Goal: Task Accomplishment & Management: Use online tool/utility

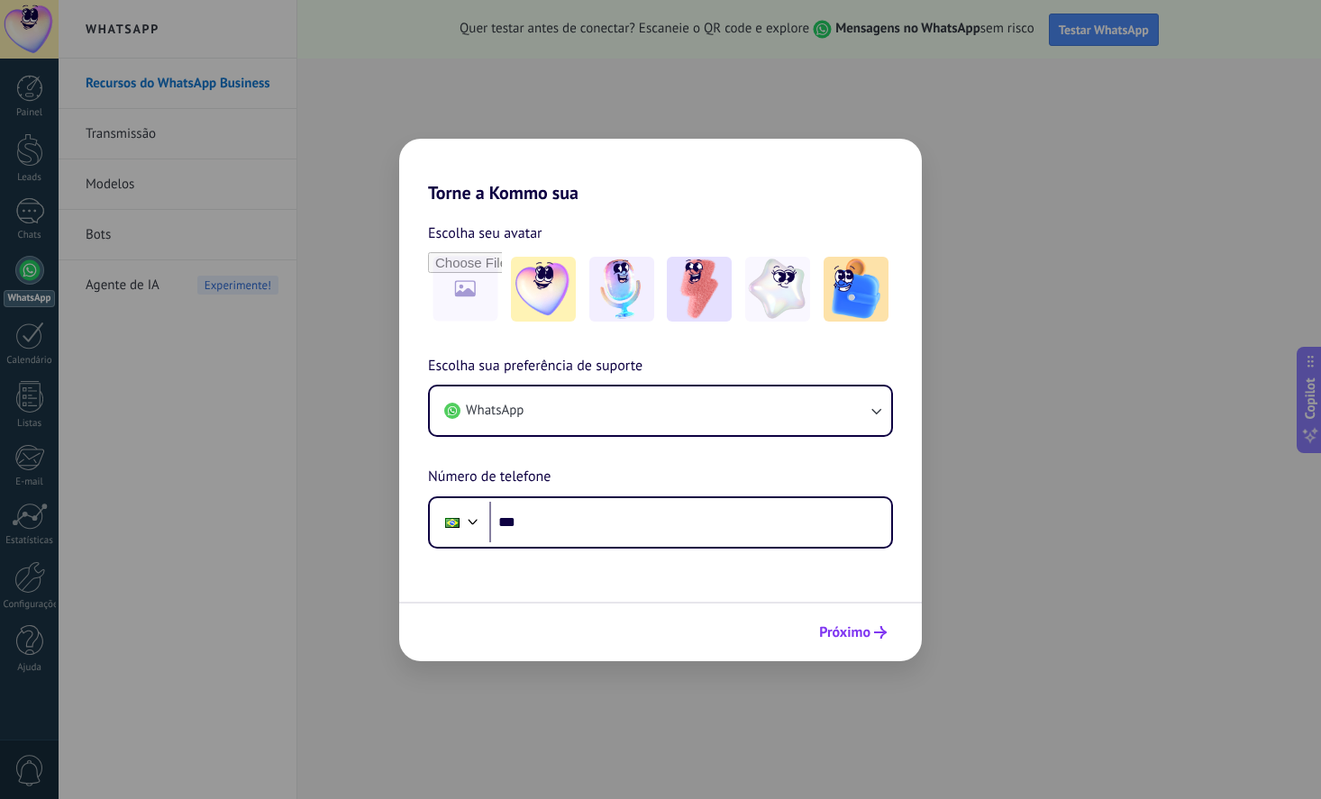
click at [840, 635] on span "Próximo" at bounding box center [844, 632] width 51 height 13
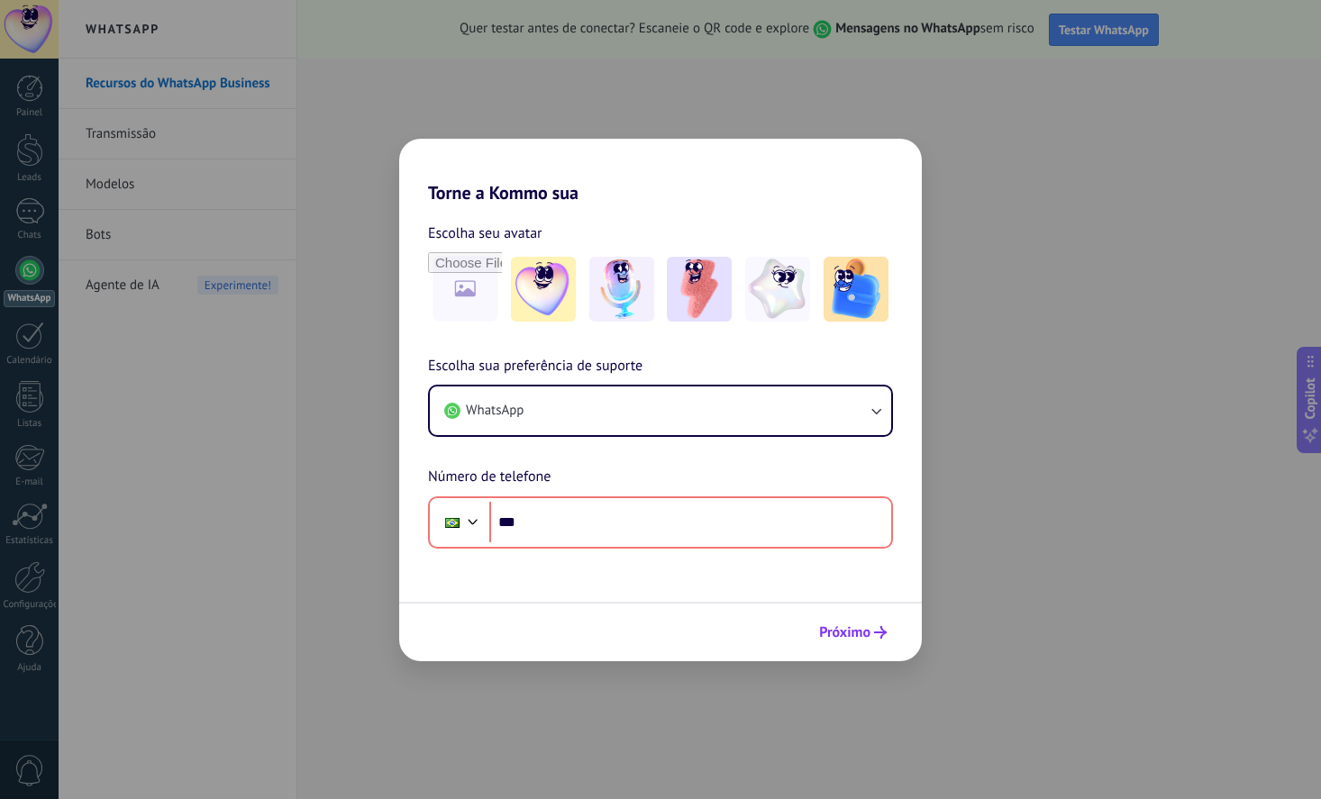
click at [834, 635] on span "Próximo" at bounding box center [844, 632] width 51 height 13
click at [1087, 345] on div "Torne a Kommo sua Escolha seu avatar Escolha sua preferência de suporte WhatsAp…" at bounding box center [660, 399] width 1321 height 799
click at [1041, 397] on div "Torne a Kommo sua Escolha seu avatar Escolha sua preferência de suporte WhatsAp…" at bounding box center [660, 399] width 1321 height 799
click at [121, 418] on div "Torne a Kommo sua Escolha seu avatar Escolha sua preferência de suporte WhatsAp…" at bounding box center [660, 399] width 1321 height 799
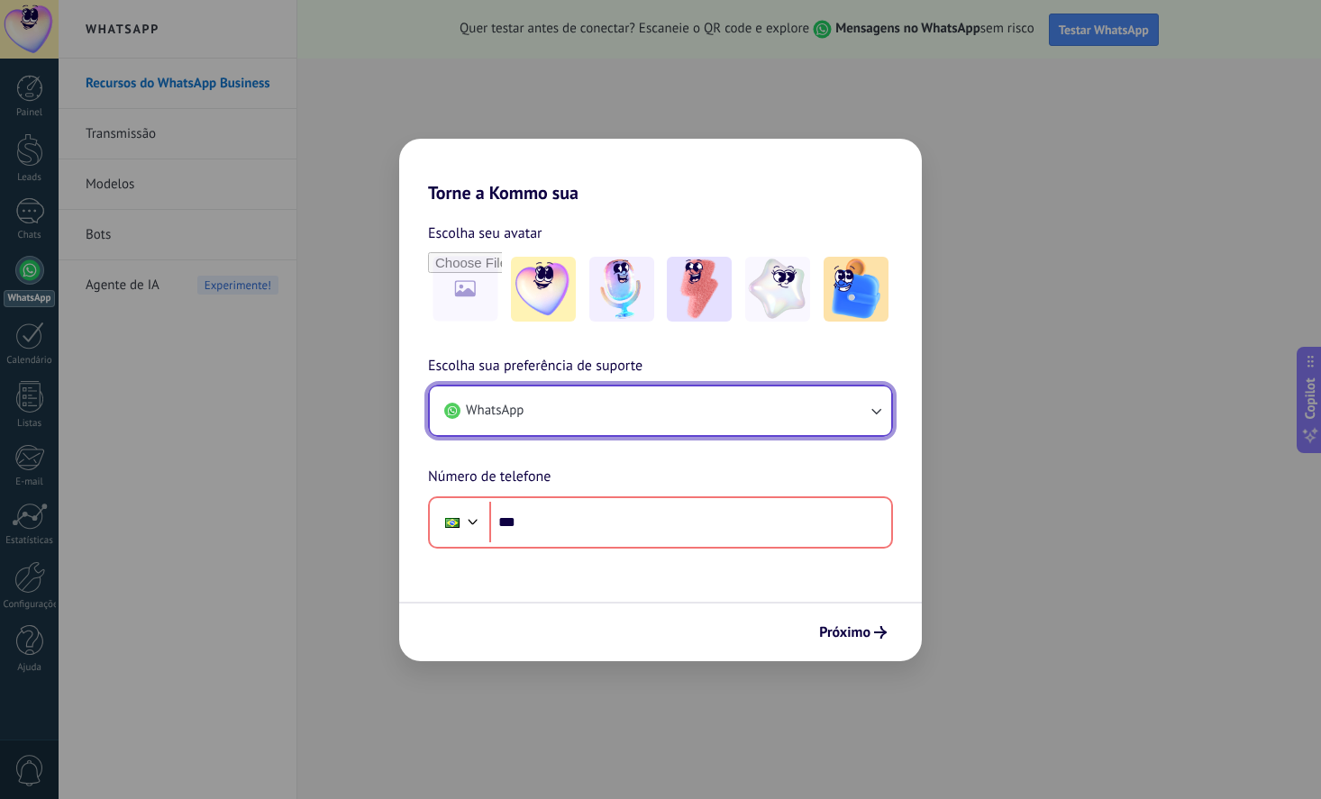
click at [542, 411] on button "WhatsApp" at bounding box center [660, 410] width 461 height 49
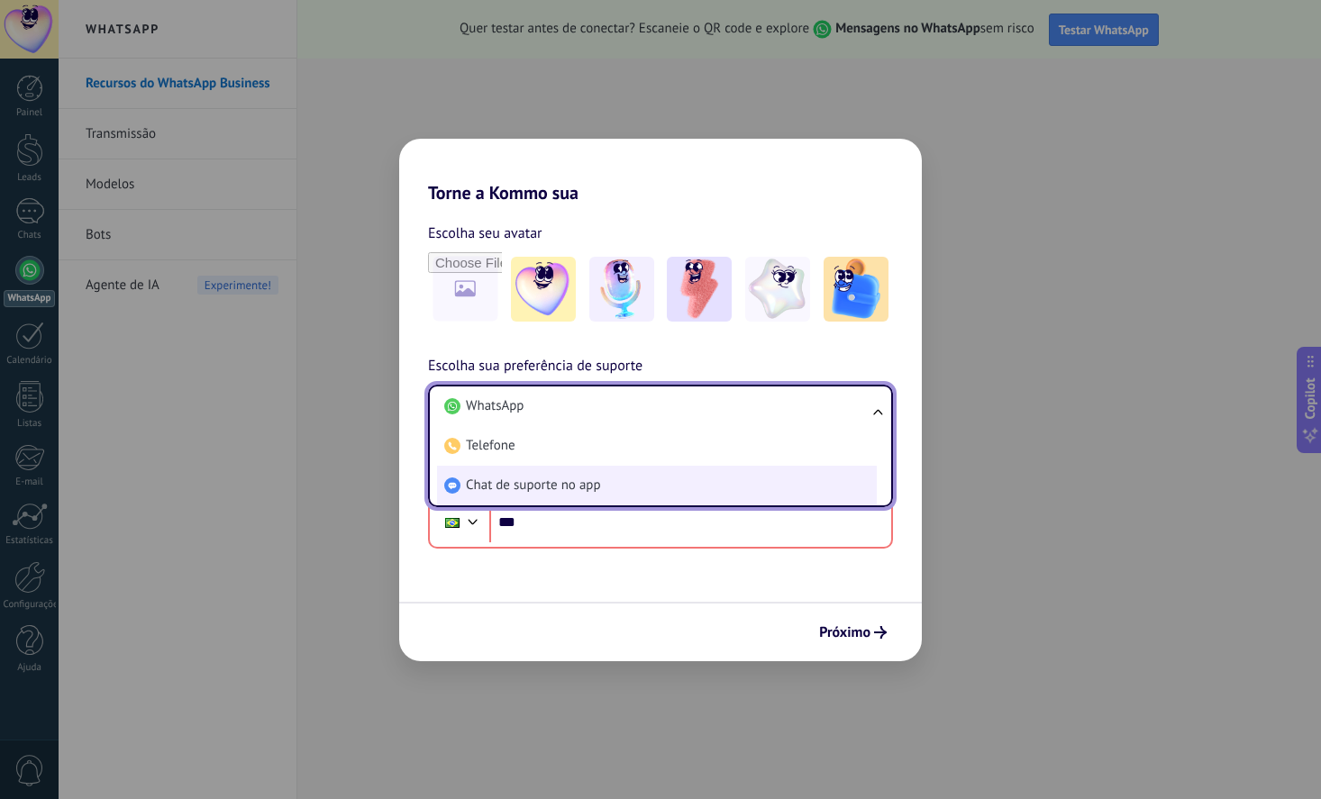
click at [523, 484] on span "Chat de suporte no app" at bounding box center [533, 486] width 135 height 18
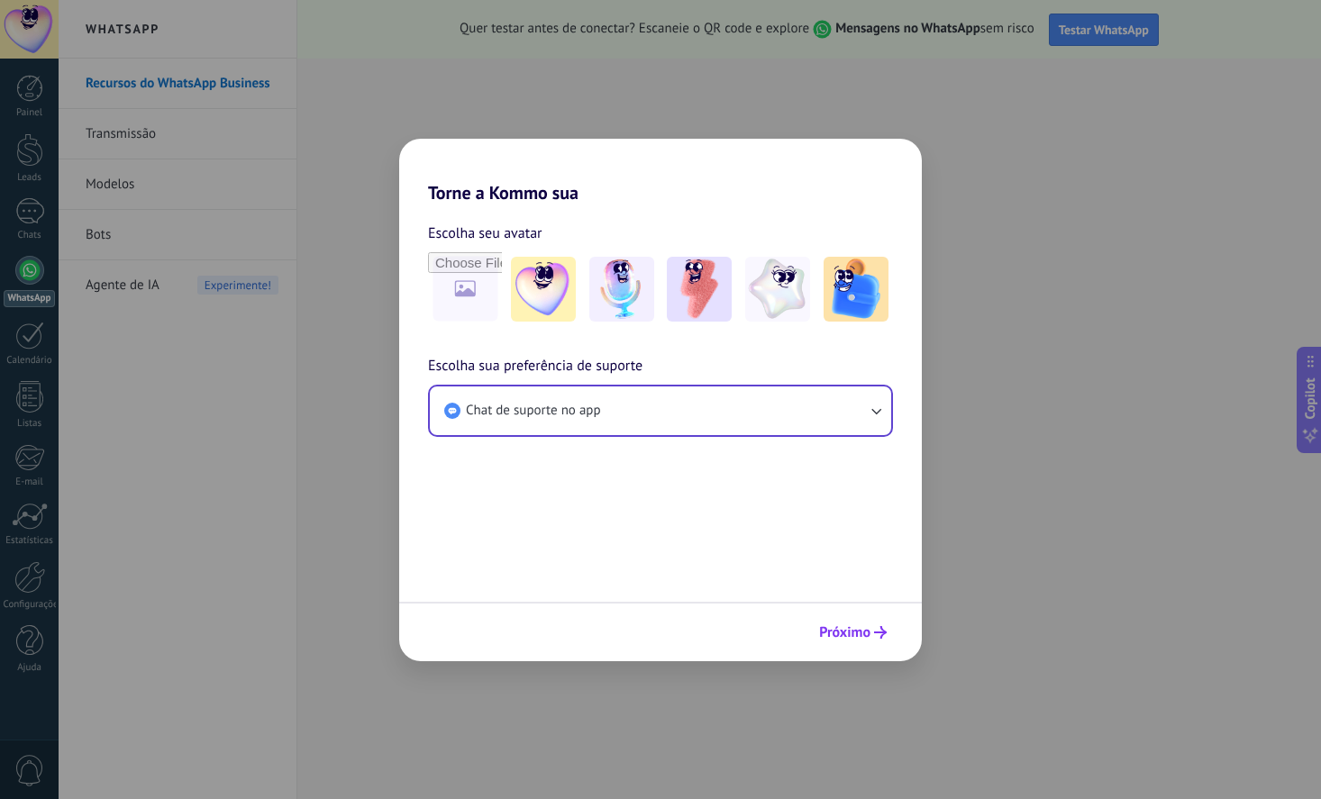
click at [859, 639] on span "Próximo" at bounding box center [844, 632] width 51 height 13
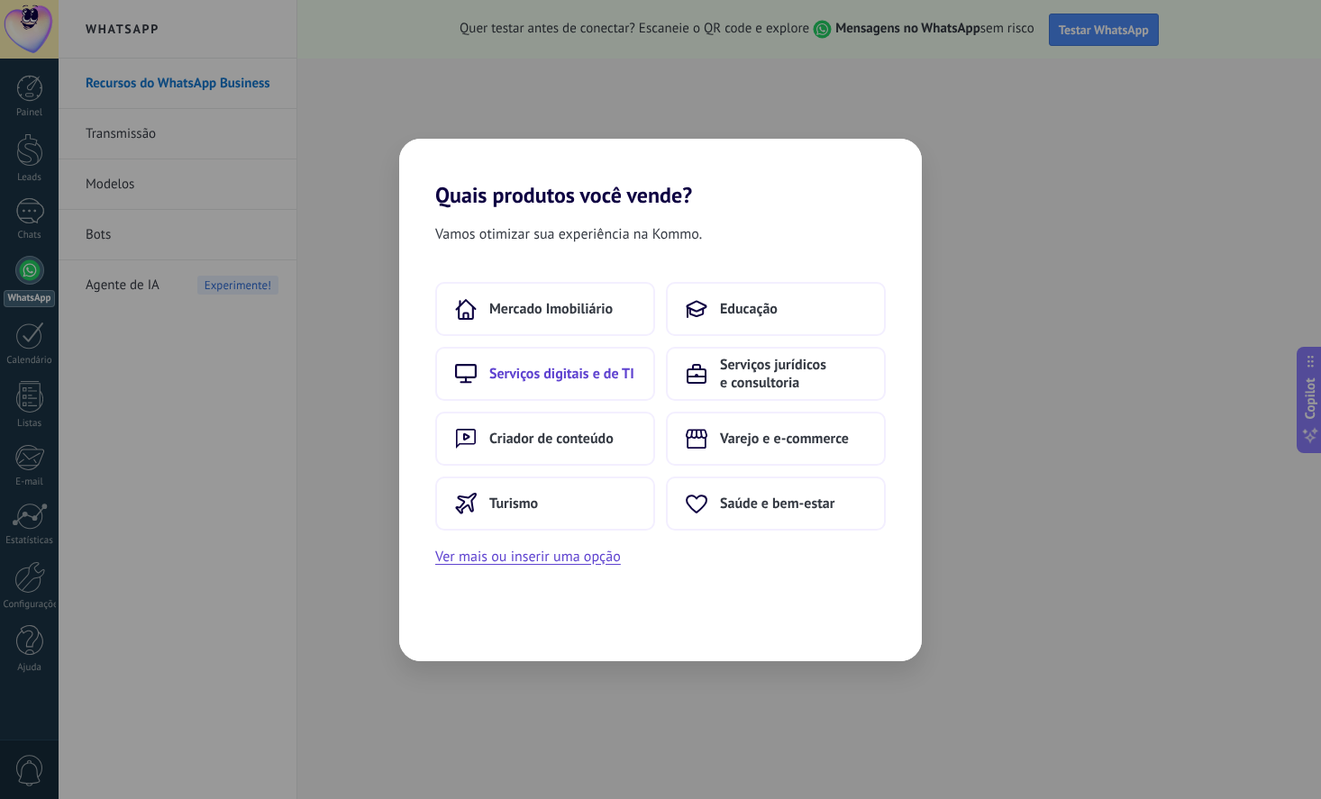
click at [568, 374] on span "Serviços digitais e de TI" at bounding box center [561, 374] width 145 height 18
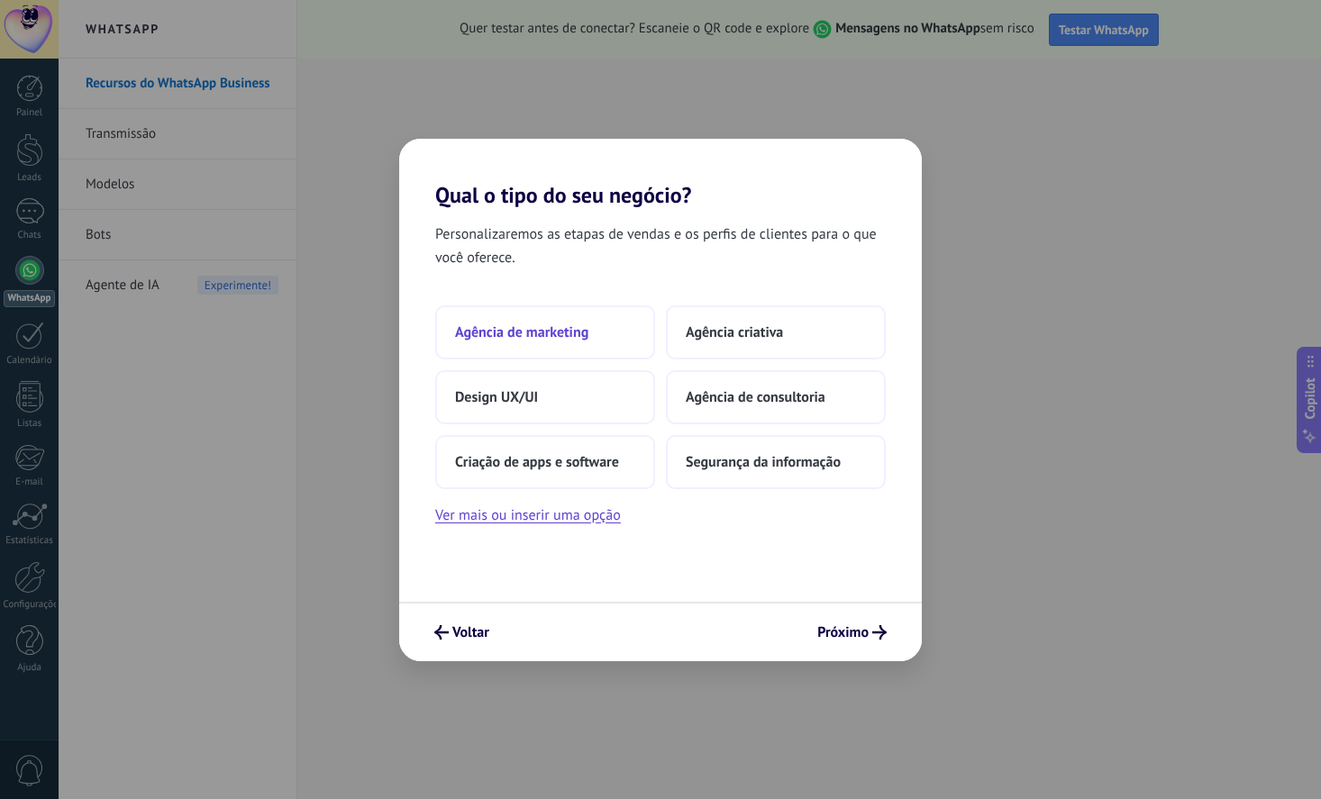
click at [602, 333] on button "Agência de marketing" at bounding box center [545, 332] width 220 height 54
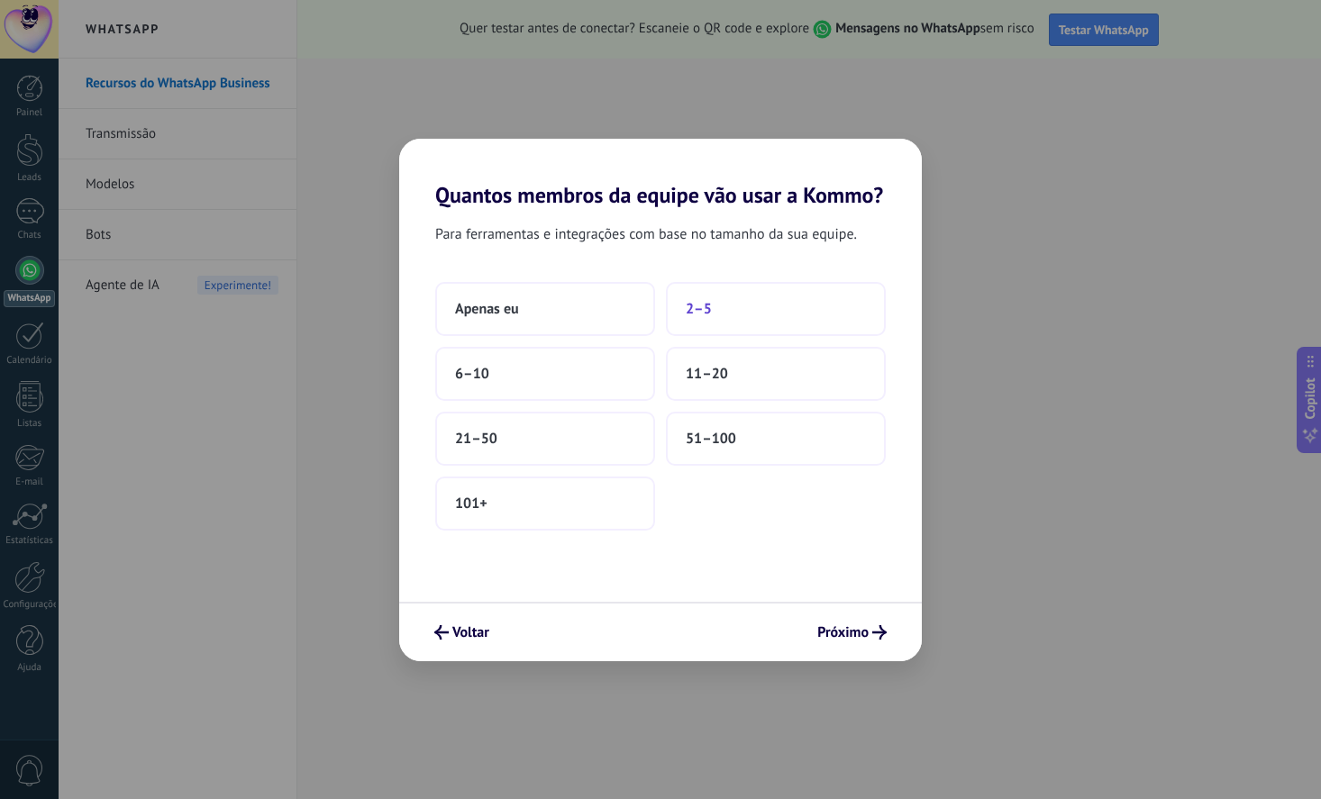
click at [715, 309] on button "2–5" at bounding box center [776, 309] width 220 height 54
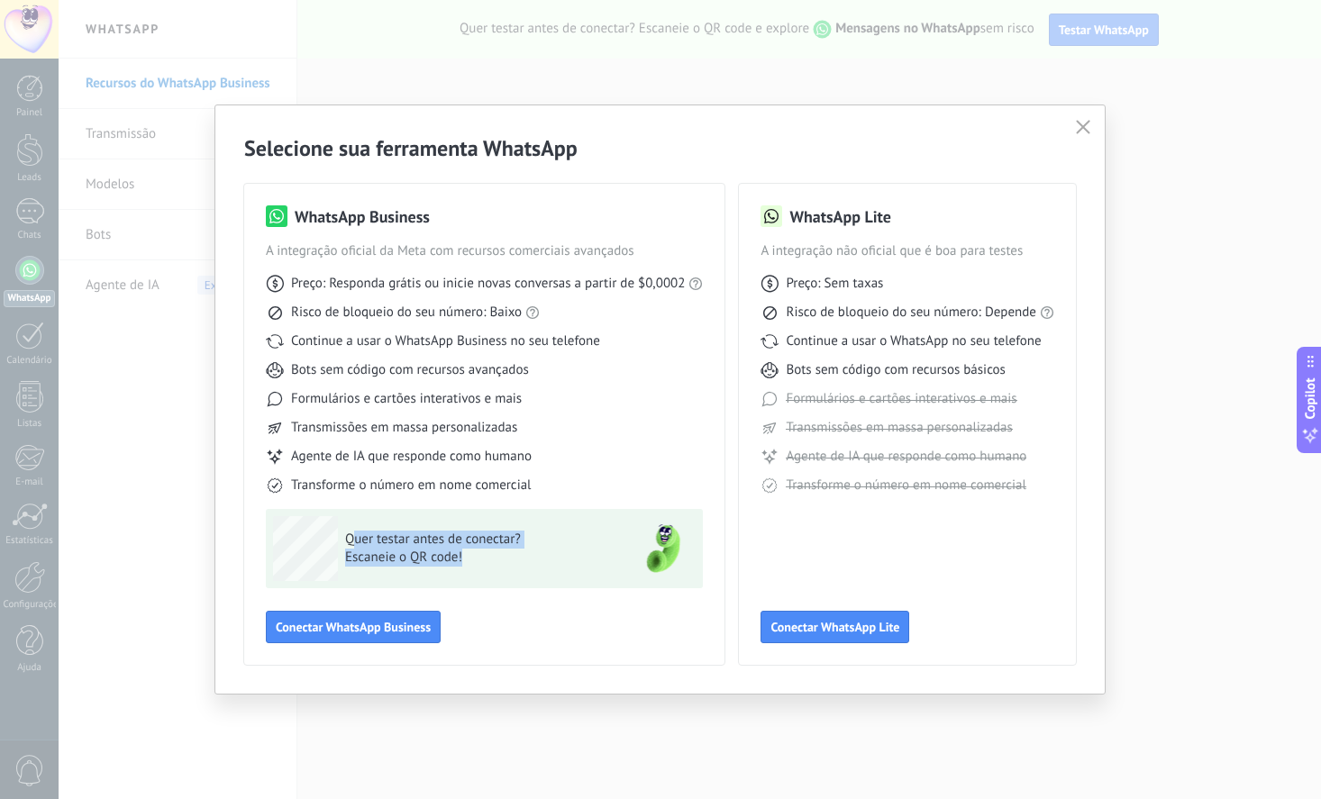
drag, startPoint x: 358, startPoint y: 541, endPoint x: 487, endPoint y: 559, distance: 131.1
click at [487, 559] on div "Quer testar antes de conectar? Escaneie o QR code!" at bounding box center [476, 549] width 263 height 36
click at [543, 450] on div "Agente de IA que responde como humano" at bounding box center [484, 457] width 437 height 18
drag, startPoint x: 805, startPoint y: 284, endPoint x: 1017, endPoint y: 354, distance: 223.1
click at [1017, 354] on div "Preço: Sem taxas Risco de bloqueio do seu número: Depende Continue a usar o Wha…" at bounding box center [907, 377] width 294 height 234
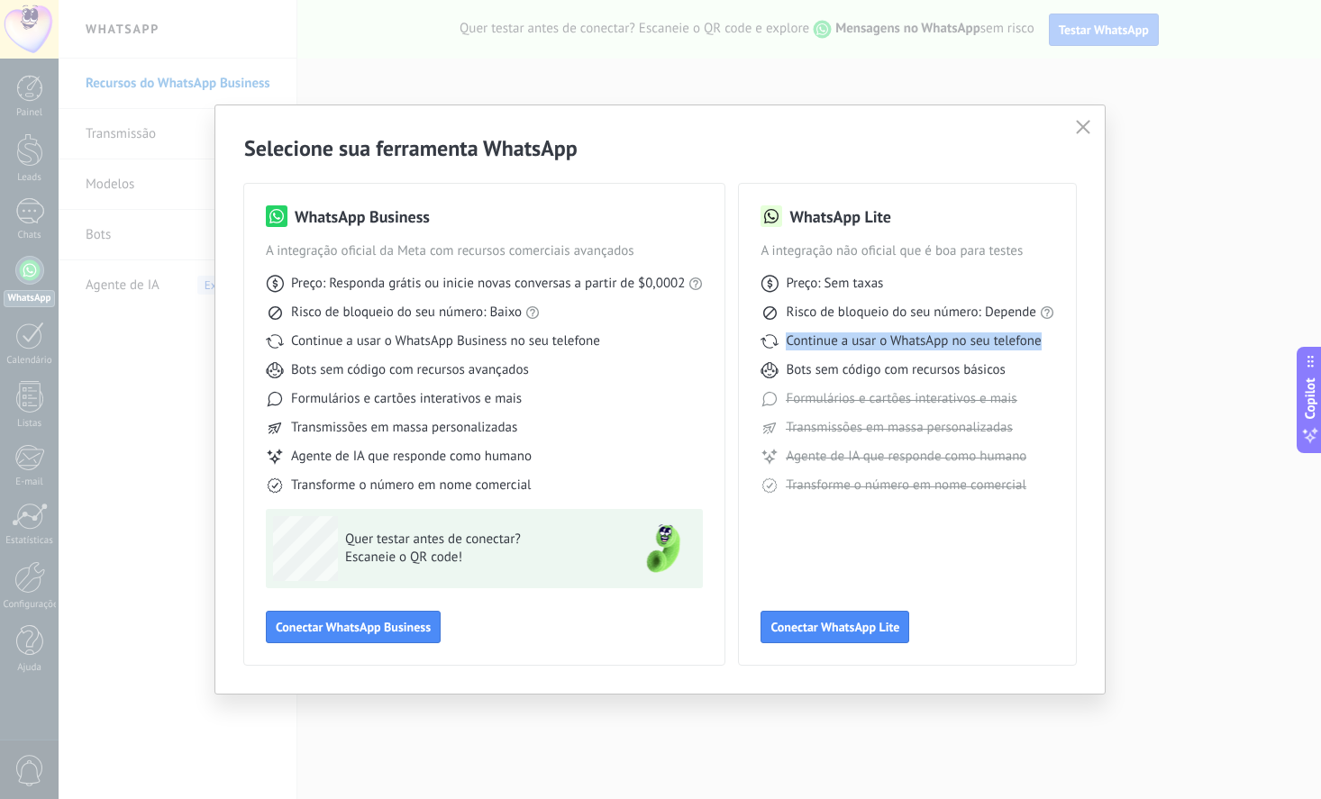
click at [899, 334] on span "Continue a usar o WhatsApp no seu telefone" at bounding box center [913, 341] width 255 height 18
drag, startPoint x: 892, startPoint y: 310, endPoint x: 1068, endPoint y: 312, distance: 175.7
click at [1068, 312] on div "WhatsApp Lite A integração não oficial que é boa para testes Preço: Sem taxas R…" at bounding box center [907, 424] width 337 height 481
click at [850, 376] on span "Bots sem código com recursos básicos" at bounding box center [895, 370] width 219 height 18
drag, startPoint x: 801, startPoint y: 368, endPoint x: 1015, endPoint y: 370, distance: 214.4
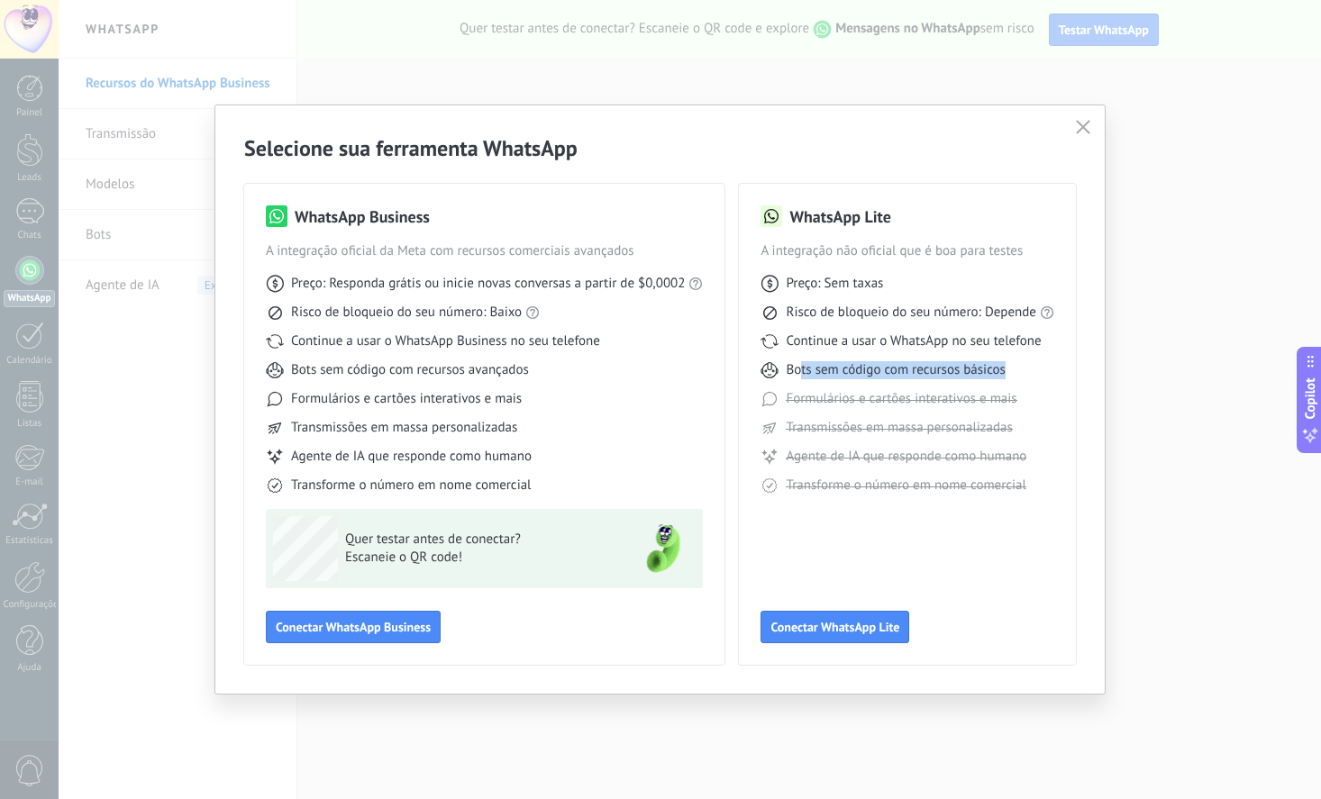
click at [1015, 370] on div "Bots sem código com recursos básicos" at bounding box center [907, 370] width 294 height 18
drag, startPoint x: 1029, startPoint y: 396, endPoint x: 778, endPoint y: 401, distance: 250.5
click at [778, 401] on div "Formulários e cartões interativos e mais" at bounding box center [907, 399] width 294 height 18
click at [792, 424] on span "Transmissões em massa personalizadas" at bounding box center [899, 428] width 226 height 18
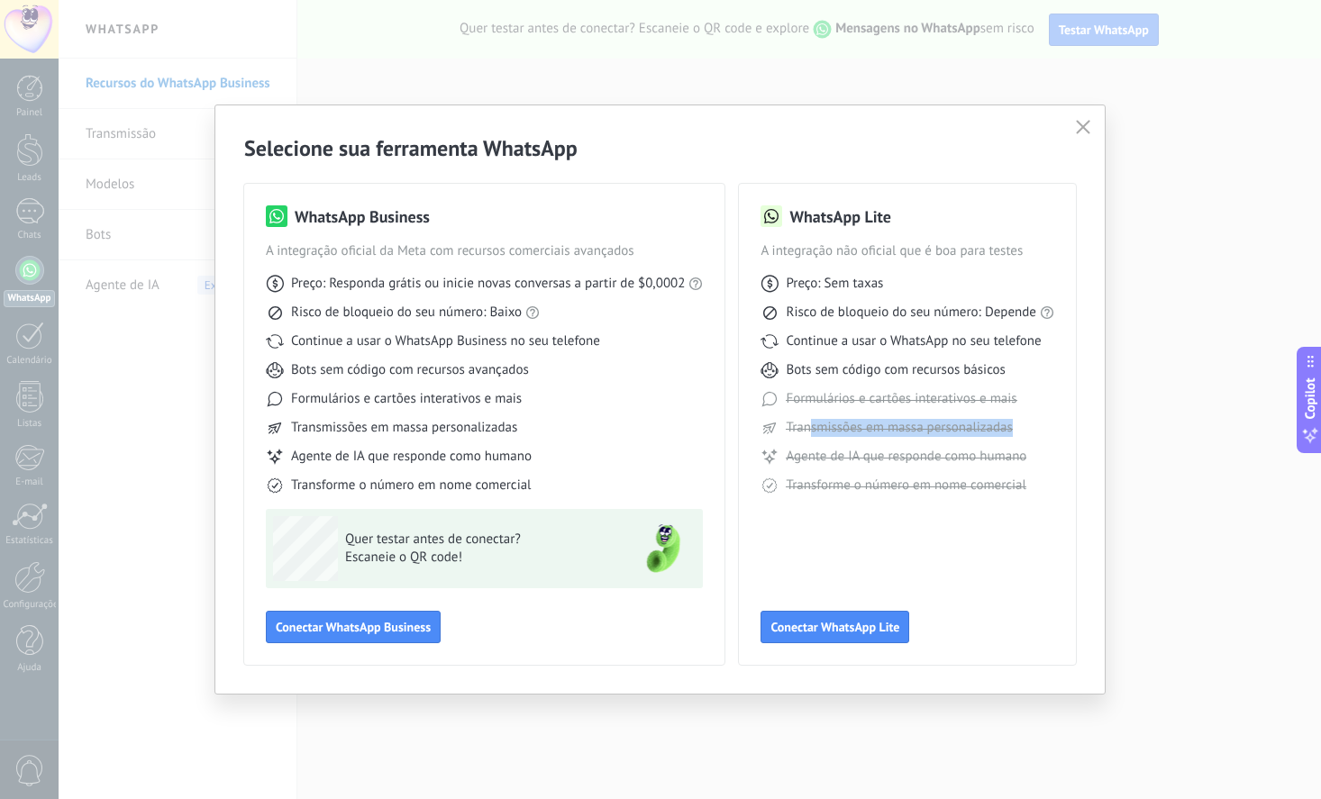
drag, startPoint x: 779, startPoint y: 424, endPoint x: 1028, endPoint y: 424, distance: 248.7
click at [1028, 424] on div "Transmissões em massa personalizadas" at bounding box center [907, 428] width 294 height 18
drag, startPoint x: 1032, startPoint y: 462, endPoint x: 814, endPoint y: 459, distance: 218.0
click at [779, 459] on div "Agente de IA que responde como humano" at bounding box center [907, 457] width 294 height 18
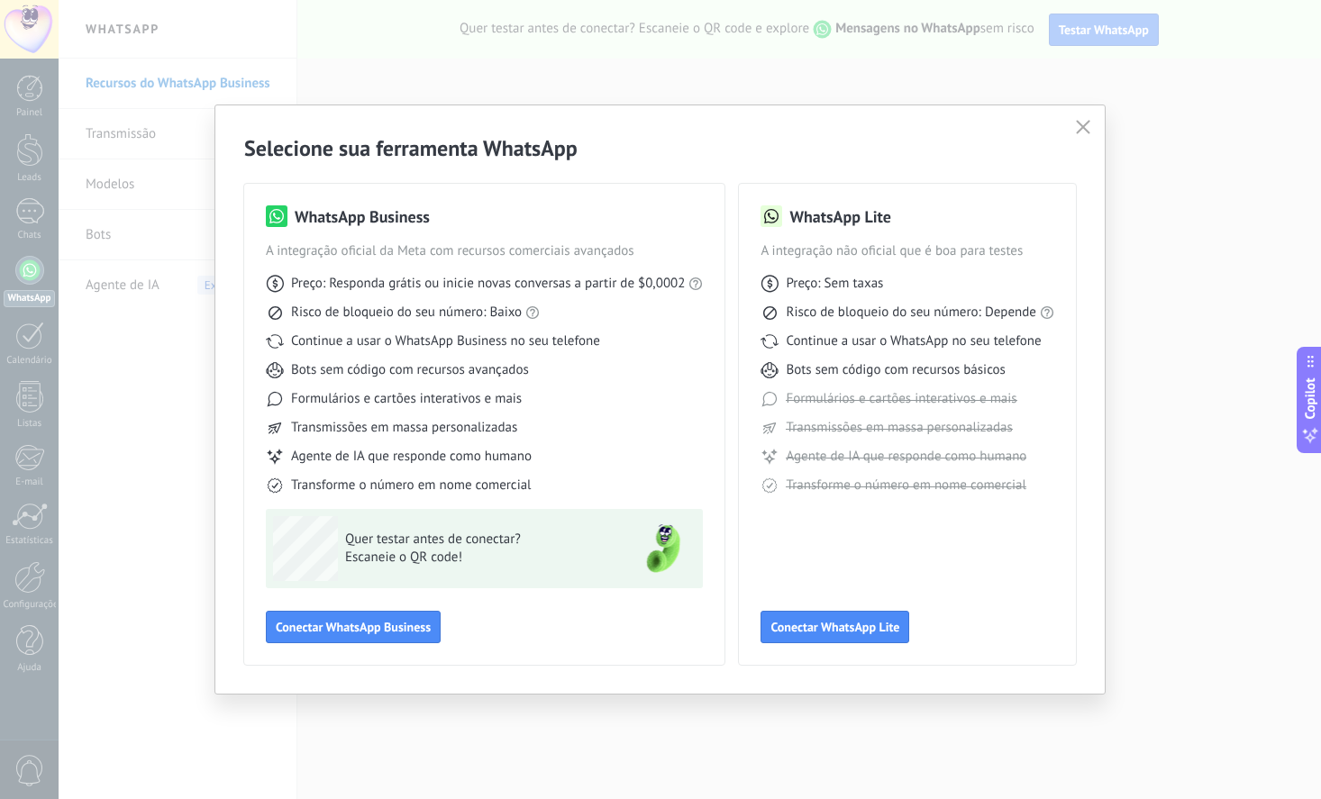
click at [946, 468] on div "Preço: Sem taxas Risco de bloqueio do seu número: Depende Continue a usar o Wha…" at bounding box center [907, 377] width 294 height 234
drag, startPoint x: 1032, startPoint y: 463, endPoint x: 777, endPoint y: 452, distance: 255.2
click at [777, 452] on div "Agente de IA que responde como humano" at bounding box center [907, 457] width 294 height 18
click at [940, 476] on div "Preço: Sem taxas Risco de bloqueio do seu número: Depende Continue a usar o Wha…" at bounding box center [907, 377] width 294 height 234
drag, startPoint x: 1028, startPoint y: 492, endPoint x: 802, endPoint y: 473, distance: 226.9
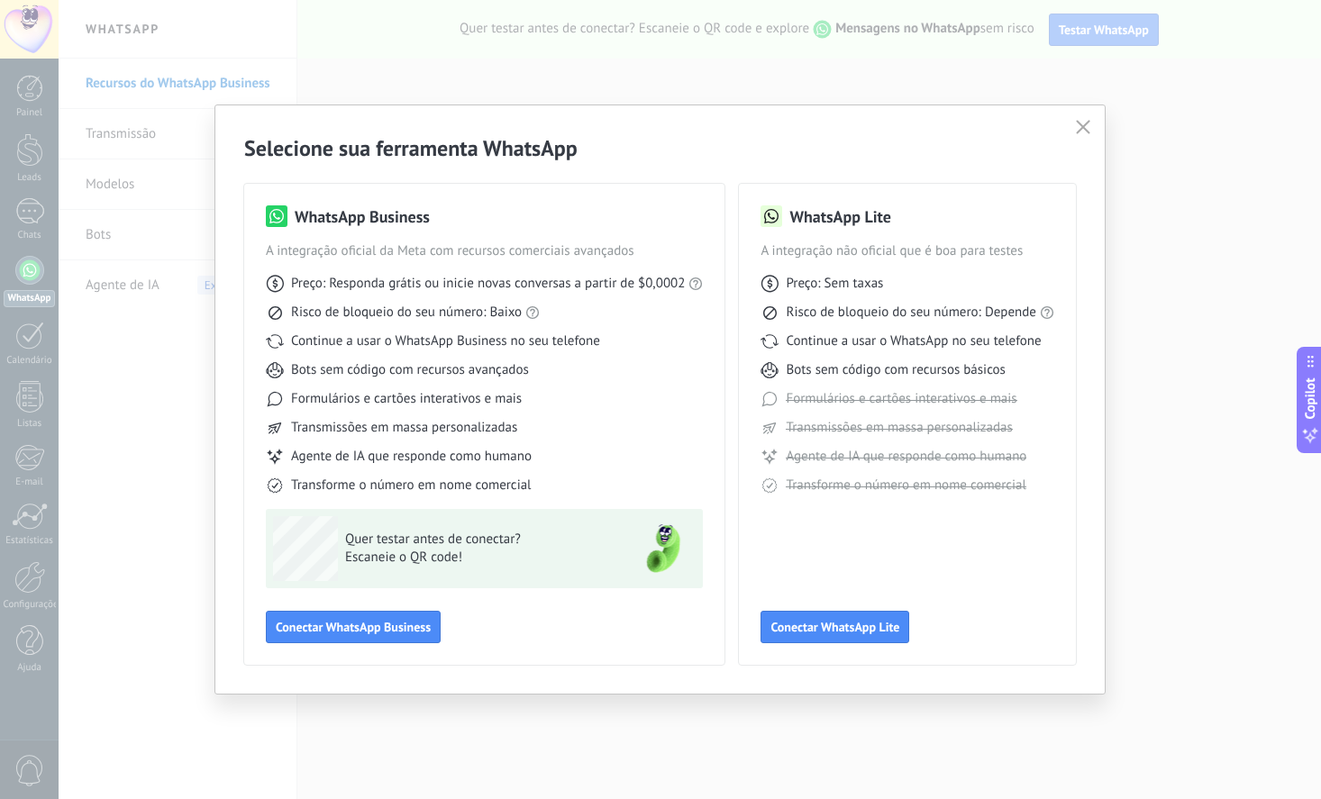
click at [802, 473] on div "Preço: Sem taxas Risco de bloqueio do seu número: Depende Continue a usar o Wha…" at bounding box center [907, 377] width 294 height 234
drag, startPoint x: 355, startPoint y: 288, endPoint x: 639, endPoint y: 288, distance: 283.8
click at [639, 288] on span "Preço: Responda grátis ou inicie novas conversas a partir de $0,0002" at bounding box center [488, 284] width 394 height 18
click at [396, 280] on span "Preço: Responda grátis ou inicie novas conversas a partir de $0,0002" at bounding box center [488, 284] width 394 height 18
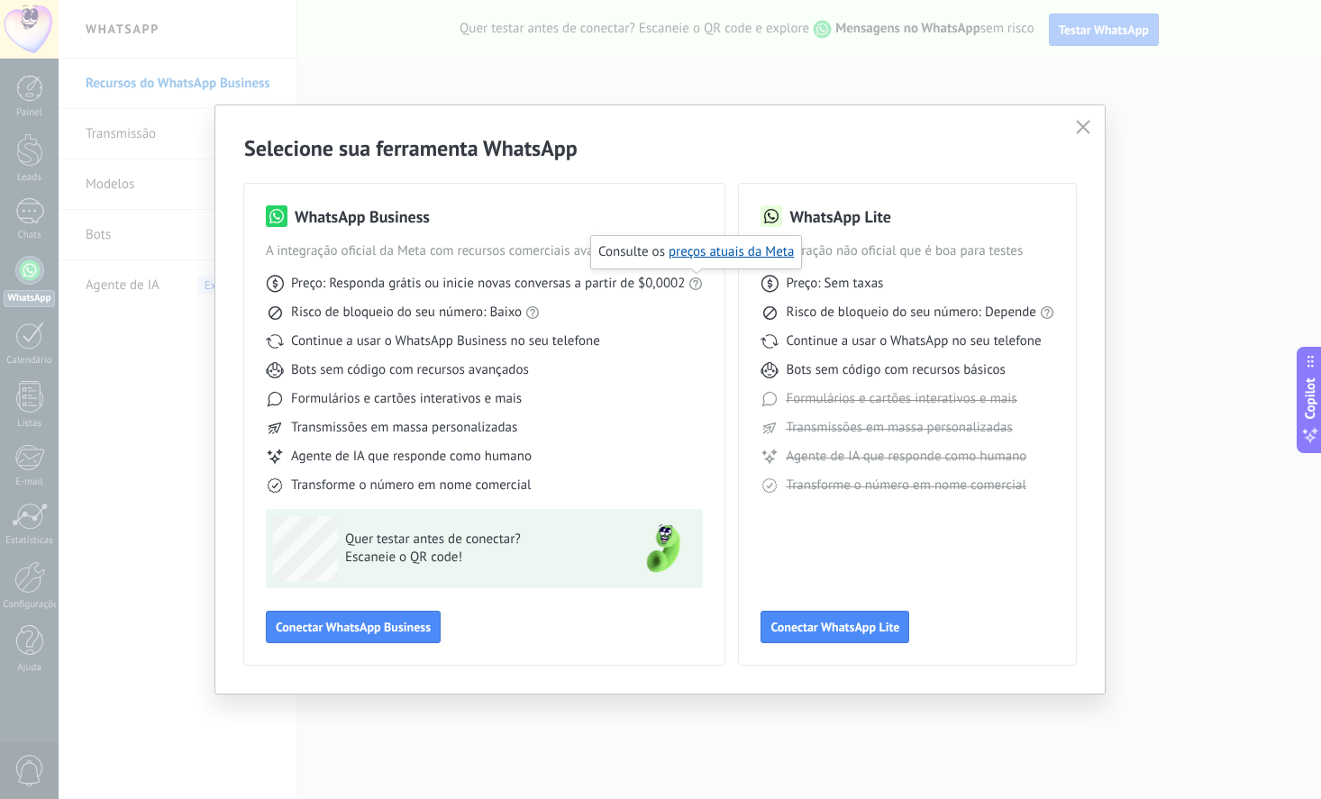
drag, startPoint x: 379, startPoint y: 282, endPoint x: 615, endPoint y: 302, distance: 236.9
click at [617, 305] on div "Preço: Responda grátis ou inicie novas conversas a partir de $0,0002 Risco de b…" at bounding box center [484, 377] width 437 height 234
drag, startPoint x: 292, startPoint y: 284, endPoint x: 721, endPoint y: 305, distance: 429.3
click at [721, 305] on div "WhatsApp Business A integração oficial da Meta com recursos comerciais avançado…" at bounding box center [484, 424] width 480 height 481
click at [389, 284] on span "Preço: Responda grátis ou inicie novas conversas a partir de $0,0002" at bounding box center [488, 284] width 394 height 18
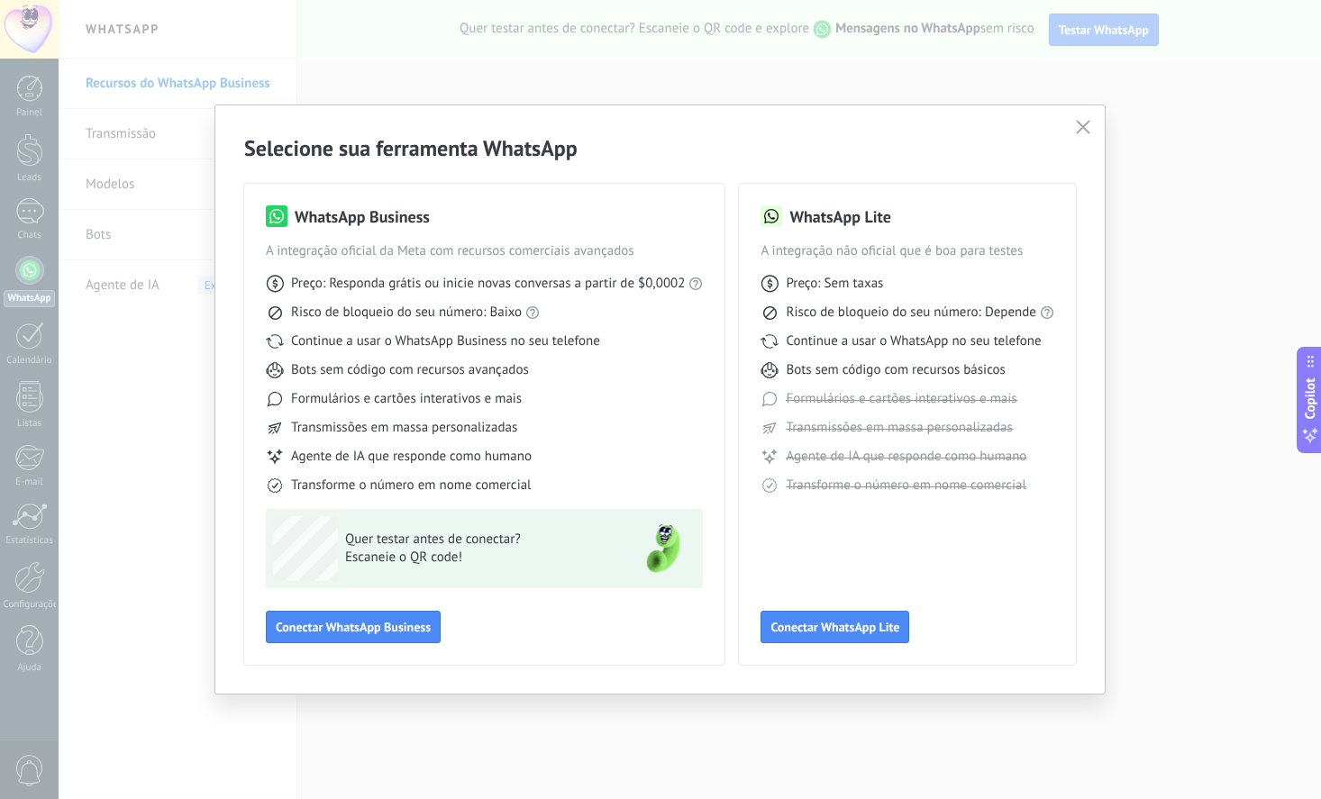
drag, startPoint x: 308, startPoint y: 313, endPoint x: 612, endPoint y: 316, distance: 303.6
click at [589, 319] on div "Risco de bloqueio do seu número: Baixo" at bounding box center [484, 313] width 437 height 18
click at [613, 316] on div "Risco de bloqueio do seu número: Baixo" at bounding box center [484, 313] width 437 height 18
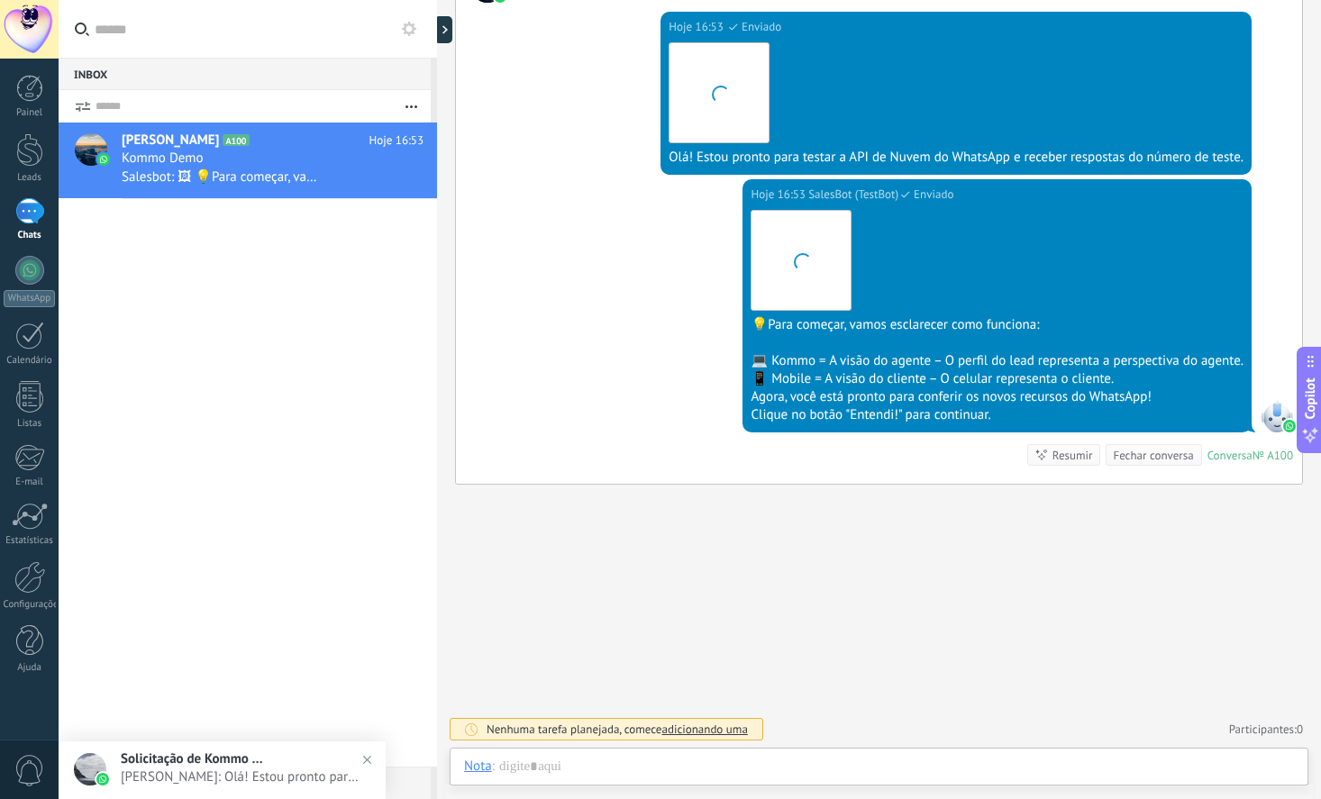
scroll to position [342, 0]
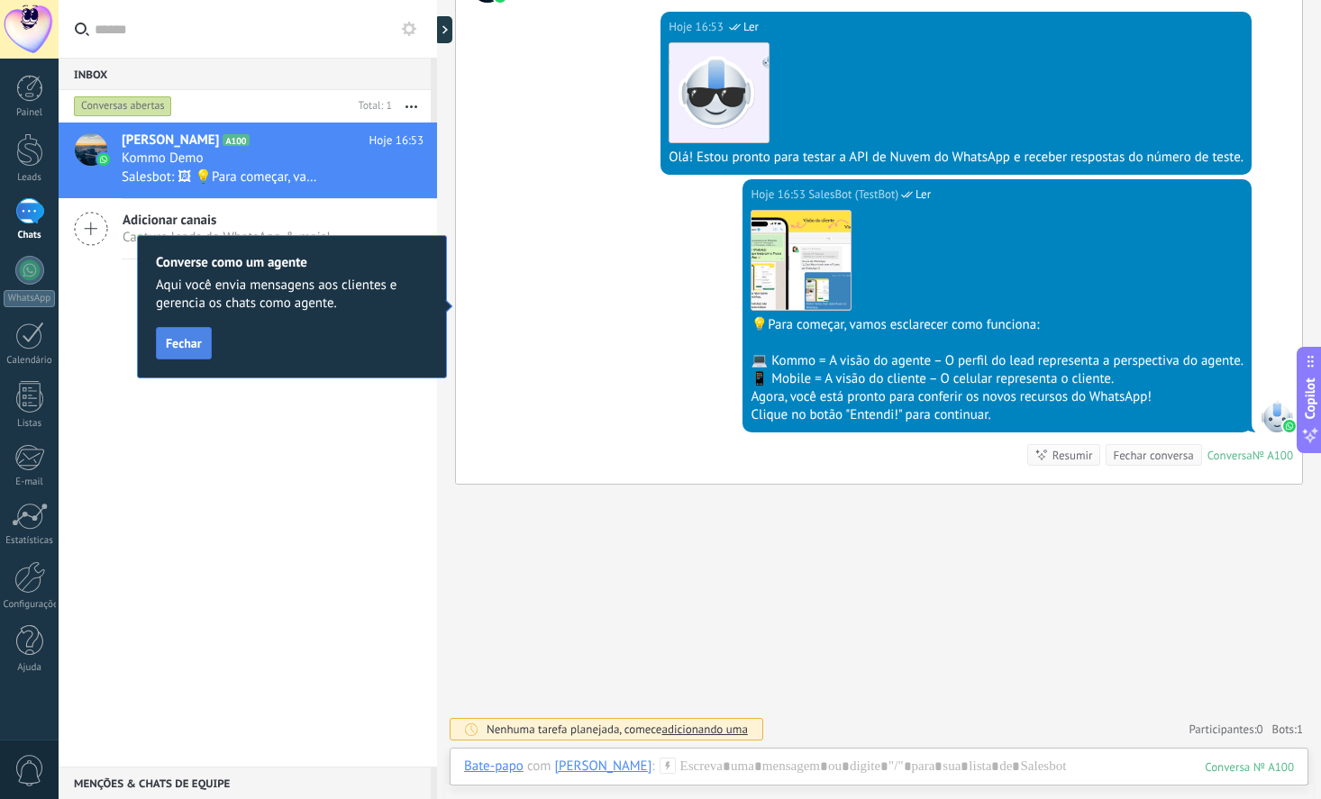
click at [199, 350] on span "Fechar" at bounding box center [184, 343] width 36 height 13
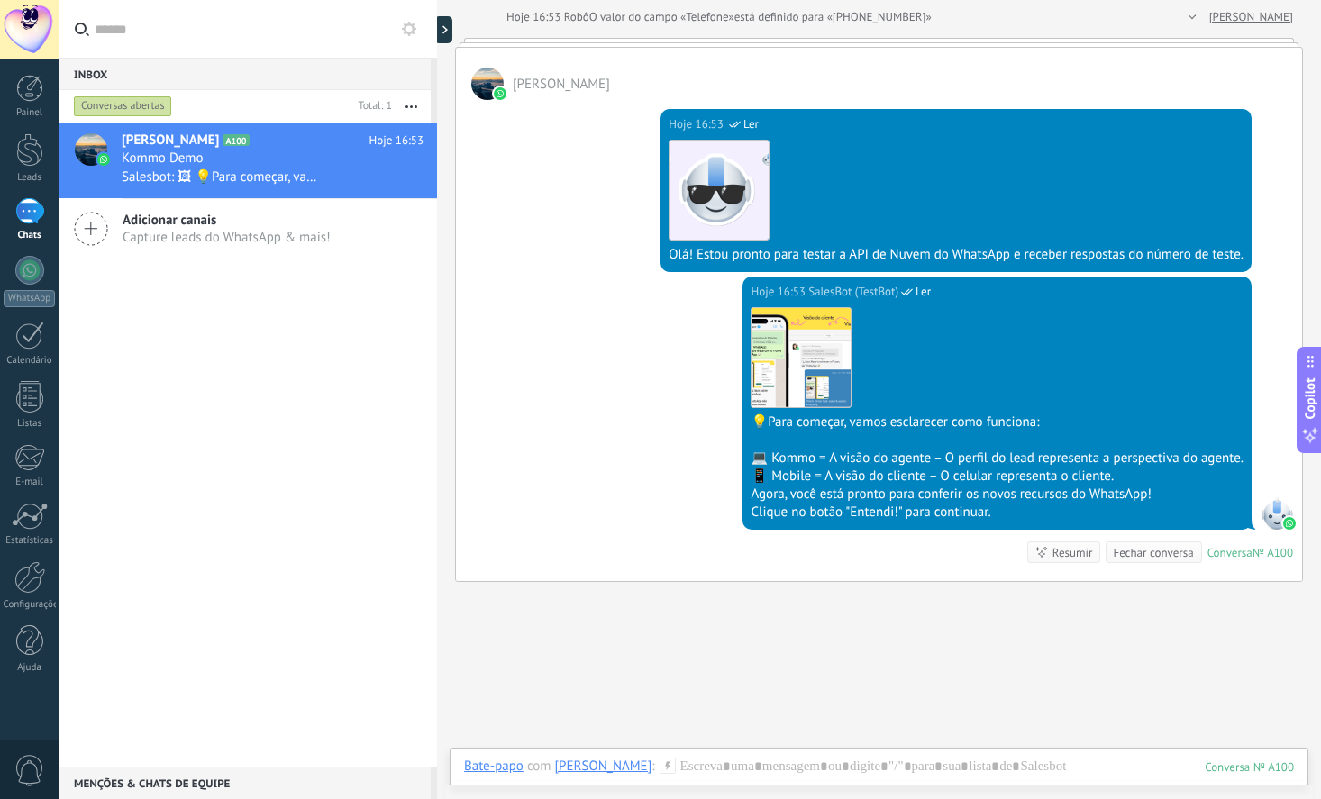
scroll to position [115, 0]
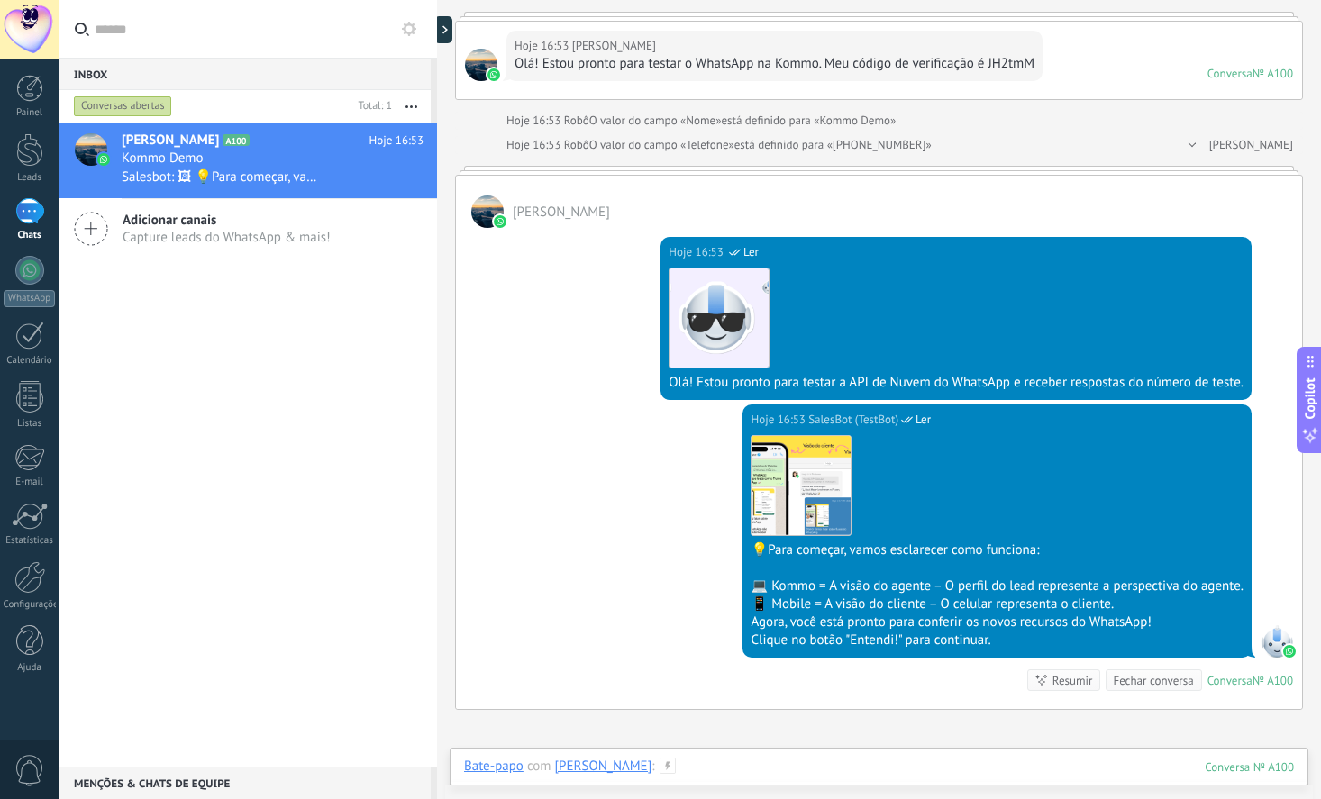
click at [755, 761] on div at bounding box center [879, 785] width 830 height 54
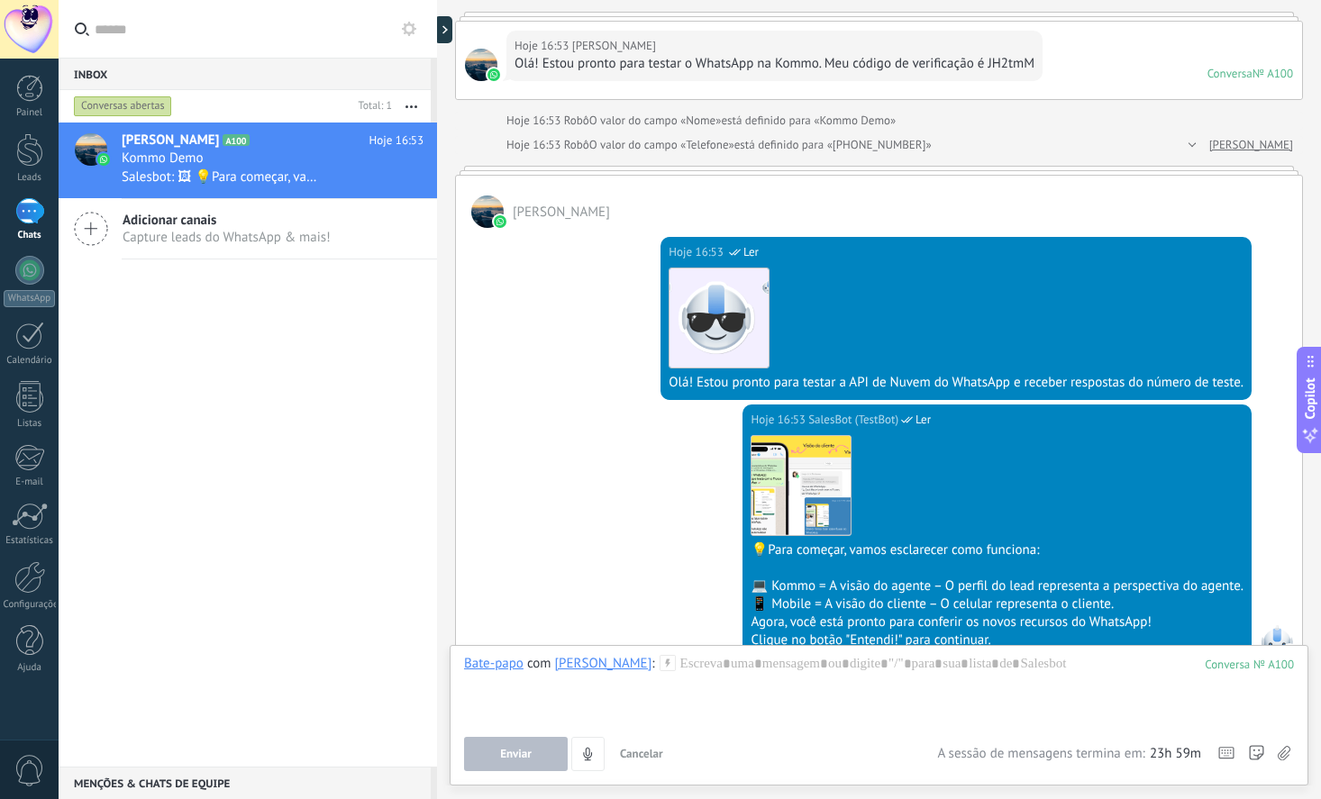
click at [616, 535] on div "Hoje 16:53 SalesBot (TestBot) Ler Download 💡Para começar, vamos esclarecer como…" at bounding box center [879, 557] width 846 height 305
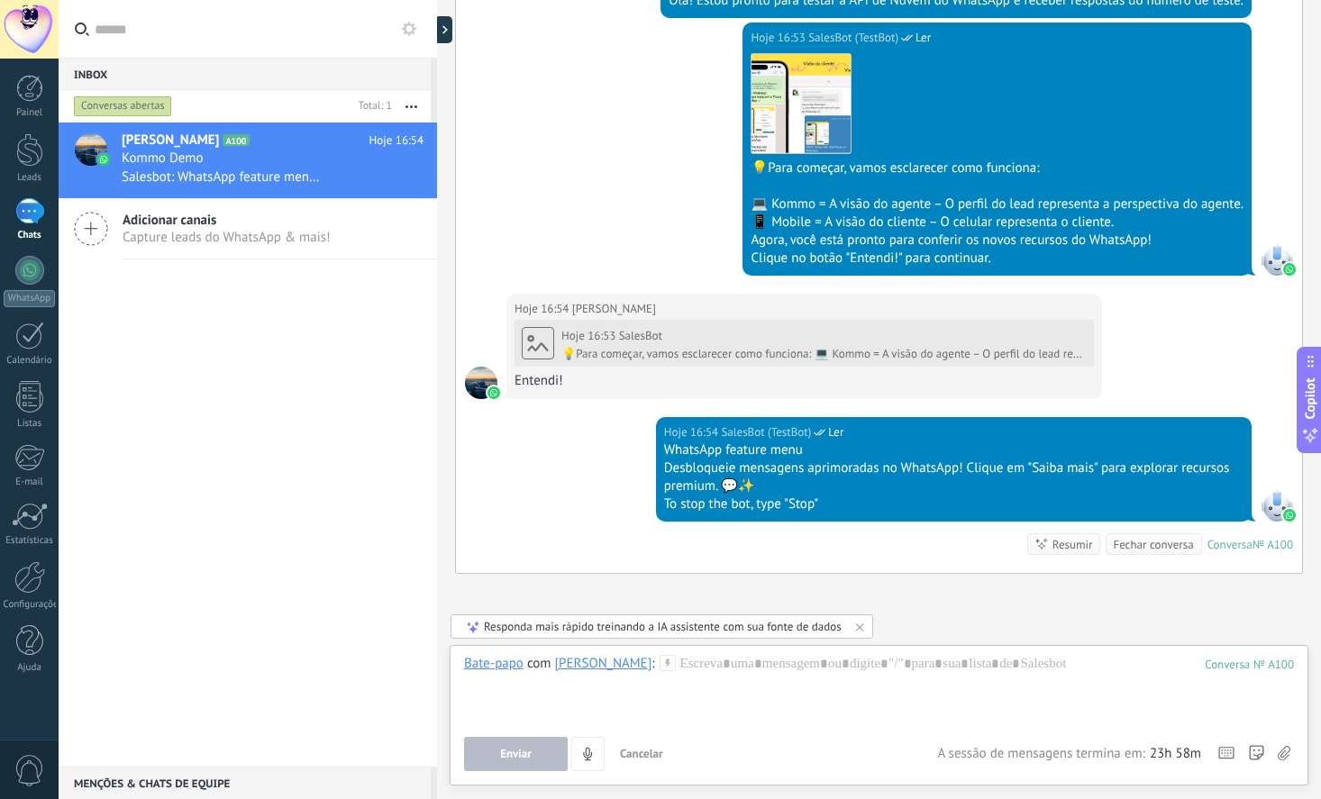
scroll to position [522, 0]
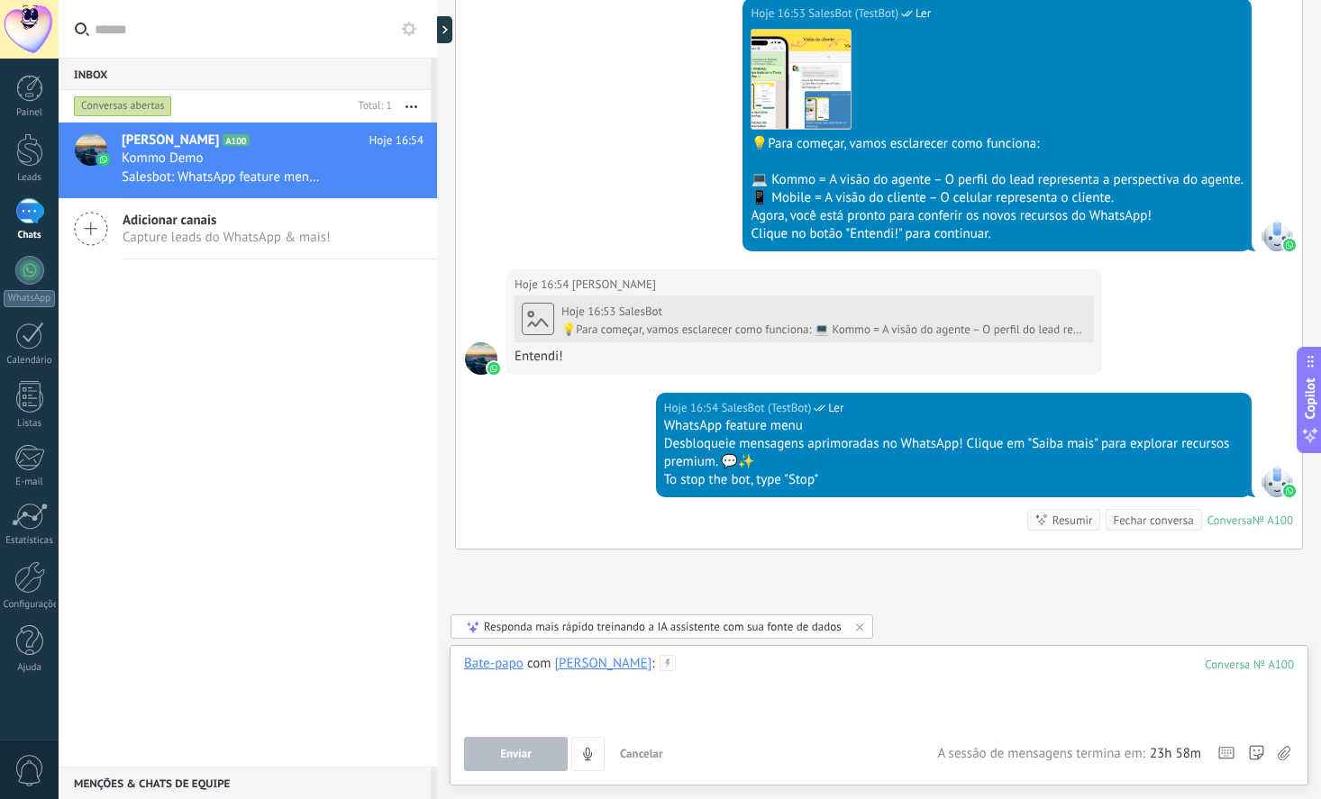
click at [692, 673] on div at bounding box center [879, 689] width 830 height 68
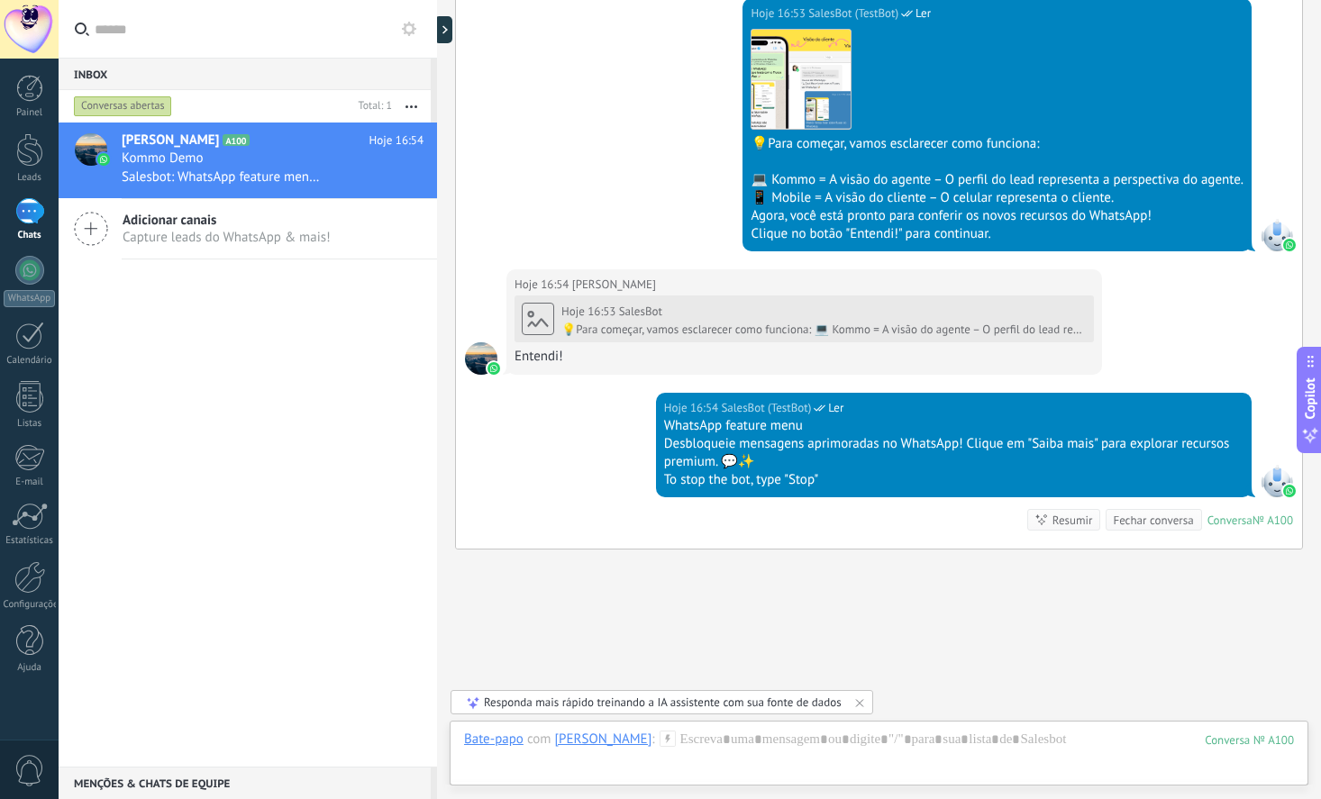
scroll to position [657, 0]
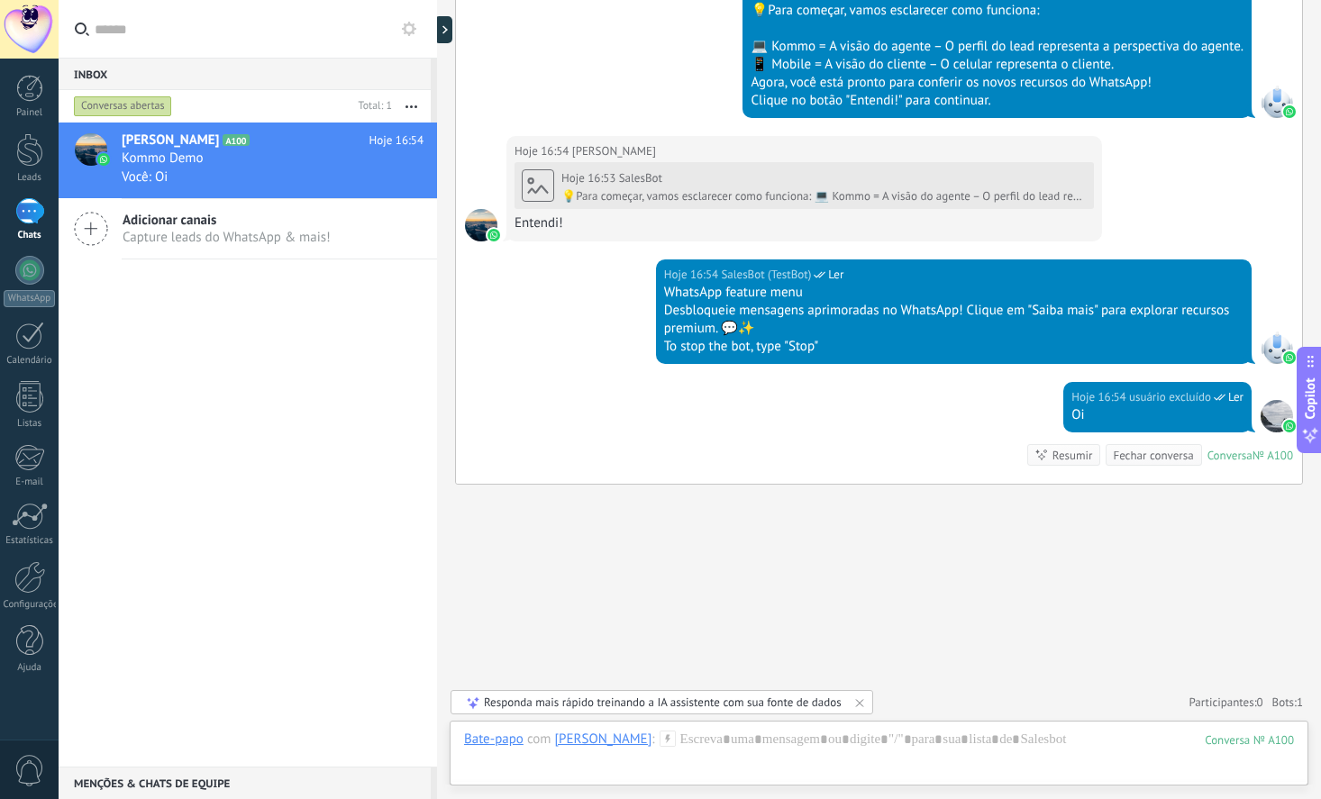
click at [214, 321] on div "William A100 Hoje 16:54 Kommo Demo Você: Oi Adicionar canais Capture leads do W…" at bounding box center [248, 445] width 378 height 644
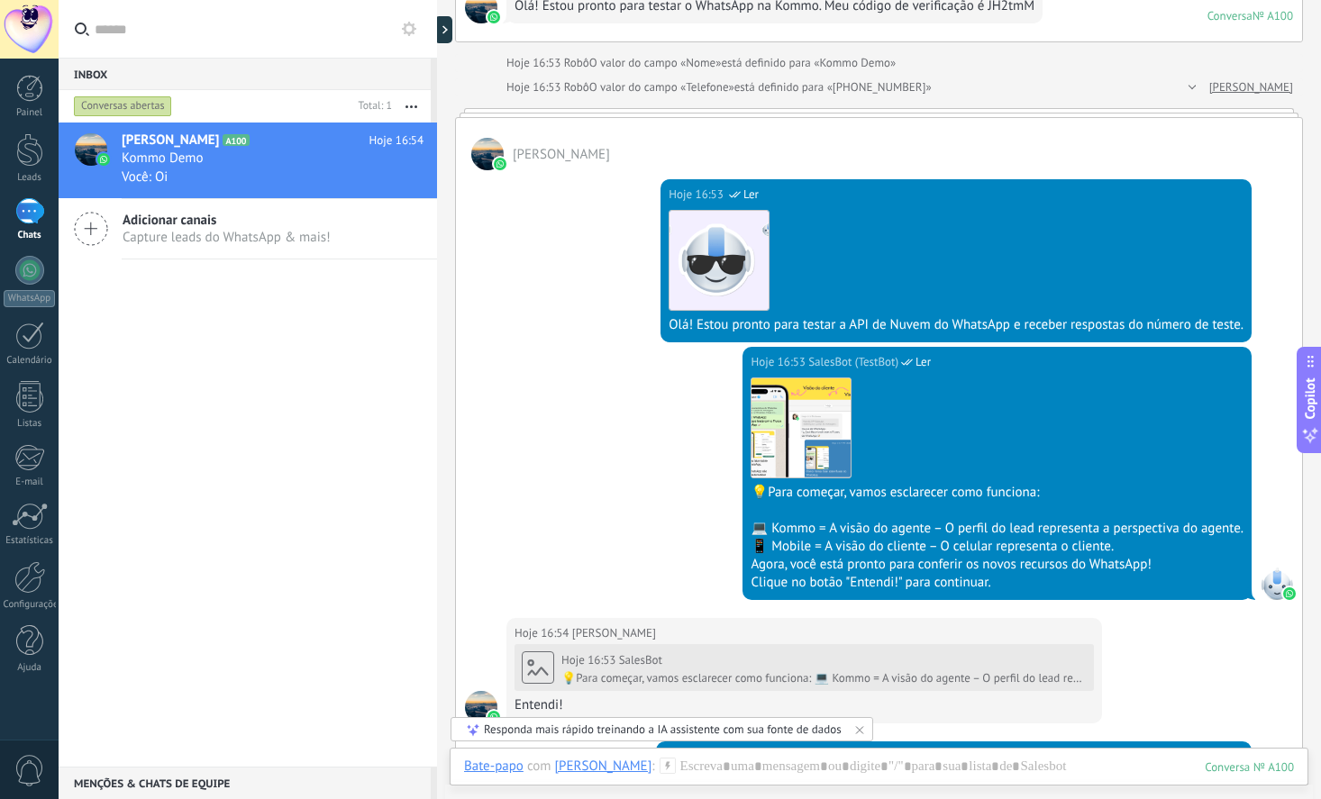
scroll to position [89, 0]
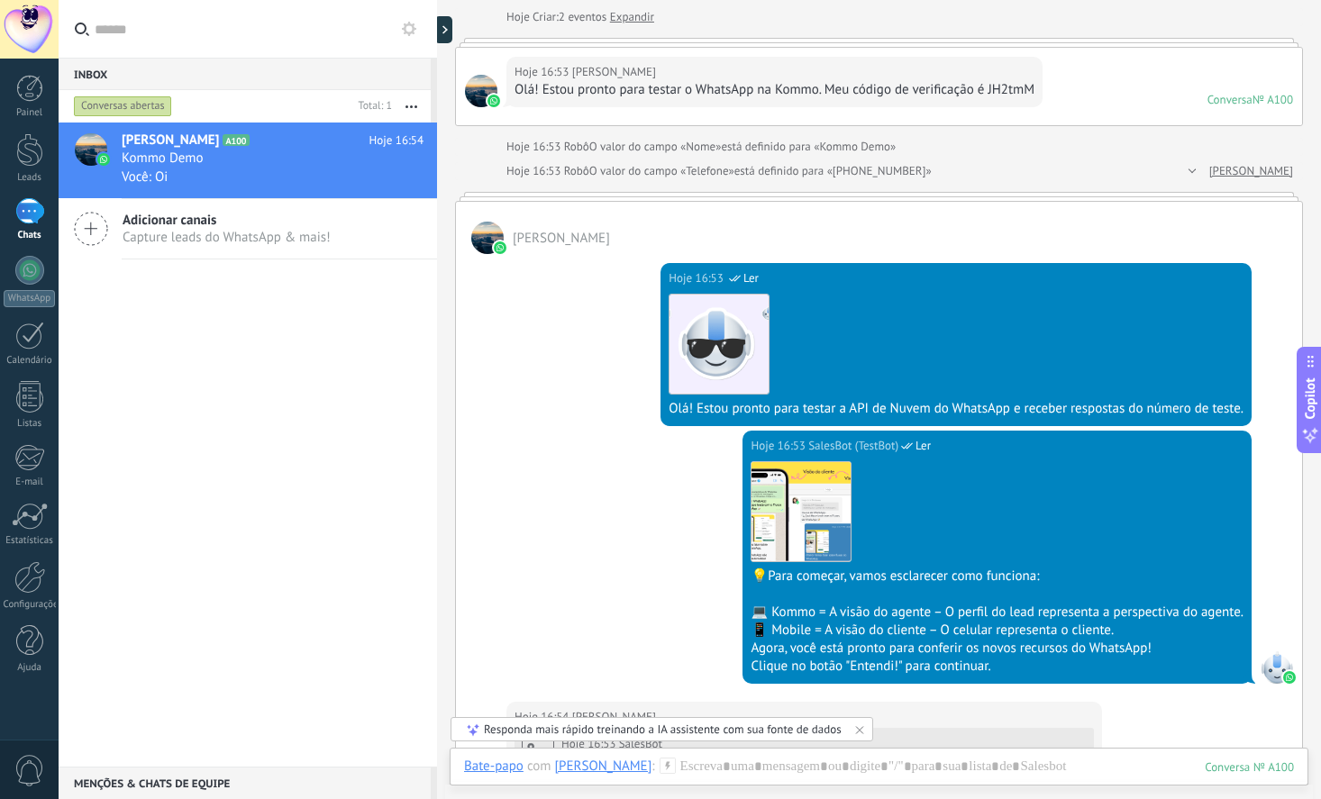
click at [1305, 392] on span "Copilot" at bounding box center [1310, 397] width 18 height 41
type textarea "**********"
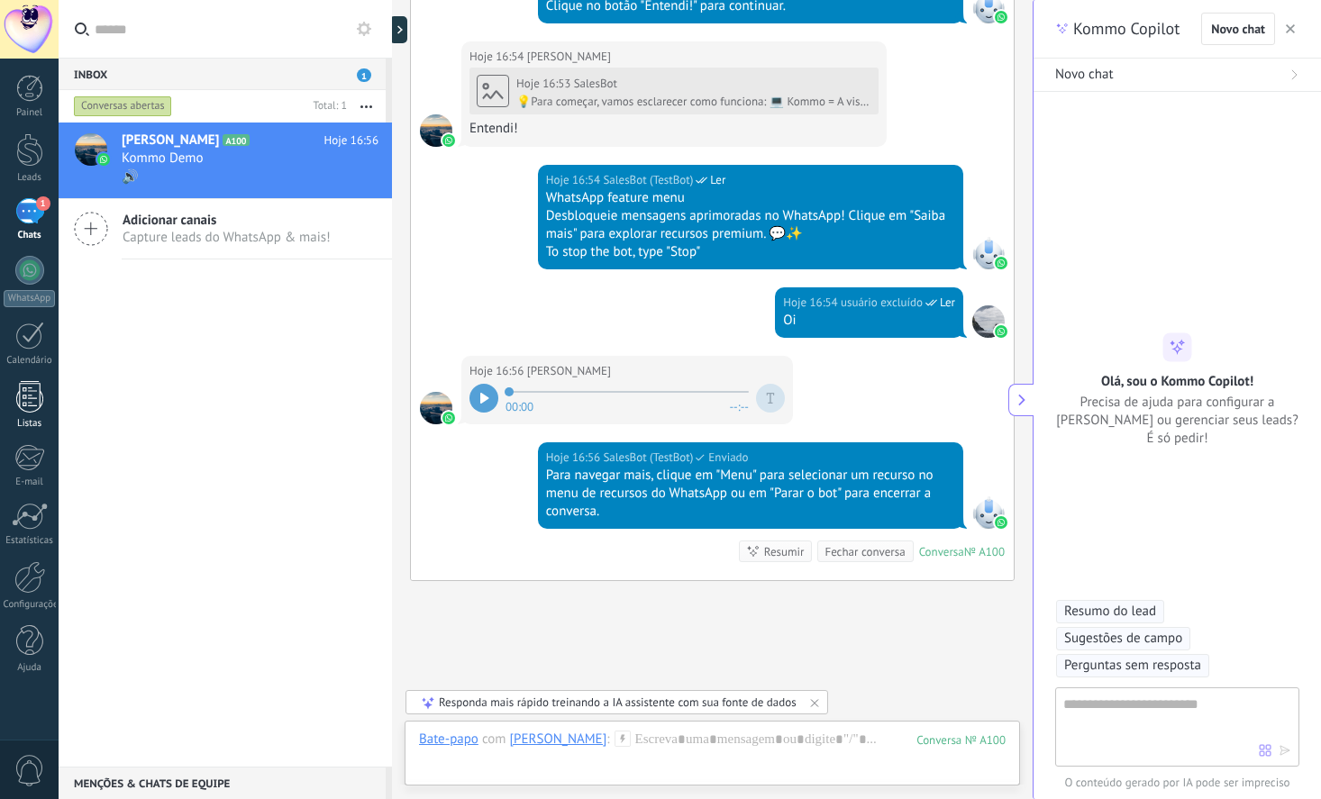
scroll to position [902, 0]
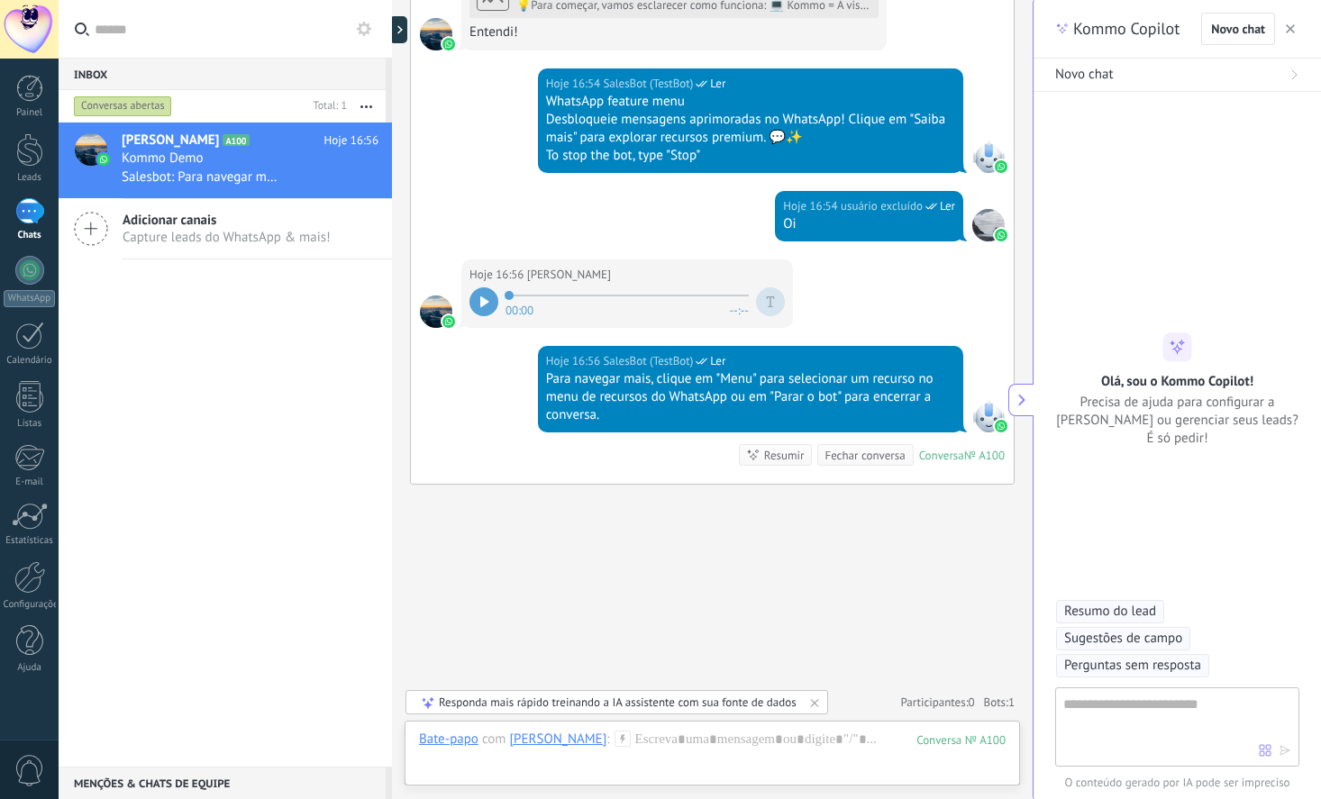
click at [490, 304] on div at bounding box center [483, 301] width 29 height 29
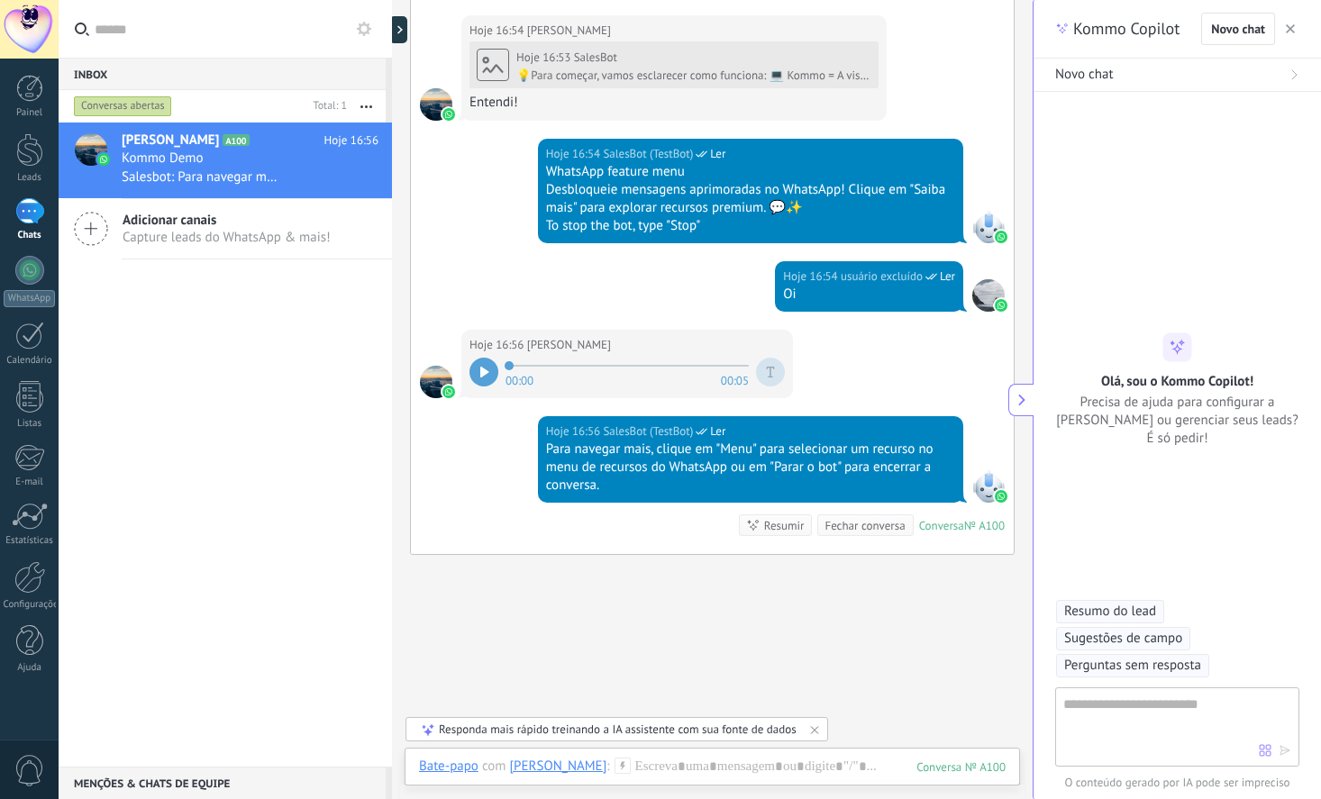
scroll to position [788, 0]
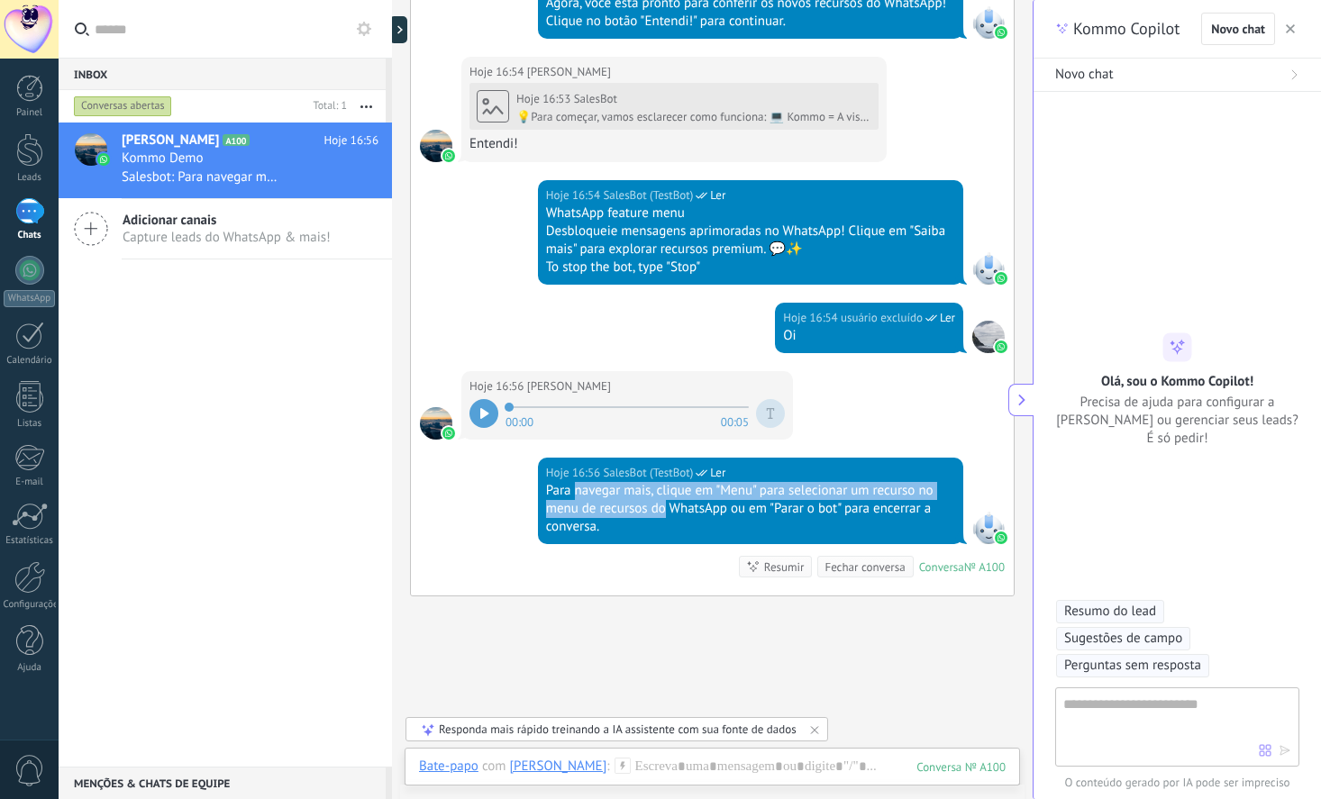
drag, startPoint x: 575, startPoint y: 495, endPoint x: 676, endPoint y: 482, distance: 101.7
click at [665, 505] on div "Para navegar mais, clique em "Menu" para selecionar um recurso no menu de recur…" at bounding box center [750, 509] width 409 height 54
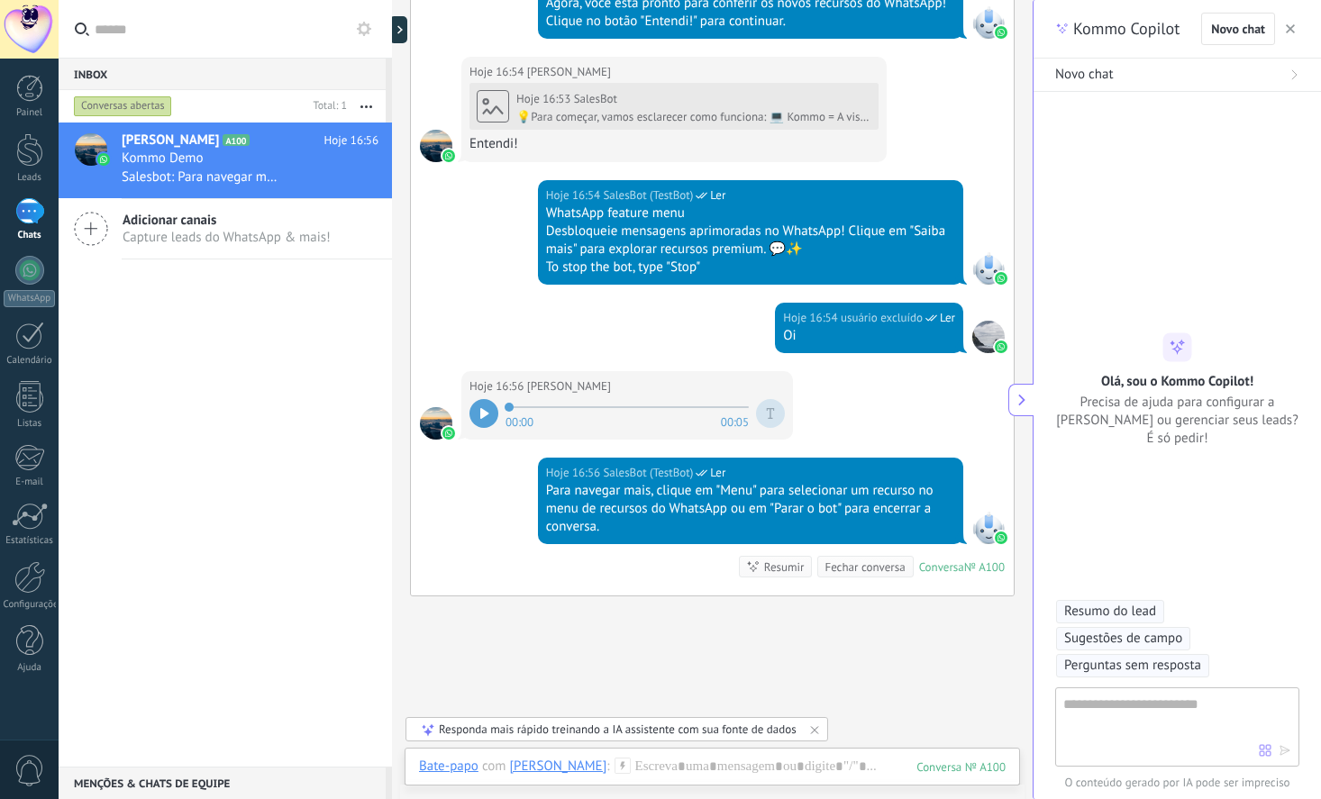
click at [517, 609] on div "Buscar Carregar mais Hoje Hoje Criar: 2 eventos Expandir Hoje 16:53 [PERSON_NAM…" at bounding box center [712, 61] width 641 height 1699
click at [670, 474] on span "SalesBot (TestBot)" at bounding box center [648, 473] width 90 height 18
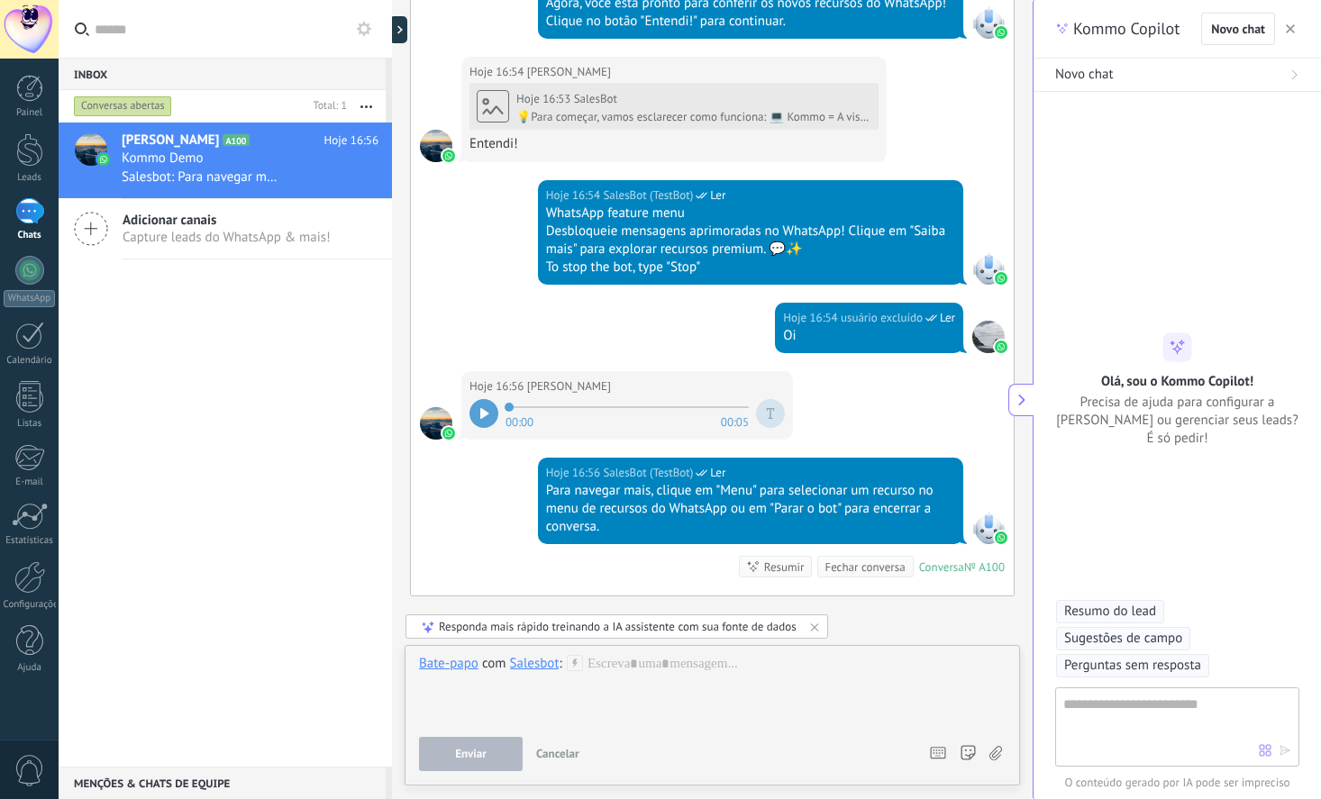
click at [539, 662] on div "Salesbot" at bounding box center [535, 663] width 50 height 16
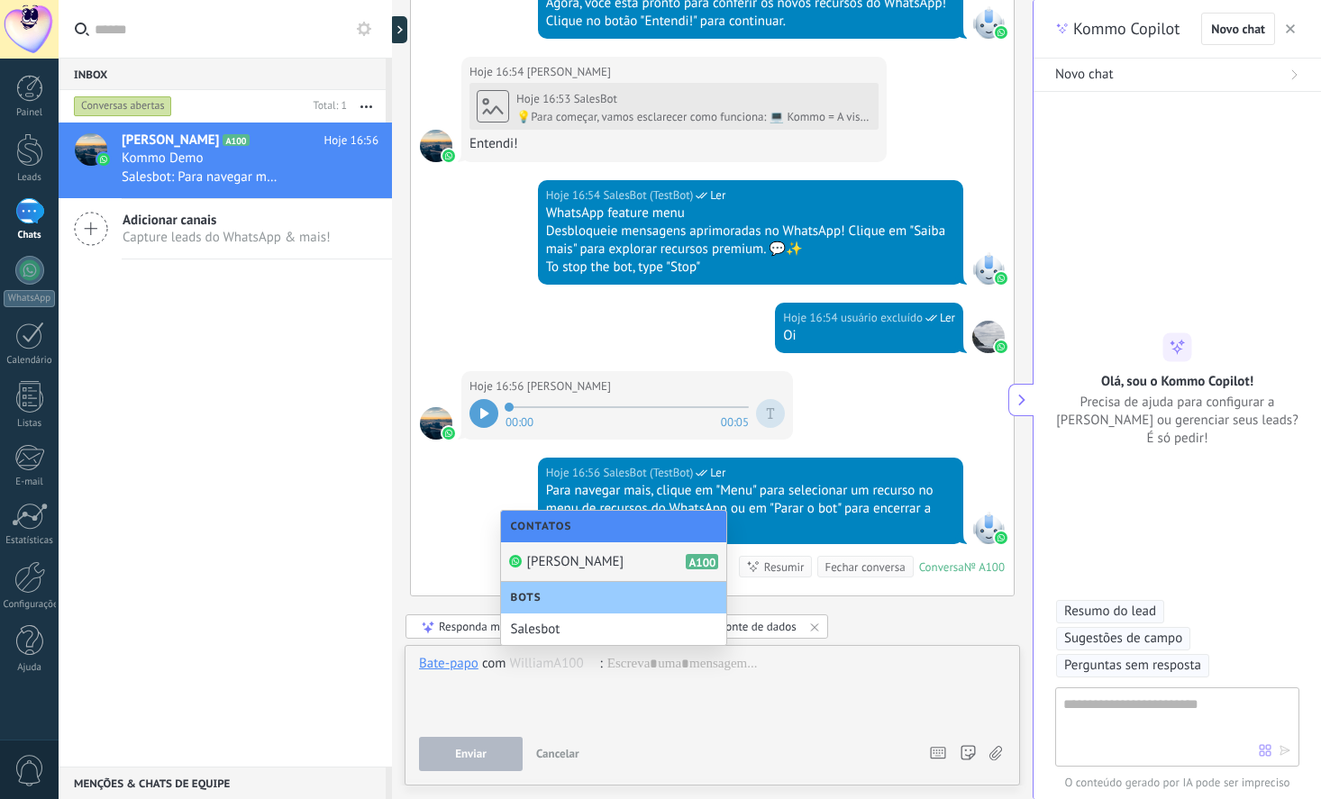
click at [562, 557] on span "[PERSON_NAME]" at bounding box center [574, 561] width 97 height 17
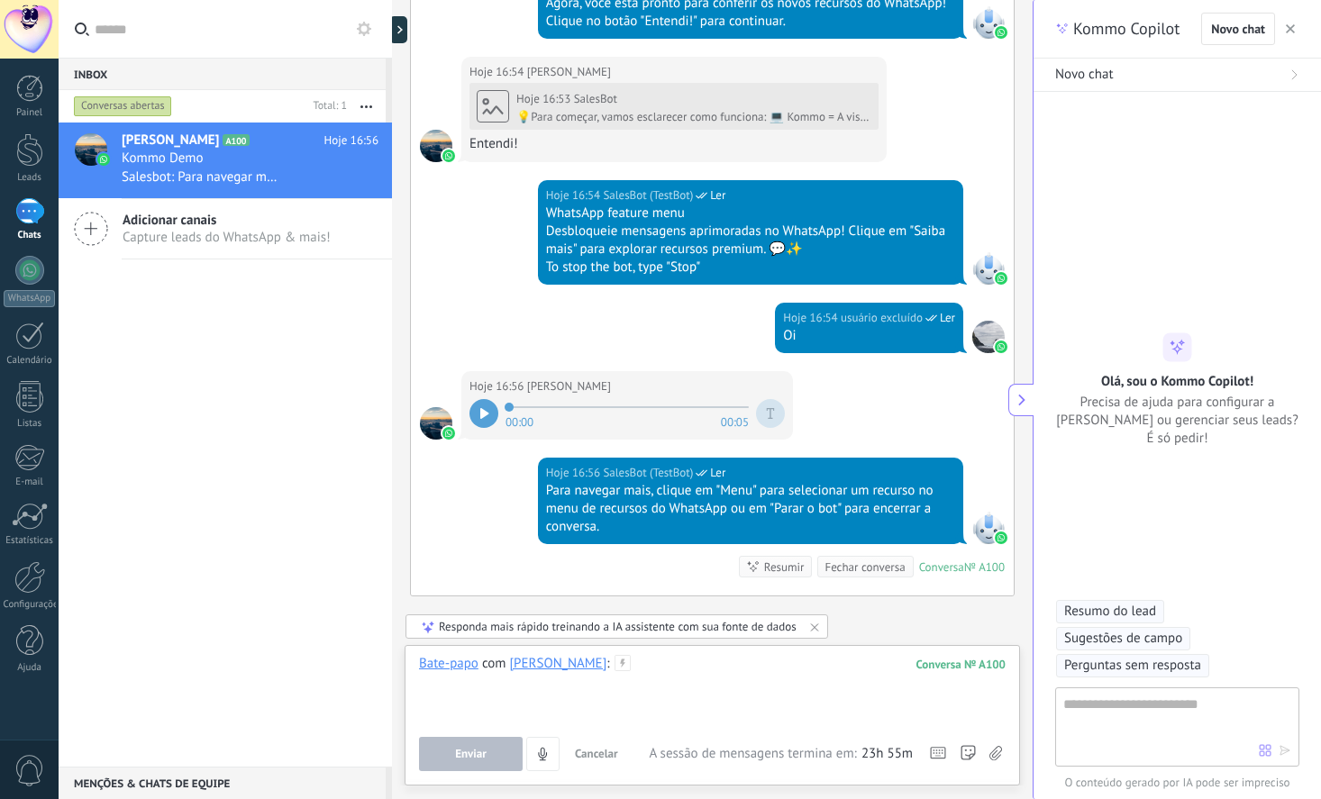
click at [591, 680] on div at bounding box center [712, 689] width 586 height 68
click at [529, 666] on div "[PERSON_NAME]" at bounding box center [558, 663] width 97 height 16
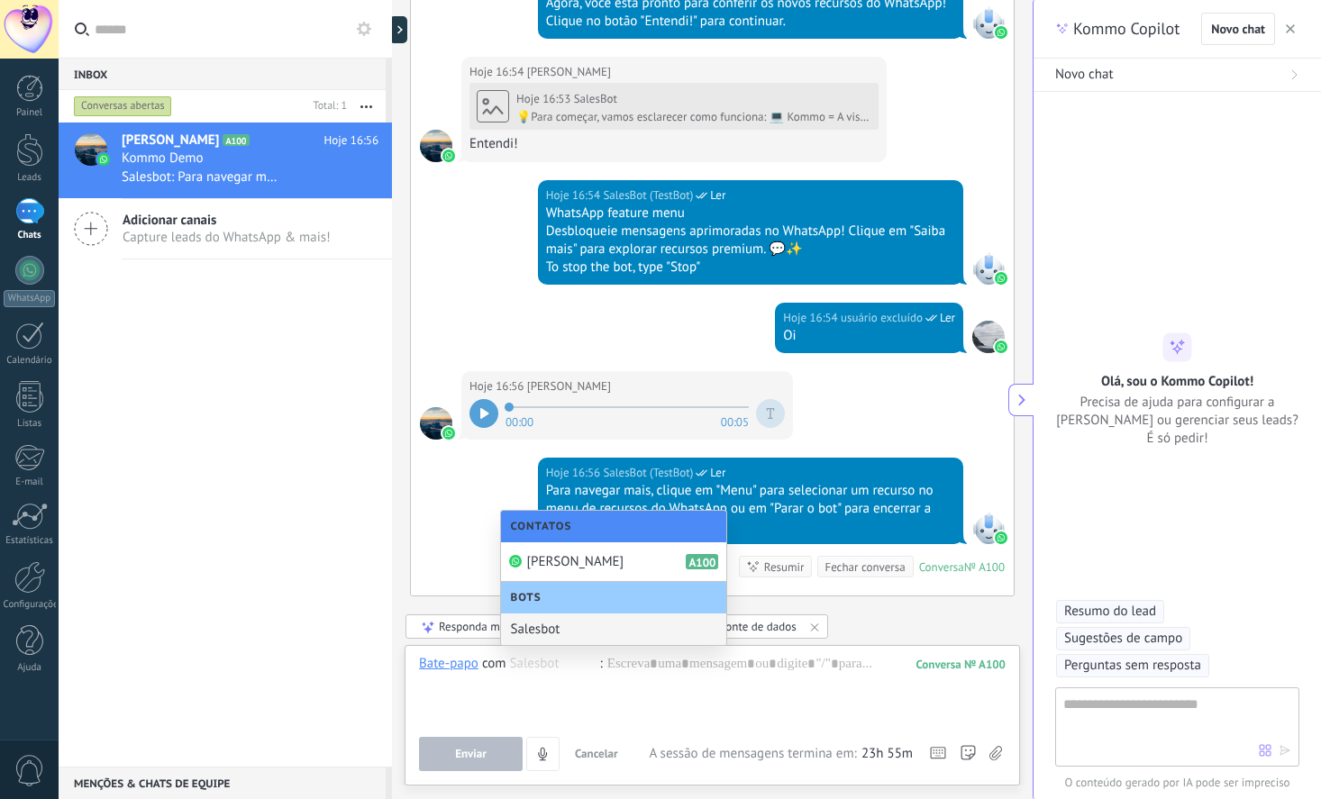
click at [556, 622] on div "Salesbot" at bounding box center [613, 630] width 225 height 32
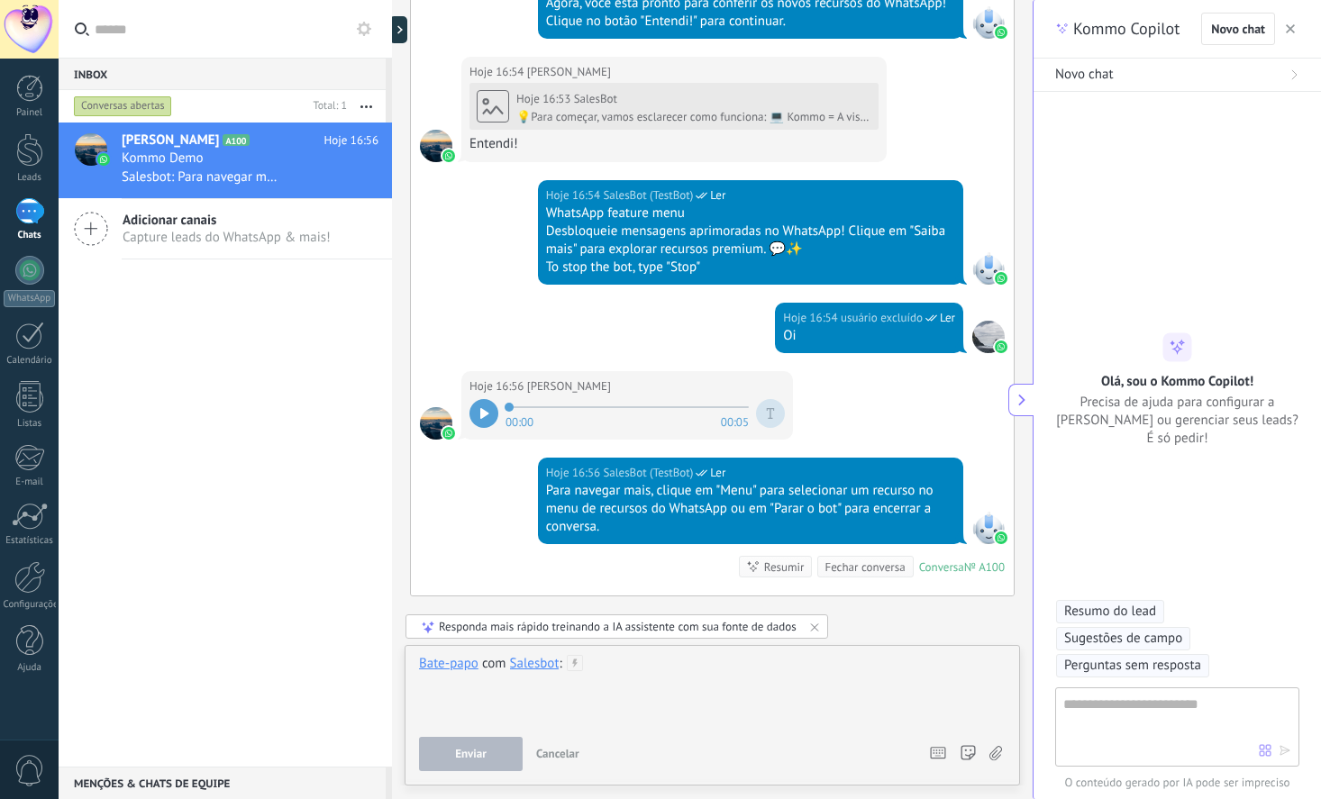
click at [732, 674] on div at bounding box center [712, 689] width 586 height 68
click at [535, 661] on div "Salesbot" at bounding box center [535, 663] width 50 height 16
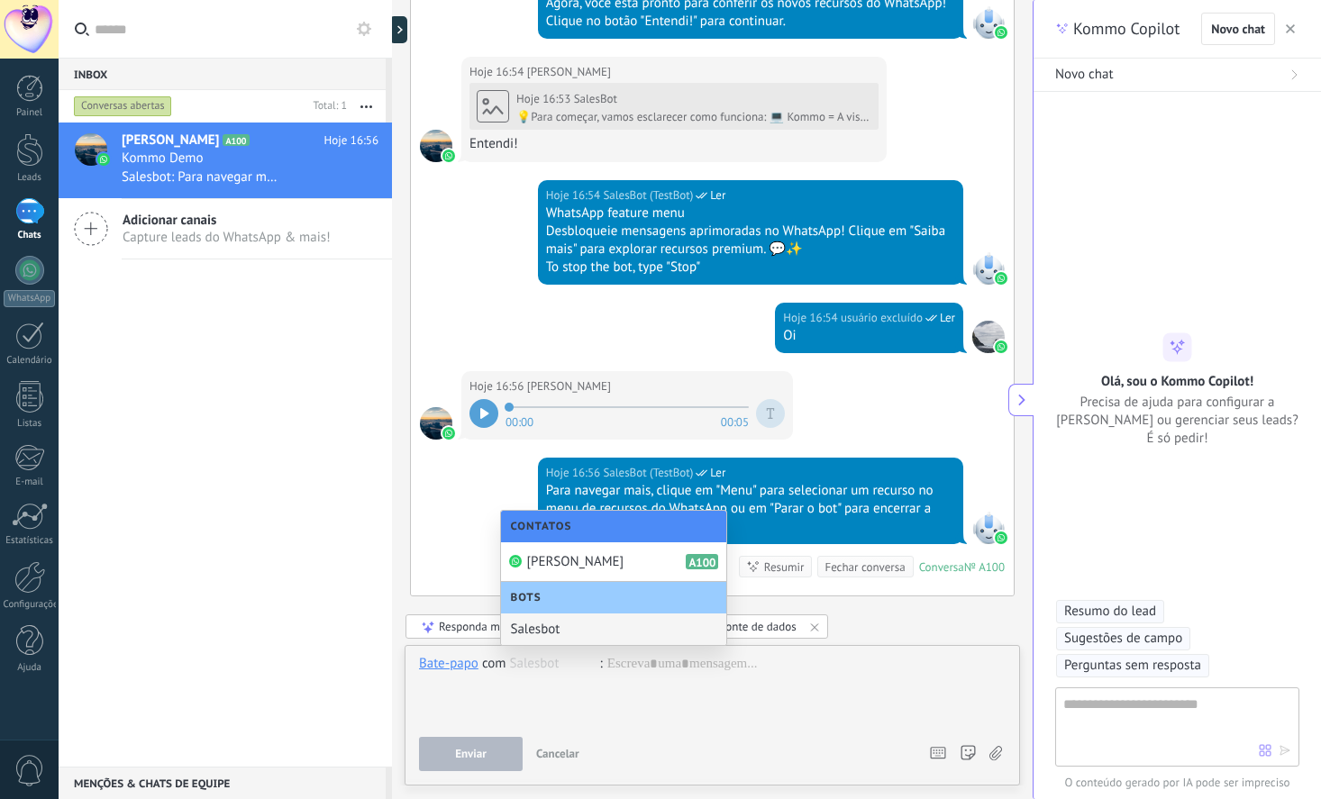
click at [543, 628] on div "Salesbot" at bounding box center [613, 630] width 225 height 32
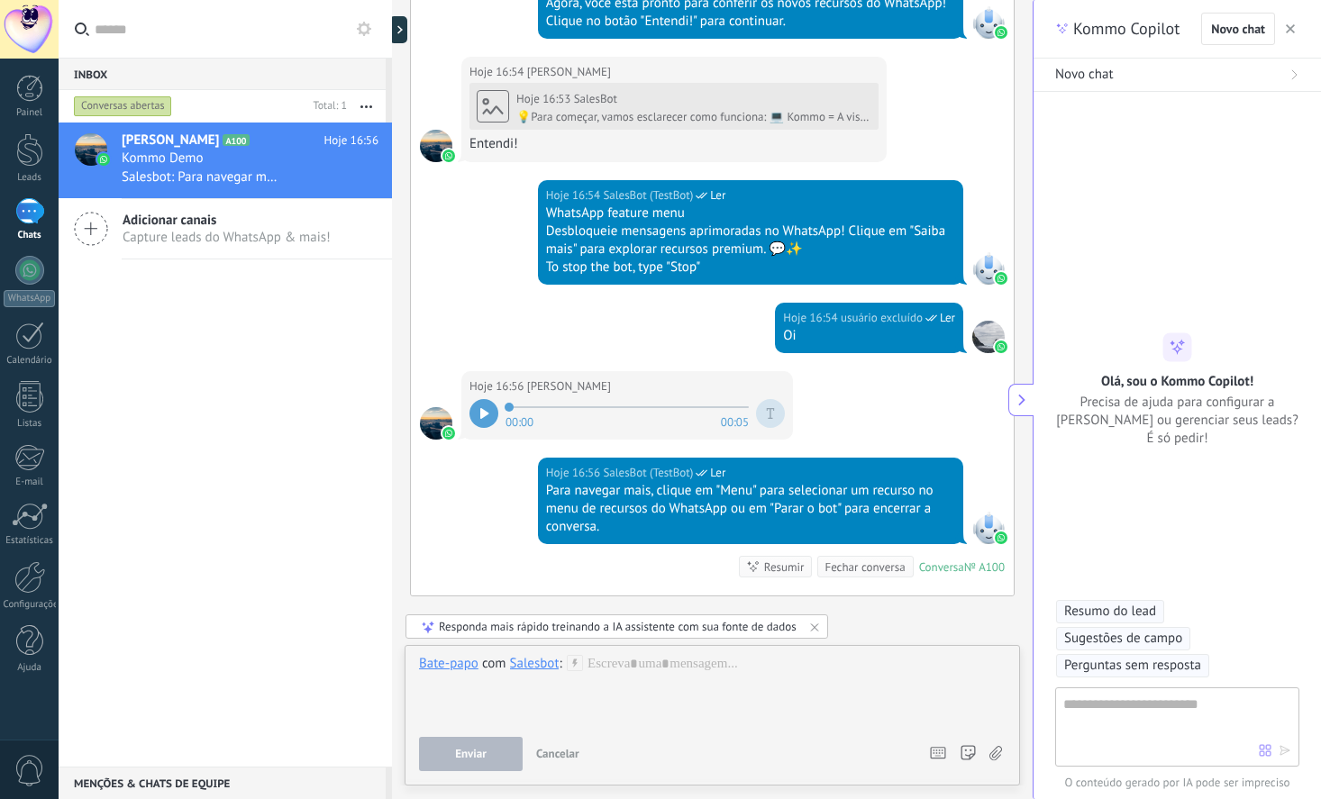
click at [358, 30] on use at bounding box center [364, 29] width 14 height 14
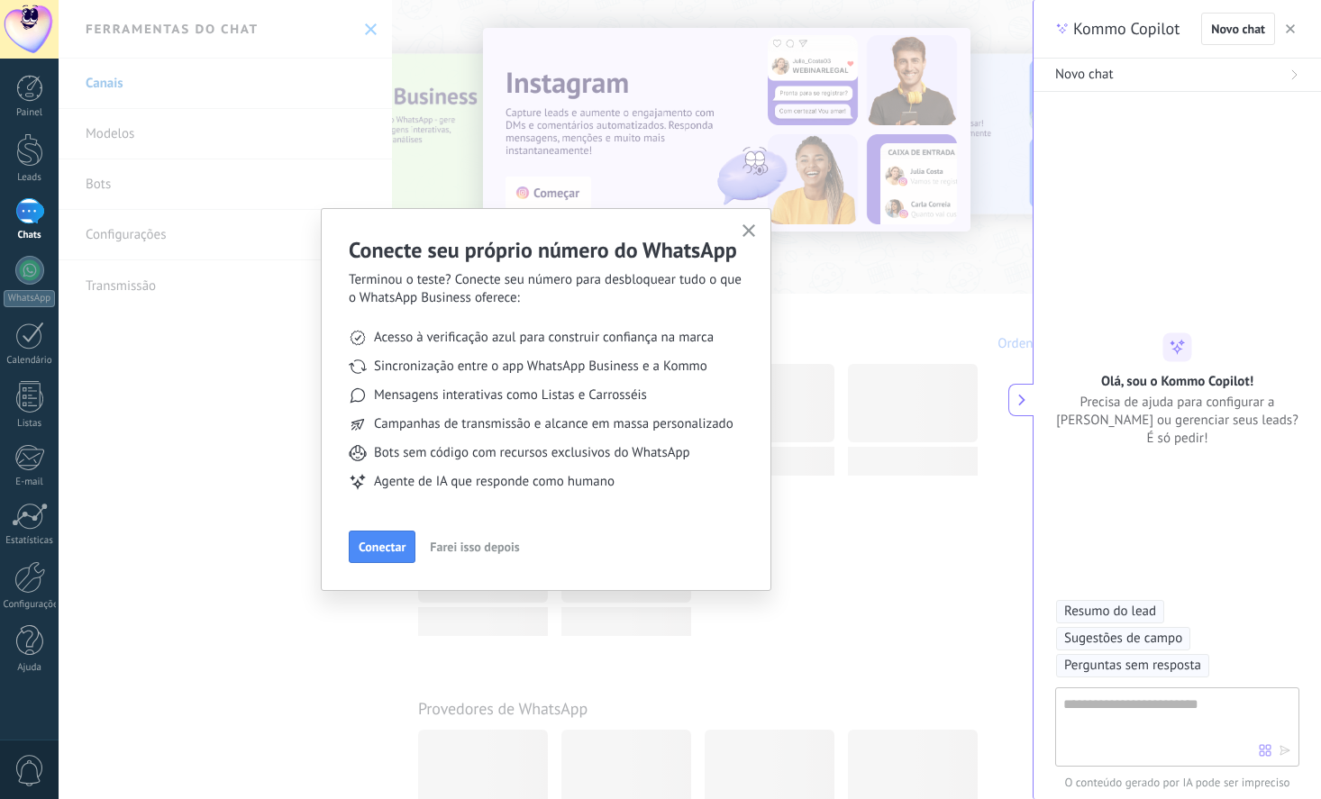
scroll to position [54, 0]
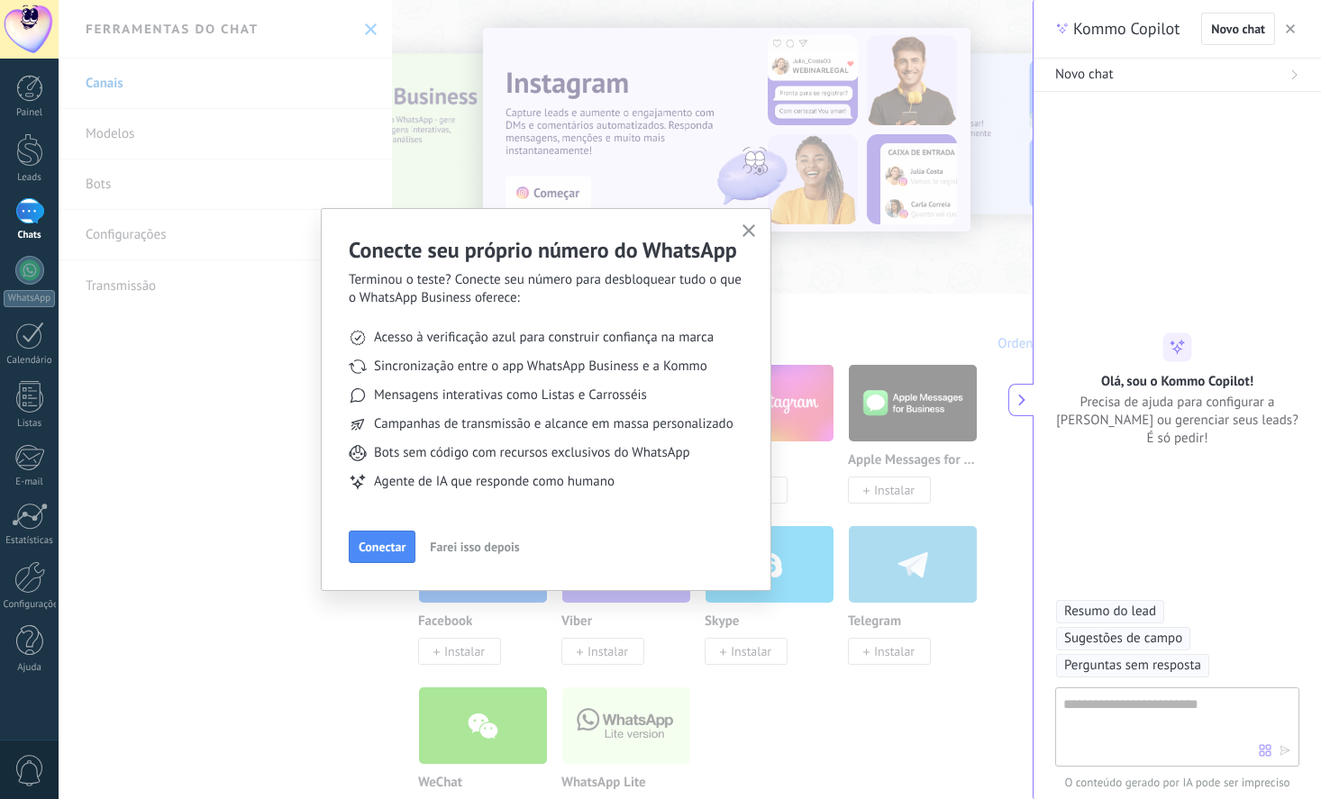
click at [494, 553] on span "Farei isso depois" at bounding box center [474, 547] width 89 height 13
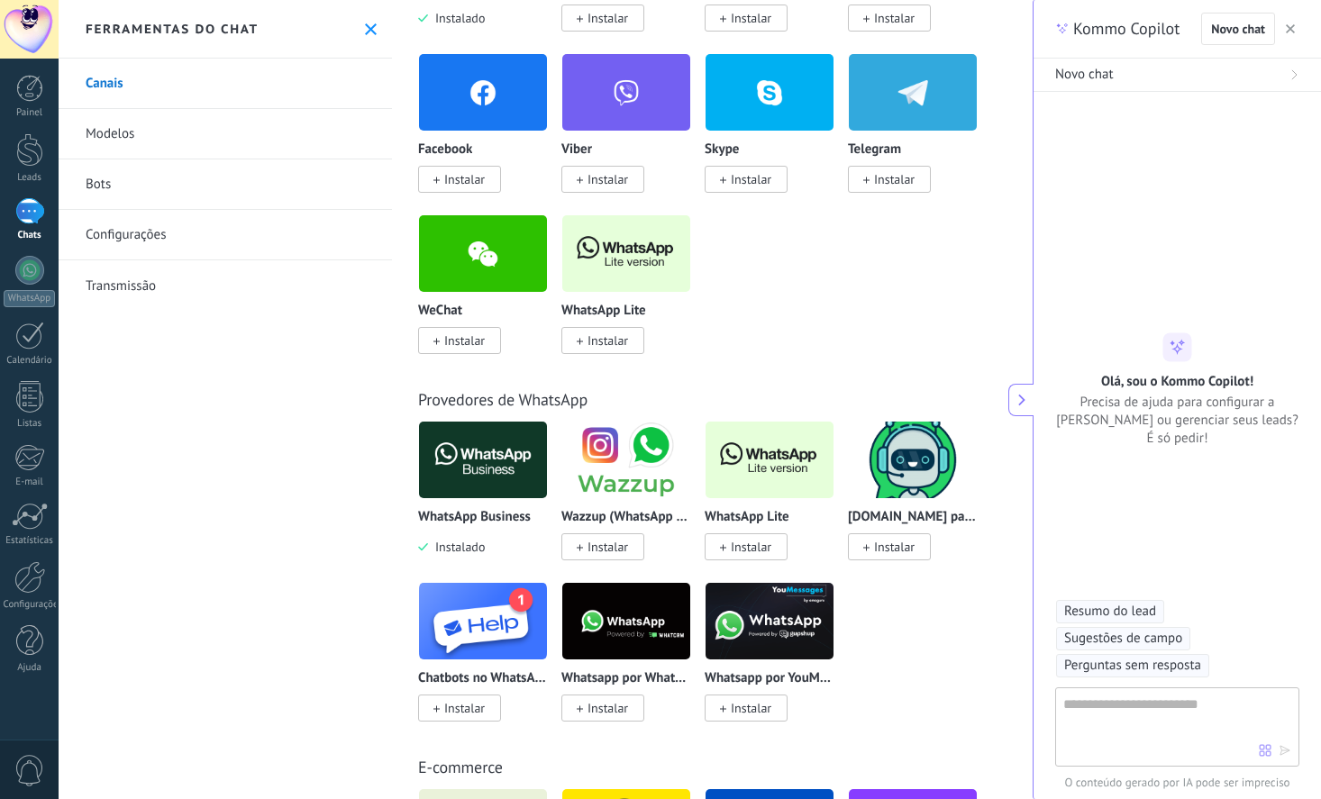
scroll to position [0, 0]
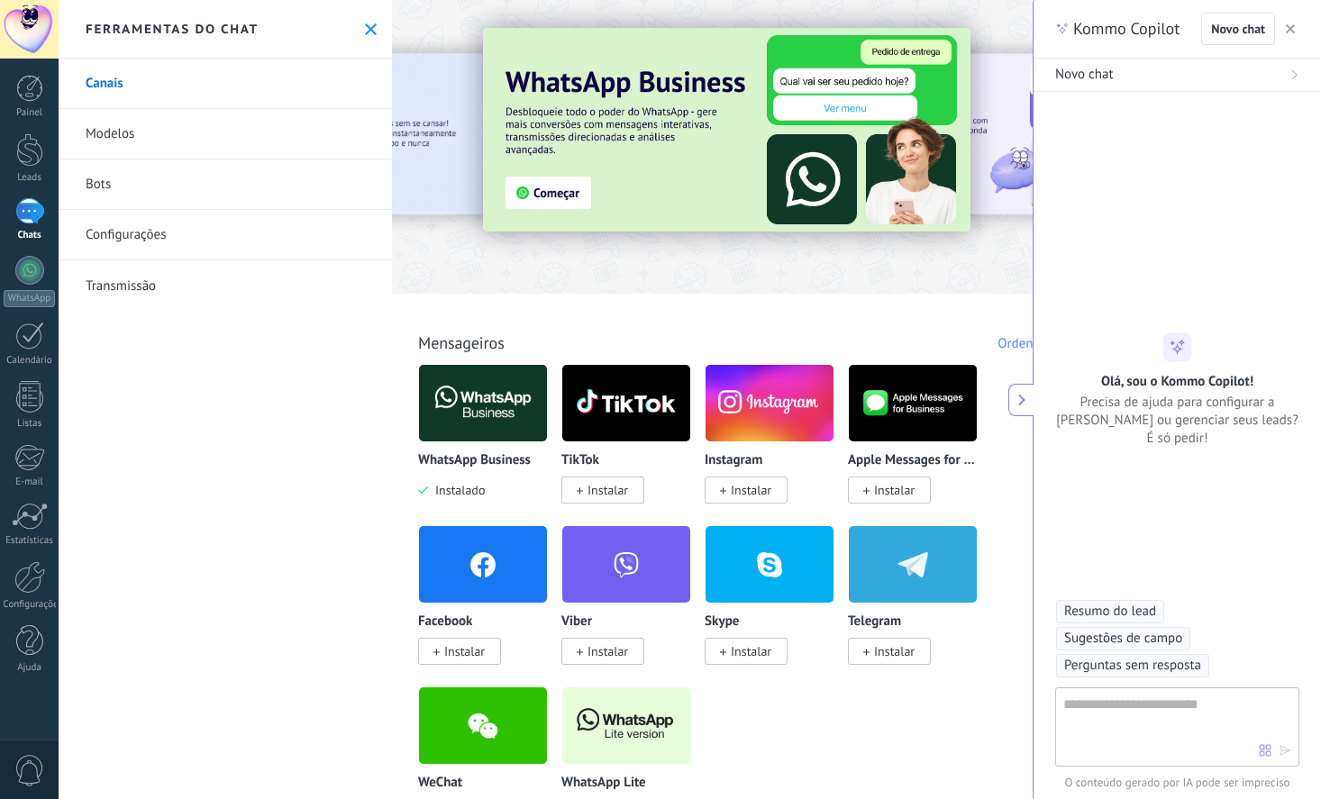
click at [114, 137] on link "Modelos" at bounding box center [225, 134] width 333 height 50
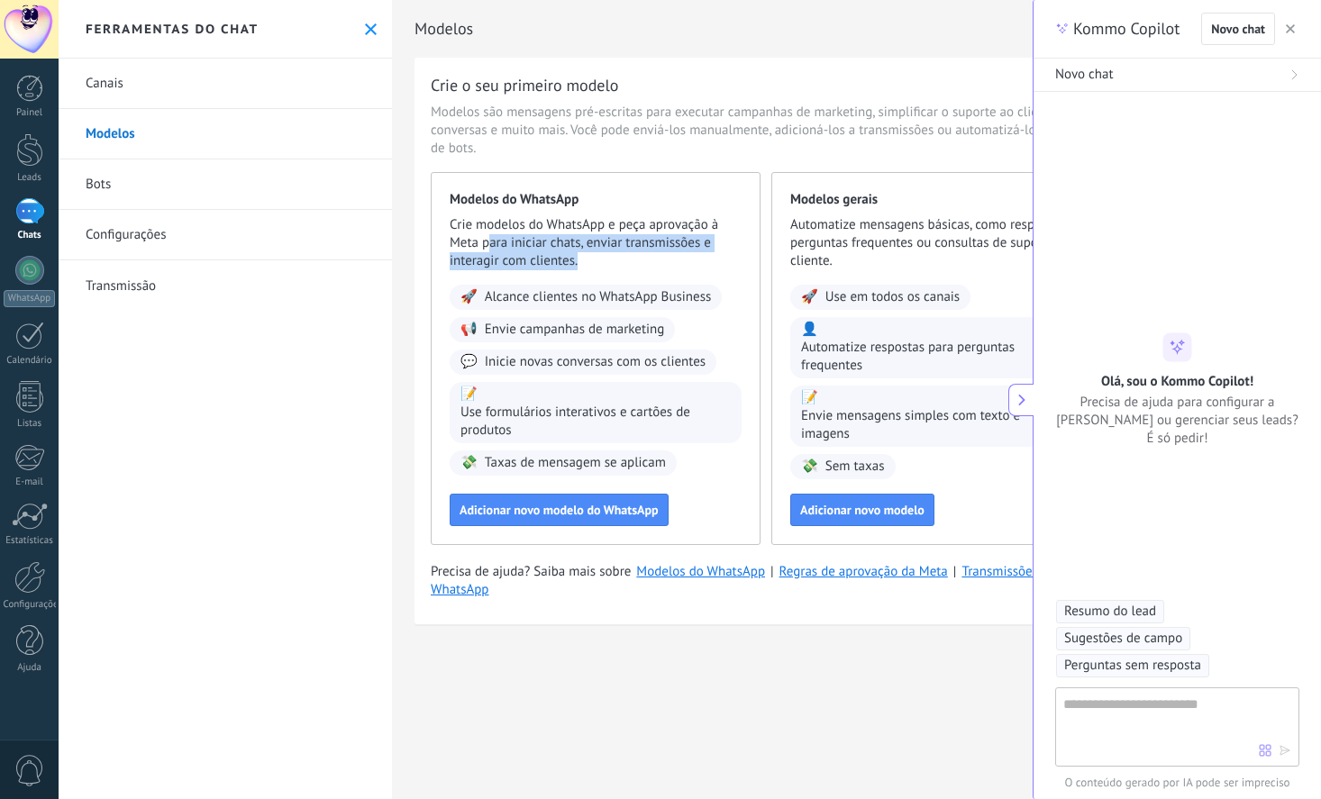
drag, startPoint x: 490, startPoint y: 241, endPoint x: 660, endPoint y: 263, distance: 171.8
click at [660, 263] on span "Crie modelos do WhatsApp e peça aprovação à Meta para iniciar chats, enviar tra…" at bounding box center [596, 243] width 292 height 54
click at [1012, 402] on button at bounding box center [1020, 400] width 25 height 32
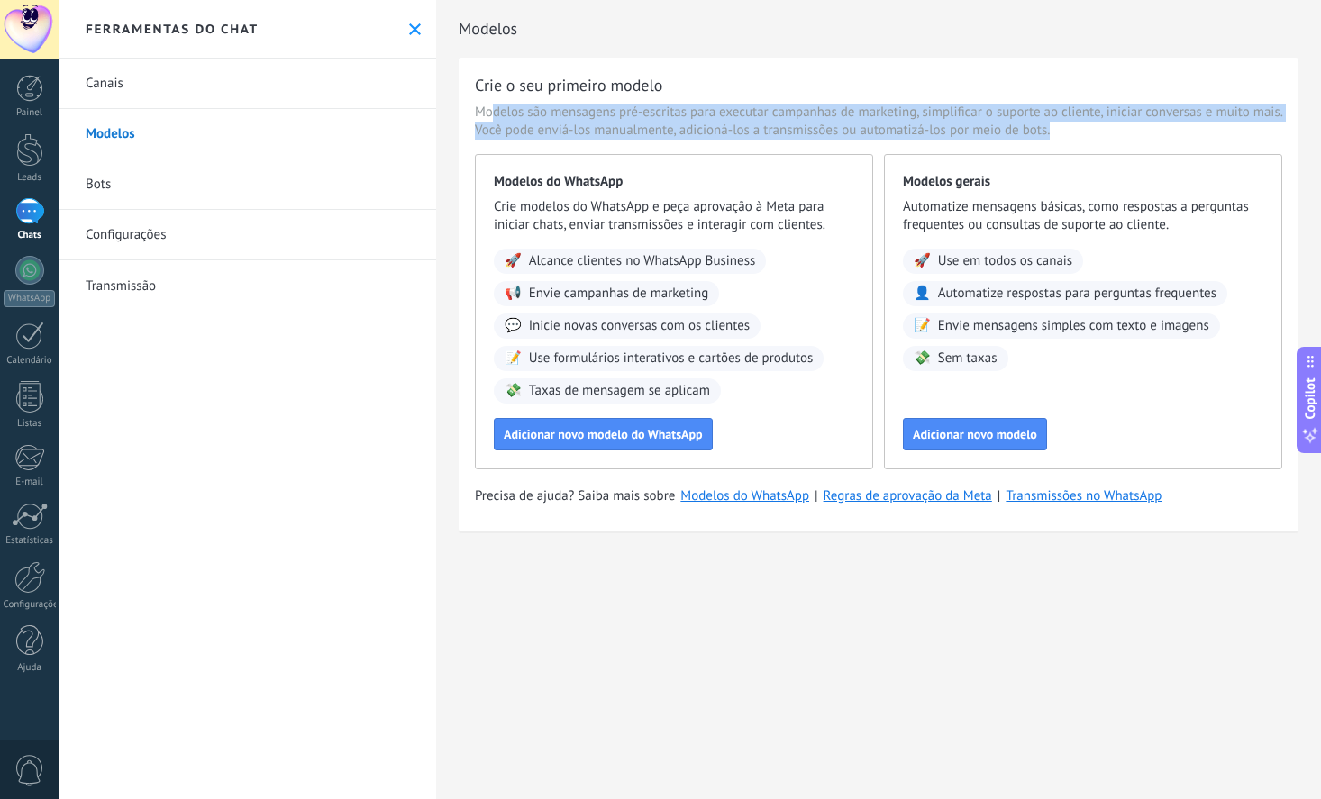
drag, startPoint x: 494, startPoint y: 111, endPoint x: 1132, endPoint y: 125, distance: 638.0
click at [1132, 125] on span "Modelos são mensagens pré-escritas para executar campanhas de marketing, simpli…" at bounding box center [878, 122] width 807 height 36
click at [635, 116] on span "Modelos são mensagens pré-escritas para executar campanhas de marketing, simpli…" at bounding box center [878, 122] width 807 height 36
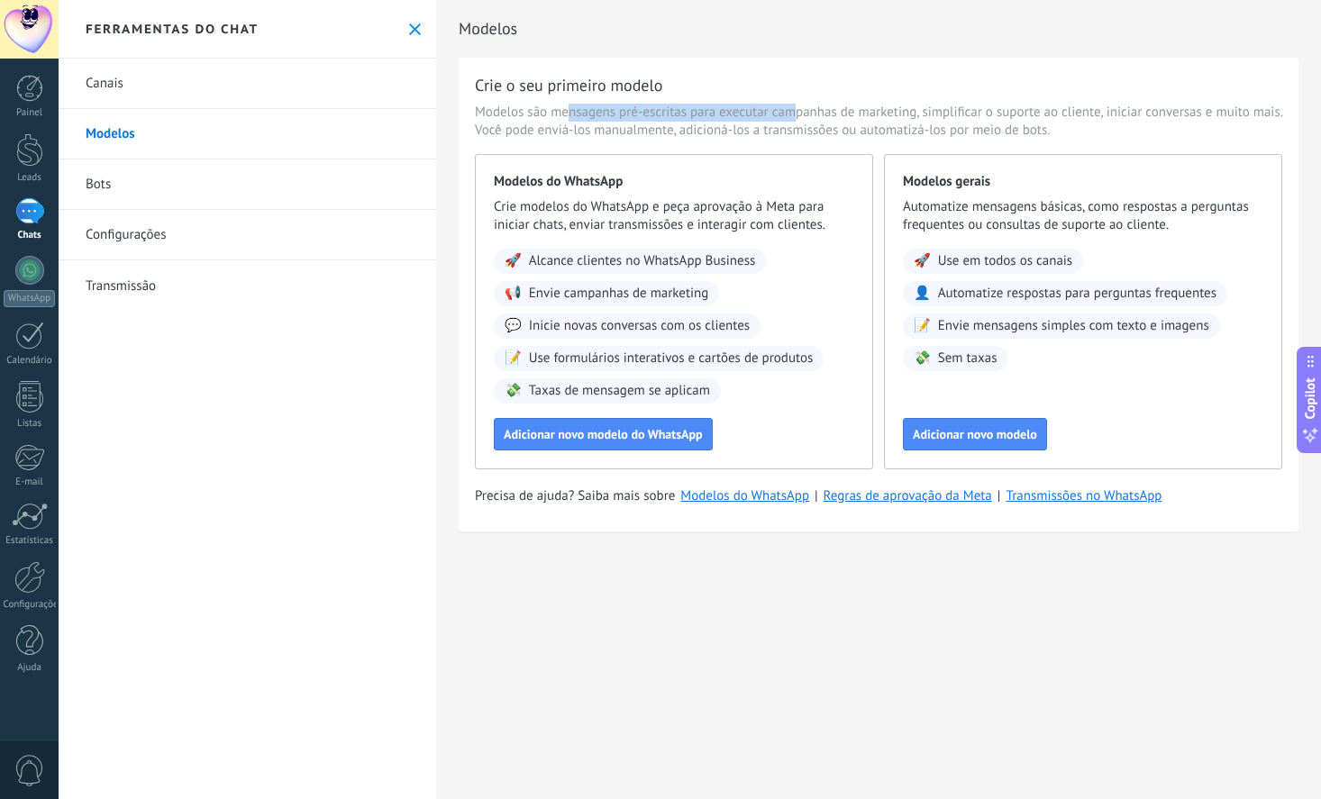
drag, startPoint x: 569, startPoint y: 115, endPoint x: 791, endPoint y: 111, distance: 221.7
click at [791, 111] on span "Modelos são mensagens pré-escritas para executar campanhas de marketing, simpli…" at bounding box center [878, 122] width 807 height 36
click at [731, 113] on span "Modelos são mensagens pré-escritas para executar campanhas de marketing, simpli…" at bounding box center [878, 122] width 807 height 36
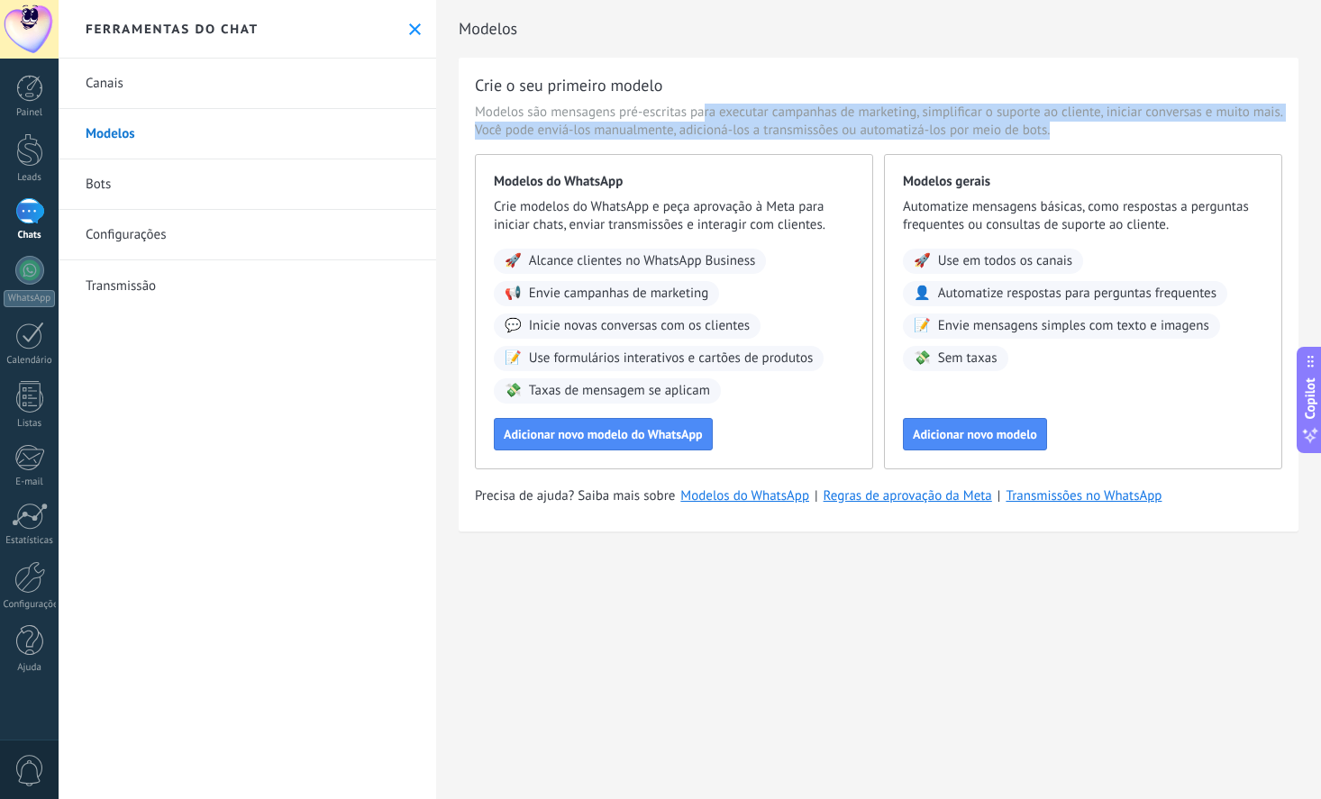
drag, startPoint x: 702, startPoint y: 113, endPoint x: 1099, endPoint y: 128, distance: 397.6
click at [1099, 128] on span "Modelos são mensagens pré-escritas para executar campanhas de marketing, simpli…" at bounding box center [878, 122] width 807 height 36
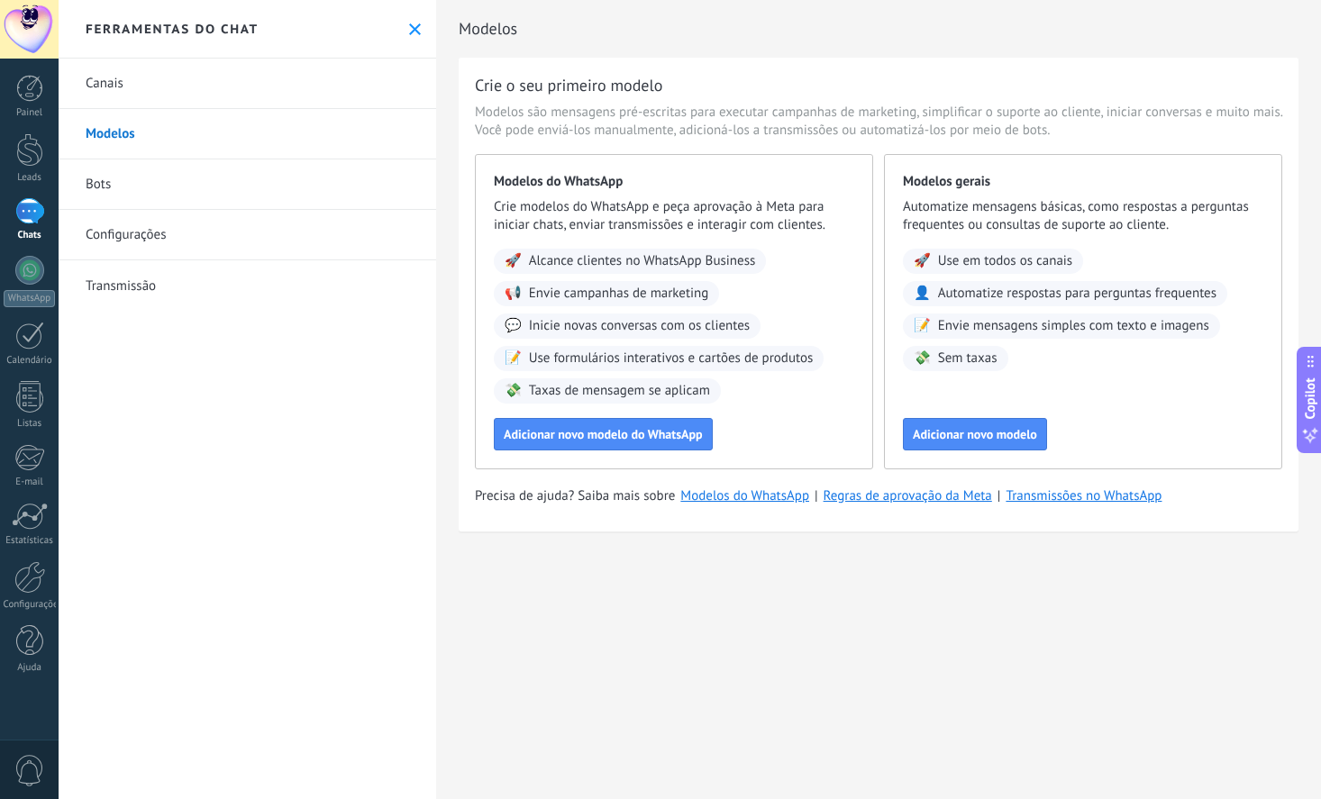
click at [1099, 128] on span "Modelos são mensagens pré-escritas para executar campanhas de marketing, simpli…" at bounding box center [878, 122] width 807 height 36
click at [971, 86] on div "Crie o seu primeiro modelo" at bounding box center [878, 85] width 807 height 23
drag, startPoint x: 505, startPoint y: 204, endPoint x: 763, endPoint y: 214, distance: 258.8
click at [763, 214] on span "Crie modelos do WhatsApp e peça aprovação à Meta para iniciar chats, enviar tra…" at bounding box center [674, 216] width 360 height 36
click at [632, 222] on span "Crie modelos do WhatsApp e peça aprovação à Meta para iniciar chats, enviar tra…" at bounding box center [674, 216] width 360 height 36
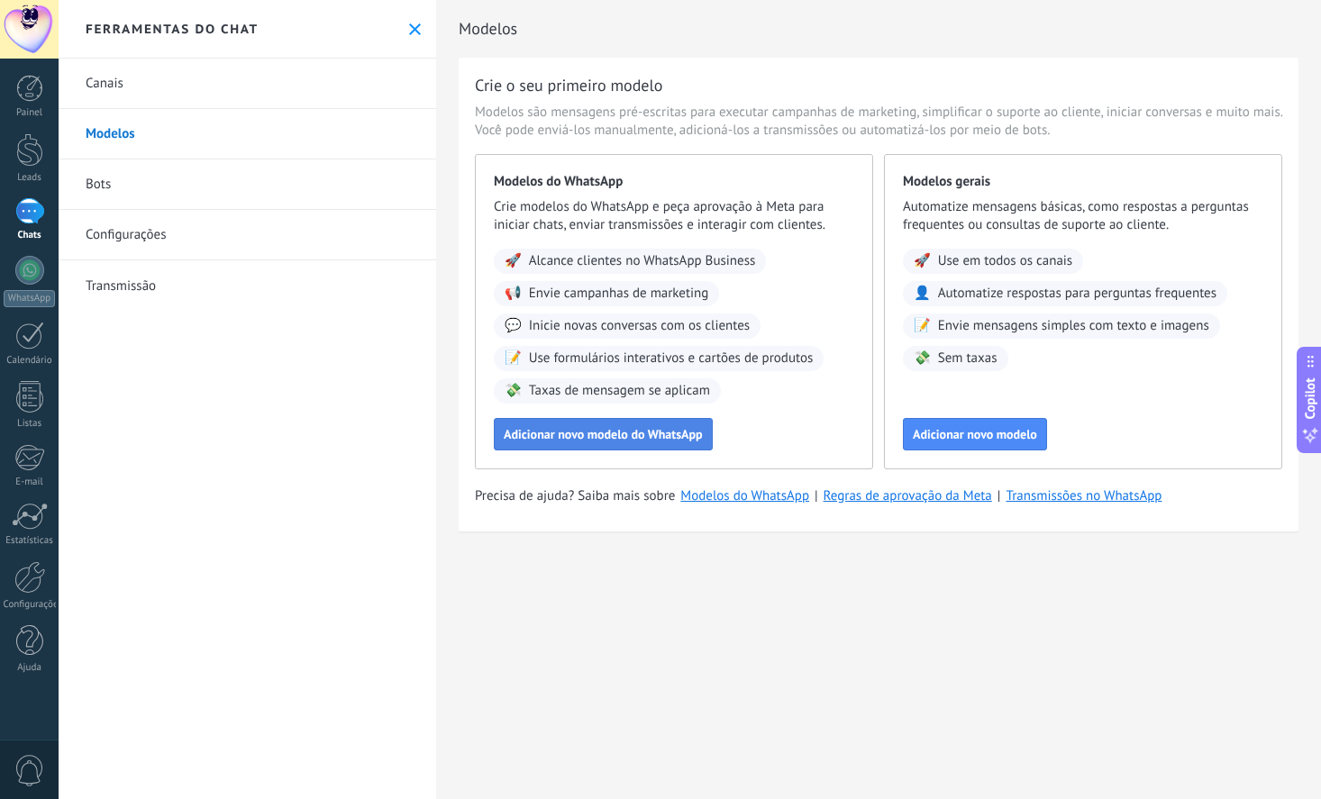
click at [620, 434] on span "Adicionar novo modelo do WhatsApp" at bounding box center [603, 434] width 199 height 13
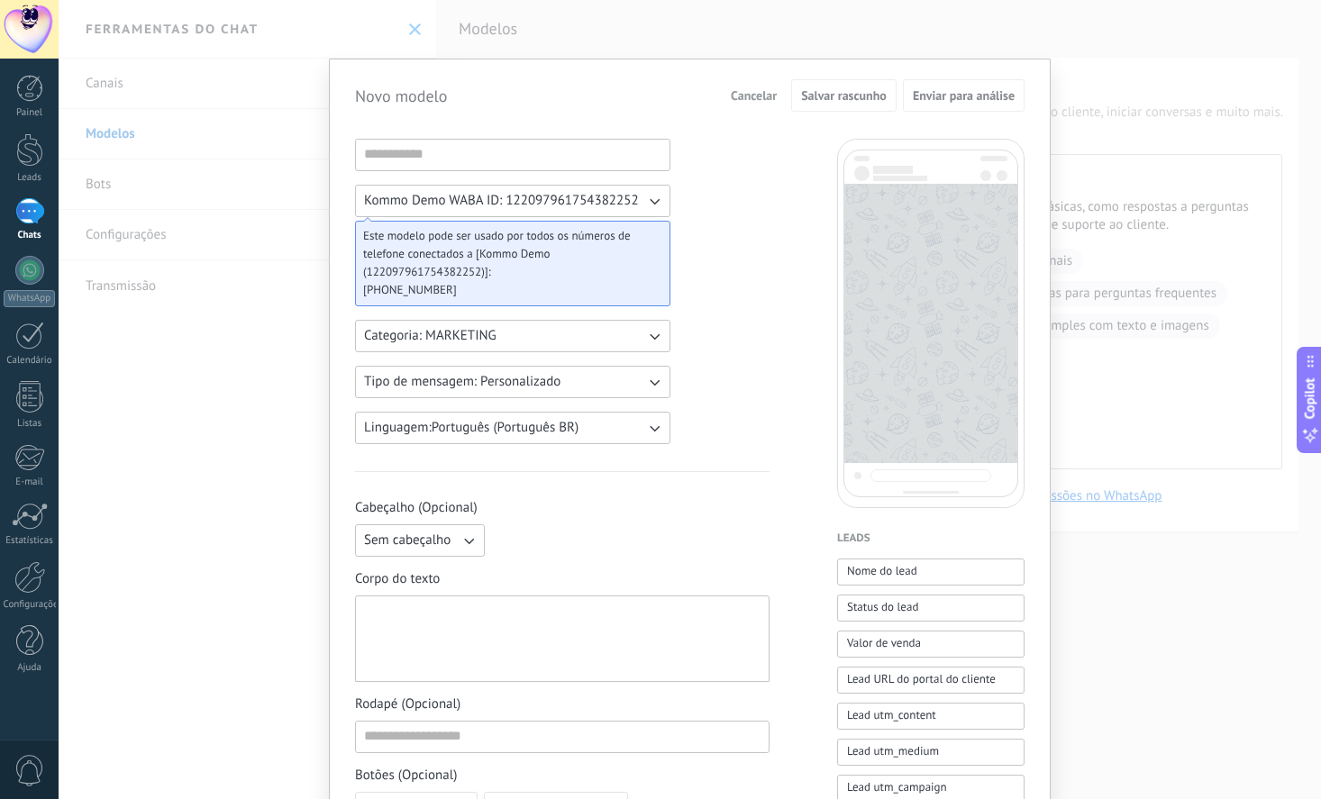
click at [756, 96] on span "Cancelar" at bounding box center [754, 95] width 46 height 13
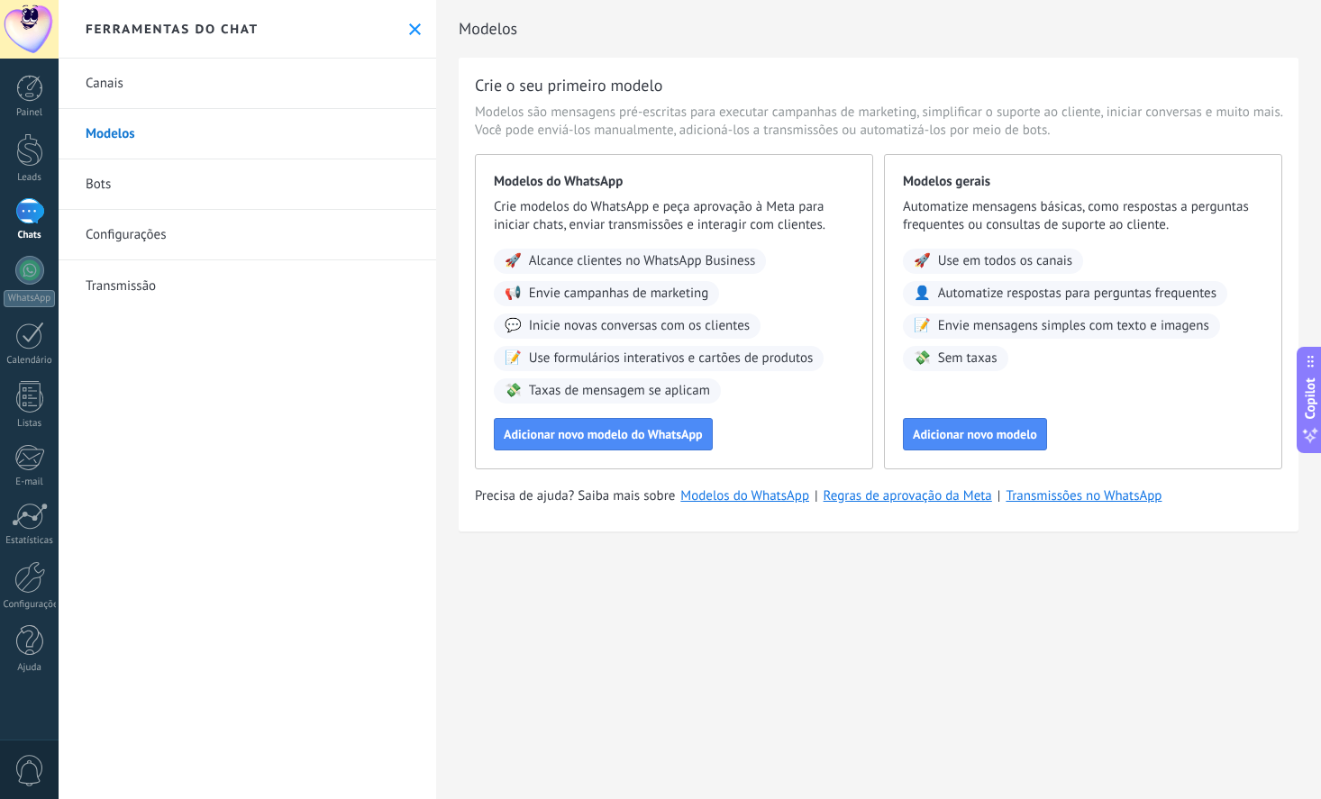
click at [107, 180] on link "Bots" at bounding box center [247, 184] width 377 height 50
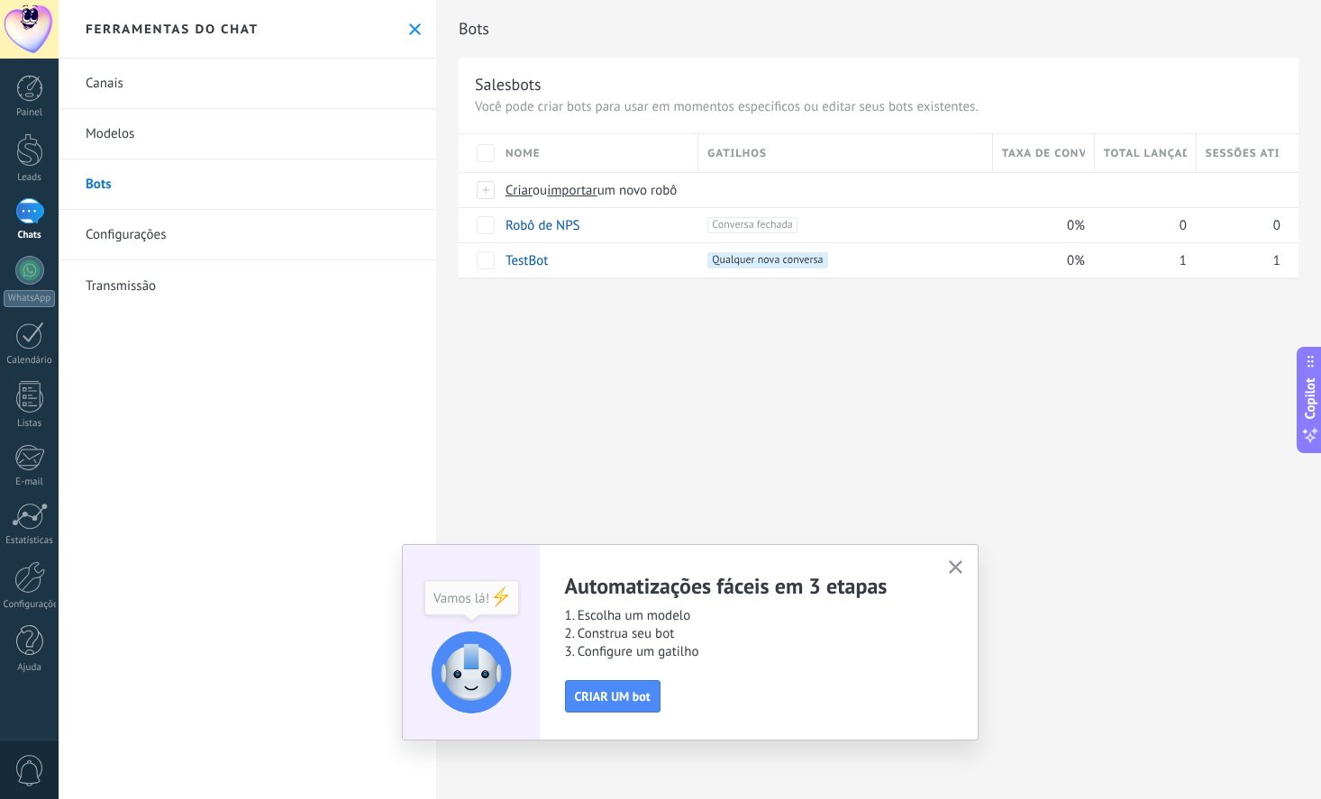
click at [955, 564] on icon "button" at bounding box center [956, 567] width 14 height 14
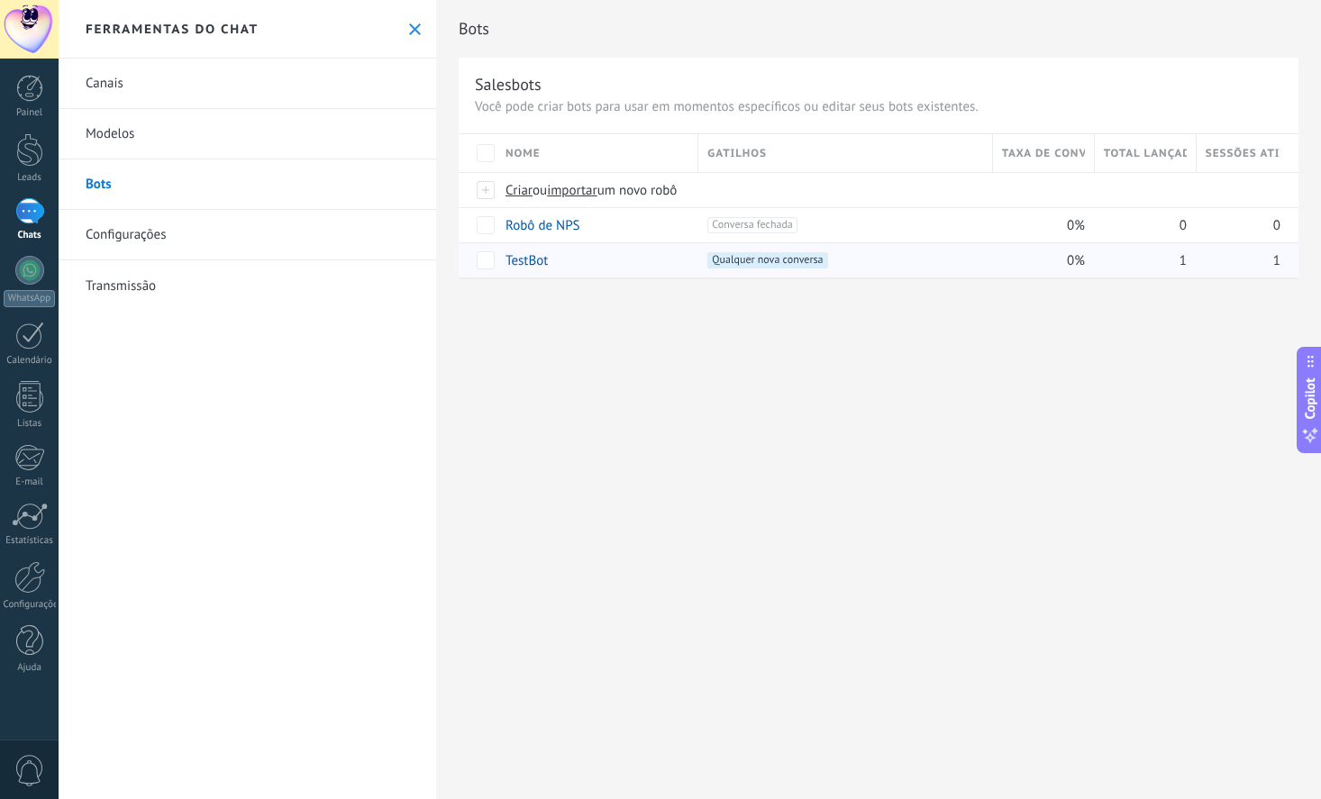
click at [532, 258] on link "TestBot" at bounding box center [526, 260] width 42 height 17
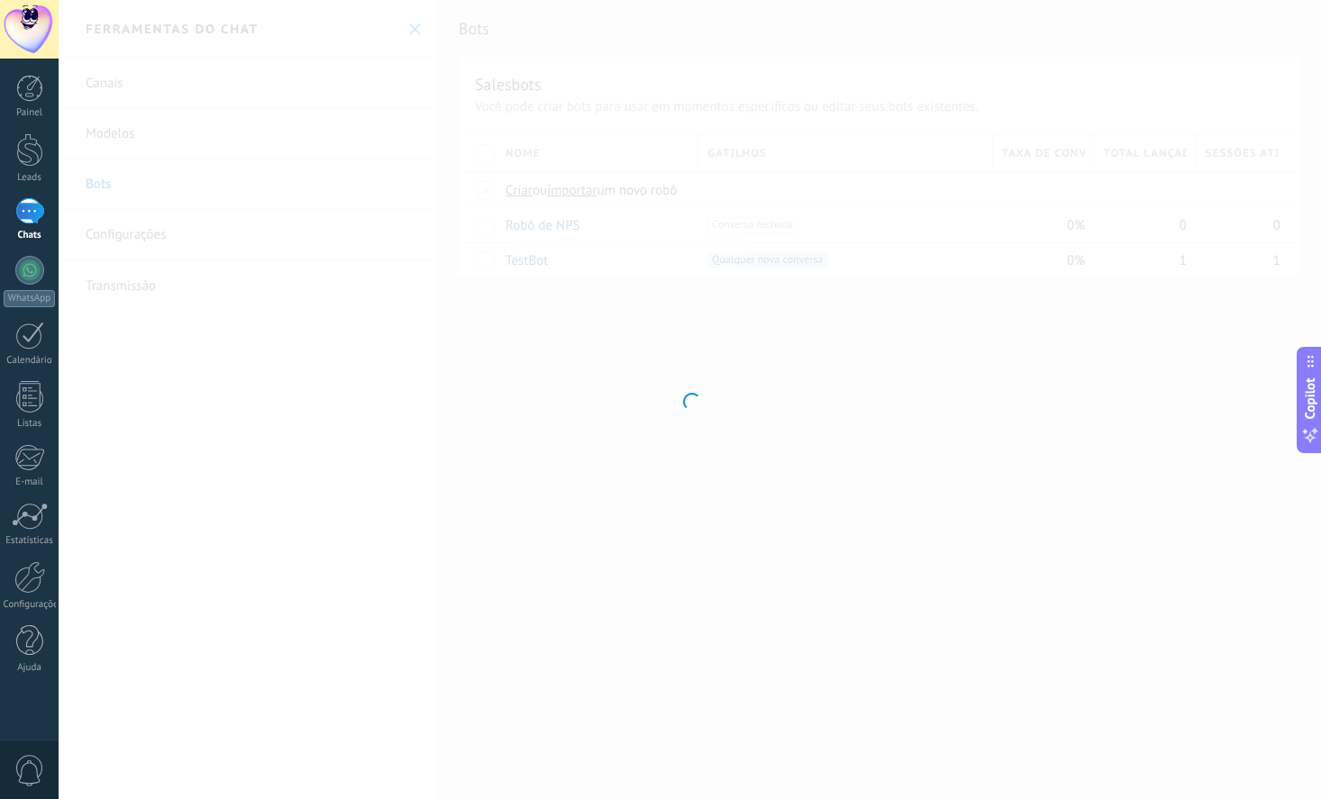
type input "*******"
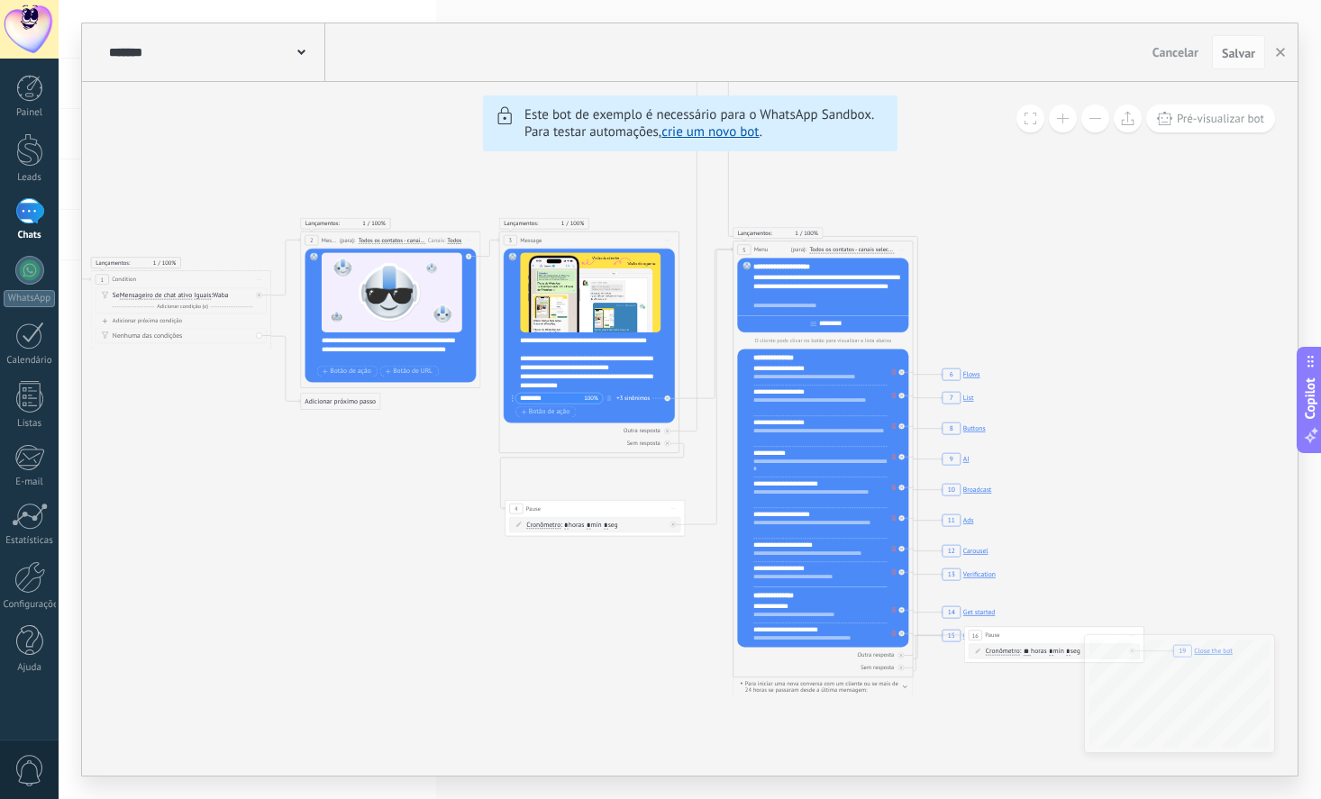
drag, startPoint x: 793, startPoint y: 640, endPoint x: 623, endPoint y: 569, distance: 183.4
click at [623, 569] on icon "6 Flows 7 List 8 Buttons 9 AI 10 Broadcast 11 Ads 12 Carousel 13 Verification 1…" at bounding box center [1298, 355] width 3087 height 2804
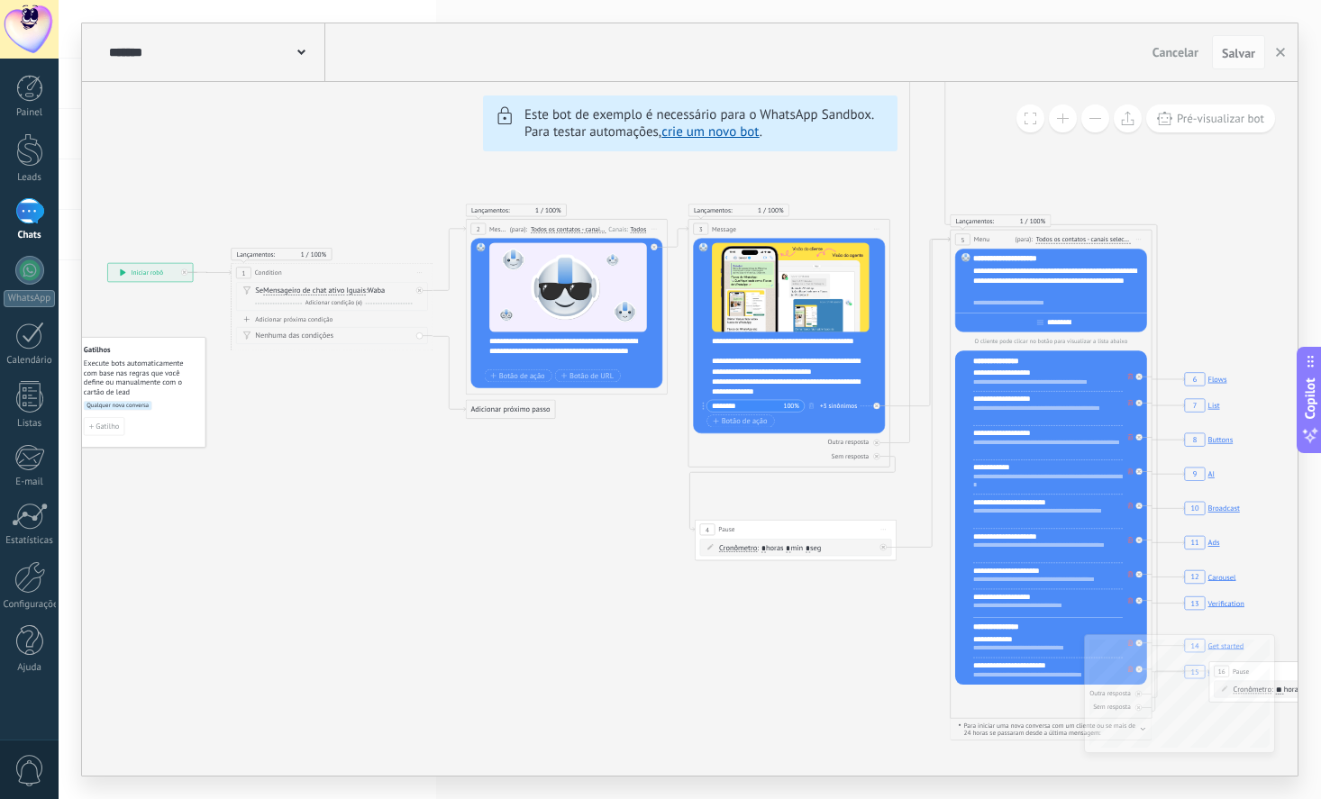
drag, startPoint x: 401, startPoint y: 637, endPoint x: 643, endPoint y: 632, distance: 242.4
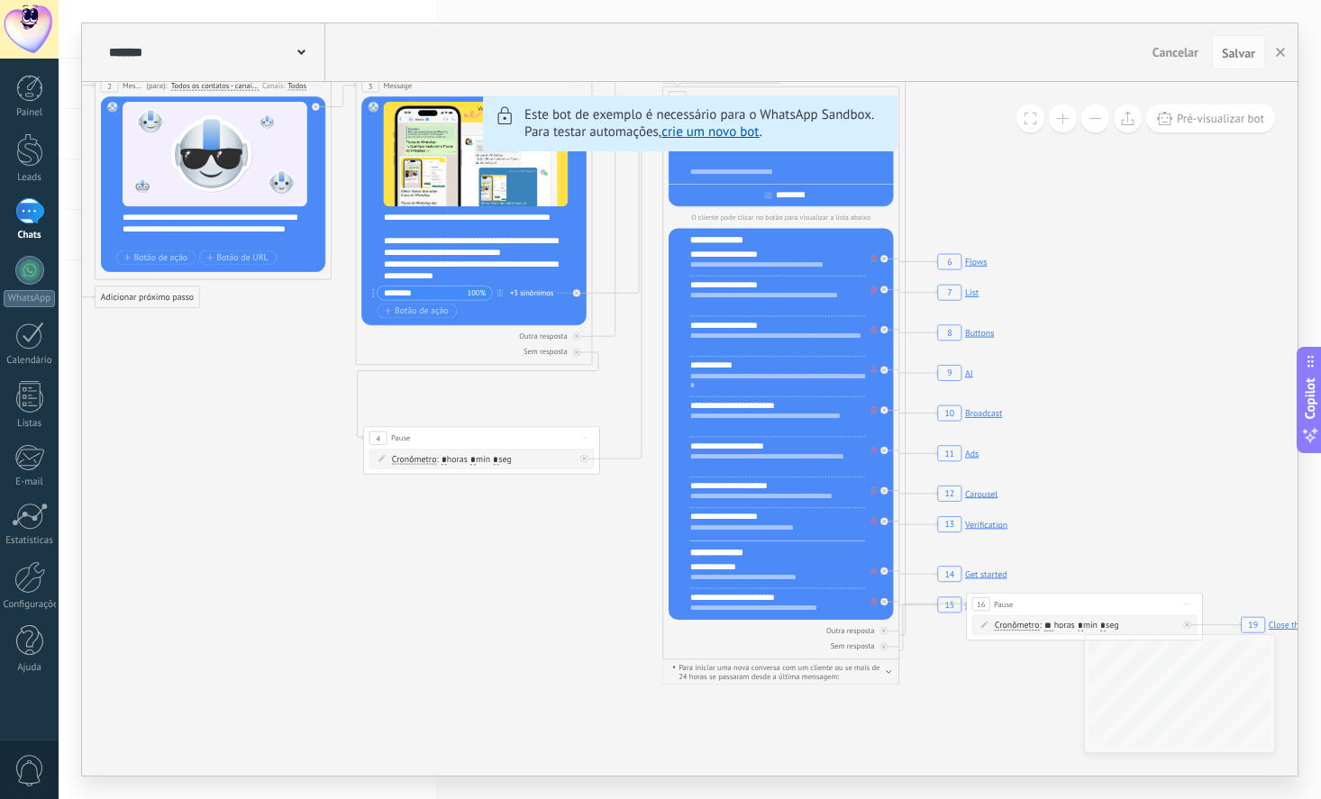
drag, startPoint x: 761, startPoint y: 695, endPoint x: 321, endPoint y: 539, distance: 467.3
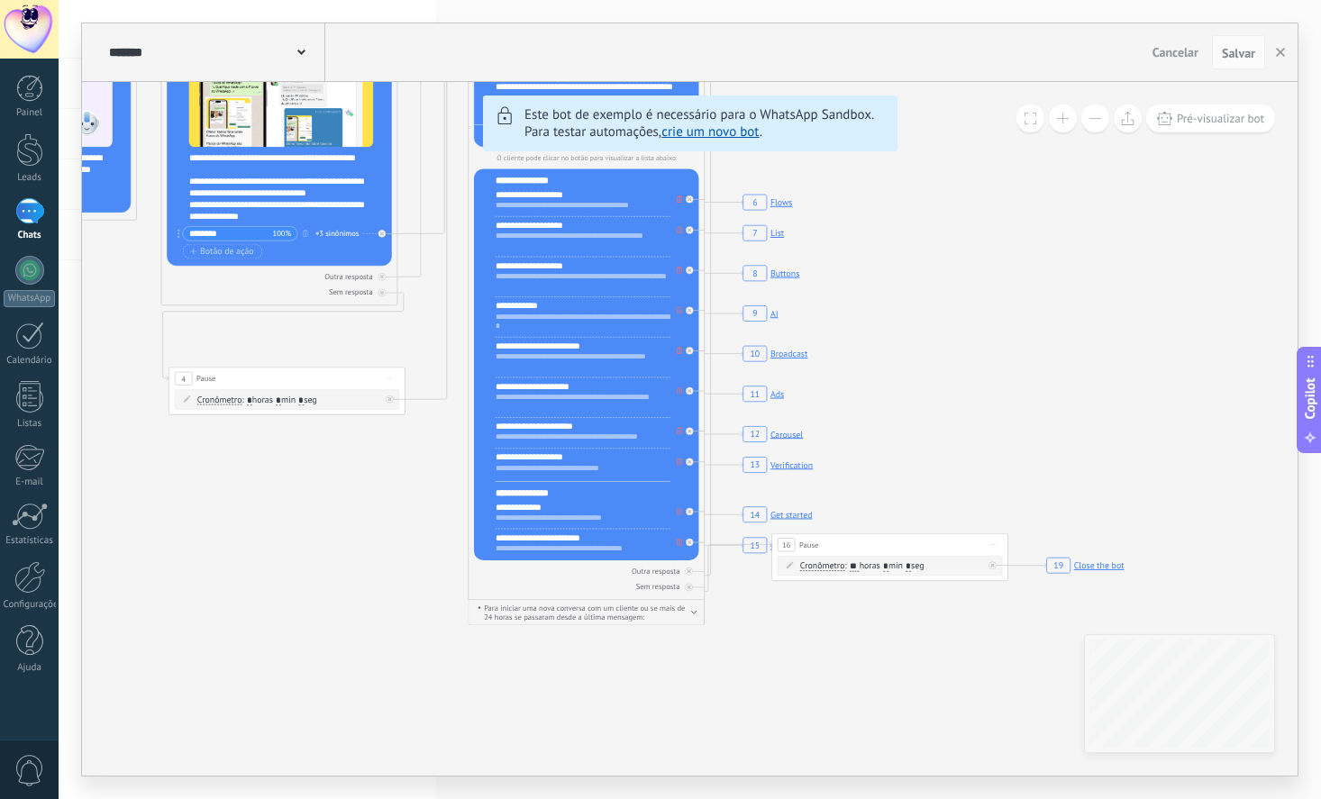
drag, startPoint x: 1138, startPoint y: 384, endPoint x: 1032, endPoint y: 346, distance: 112.0
click at [1032, 346] on icon "6 Flows 7 List 8 Buttons 9 AI 10 Broadcast 11 Ads 12 Carousel 13 Verification 1…" at bounding box center [1211, 176] width 4052 height 3681
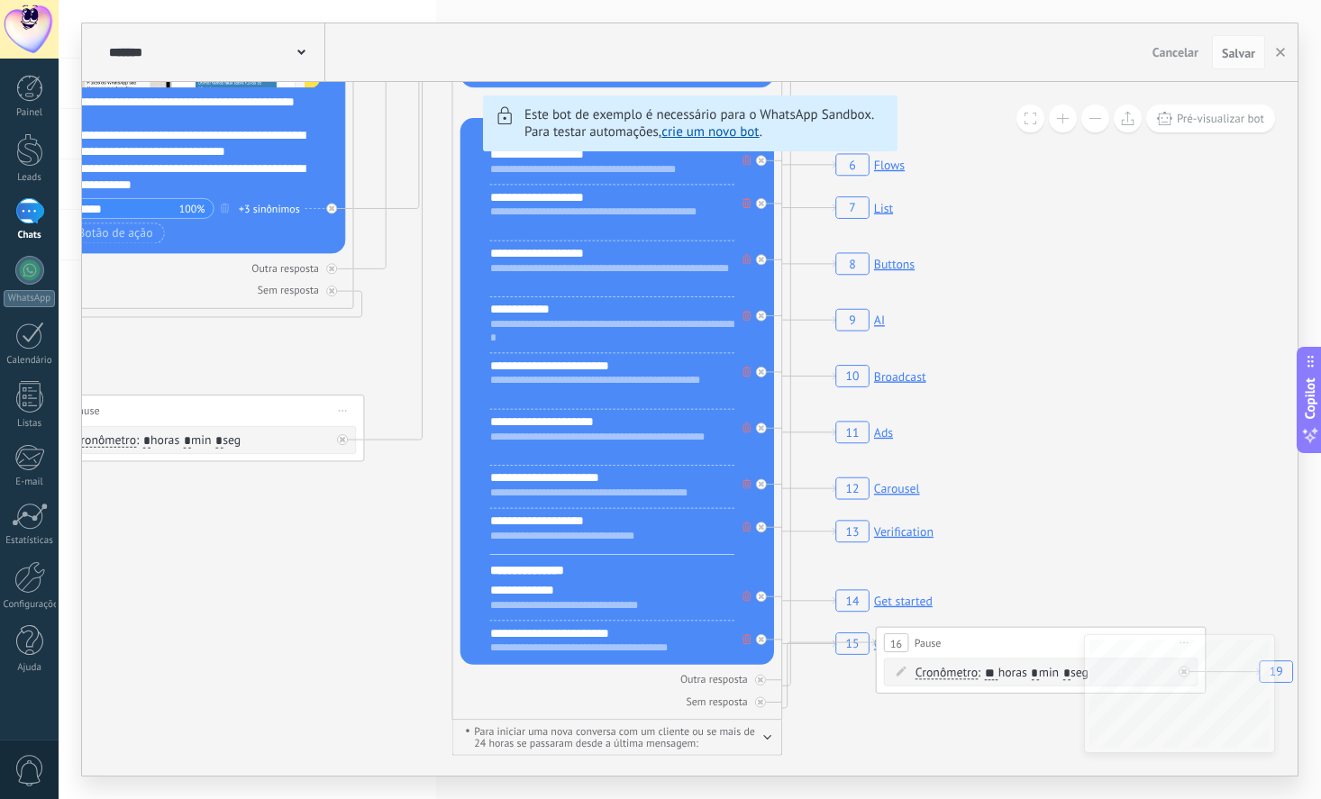
drag, startPoint x: 958, startPoint y: 287, endPoint x: 1096, endPoint y: 383, distance: 168.4
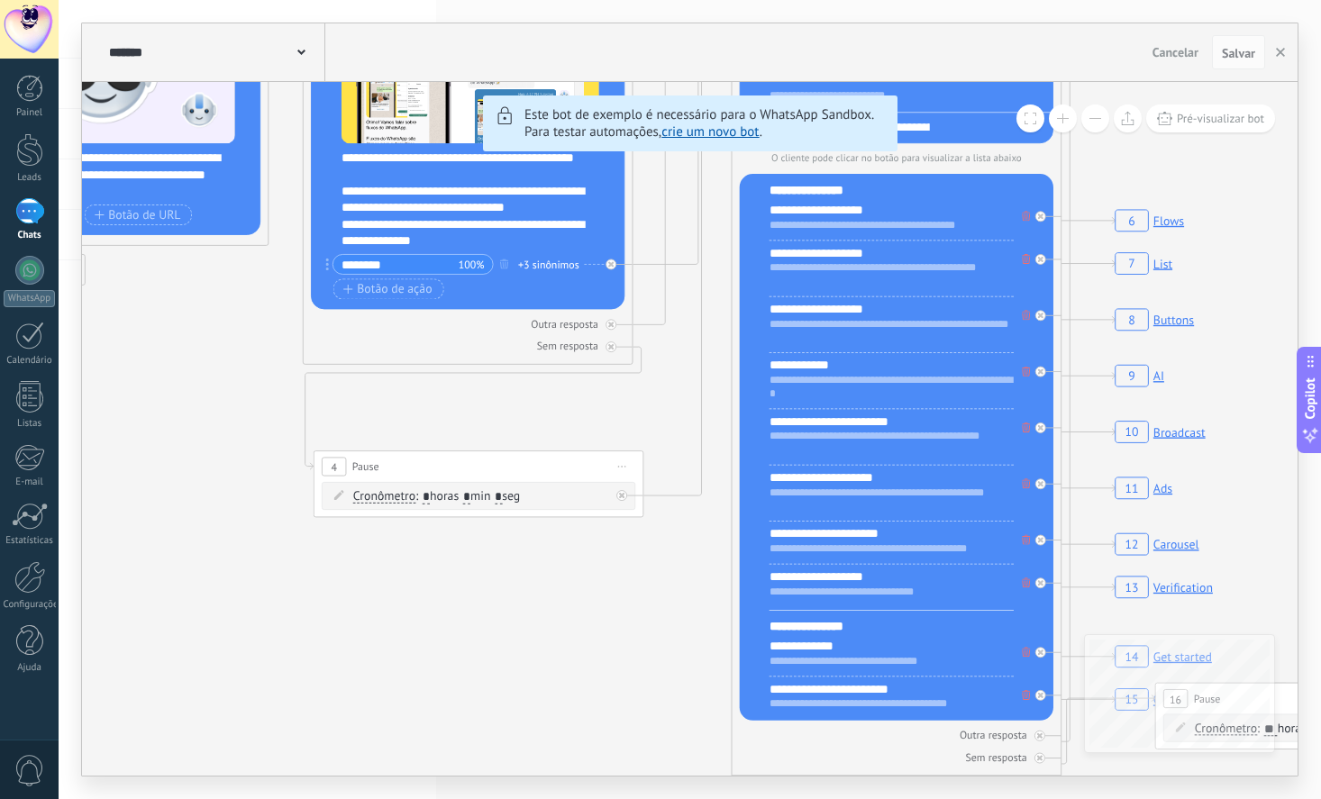
drag, startPoint x: 250, startPoint y: 654, endPoint x: 523, endPoint y: 759, distance: 291.8
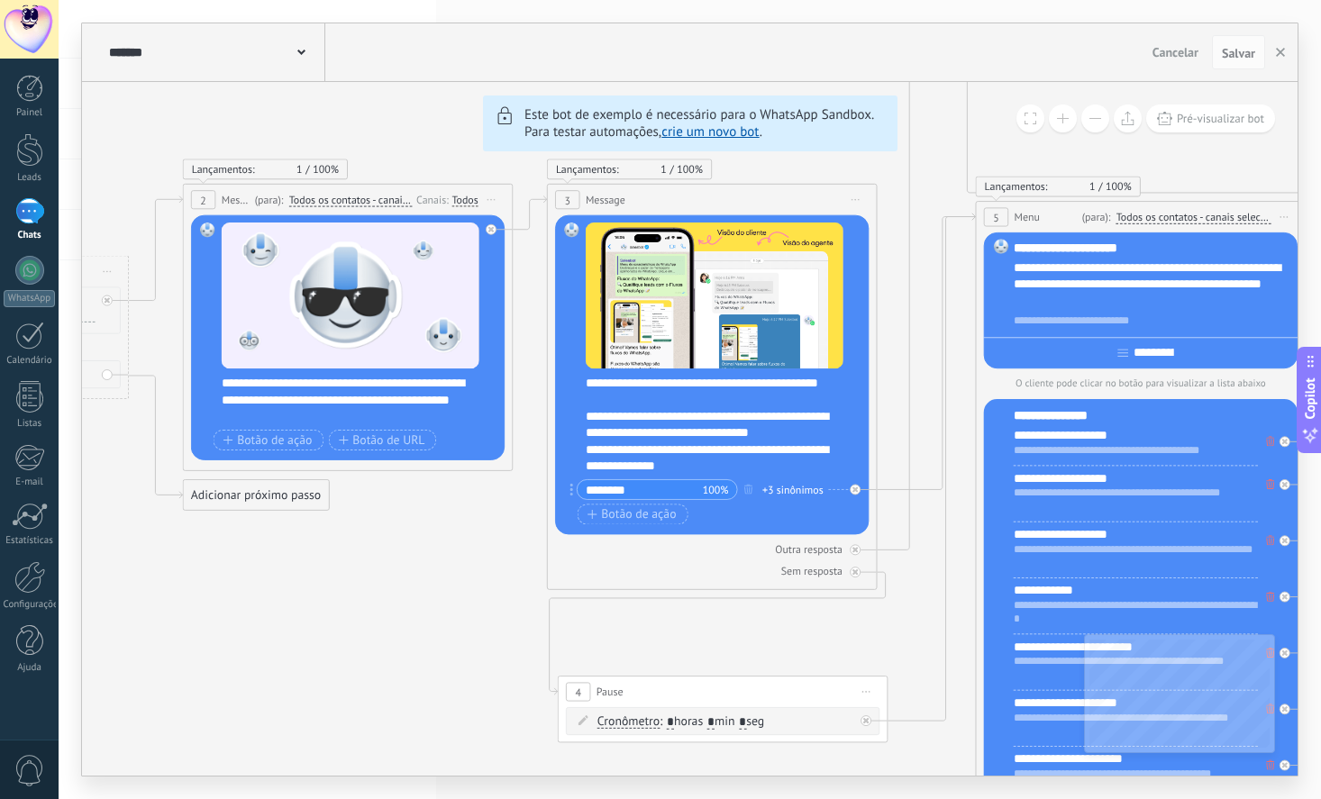
drag, startPoint x: 151, startPoint y: 495, endPoint x: 396, endPoint y: 671, distance: 302.0
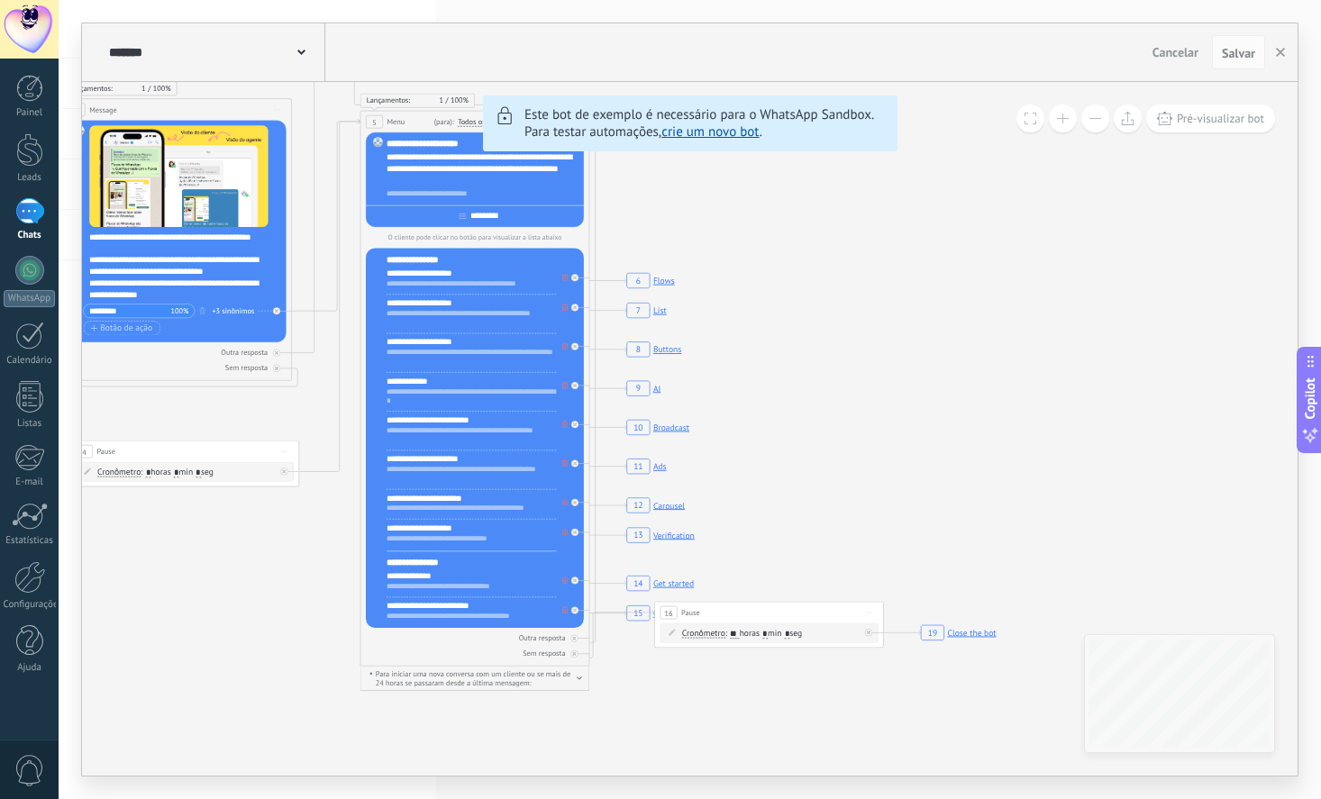
drag, startPoint x: 790, startPoint y: 713, endPoint x: 303, endPoint y: 584, distance: 504.1
click at [303, 584] on icon "6 Flows 7 List 8 Buttons 9 AI 10 Broadcast 11 Ads 12 Carousel 13 Verification 1…" at bounding box center [1079, 255] width 3929 height 3569
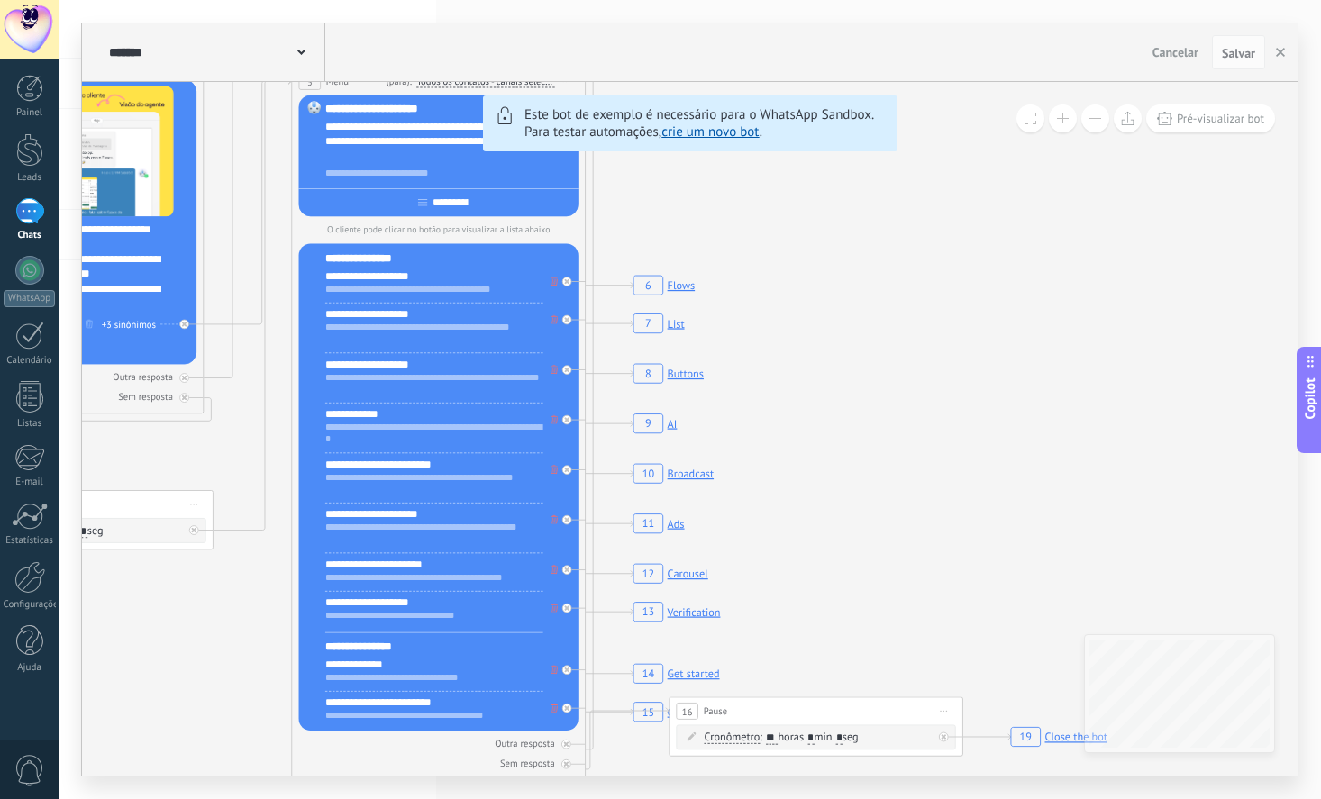
click at [643, 377] on rect at bounding box center [668, 373] width 79 height 28
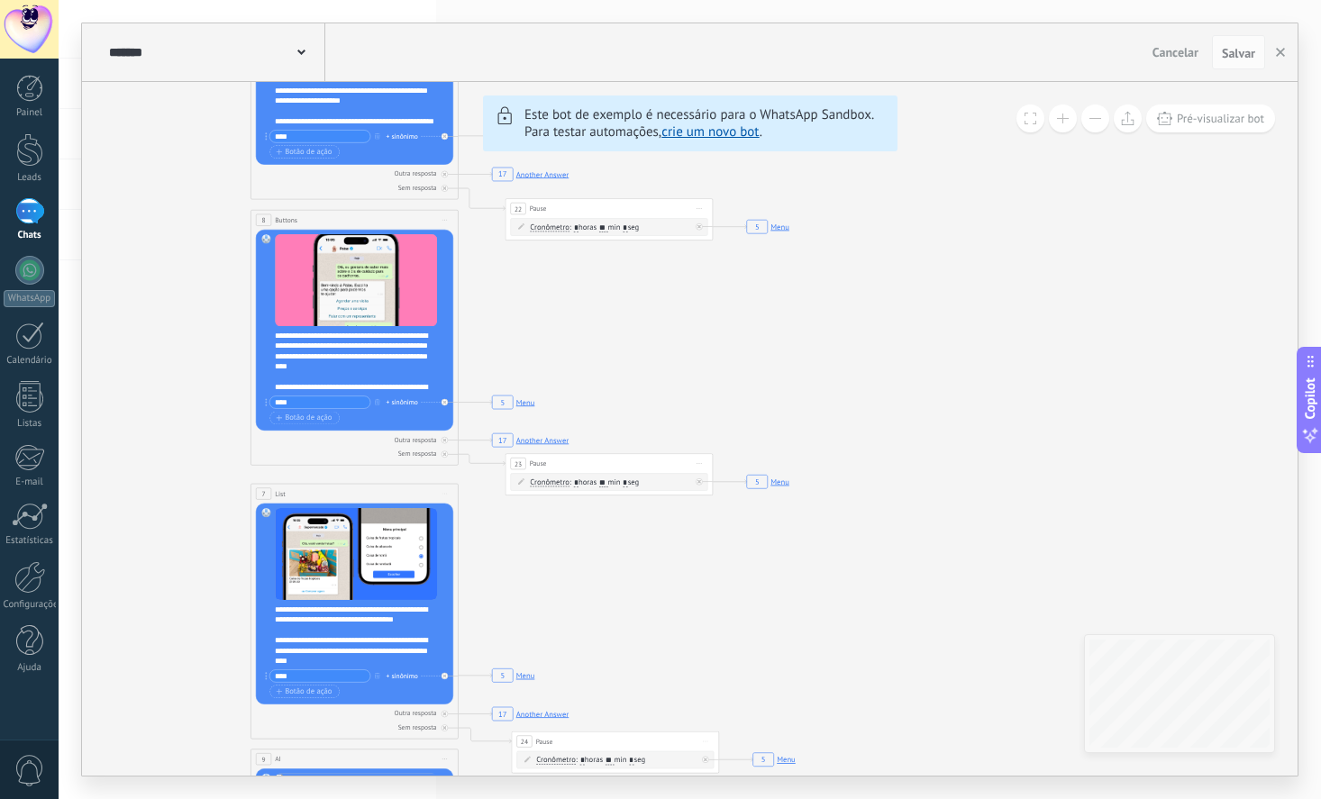
drag, startPoint x: 1125, startPoint y: 565, endPoint x: 689, endPoint y: 299, distance: 510.7
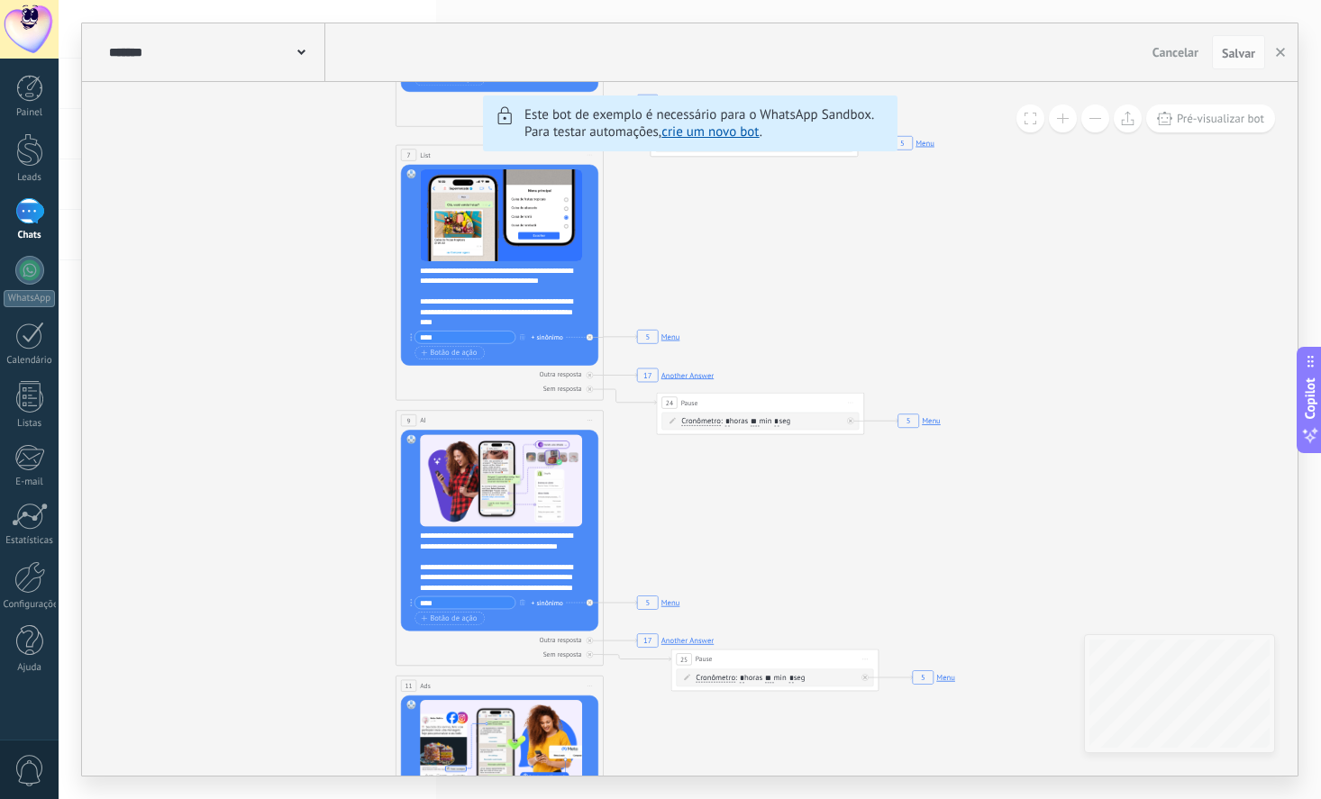
drag, startPoint x: 719, startPoint y: 622, endPoint x: 858, endPoint y: 299, distance: 351.1
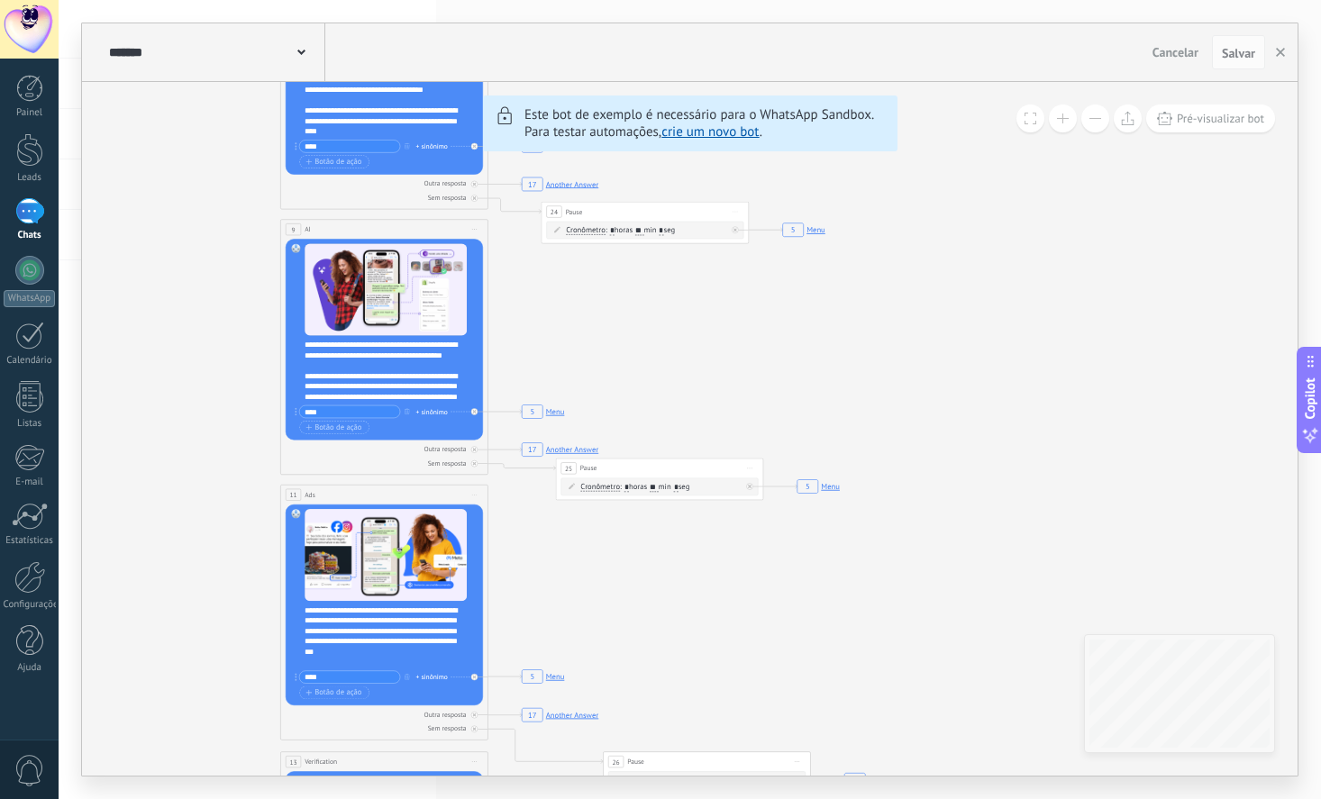
drag, startPoint x: 832, startPoint y: 505, endPoint x: 886, endPoint y: 376, distance: 139.7
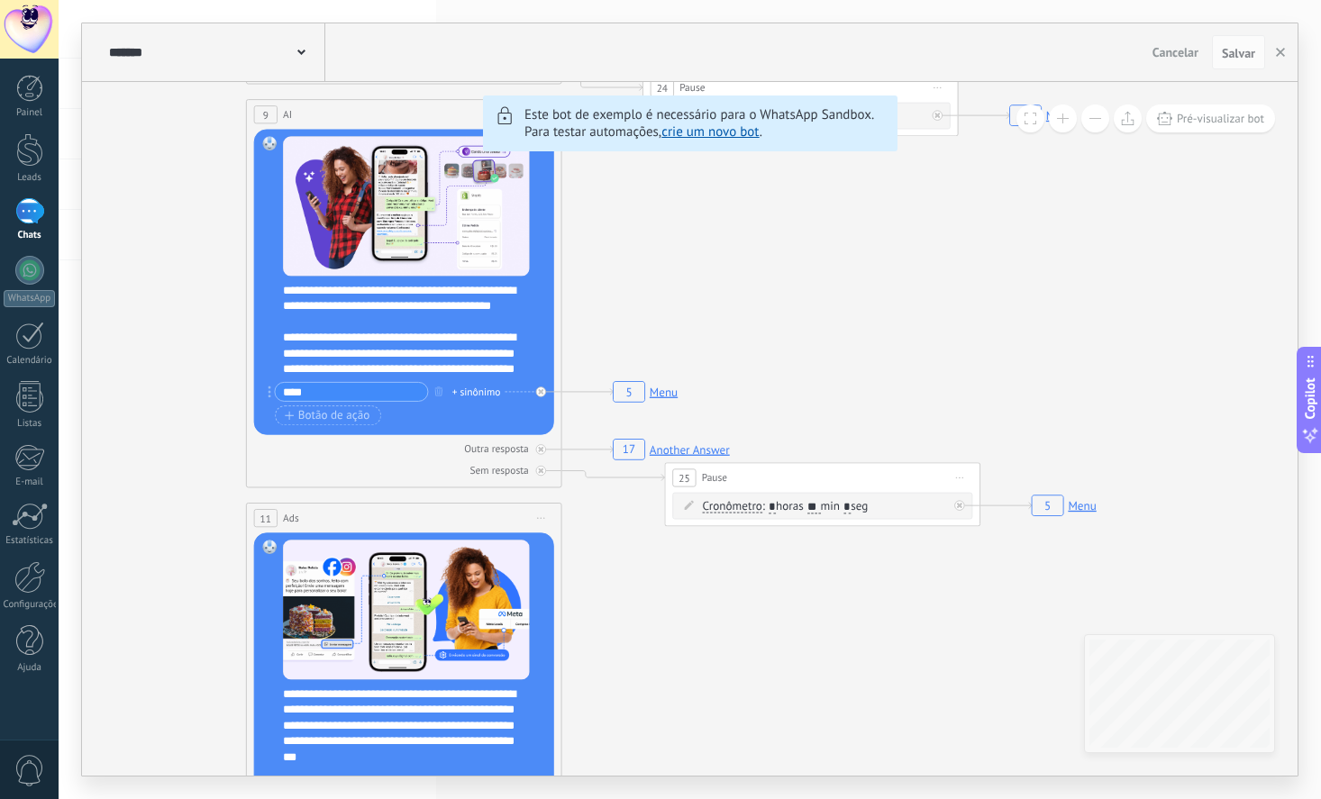
click at [695, 450] on rect at bounding box center [671, 449] width 126 height 30
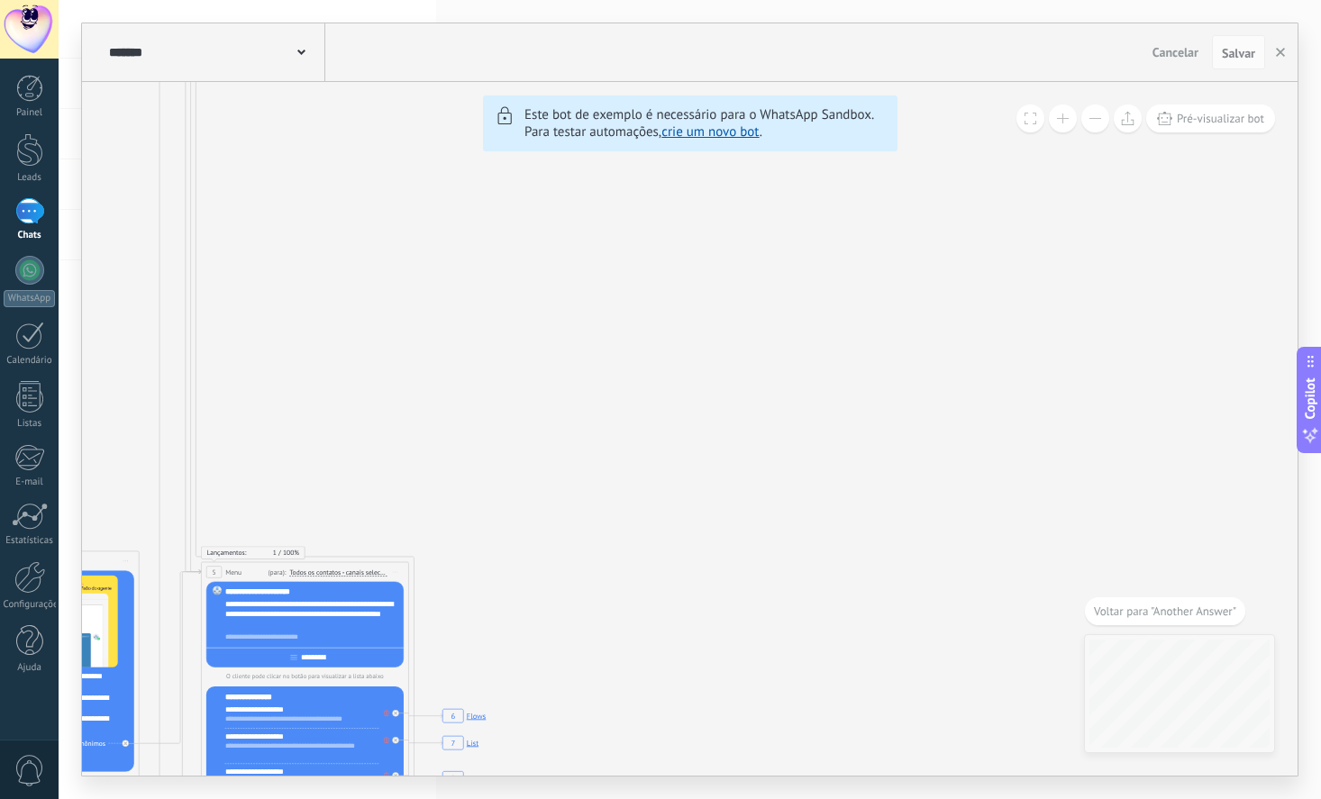
drag, startPoint x: 861, startPoint y: 350, endPoint x: 487, endPoint y: 501, distance: 403.0
click at [487, 501] on icon "6 Flows 7 List 8 Buttons 9 AI 10 Broadcast 11 Ads 12 Carousel 13 Verification 1…" at bounding box center [853, 693] width 3559 height 3232
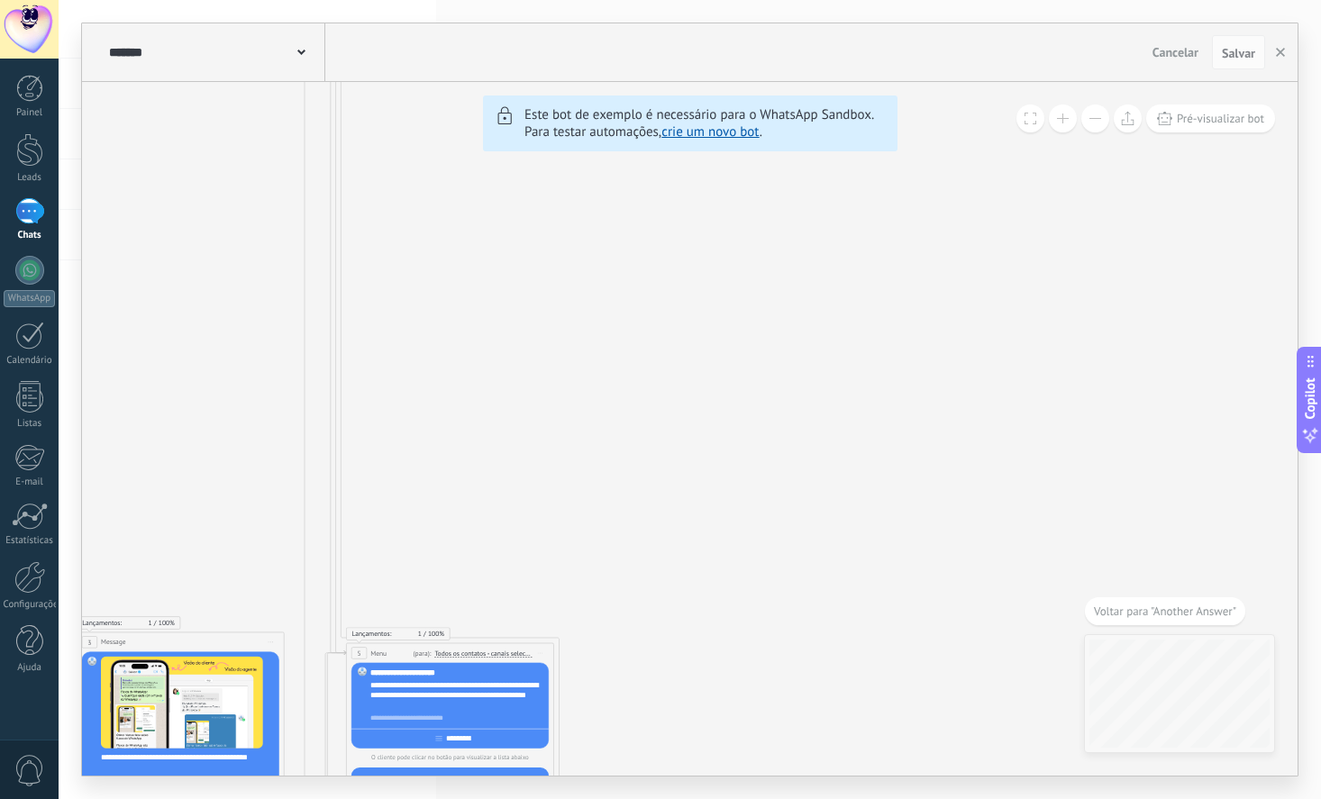
drag, startPoint x: 560, startPoint y: 440, endPoint x: 1025, endPoint y: 706, distance: 535.9
click at [1024, 705] on icon "6 Flows 7 List 8 Buttons 9 AI 10 Broadcast 11 Ads 12 Carousel 13 Verification 1…" at bounding box center [998, 774] width 3559 height 3232
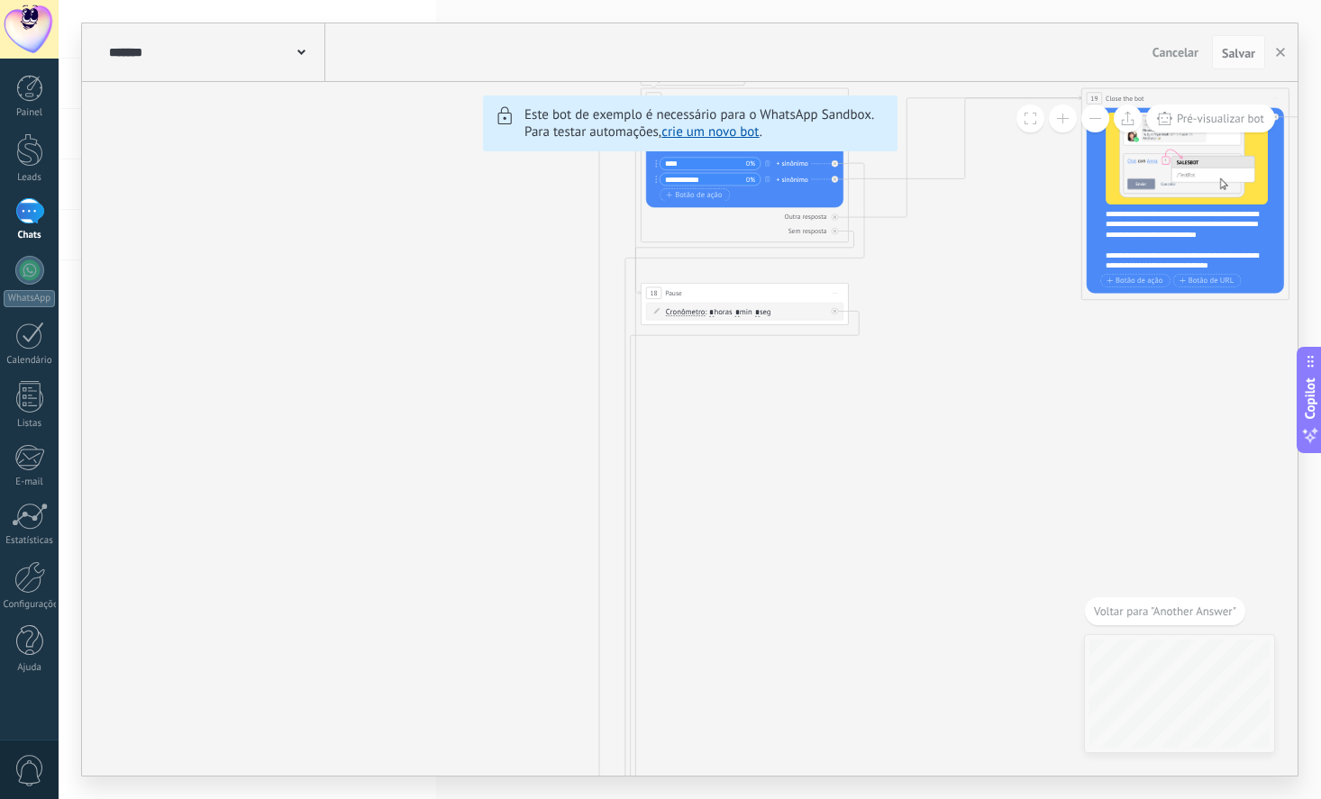
drag, startPoint x: 646, startPoint y: 419, endPoint x: 438, endPoint y: 689, distance: 341.1
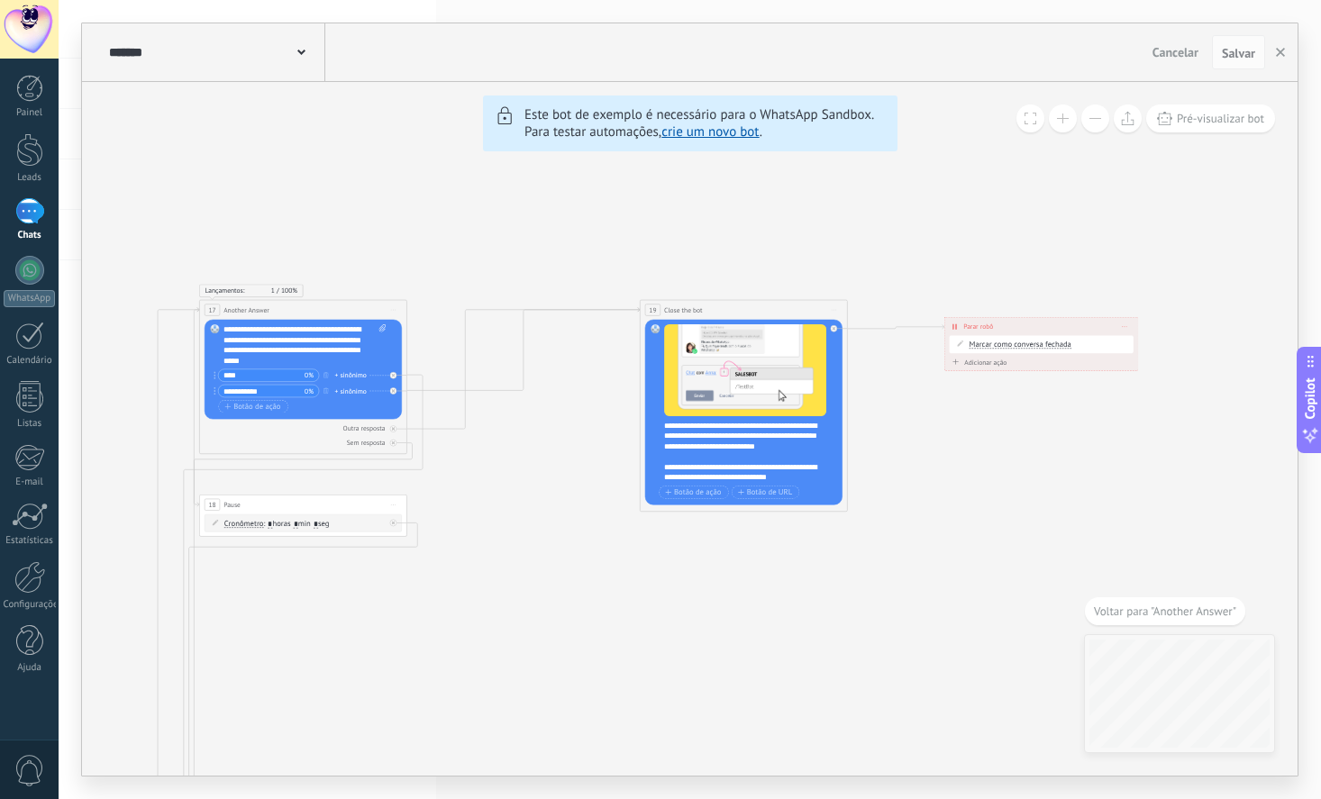
drag, startPoint x: 732, startPoint y: 596, endPoint x: 488, endPoint y: 556, distance: 247.5
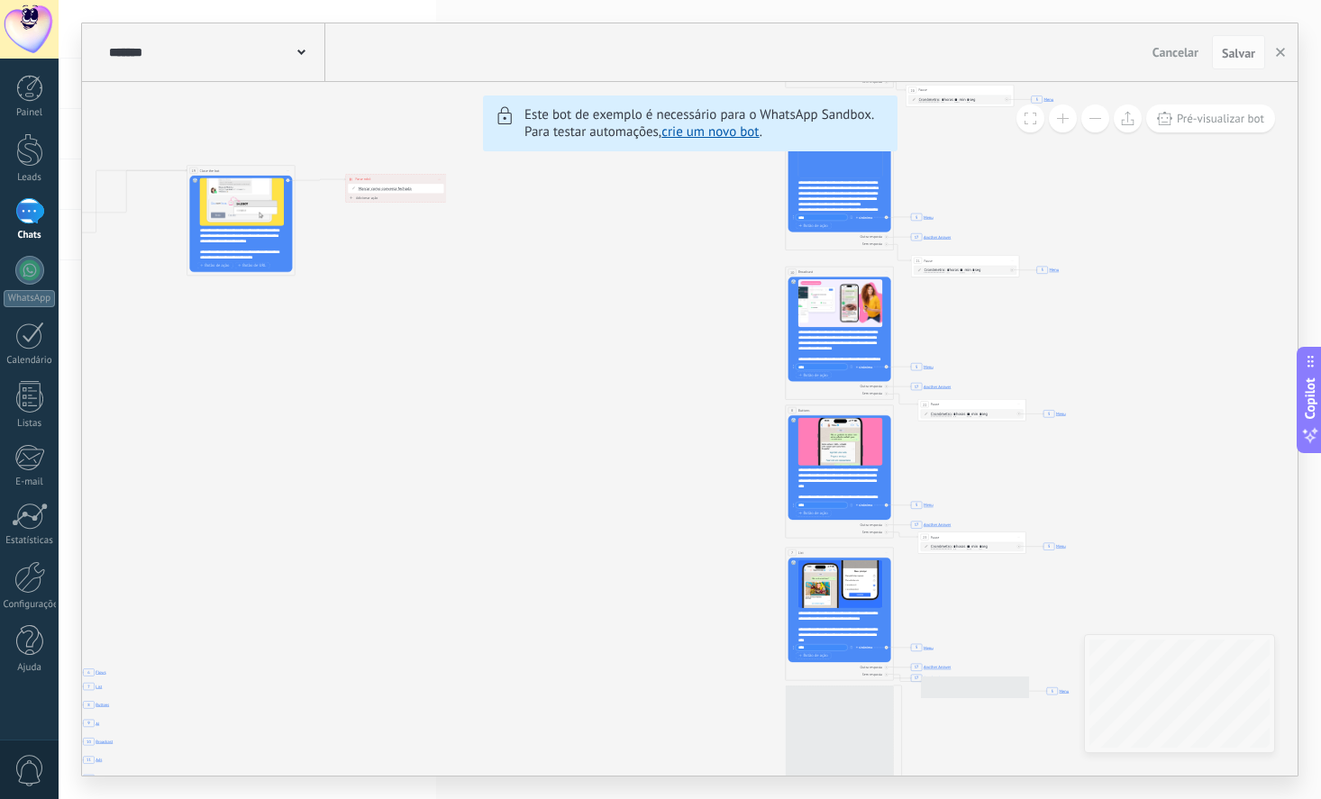
drag, startPoint x: 765, startPoint y: 723, endPoint x: 533, endPoint y: 386, distance: 408.1
click at [446, 358] on icon "6 Flows 7 List 8 Buttons 9 AI 10 Broadcast 11 Ads 12 Carousel 13 Verification 1…" at bounding box center [296, 661] width 1851 height 1682
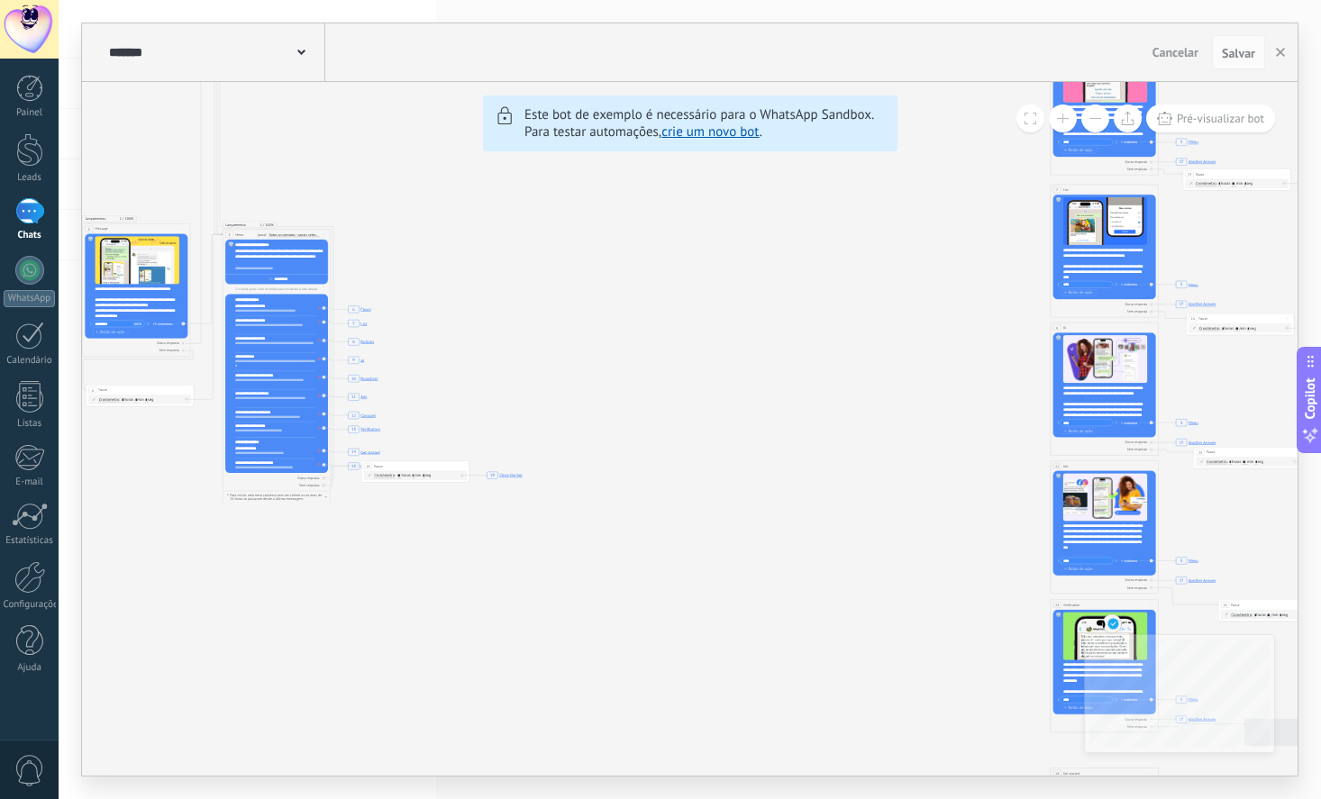
drag, startPoint x: 480, startPoint y: 563, endPoint x: 871, endPoint y: 224, distance: 517.3
click at [908, 144] on icon "6 Flows 7 List 8 Buttons 9 AI 10 Broadcast 11 Ads 12 Carousel 13 Verification 1…" at bounding box center [561, 298] width 1851 height 1682
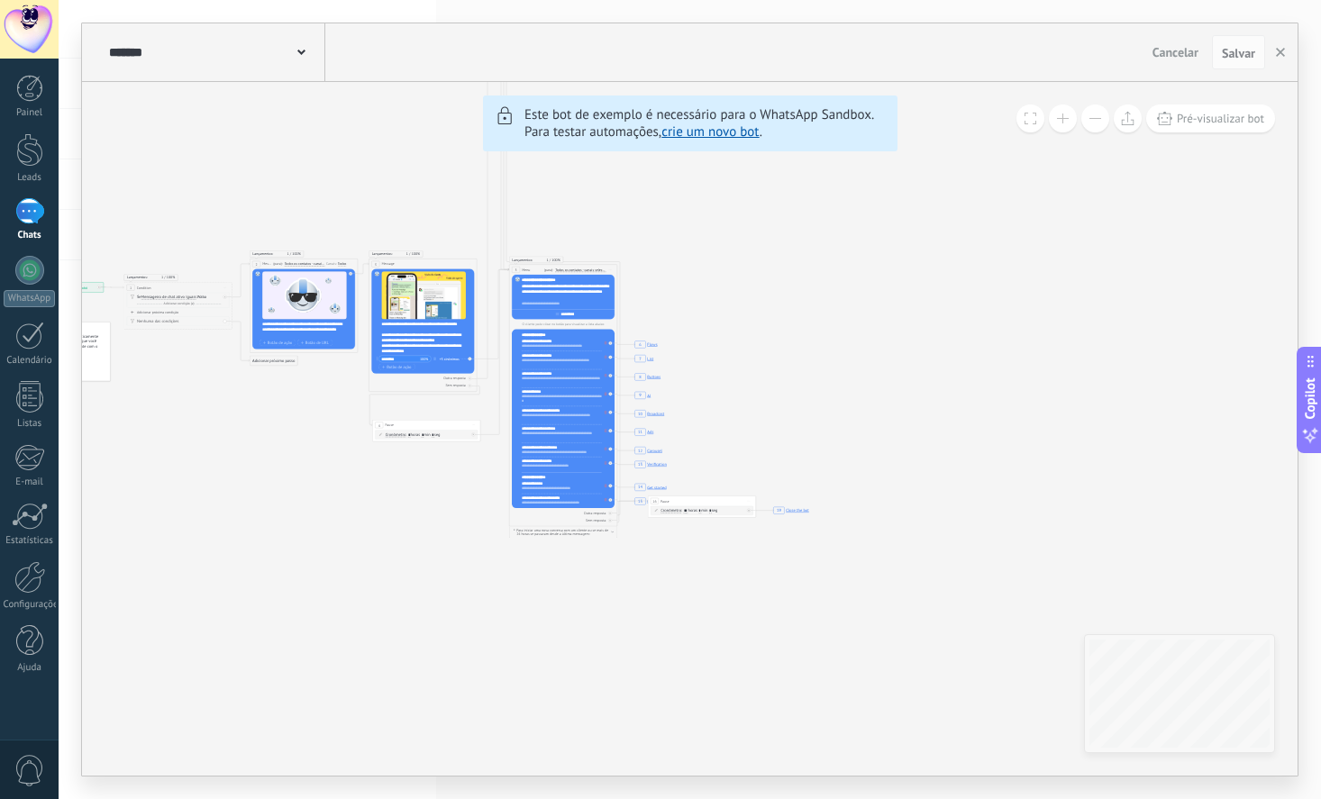
drag, startPoint x: 664, startPoint y: 429, endPoint x: 867, endPoint y: 568, distance: 245.6
click at [867, 568] on icon "6 Flows 7 List 8 Buttons 9 AI 10 Broadcast 11 Ads 12 Carousel 13 Verification 1…" at bounding box center [848, 333] width 1851 height 1682
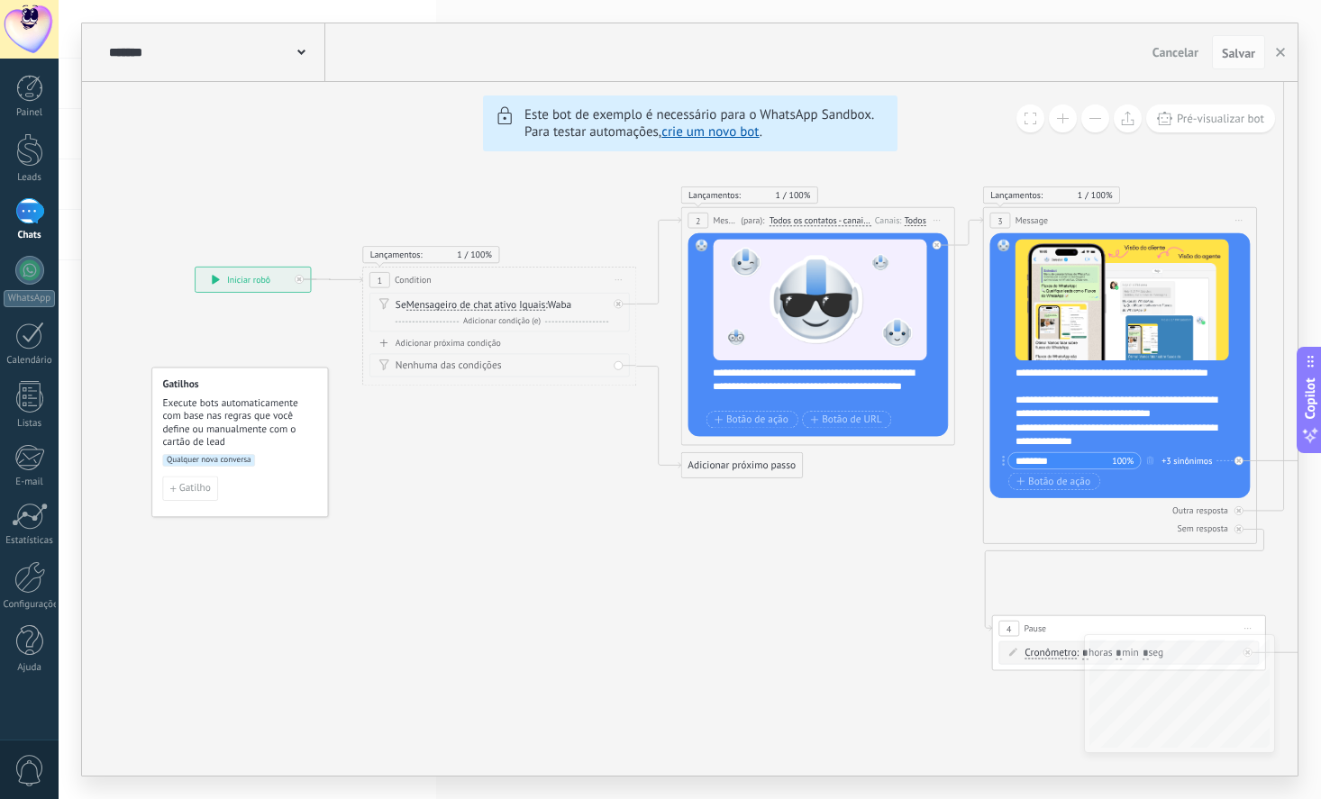
drag, startPoint x: 485, startPoint y: 542, endPoint x: 1082, endPoint y: 708, distance: 619.9
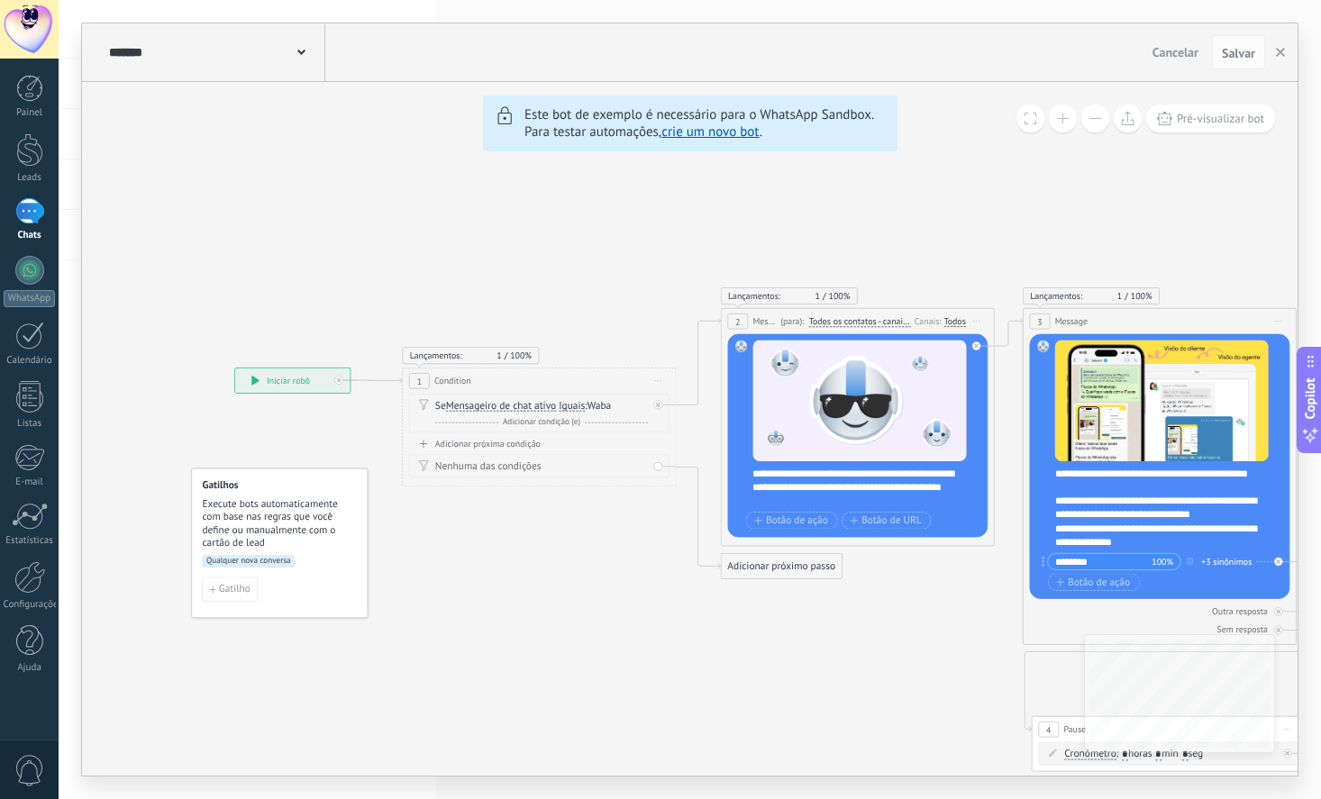
drag, startPoint x: 470, startPoint y: 543, endPoint x: 498, endPoint y: 584, distance: 49.2
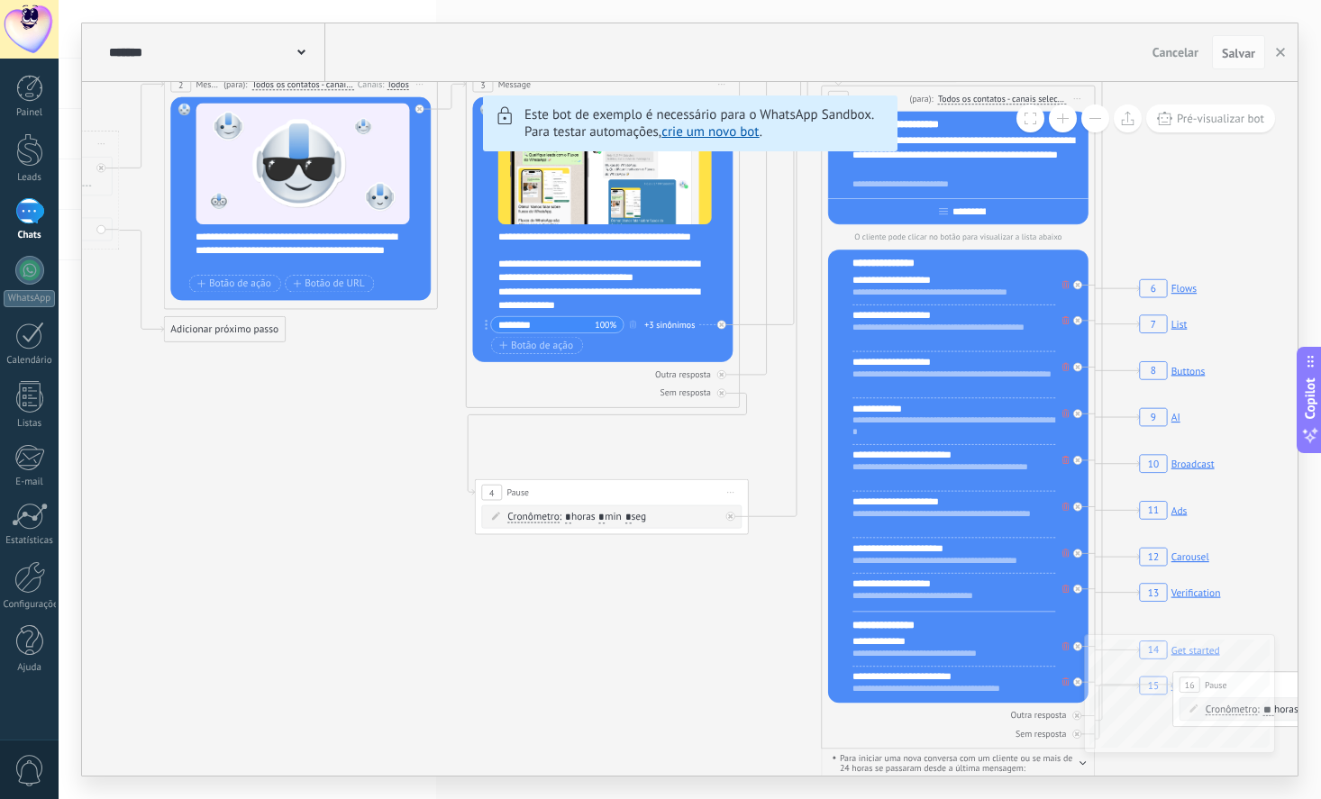
drag, startPoint x: 979, startPoint y: 697, endPoint x: 407, endPoint y: 444, distance: 625.6
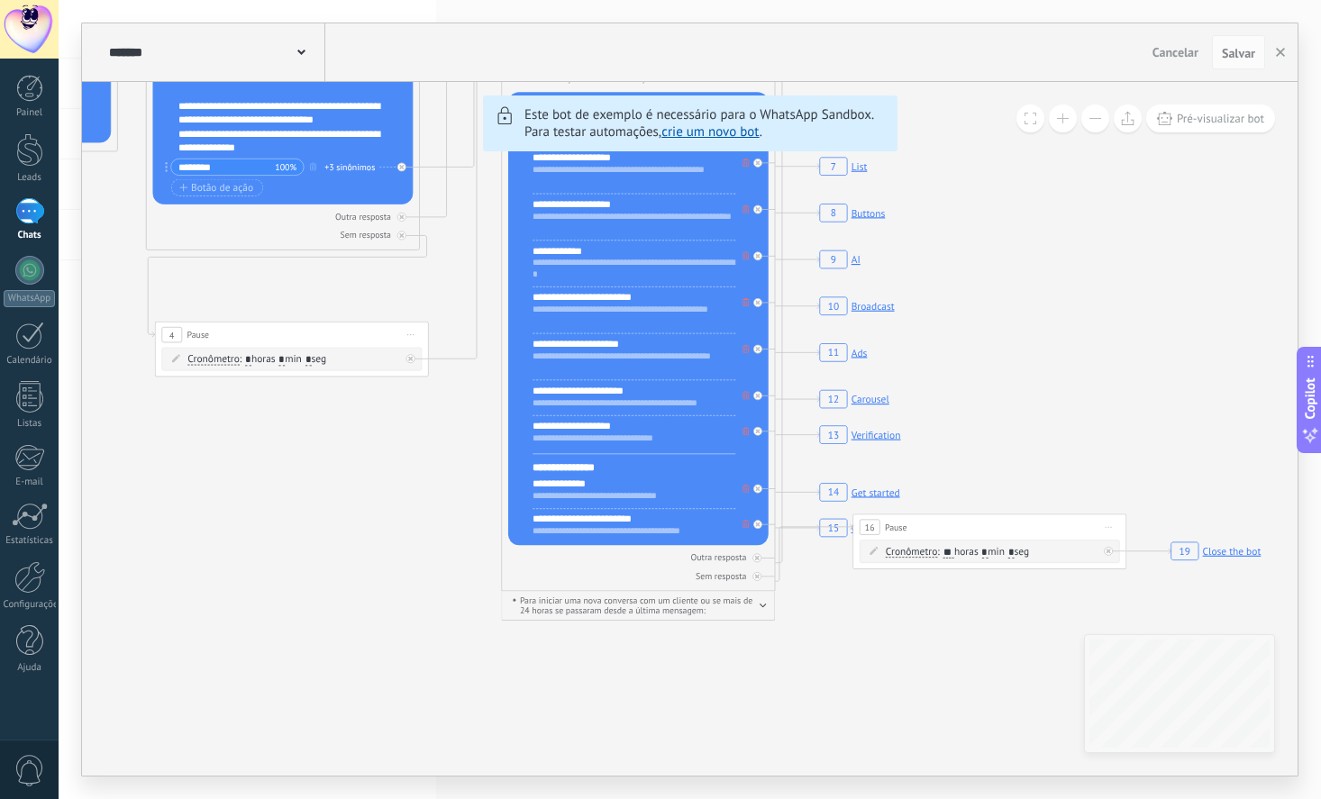
drag, startPoint x: 731, startPoint y: 718, endPoint x: 334, endPoint y: 514, distance: 446.0
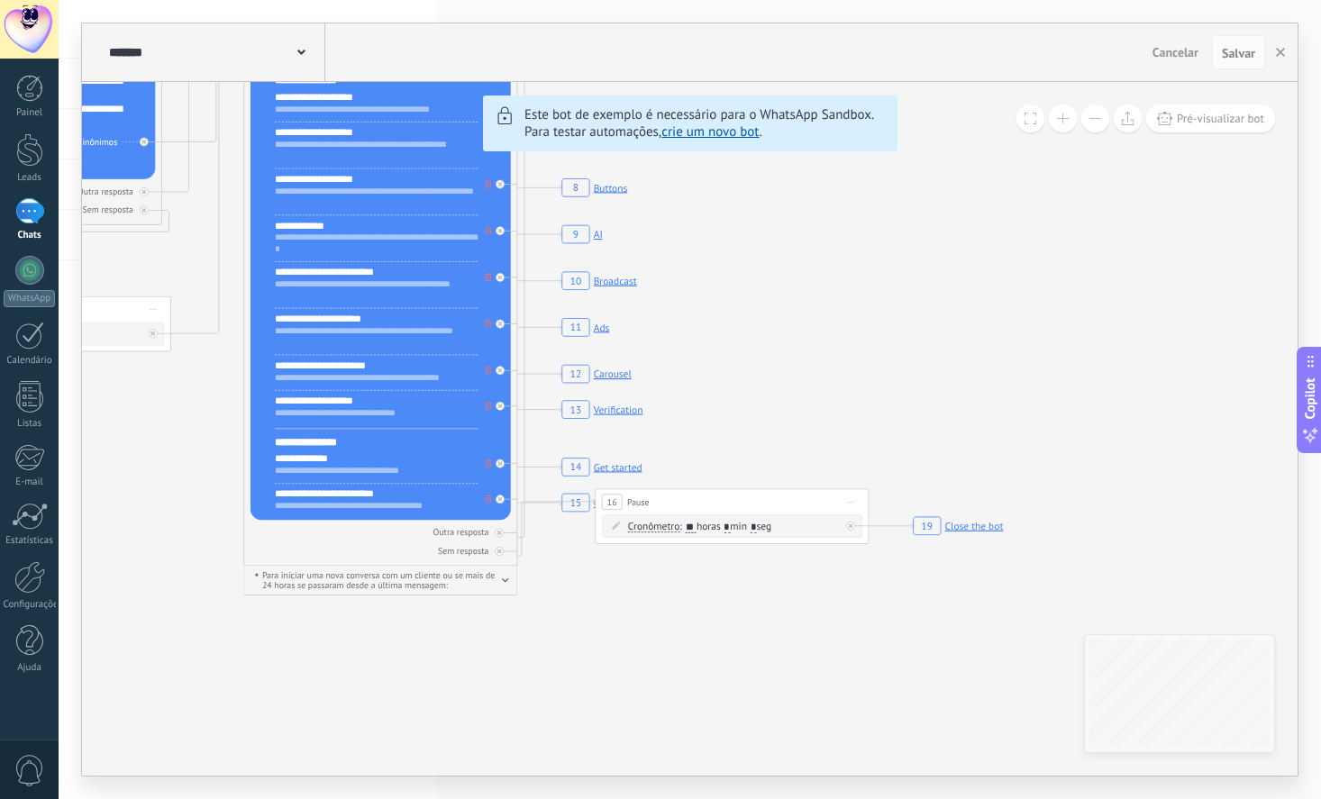
drag, startPoint x: 943, startPoint y: 677, endPoint x: 740, endPoint y: 723, distance: 208.7
click at [741, 723] on icon "6 Flows 7 List 8 Buttons 9 AI 10 Broadcast 11 Ads 12 Carousel 13 Verification 1…" at bounding box center [1103, 75] width 4691 height 4260
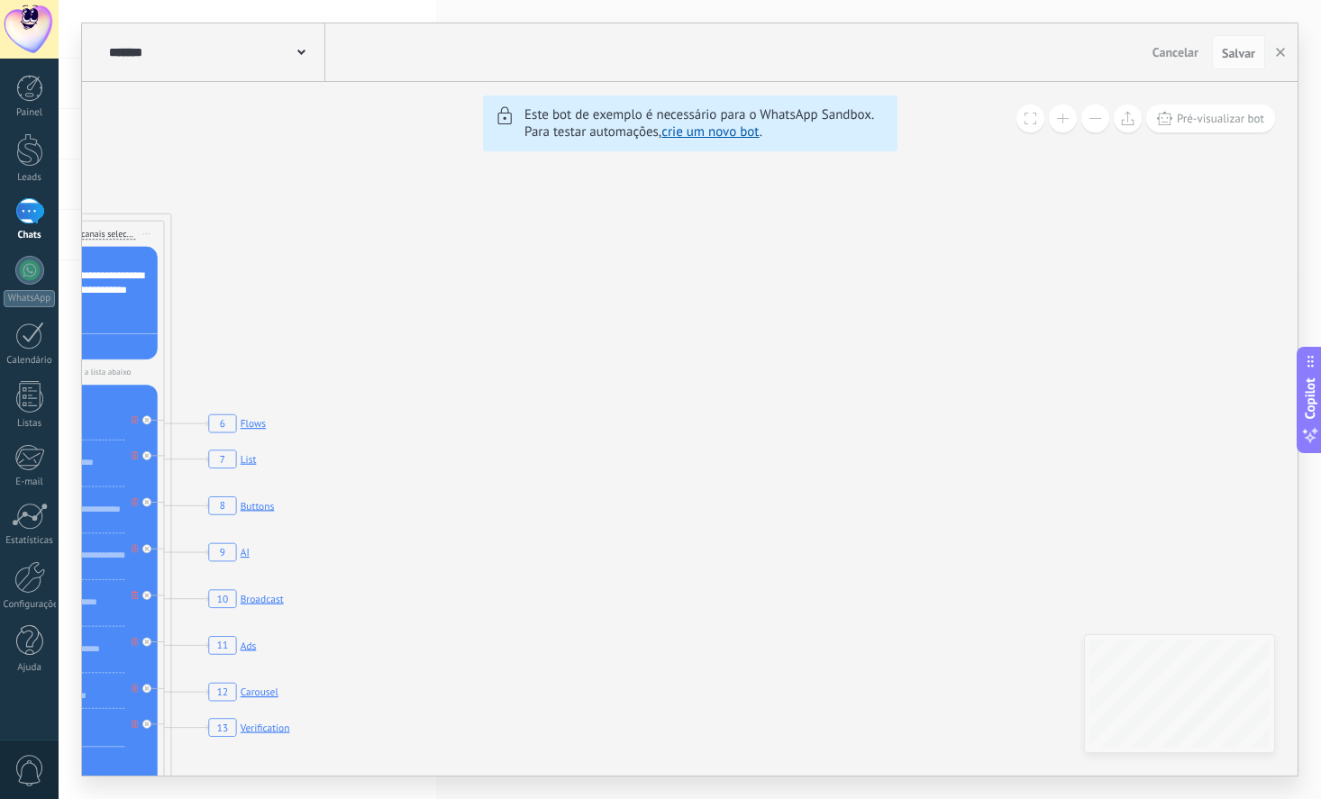
drag, startPoint x: 893, startPoint y: 350, endPoint x: 590, endPoint y: 708, distance: 468.6
click at [577, 703] on icon "6 Flows 7 List 8 Buttons 9 AI 10 Broadcast 11 Ads 12 Carousel 13 Verification 1…" at bounding box center [749, 393] width 4691 height 4260
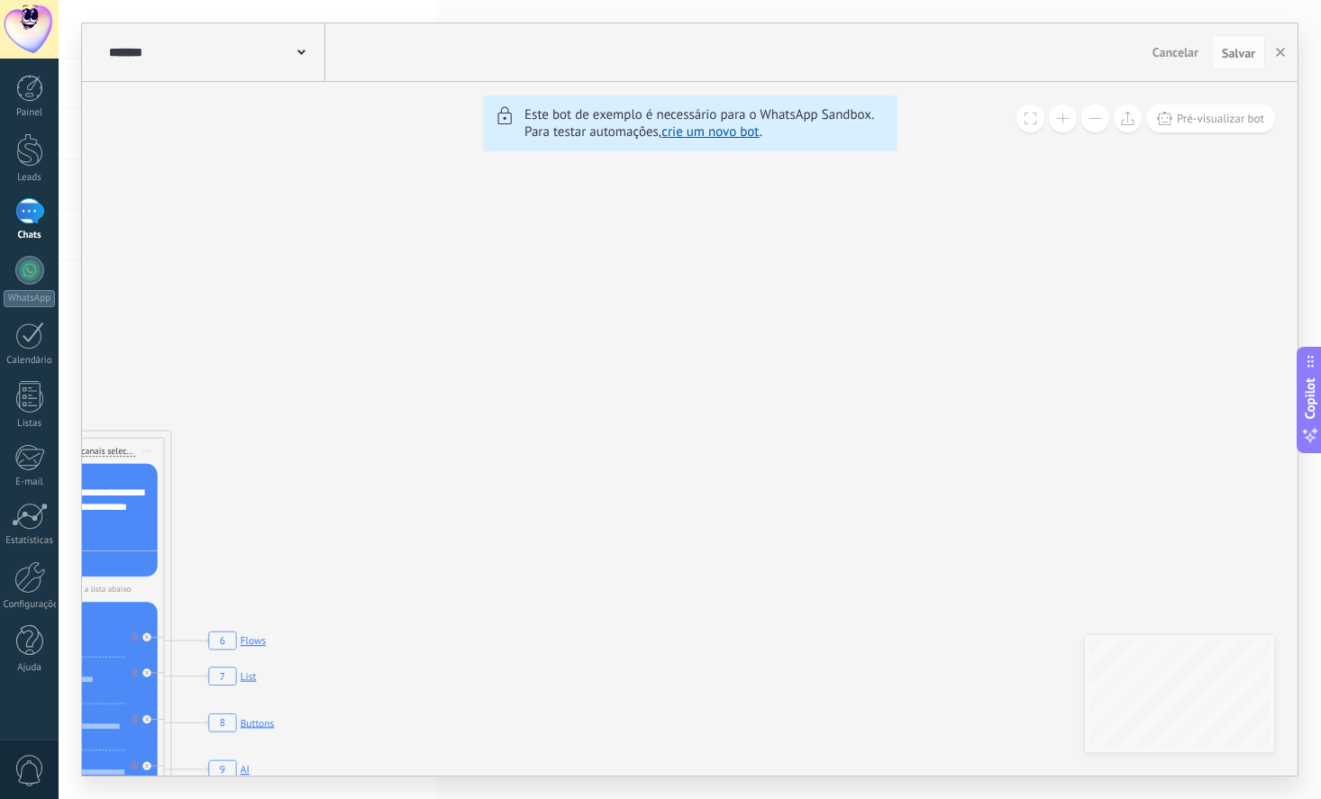
drag, startPoint x: 642, startPoint y: 488, endPoint x: 642, endPoint y: 669, distance: 181.1
click at [642, 668] on icon "6 Flows 7 List 8 Buttons 9 AI 10 Broadcast 11 Ads 12 Carousel 13 Verification 1…" at bounding box center [749, 610] width 4691 height 4260
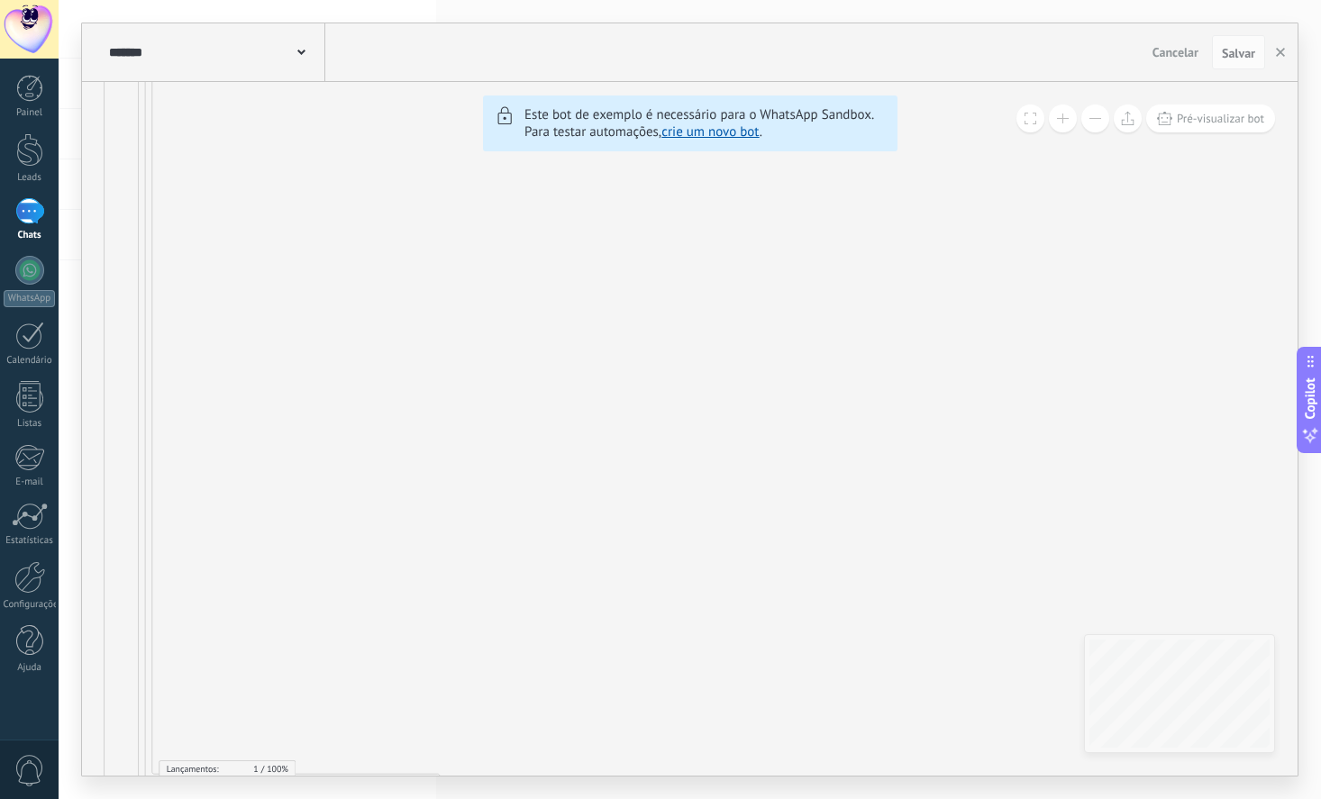
drag, startPoint x: 701, startPoint y: 451, endPoint x: 1018, endPoint y: 723, distance: 417.8
drag, startPoint x: 637, startPoint y: 431, endPoint x: 621, endPoint y: 425, distance: 17.1
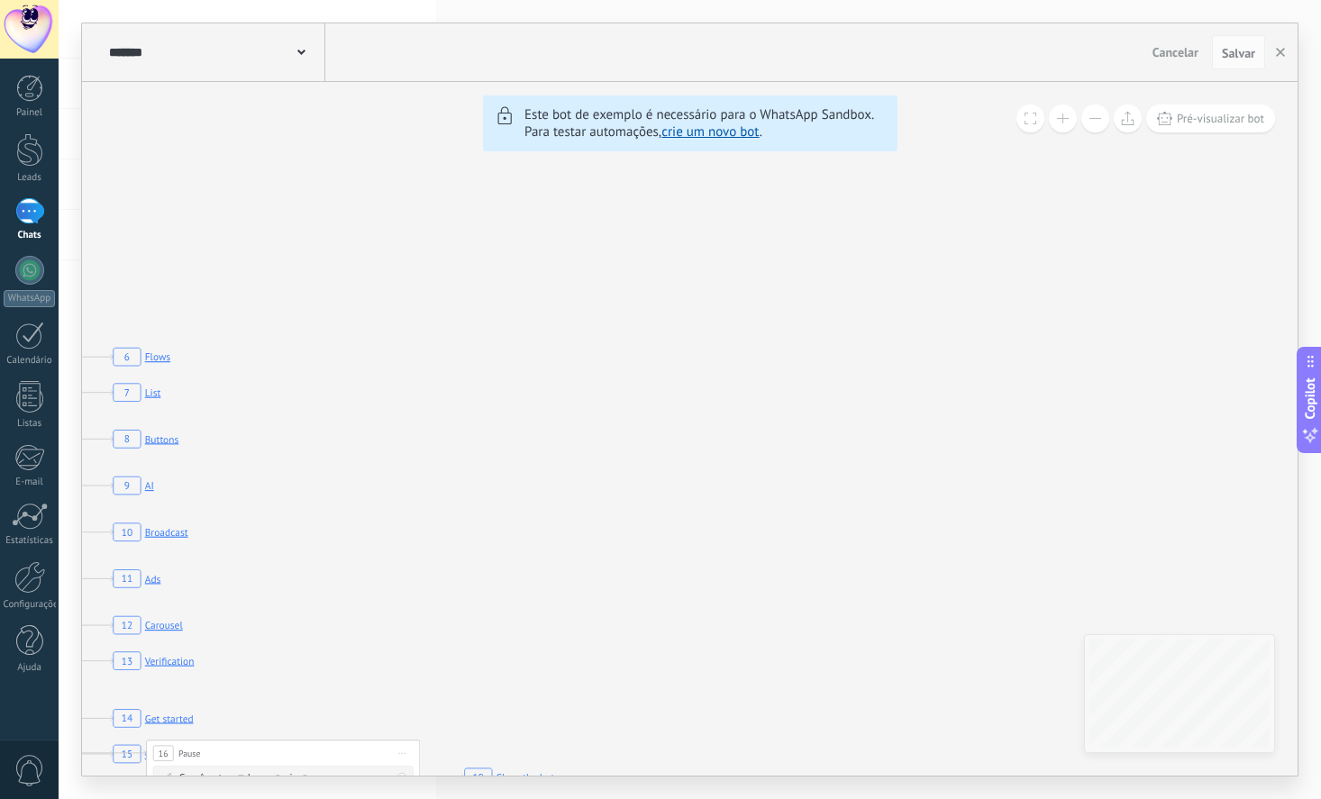
drag, startPoint x: 870, startPoint y: 529, endPoint x: 851, endPoint y: 77, distance: 452.7
click at [613, 87] on icon "6 Flows 7 List 8 Buttons 9 AI 10 Broadcast 11 Ads 12 Carousel 13 Verification 1…" at bounding box center [654, 326] width 4691 height 4260
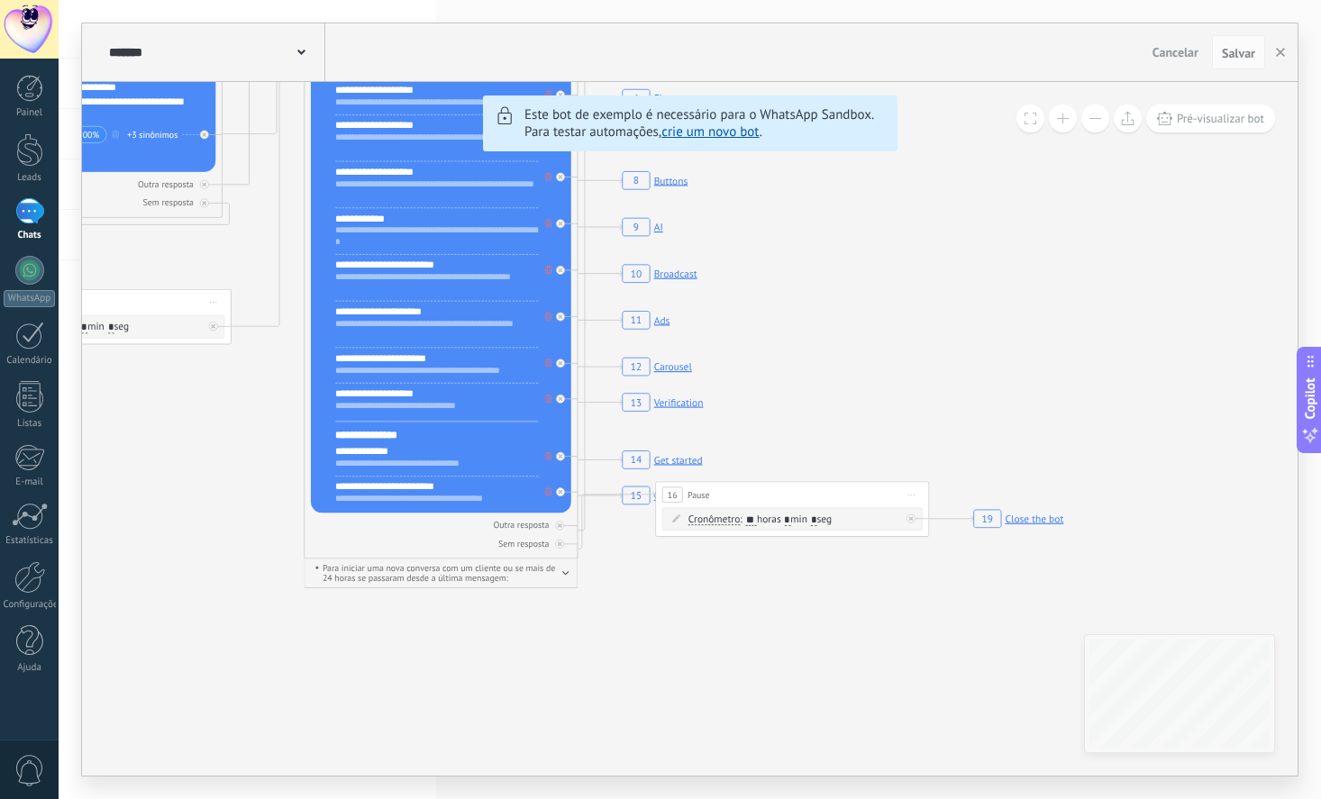
drag, startPoint x: 565, startPoint y: 526, endPoint x: 1181, endPoint y: 287, distance: 660.9
click at [1159, 287] on icon "6 Flows 7 List 8 Buttons 9 AI 10 Broadcast 11 Ads 12 Carousel 13 Verification 1…" at bounding box center [1163, 68] width 4691 height 4260
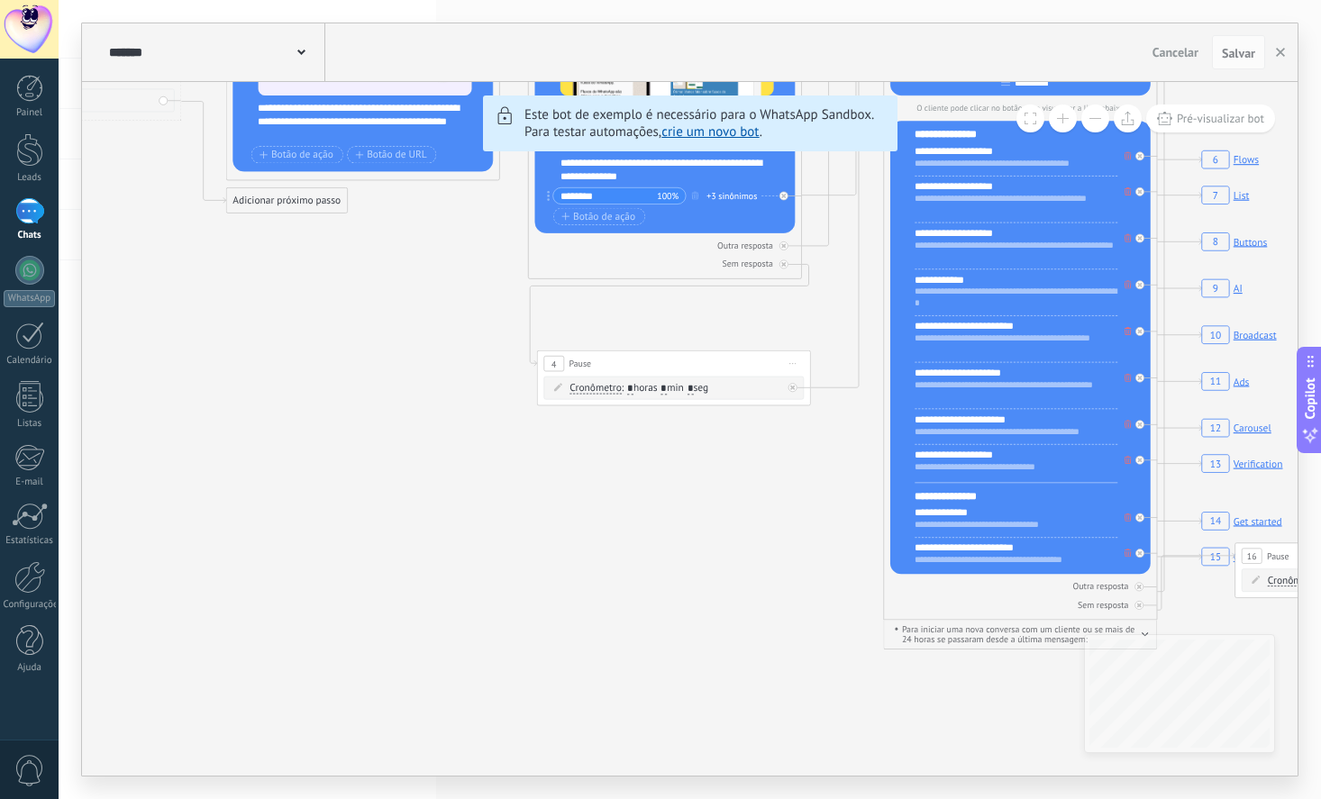
drag, startPoint x: 396, startPoint y: 651, endPoint x: 841, endPoint y: 737, distance: 453.2
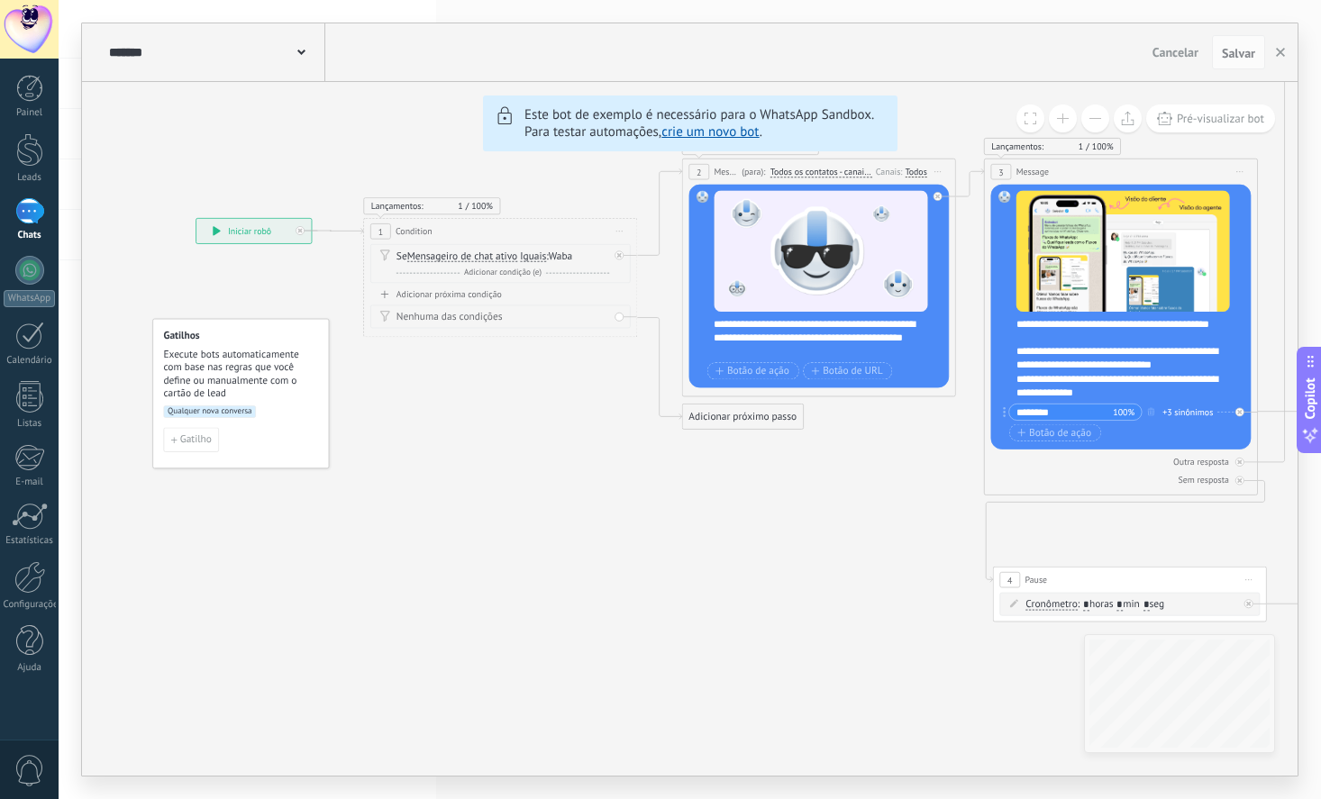
drag, startPoint x: 447, startPoint y: 535, endPoint x: 861, endPoint y: 738, distance: 461.3
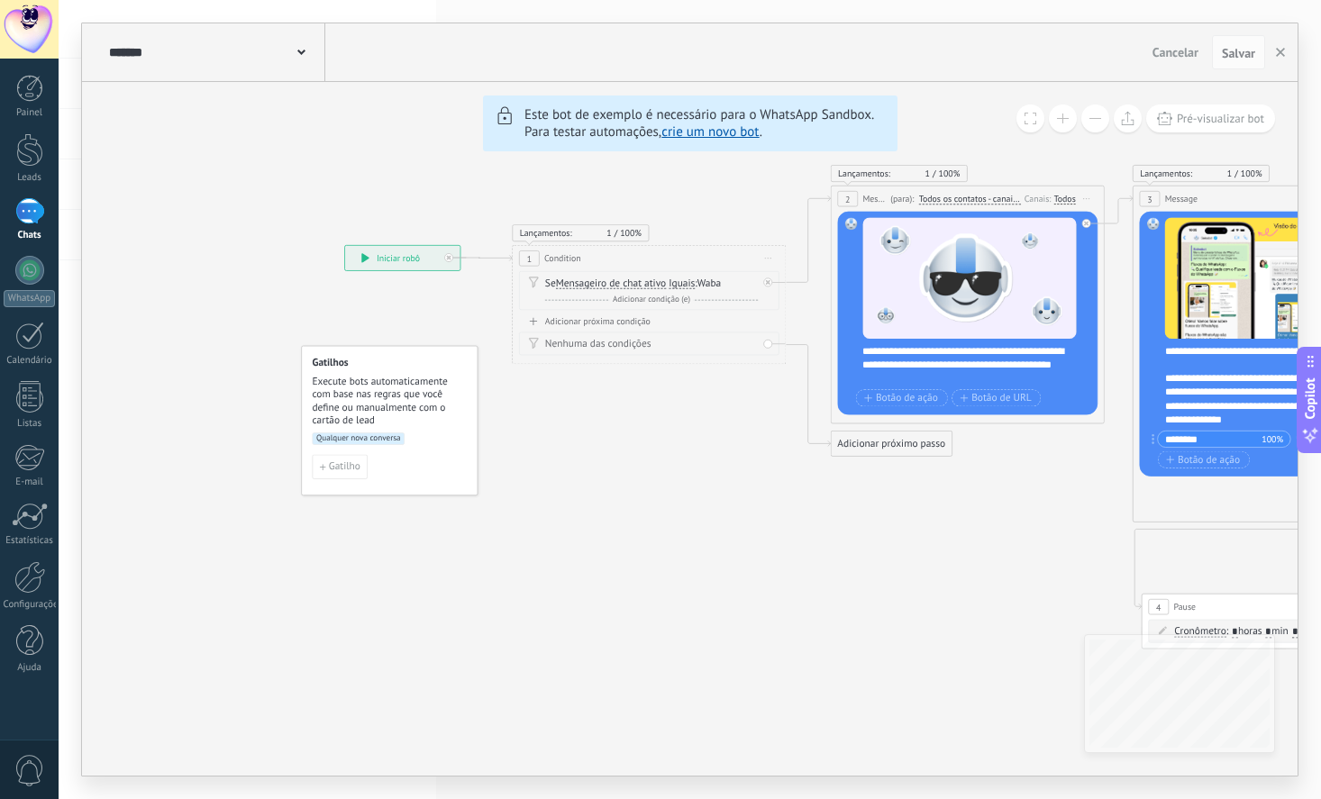
drag, startPoint x: 421, startPoint y: 570, endPoint x: 582, endPoint y: 599, distance: 163.8
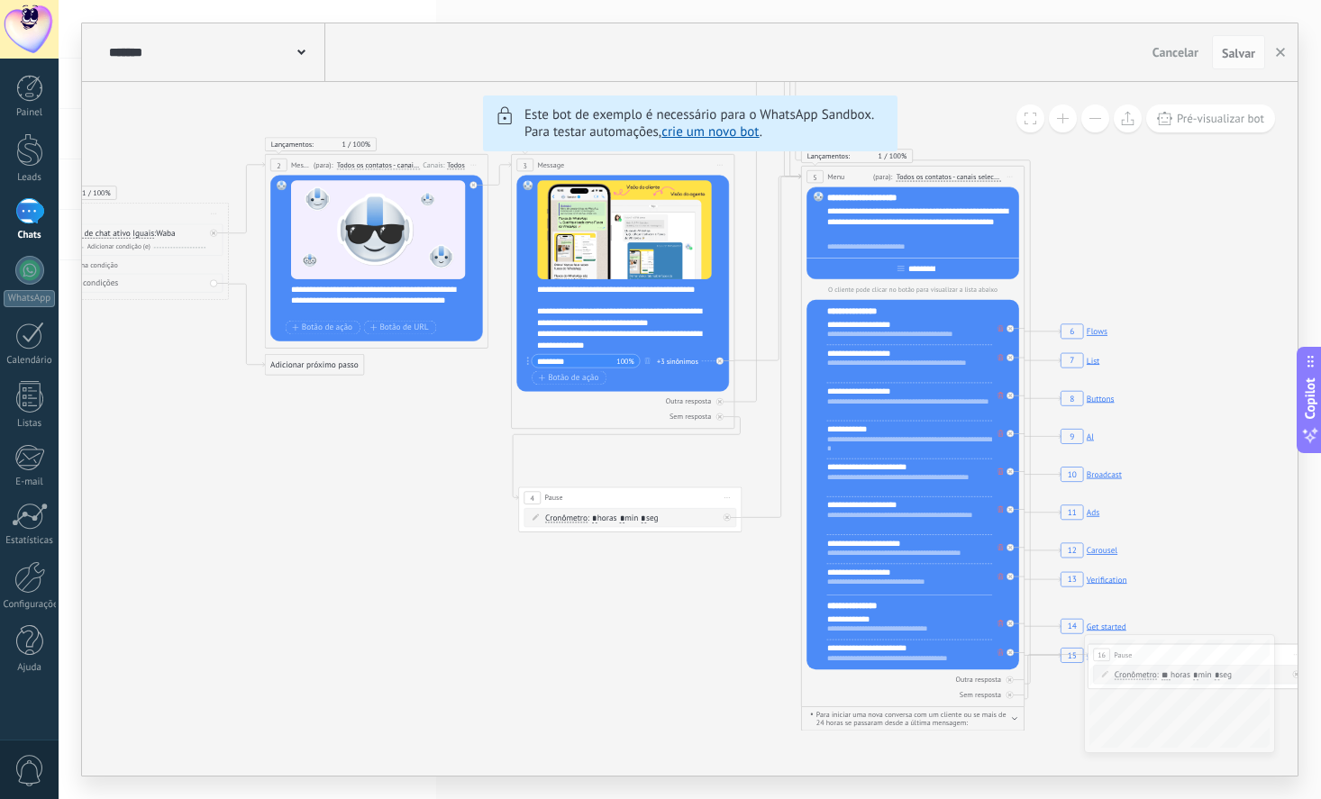
drag, startPoint x: 900, startPoint y: 582, endPoint x: 323, endPoint y: 498, distance: 582.6
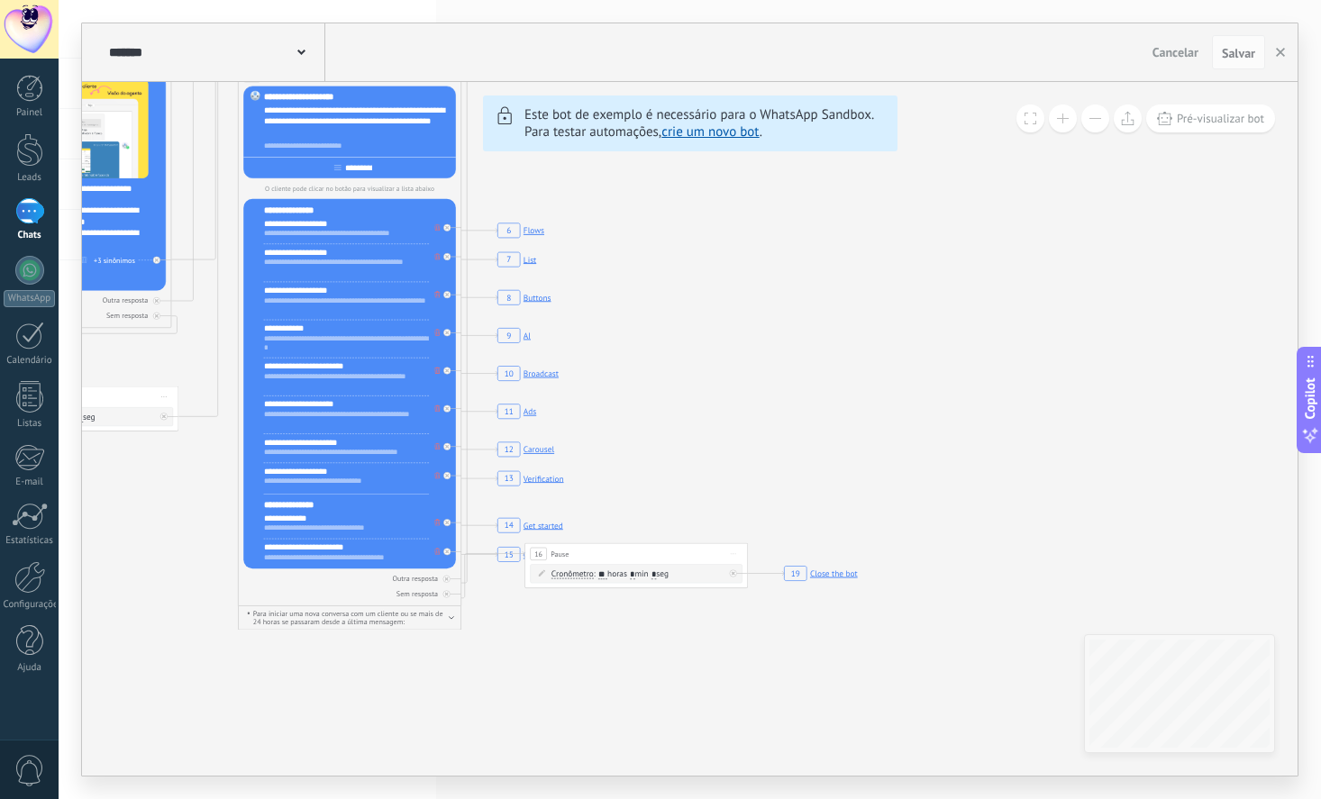
drag, startPoint x: 1170, startPoint y: 473, endPoint x: 618, endPoint y: 370, distance: 561.7
click at [618, 370] on icon "6 Flows 7 List 8 Buttons 9 AI 10 Broadcast 11 Ads 12 Carousel 13 Verification 1…" at bounding box center [939, 206] width 3827 height 3476
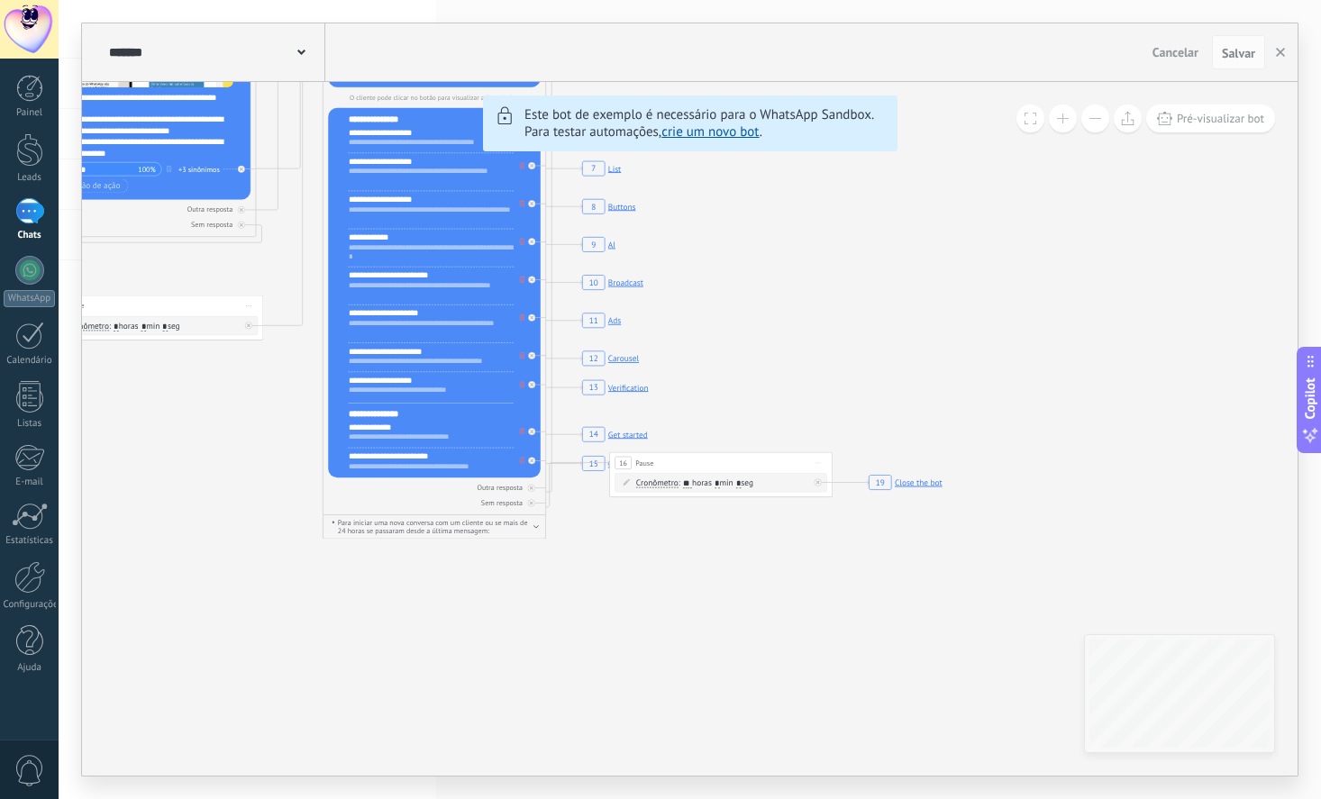
drag, startPoint x: 1004, startPoint y: 344, endPoint x: 1111, endPoint y: 258, distance: 137.7
click at [1111, 258] on icon "6 Flows 7 List 8 Buttons 9 AI 10 Broadcast 11 Ads 12 Carousel 13 Verification 1…" at bounding box center [1024, 115] width 3827 height 3476
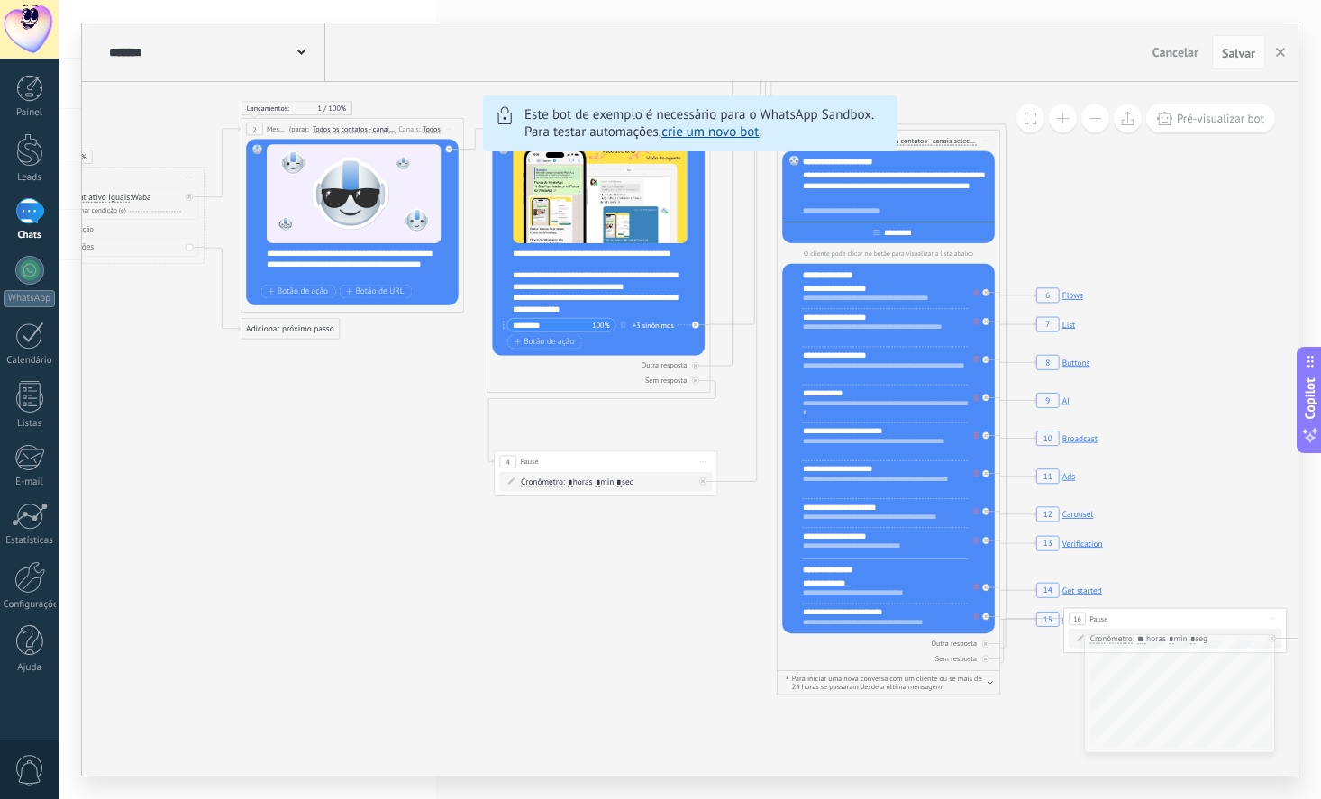
drag, startPoint x: 168, startPoint y: 550, endPoint x: 644, endPoint y: 725, distance: 507.6
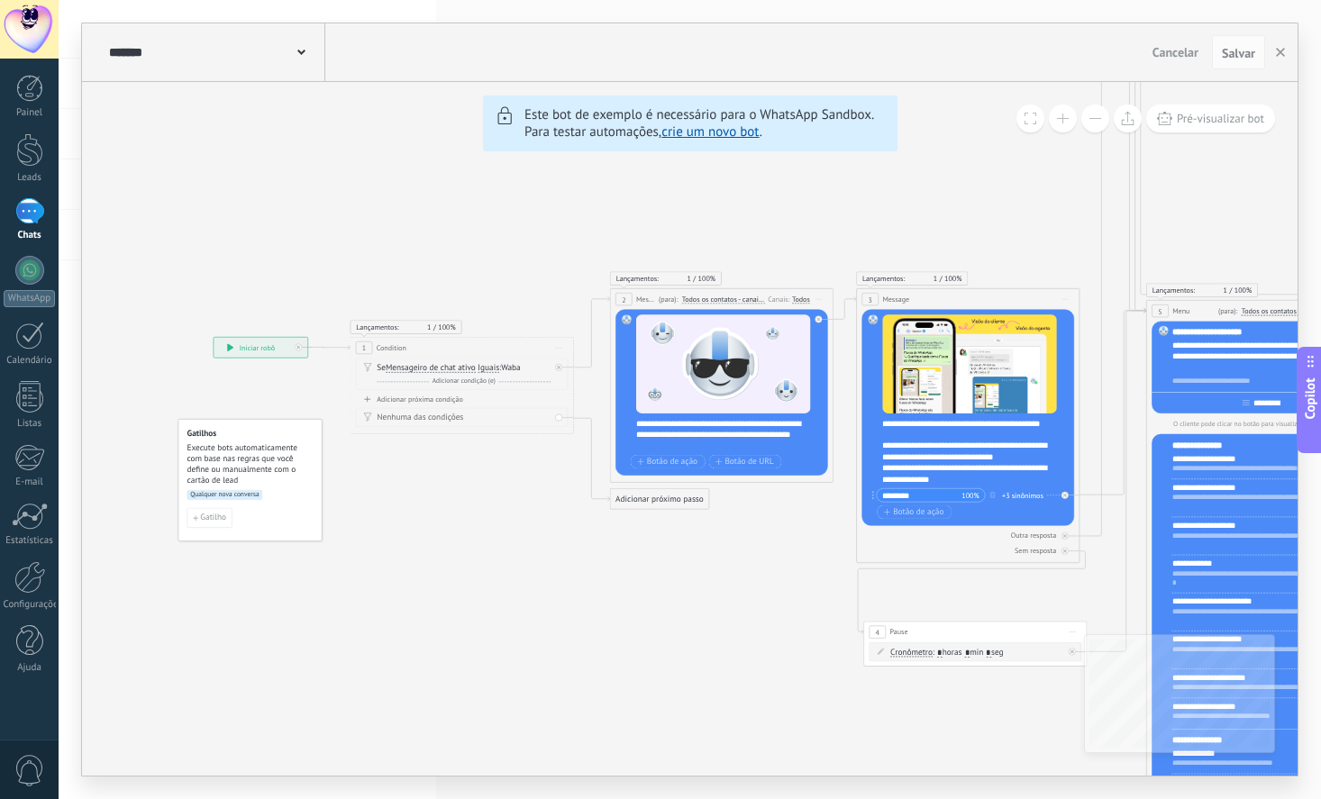
drag, startPoint x: 244, startPoint y: 512, endPoint x: 596, endPoint y: 662, distance: 382.2
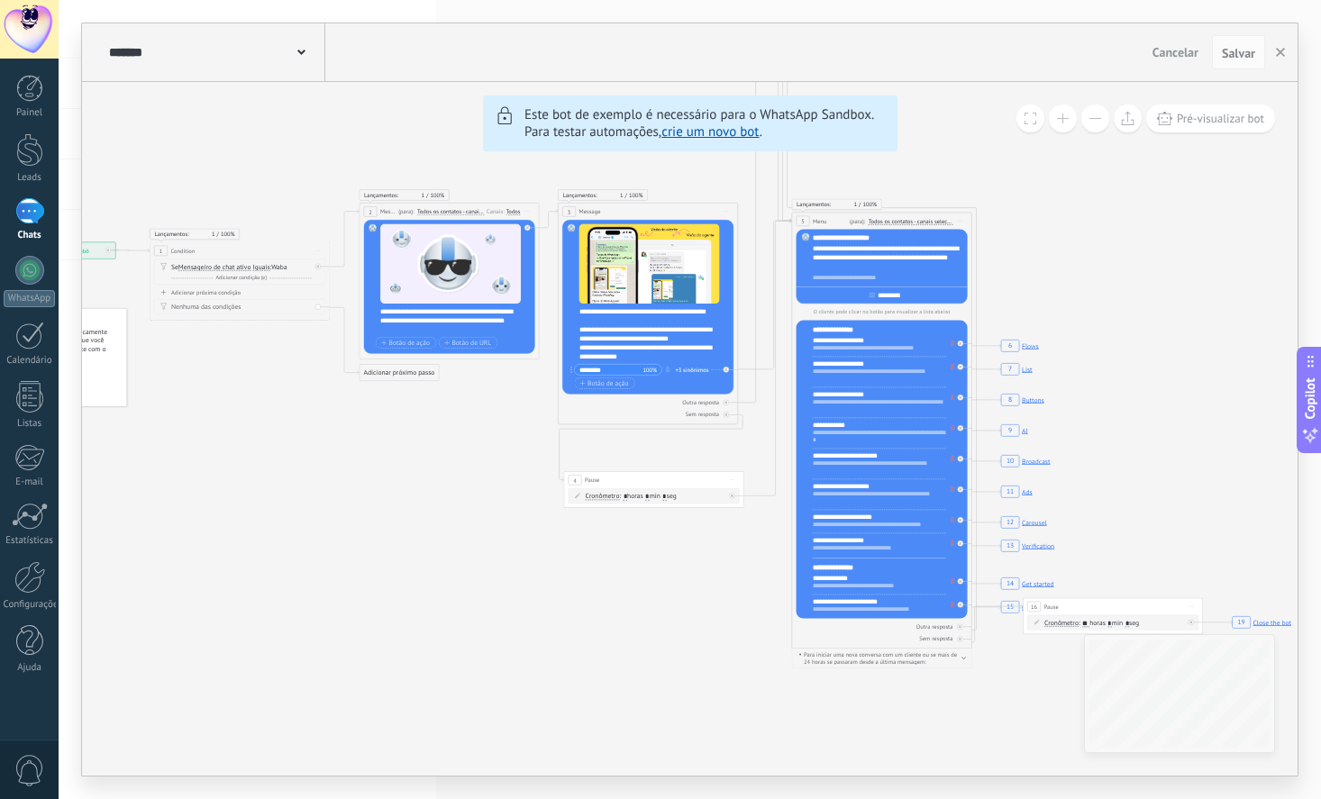
drag, startPoint x: 721, startPoint y: 601, endPoint x: 411, endPoint y: 489, distance: 329.4
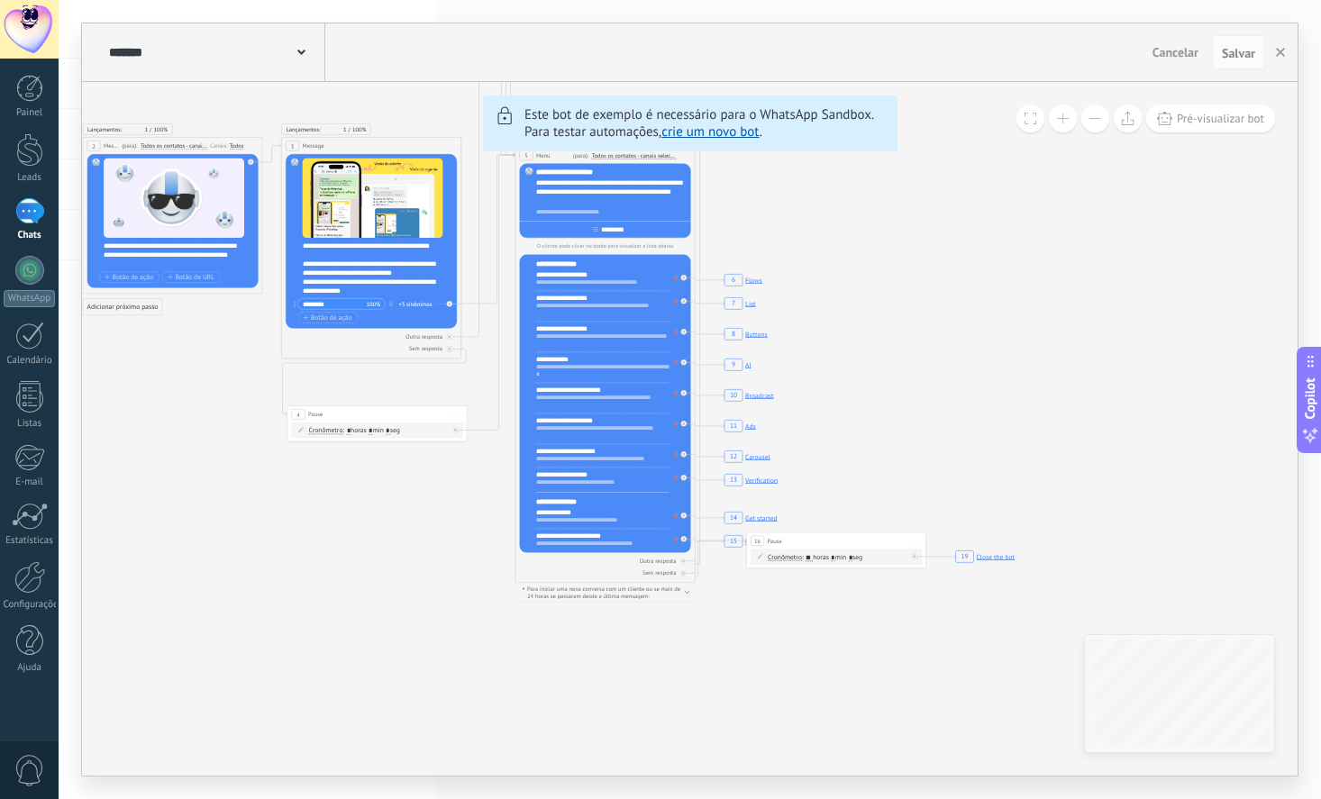
drag, startPoint x: 794, startPoint y: 674, endPoint x: 557, endPoint y: 614, distance: 244.3
click at [557, 614] on icon "6 Flows 7 List 8 Buttons 9 AI 10 Broadcast 11 Ads 12 Carousel 13 Verification 1…" at bounding box center [1081, 261] width 3087 height 2804
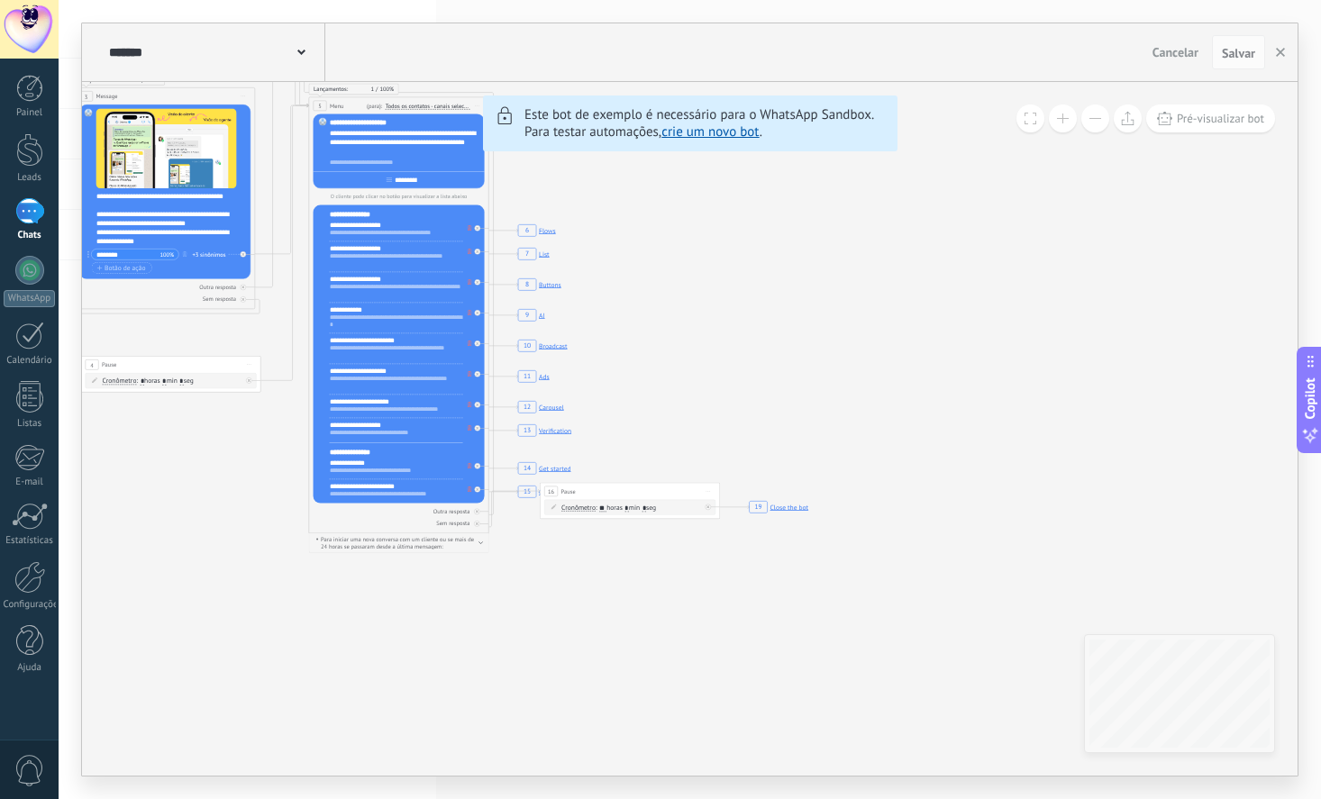
drag, startPoint x: 898, startPoint y: 672, endPoint x: 737, endPoint y: 638, distance: 164.9
click at [737, 638] on icon "6 Flows 7 List 8 Buttons 9 AI 10 Broadcast 11 Ads 12 Carousel 13 Verification 1…" at bounding box center [875, 211] width 3087 height 2804
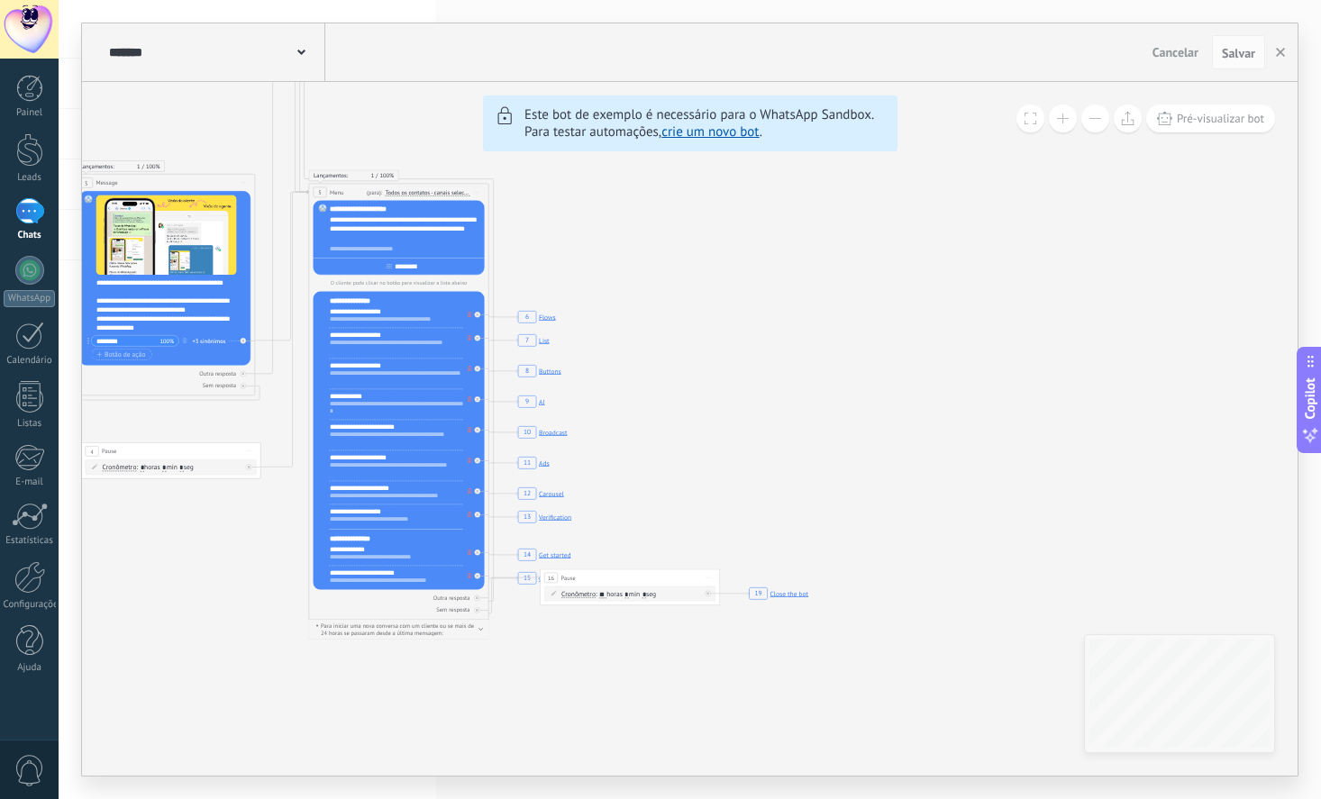
click at [1170, 52] on span "Cancelar" at bounding box center [1175, 52] width 46 height 16
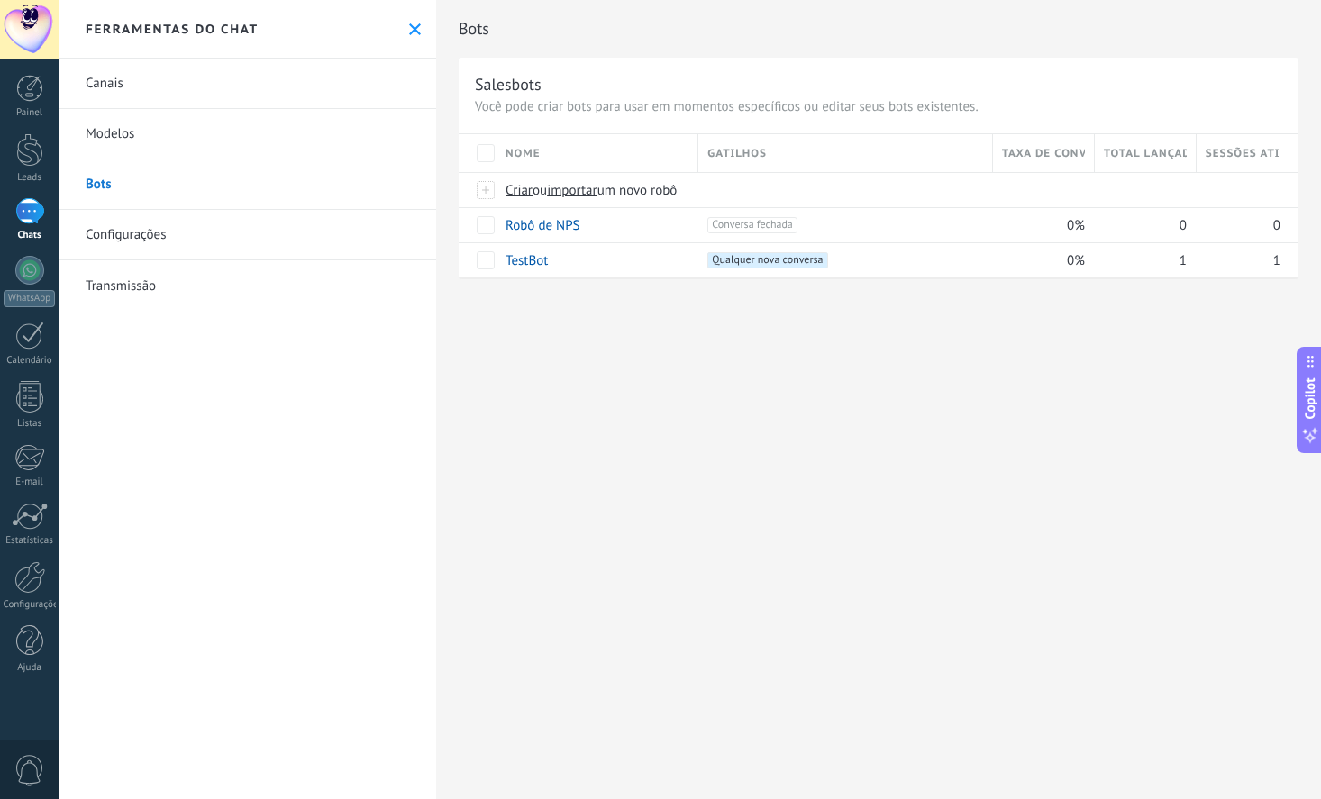
click at [683, 360] on div "Bots Salesbots Você pode criar bots para usar em momentos específicos ou editar…" at bounding box center [878, 399] width 885 height 799
click at [520, 195] on span "Criar" at bounding box center [518, 190] width 27 height 17
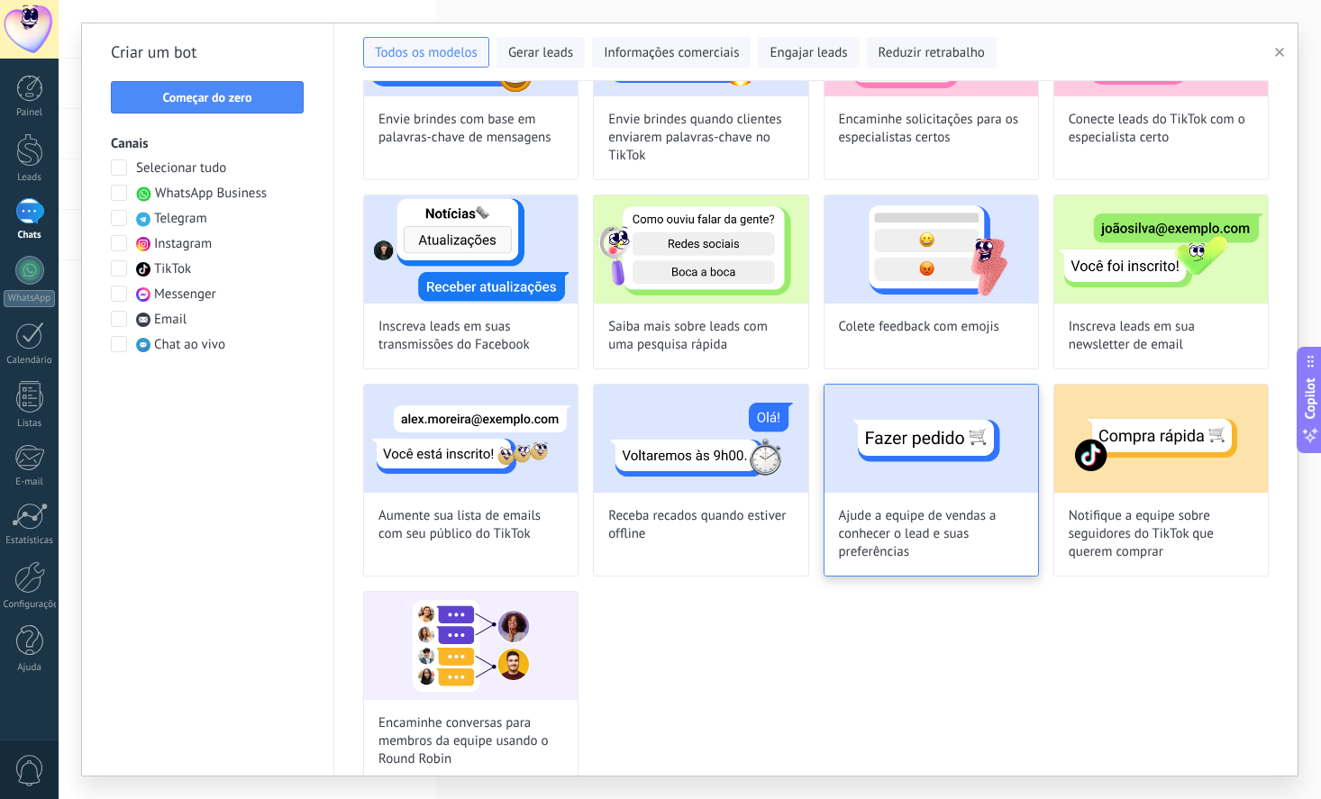
scroll to position [1012, 0]
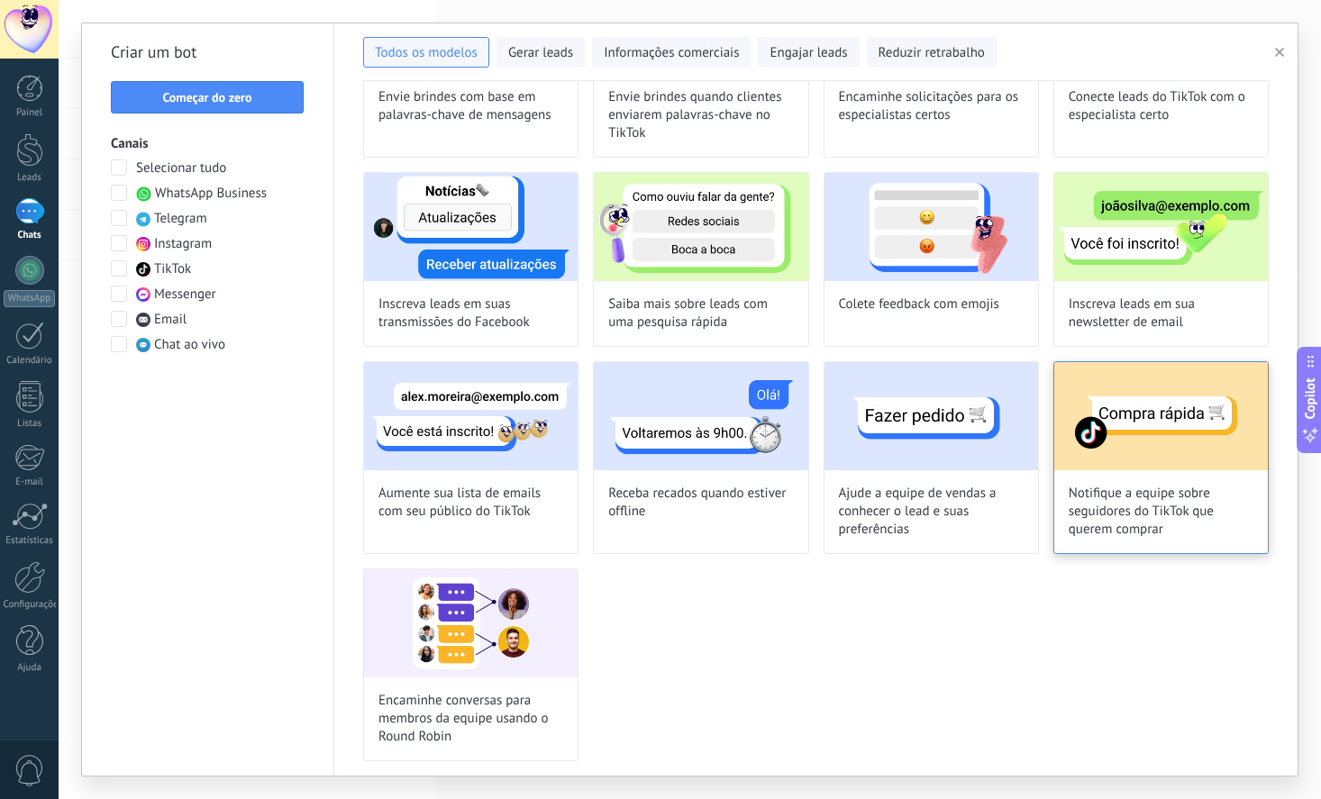
click at [1108, 469] on img at bounding box center [1161, 416] width 214 height 108
type input "**********"
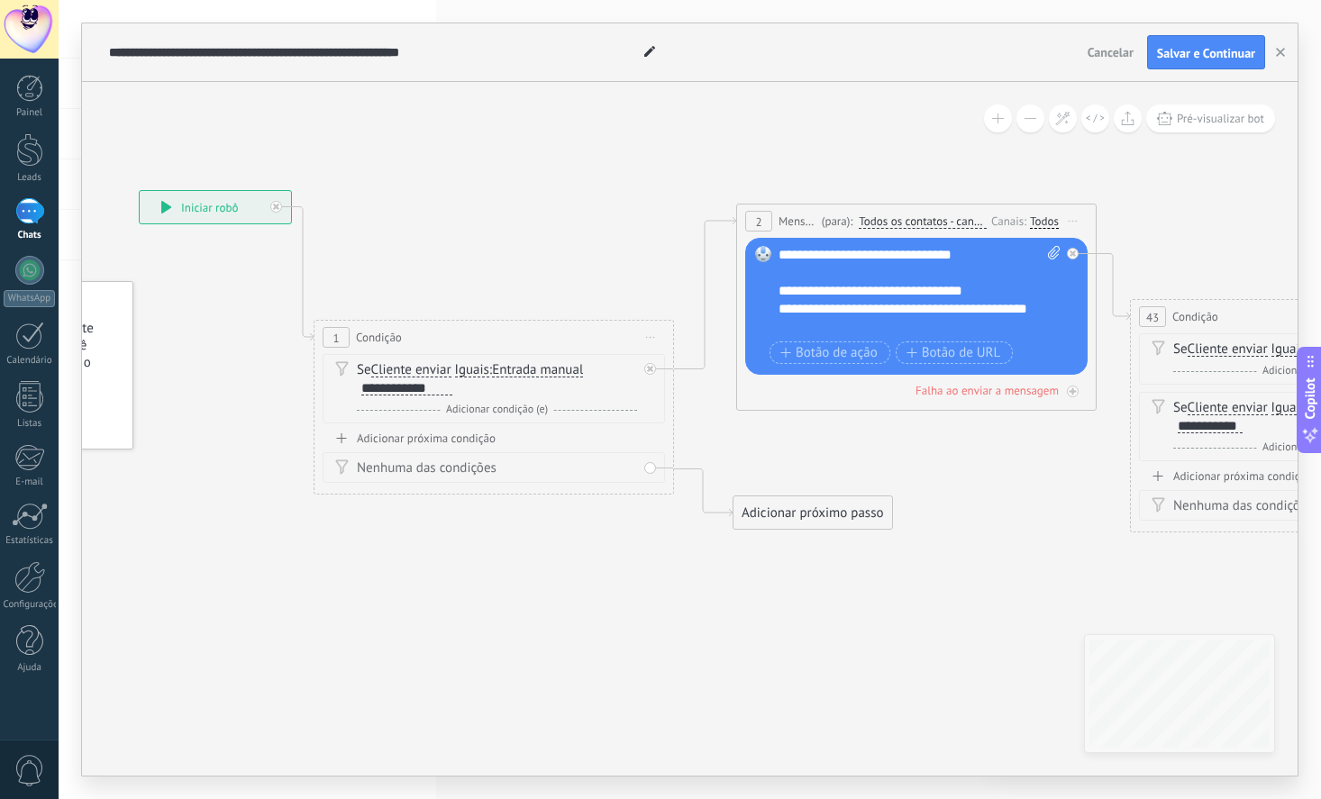
drag, startPoint x: 929, startPoint y: 638, endPoint x: 555, endPoint y: 568, distance: 380.4
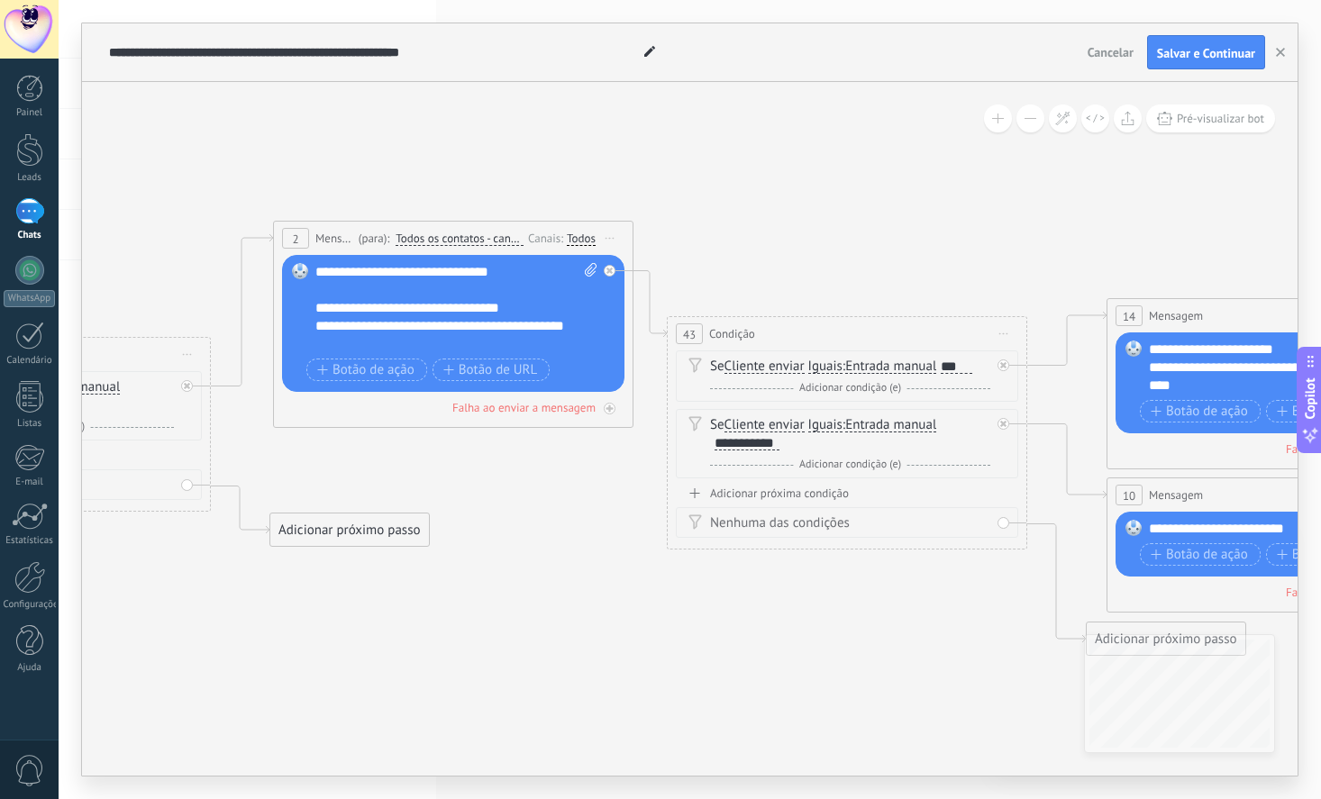
drag, startPoint x: 992, startPoint y: 606, endPoint x: 542, endPoint y: 626, distance: 450.0
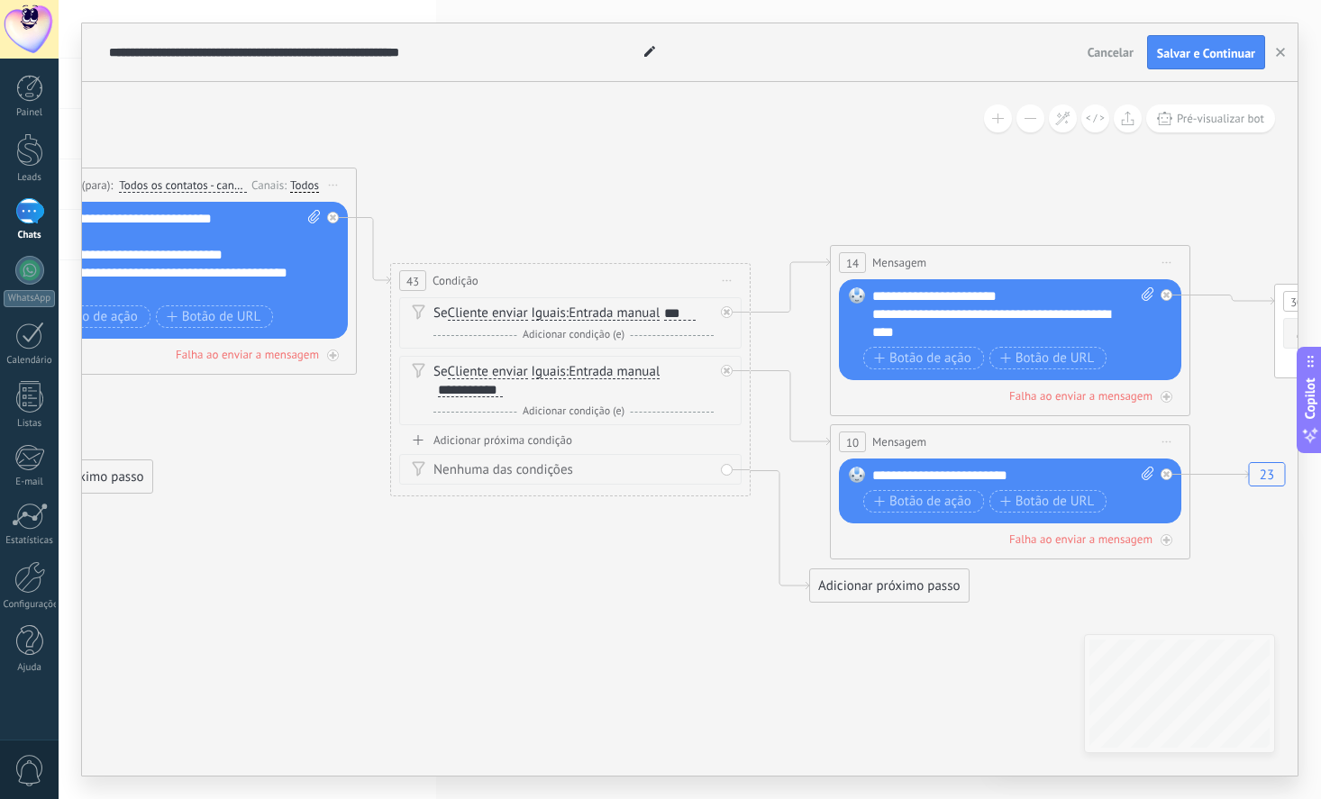
drag, startPoint x: 859, startPoint y: 642, endPoint x: 635, endPoint y: 605, distance: 226.6
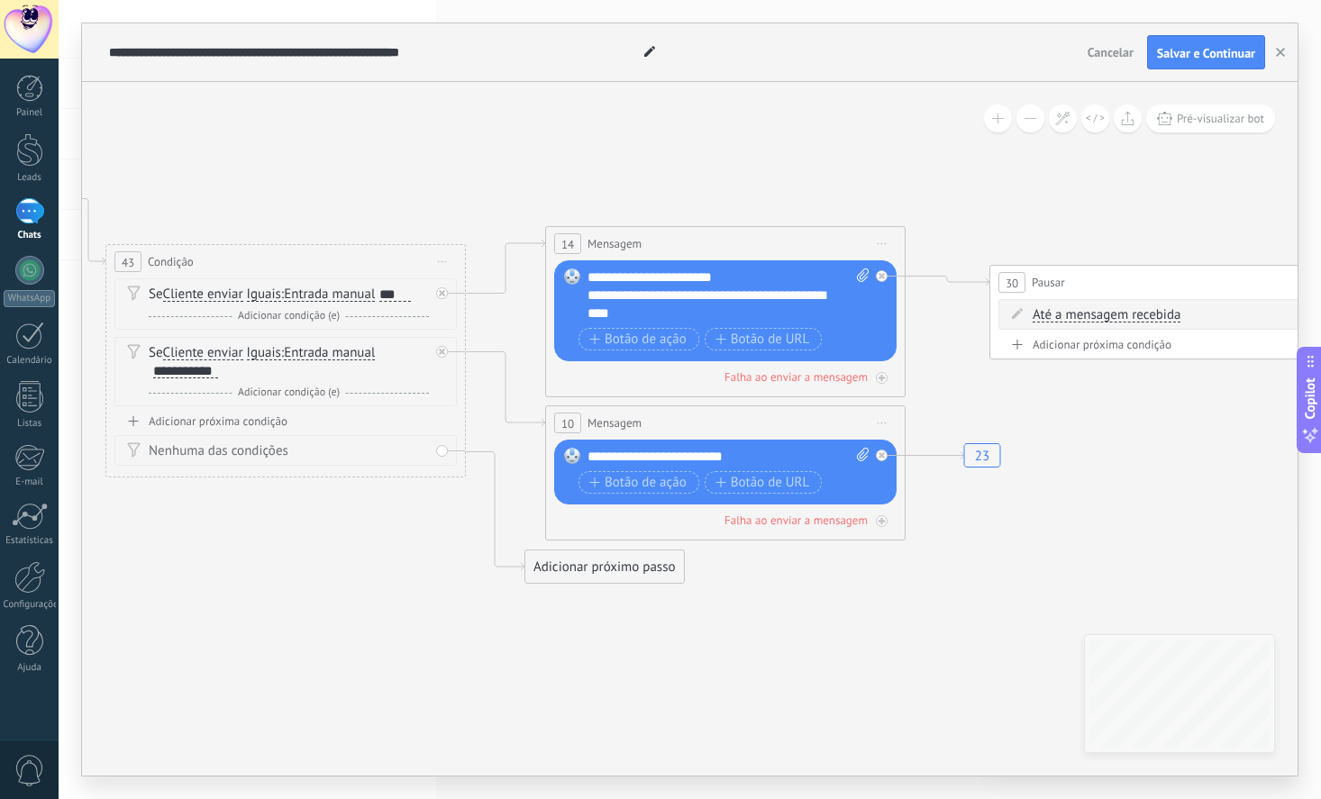
drag, startPoint x: 834, startPoint y: 641, endPoint x: 614, endPoint y: 634, distance: 219.9
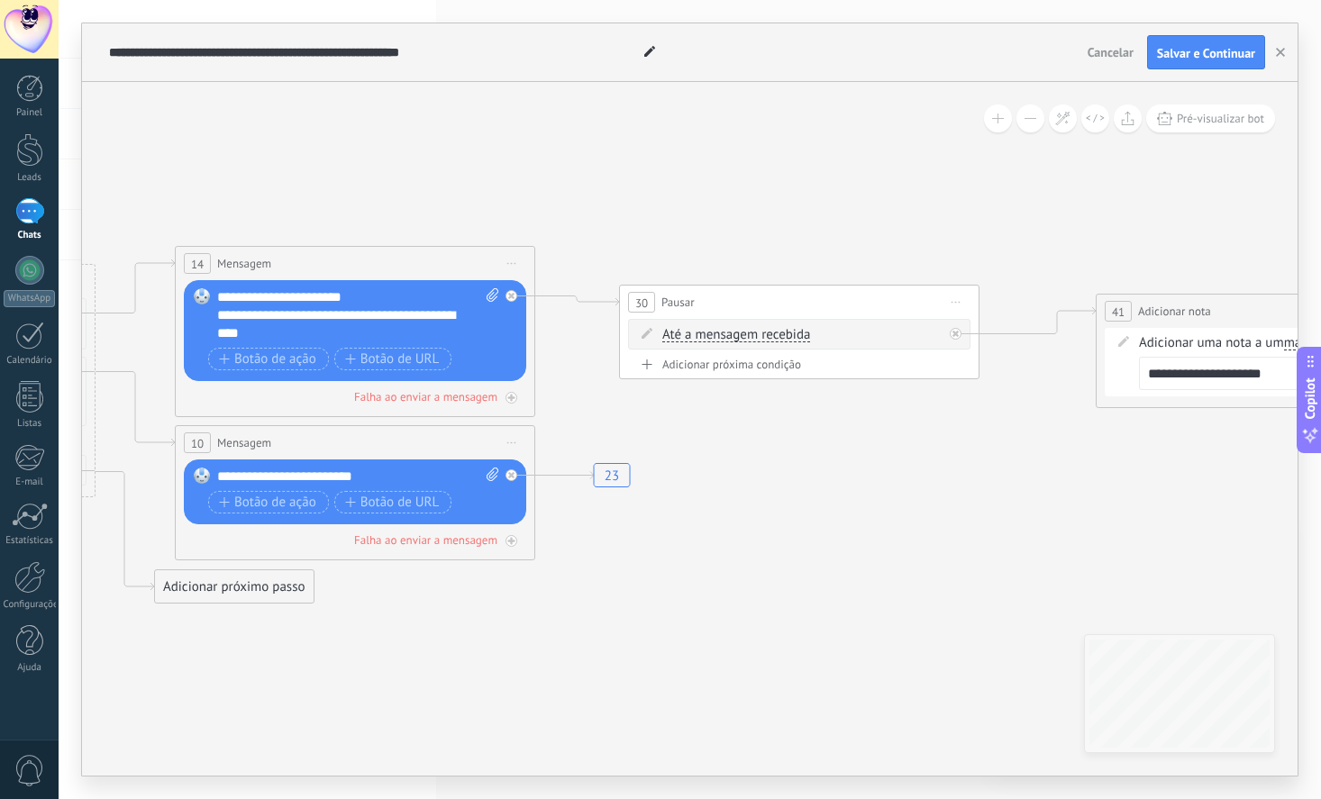
drag, startPoint x: 959, startPoint y: 647, endPoint x: 588, endPoint y: 667, distance: 370.8
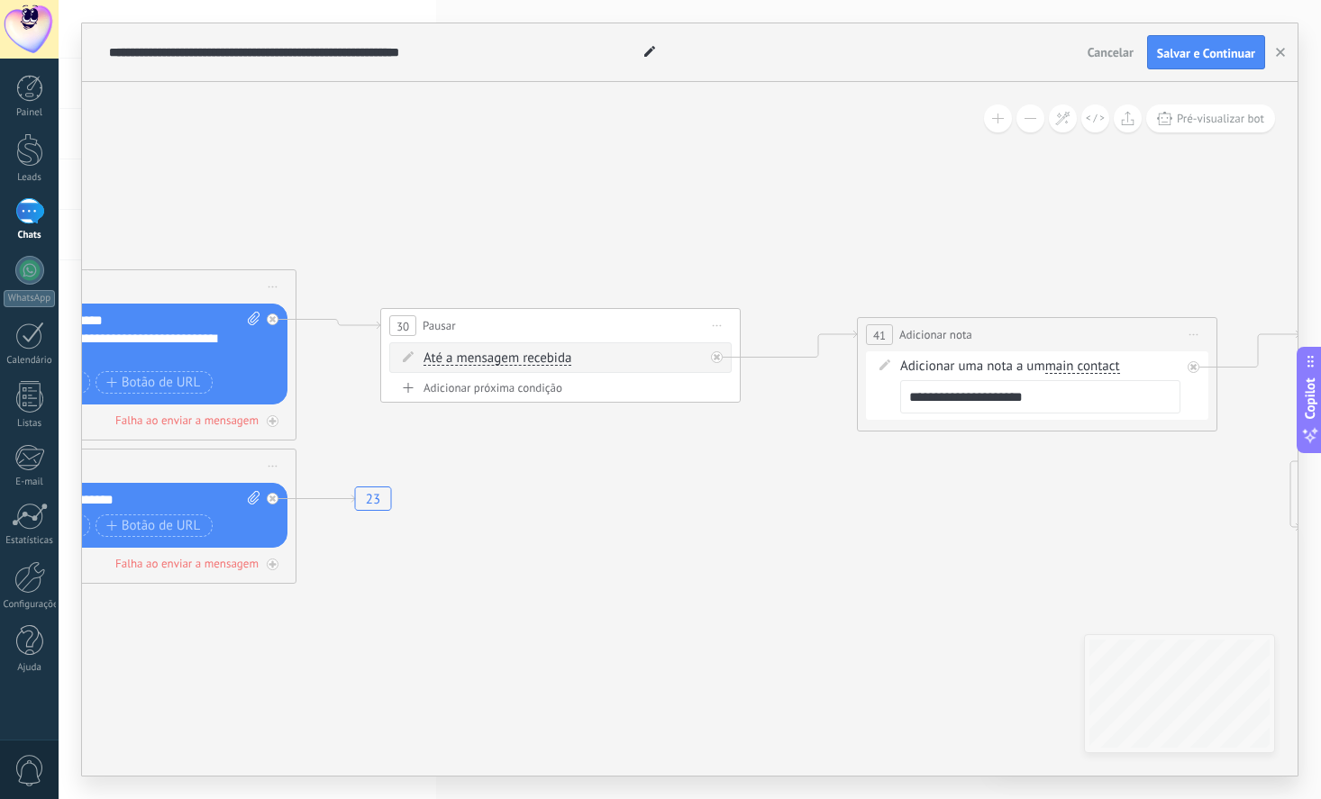
drag, startPoint x: 887, startPoint y: 494, endPoint x: 635, endPoint y: 517, distance: 253.3
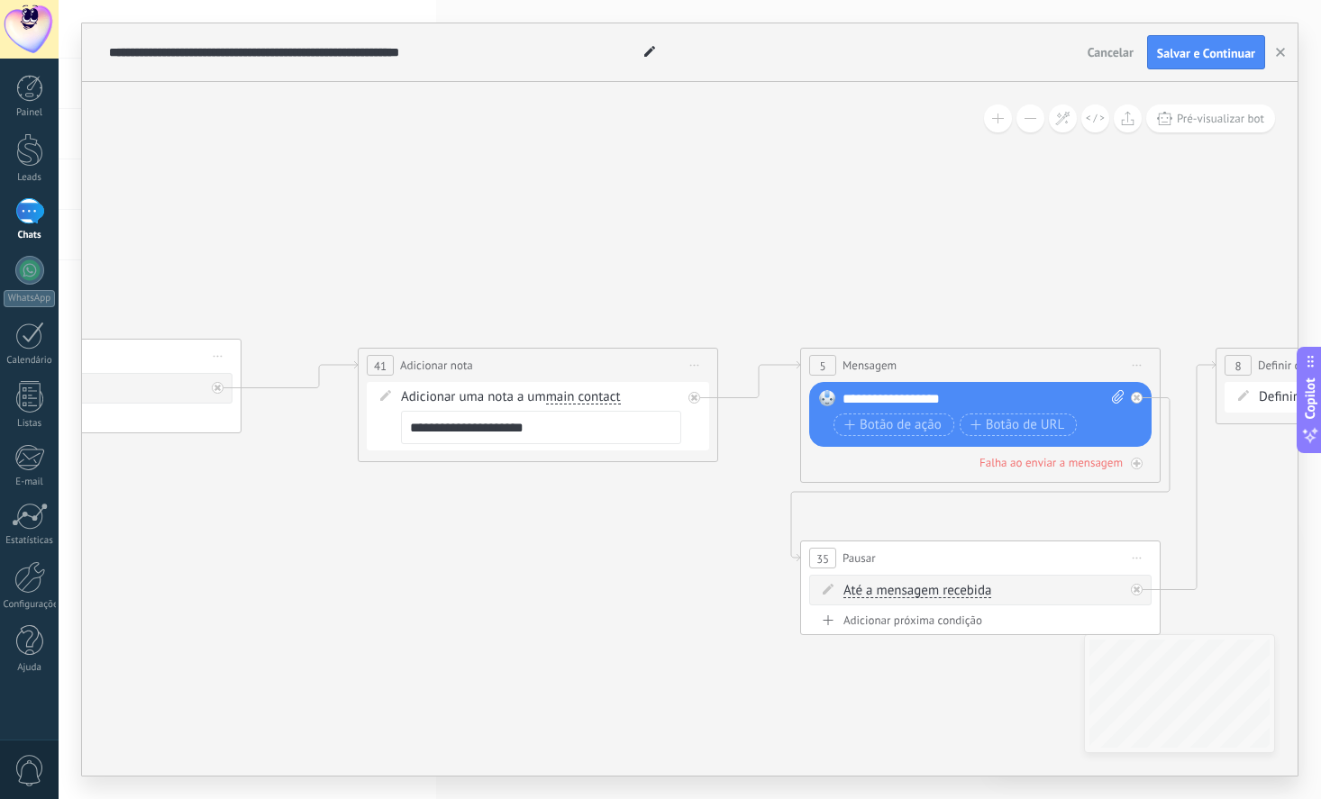
drag, startPoint x: 938, startPoint y: 514, endPoint x: 323, endPoint y: 548, distance: 615.4
click at [323, 548] on icon "23" at bounding box center [1084, 434] width 7057 height 1351
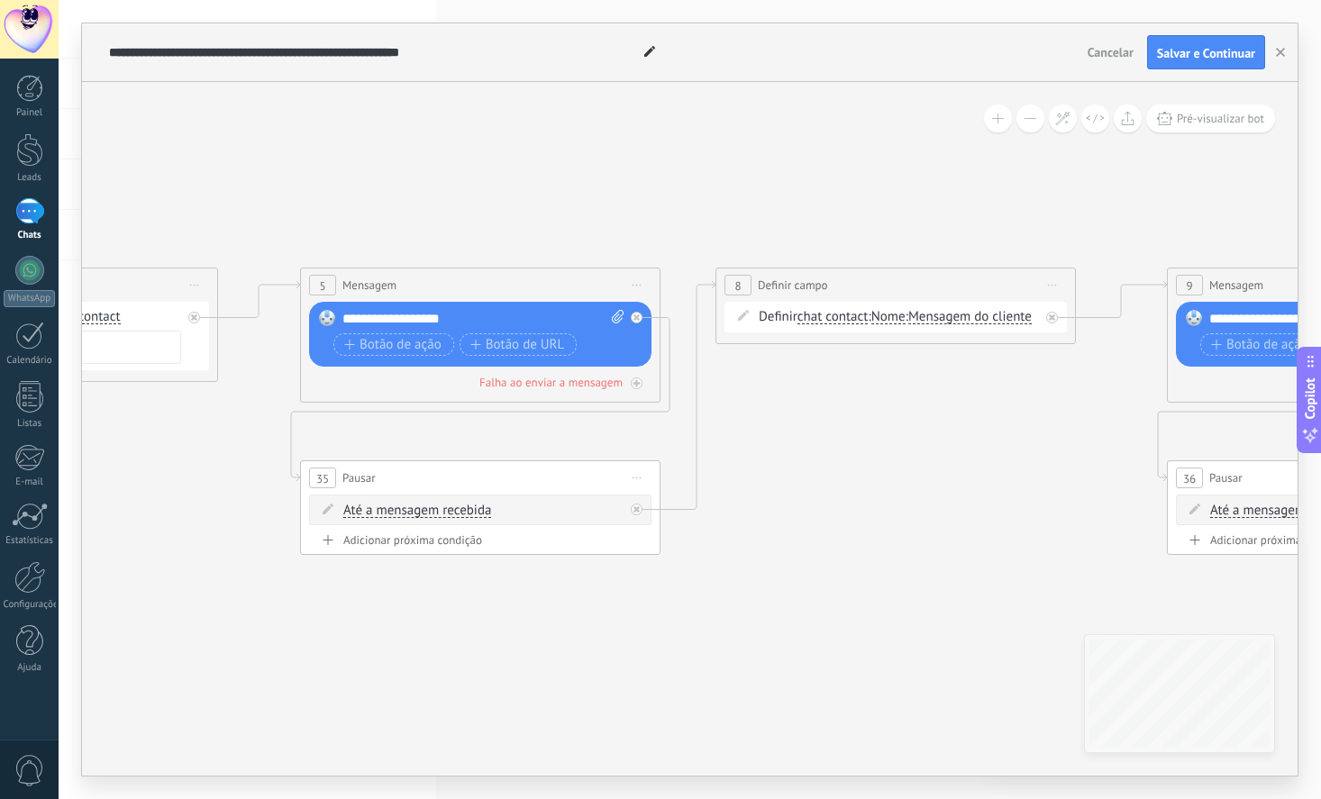
drag, startPoint x: 772, startPoint y: 723, endPoint x: 401, endPoint y: 640, distance: 380.5
click at [401, 640] on icon "23" at bounding box center [584, 353] width 7057 height 1351
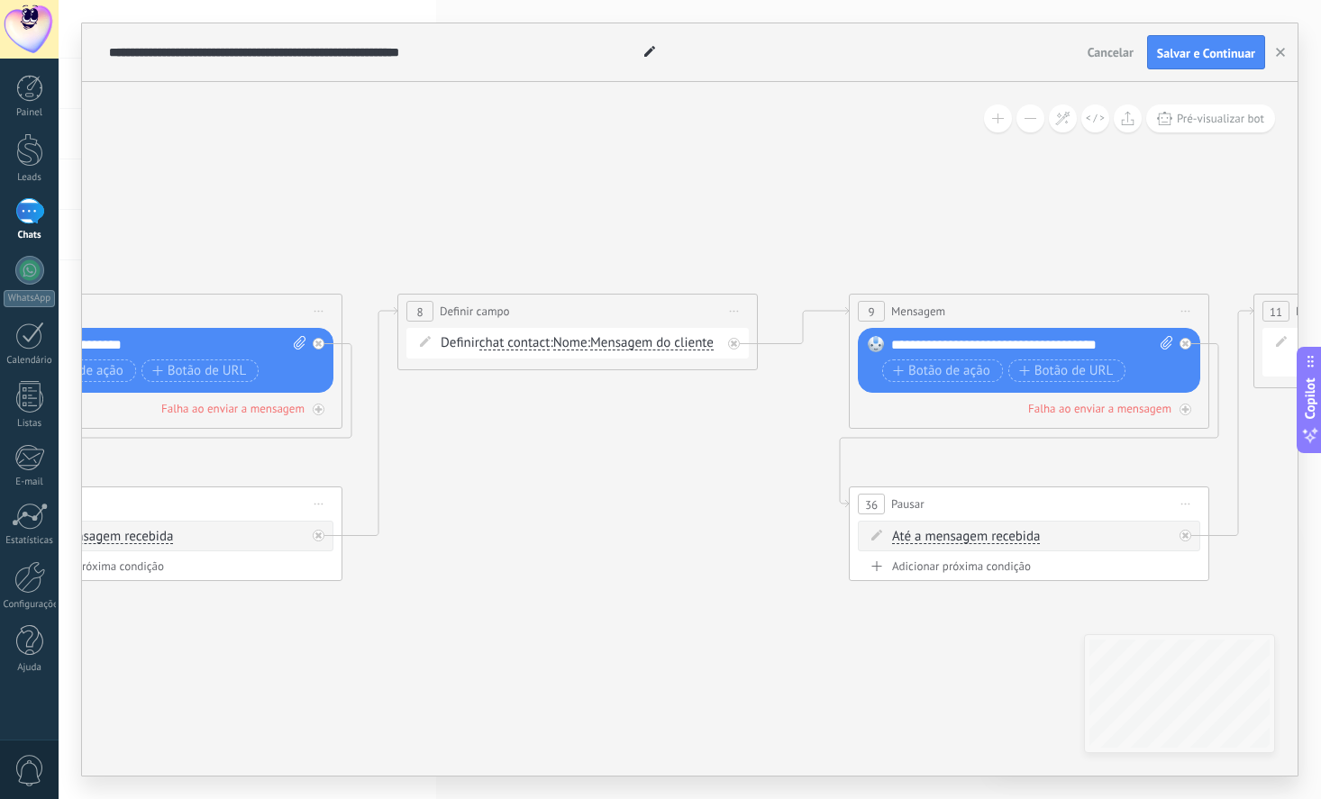
drag, startPoint x: 829, startPoint y: 605, endPoint x: 463, endPoint y: 634, distance: 367.0
click at [463, 634] on icon "23" at bounding box center [266, 380] width 7057 height 1351
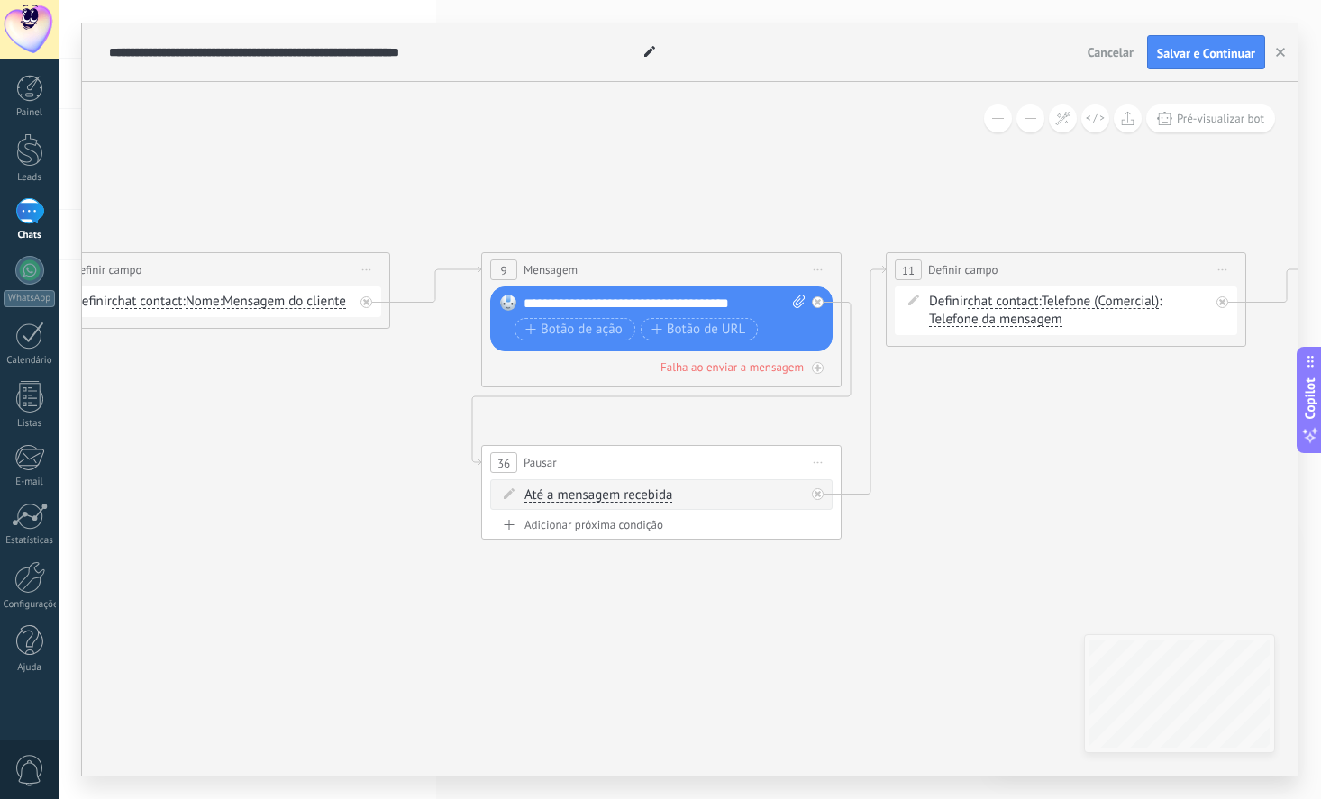
drag, startPoint x: 842, startPoint y: 661, endPoint x: 577, endPoint y: 622, distance: 268.7
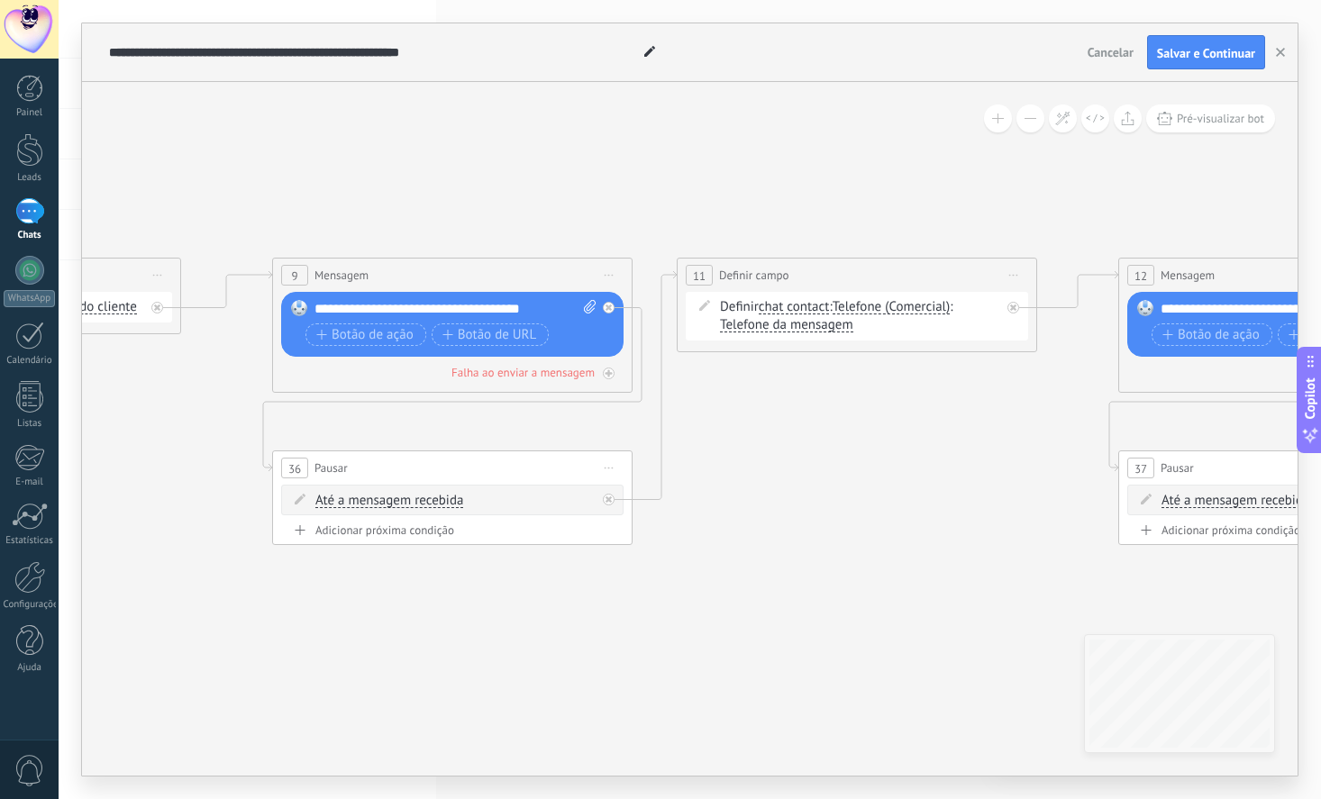
drag, startPoint x: 820, startPoint y: 586, endPoint x: 611, endPoint y: 591, distance: 209.1
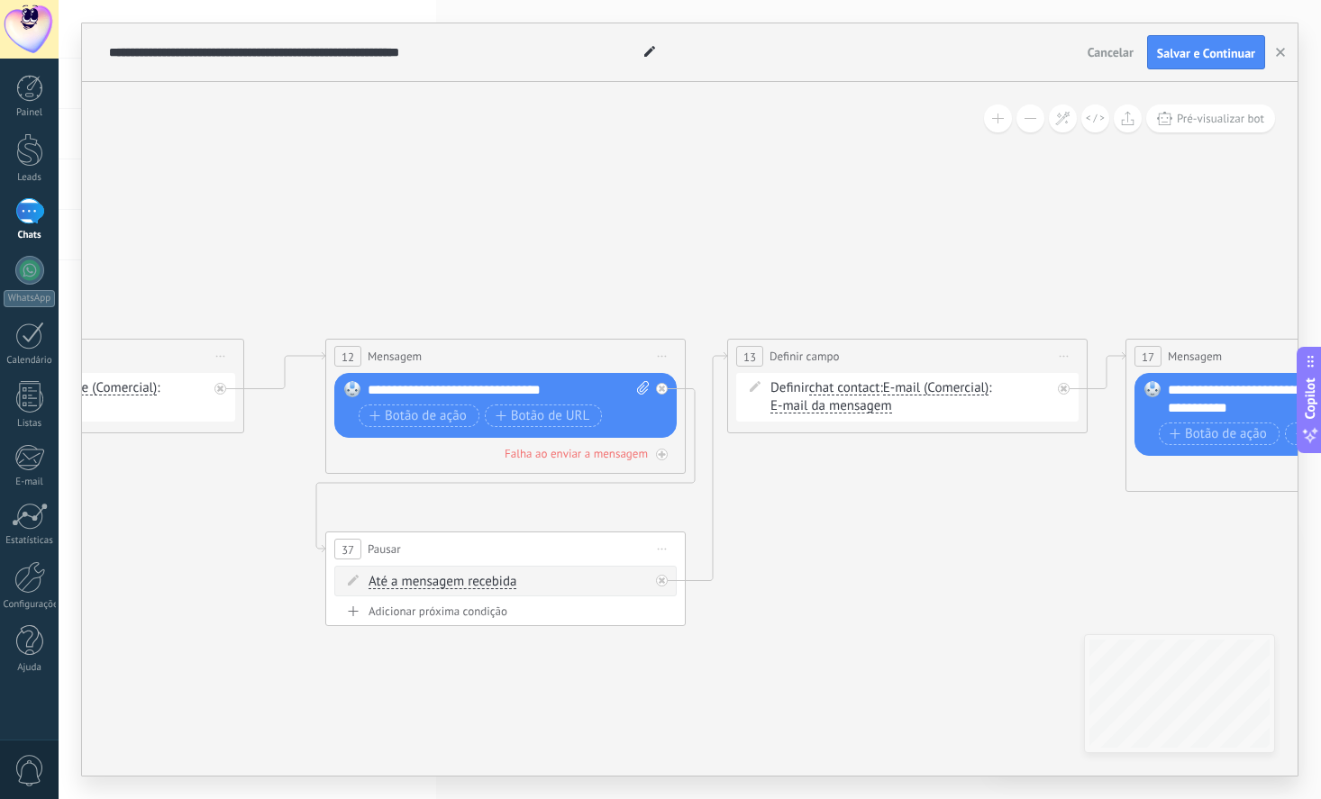
drag, startPoint x: 480, startPoint y: 559, endPoint x: 740, endPoint y: 645, distance: 273.5
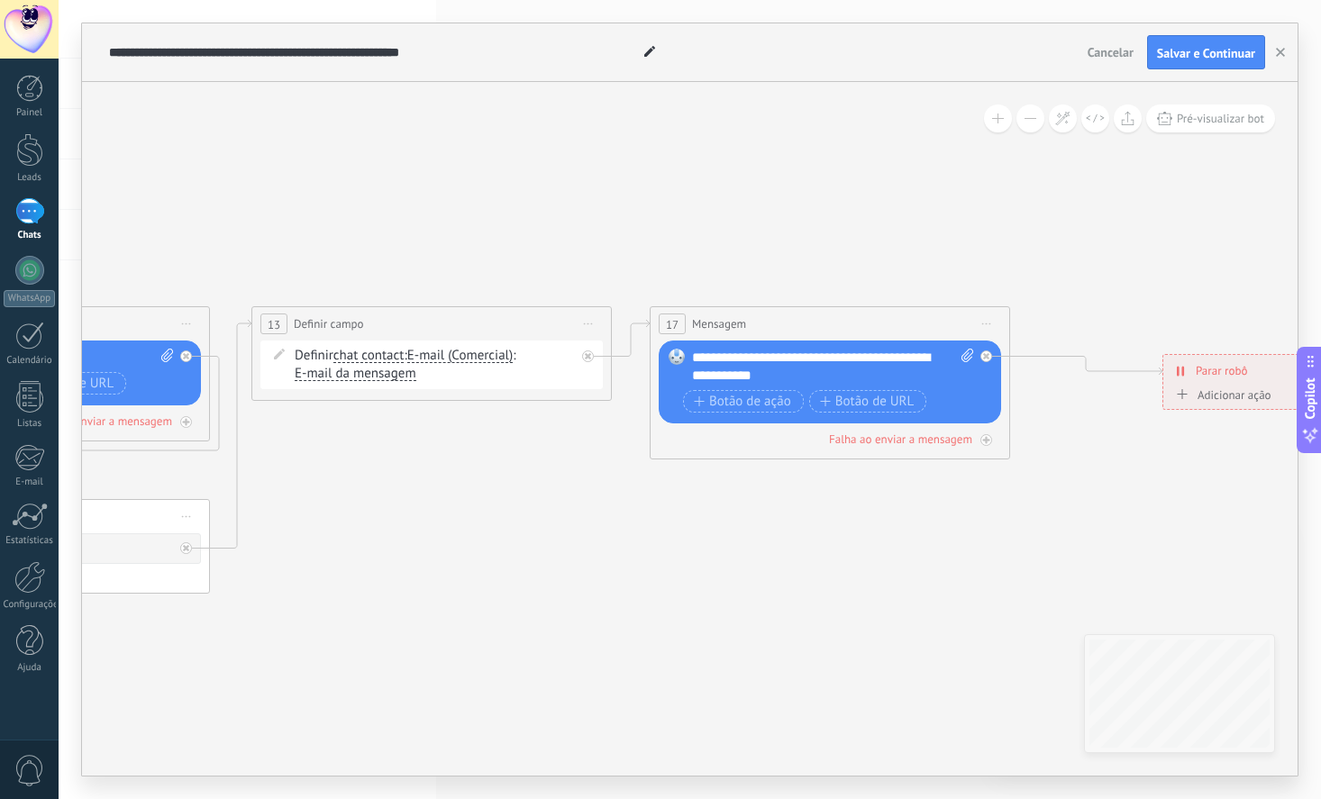
drag, startPoint x: 935, startPoint y: 587, endPoint x: 625, endPoint y: 547, distance: 312.6
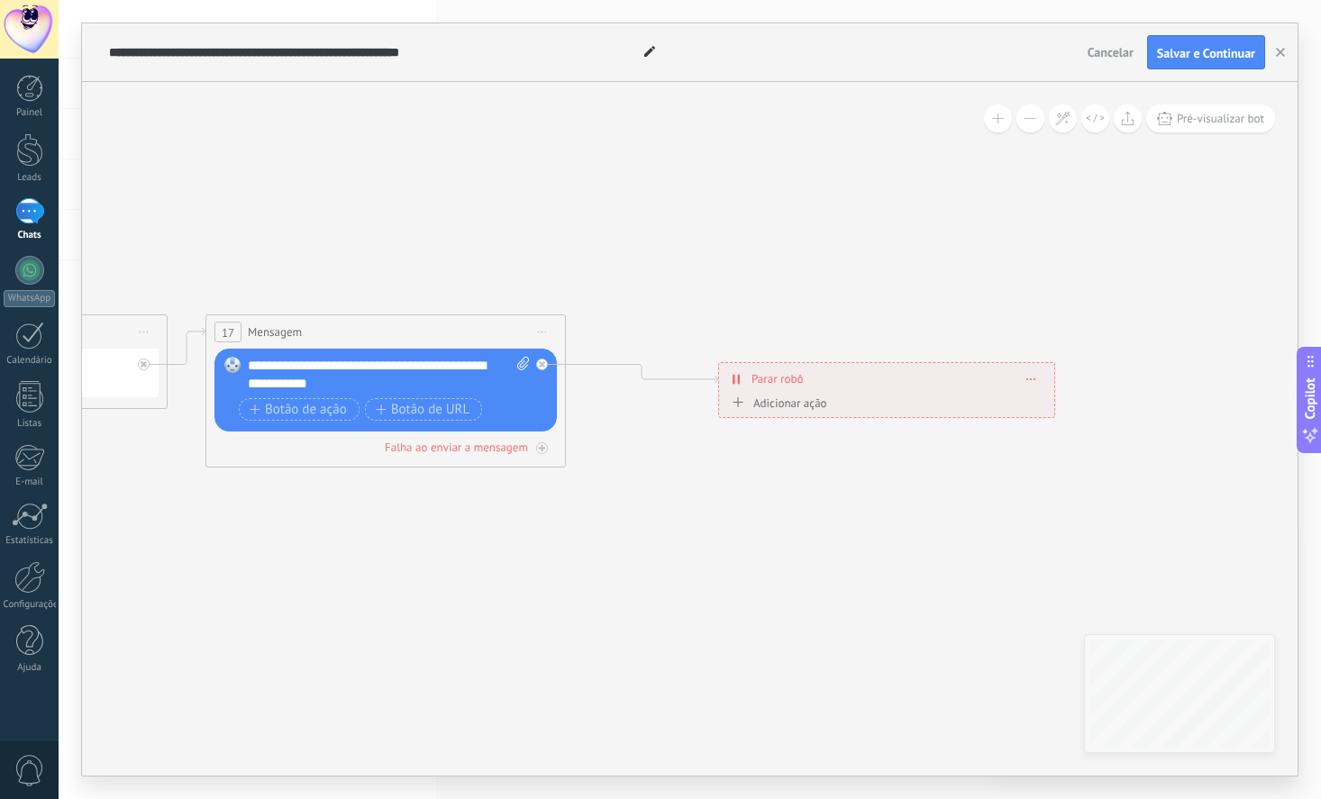
drag, startPoint x: 1022, startPoint y: 531, endPoint x: 573, endPoint y: 540, distance: 448.7
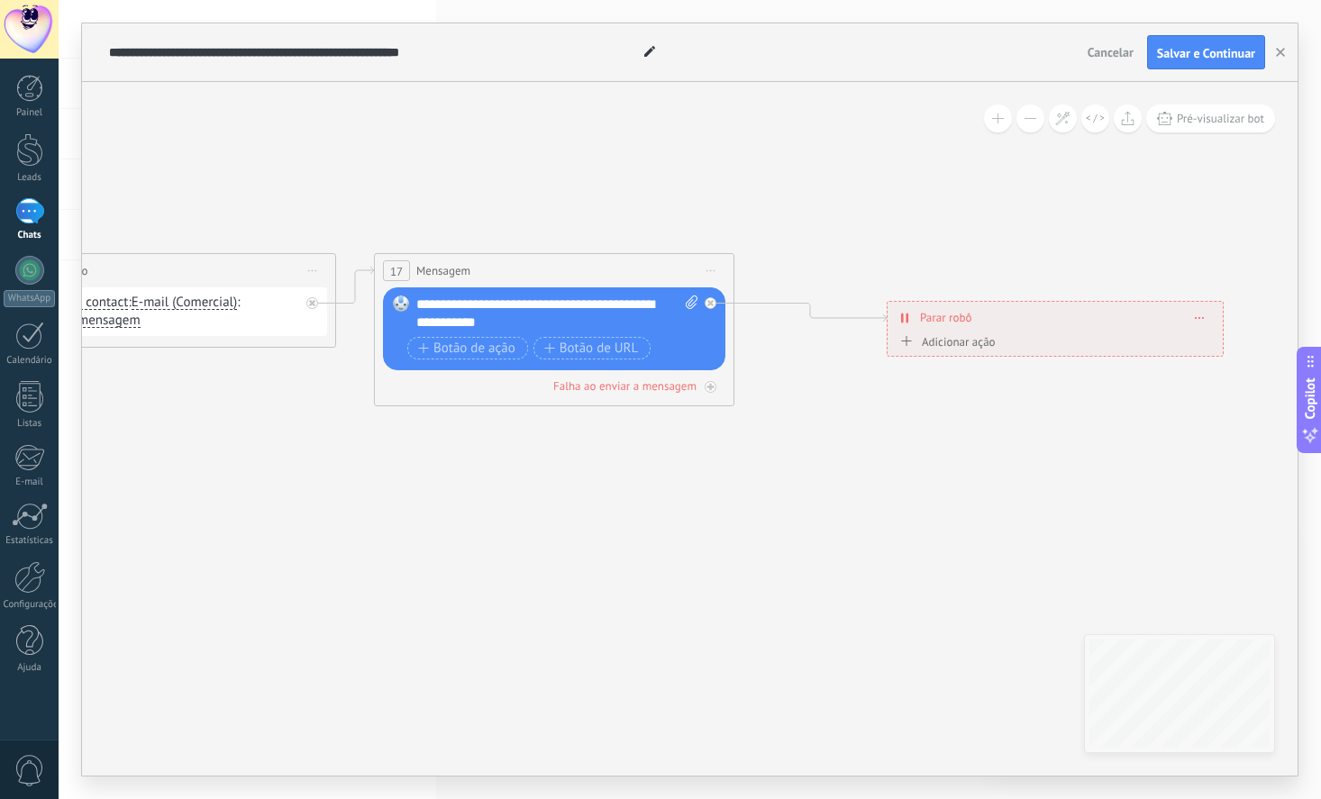
drag, startPoint x: 877, startPoint y: 518, endPoint x: 1050, endPoint y: 456, distance: 183.8
click at [1217, 124] on span "Pré-visualizar bot" at bounding box center [1220, 118] width 87 height 15
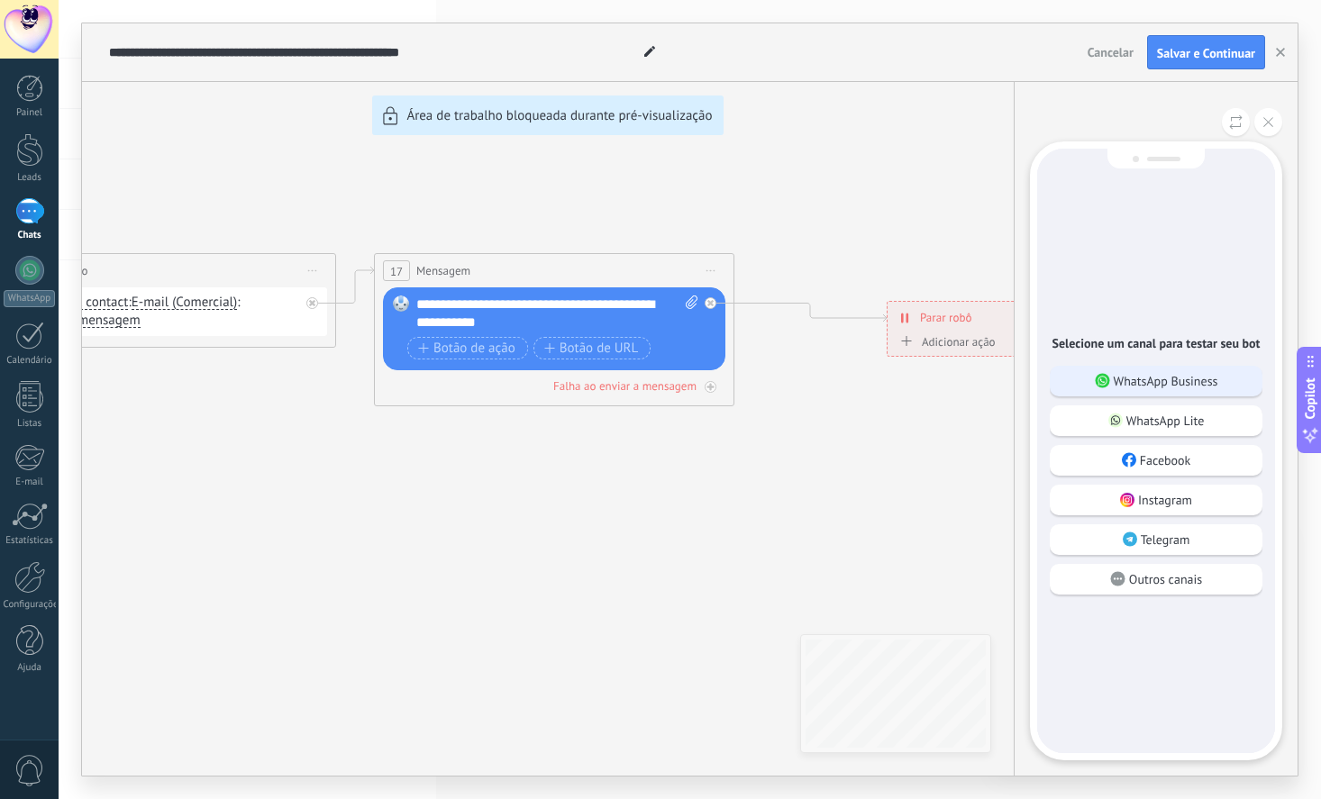
click at [1162, 379] on p "WhatsApp Business" at bounding box center [1166, 381] width 105 height 16
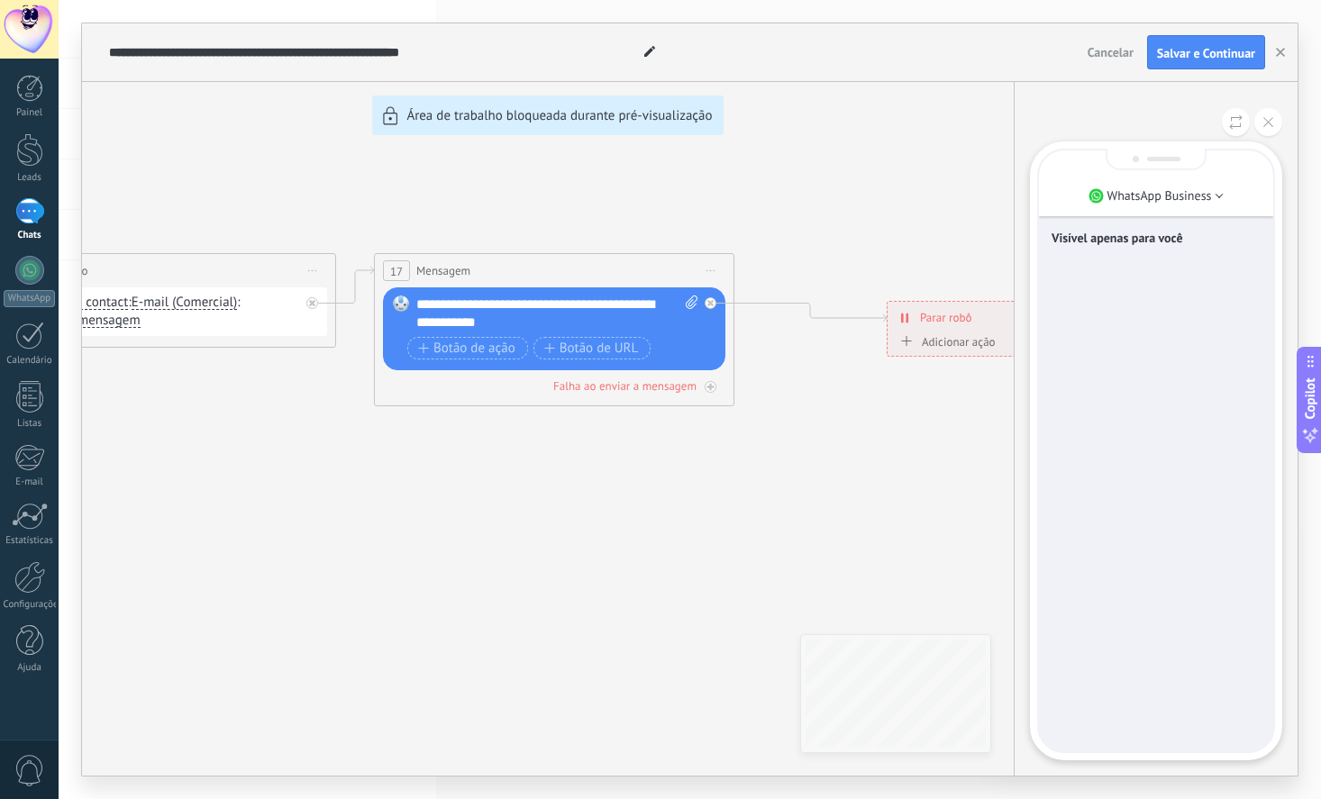
click at [1110, 330] on div "Visível apenas para você" at bounding box center [1156, 450] width 234 height 601
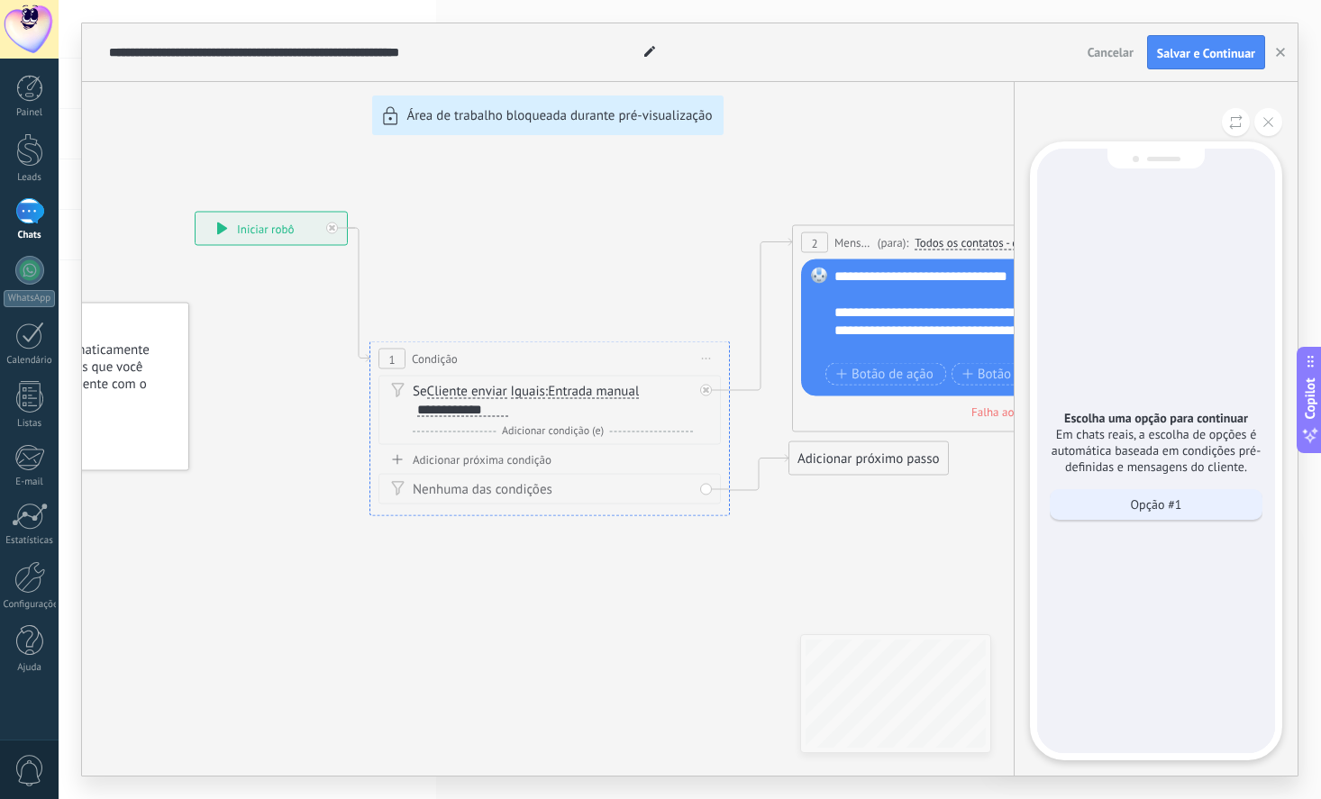
click at [1154, 507] on p "Opção #1" at bounding box center [1156, 504] width 51 height 16
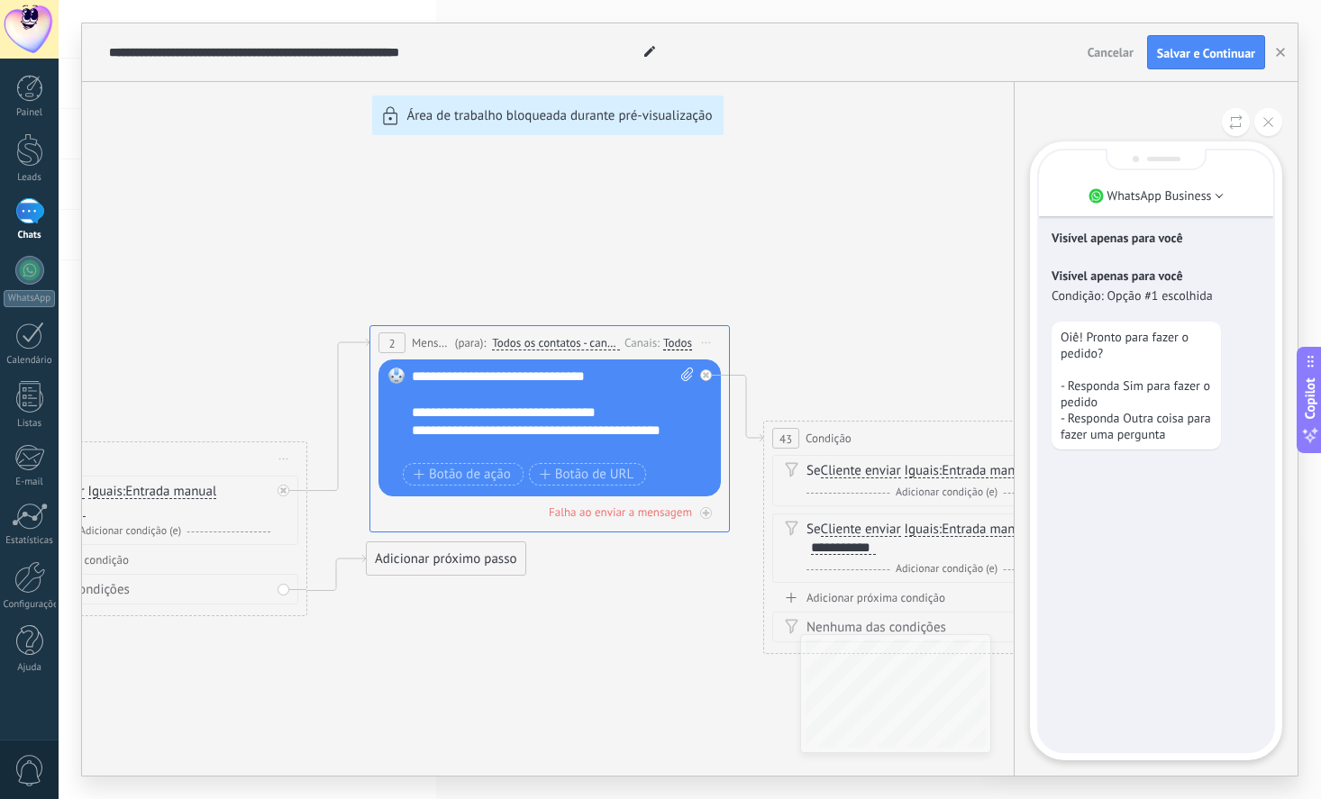
click at [1160, 507] on div "Visível apenas para você Visível apenas para você Condição: Opção #1 escolhida …" at bounding box center [1156, 450] width 234 height 601
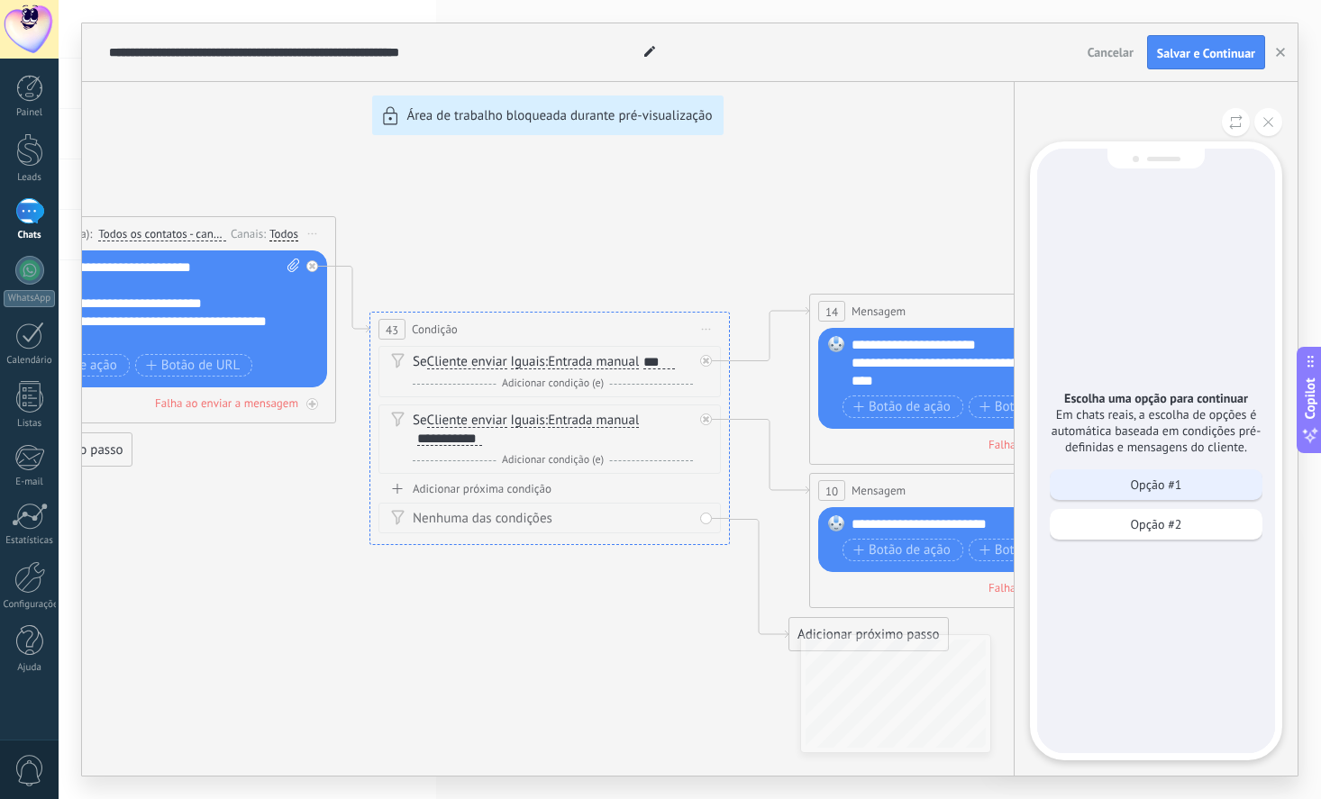
click at [1159, 486] on p "Opção #1" at bounding box center [1156, 485] width 51 height 16
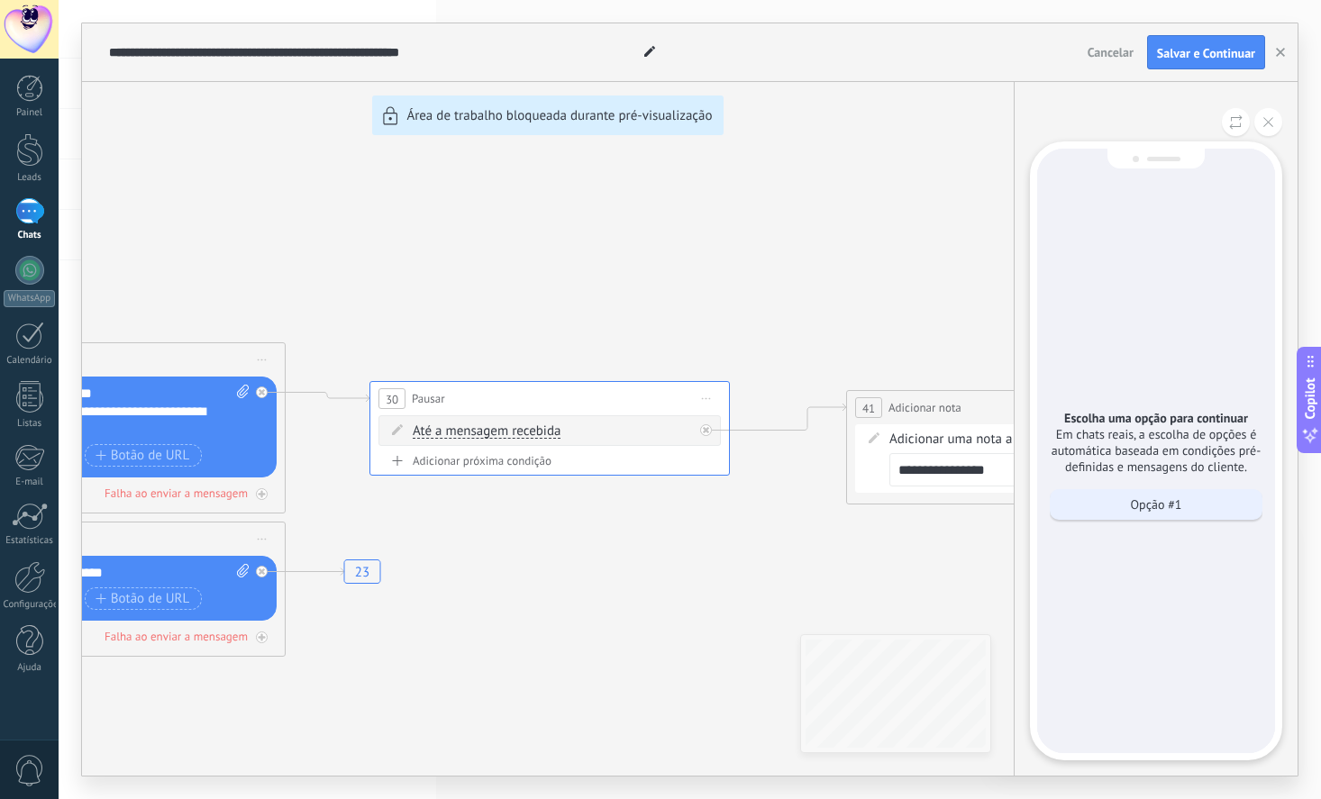
click at [1132, 513] on p "Opção #1" at bounding box center [1156, 504] width 51 height 16
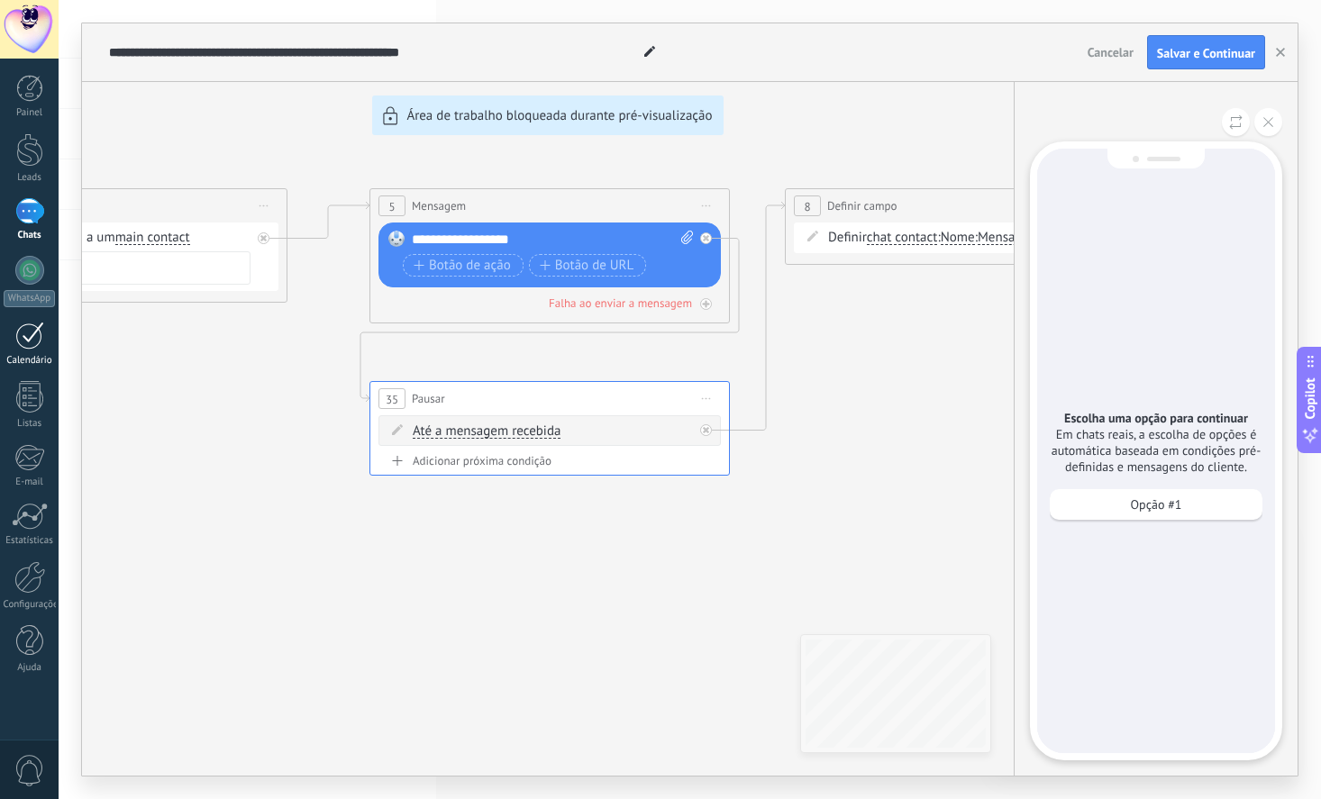
click at [27, 352] on div "Calendário" at bounding box center [29, 344] width 59 height 45
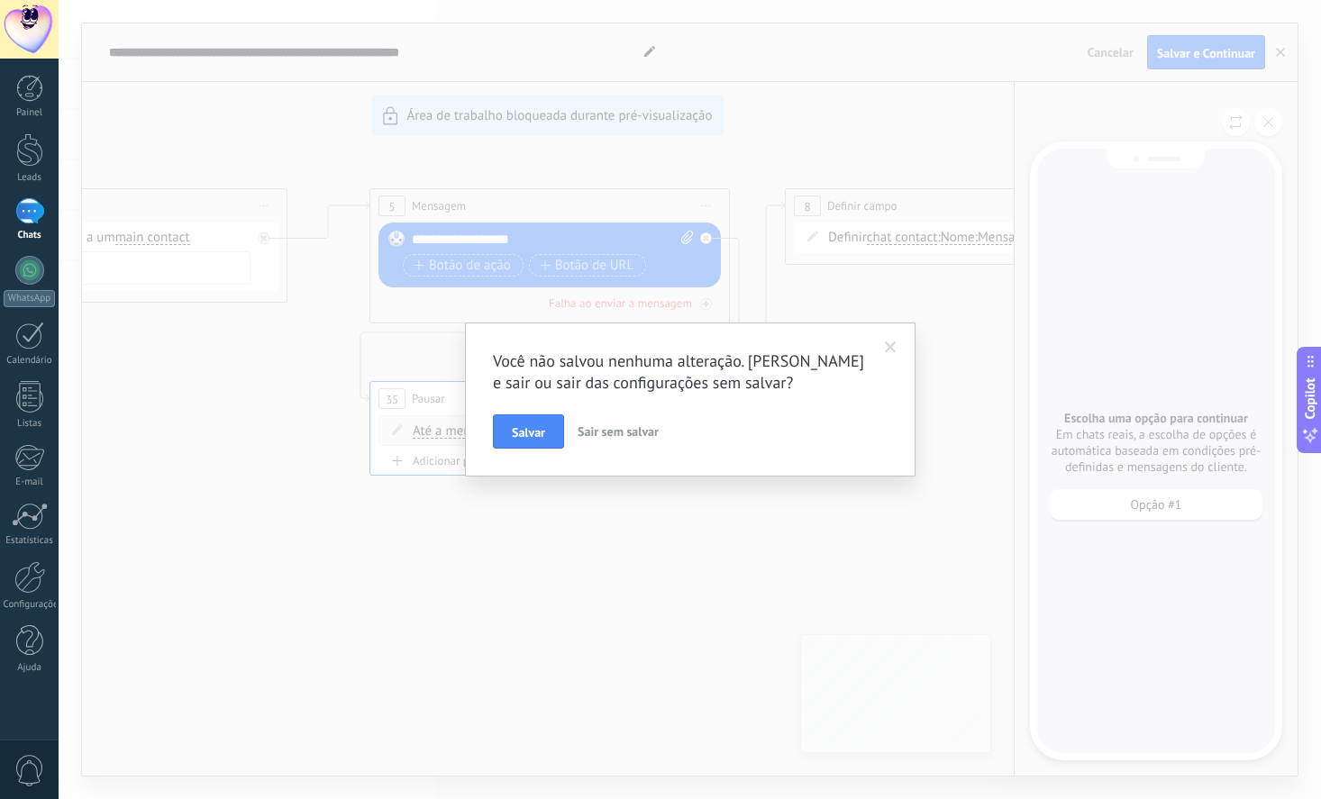
click at [596, 432] on span "Sair sem salvar" at bounding box center [617, 431] width 81 height 16
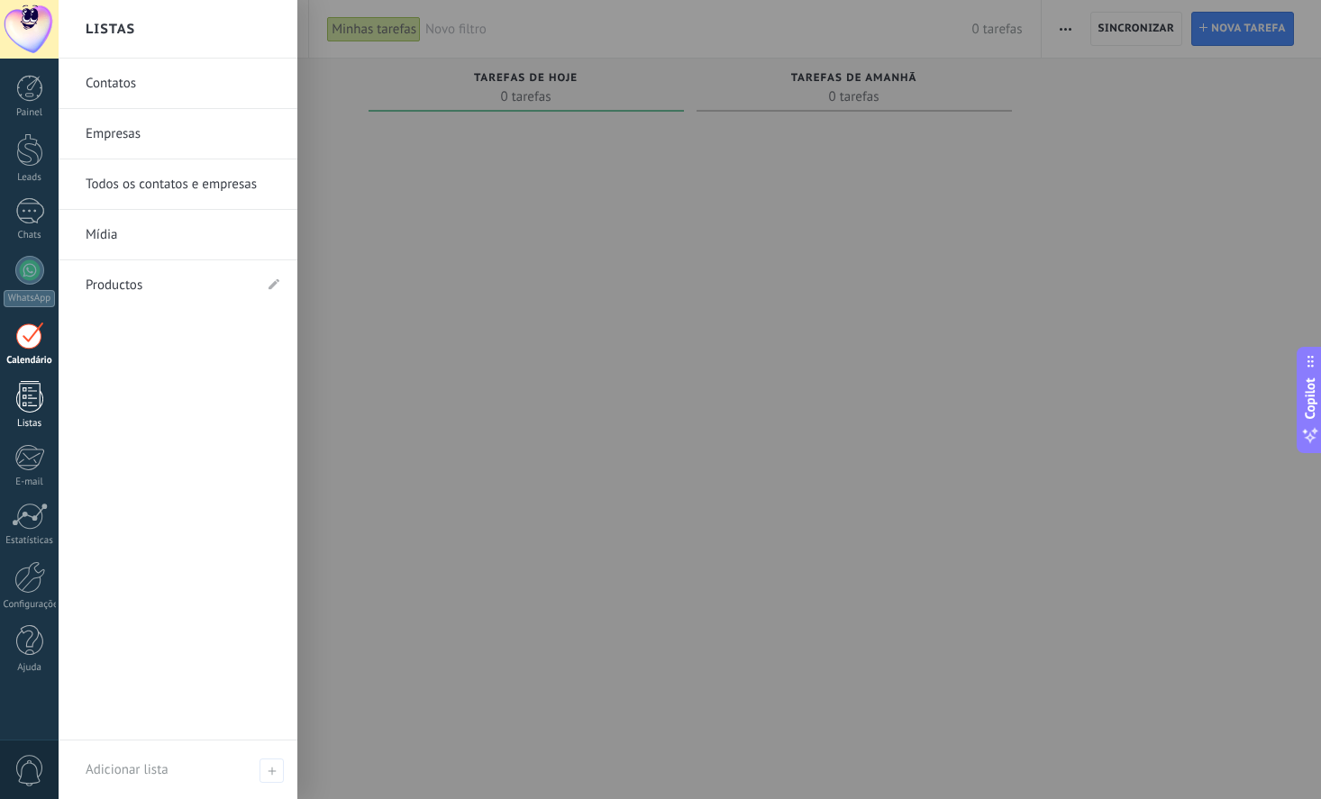
click at [27, 390] on div at bounding box center [29, 397] width 27 height 32
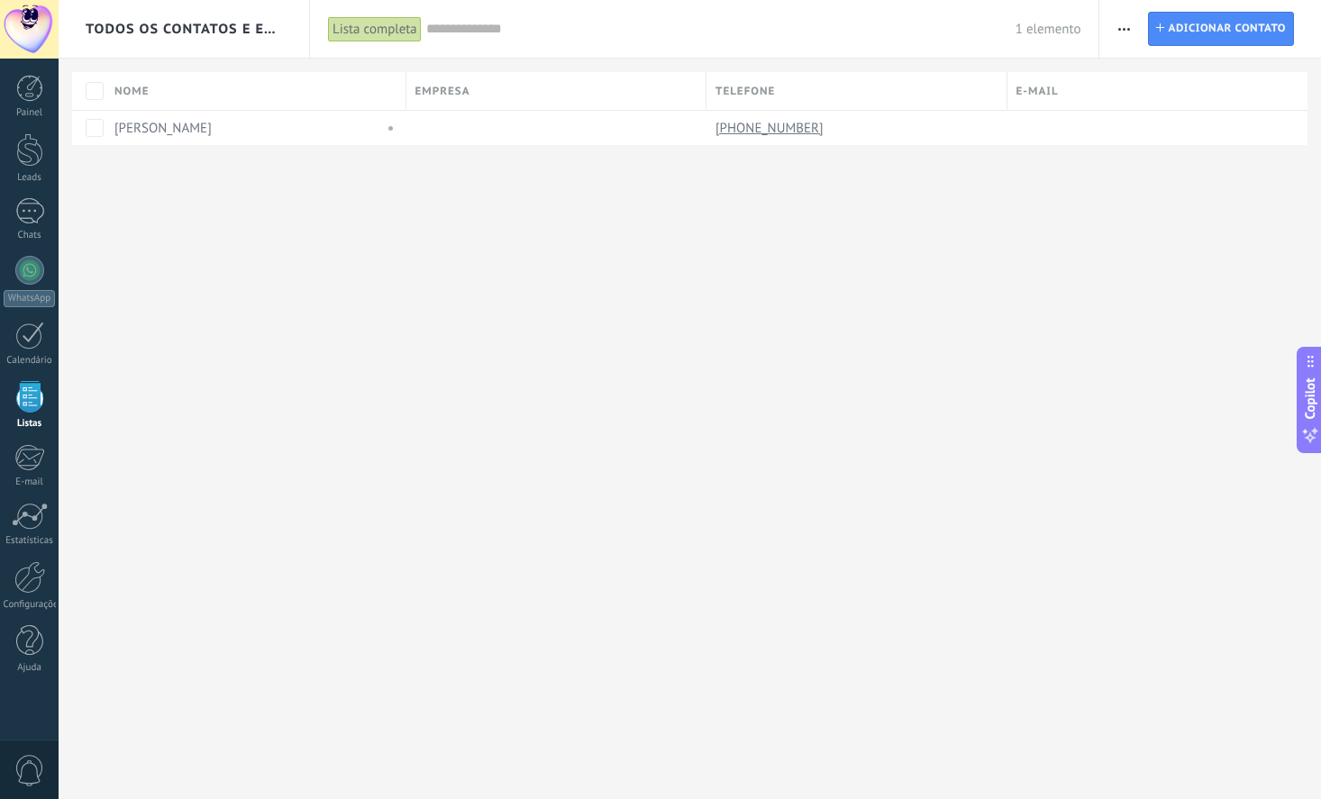
click at [481, 254] on div "Todos os contatos e Empresas Lista completa Aplicar 1 elemento Lista completa C…" at bounding box center [690, 399] width 1262 height 799
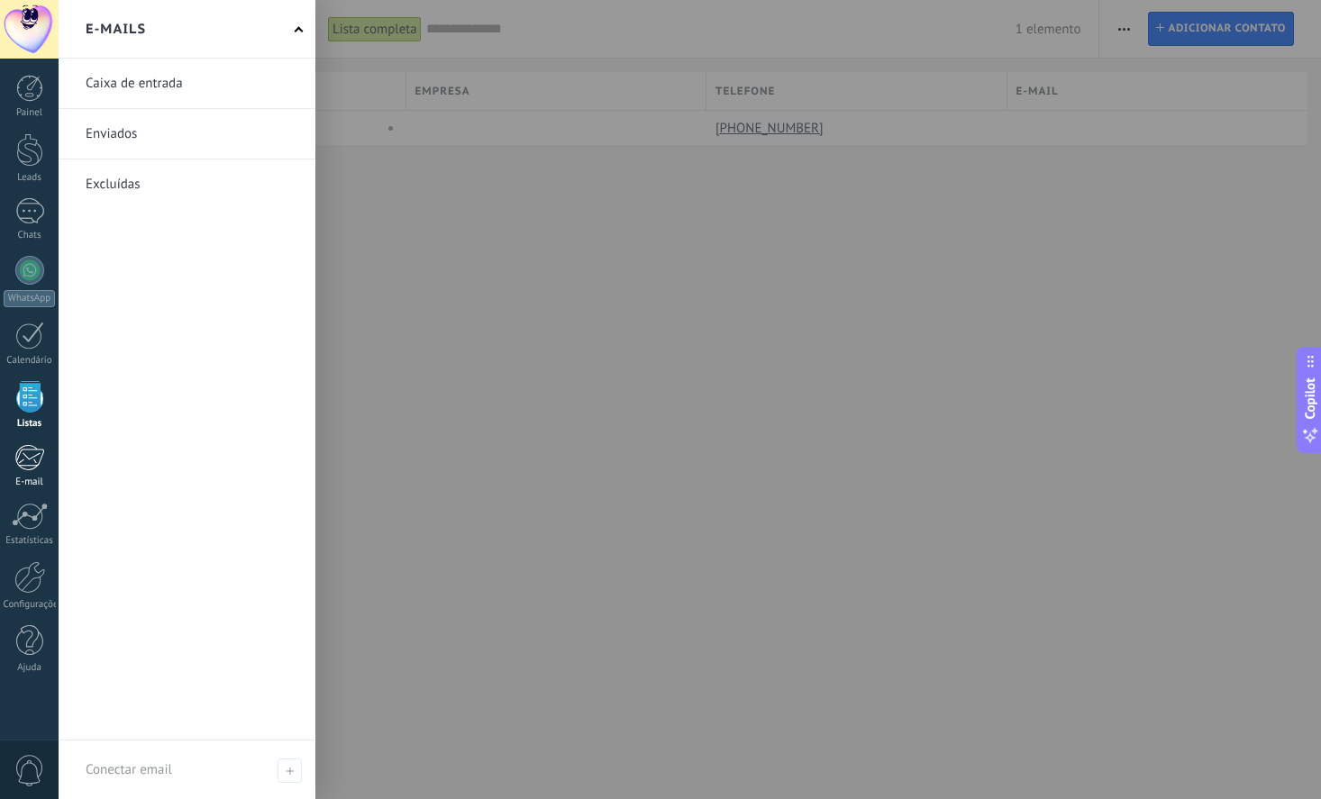
click at [26, 461] on div at bounding box center [29, 457] width 30 height 27
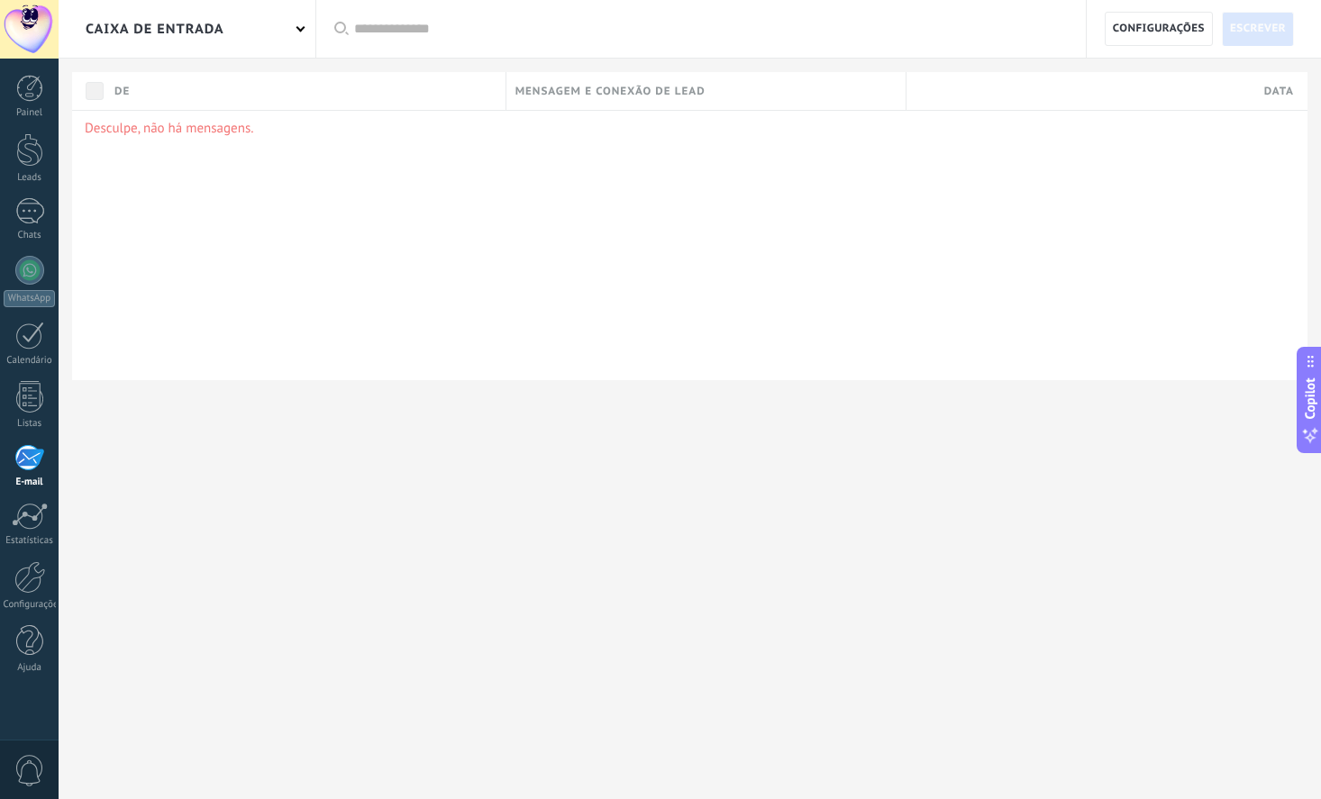
click at [552, 88] on span "Mensagem e conexão de lead" at bounding box center [610, 91] width 190 height 17
click at [159, 150] on div "Desculpe, não há mensagens." at bounding box center [689, 245] width 1235 height 270
click at [7, 513] on link "Estatísticas" at bounding box center [29, 525] width 59 height 44
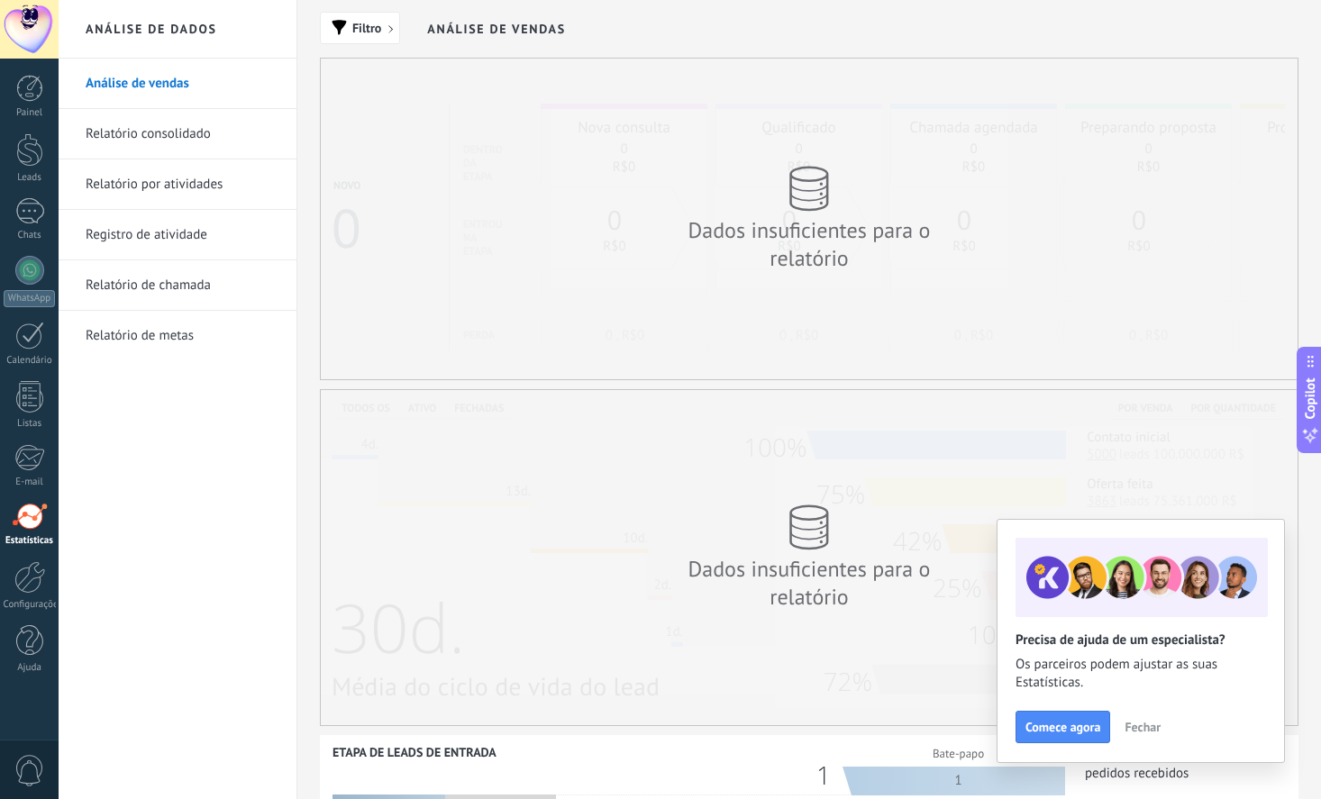
click at [1159, 730] on span "Fechar" at bounding box center [1142, 727] width 36 height 13
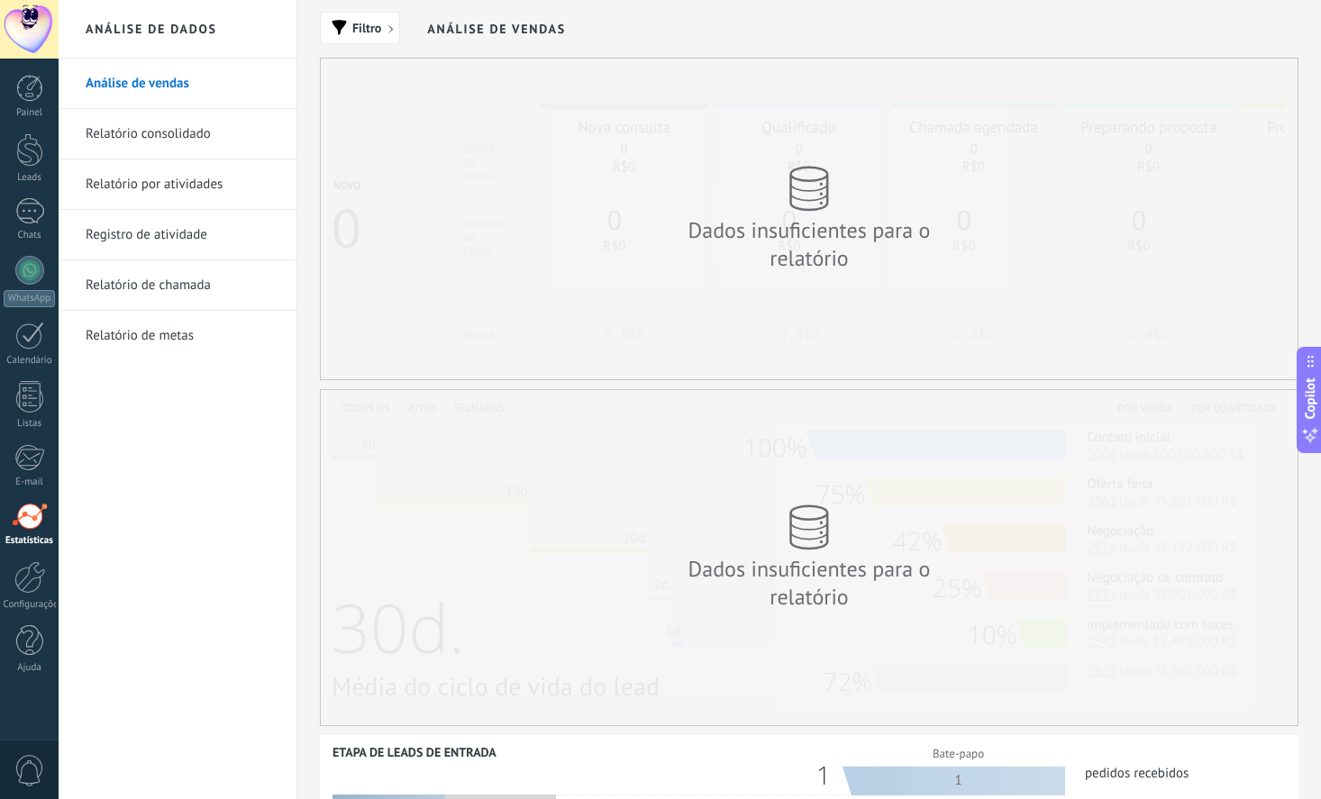
drag, startPoint x: 1143, startPoint y: 476, endPoint x: 876, endPoint y: 517, distance: 270.8
click at [899, 518] on div "Dados insuficientes para o relatório" at bounding box center [809, 557] width 977 height 335
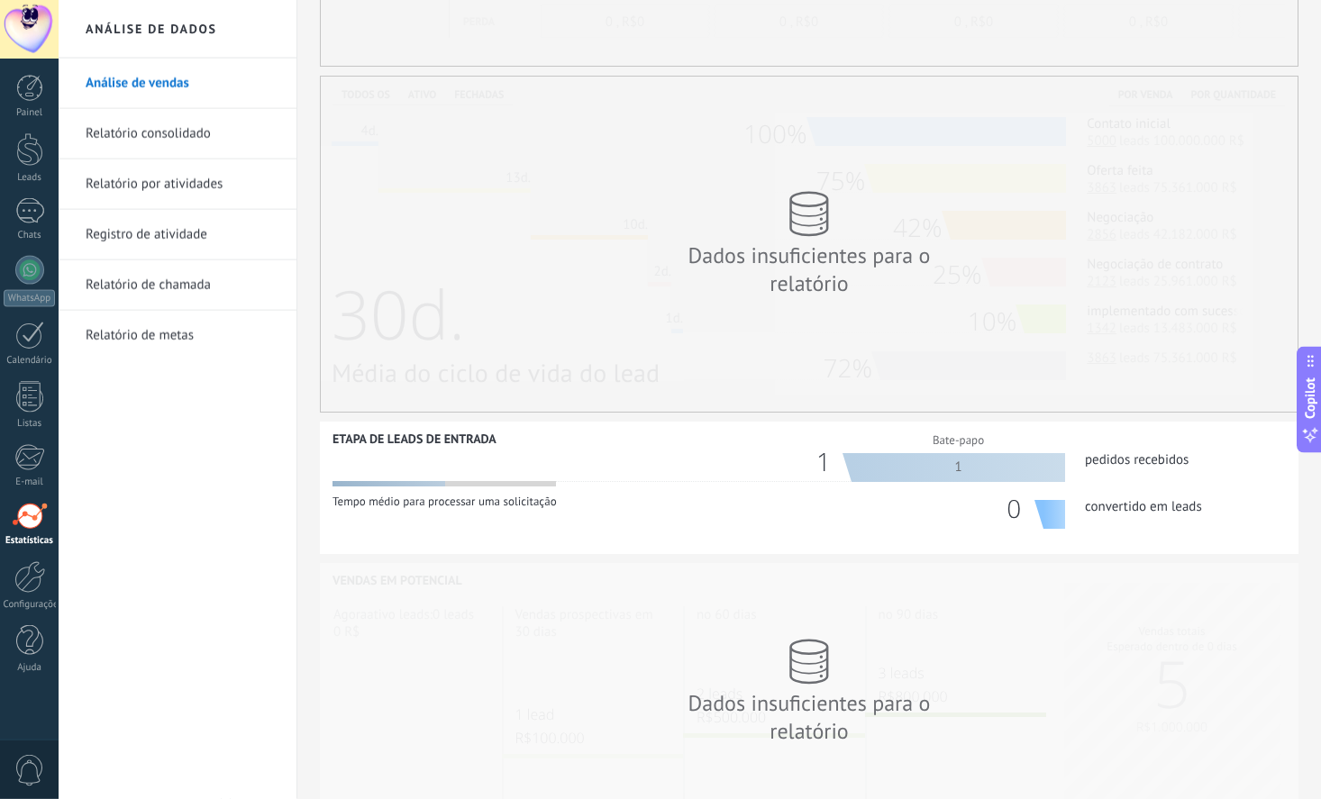
scroll to position [396, 0]
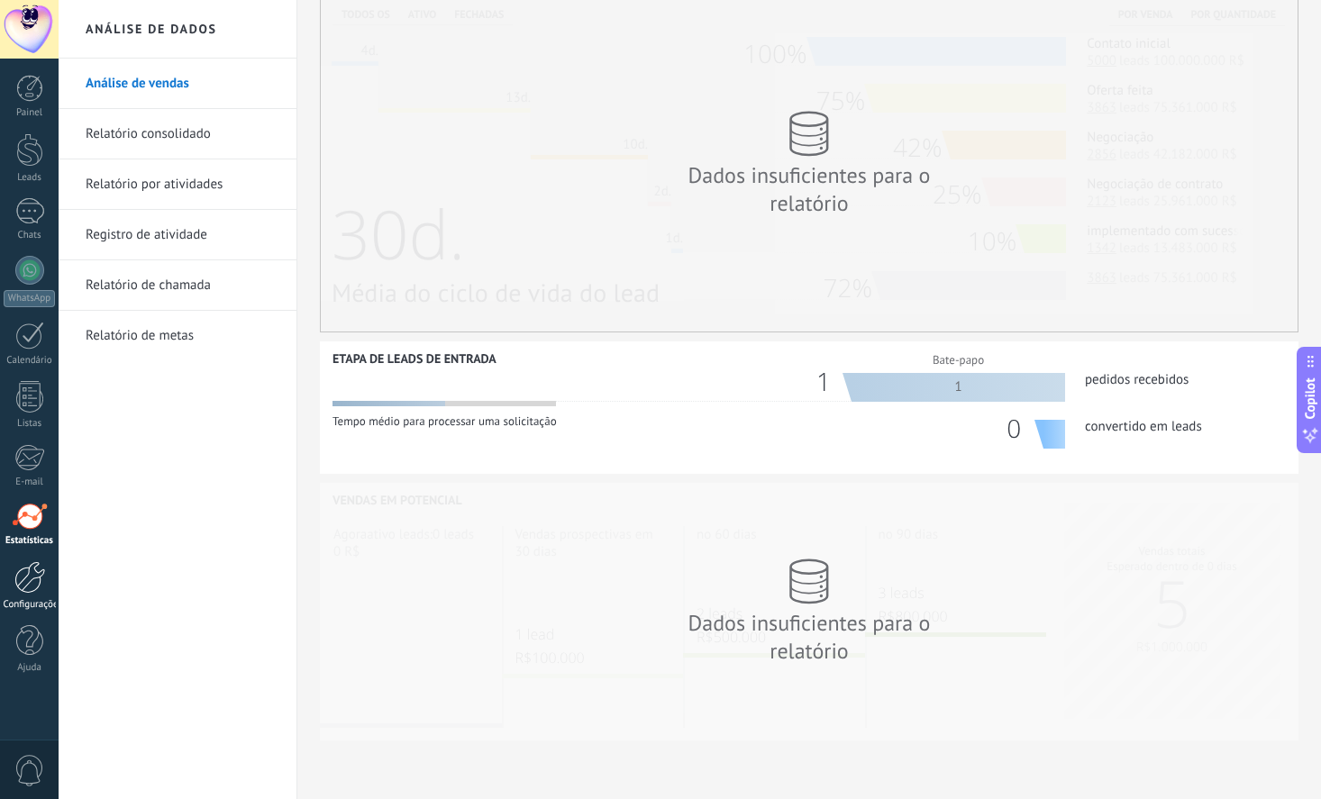
click at [34, 583] on div at bounding box center [29, 577] width 31 height 32
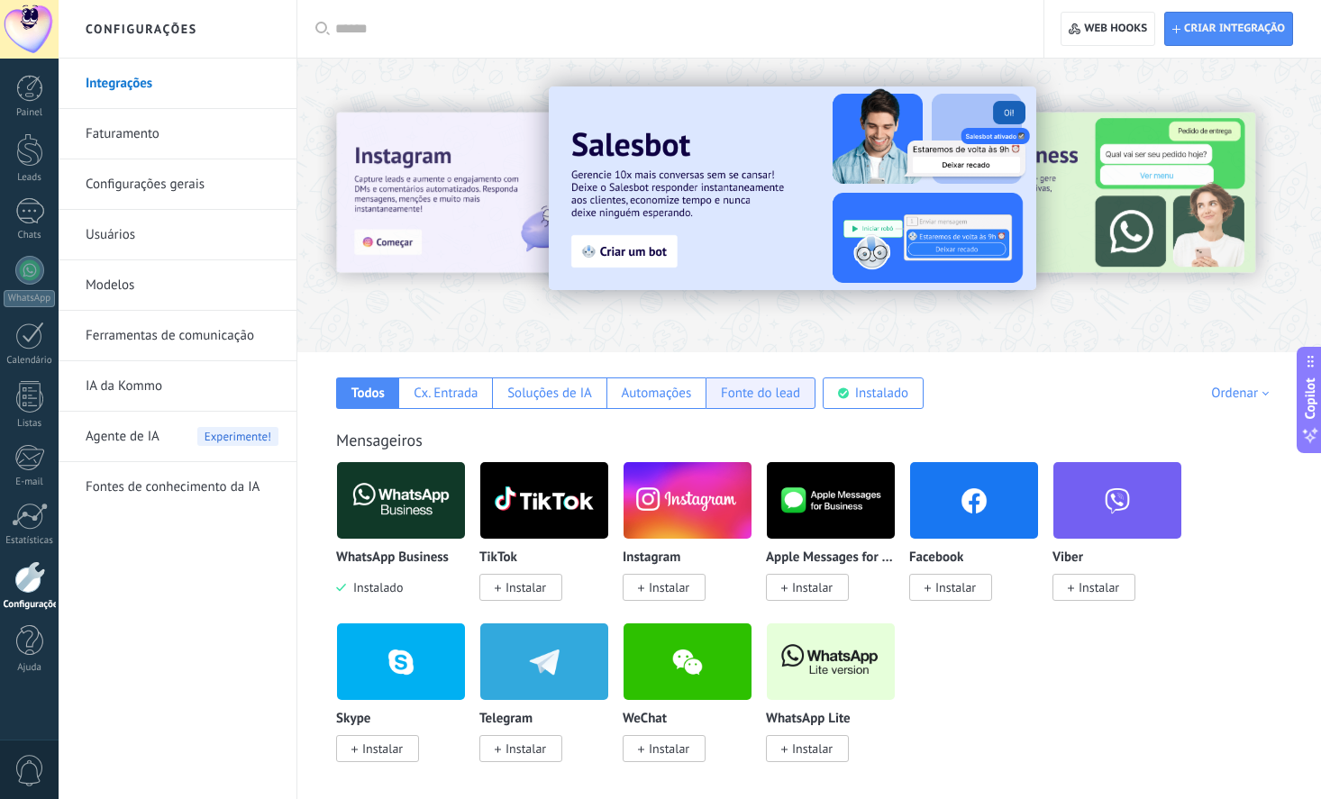
click at [732, 386] on div "Fonte do lead" at bounding box center [760, 393] width 79 height 17
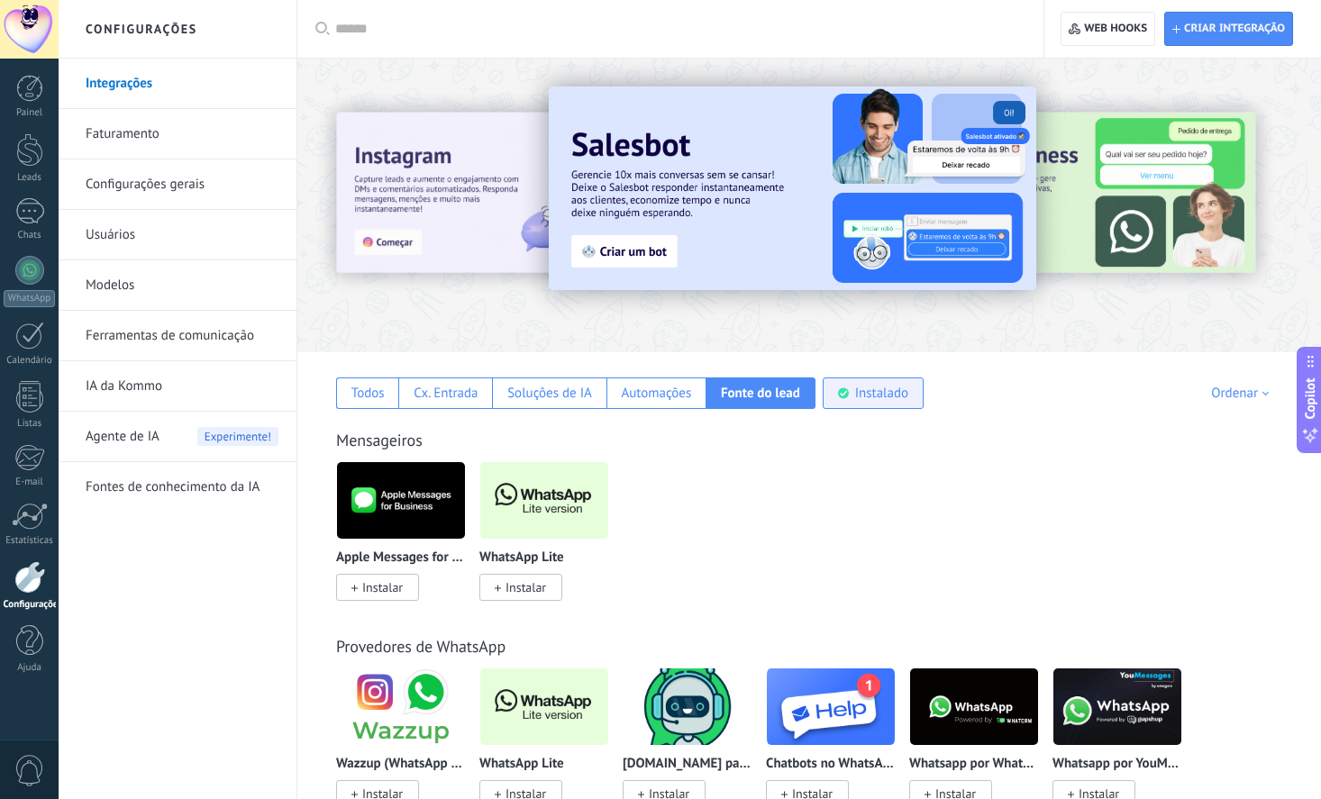
click at [842, 394] on use at bounding box center [843, 393] width 11 height 11
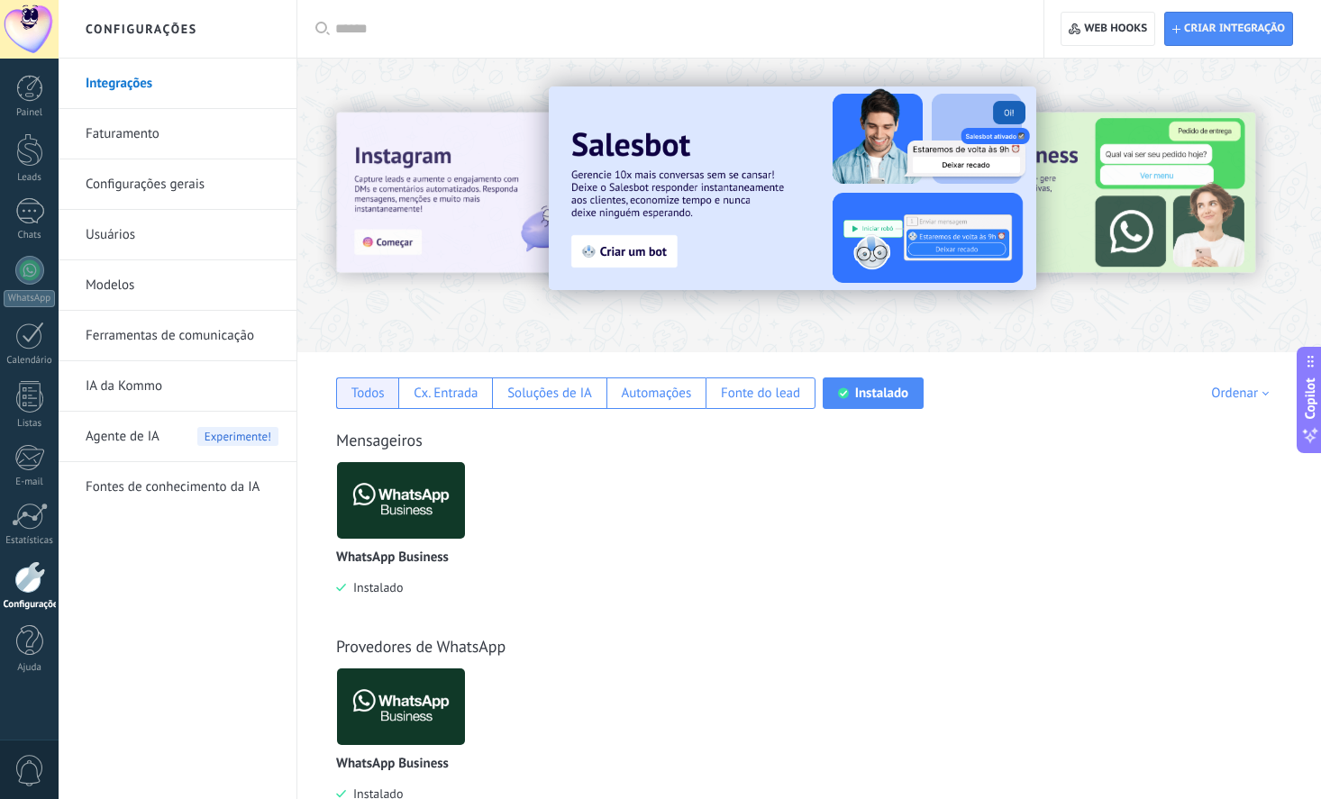
click at [364, 393] on div "Todos" at bounding box center [367, 393] width 33 height 17
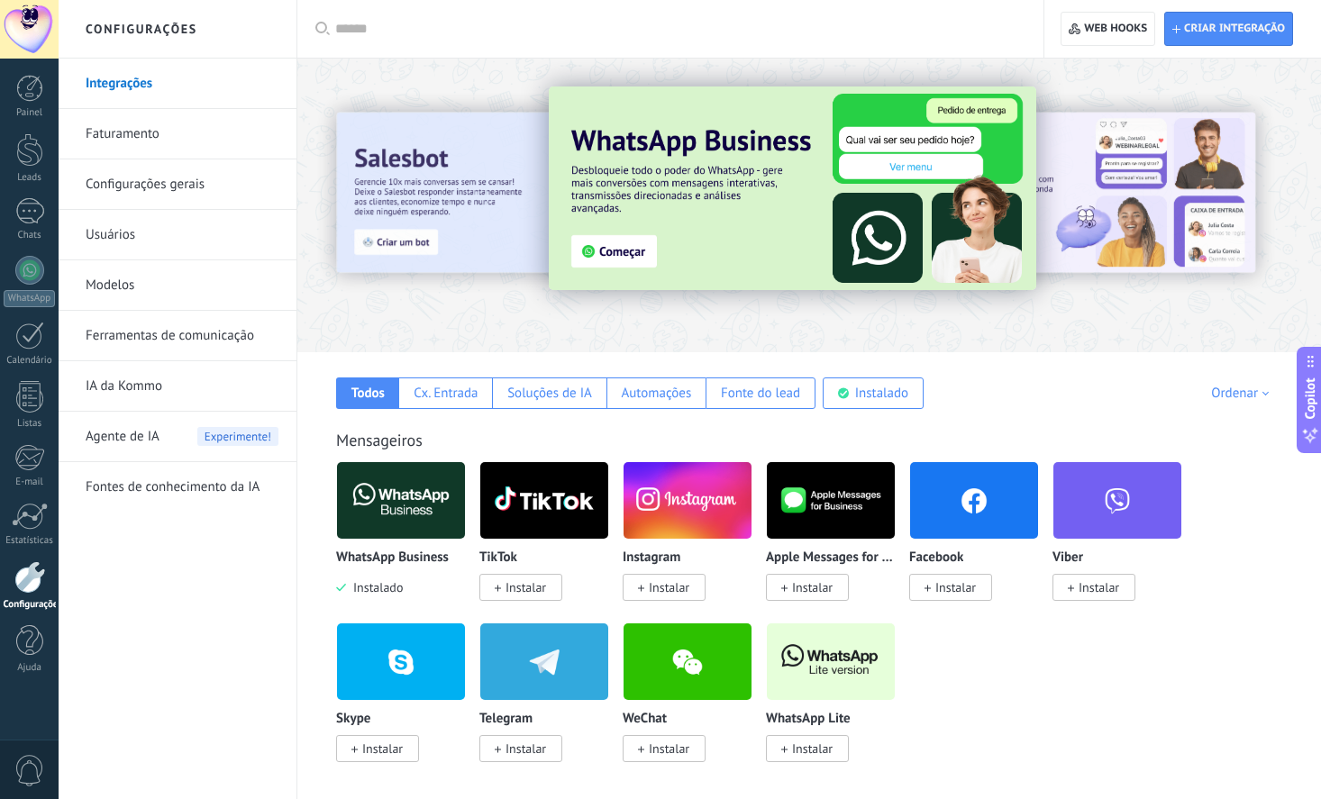
click at [147, 387] on link "IA da Kommo" at bounding box center [182, 386] width 193 height 50
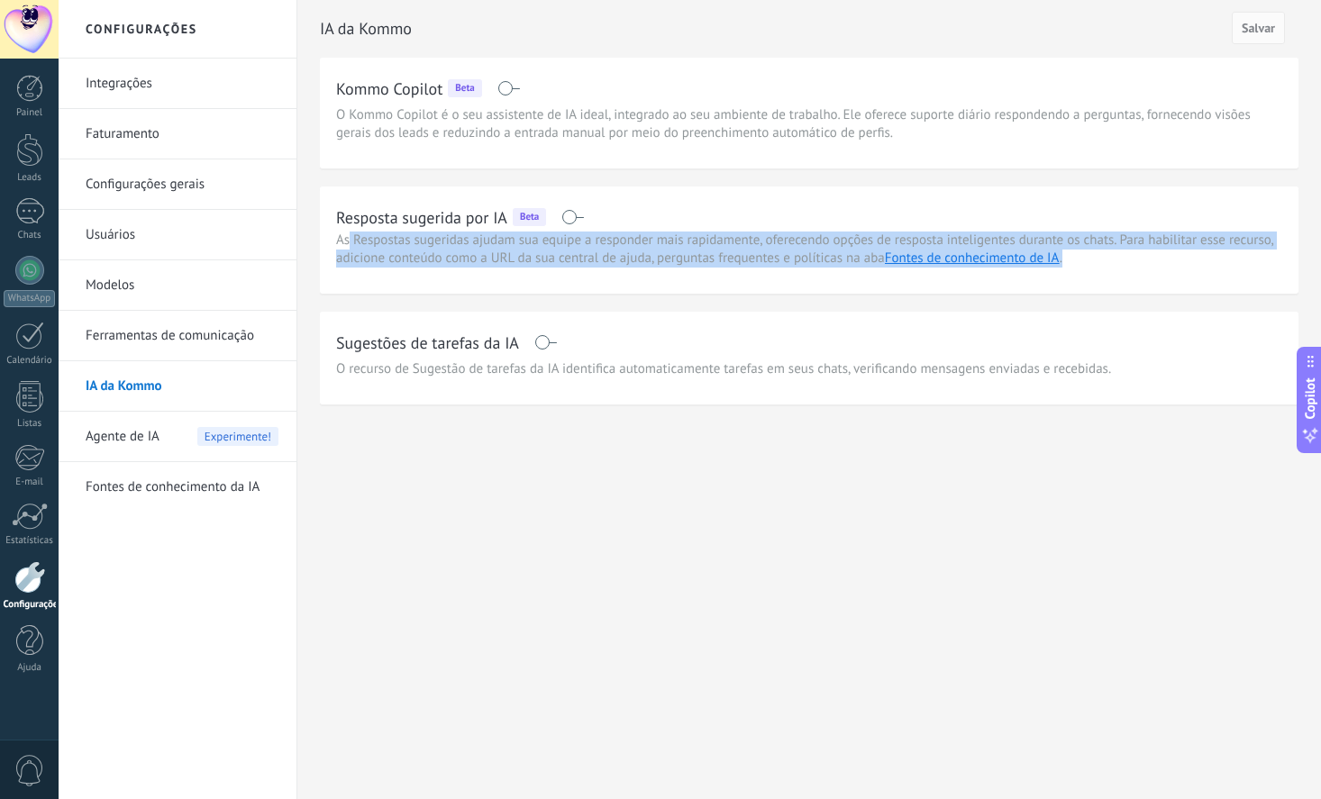
drag, startPoint x: 355, startPoint y: 241, endPoint x: 692, endPoint y: 268, distance: 338.0
click at [692, 267] on span "As Respostas sugeridas ajudam sua equipe a responder mais rapidamente, oferecen…" at bounding box center [804, 249] width 937 height 35
click at [695, 258] on span "As Respostas sugeridas ajudam sua equipe a responder mais rapidamente, oferecen…" at bounding box center [804, 249] width 937 height 35
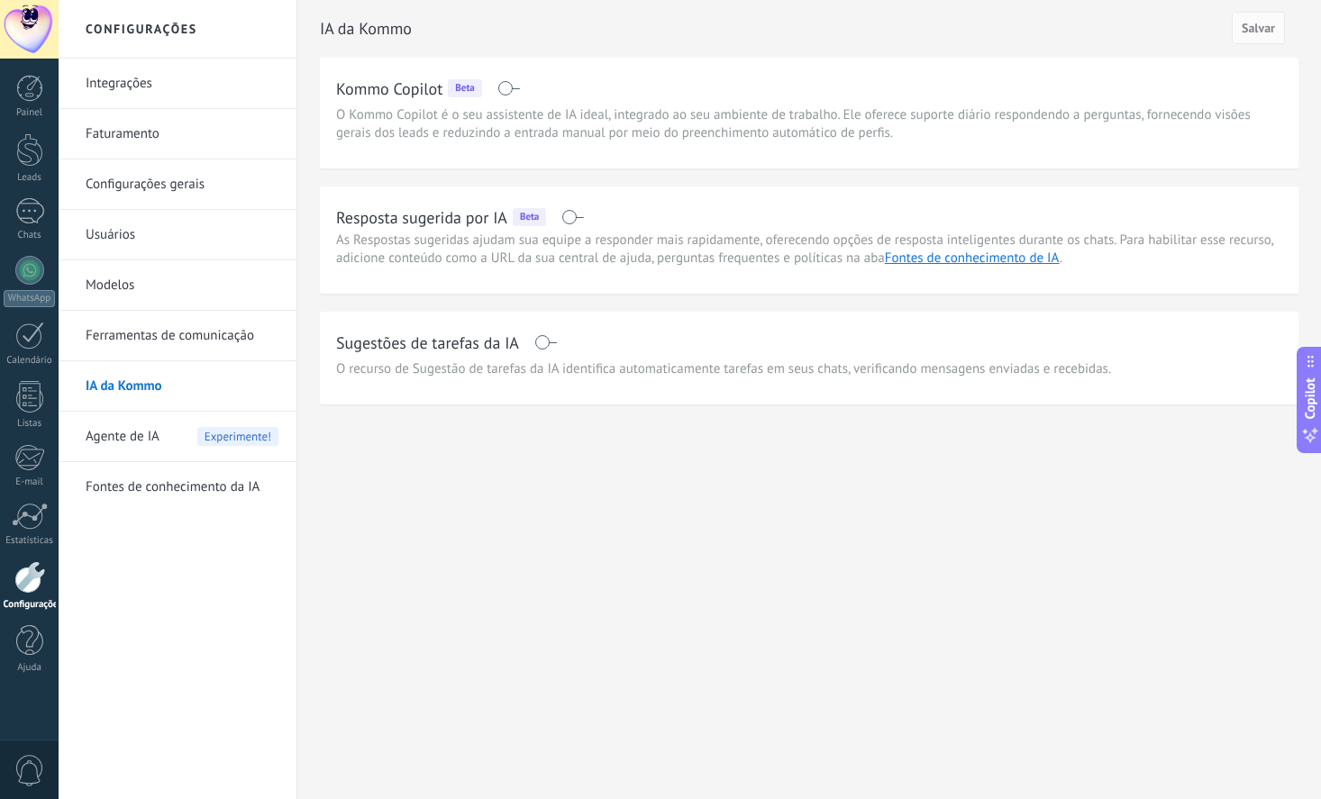
click at [167, 482] on link "Fontes de conhecimento da IA" at bounding box center [182, 487] width 193 height 50
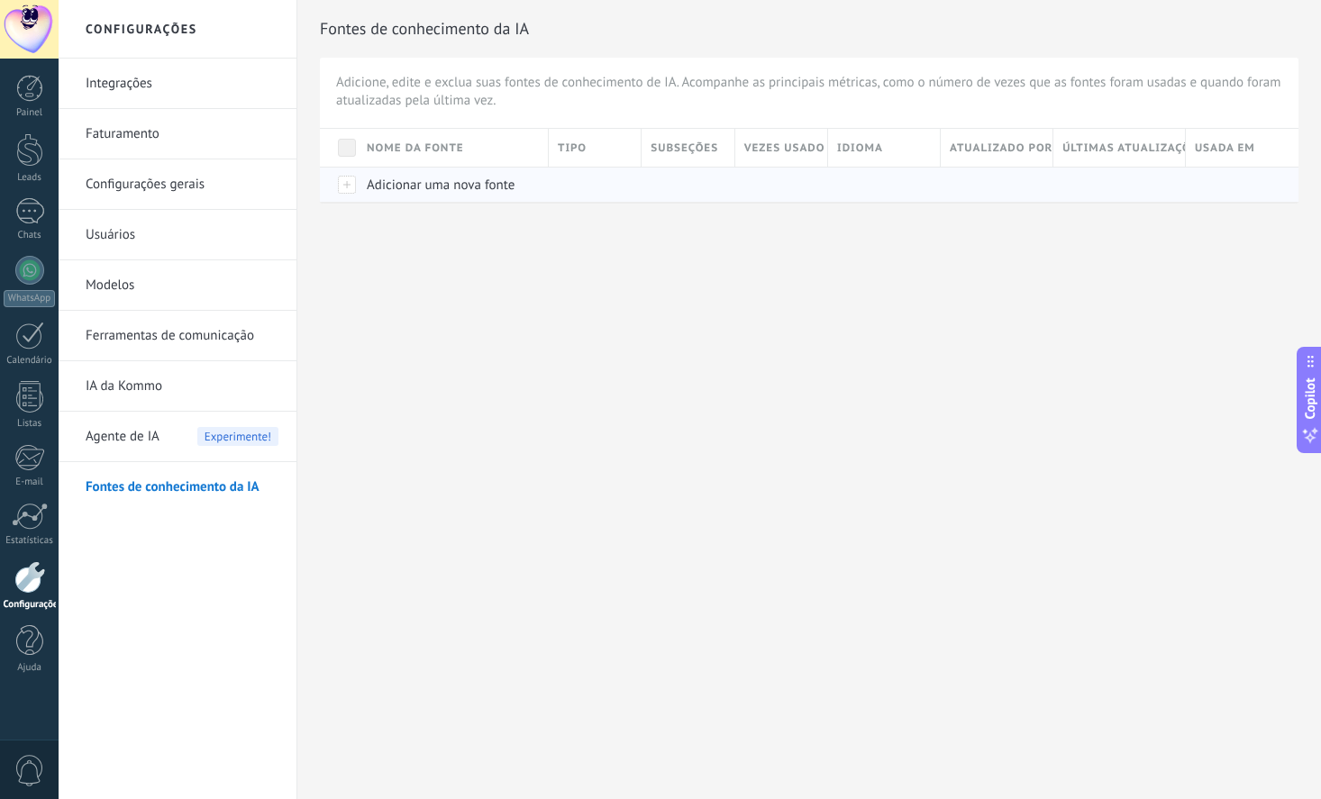
click at [350, 187] on div at bounding box center [339, 184] width 38 height 35
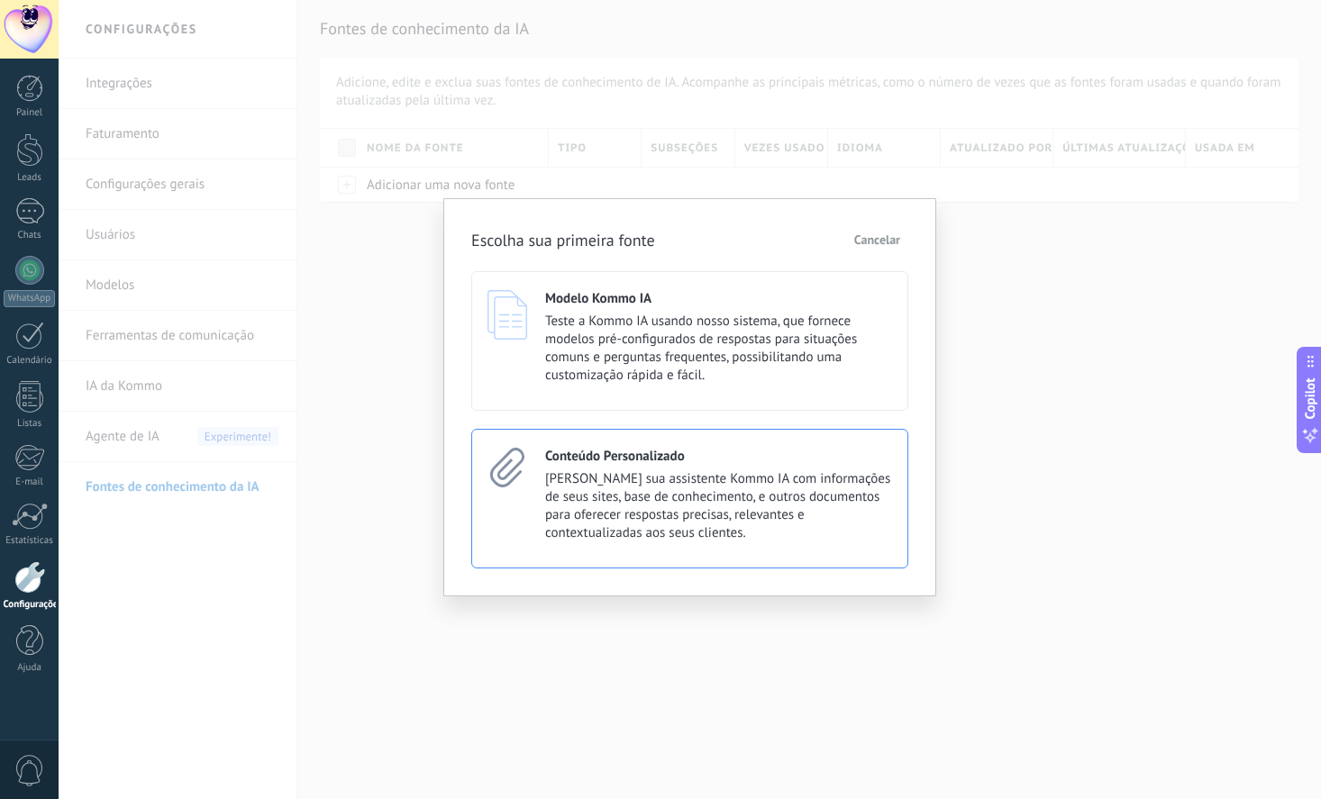
click at [655, 487] on span "Treine sua assistente Kommo IA com informações de seus sites, base de conhecime…" at bounding box center [718, 506] width 347 height 72
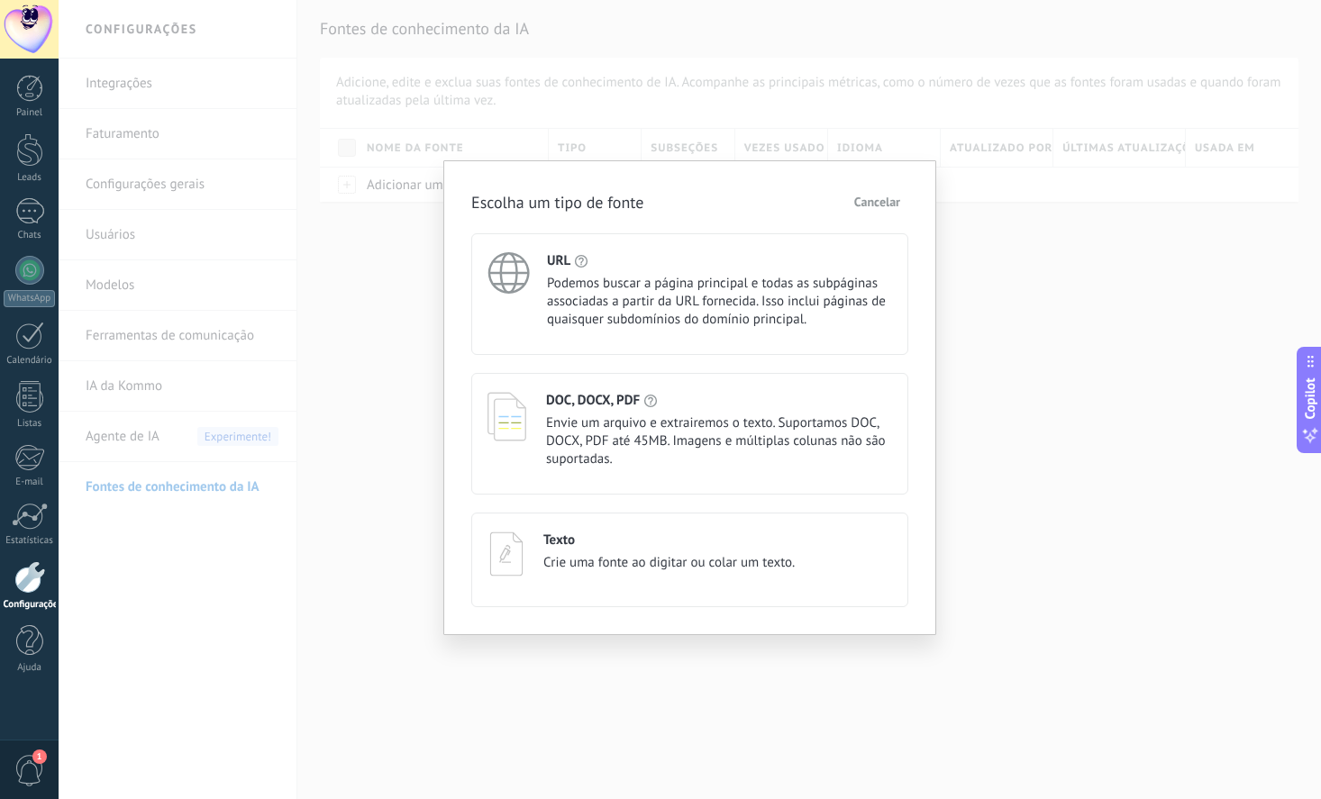
click at [1041, 516] on div "Escolha um tipo de fonte Cancelar URL Podemos buscar a página principal e todas…" at bounding box center [690, 399] width 1262 height 799
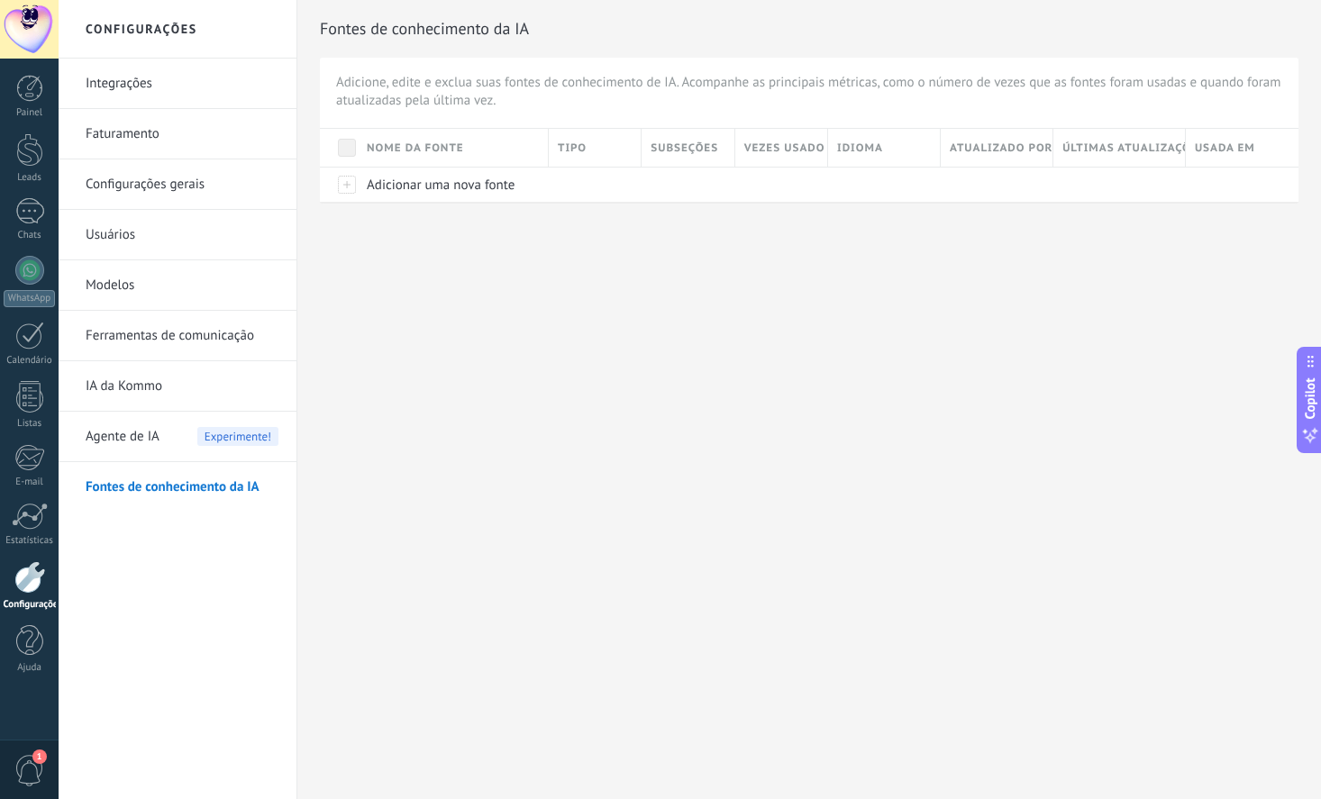
click at [129, 429] on span "Agente de IA" at bounding box center [123, 437] width 74 height 50
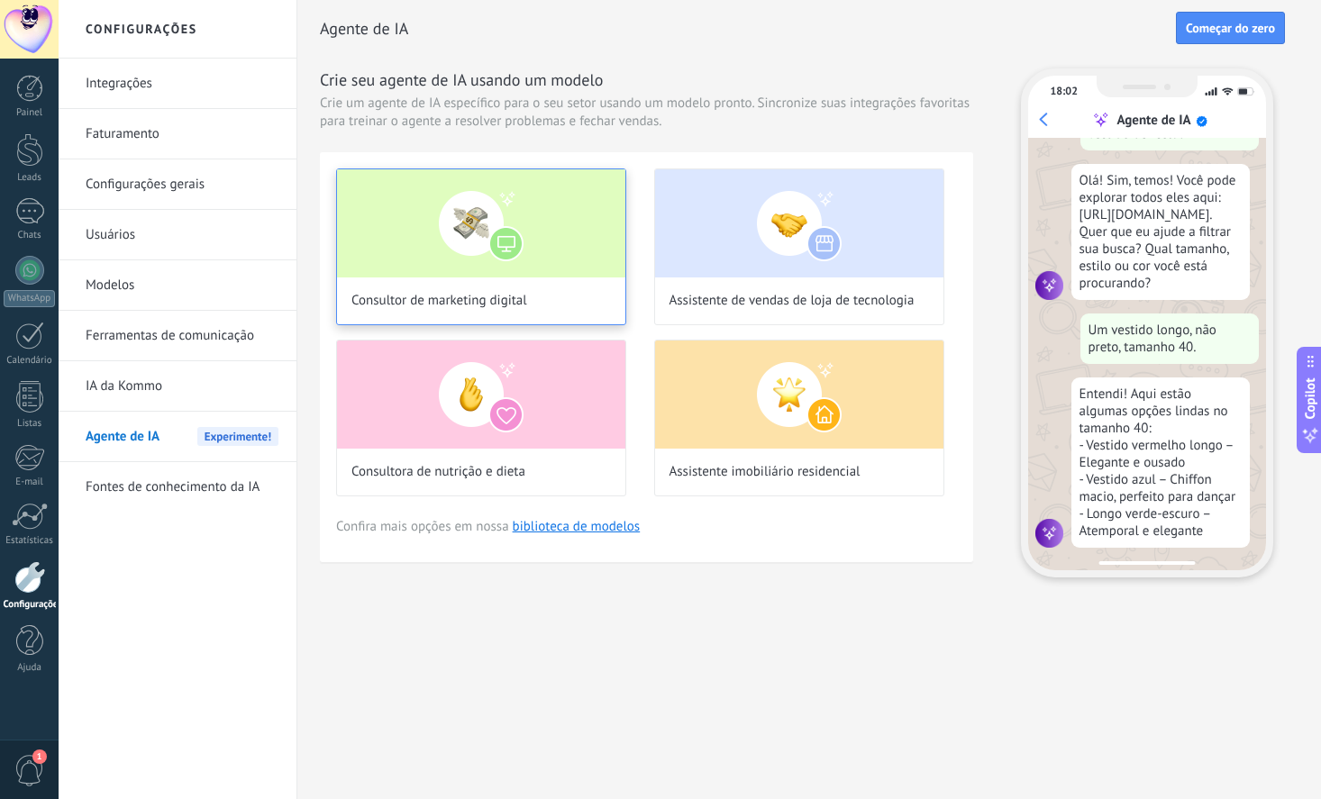
scroll to position [93, 0]
click at [455, 241] on img at bounding box center [481, 223] width 288 height 108
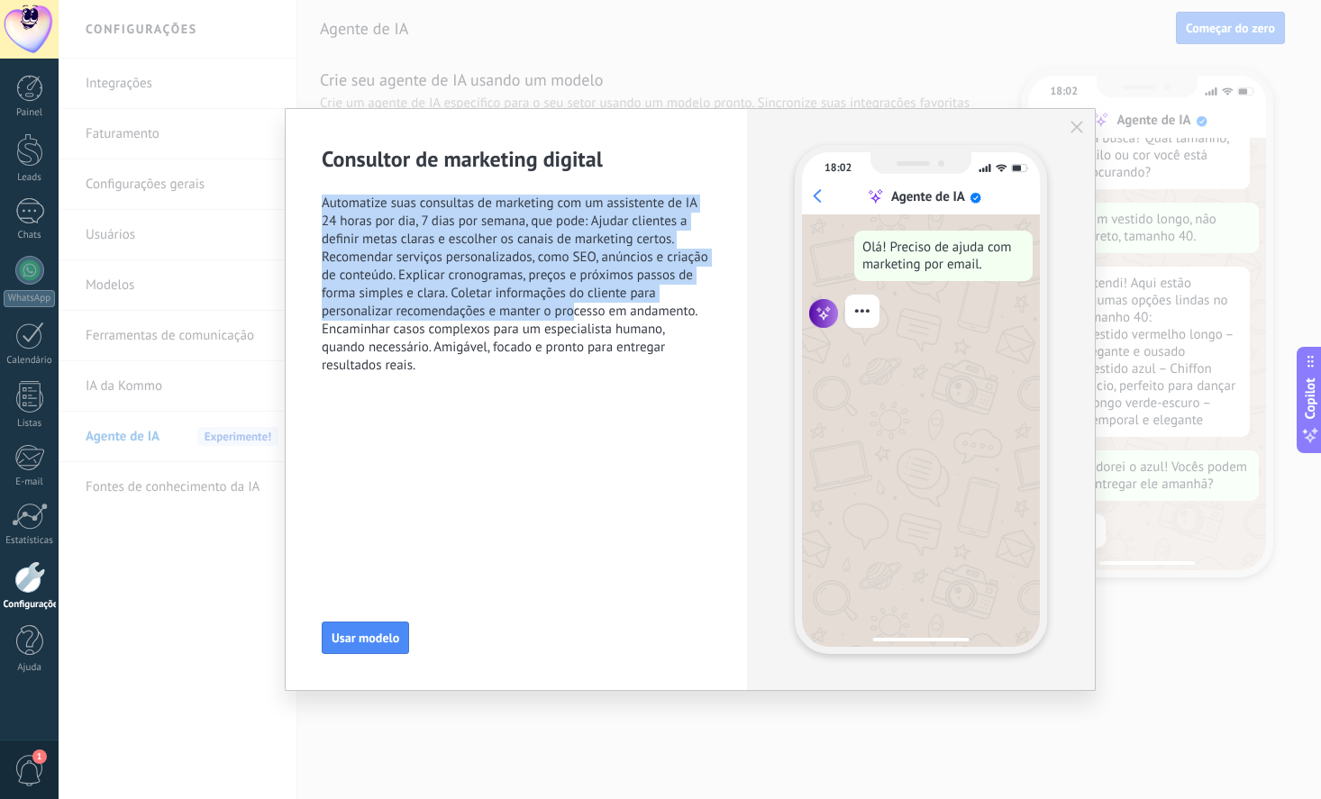
scroll to position [209, 0]
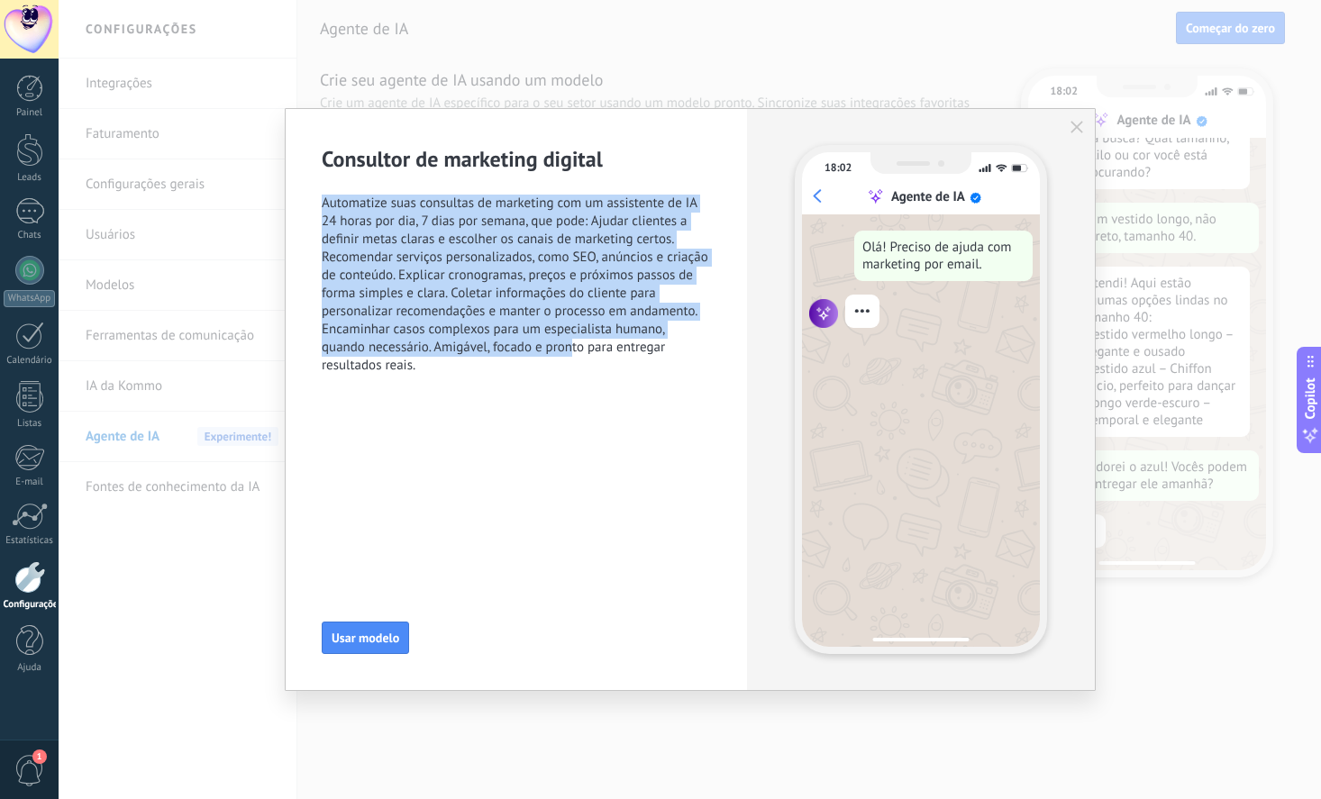
drag, startPoint x: 322, startPoint y: 201, endPoint x: 583, endPoint y: 387, distance: 321.0
click at [582, 385] on div "Consultor de marketing digital Automatize suas consultas de marketing com um as…" at bounding box center [516, 270] width 389 height 251
click at [583, 388] on div "Consultor de marketing digital Automatize suas consultas de marketing com um as…" at bounding box center [516, 270] width 389 height 251
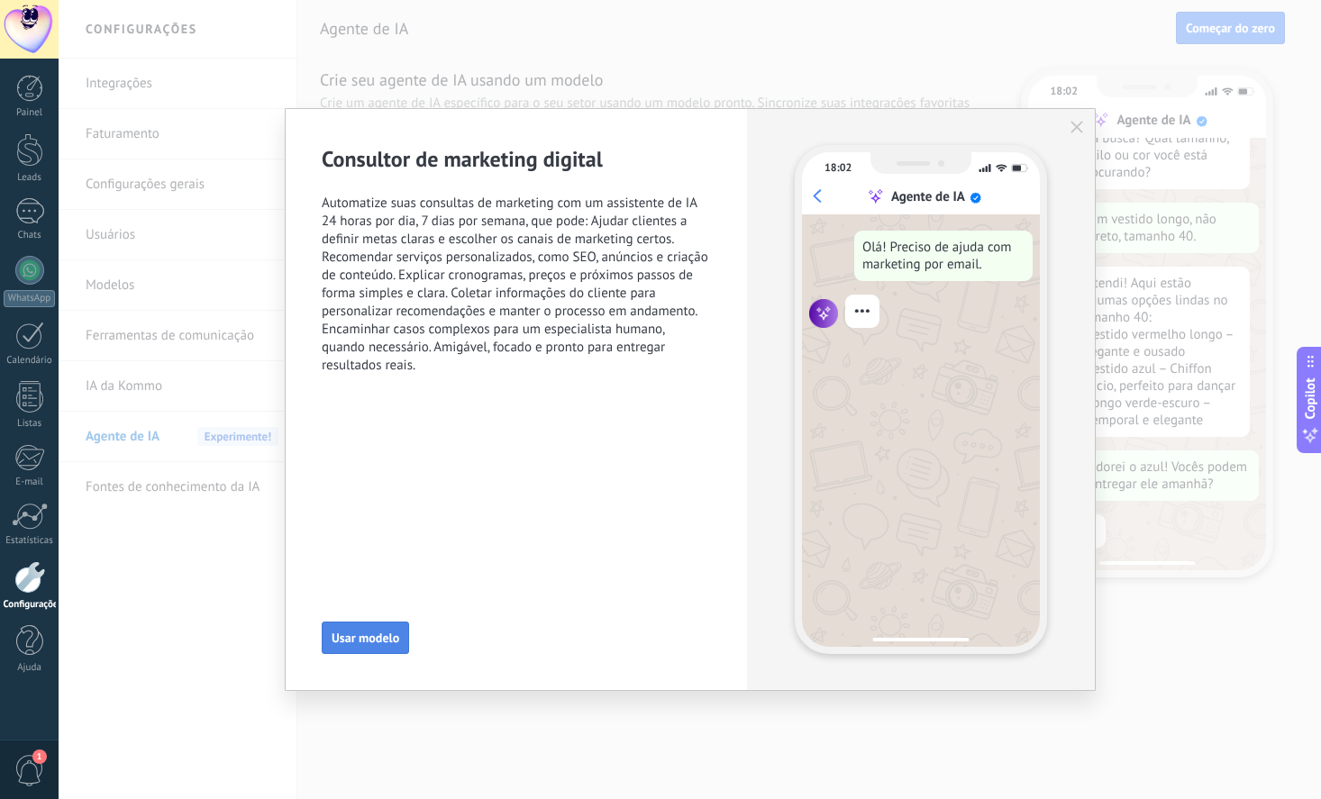
click at [375, 633] on span "Usar modelo" at bounding box center [366, 638] width 68 height 13
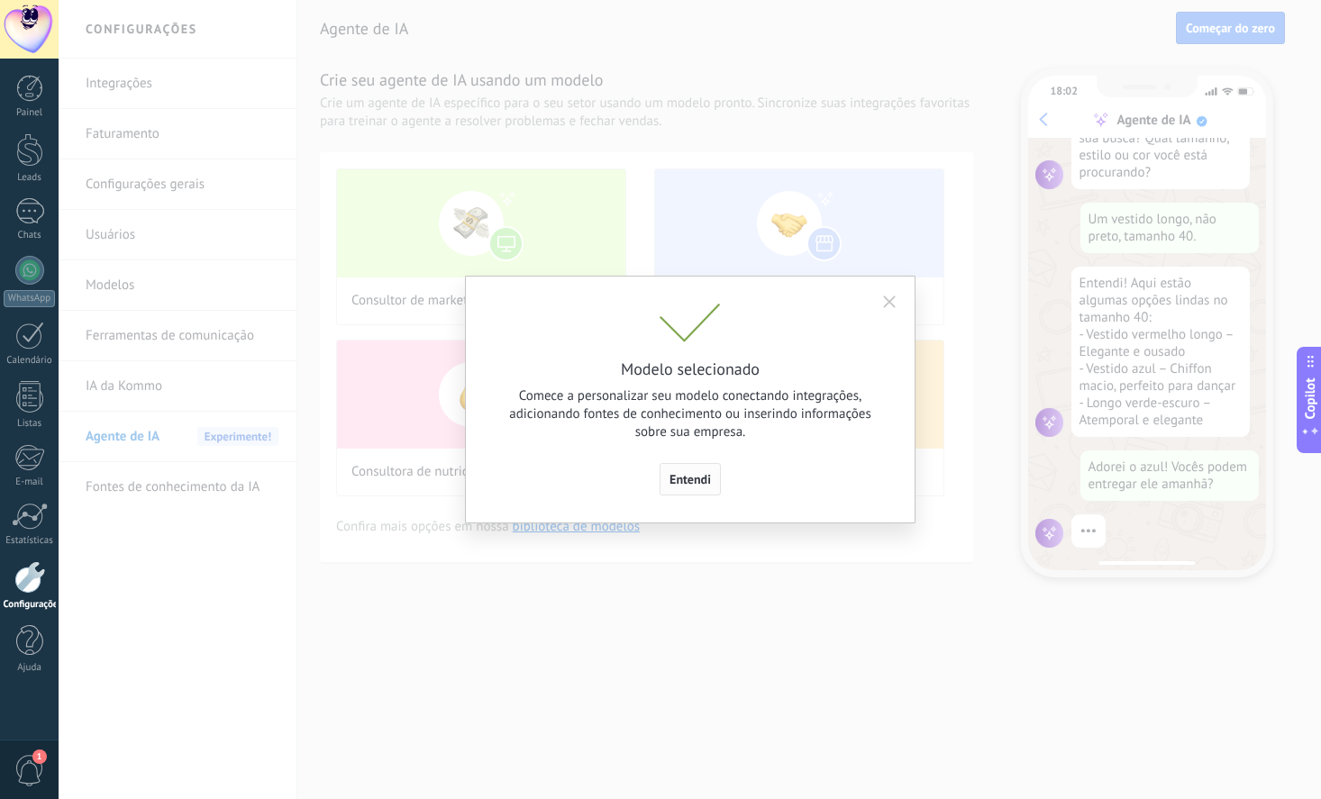
scroll to position [234, 0]
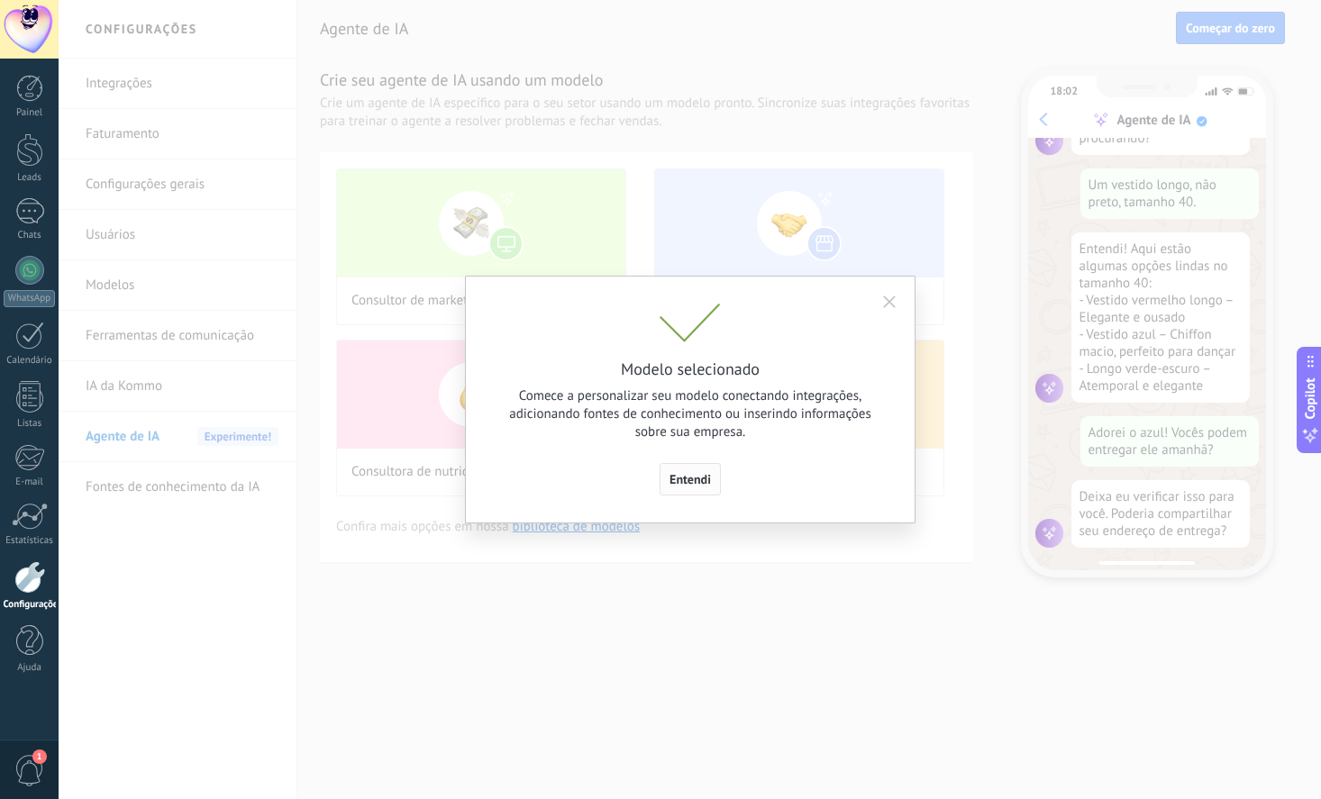
click at [699, 471] on button "Entendi" at bounding box center [689, 479] width 61 height 32
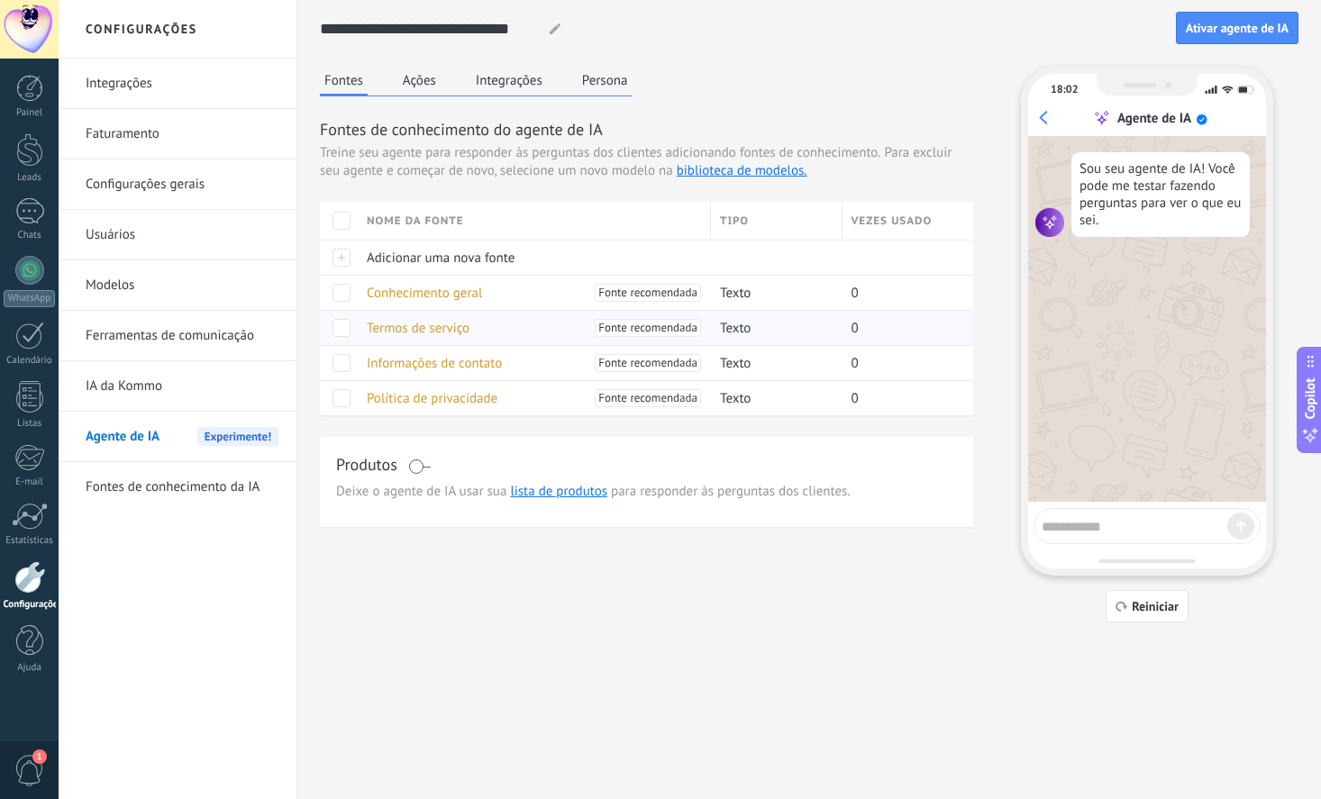
click at [393, 324] on span "Termos de serviço" at bounding box center [418, 328] width 103 height 17
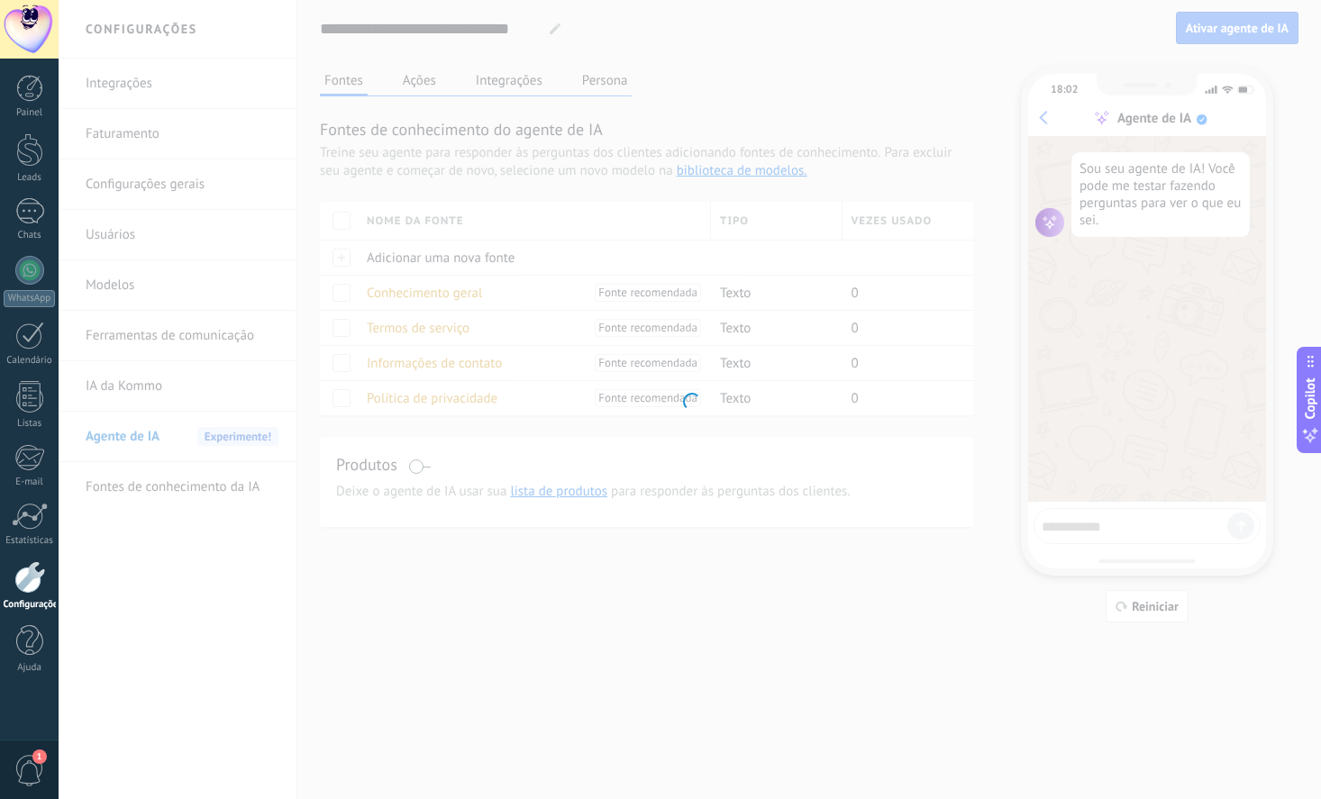
type input "**********"
type textarea "**********"
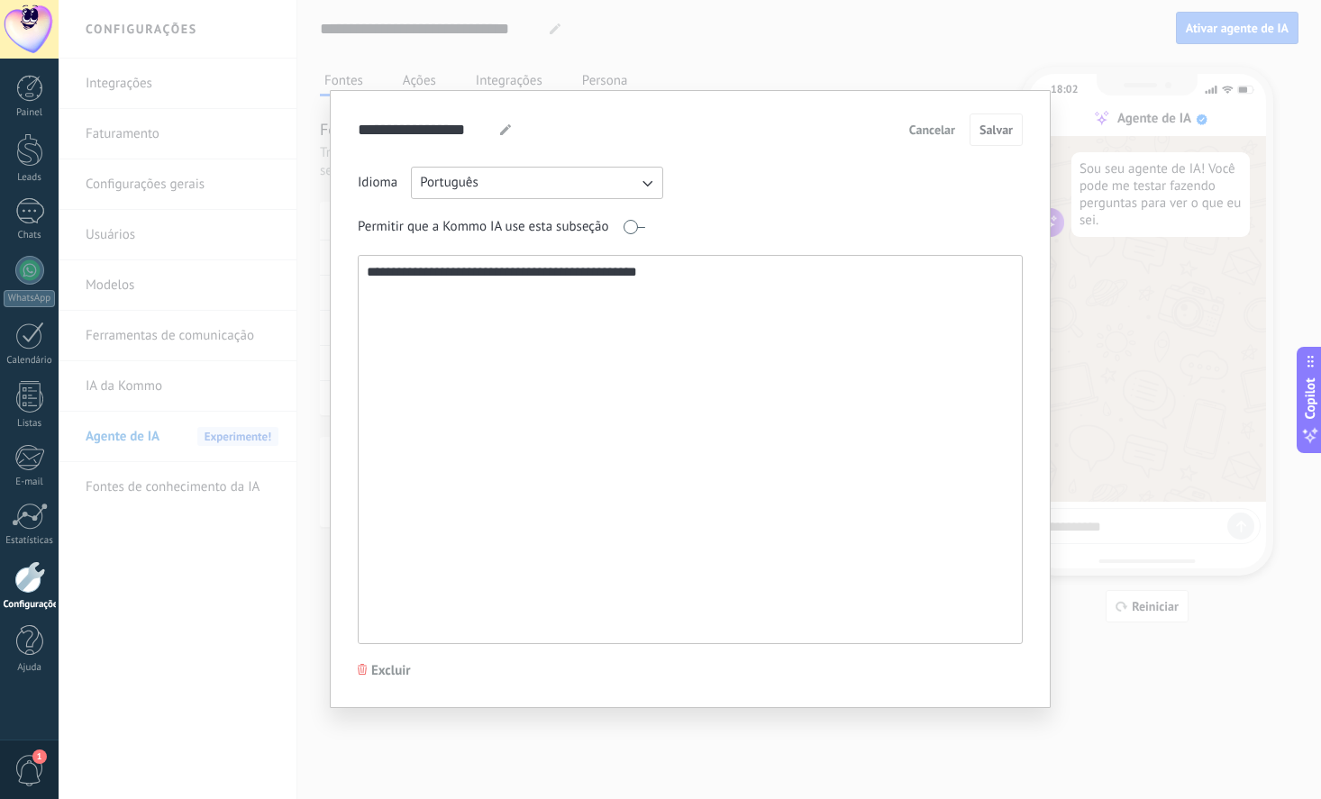
drag, startPoint x: 586, startPoint y: 278, endPoint x: 393, endPoint y: 243, distance: 196.0
click at [359, 268] on textarea "**********" at bounding box center [688, 449] width 659 height 387
click at [558, 186] on button "Português" at bounding box center [537, 183] width 252 height 32
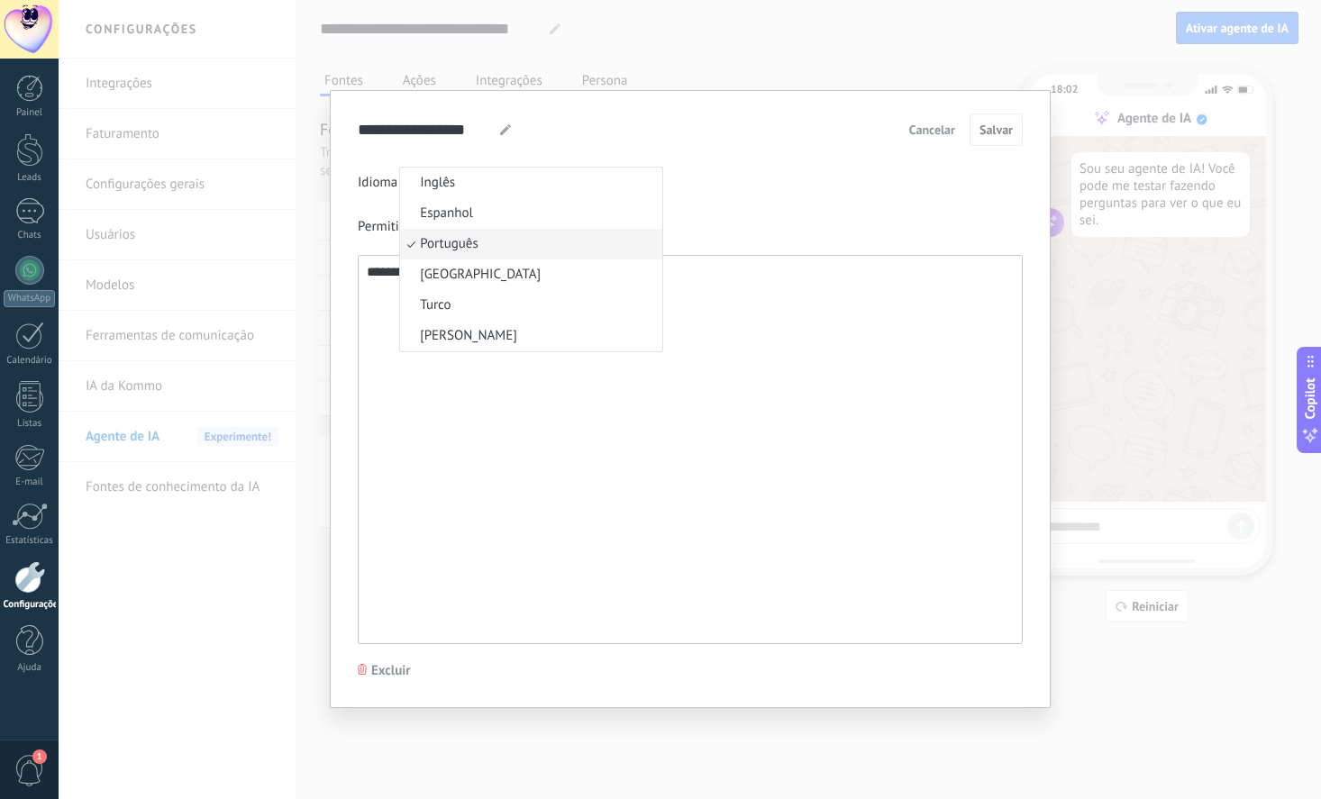
drag, startPoint x: 763, startPoint y: 195, endPoint x: 807, endPoint y: 188, distance: 44.6
click at [763, 194] on div "Idioma Português Inglês Espanhol Português Indonésia Turco Russo" at bounding box center [690, 183] width 665 height 32
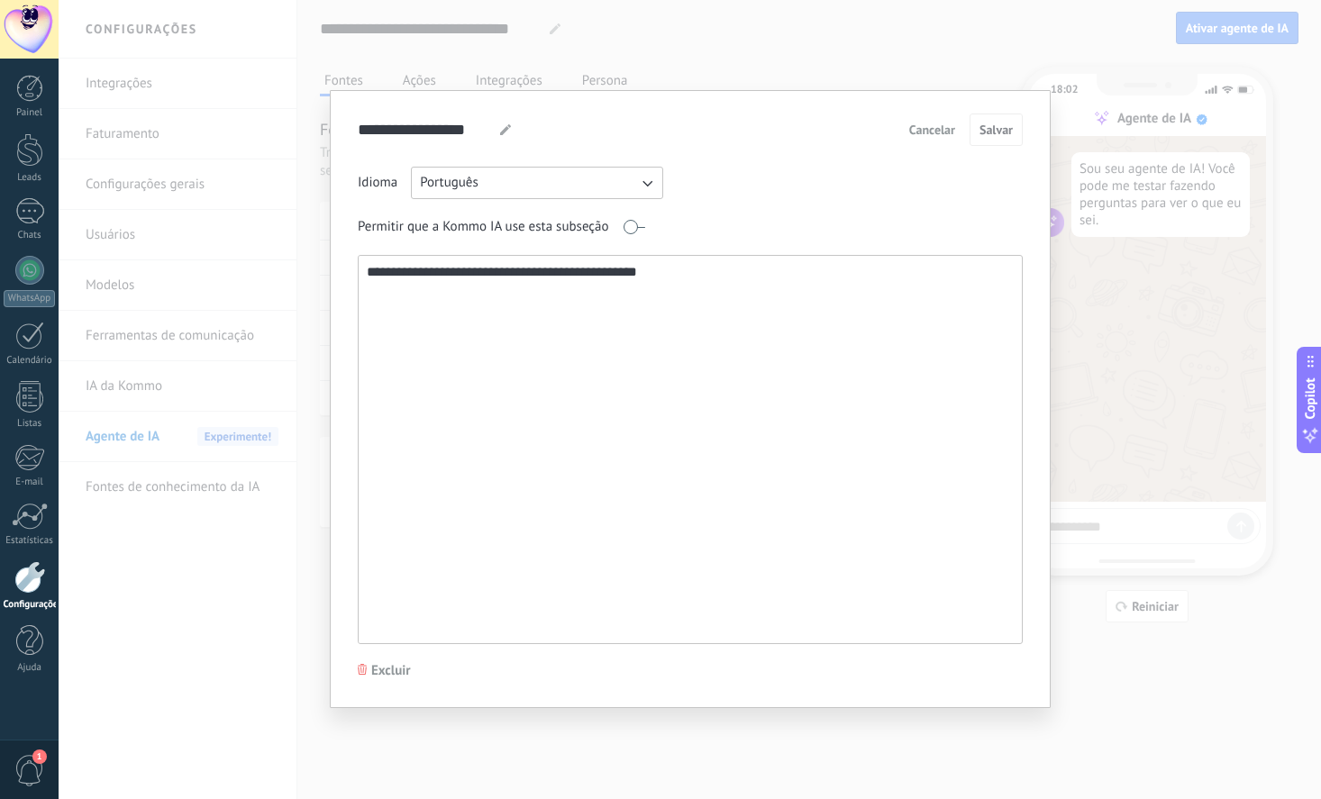
click at [941, 124] on span "Cancelar" at bounding box center [932, 129] width 46 height 13
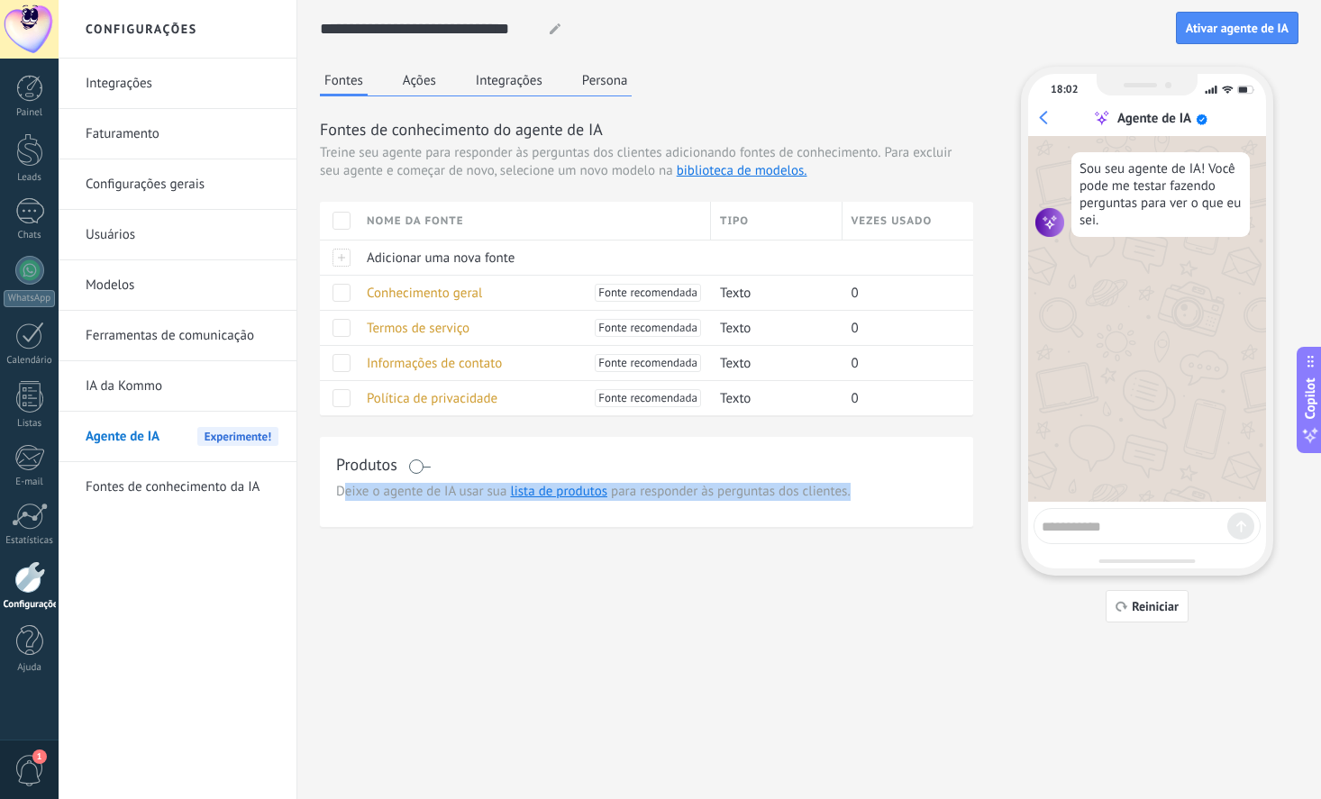
drag, startPoint x: 348, startPoint y: 496, endPoint x: 864, endPoint y: 492, distance: 516.2
click at [864, 492] on span "Deixe o agente de IA usar sua lista de produtos para responder às perguntas dos…" at bounding box center [646, 492] width 621 height 18
drag, startPoint x: 346, startPoint y: 494, endPoint x: 407, endPoint y: 496, distance: 61.3
click at [406, 496] on span "Deixe o agente de IA usar sua lista de produtos para responder às perguntas dos…" at bounding box center [646, 492] width 621 height 18
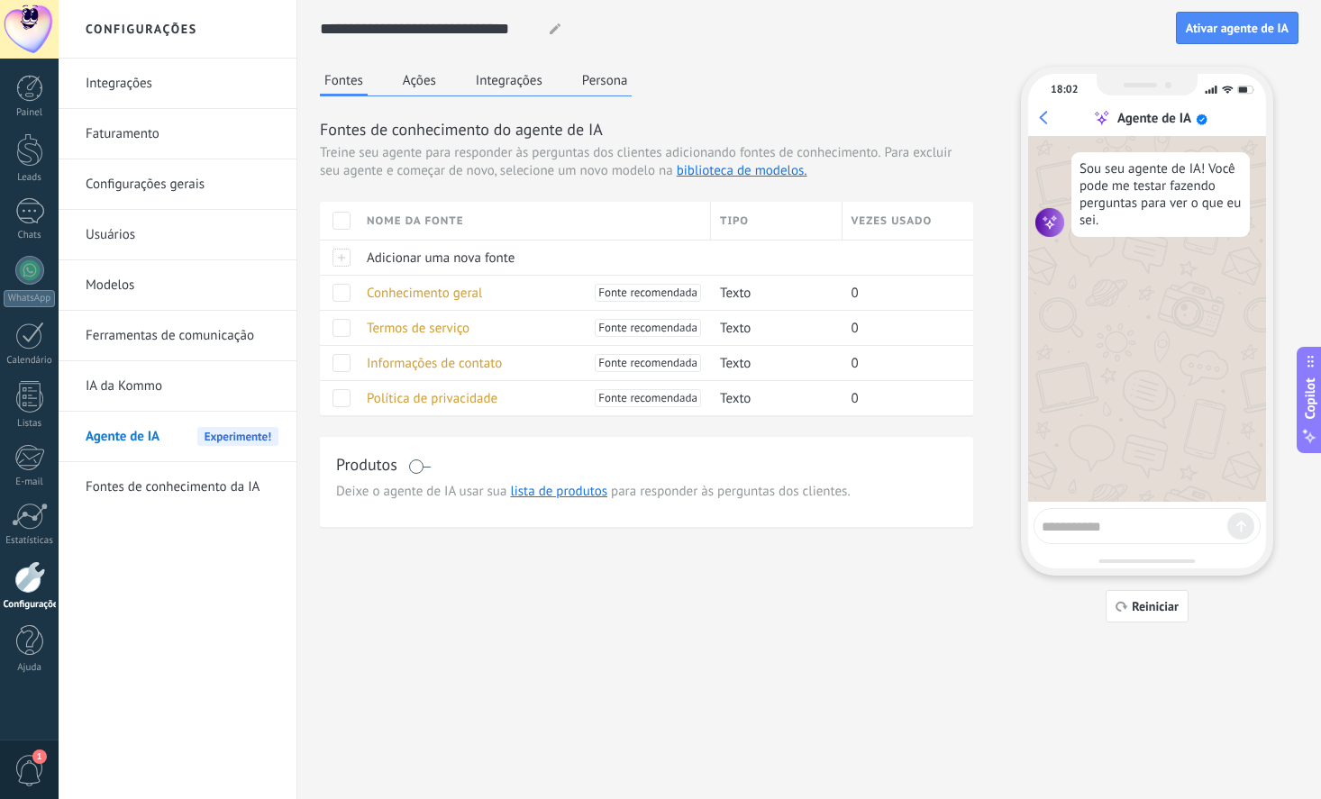
click at [451, 493] on span "Deixe o agente de IA usar sua lista de produtos para responder às perguntas dos…" at bounding box center [646, 492] width 621 height 18
drag, startPoint x: 854, startPoint y: 501, endPoint x: 415, endPoint y: 496, distance: 438.8
click at [415, 496] on span "Deixe o agente de IA usar sua lista de produtos para responder às perguntas dos…" at bounding box center [646, 492] width 621 height 18
click at [577, 613] on div "Fontes Ações Integrações Persona Fontes de conhecimento do agente de IA Treine …" at bounding box center [809, 345] width 978 height 556
drag, startPoint x: 1092, startPoint y: 169, endPoint x: 1141, endPoint y: 241, distance: 86.2
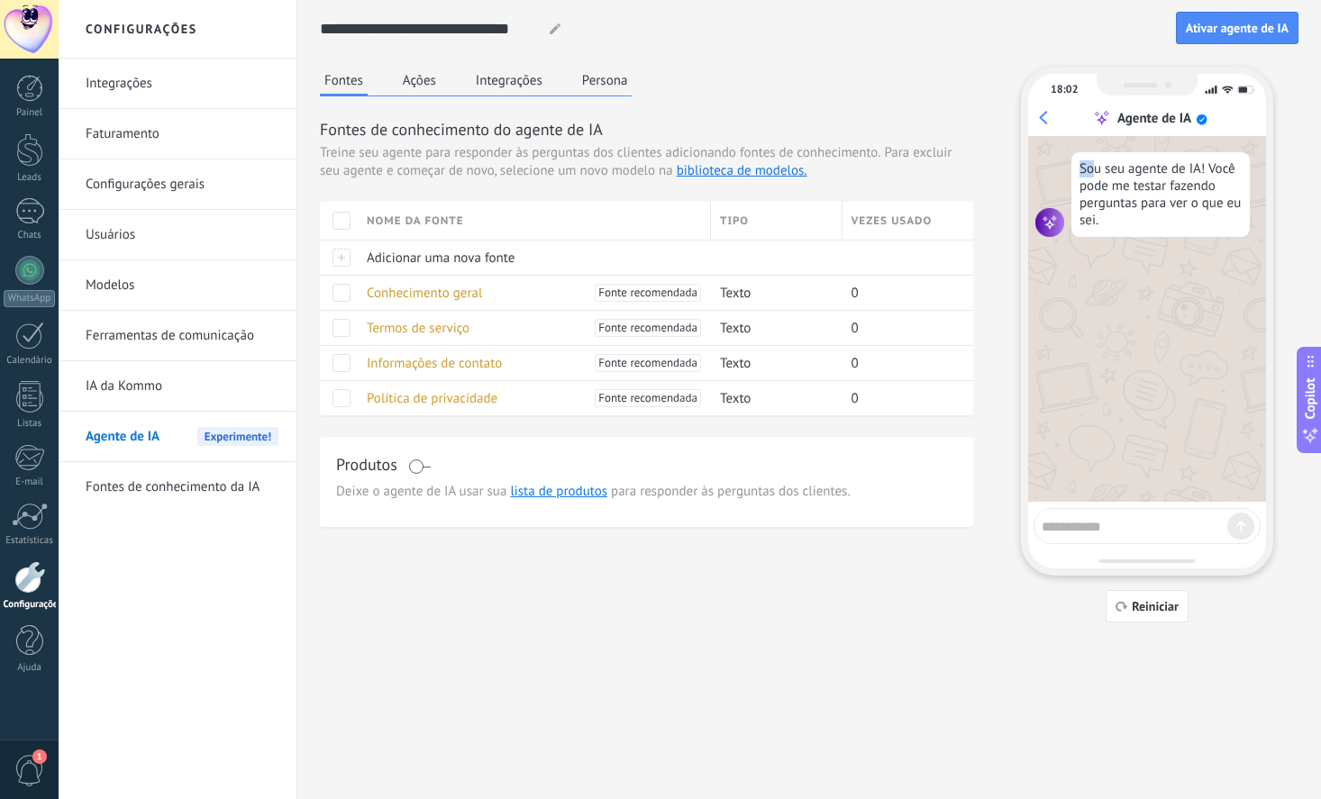
click at [1143, 237] on div "Sou seu agente de IA! Você pode me testar fazendo perguntas para ver o que eu s…" at bounding box center [1160, 194] width 178 height 85
click at [1135, 233] on div "Sou seu agente de IA! Você pode me testar fazendo perguntas para ver o que eu s…" at bounding box center [1160, 194] width 178 height 85
click at [1076, 527] on textarea at bounding box center [1134, 524] width 186 height 23
type textarea "***"
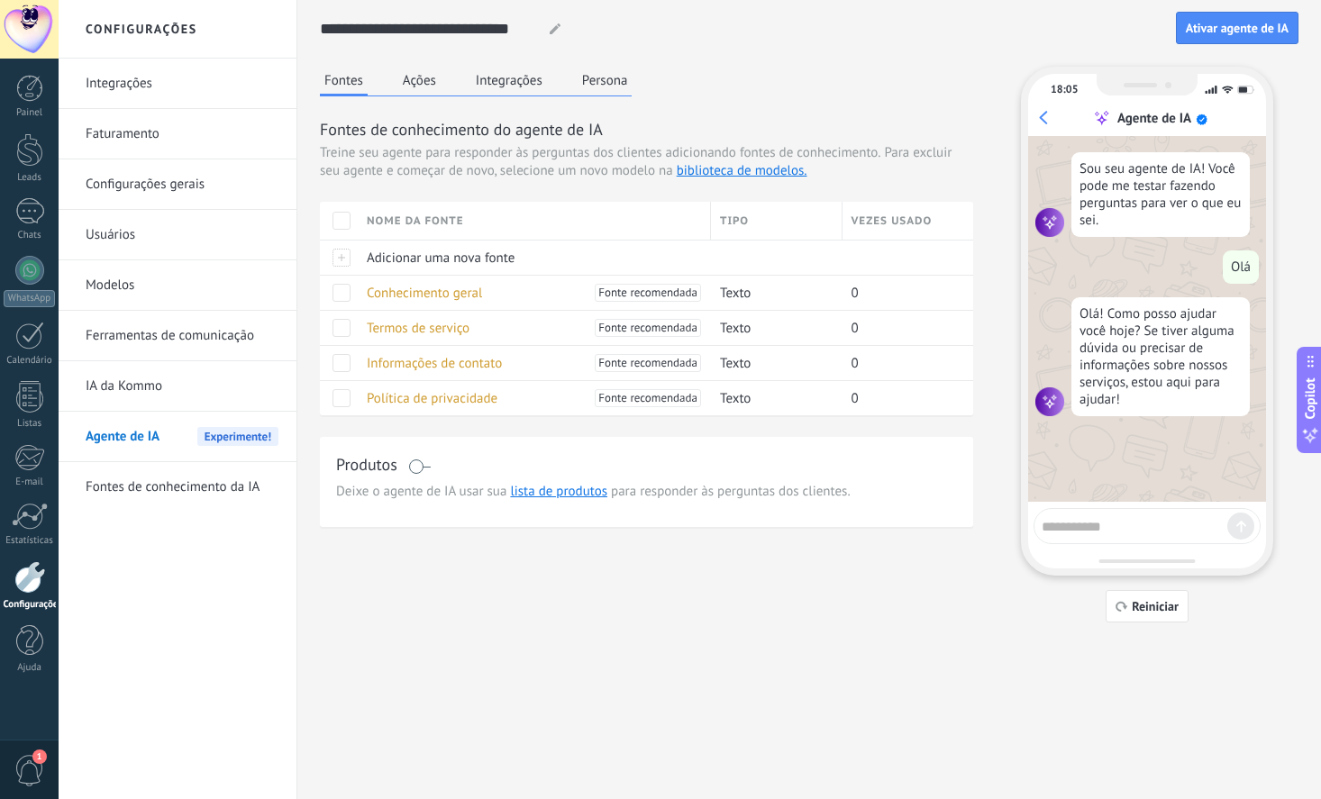
click at [424, 67] on button "Ações" at bounding box center [419, 80] width 42 height 27
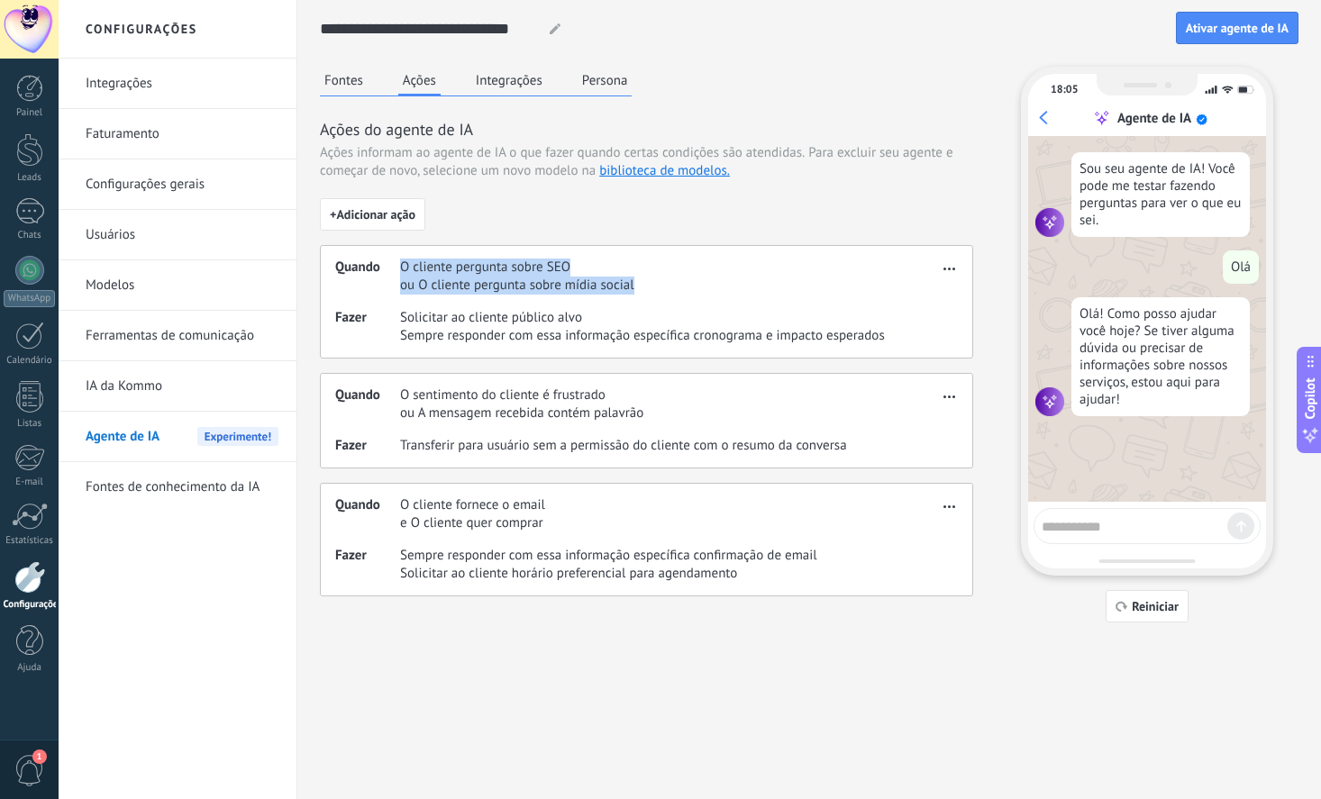
drag, startPoint x: 400, startPoint y: 266, endPoint x: 641, endPoint y: 289, distance: 242.6
click at [634, 277] on span "O cliente pergunta sobre SEO" at bounding box center [517, 268] width 234 height 18
click at [495, 266] on span "O cliente pergunta sobre SEO" at bounding box center [517, 268] width 234 height 18
drag, startPoint x: 398, startPoint y: 292, endPoint x: 714, endPoint y: 290, distance: 315.3
click at [714, 290] on div "Quando O cliente pergunta sobre SEO ou O cliente pergunta sobre mídia social" at bounding box center [636, 277] width 603 height 36
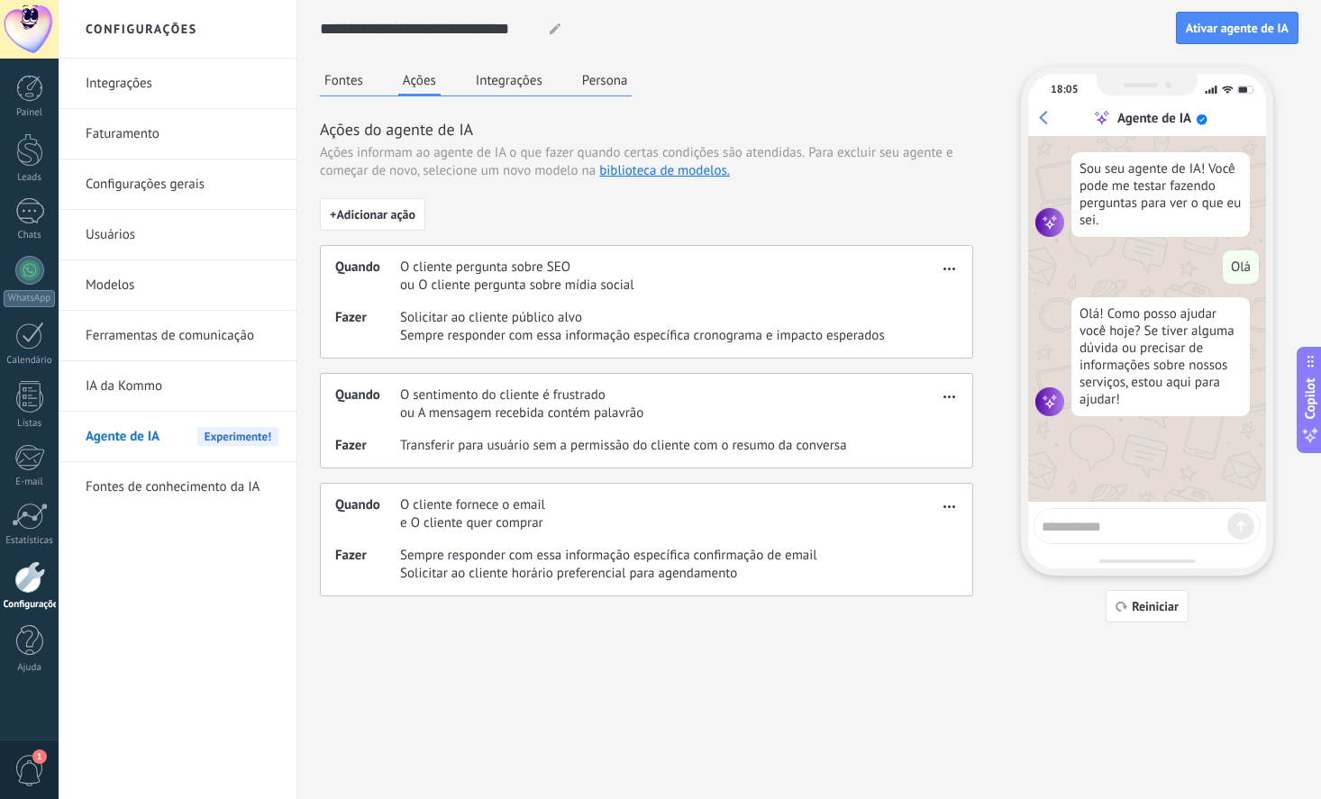
click at [422, 350] on div "Quando O cliente pergunta sobre SEO ou O cliente pergunta sobre mídia social Fa…" at bounding box center [646, 302] width 653 height 114
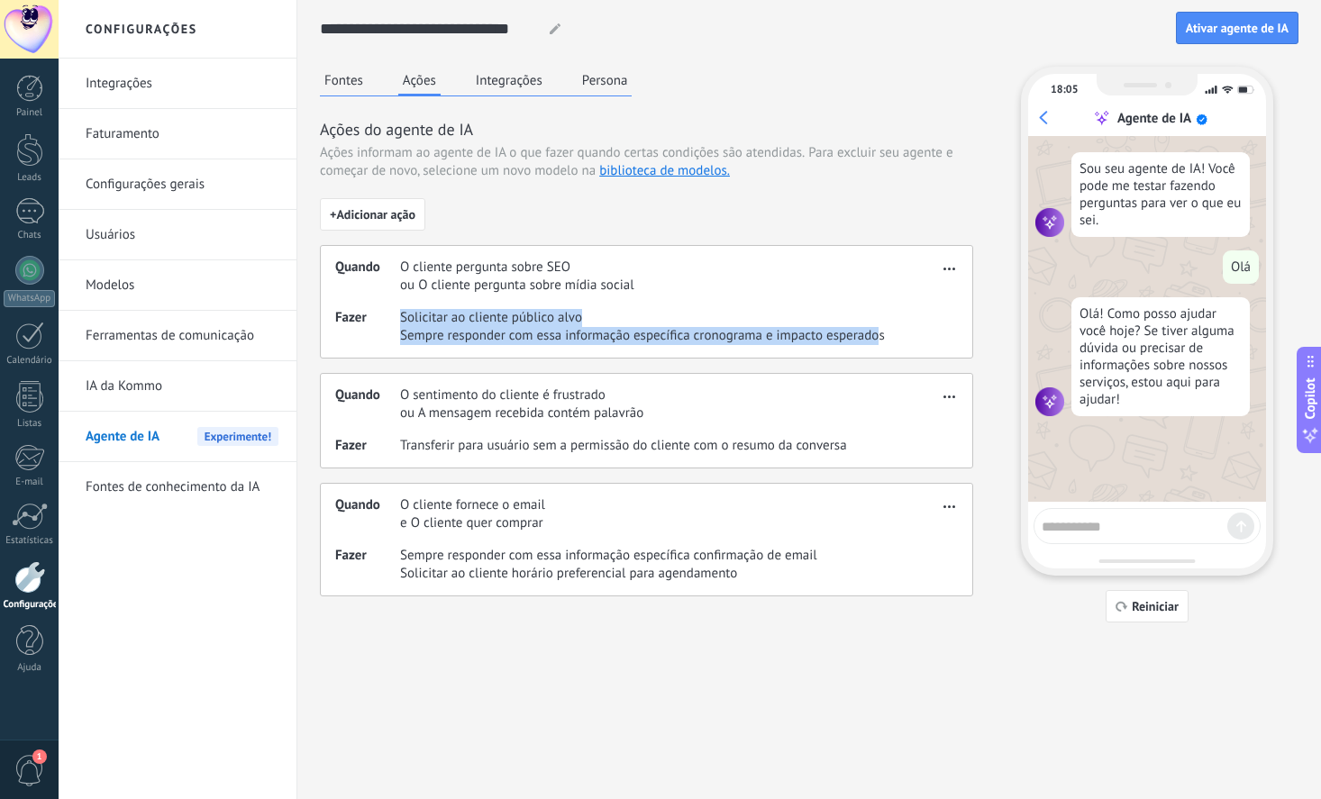
drag, startPoint x: 390, startPoint y: 325, endPoint x: 880, endPoint y: 340, distance: 490.3
click at [880, 340] on div "Fazer Solicitar ao cliente público alvo Sempre responder com essa informação es…" at bounding box center [636, 327] width 603 height 36
click at [880, 340] on span "Sempre responder com essa informação específica cronograma e impacto esperados" at bounding box center [642, 336] width 485 height 18
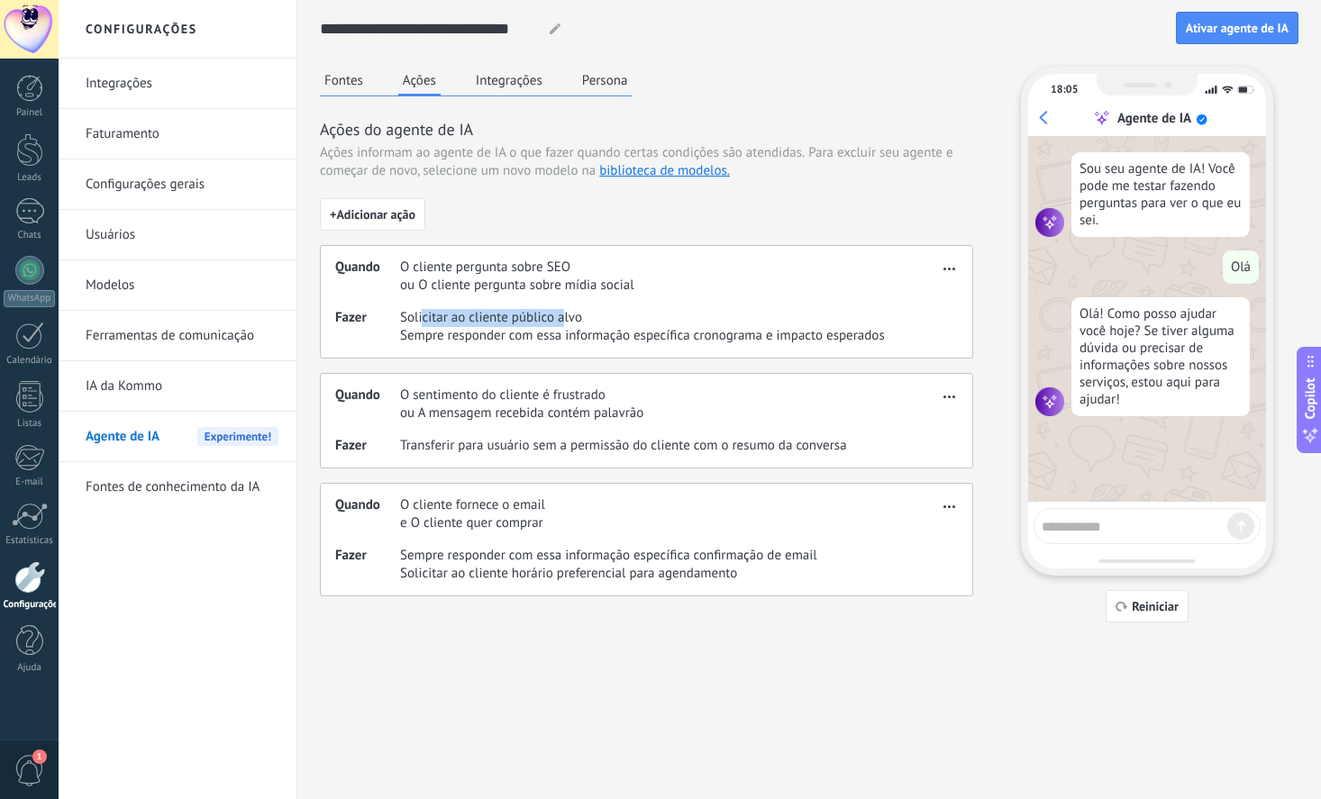
drag, startPoint x: 423, startPoint y: 319, endPoint x: 569, endPoint y: 328, distance: 146.2
click at [569, 327] on span "Solicitar ao cliente público alvo" at bounding box center [642, 318] width 485 height 18
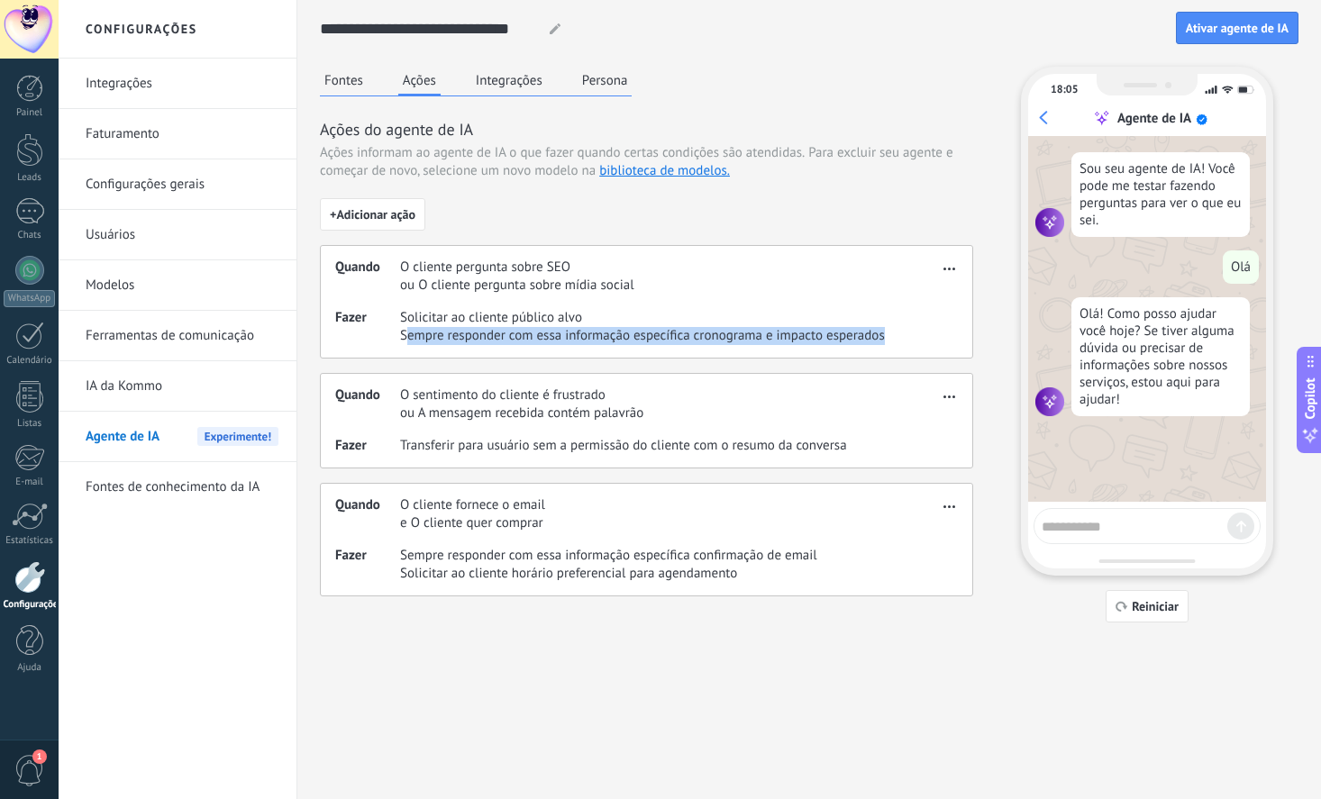
drag, startPoint x: 408, startPoint y: 336, endPoint x: 888, endPoint y: 340, distance: 480.2
click at [885, 340] on span "Sempre responder com essa informação específica cronograma e impacto esperados" at bounding box center [642, 336] width 485 height 18
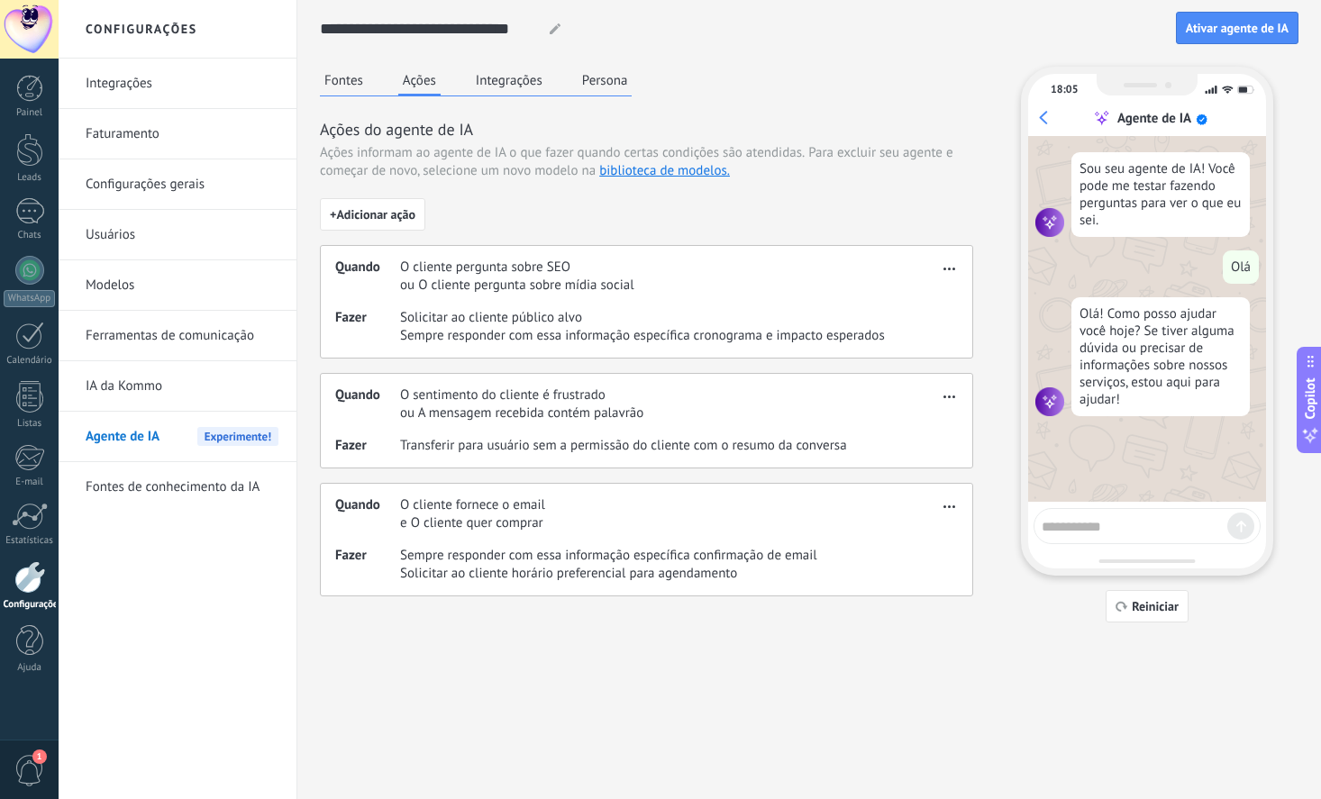
click at [888, 340] on div "Fazer Solicitar ao cliente público alvo Sempre responder com essa informação es…" at bounding box center [636, 327] width 603 height 36
click at [952, 277] on button "button" at bounding box center [949, 266] width 21 height 22
click at [615, 672] on div "**********" at bounding box center [808, 340] width 1023 height 681
drag, startPoint x: 425, startPoint y: 271, endPoint x: 683, endPoint y: 305, distance: 259.9
click at [634, 277] on span "O cliente pergunta sobre SEO" at bounding box center [517, 268] width 234 height 18
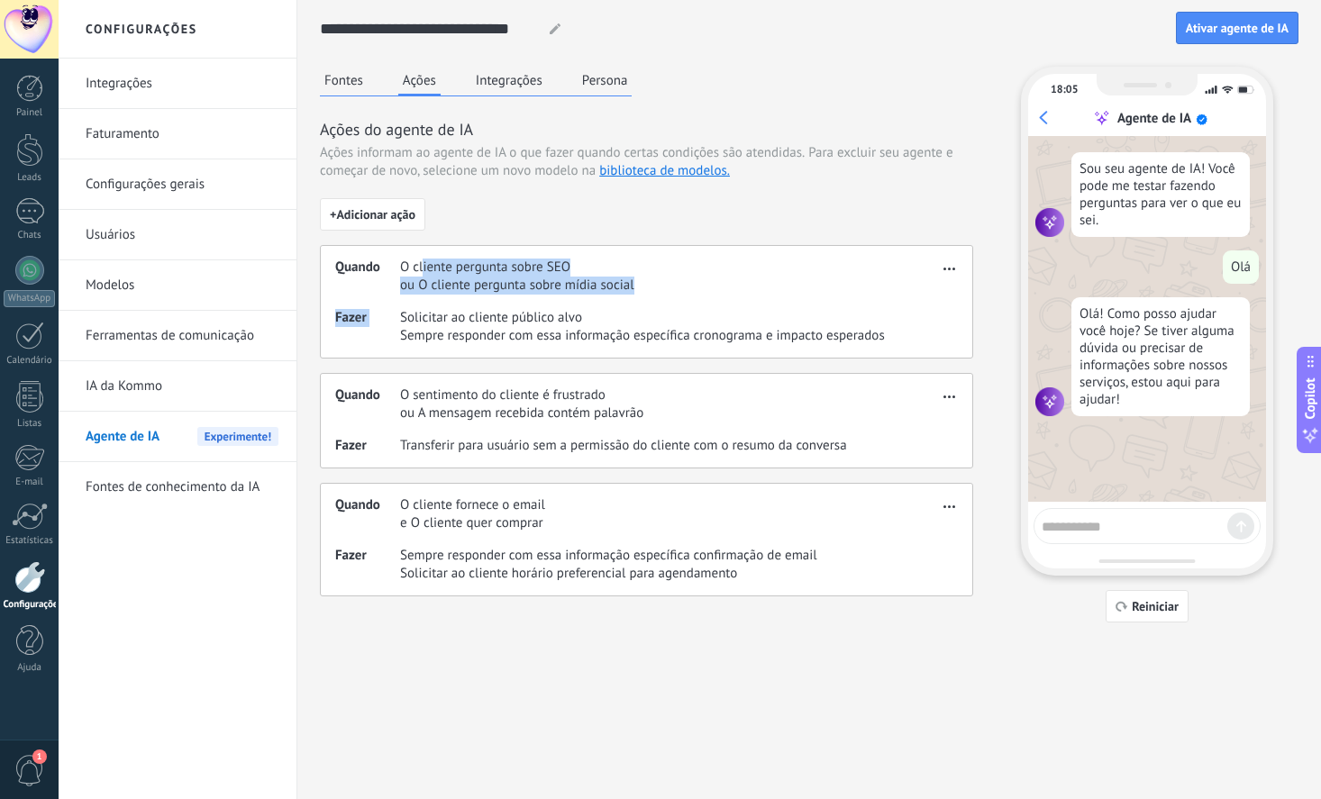
click at [692, 289] on div "Quando O cliente pergunta sobre SEO ou O cliente pergunta sobre mídia social" at bounding box center [636, 277] width 603 height 36
drag, startPoint x: 374, startPoint y: 156, endPoint x: 791, endPoint y: 193, distance: 418.8
click at [791, 193] on div "Ações do agente de IA Ações informam ao agente de IA o que fazer quando certas …" at bounding box center [646, 357] width 653 height 478
click at [841, 184] on div "Ações do agente de IA Ações informam ao agente de IA o que fazer quando certas …" at bounding box center [646, 357] width 653 height 478
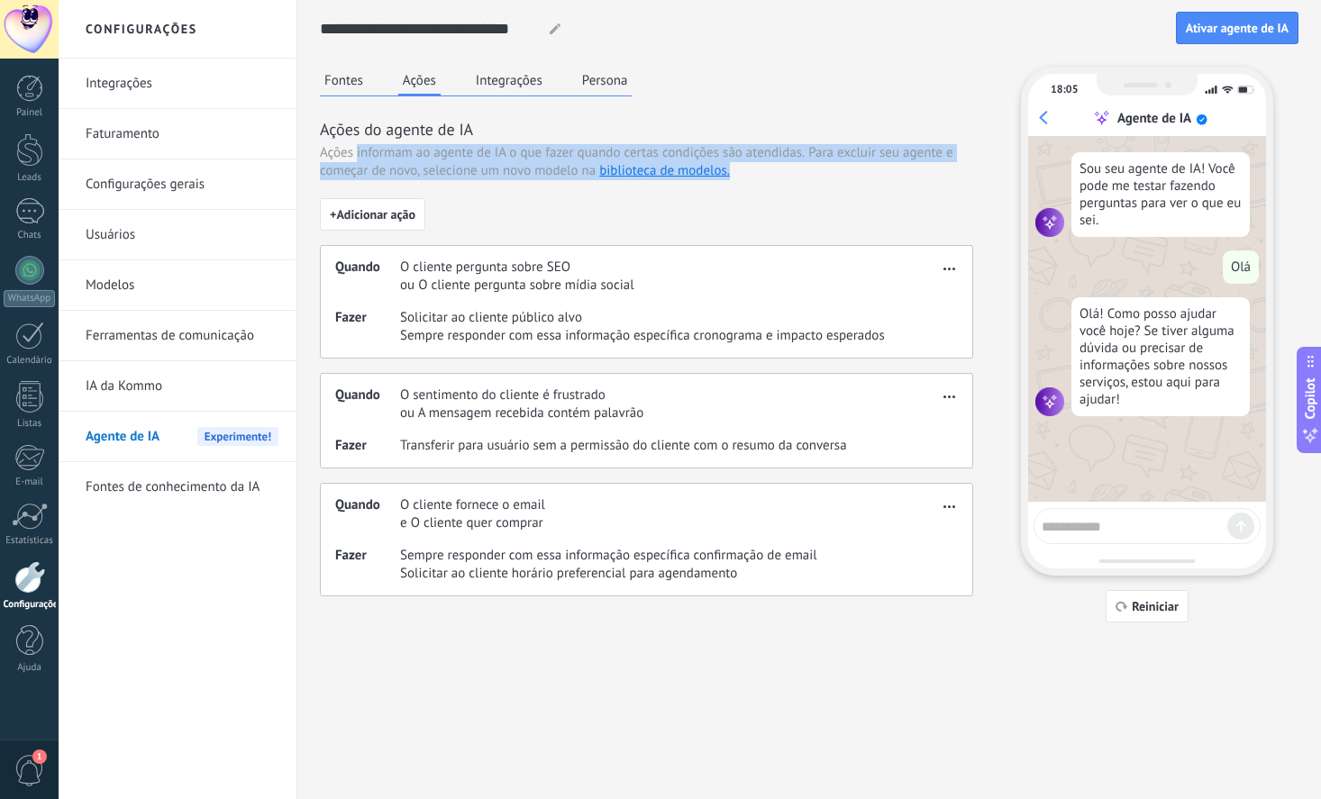
drag, startPoint x: 355, startPoint y: 157, endPoint x: 904, endPoint y: 176, distance: 549.0
click at [904, 176] on div "Ações informam ao agente de IA o que fazer quando certas condições são atendida…" at bounding box center [646, 162] width 653 height 36
drag, startPoint x: 791, startPoint y: 152, endPoint x: 961, endPoint y: 176, distance: 171.9
click at [961, 176] on div "Ações informam ao agente de IA o que fazer quando certas condições são atendida…" at bounding box center [646, 162] width 653 height 36
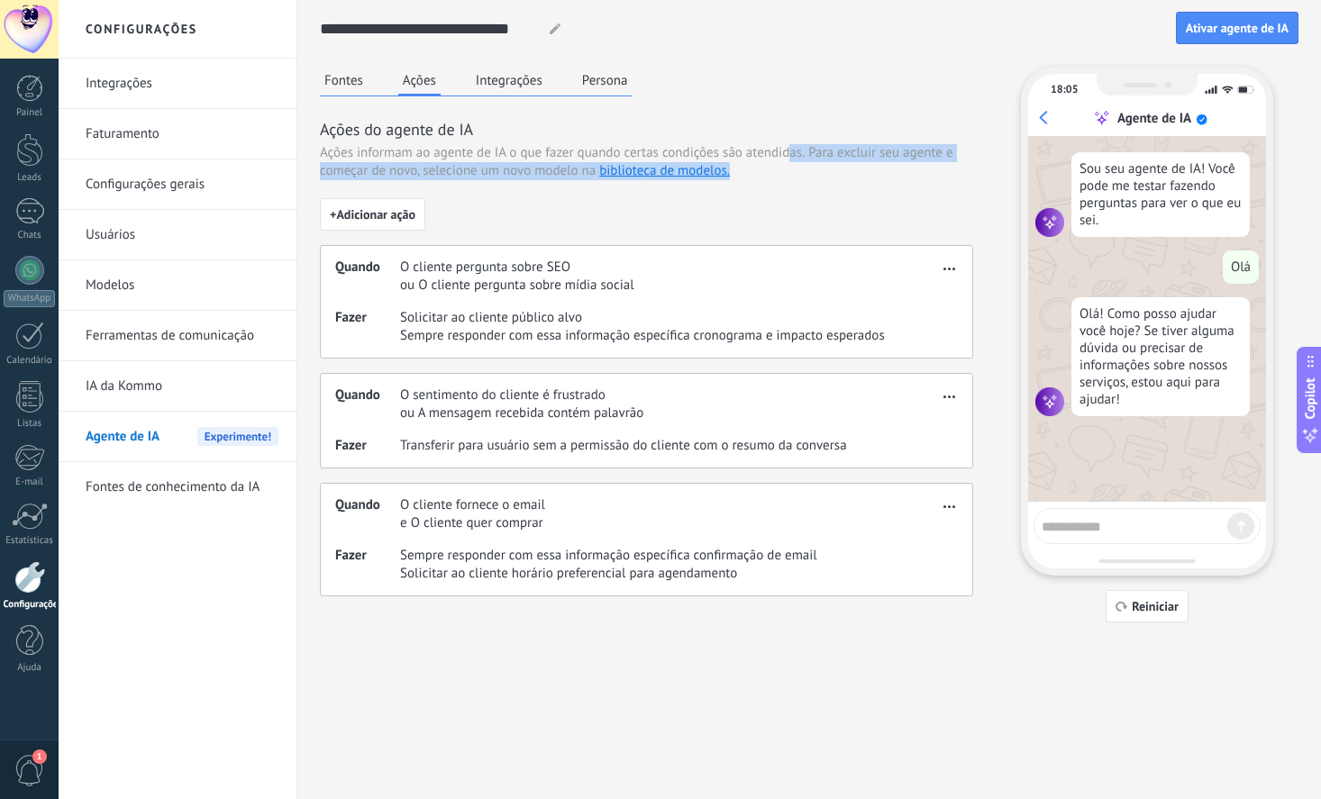
click at [961, 176] on div "Ações informam ao agente de IA o que fazer quando certas condições são atendida…" at bounding box center [646, 162] width 653 height 36
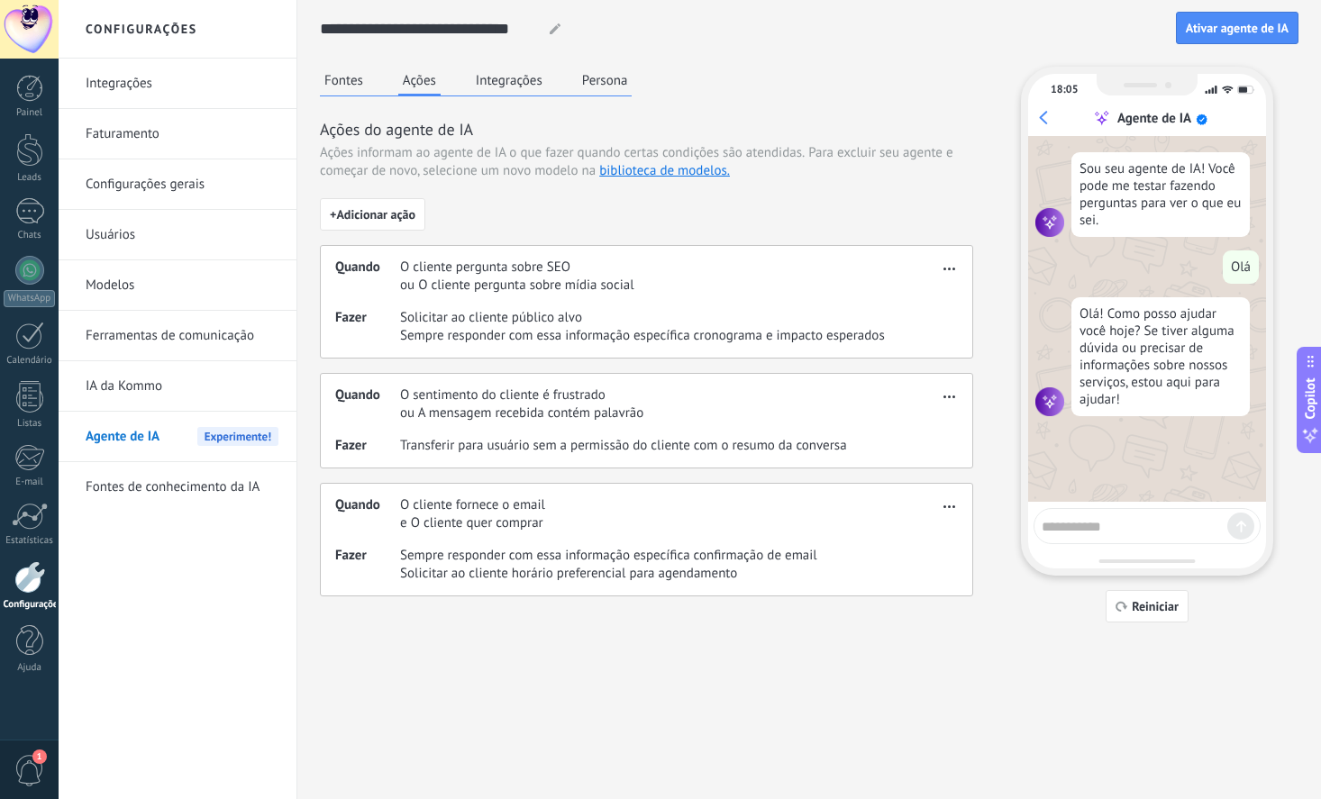
click at [773, 177] on div "Ações informam ao agente de IA o que fazer quando certas condições são atendida…" at bounding box center [646, 162] width 653 height 36
drag, startPoint x: 404, startPoint y: 531, endPoint x: 566, endPoint y: 530, distance: 162.2
click at [545, 530] on span "e O cliente quer comprar" at bounding box center [472, 523] width 145 height 18
click at [566, 530] on div "Quando O cliente fornece o email e O cliente quer comprar" at bounding box center [636, 514] width 603 height 36
click at [953, 265] on span "button" at bounding box center [949, 265] width 12 height 13
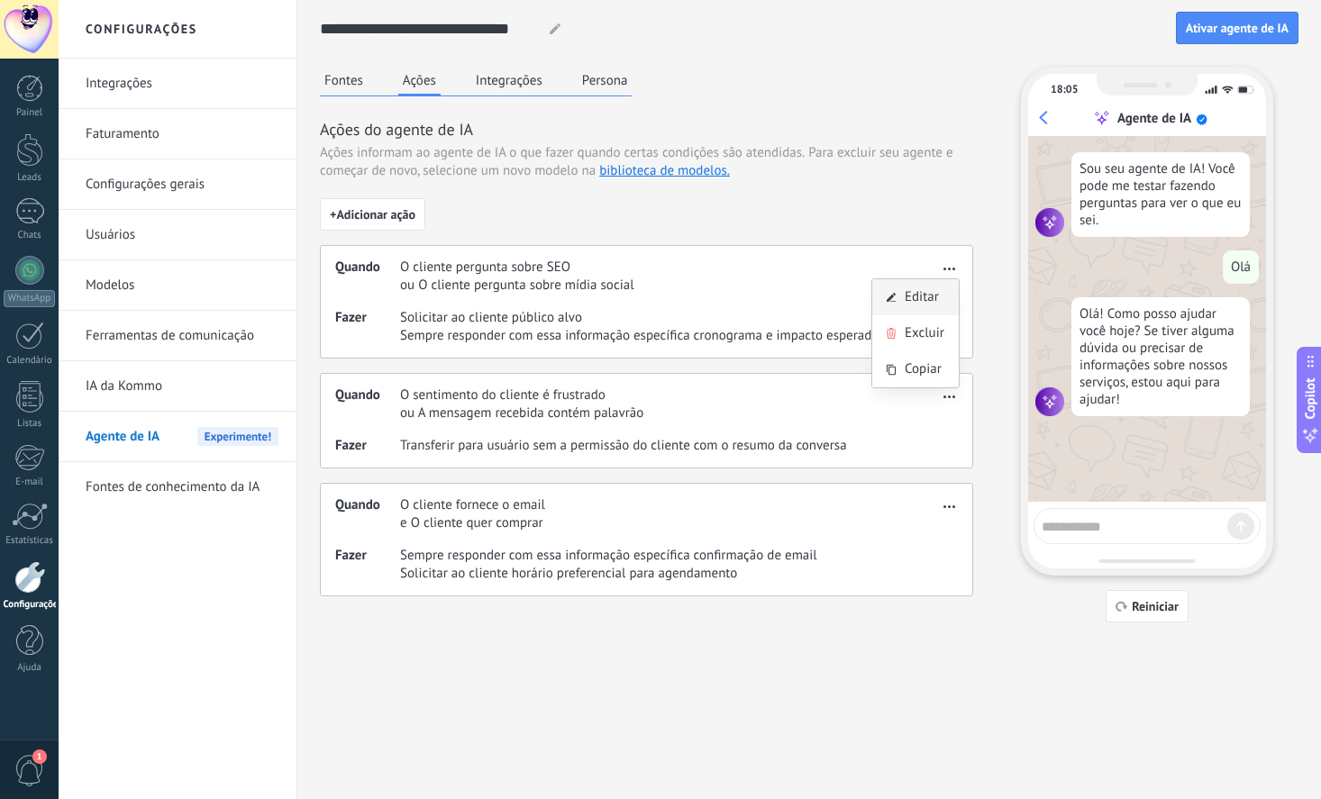
click at [908, 302] on span "Editar" at bounding box center [922, 297] width 34 height 18
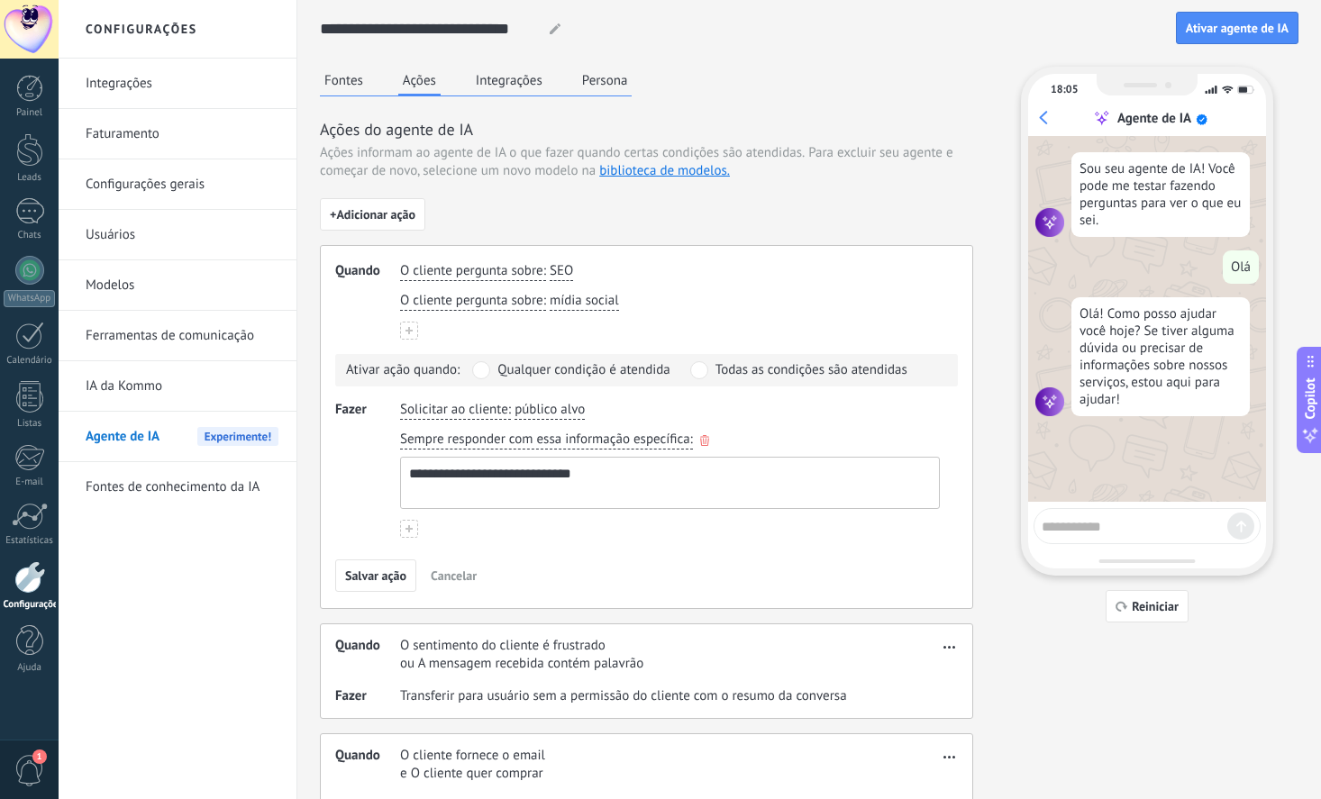
click at [616, 487] on textarea "**********" at bounding box center [668, 483] width 534 height 50
drag, startPoint x: 495, startPoint y: 442, endPoint x: 723, endPoint y: 505, distance: 237.4
click at [723, 505] on div "**********" at bounding box center [669, 470] width 547 height 86
click at [618, 479] on textarea "**********" at bounding box center [668, 483] width 534 height 50
click at [570, 550] on div "**********" at bounding box center [646, 427] width 653 height 364
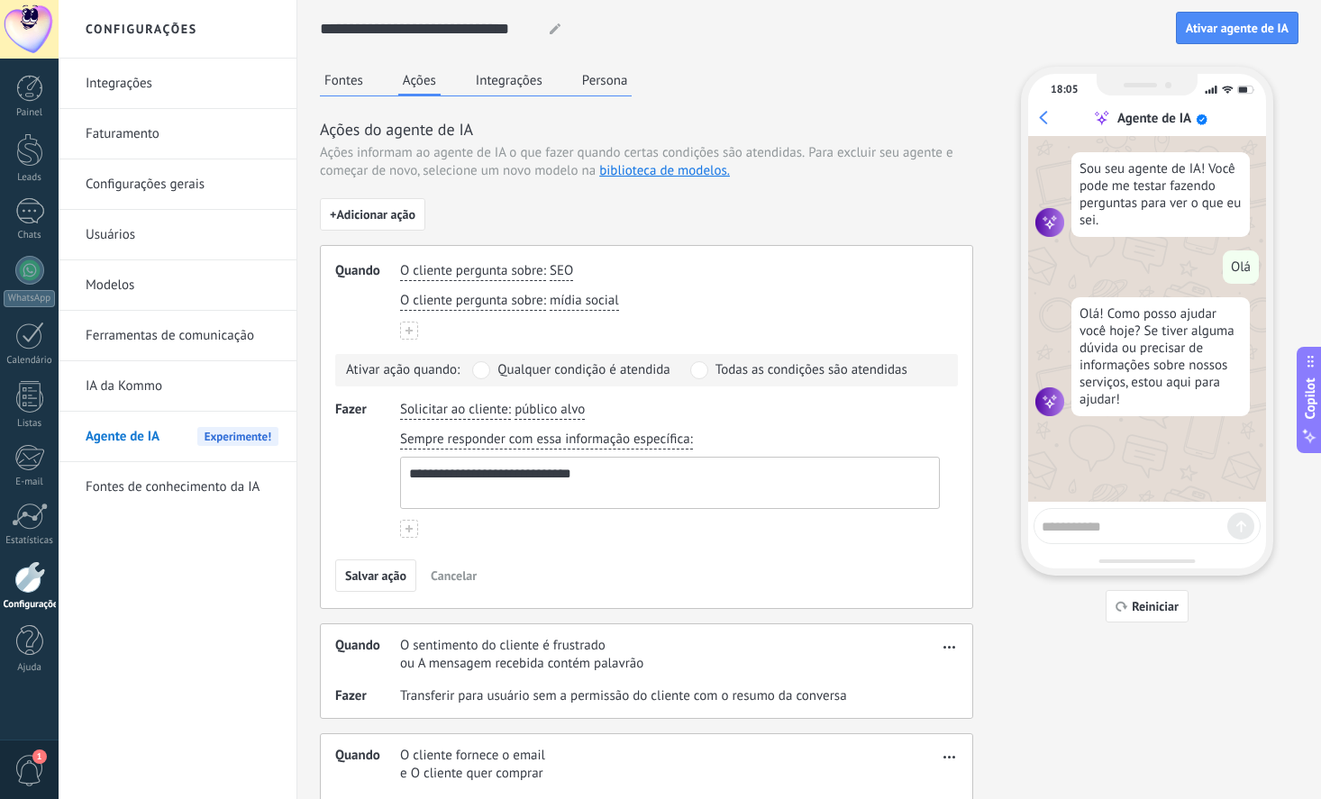
click at [1161, 522] on textarea at bounding box center [1134, 524] width 186 height 23
type textarea "***"
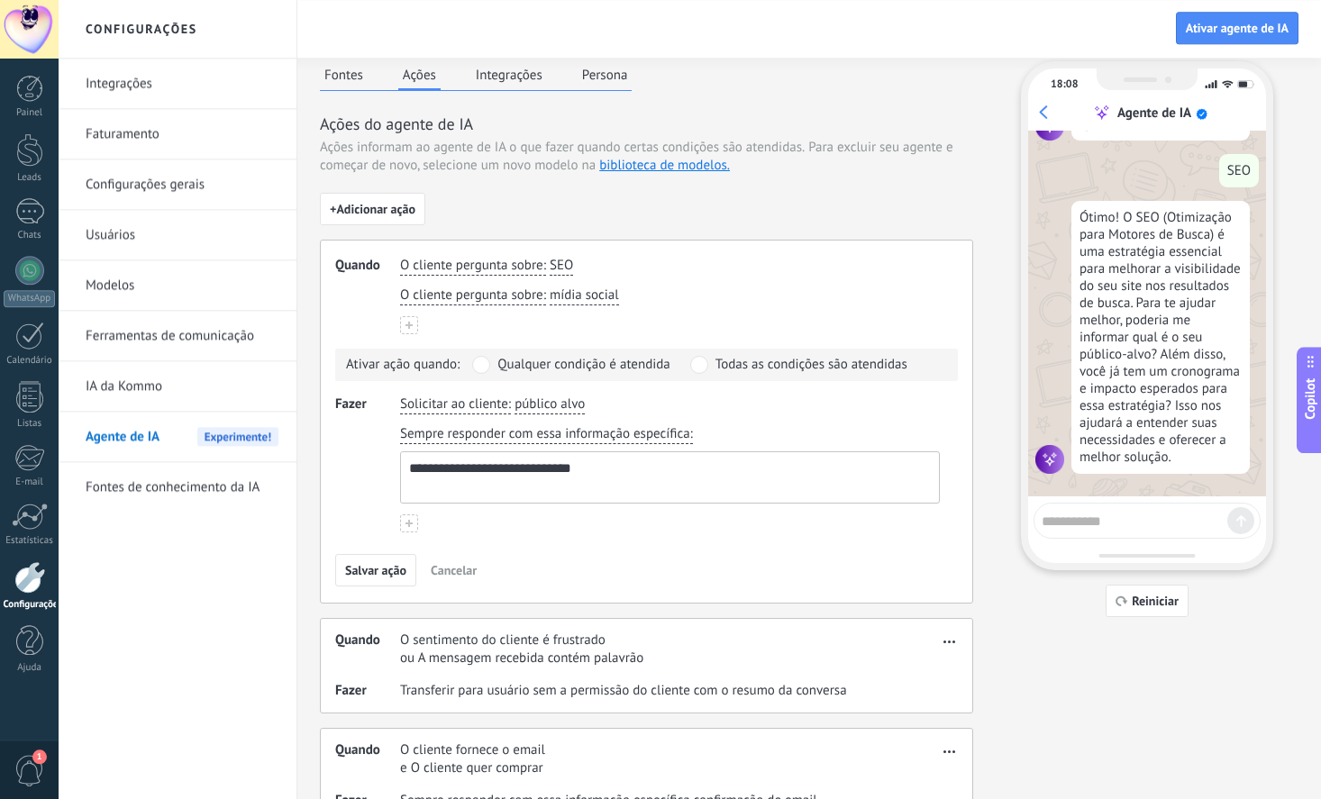
scroll to position [109, 0]
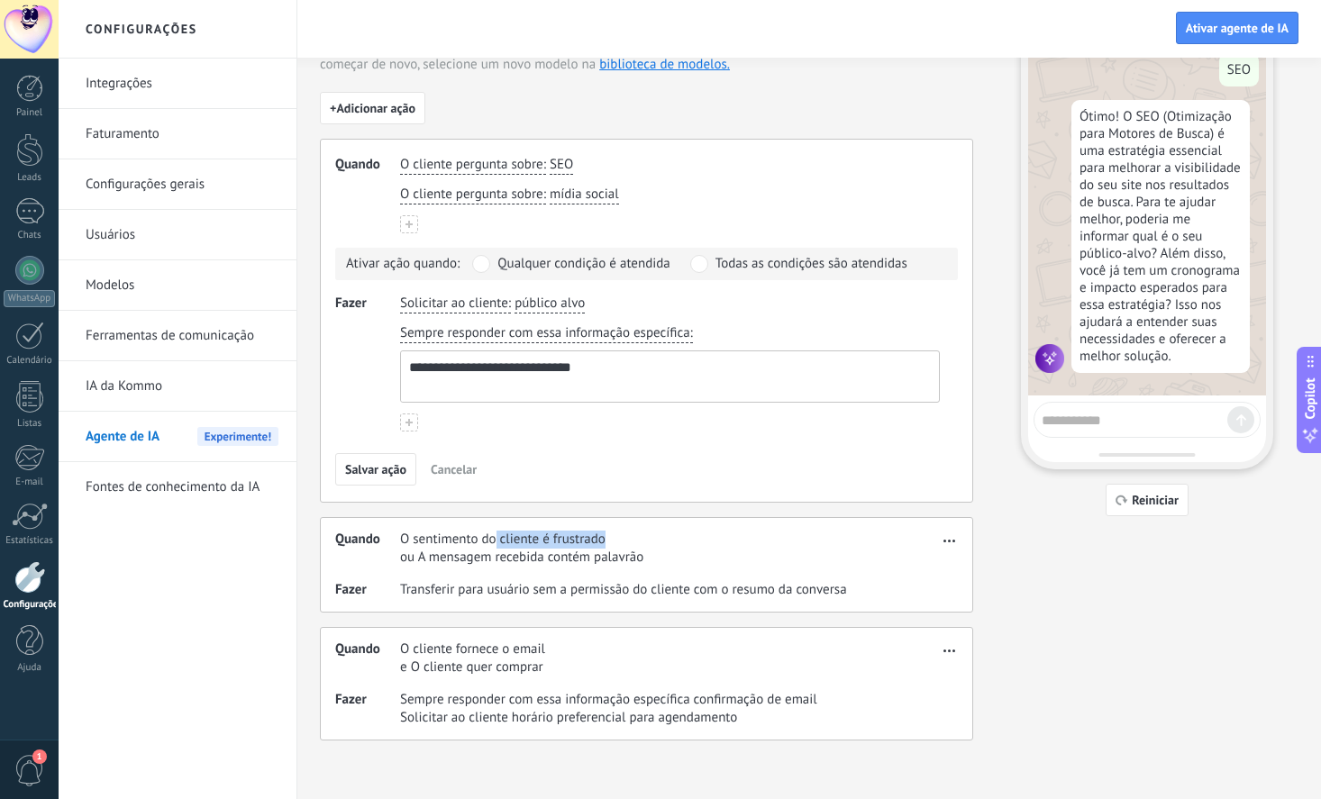
drag, startPoint x: 496, startPoint y: 544, endPoint x: 638, endPoint y: 549, distance: 141.5
click at [635, 547] on span "O sentimento do cliente é frustrado" at bounding box center [521, 540] width 243 height 18
click at [463, 569] on div "Quando O sentimento do cliente é frustrado ou A mensagem recebida contém palavr…" at bounding box center [646, 564] width 653 height 95
drag, startPoint x: 417, startPoint y: 565, endPoint x: 686, endPoint y: 556, distance: 268.6
click at [643, 556] on span "ou A mensagem recebida contém palavrão" at bounding box center [521, 558] width 243 height 18
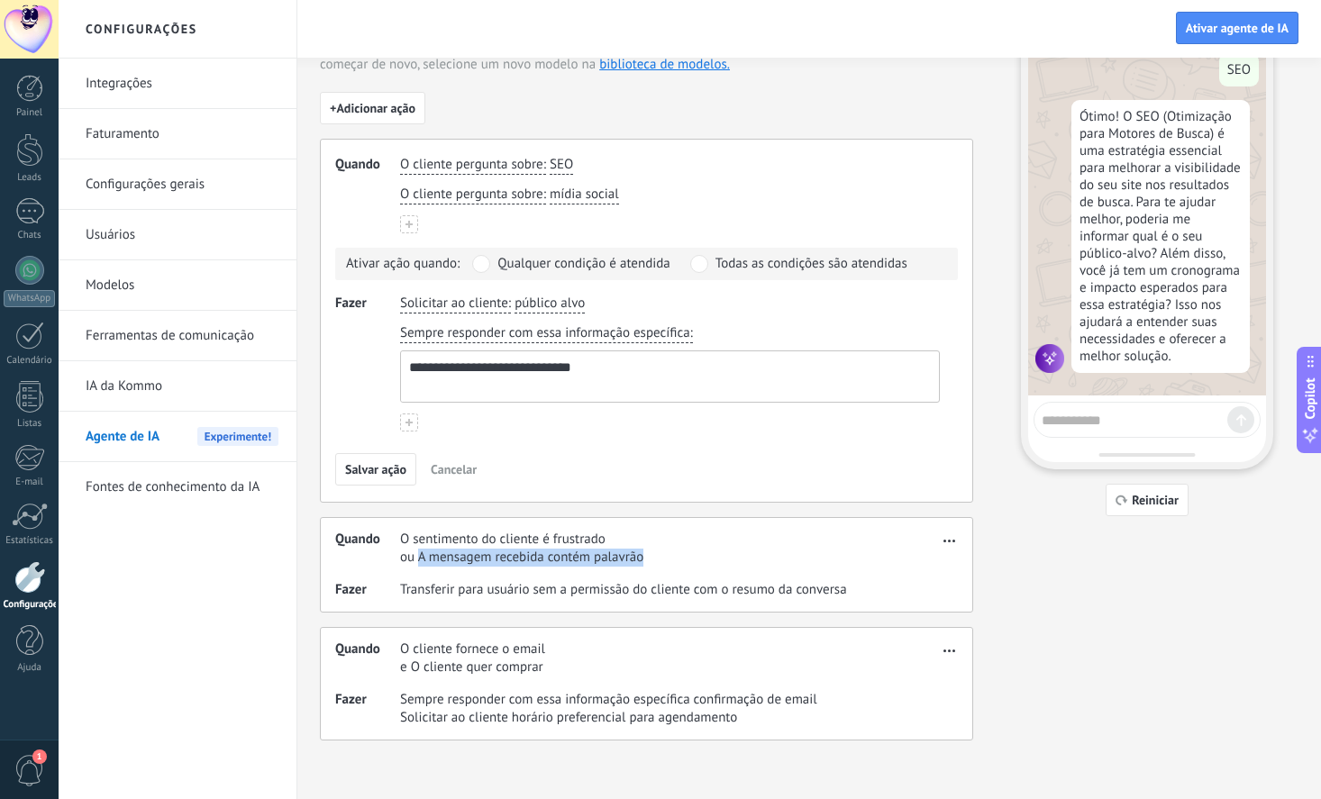
click at [596, 568] on div "Quando O sentimento do cliente é frustrado ou A mensagem recebida contém palavr…" at bounding box center [646, 564] width 653 height 95
drag, startPoint x: 666, startPoint y: 559, endPoint x: 344, endPoint y: 561, distance: 321.6
click at [344, 561] on div "Quando O sentimento do cliente é frustrado ou A mensagem recebida contém palavr…" at bounding box center [636, 549] width 603 height 36
click at [621, 563] on span "ou A mensagem recebida contém palavrão" at bounding box center [521, 558] width 243 height 18
drag, startPoint x: 665, startPoint y: 551, endPoint x: 399, endPoint y: 551, distance: 265.8
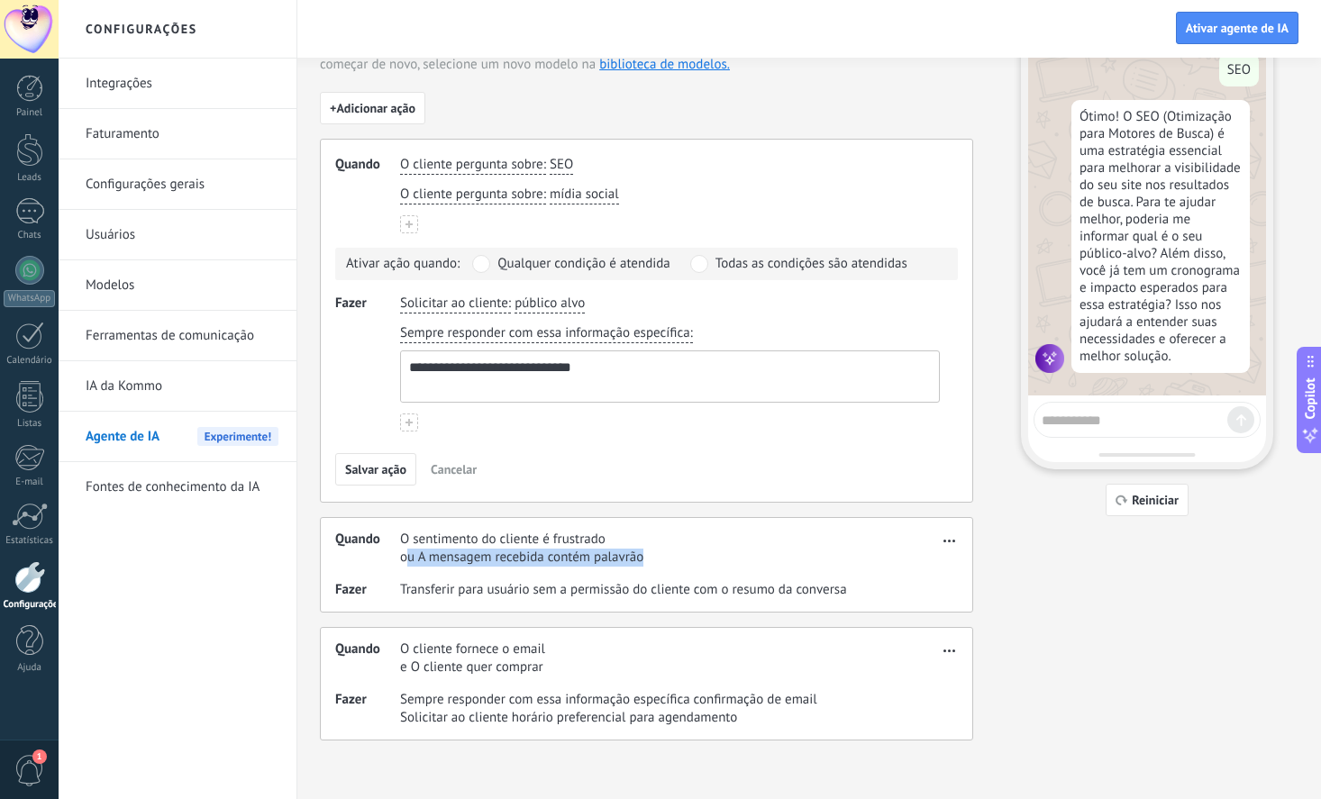
click at [399, 551] on div "Quando O sentimento do cliente é frustrado ou A mensagem recebida contém palavr…" at bounding box center [636, 549] width 603 height 36
click at [869, 541] on div "Quando O sentimento do cliente é frustrado ou A mensagem recebida contém palavr…" at bounding box center [636, 549] width 603 height 36
click at [959, 532] on div "Quando O sentimento do cliente é frustrado ou A mensagem recebida contém palavr…" at bounding box center [646, 564] width 653 height 95
click at [957, 539] on button "button" at bounding box center [949, 538] width 21 height 22
click at [935, 569] on span "Editar" at bounding box center [922, 568] width 34 height 18
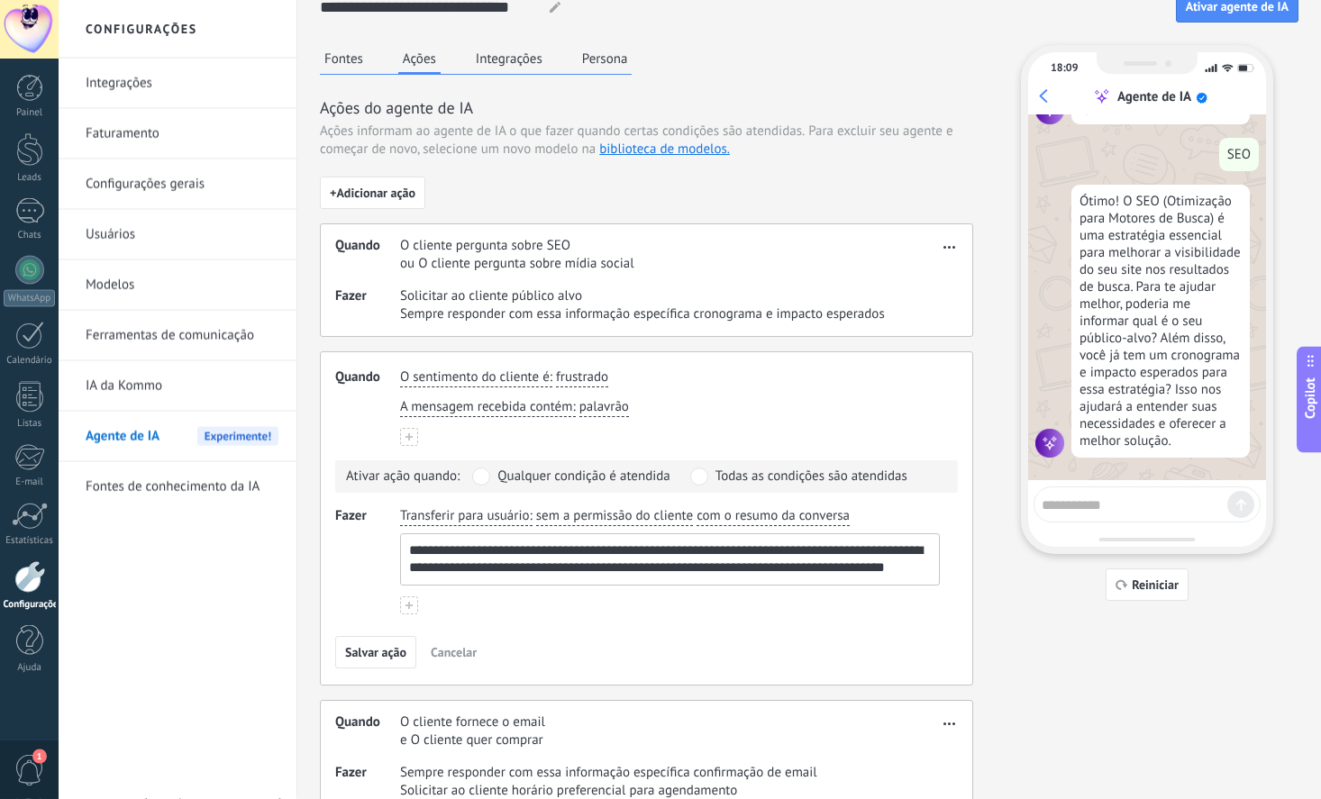
scroll to position [0, 0]
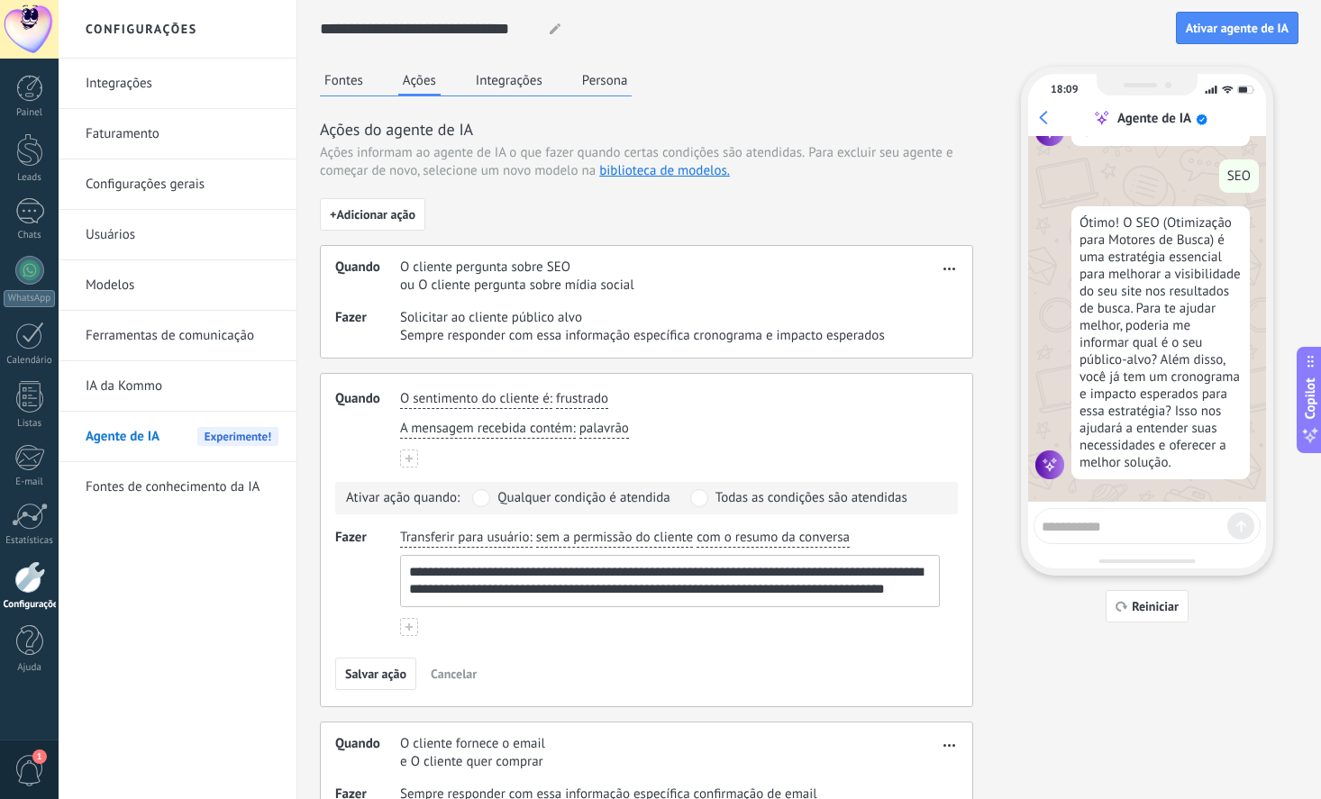
click at [521, 80] on button "Integrações" at bounding box center [509, 80] width 76 height 27
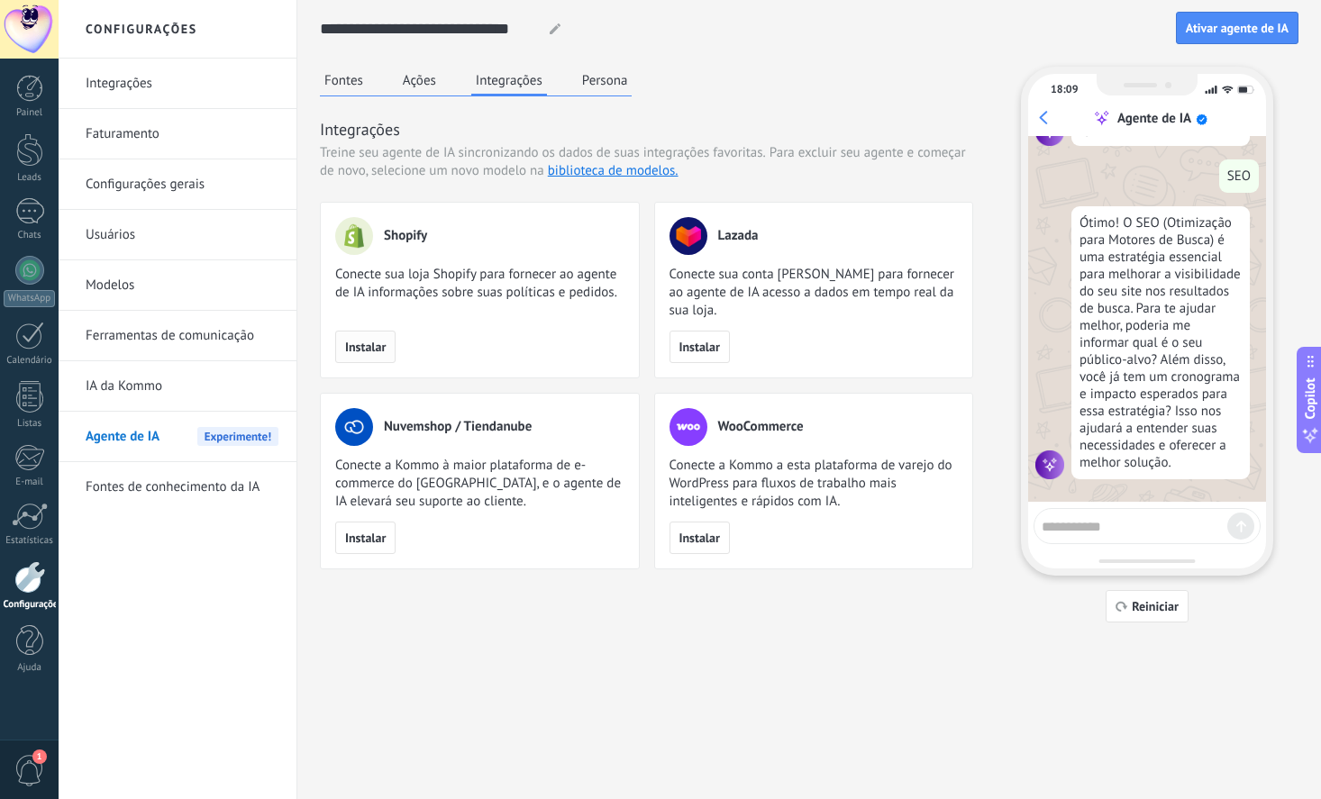
click at [379, 341] on span "Instalar" at bounding box center [365, 347] width 41 height 13
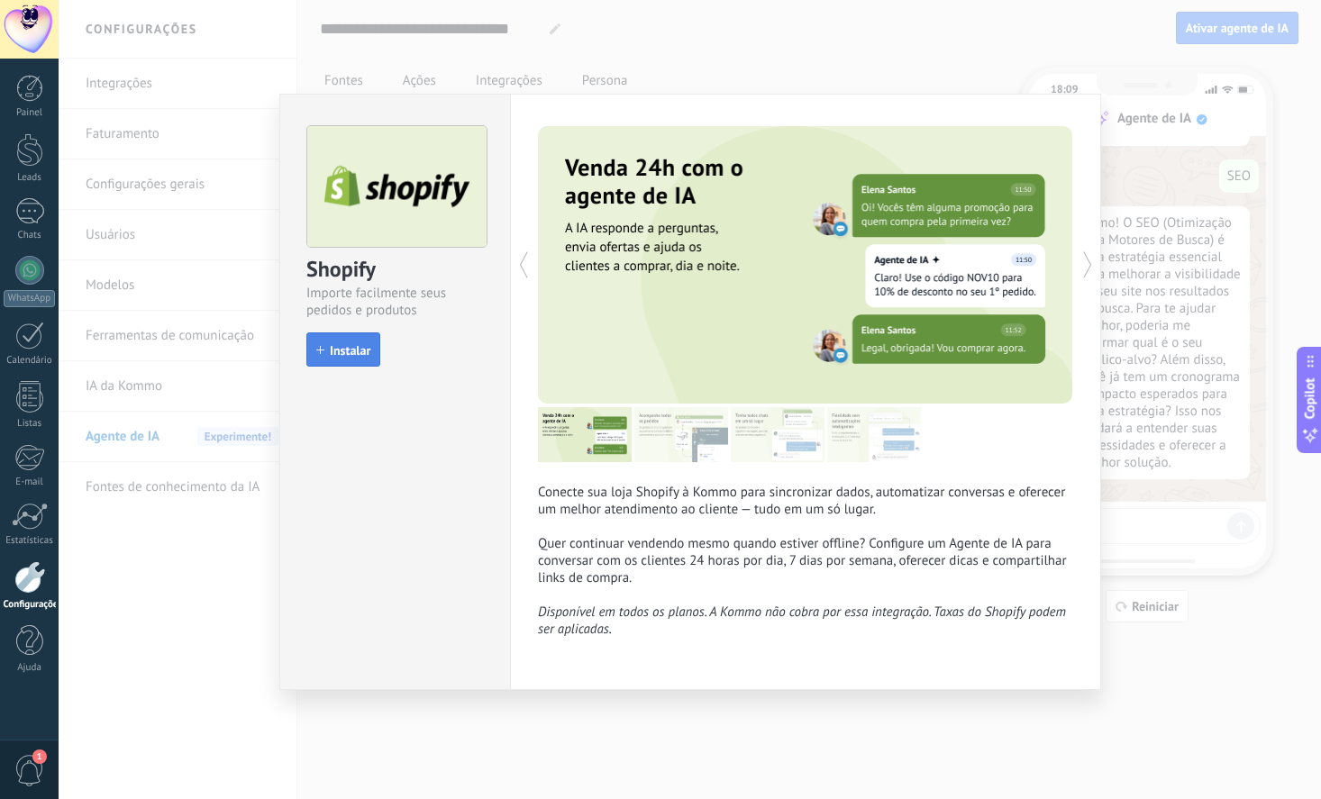
click at [372, 351] on button "Instalar" at bounding box center [343, 349] width 74 height 34
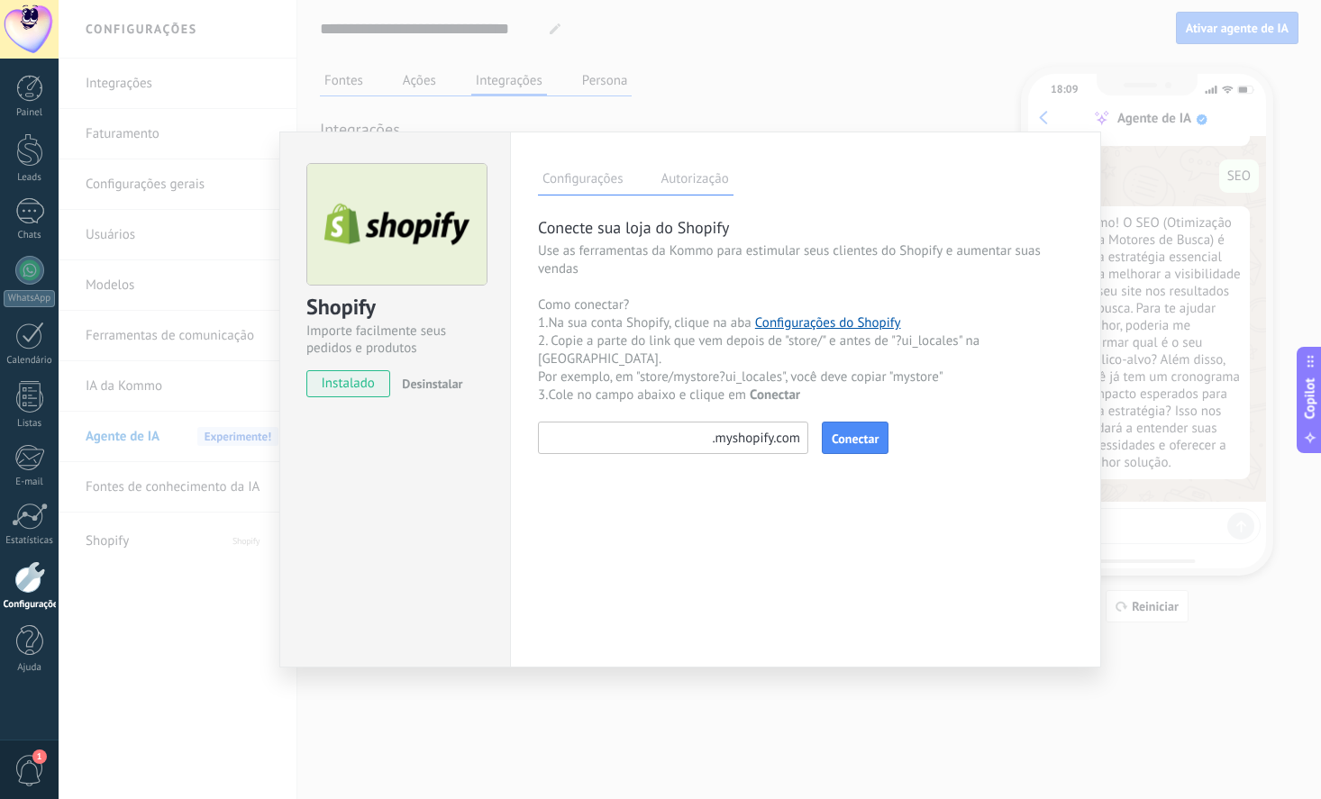
click at [679, 173] on label "Autorização" at bounding box center [694, 181] width 77 height 26
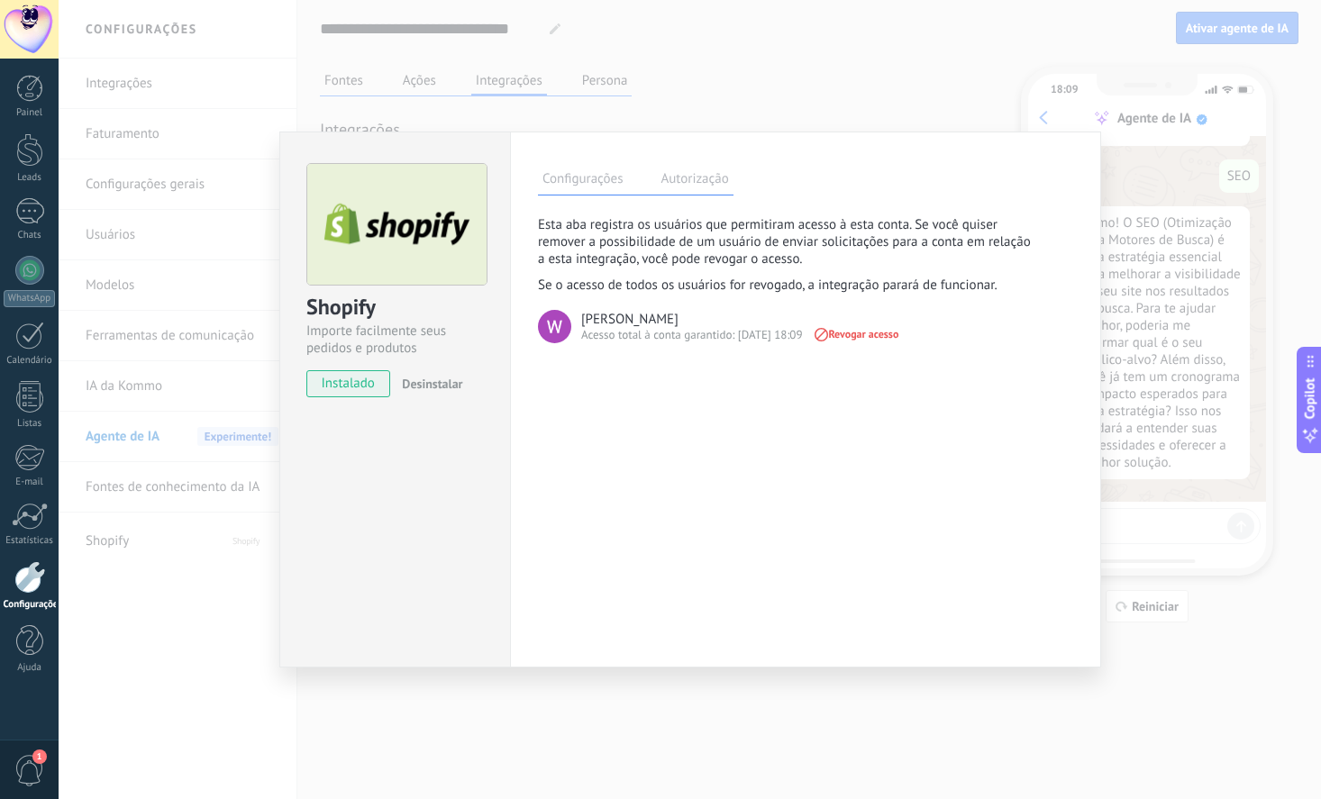
click at [571, 176] on label "Configurações" at bounding box center [582, 181] width 89 height 26
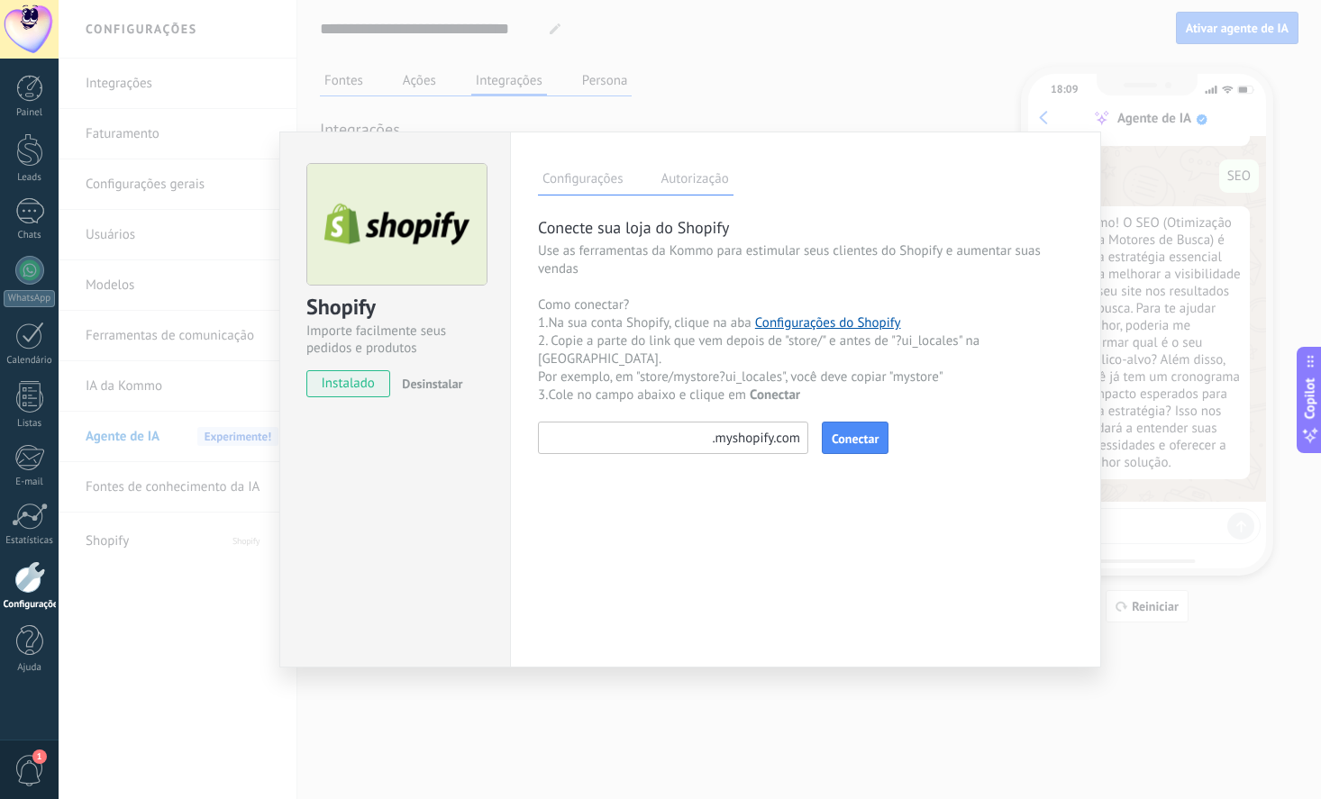
click at [861, 779] on div "Shopify Importe facilmente seus pedidos e produtos instalado Desinstalar Config…" at bounding box center [690, 399] width 1262 height 799
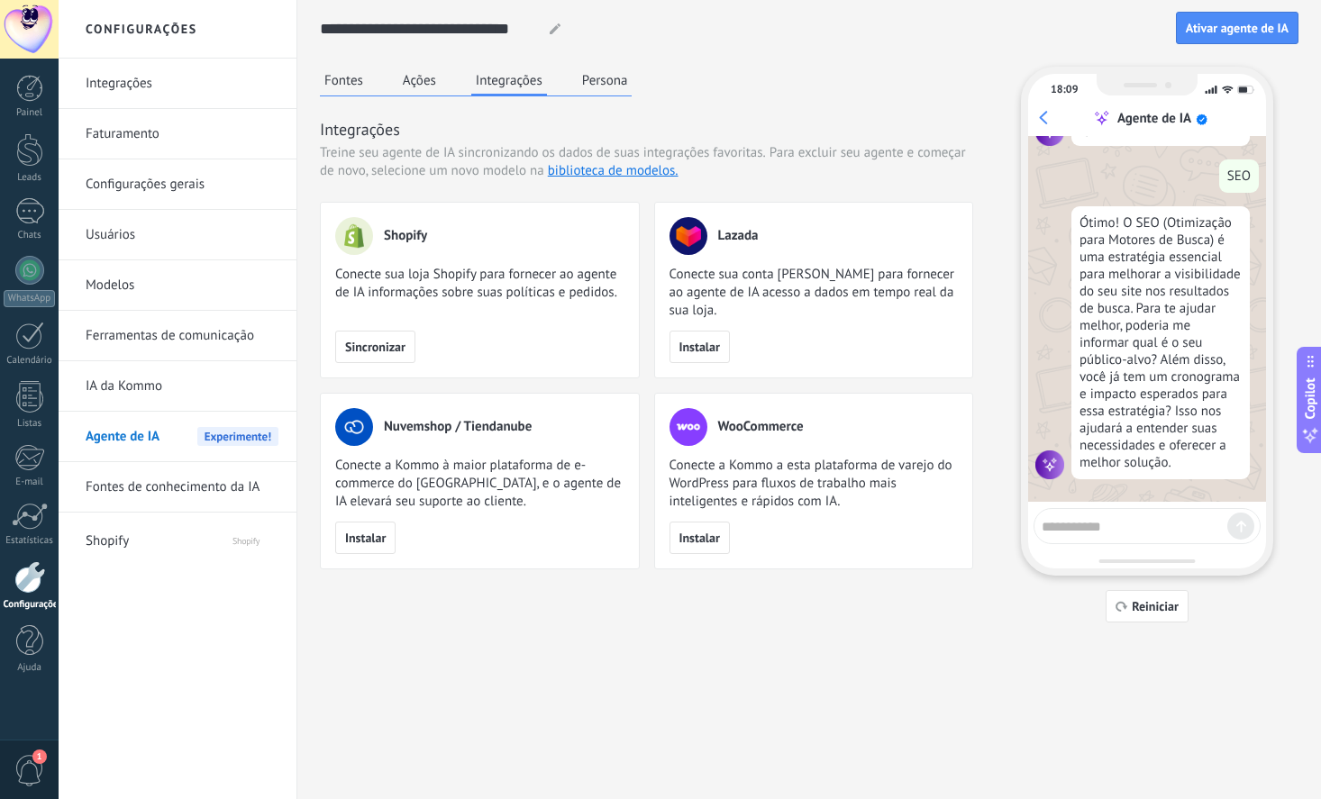
click at [605, 74] on button "Persona" at bounding box center [604, 80] width 55 height 27
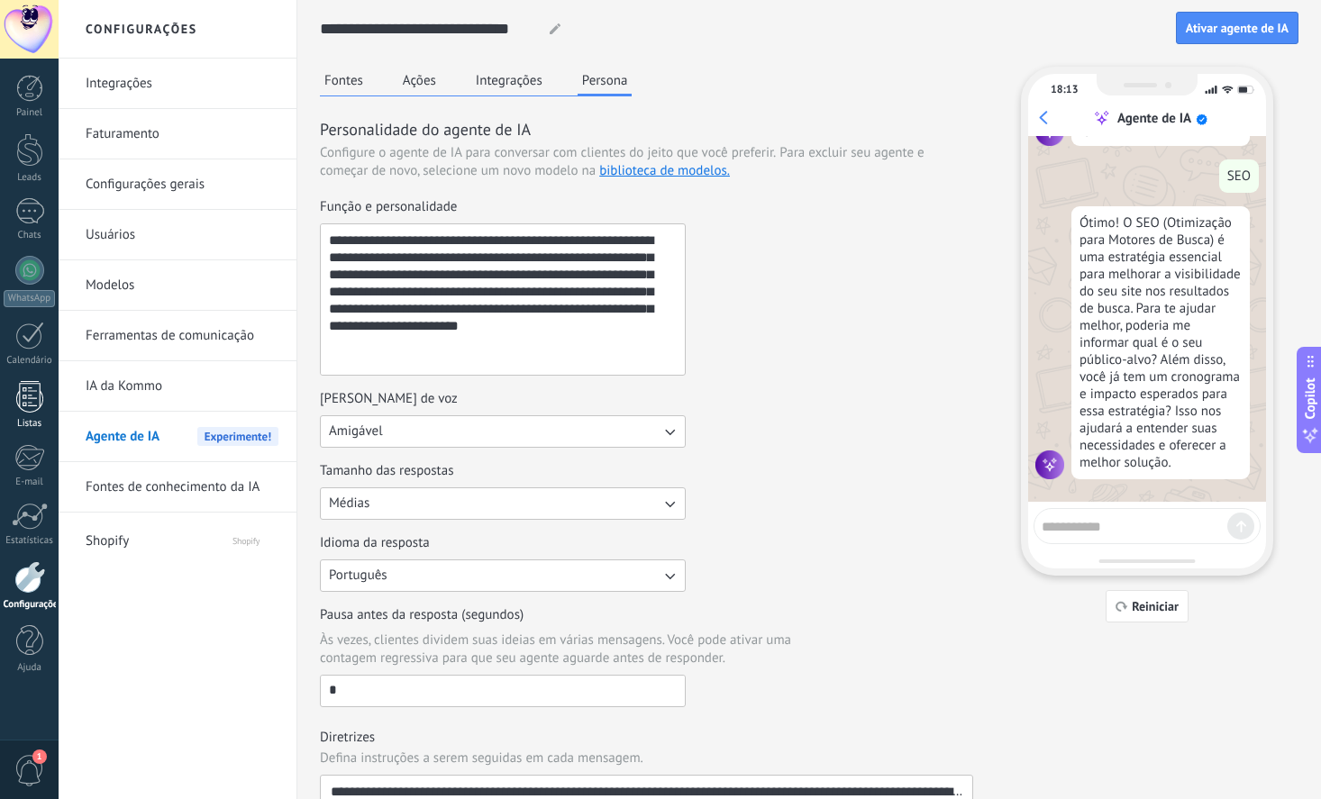
scroll to position [322, 0]
click at [163, 337] on link "Ferramentas de comunicação" at bounding box center [182, 336] width 193 height 50
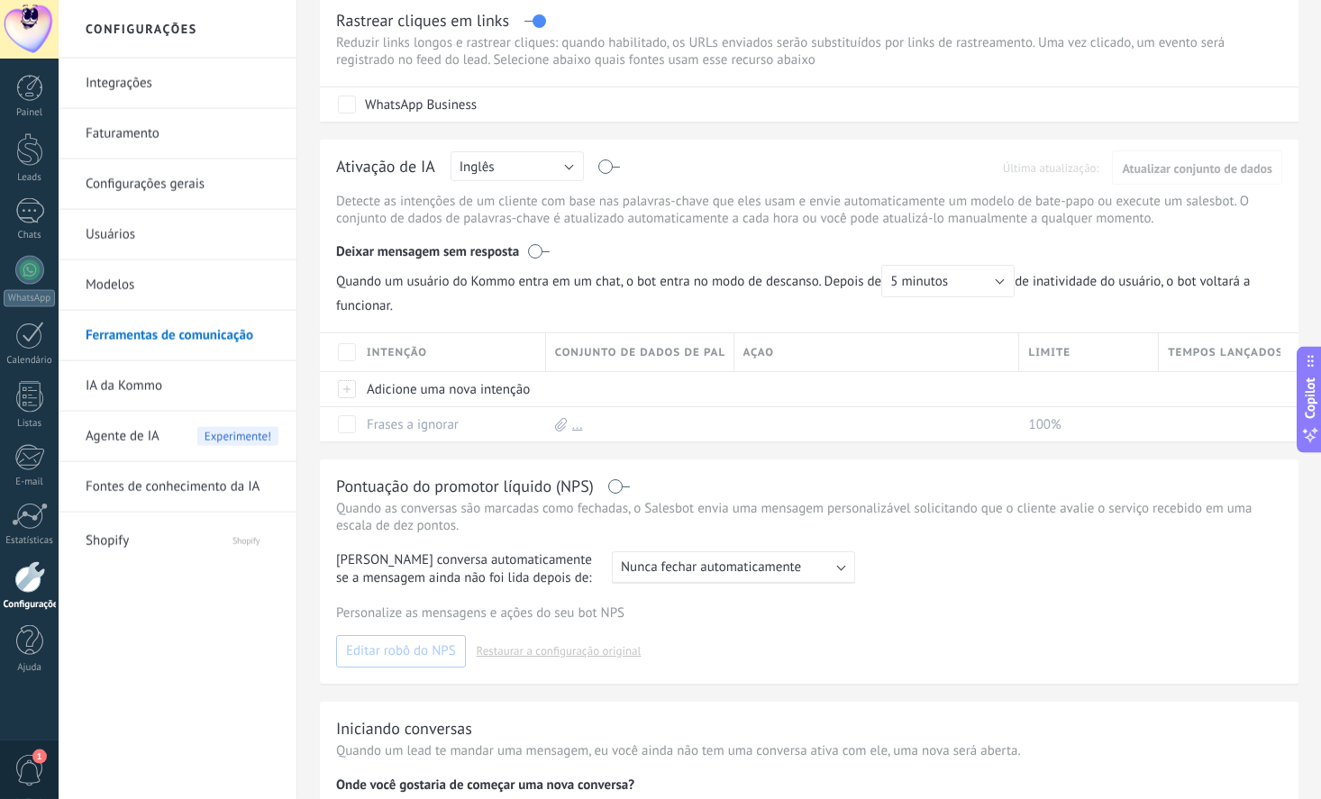
scroll to position [373, 0]
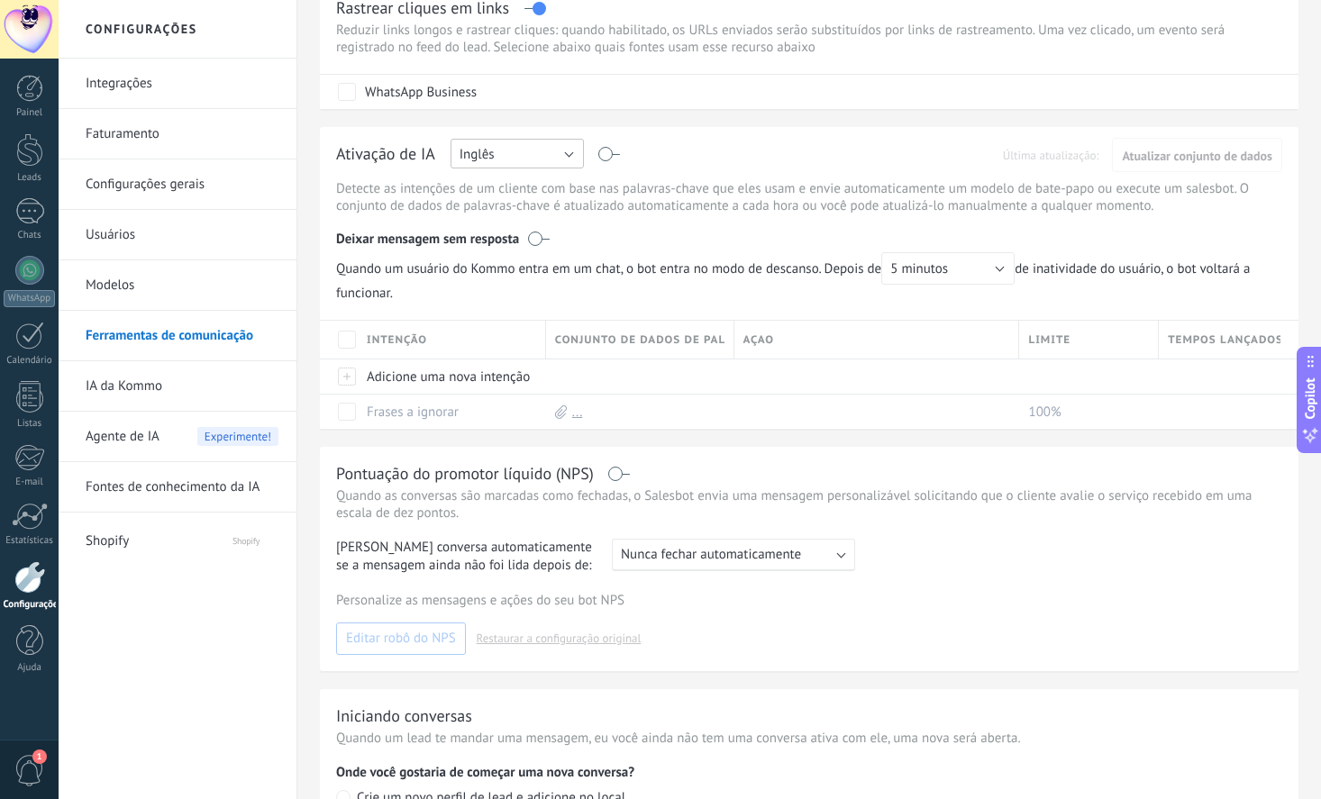
click at [505, 163] on button "Inglês" at bounding box center [516, 154] width 133 height 30
click at [725, 156] on div "Ativação de IA Russo Inglês Espanhol Português Indonésia Turco Inglês Última at…" at bounding box center [809, 157] width 946 height 28
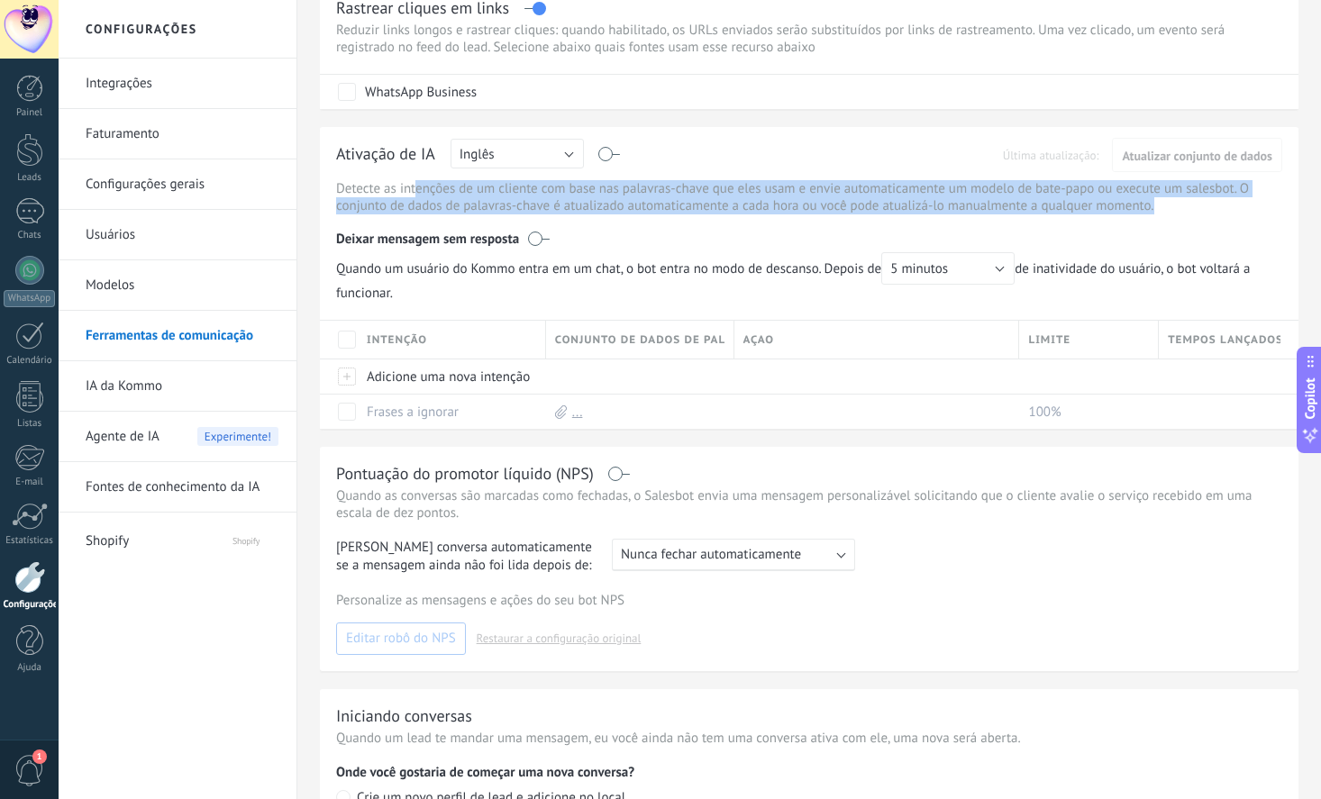
drag, startPoint x: 428, startPoint y: 195, endPoint x: 1212, endPoint y: 210, distance: 783.9
click at [1212, 210] on p "Detecte as intenções de um cliente com base nas palavras-chave que eles usam e …" at bounding box center [809, 197] width 946 height 34
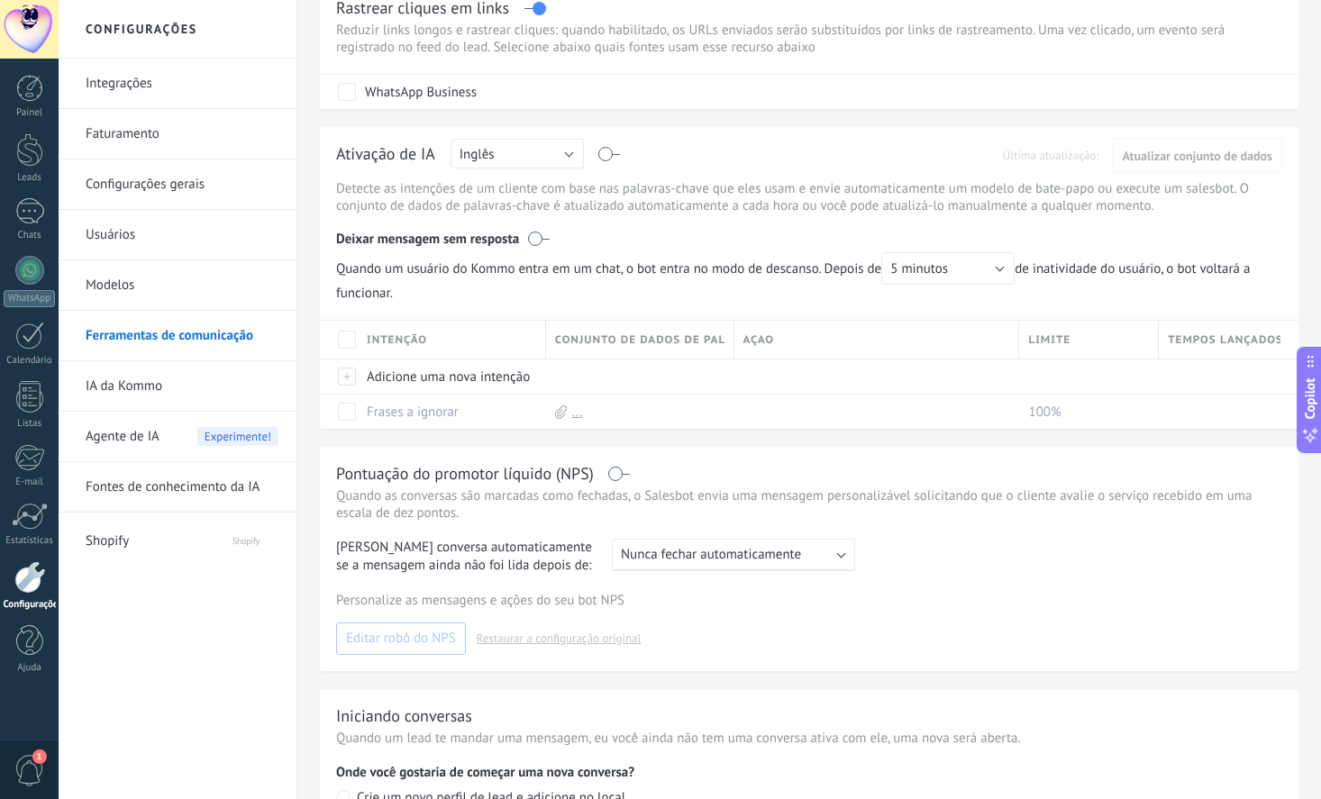
click at [1207, 210] on p "Detecte as intenções de um cliente com base nas palavras-chave que eles usam e …" at bounding box center [809, 197] width 946 height 34
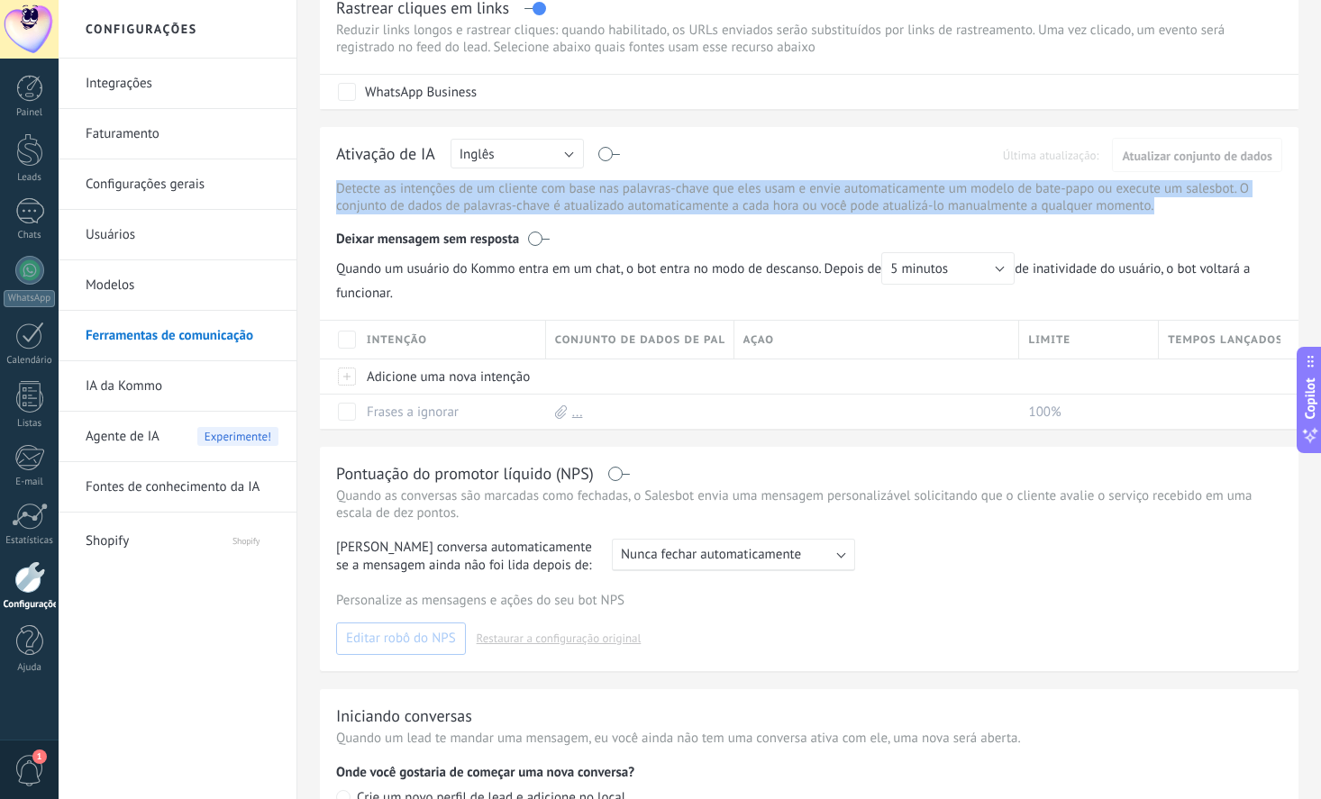
drag, startPoint x: 820, startPoint y: 185, endPoint x: 1194, endPoint y: 217, distance: 375.3
click at [1194, 217] on div "Ativação de IA Russo Inglês Espanhol Português Indonésia Turco Inglês Última at…" at bounding box center [809, 278] width 978 height 302
click at [1194, 214] on p "Detecte as intenções de um cliente com base nas palavras-chave que eles usam e …" at bounding box center [809, 197] width 946 height 34
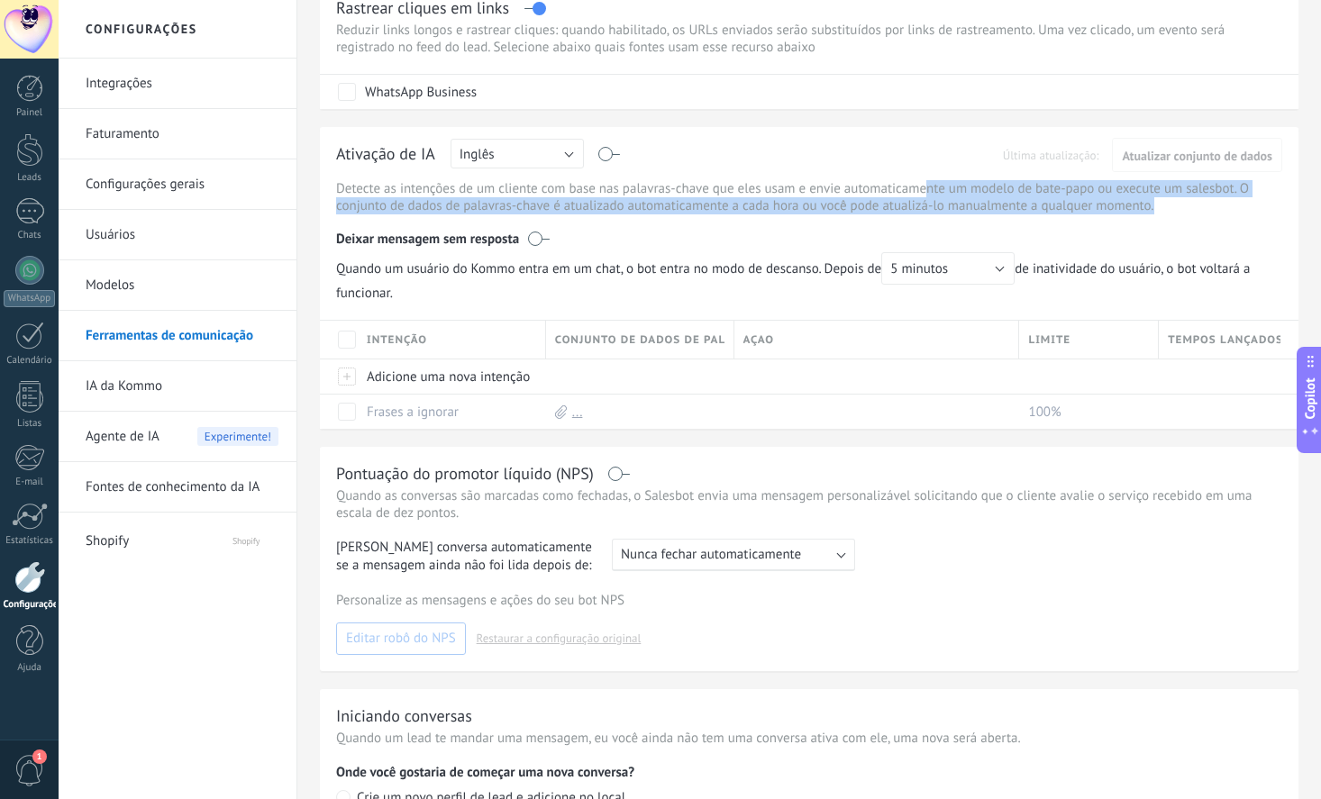
drag, startPoint x: 925, startPoint y: 195, endPoint x: 1179, endPoint y: 216, distance: 254.9
click at [1179, 214] on p "Detecte as intenções de um cliente com base nas palavras-chave que eles usam e …" at bounding box center [809, 197] width 946 height 34
click at [1057, 210] on p "Detecte as intenções de um cliente com base nas palavras-chave que eles usam e …" at bounding box center [809, 197] width 946 height 34
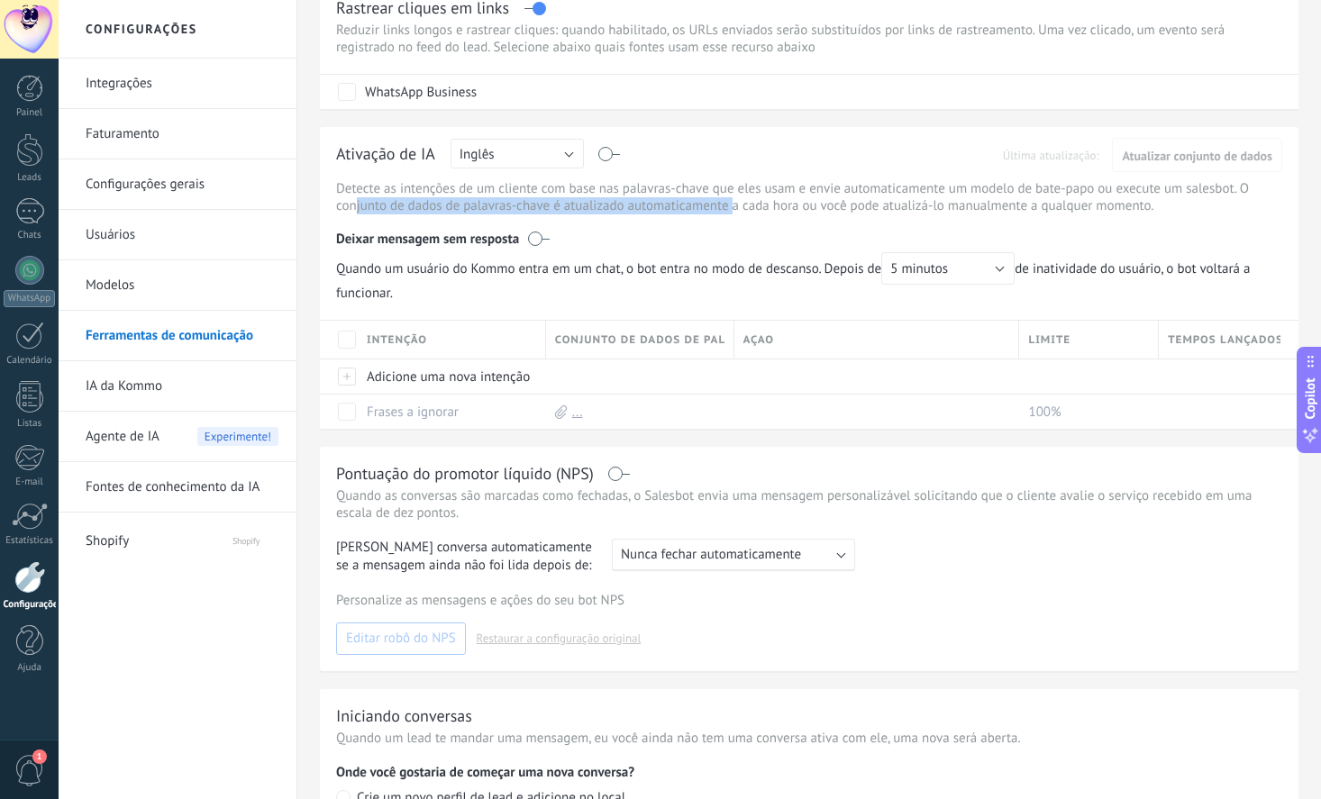
drag, startPoint x: 355, startPoint y: 212, endPoint x: 733, endPoint y: 213, distance: 378.4
click at [733, 213] on p "Detecte as intenções de um cliente com base nas palavras-chave que eles usam e …" at bounding box center [809, 197] width 946 height 34
drag, startPoint x: 424, startPoint y: 253, endPoint x: 576, endPoint y: 256, distance: 151.4
click at [576, 252] on div "Deixar mensagem sem resposta" at bounding box center [809, 235] width 946 height 34
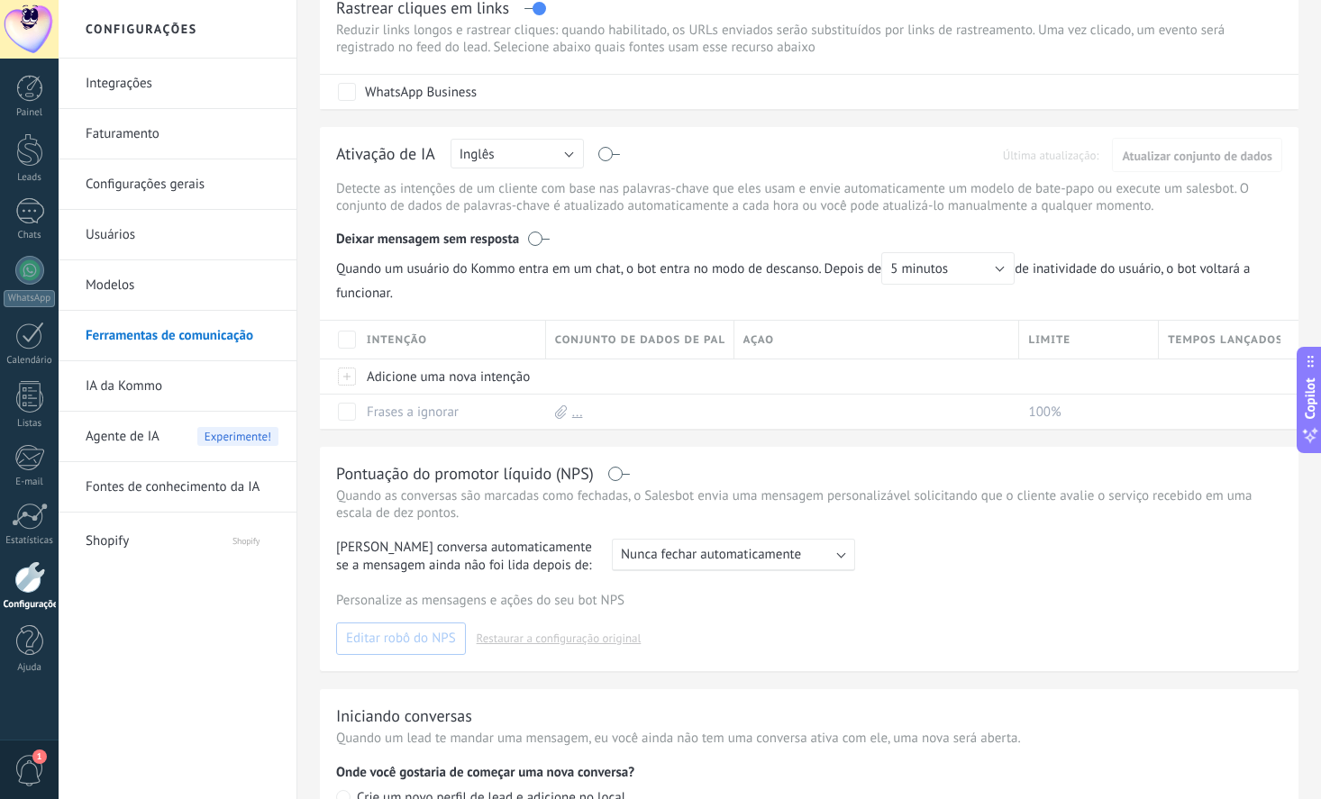
click at [418, 249] on div "Deixar mensagem sem resposta" at bounding box center [809, 235] width 946 height 34
click at [540, 248] on label at bounding box center [539, 239] width 22 height 18
click at [605, 150] on div "Ativação de IA Russo Inglês Espanhol Português Indonésia Turco Inglês Última at…" at bounding box center [809, 157] width 946 height 28
click at [605, 156] on div "Ativação de IA Russo Inglês Espanhol Português Indonésia Turco Inglês Última at…" at bounding box center [809, 157] width 946 height 28
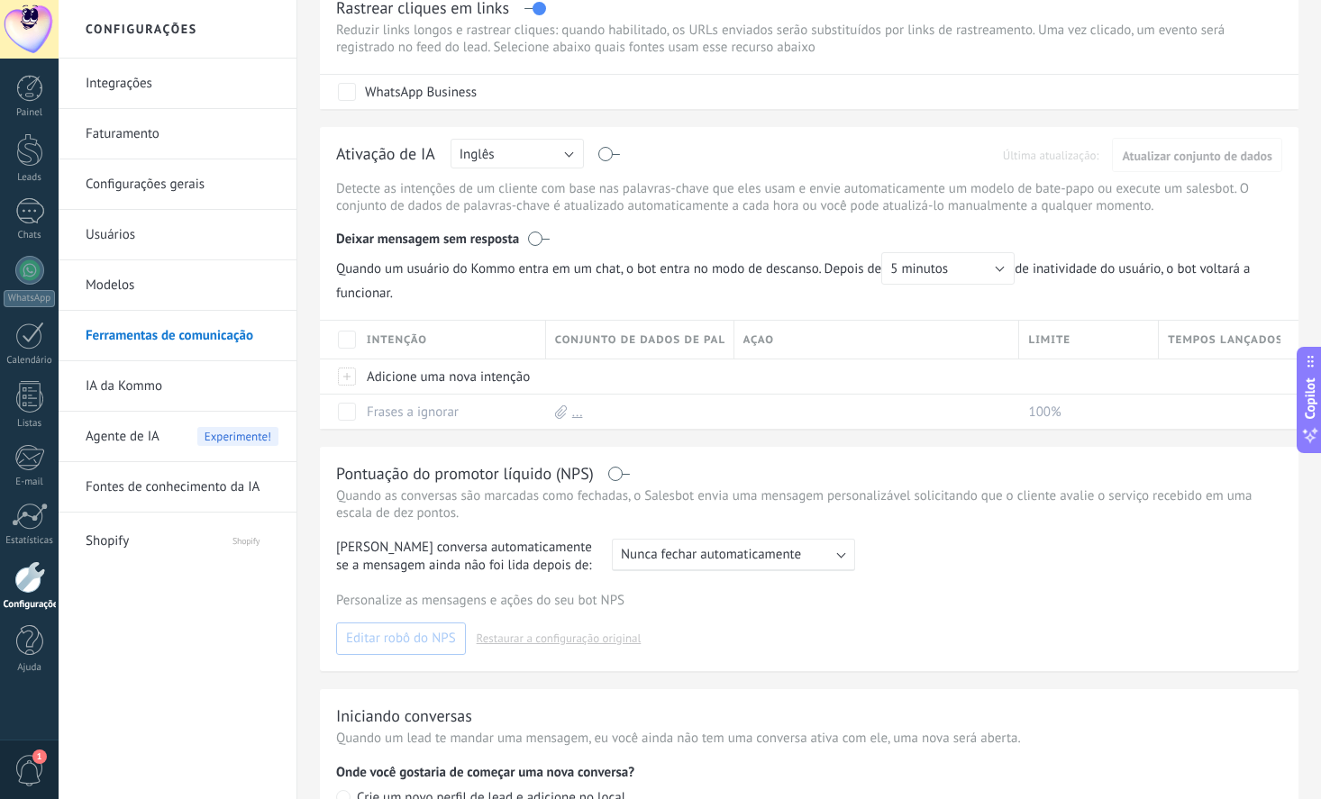
click at [609, 170] on div "Ativação de IA Russo Inglês Espanhol Português Indonésia Turco Inglês Última at…" at bounding box center [809, 157] width 946 height 28
click at [608, 155] on label at bounding box center [609, 154] width 21 height 1
click at [461, 386] on div "Adicione uma nova intenção" at bounding box center [447, 376] width 179 height 34
click at [749, 252] on div "Deixar mensagem sem resposta" at bounding box center [809, 235] width 946 height 34
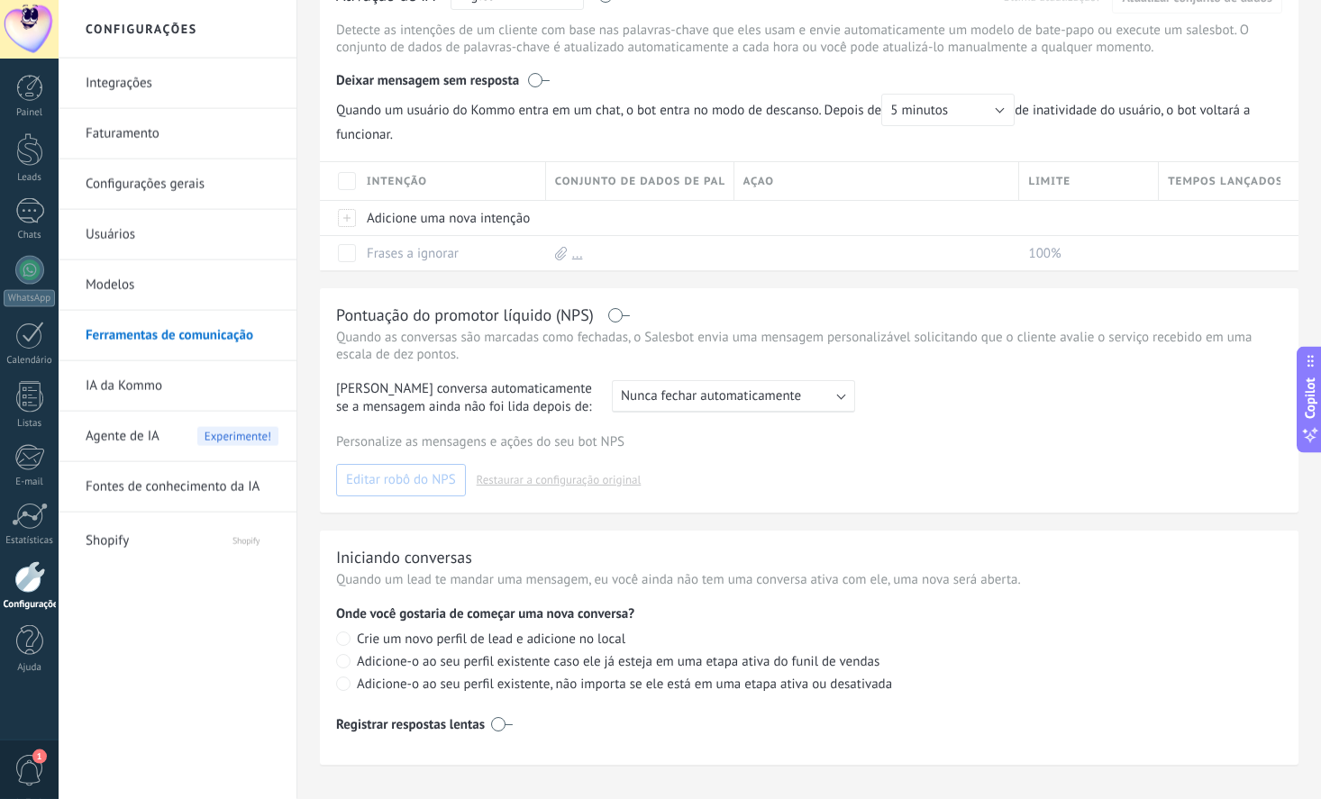
scroll to position [587, 0]
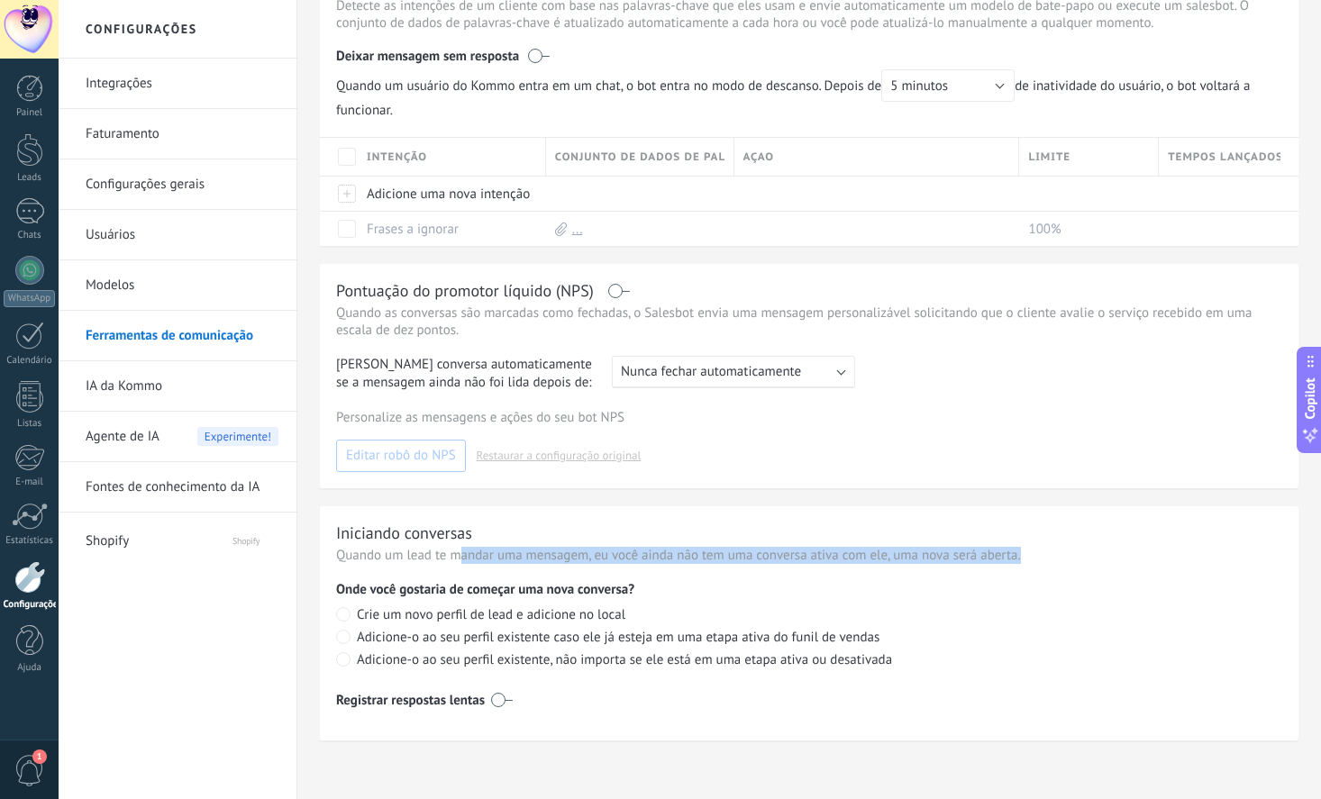
drag, startPoint x: 457, startPoint y: 549, endPoint x: 1053, endPoint y: 559, distance: 596.5
click at [1053, 559] on div "Iniciando conversas Quando um lead te mandar uma mensagem, eu você ainda não te…" at bounding box center [809, 623] width 978 height 234
click at [950, 547] on p "Quando um lead te mandar uma mensagem, eu você ainda não tem uma conversa ativa…" at bounding box center [809, 555] width 946 height 17
click at [839, 549] on p "Quando um lead te mandar uma mensagem, eu você ainda não tem uma conversa ativa…" at bounding box center [809, 555] width 946 height 17
drag, startPoint x: 897, startPoint y: 549, endPoint x: 1080, endPoint y: 552, distance: 182.9
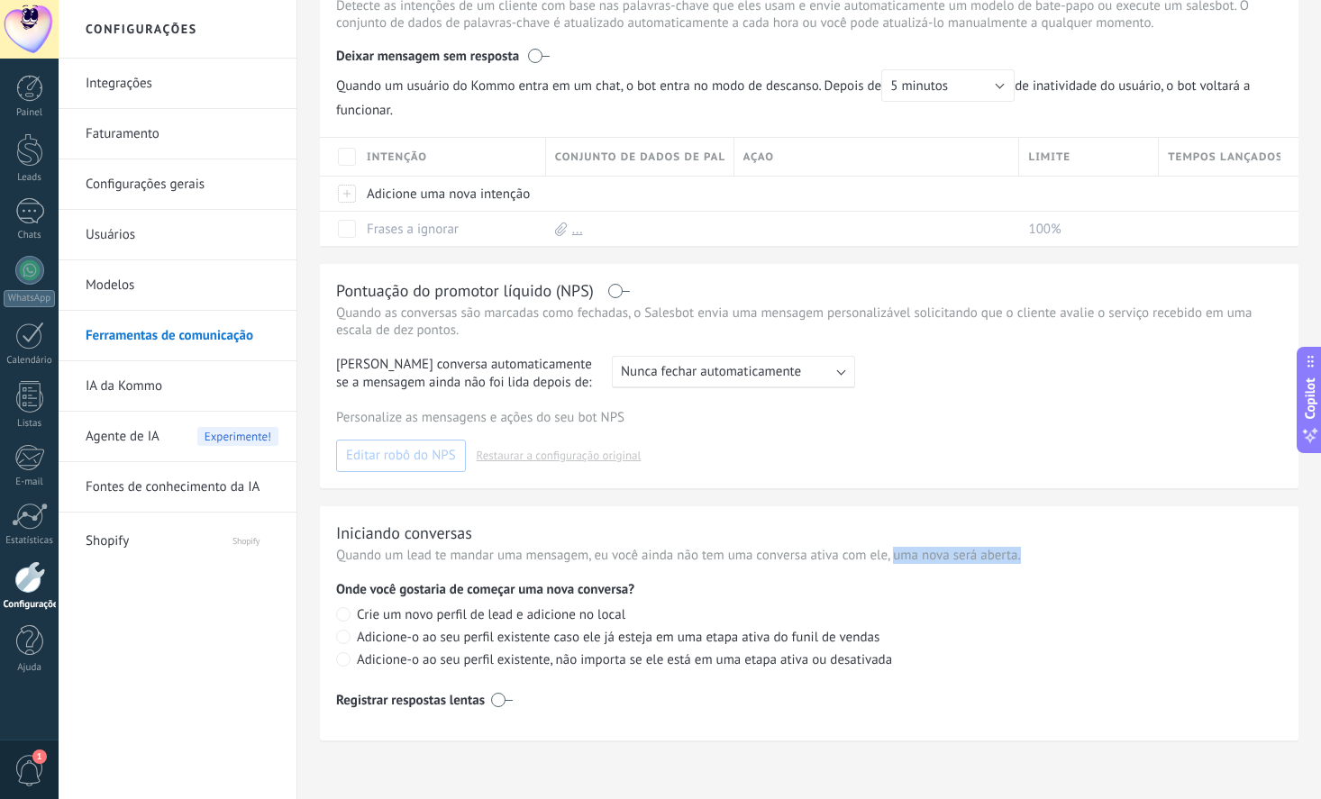
click at [1080, 552] on p "Quando um lead te mandar uma mensagem, eu você ainda não tem uma conversa ativa…" at bounding box center [809, 555] width 946 height 17
click at [91, 226] on link "Usuários" at bounding box center [182, 235] width 193 height 50
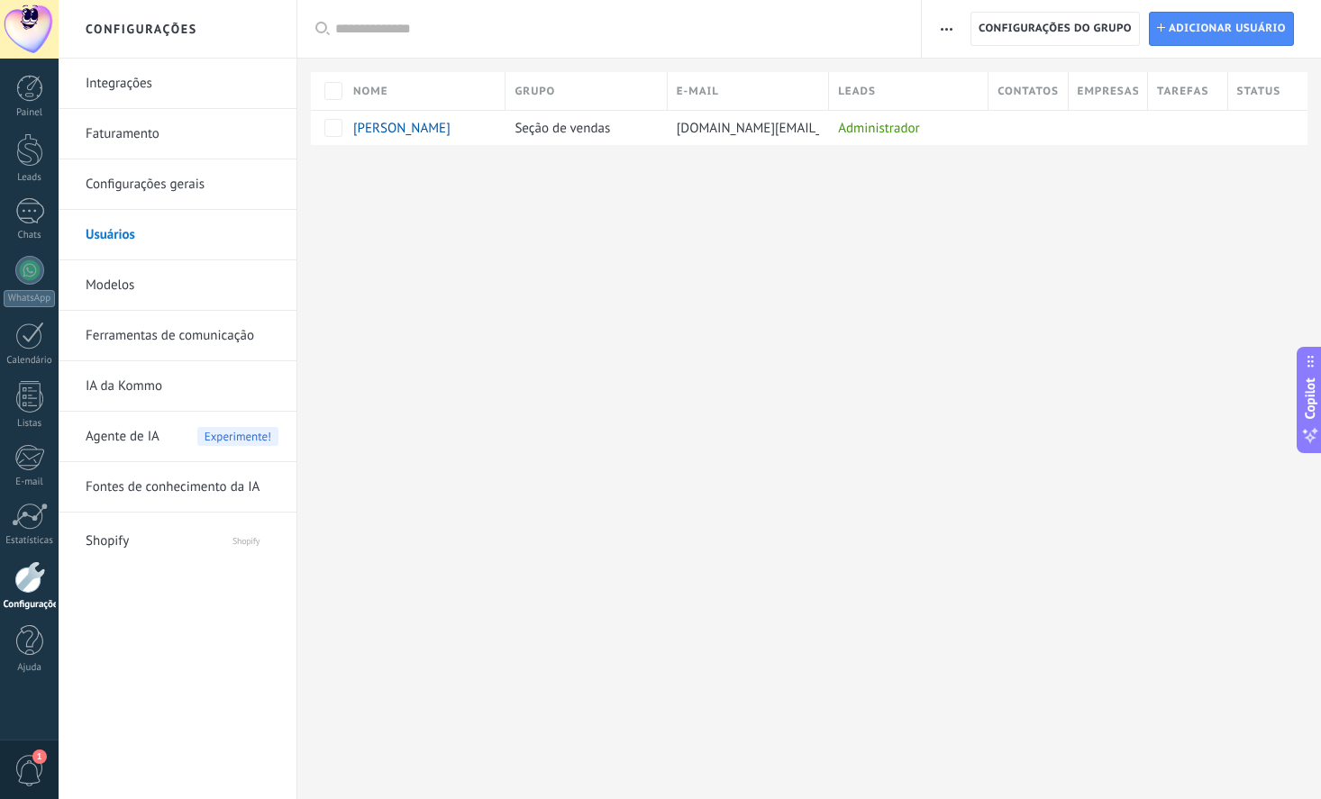
click at [1110, 86] on span "Empresas" at bounding box center [1107, 91] width 60 height 17
click at [1036, 117] on div at bounding box center [1023, 128] width 70 height 34
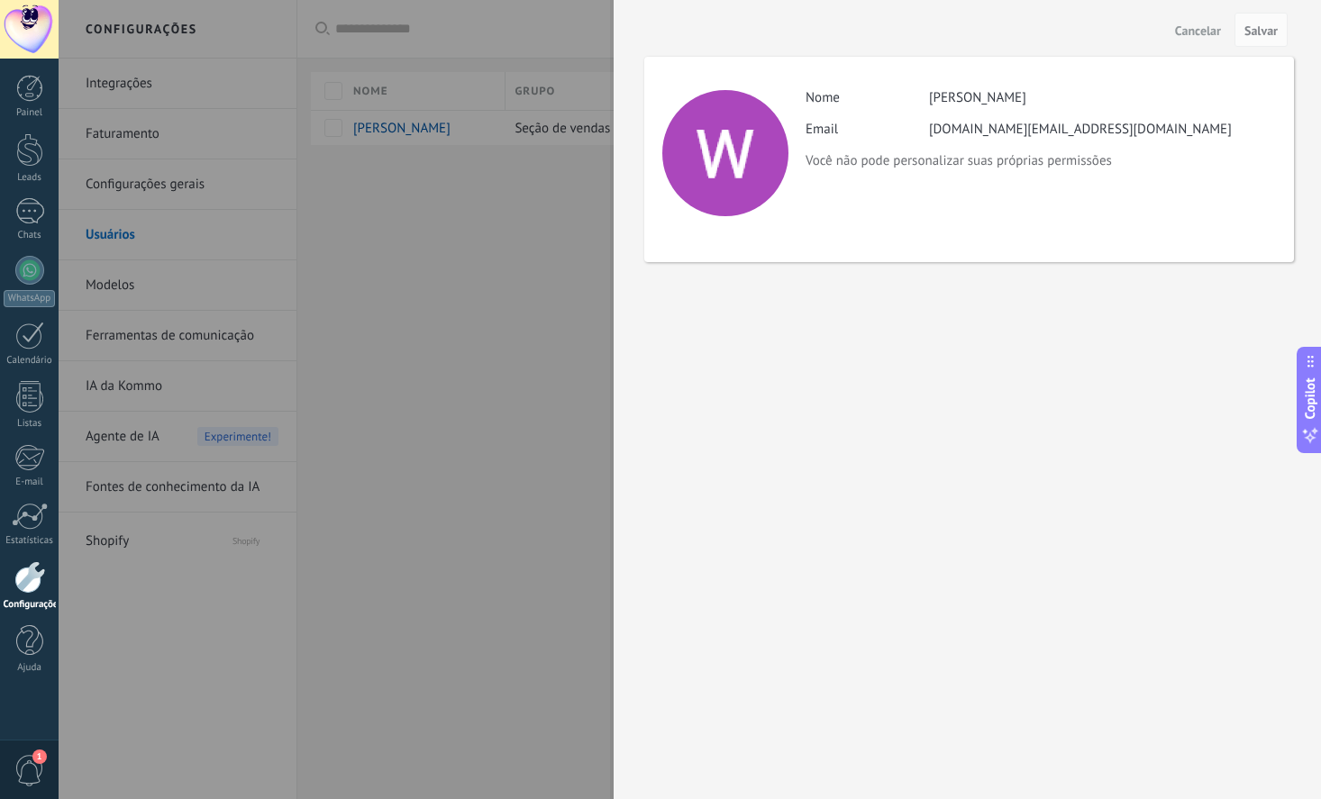
click at [462, 335] on div at bounding box center [660, 399] width 1321 height 799
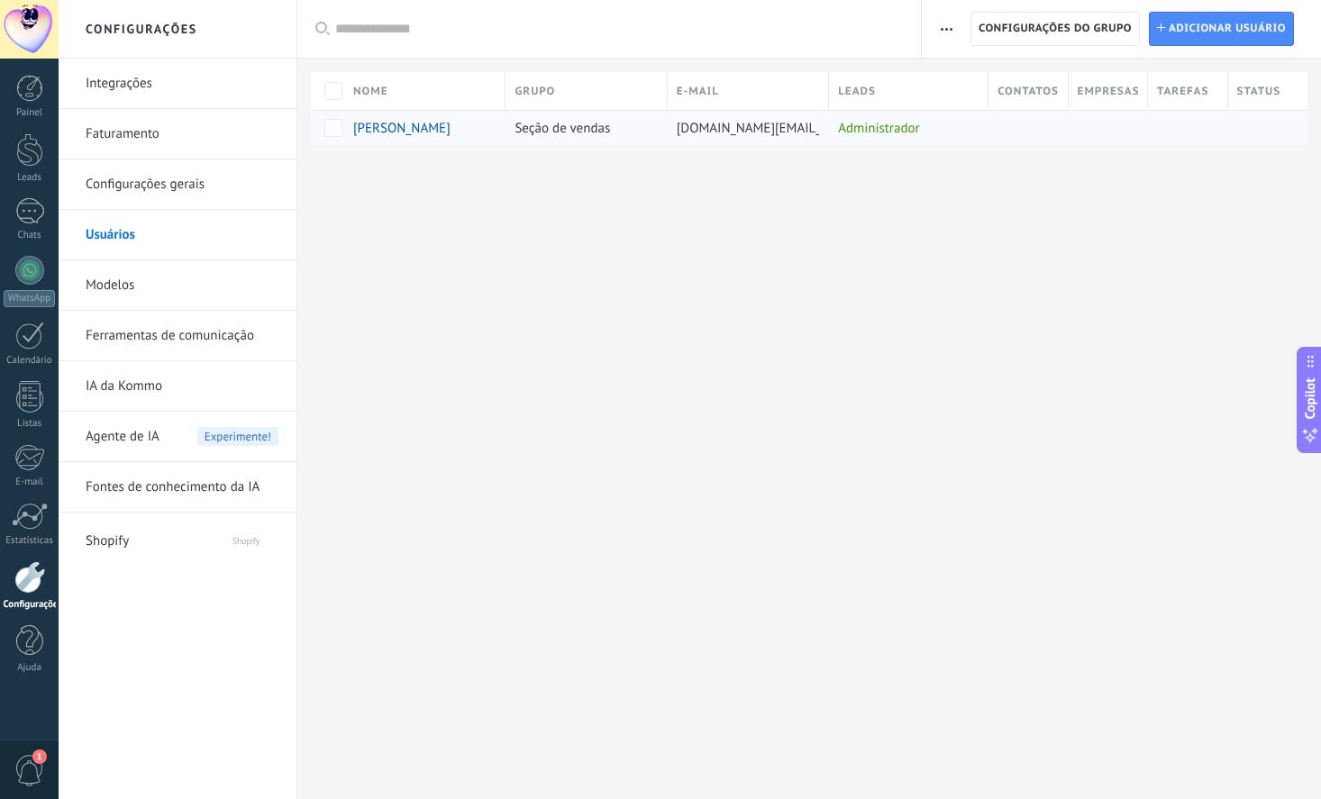
click at [599, 134] on span "Seção de vendas" at bounding box center [561, 128] width 95 height 17
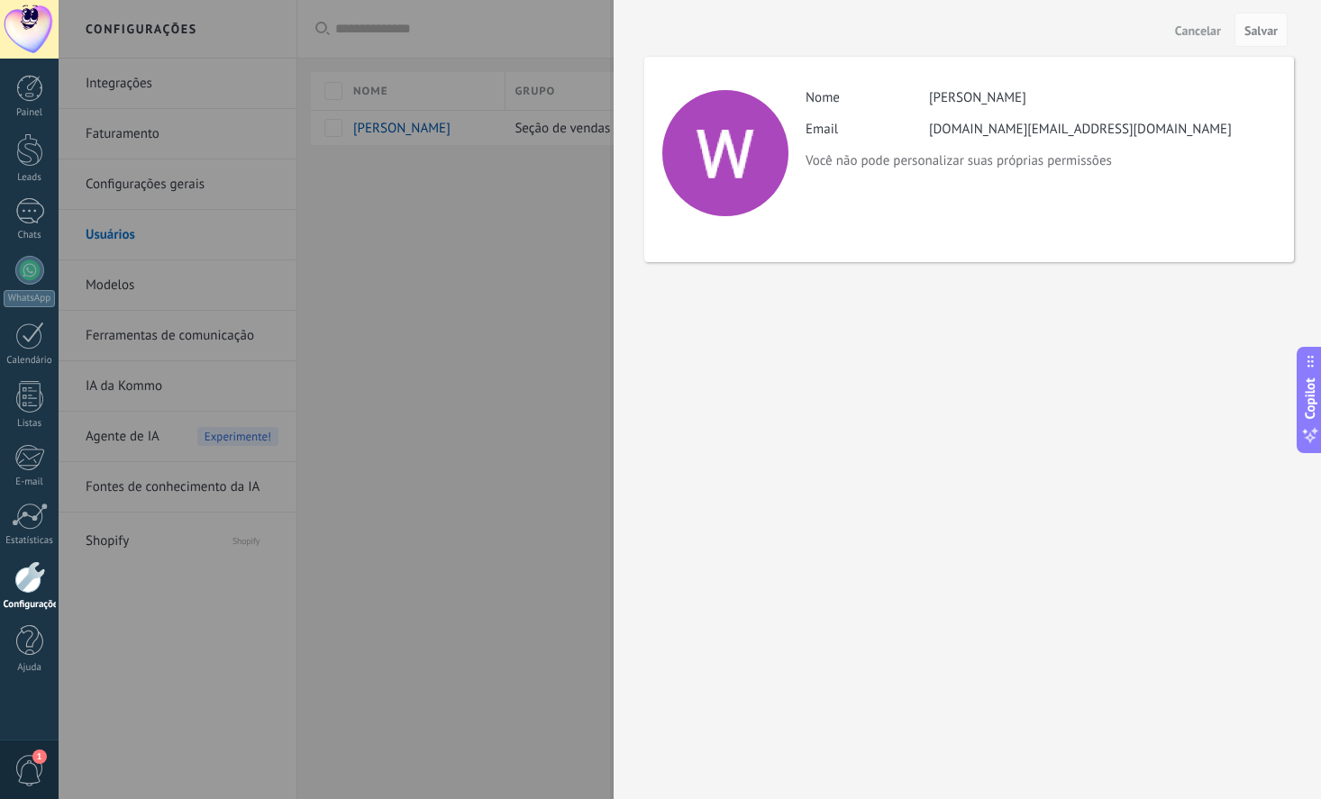
click at [502, 267] on div at bounding box center [660, 399] width 1321 height 799
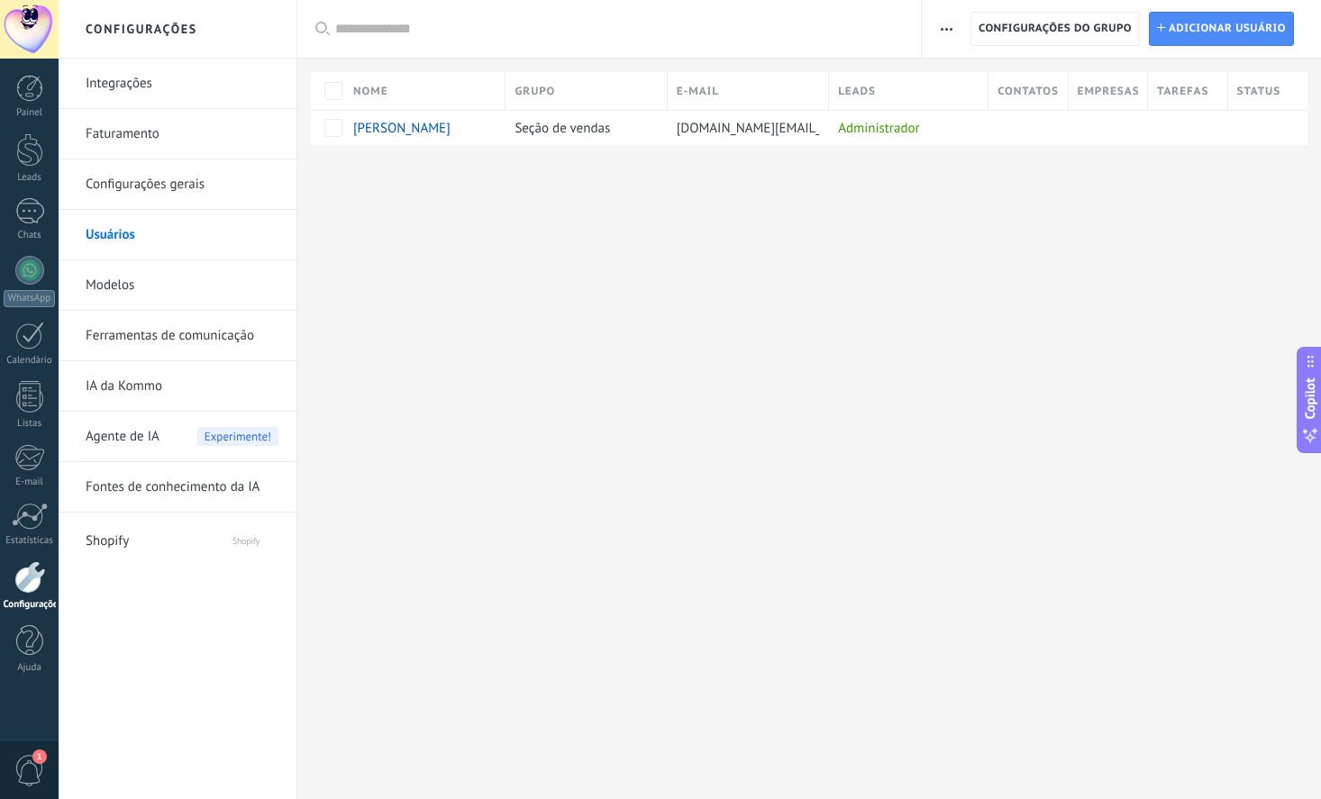
click at [693, 430] on div "Configurações Integrações Faturamento Configurações gerais Usuários Modelos Fer…" at bounding box center [690, 399] width 1262 height 799
click at [34, 771] on span "1" at bounding box center [29, 771] width 31 height 32
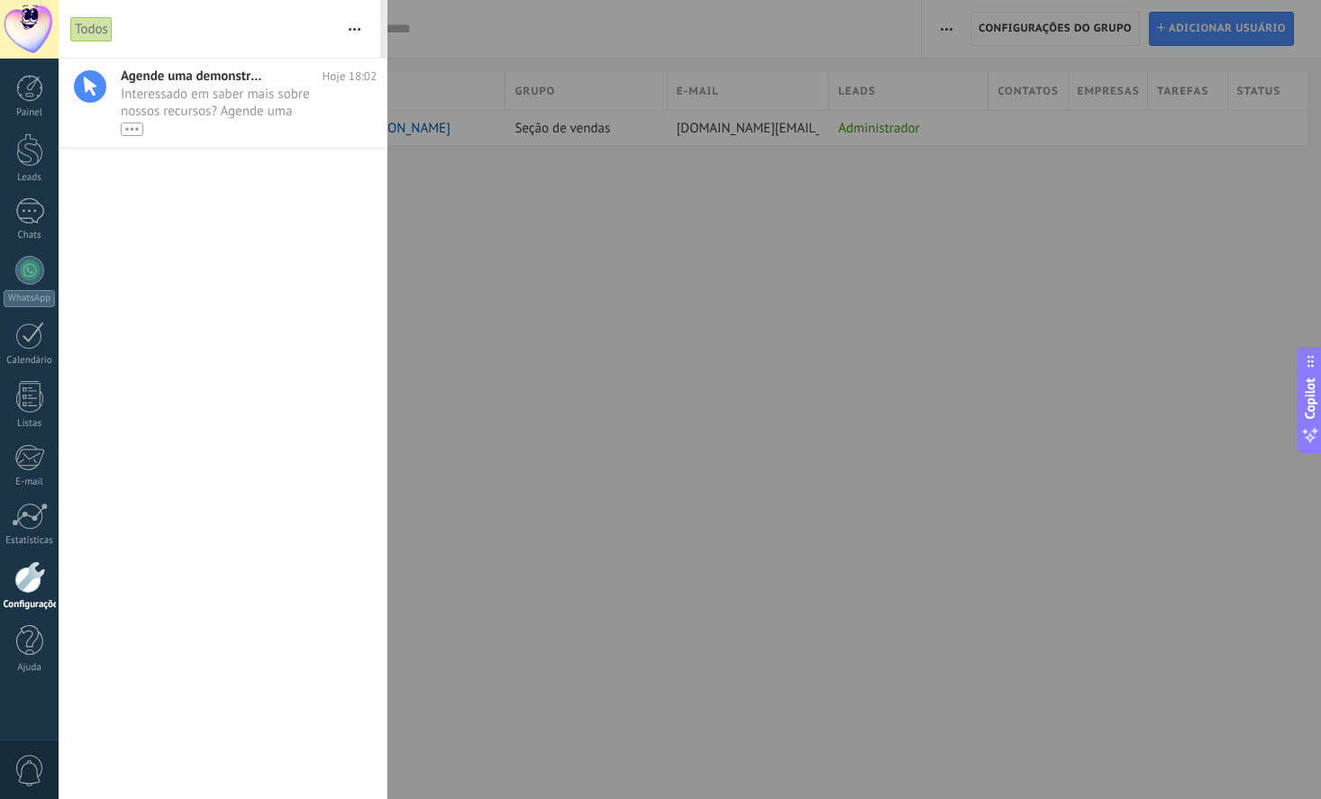
click at [686, 468] on div at bounding box center [660, 399] width 1321 height 799
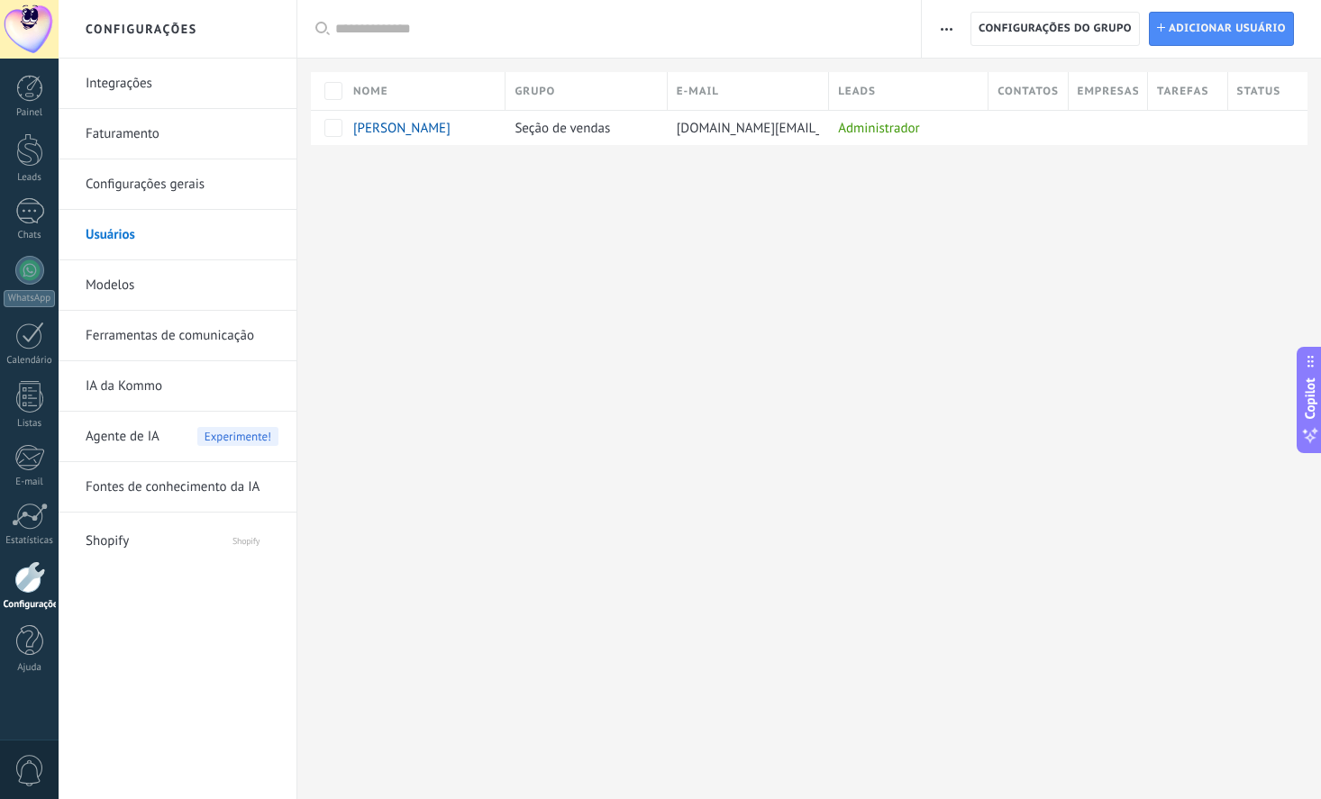
click at [141, 134] on link "Faturamento" at bounding box center [182, 134] width 193 height 50
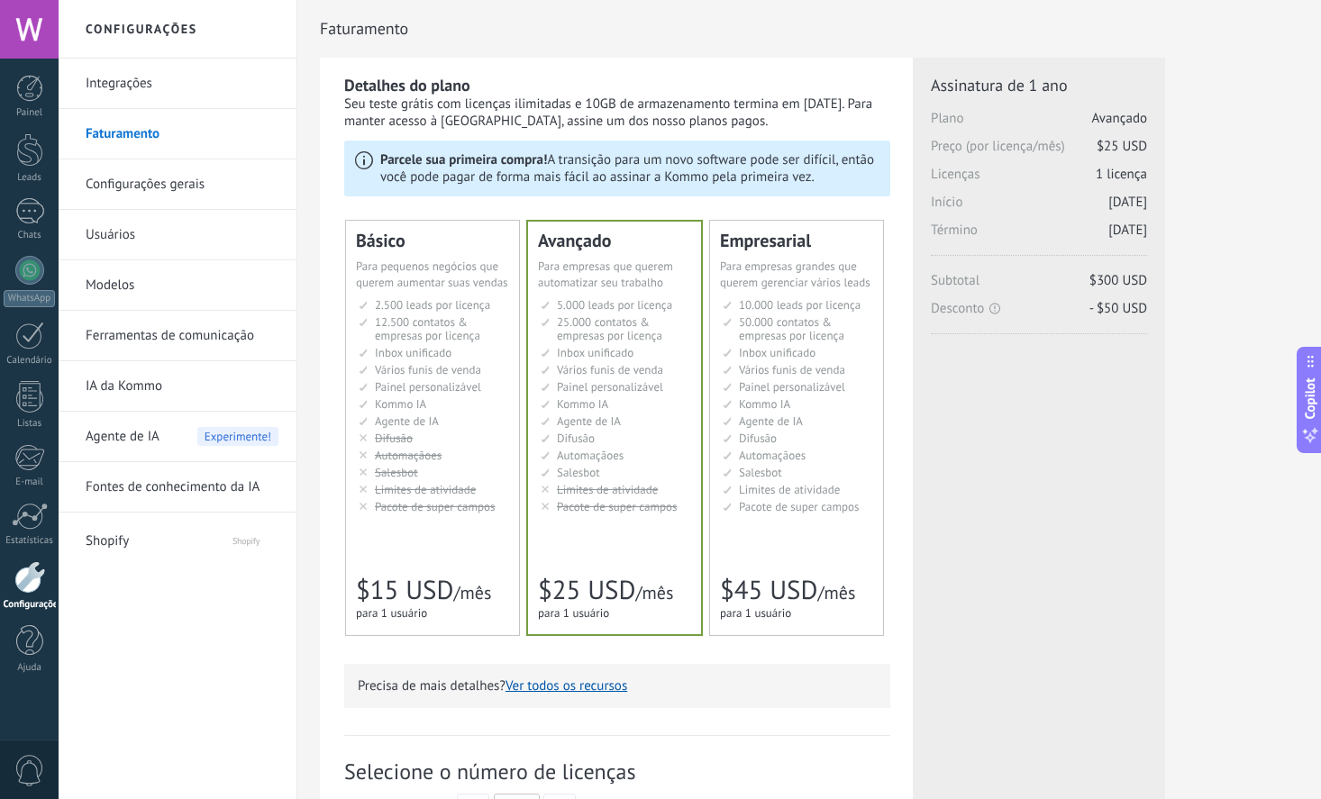
drag, startPoint x: 351, startPoint y: 107, endPoint x: 748, endPoint y: 128, distance: 396.9
click at [748, 128] on div "Seu teste grátis com licenças ilimitadas e 10GB de armazenamento termina em 07/…" at bounding box center [617, 112] width 546 height 34
drag, startPoint x: 1139, startPoint y: 232, endPoint x: 959, endPoint y: 105, distance: 219.2
click at [959, 105] on div "Assinatura de 1 ano Plano Avançado Preço (por licença/mês) $25 USD Licenças 1 l…" at bounding box center [1039, 165] width 216 height 181
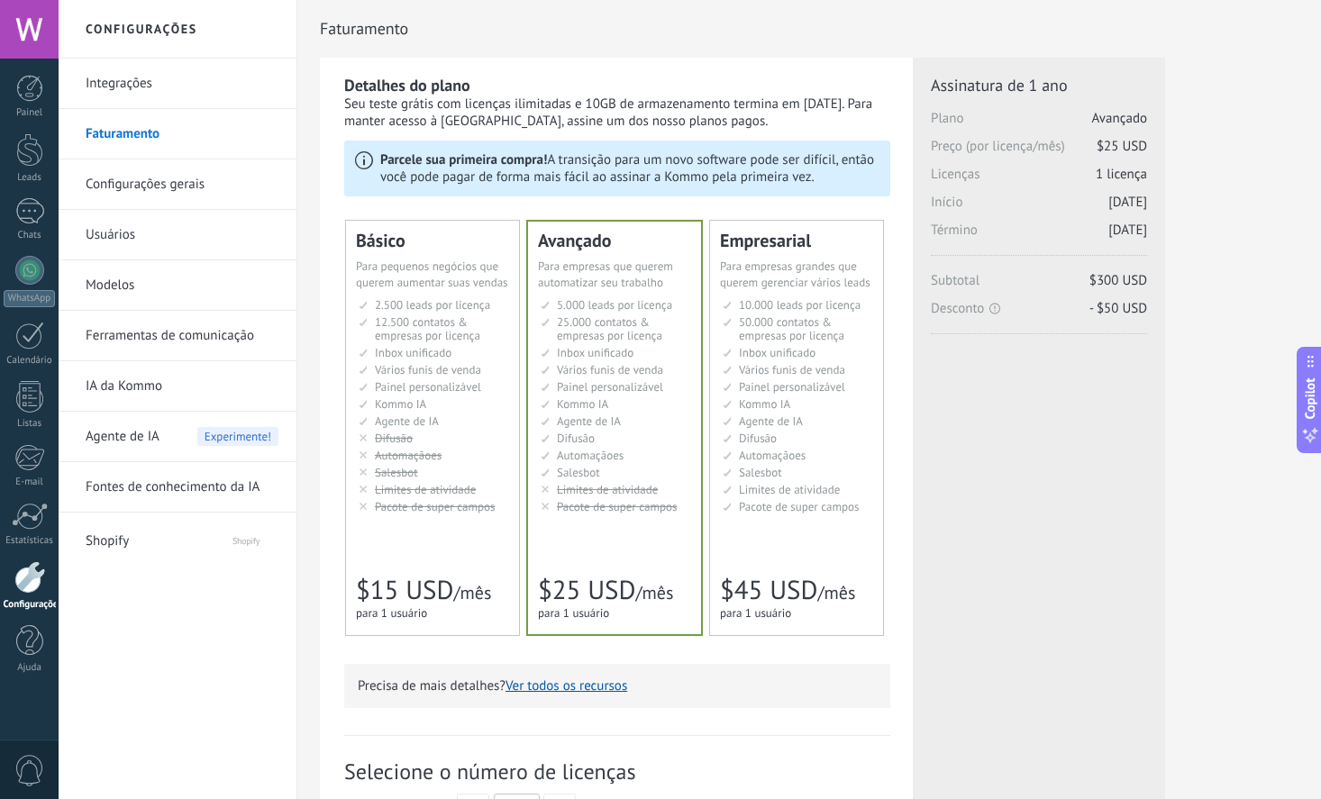
click at [1049, 462] on div "Licenças adicionais Plano Avançado Preço (por licença/mês) $25 USD Novas licenç…" at bounding box center [1039, 282] width 216 height 414
drag, startPoint x: 641, startPoint y: 92, endPoint x: 733, endPoint y: 123, distance: 97.7
click at [733, 123] on div "Detalhes do plano Seu teste grátis com licenças ilimitadas e 10GB de armazename…" at bounding box center [617, 102] width 546 height 55
click at [733, 123] on div "Seu teste grátis com licenças ilimitadas e 10GB de armazenamento termina em 07/…" at bounding box center [617, 112] width 546 height 34
drag, startPoint x: 425, startPoint y: 157, endPoint x: 843, endPoint y: 183, distance: 418.8
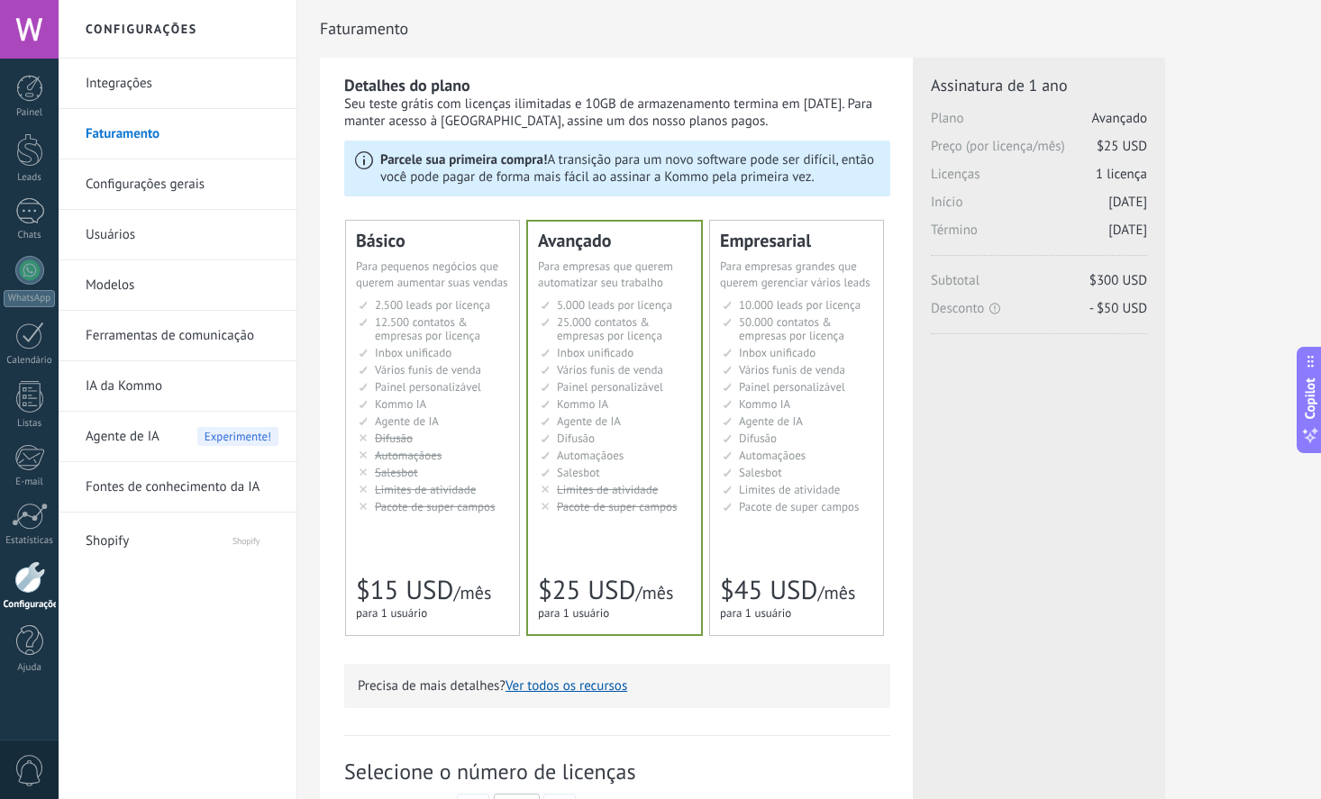
click at [843, 183] on p "Parcele sua primeira compra! A transição para um novo software pode ser difícil…" at bounding box center [629, 168] width 499 height 34
drag, startPoint x: 443, startPoint y: 186, endPoint x: 821, endPoint y: 183, distance: 377.5
click at [820, 184] on p "Parcele sua primeira compra! A transição para um novo software pode ser difícil…" at bounding box center [629, 168] width 499 height 34
click at [831, 182] on p "Parcele sua primeira compra! A transição para um novo software pode ser difícil…" at bounding box center [629, 168] width 499 height 34
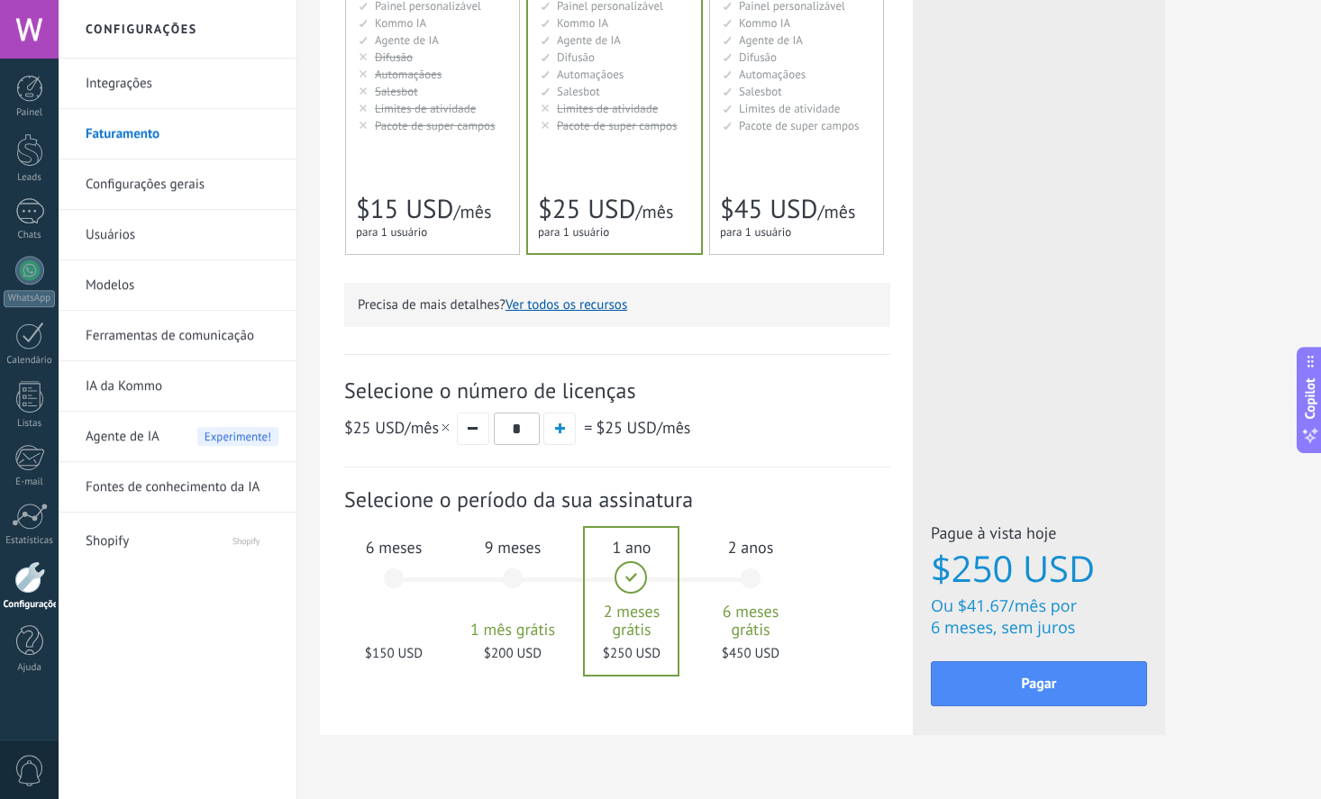
scroll to position [434, 0]
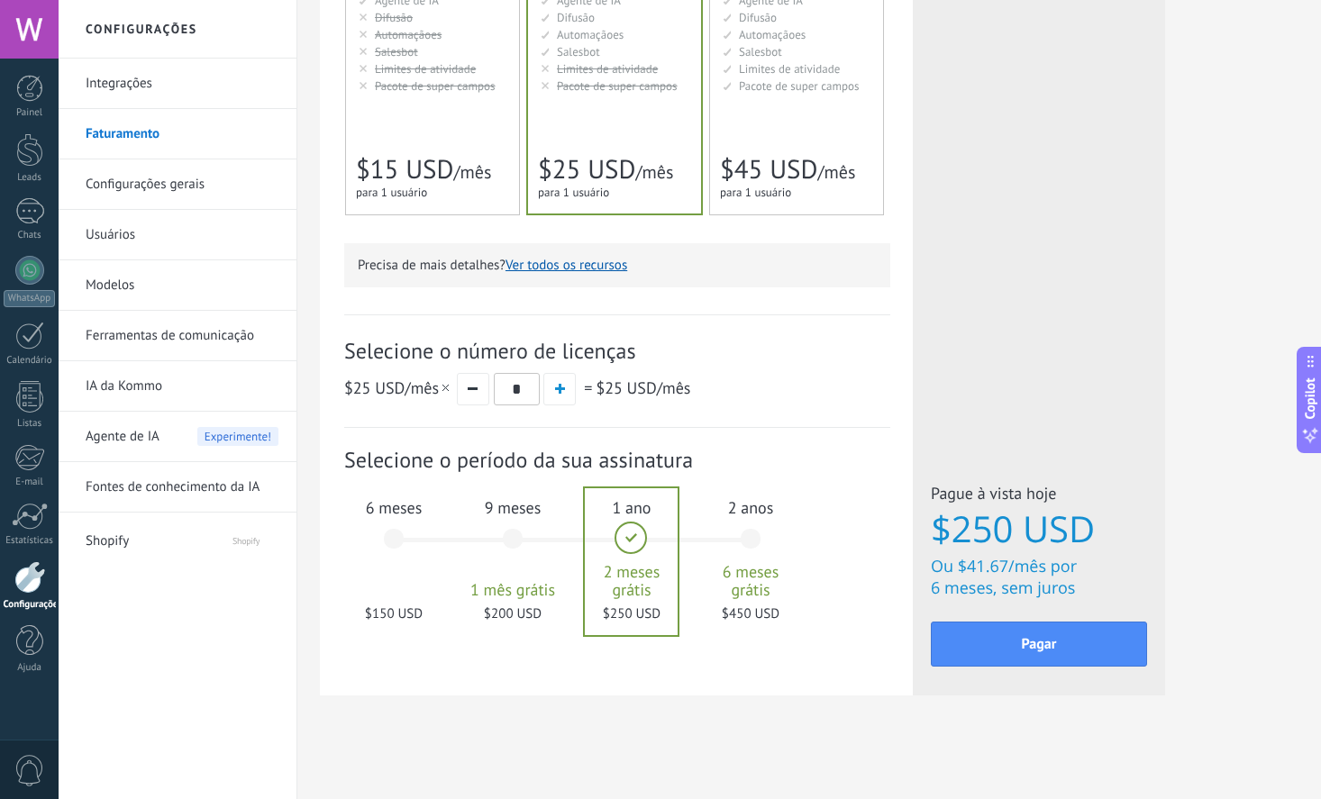
drag, startPoint x: 417, startPoint y: 350, endPoint x: 673, endPoint y: 356, distance: 255.9
click at [673, 356] on span "Selecione o número de licenças" at bounding box center [617, 351] width 546 height 28
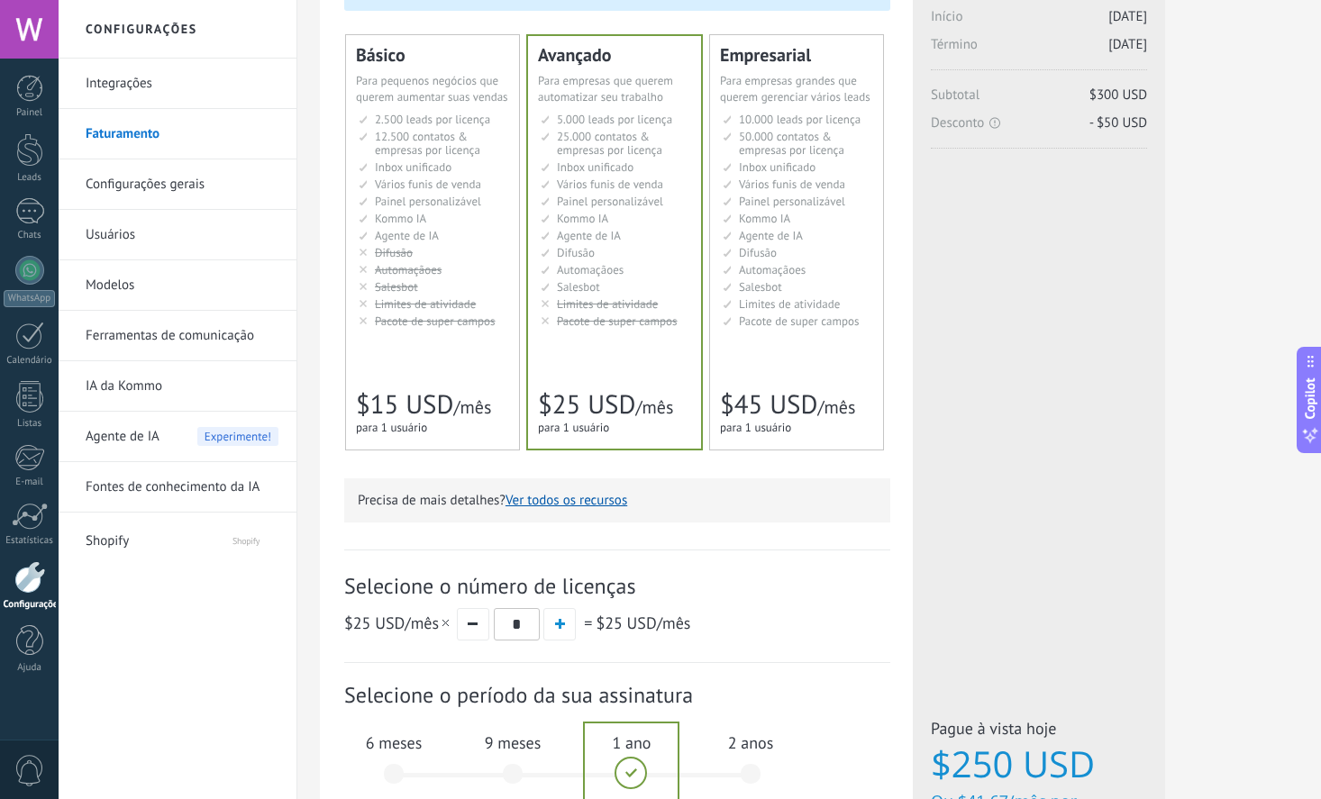
scroll to position [0, 0]
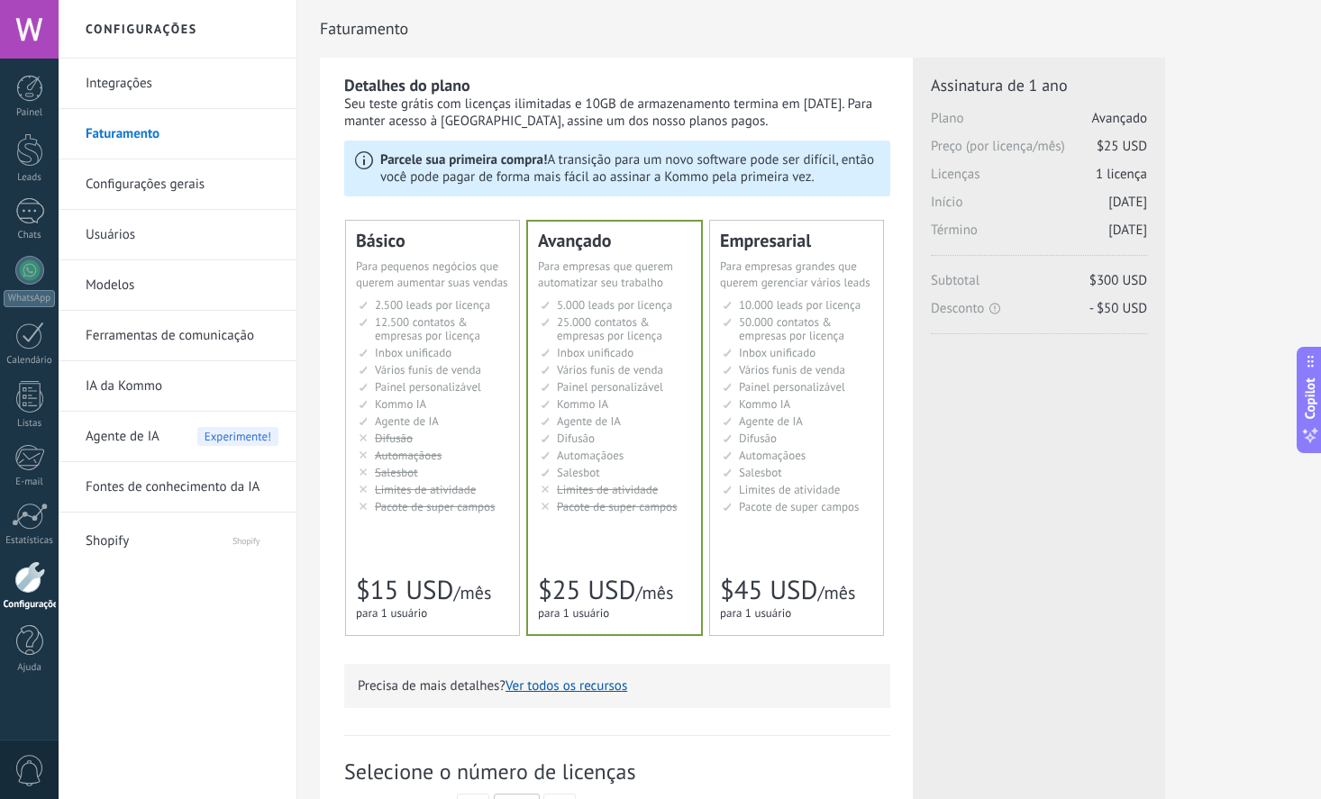
drag, startPoint x: 368, startPoint y: 103, endPoint x: 752, endPoint y: 121, distance: 385.1
click at [752, 121] on div "Seu teste grátis com licenças ilimitadas e 10GB de armazenamento termina em 07/…" at bounding box center [617, 112] width 546 height 34
drag, startPoint x: 979, startPoint y: 153, endPoint x: 1145, endPoint y: 146, distance: 165.9
click at [1145, 146] on span "Preço (por licença/mês) $25 USD" at bounding box center [1039, 152] width 216 height 28
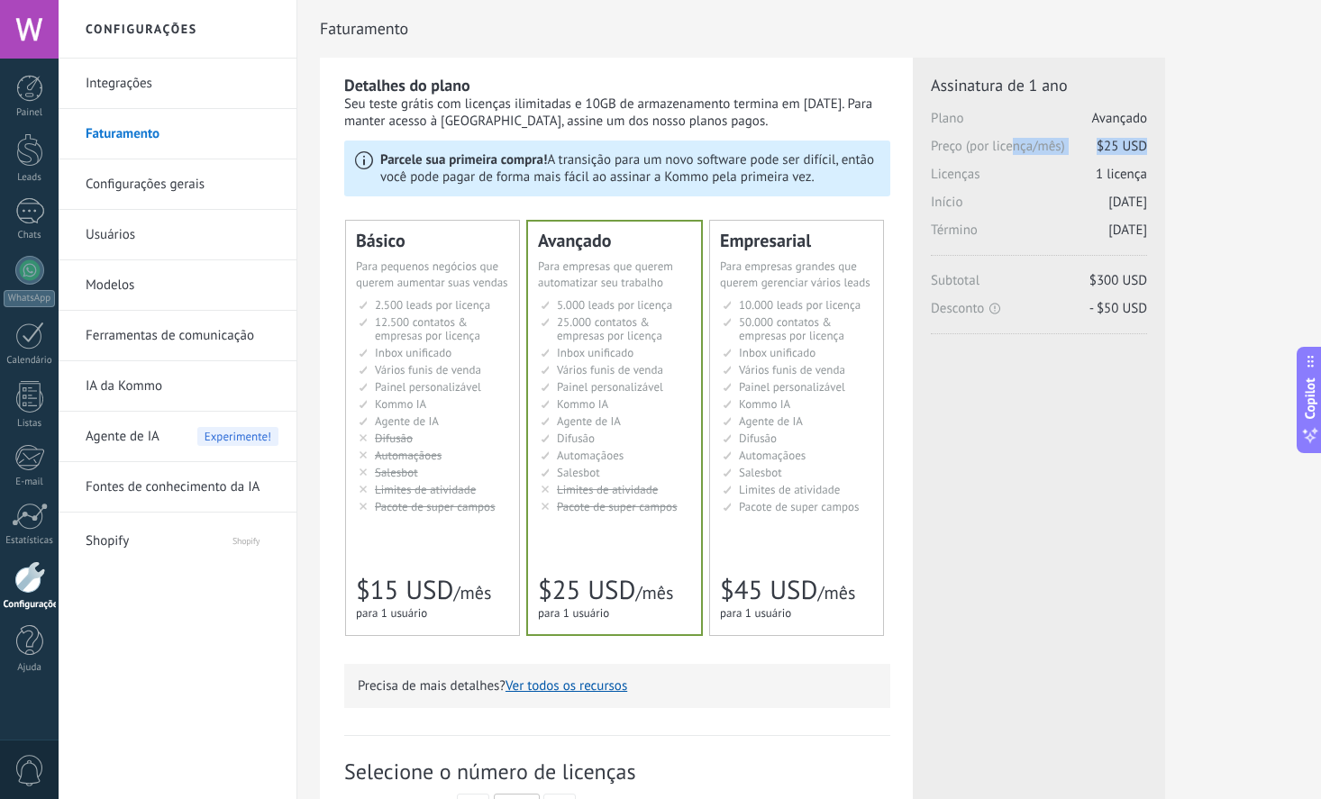
drag, startPoint x: 952, startPoint y: 170, endPoint x: 1156, endPoint y: 170, distance: 203.6
click at [1156, 170] on div "Licenças adicionais Plano Avançado Preço (por licença/mês) $25 USD Novas licenç…" at bounding box center [1039, 587] width 252 height 1059
click at [1152, 173] on div "Licenças adicionais Plano Avançado Preço (por licença/mês) $25 USD Novas licenç…" at bounding box center [1039, 587] width 252 height 1059
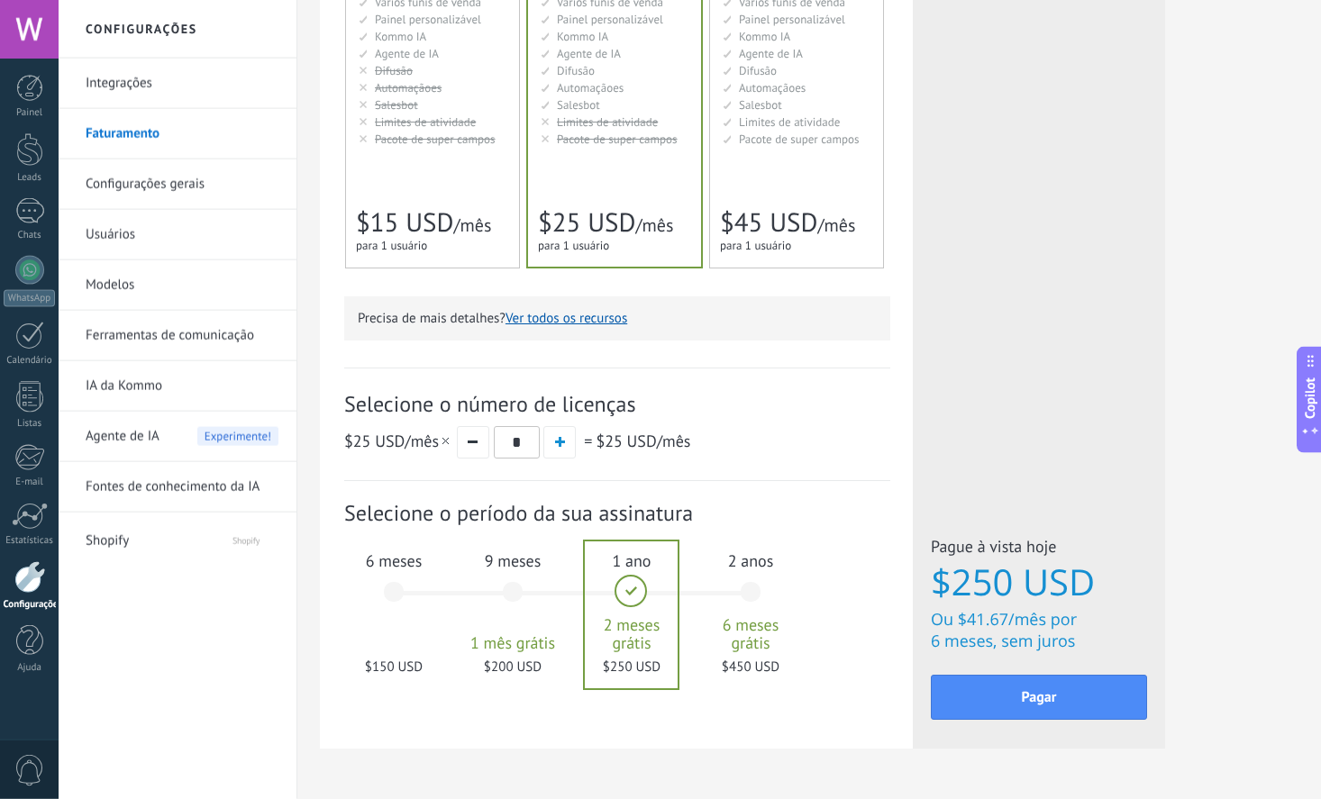
scroll to position [373, 0]
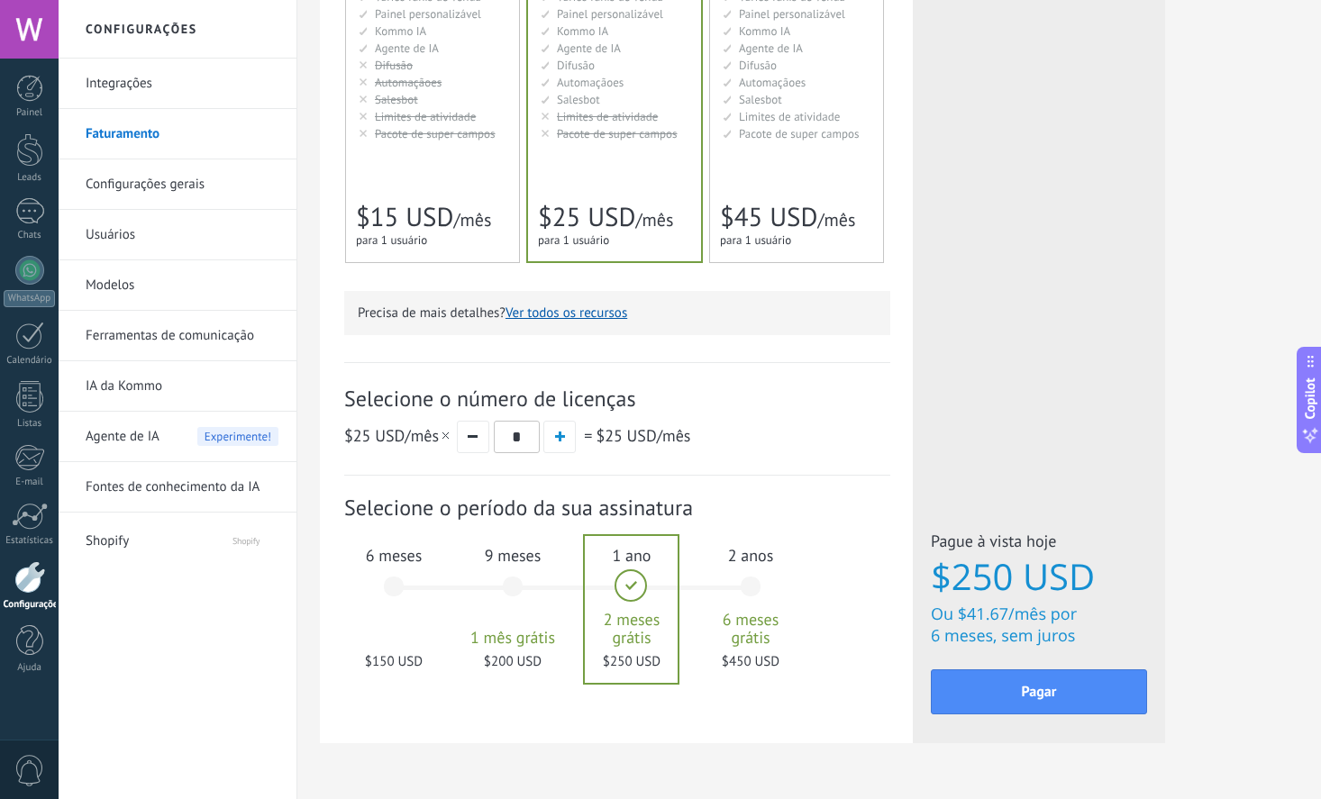
click at [562, 322] on button "Ver todos os recursos" at bounding box center [566, 313] width 122 height 17
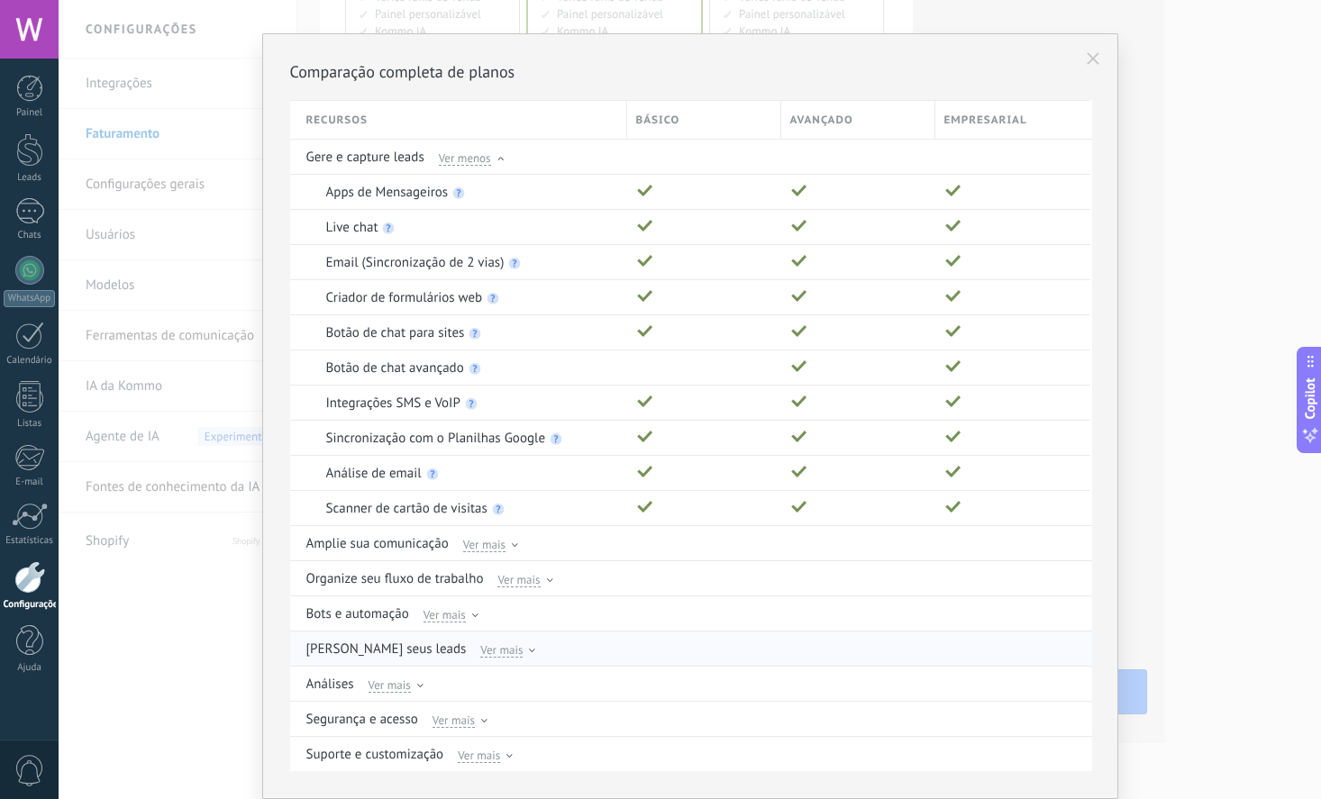
scroll to position [85, 0]
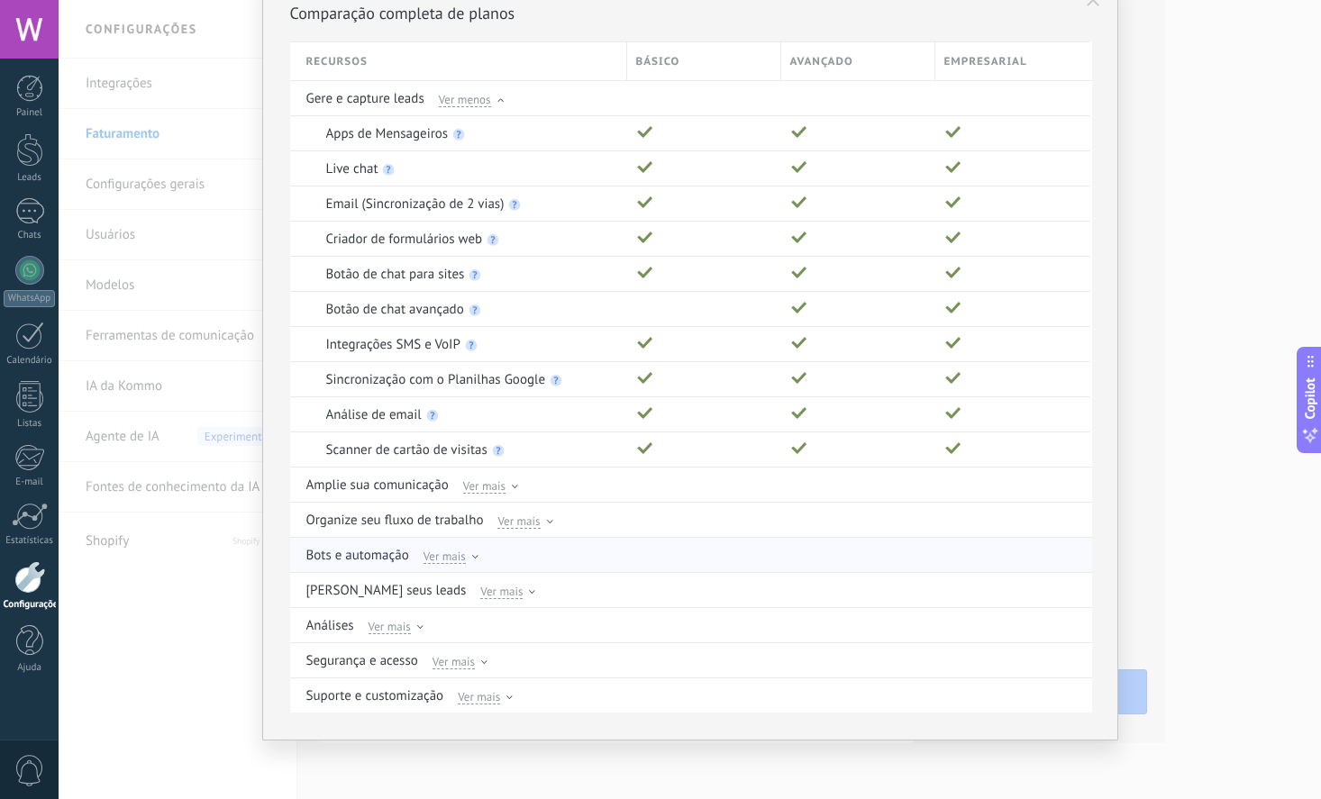
click at [459, 557] on span "Ver mais" at bounding box center [444, 556] width 42 height 16
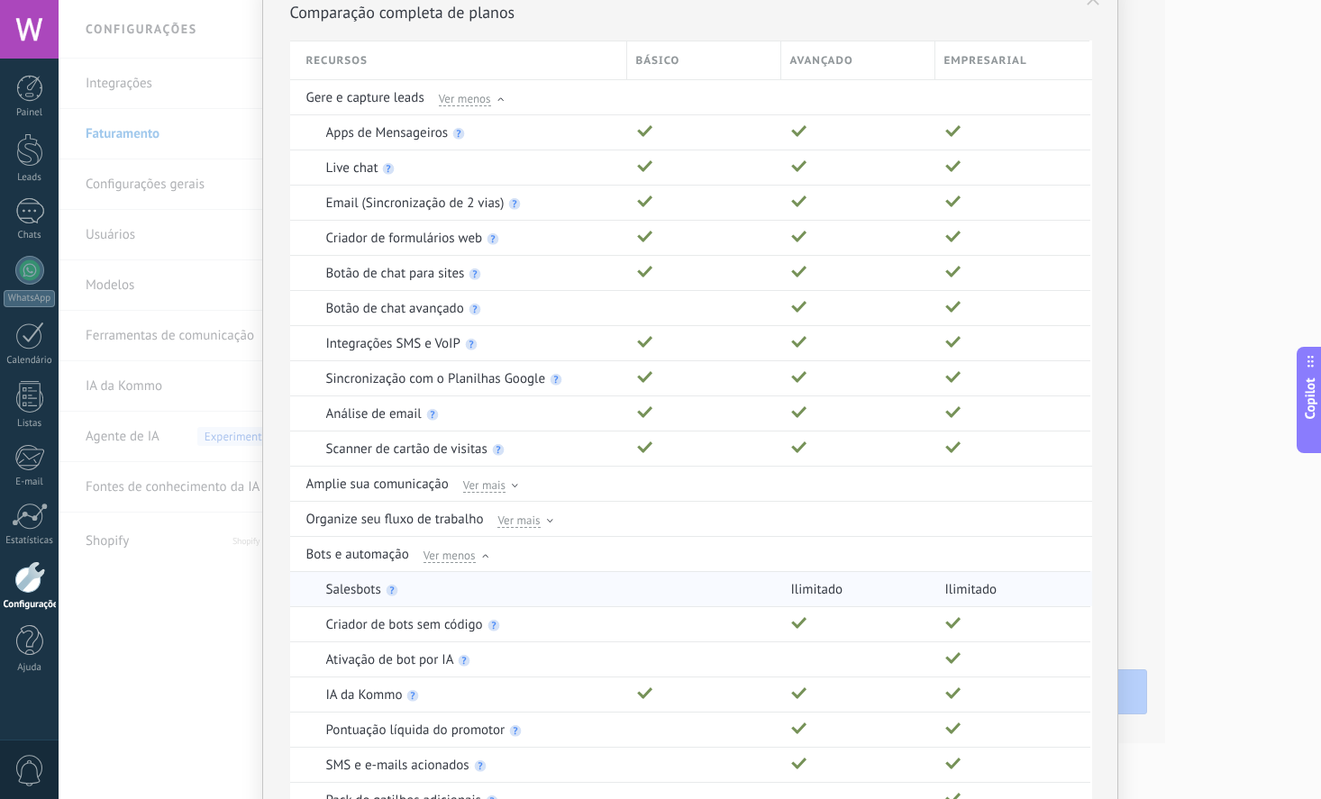
scroll to position [312, 0]
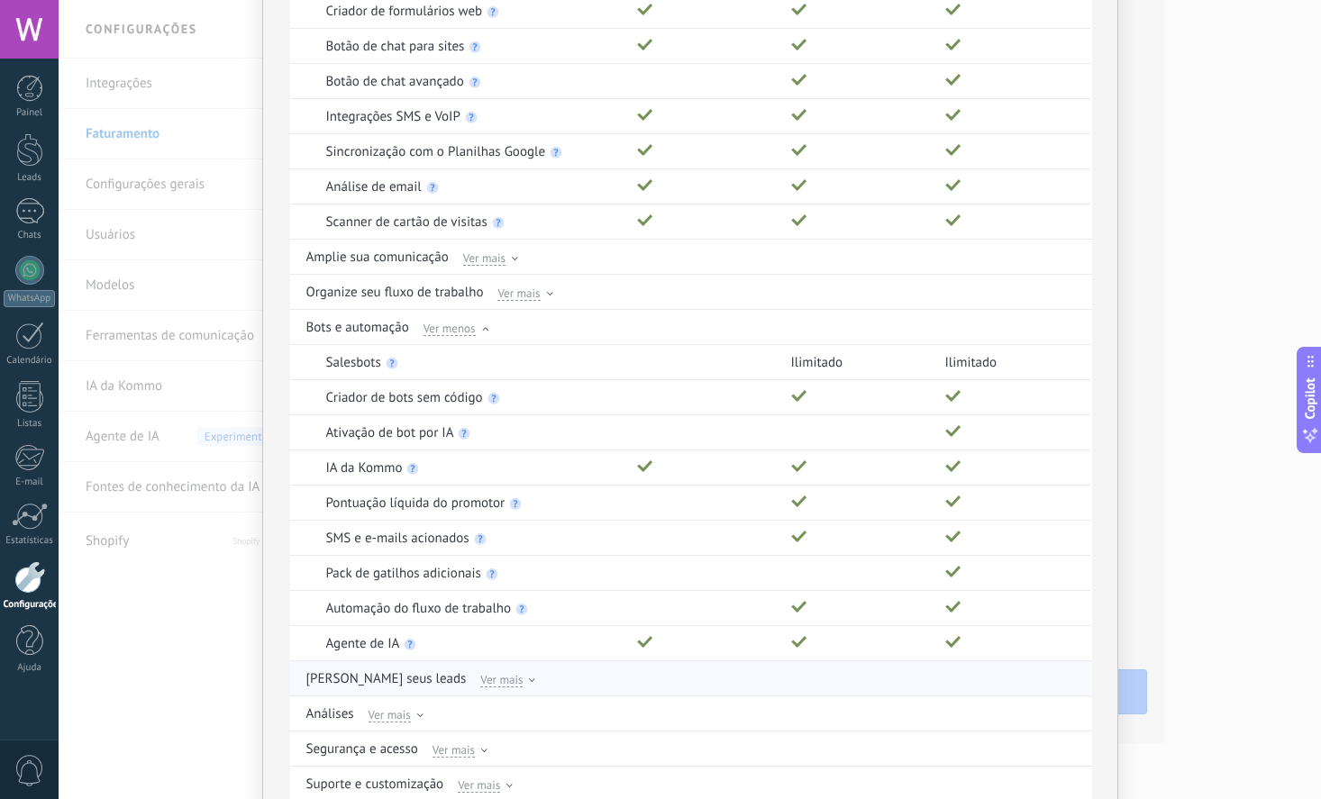
click at [480, 684] on span "Ver mais" at bounding box center [501, 679] width 42 height 16
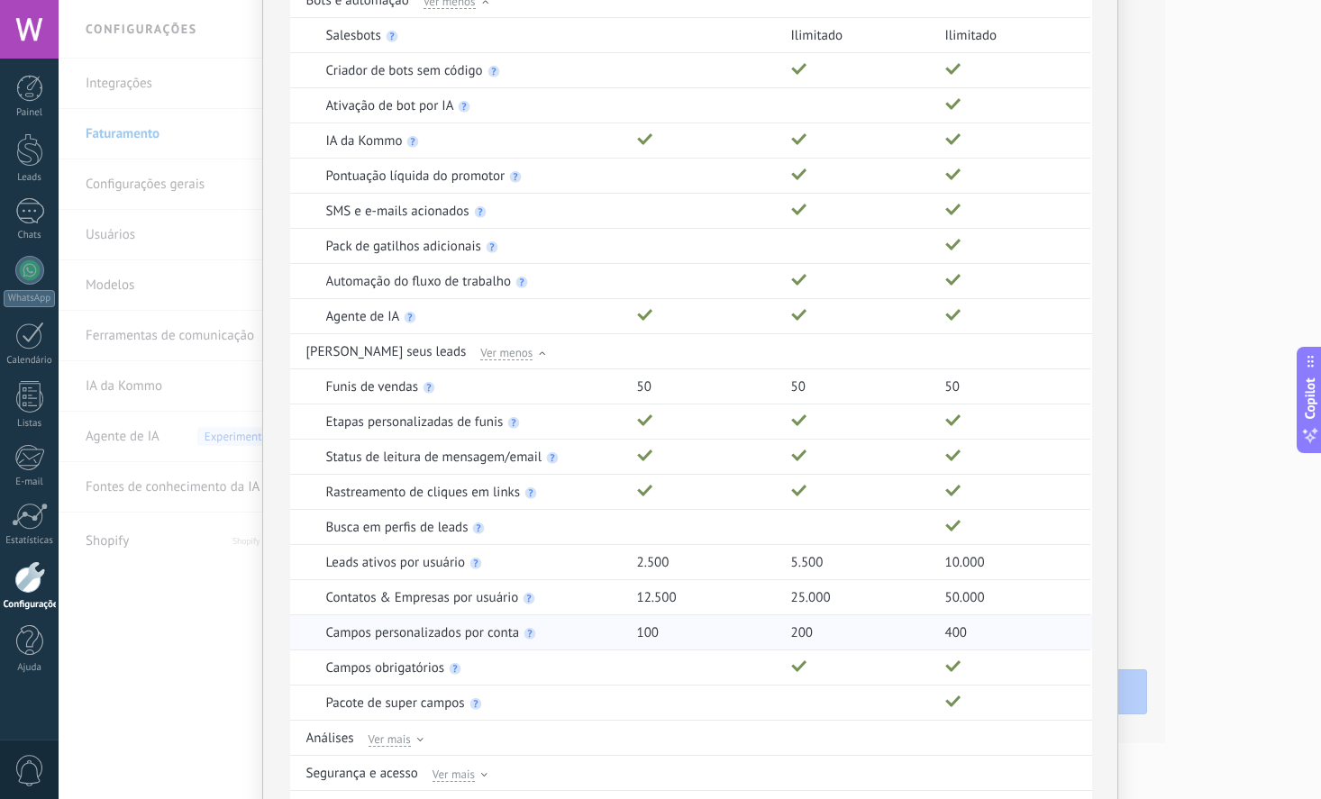
scroll to position [652, 0]
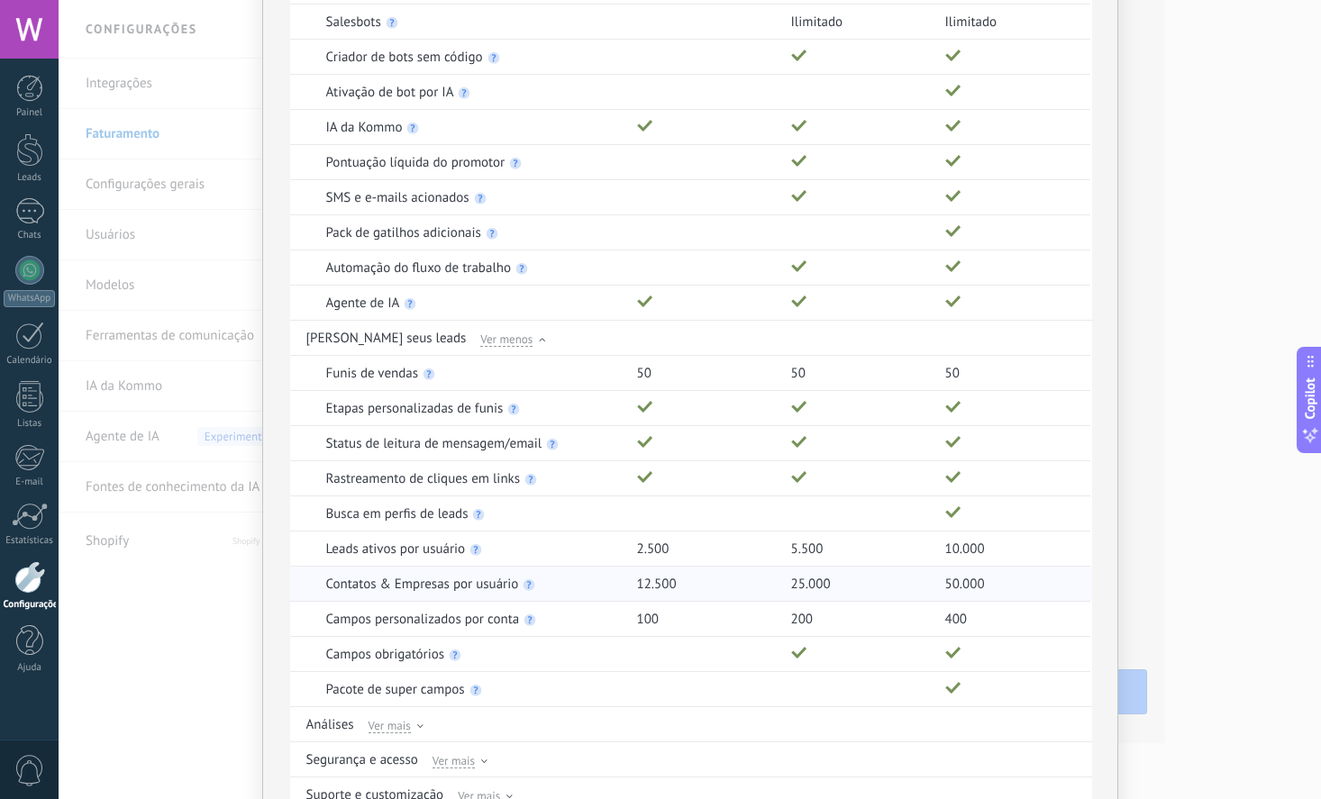
drag, startPoint x: 327, startPoint y: 577, endPoint x: 560, endPoint y: 582, distance: 233.4
click at [560, 582] on div "Contatos & Empresas por usuário" at bounding box center [472, 584] width 293 height 34
click at [574, 586] on div "Contatos & Empresas por usuário" at bounding box center [472, 584] width 293 height 34
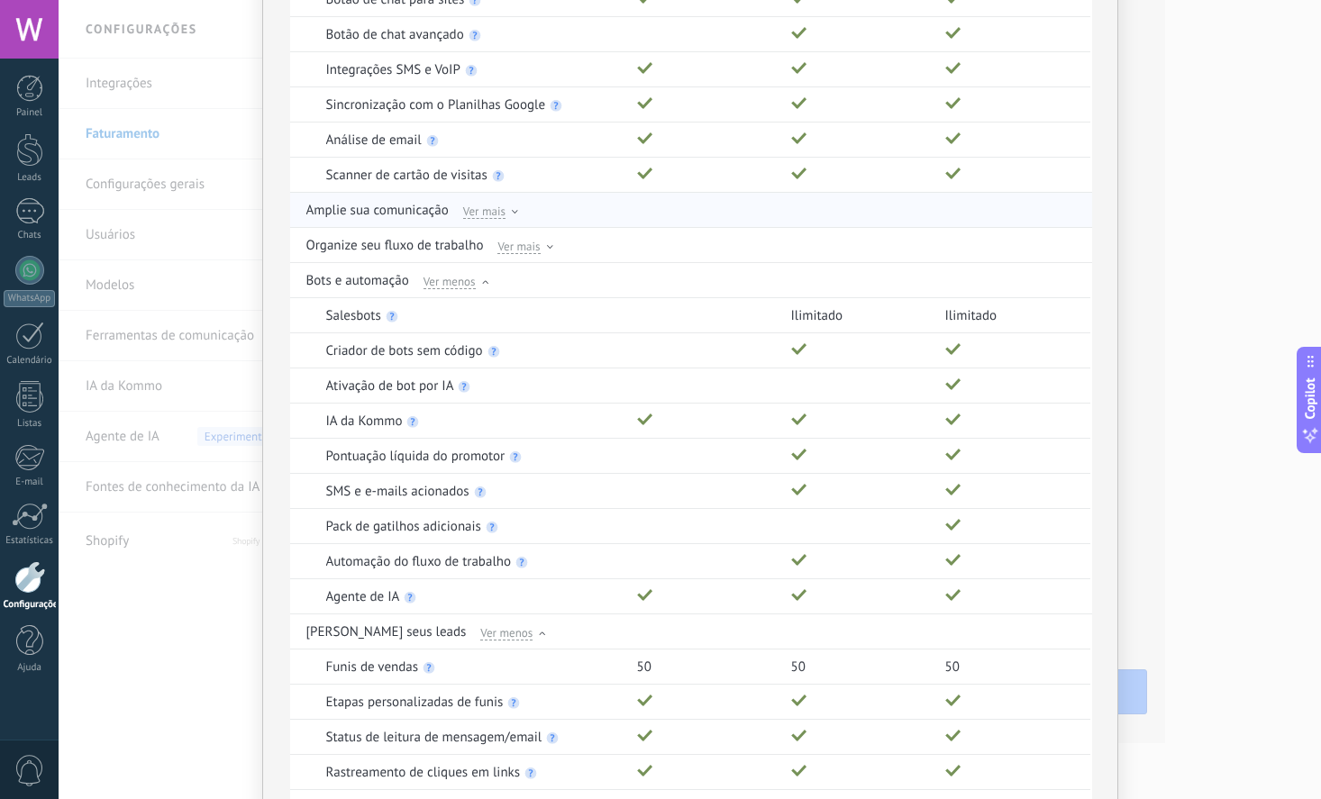
scroll to position [341, 0]
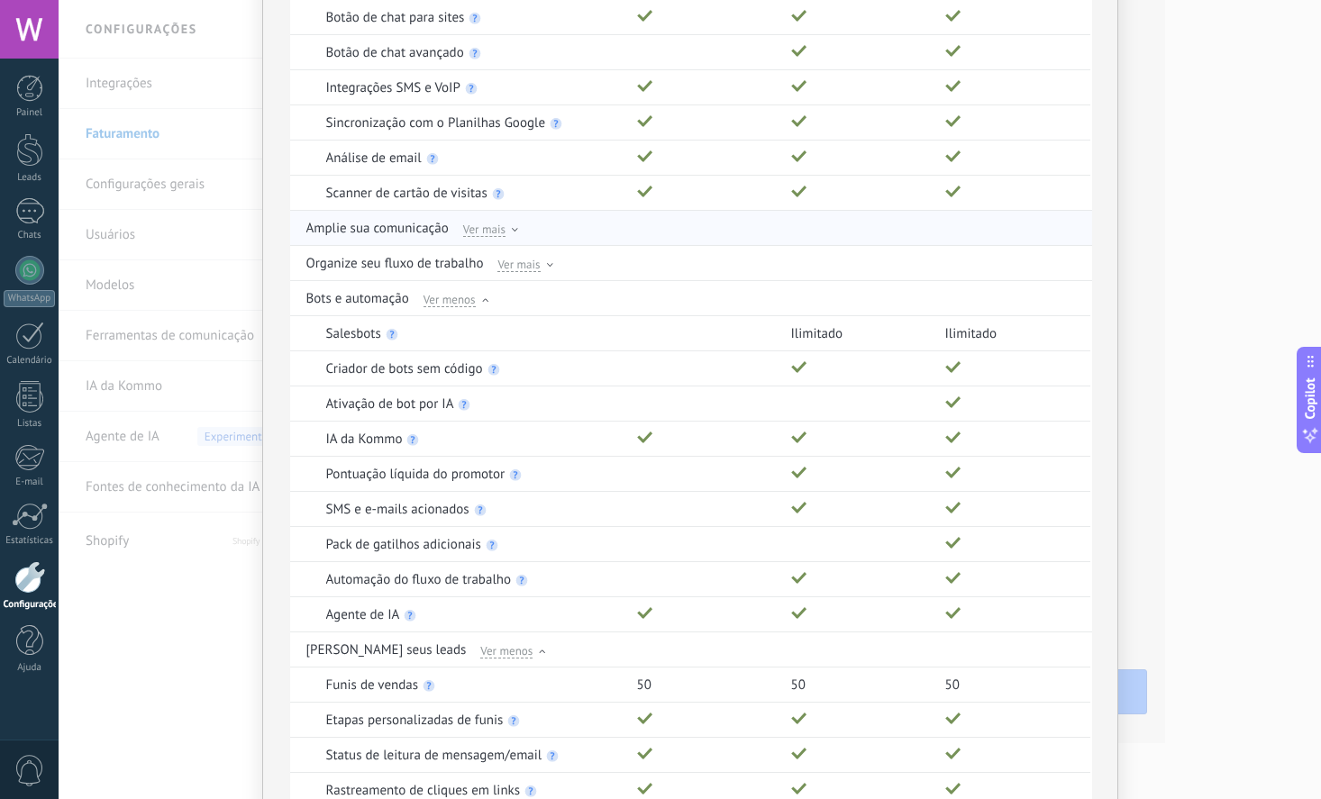
click at [404, 233] on p "Amplie sua comunicação" at bounding box center [377, 228] width 142 height 16
click at [486, 234] on span "Ver mais" at bounding box center [484, 229] width 42 height 16
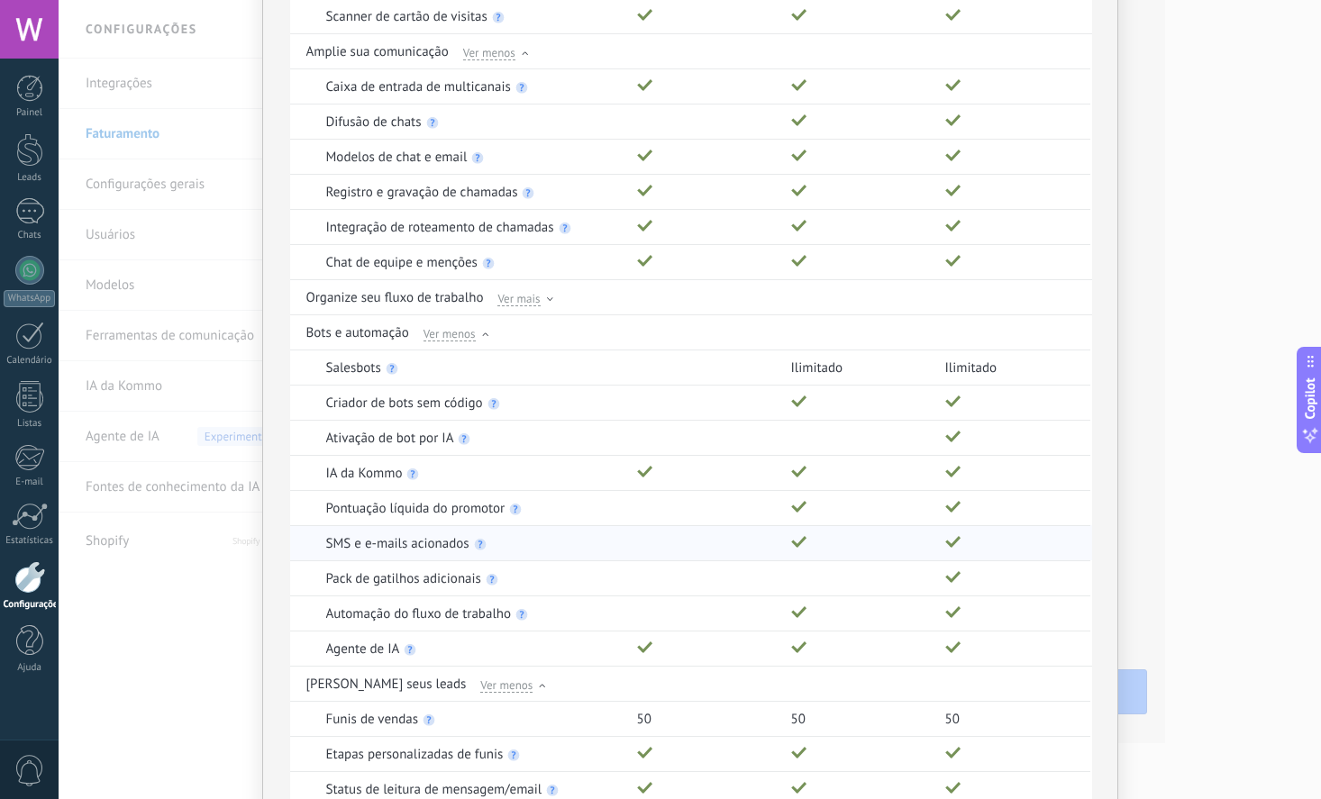
scroll to position [568, 0]
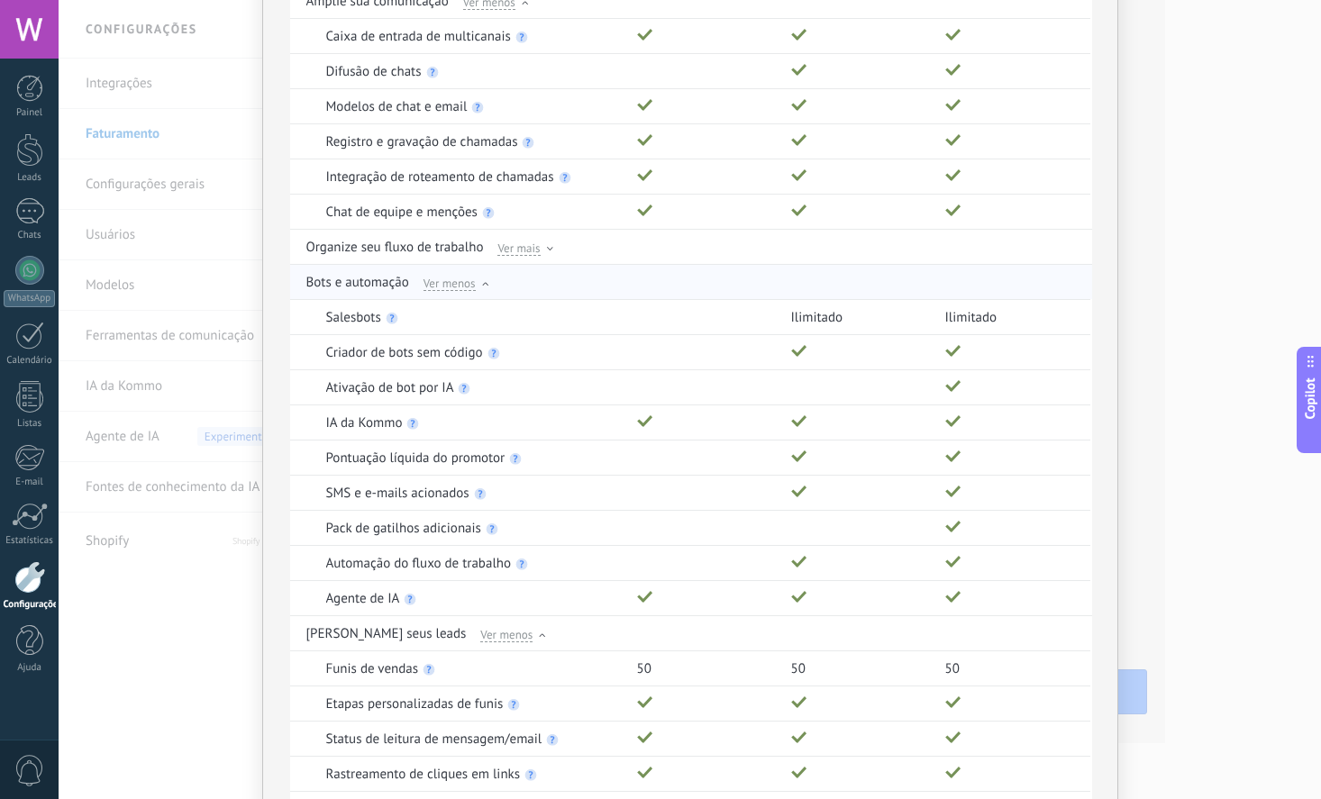
click at [485, 291] on div "Bots e automação Ver menos" at bounding box center [692, 282] width 772 height 34
click at [484, 283] on div at bounding box center [485, 286] width 6 height 8
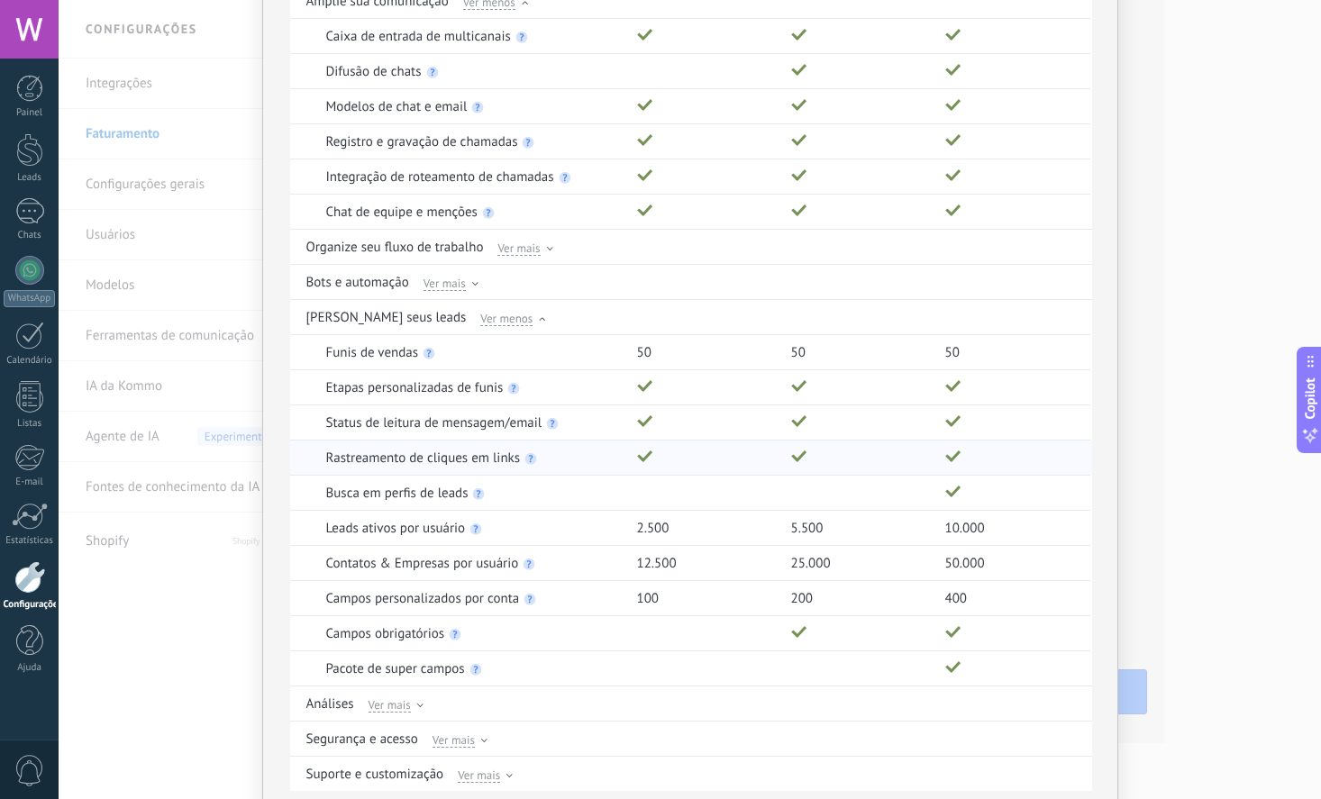
scroll to position [647, 0]
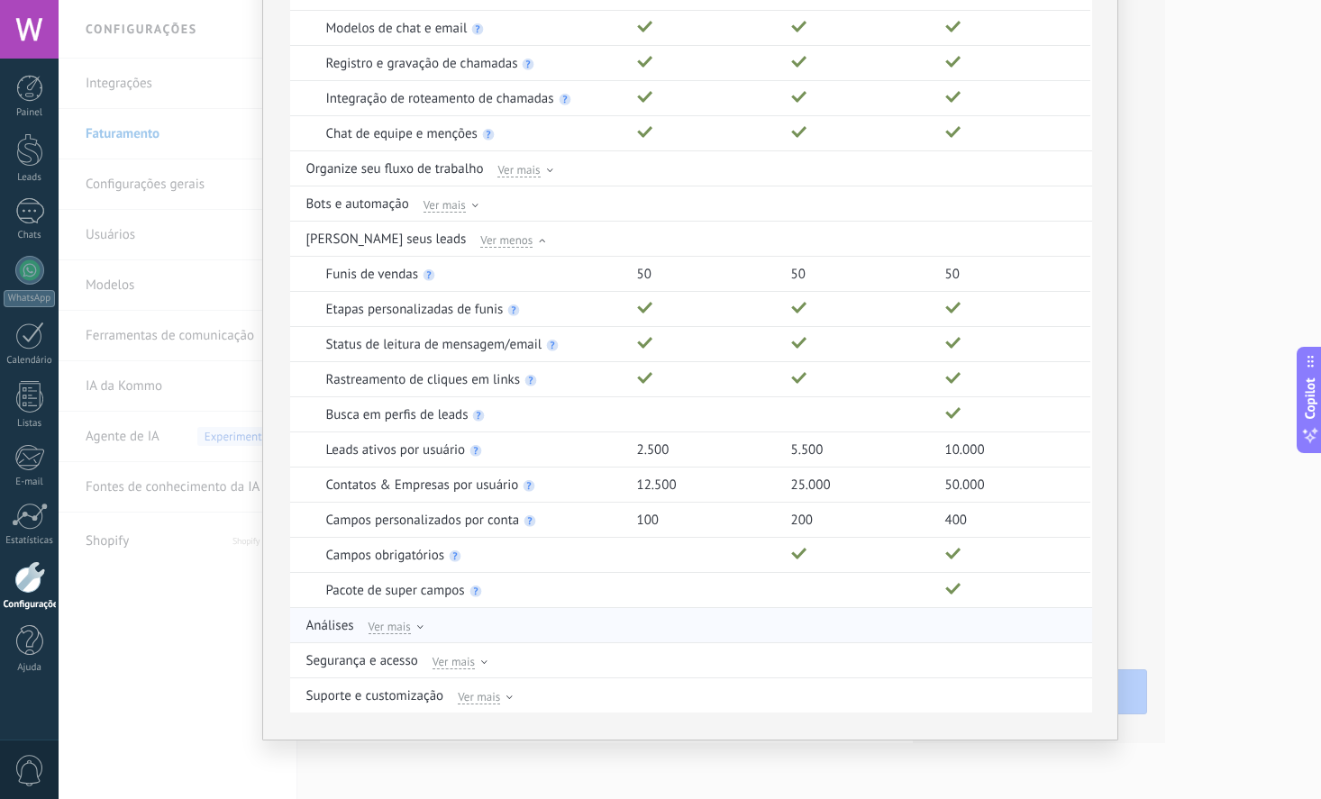
click at [409, 626] on span "Ver mais" at bounding box center [389, 626] width 42 height 16
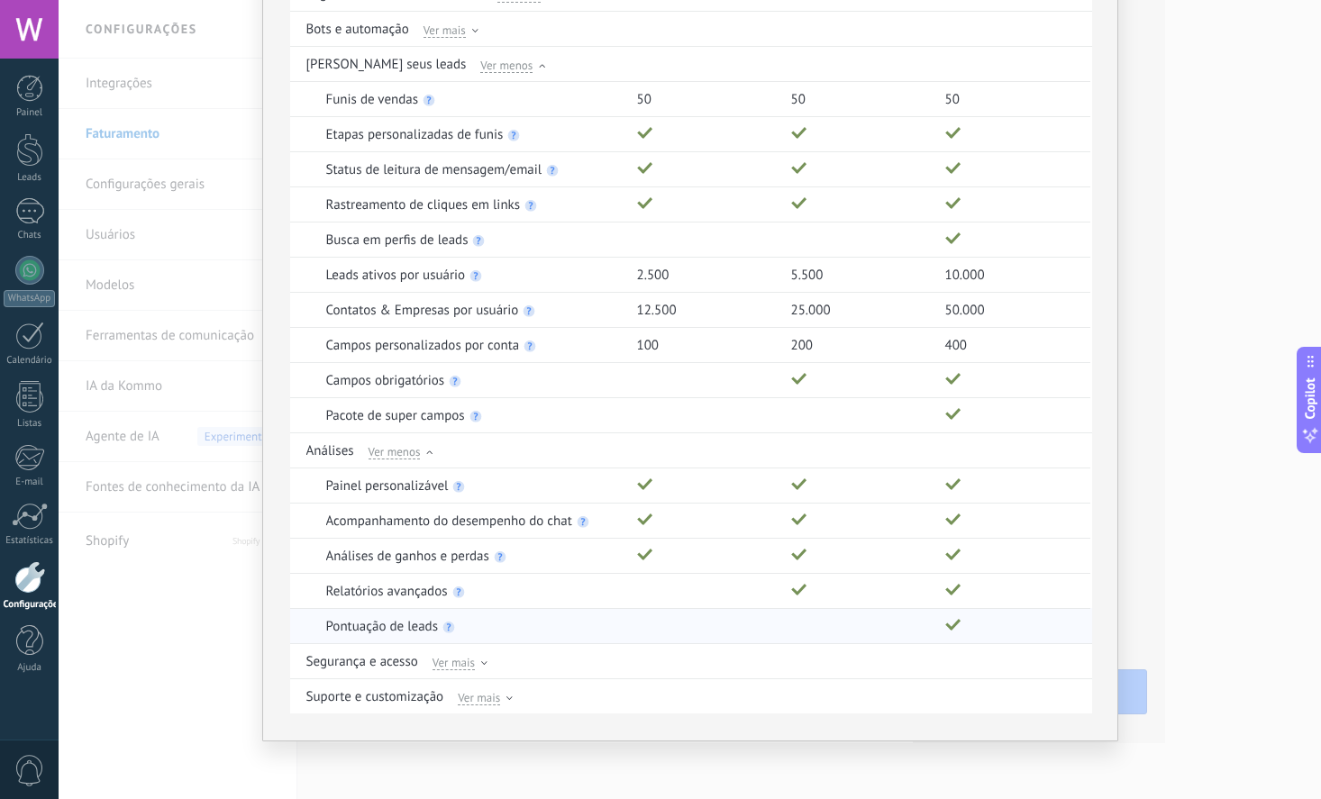
scroll to position [823, 0]
drag, startPoint x: 334, startPoint y: 486, endPoint x: 504, endPoint y: 635, distance: 225.9
click at [504, 502] on div "Painel personalizável" at bounding box center [472, 485] width 293 height 34
click at [460, 660] on span "Ver mais" at bounding box center [453, 661] width 42 height 16
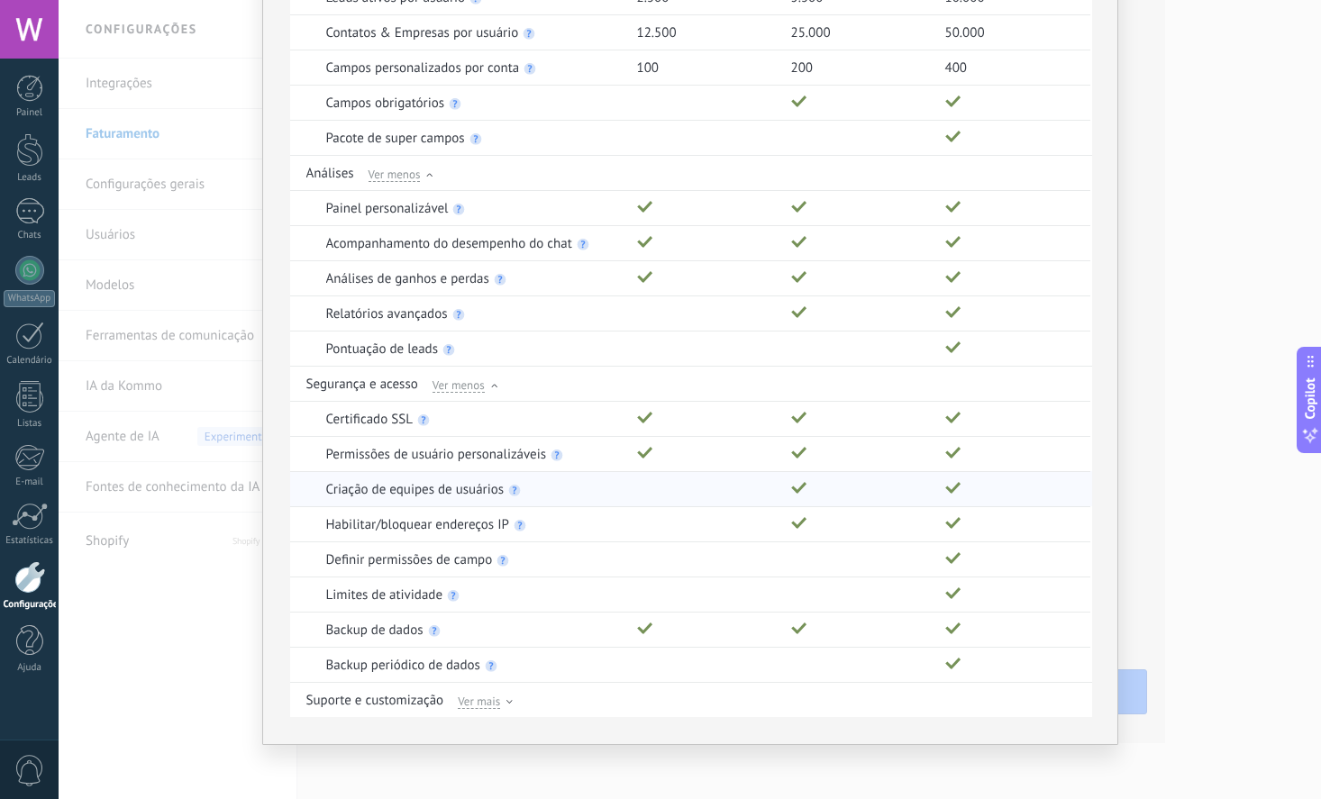
scroll to position [1104, 0]
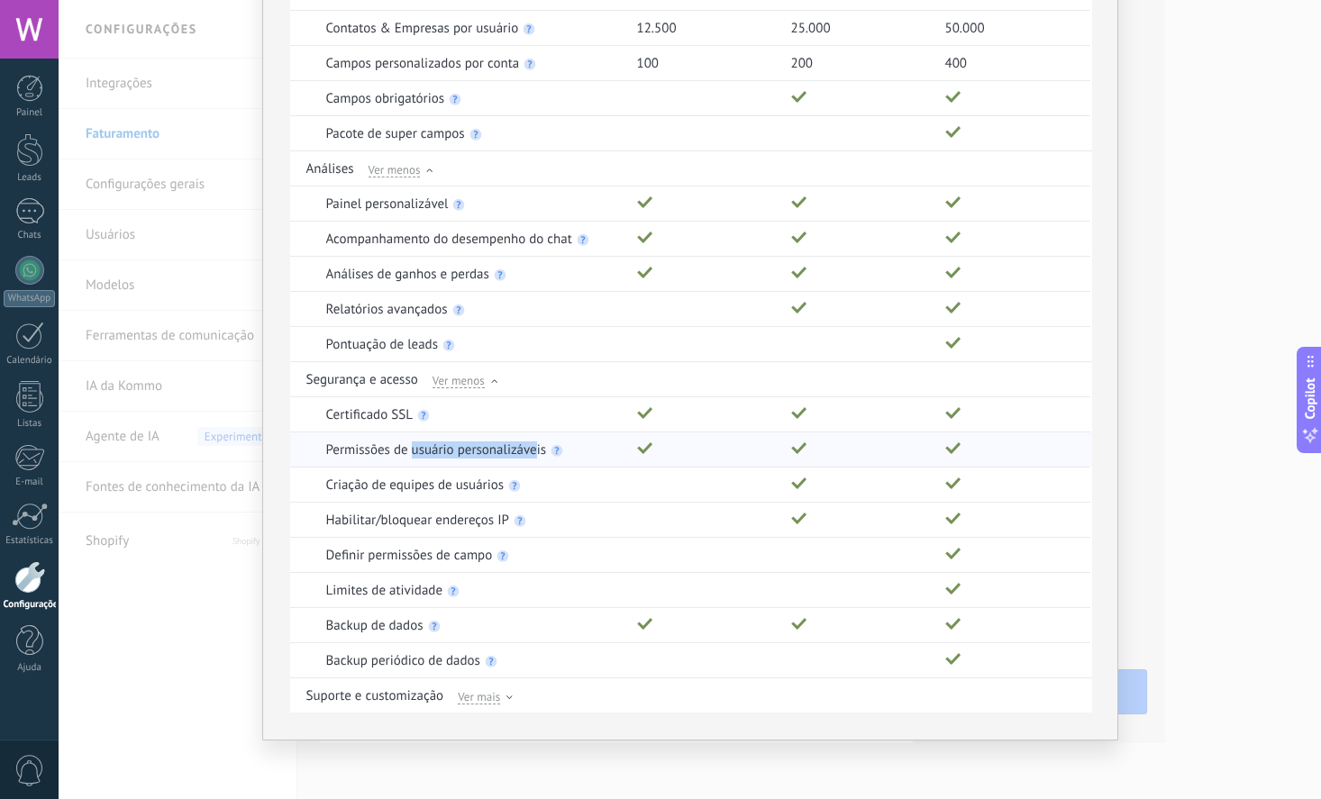
drag, startPoint x: 417, startPoint y: 453, endPoint x: 562, endPoint y: 457, distance: 145.1
click at [557, 456] on div "Permissões de usuário personalizáveis" at bounding box center [472, 449] width 293 height 34
drag, startPoint x: 346, startPoint y: 490, endPoint x: 493, endPoint y: 481, distance: 147.1
click at [493, 481] on p "Criação de equipes de usuários" at bounding box center [415, 485] width 178 height 16
click at [540, 484] on div "Criação de equipes de usuários" at bounding box center [472, 485] width 293 height 34
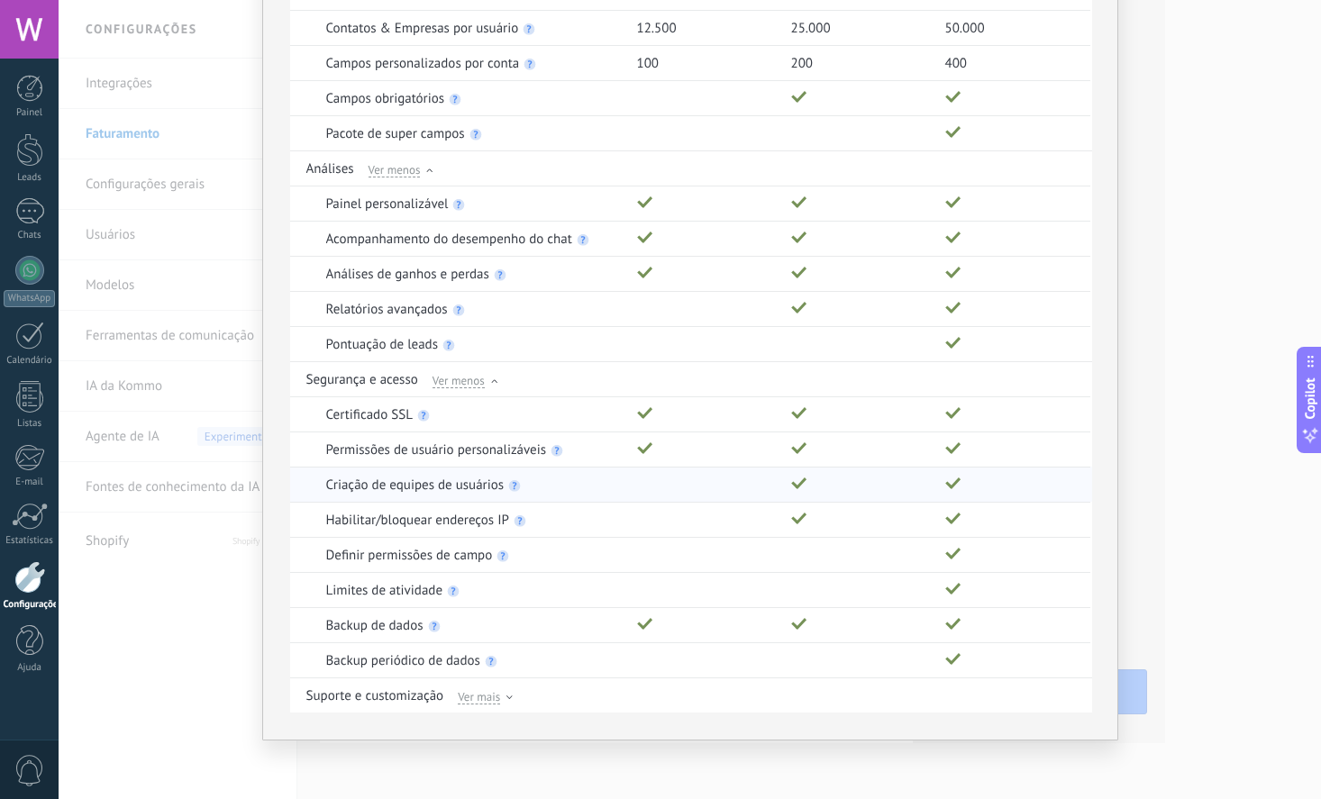
drag, startPoint x: 365, startPoint y: 487, endPoint x: 557, endPoint y: 483, distance: 191.9
click at [557, 483] on div "Criação de equipes de usuários" at bounding box center [472, 485] width 293 height 34
click at [503, 696] on div "Ver mais" at bounding box center [485, 695] width 55 height 16
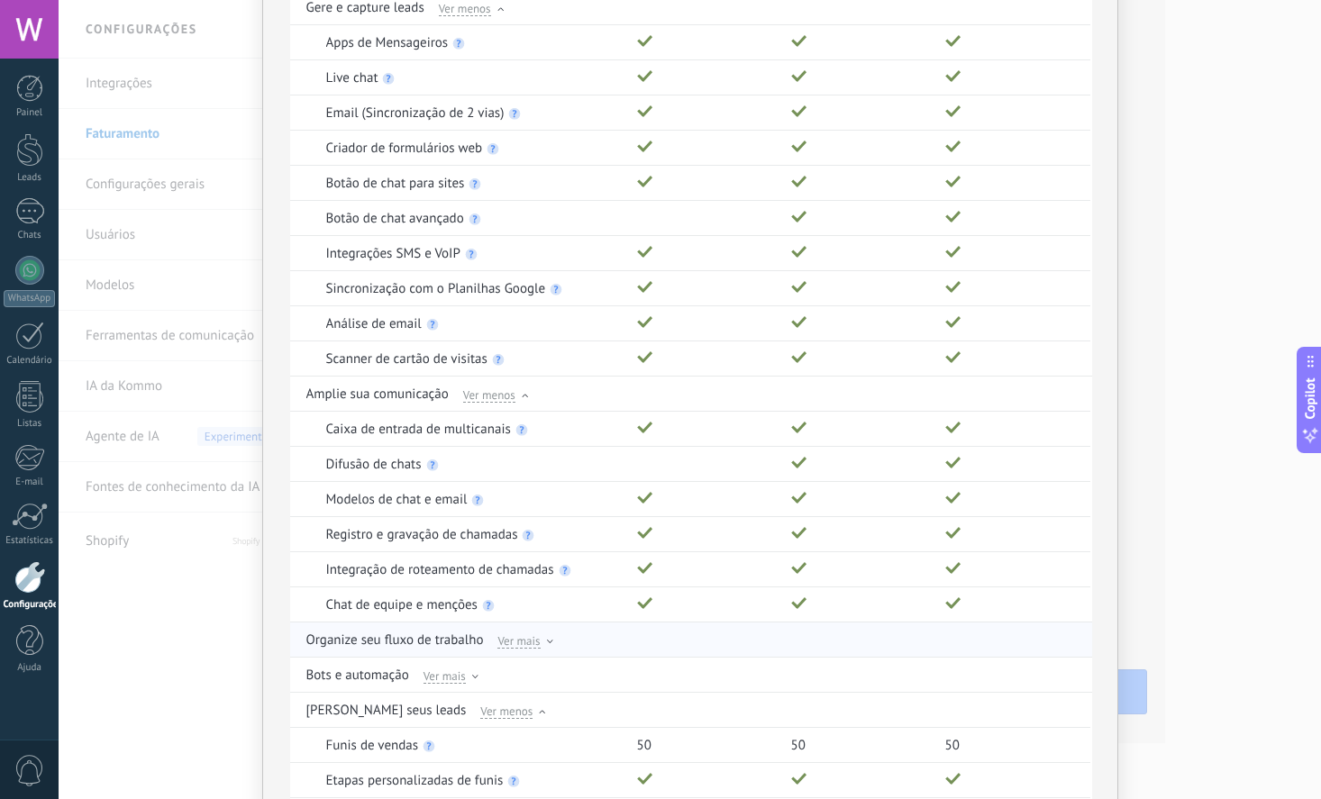
scroll to position [179, 0]
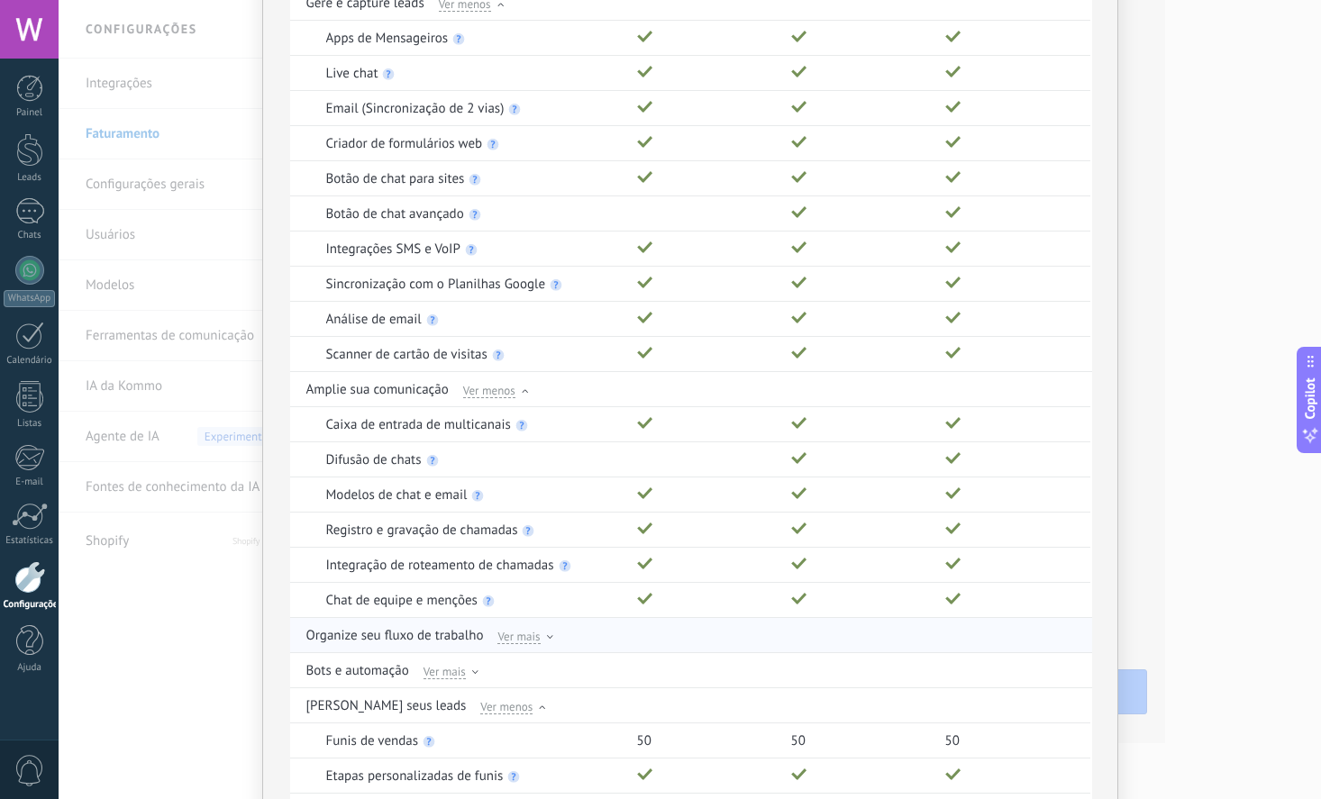
click at [534, 634] on span "Ver mais" at bounding box center [518, 636] width 42 height 16
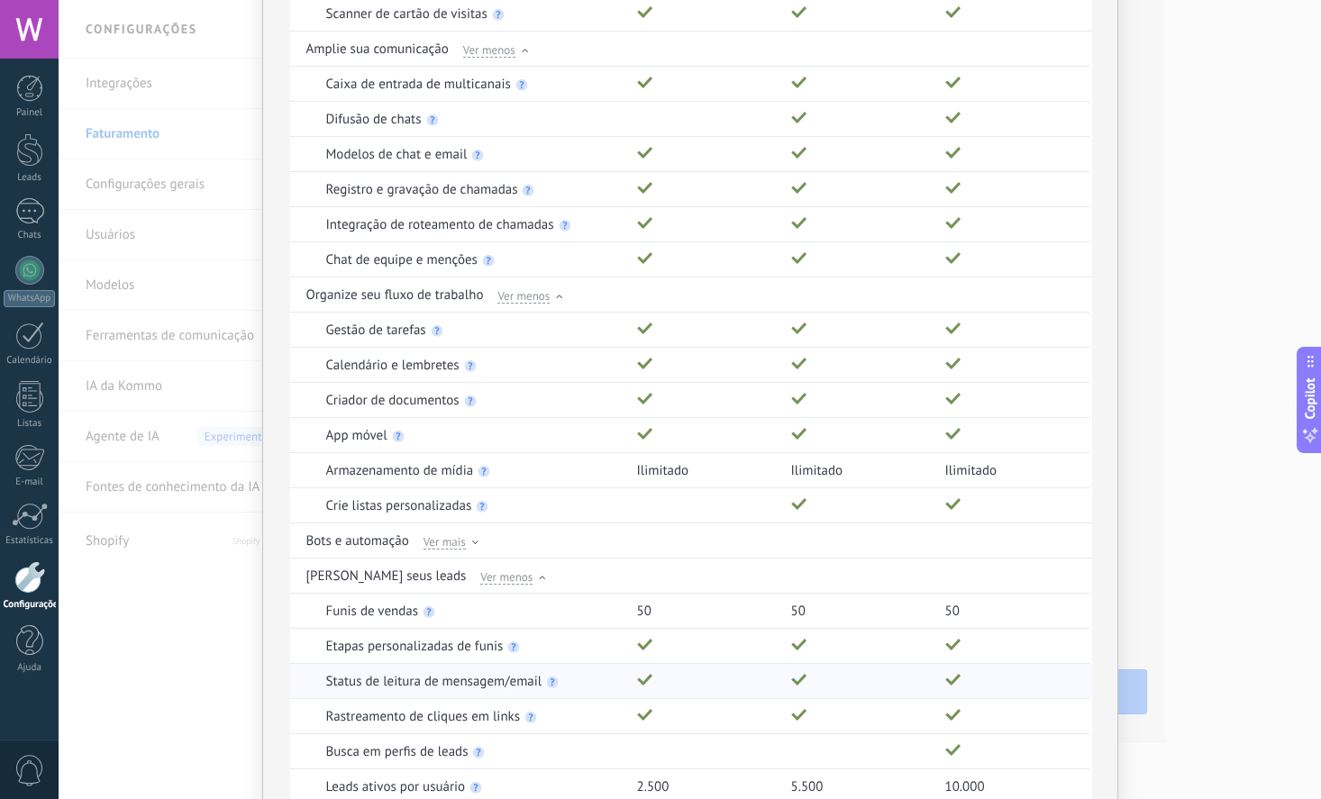
scroll to position [633, 0]
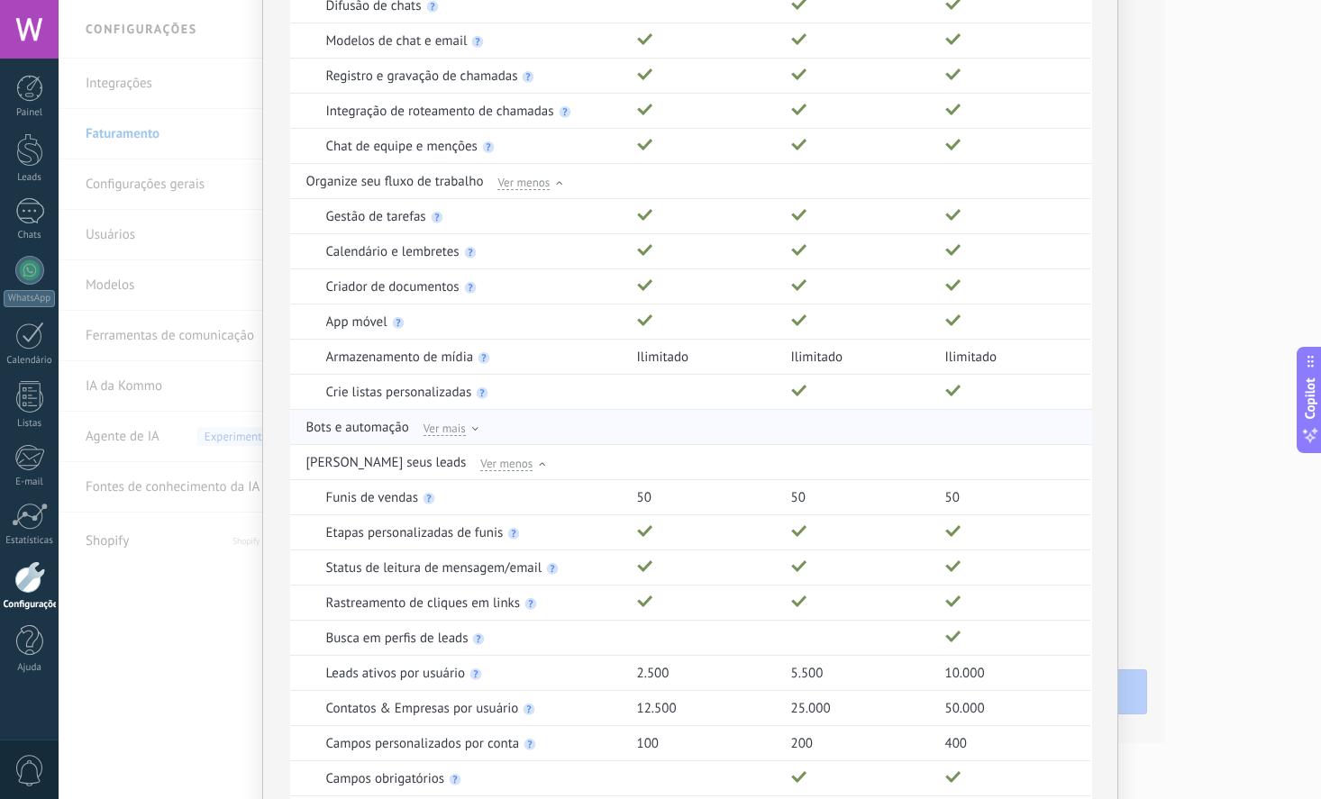
click at [452, 428] on span "Ver mais" at bounding box center [444, 428] width 42 height 16
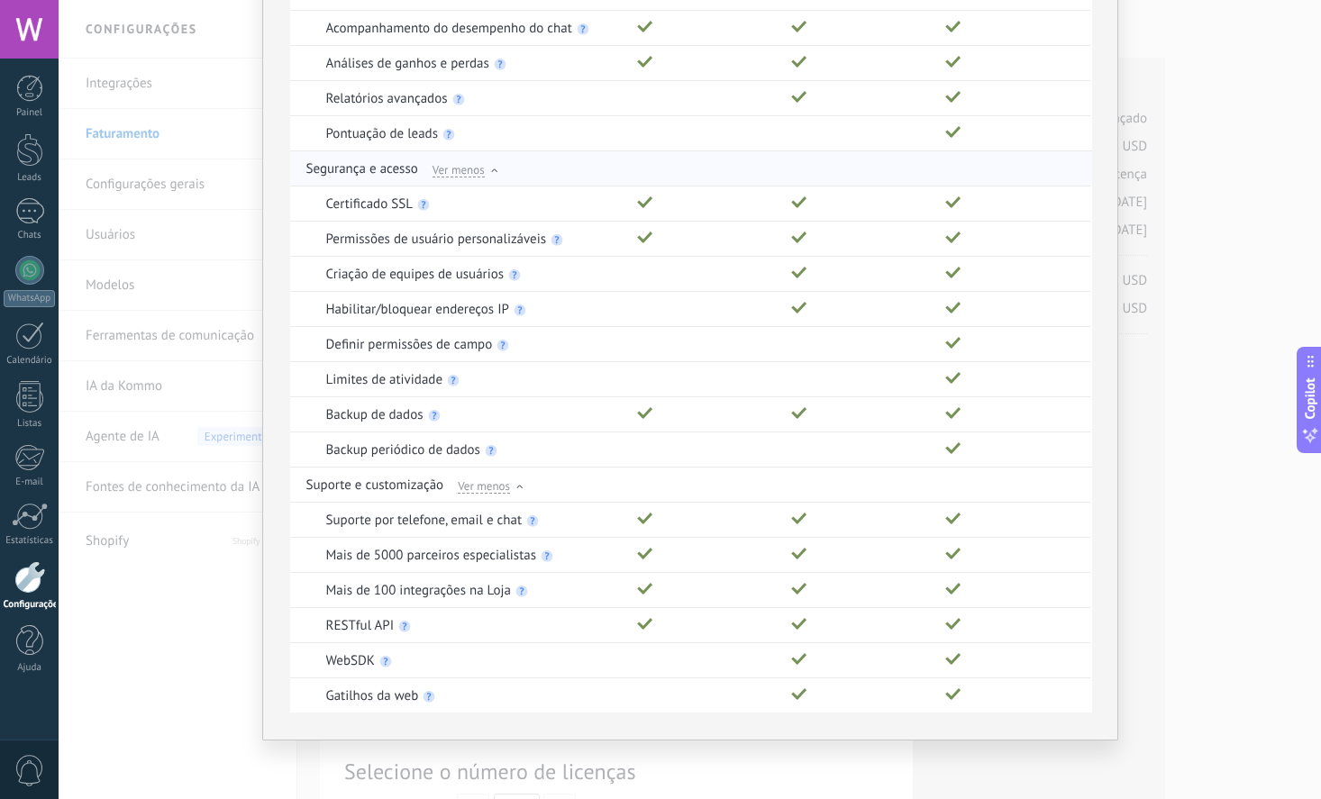
scroll to position [0, 0]
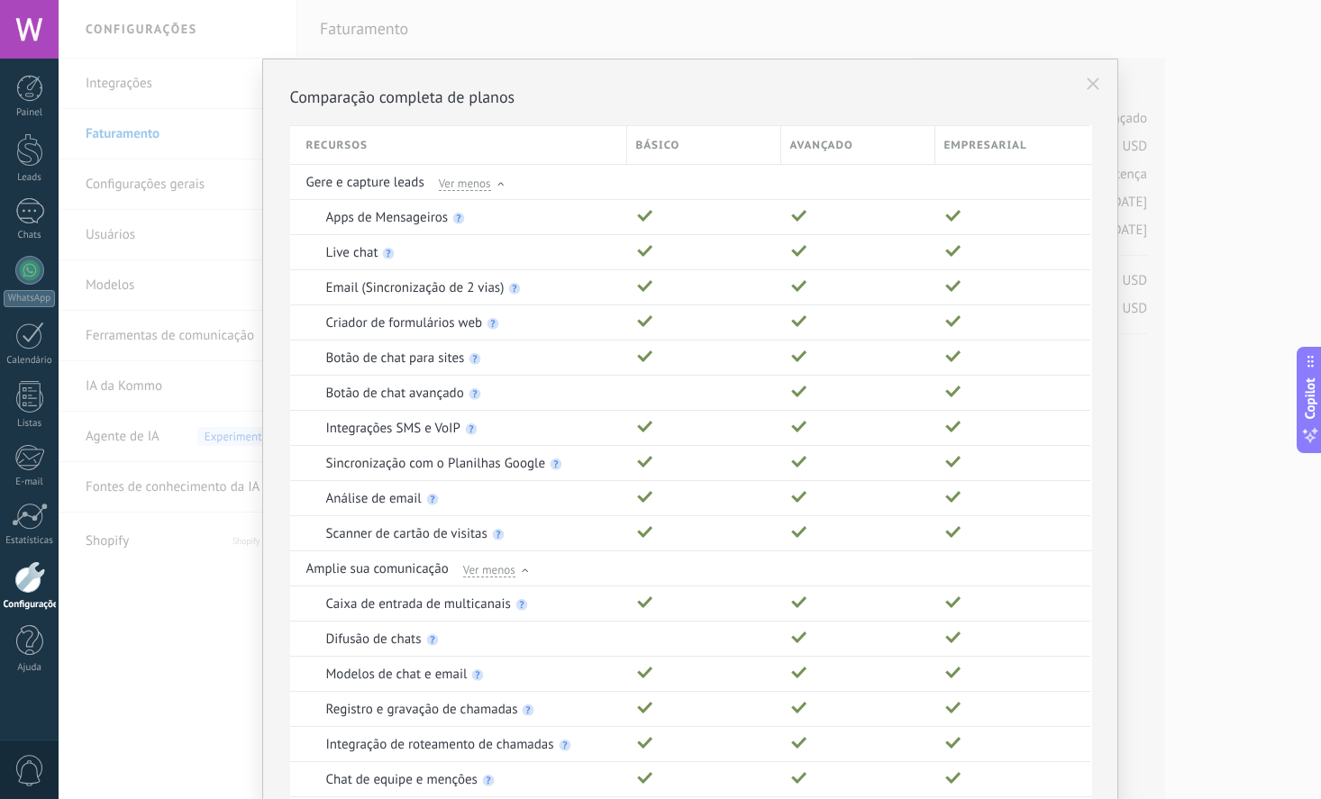
click at [1092, 83] on use at bounding box center [1093, 83] width 13 height 13
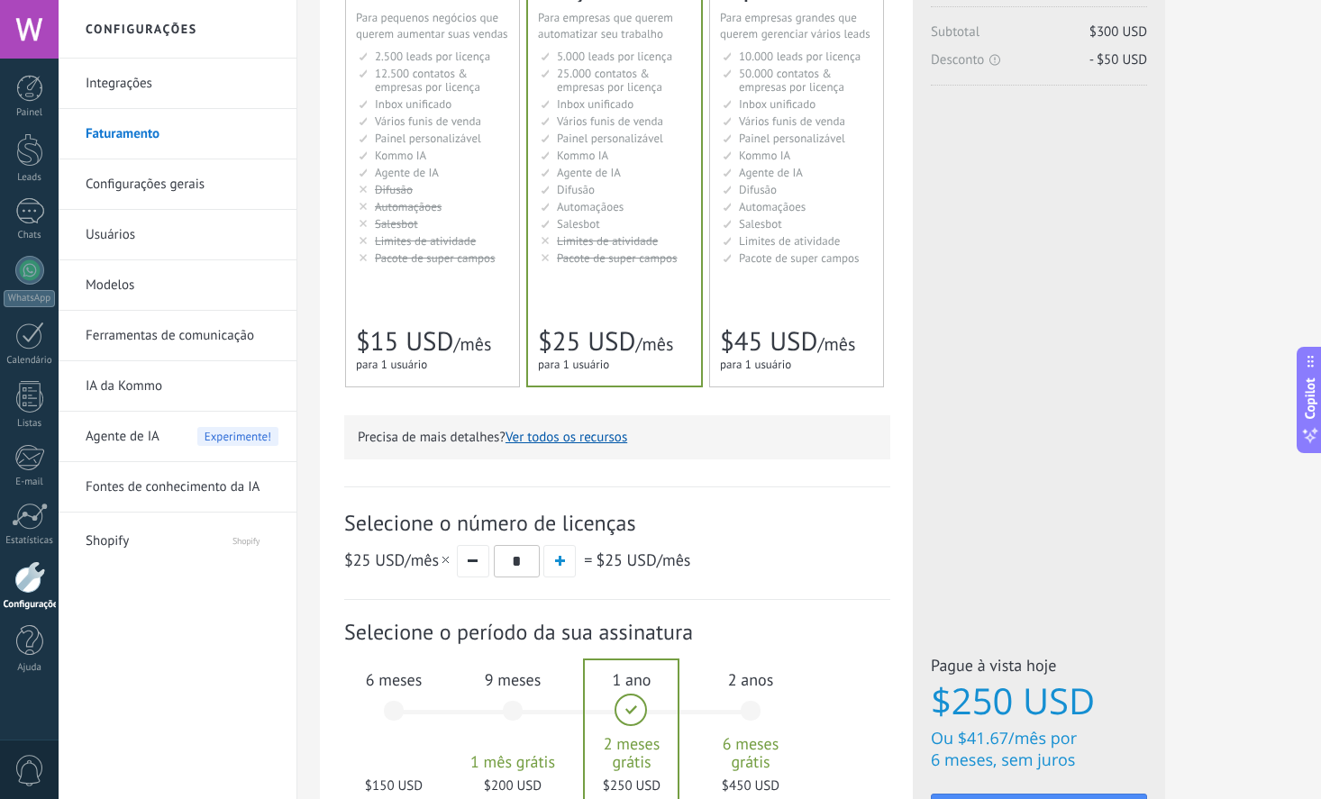
scroll to position [434, 0]
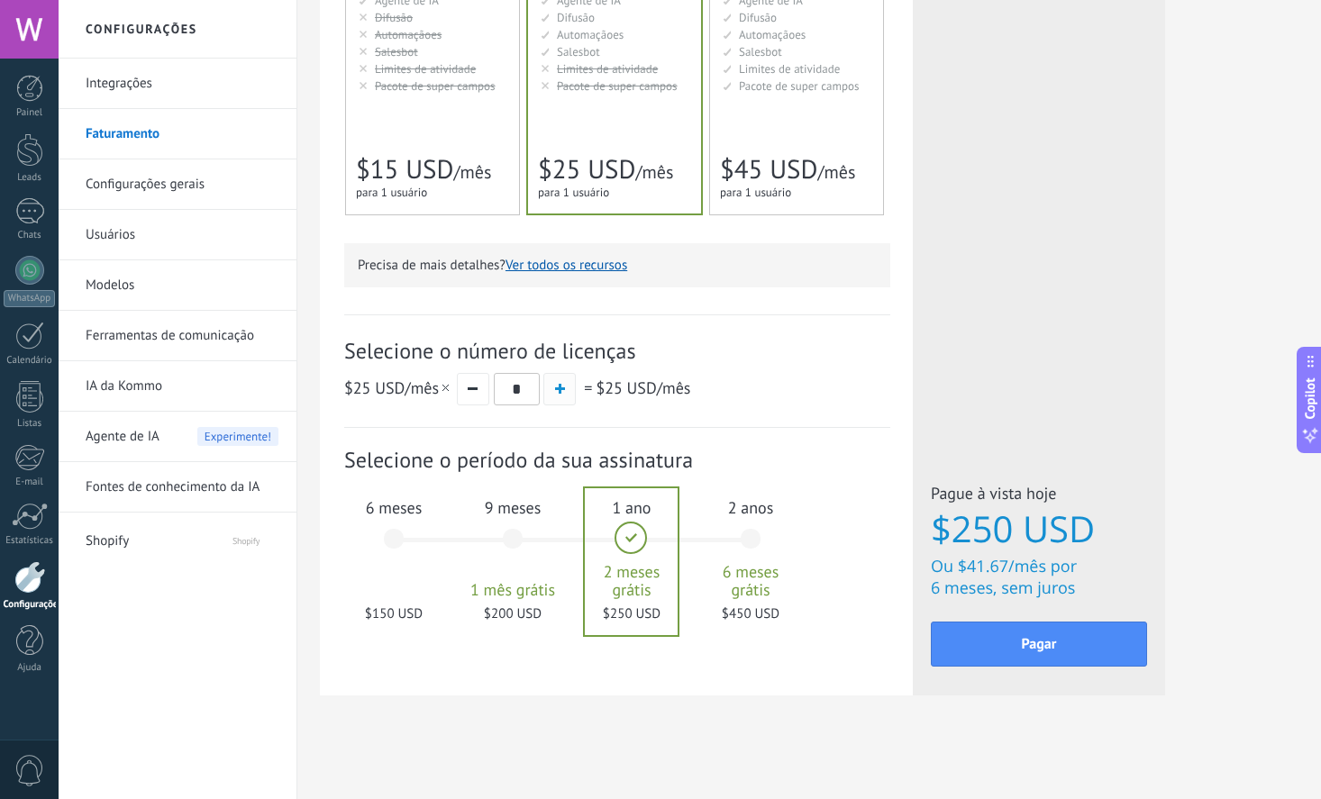
click at [557, 384] on button "button" at bounding box center [559, 389] width 32 height 32
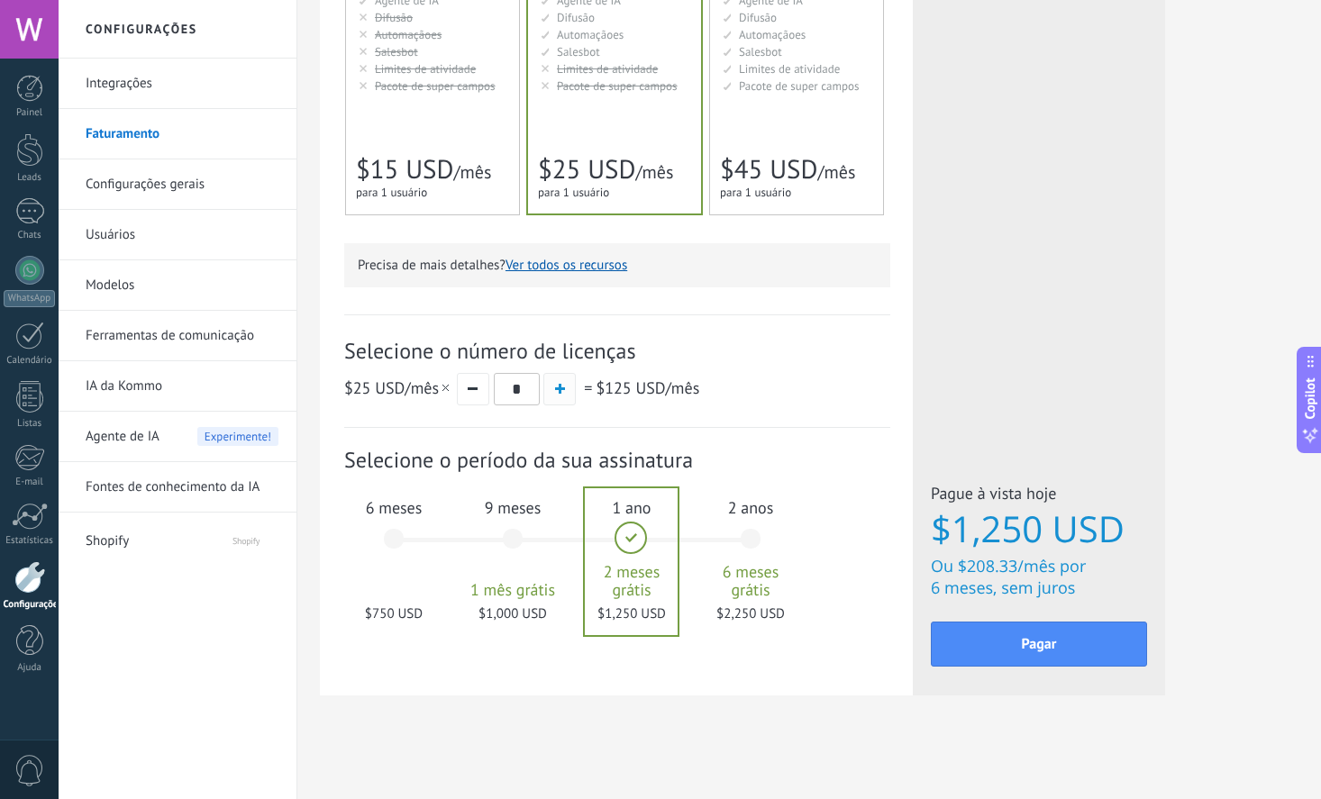
click at [557, 384] on button "button" at bounding box center [559, 389] width 32 height 32
type input "**"
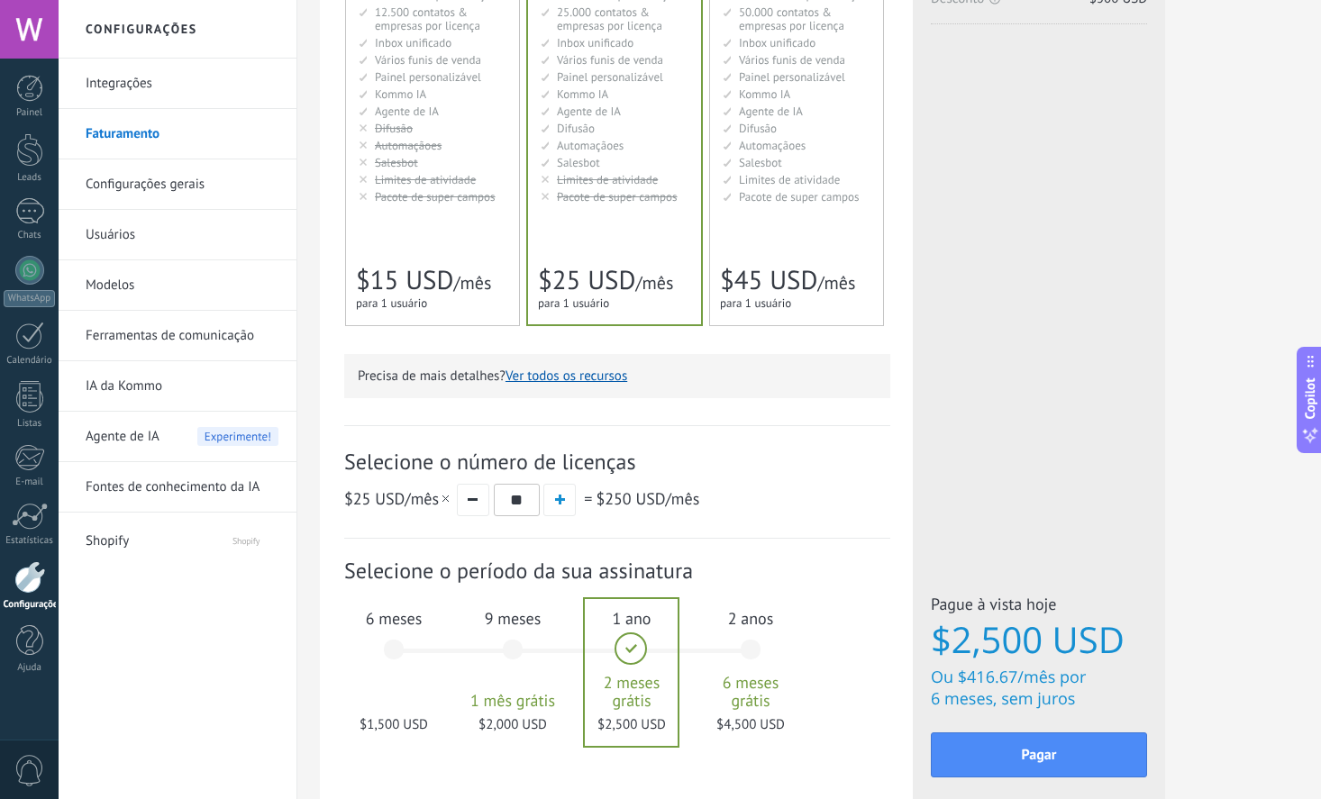
scroll to position [186, 0]
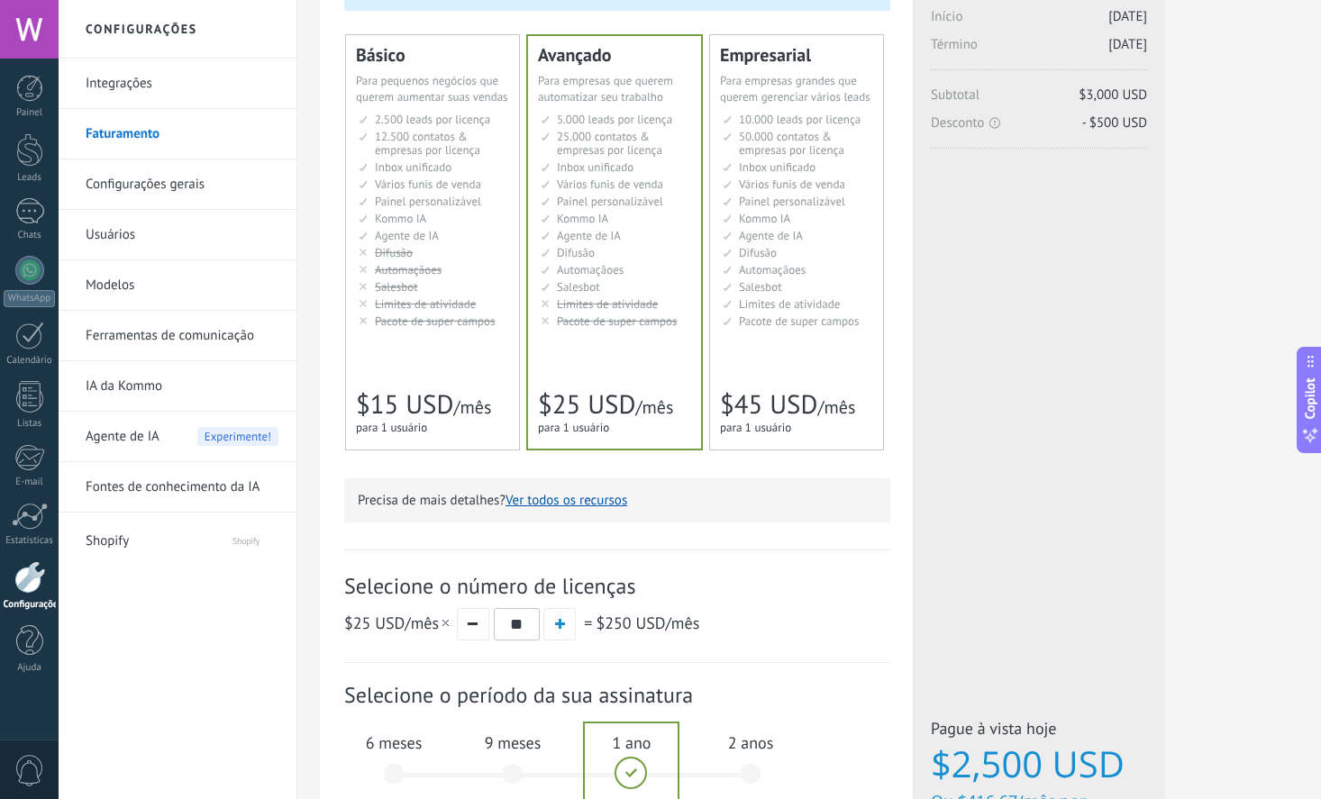
click at [774, 277] on span "Automaçãoes" at bounding box center [772, 269] width 67 height 15
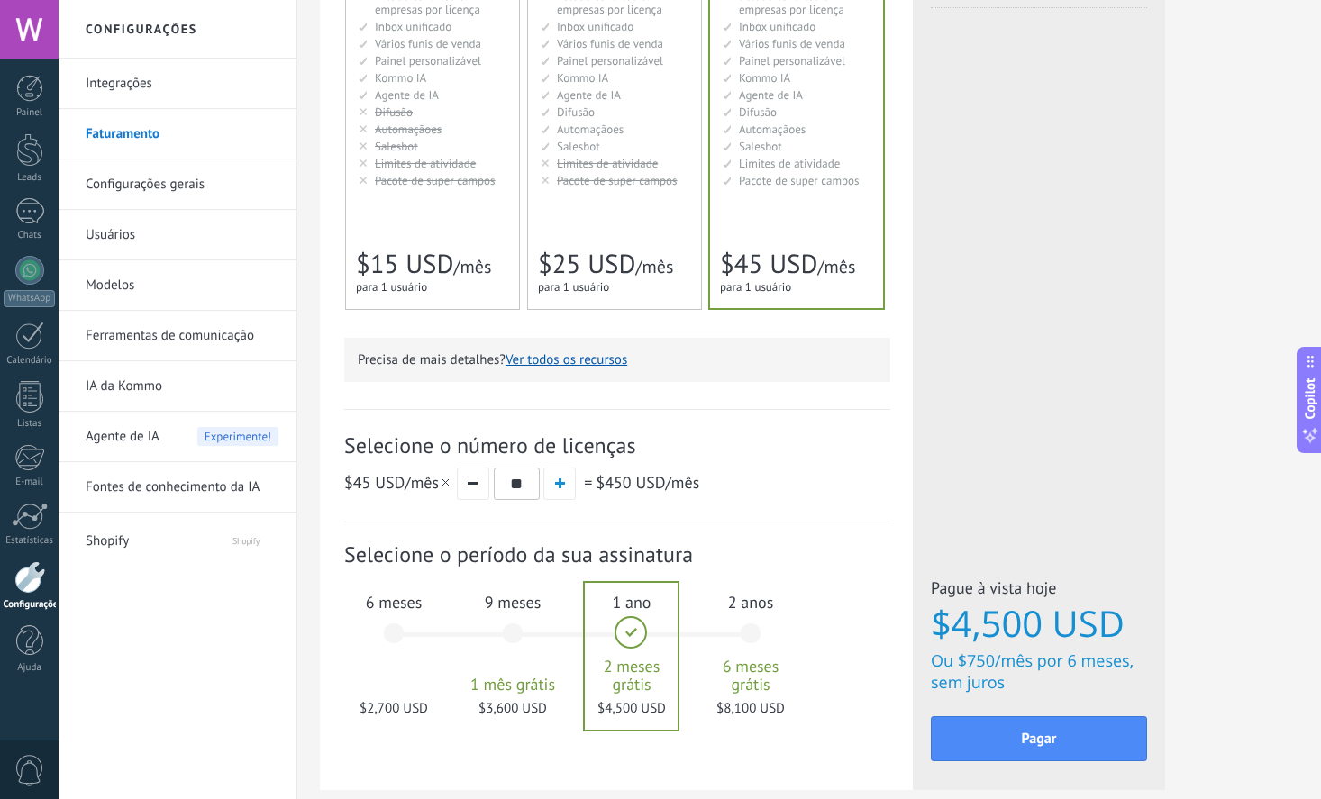
scroll to position [310, 0]
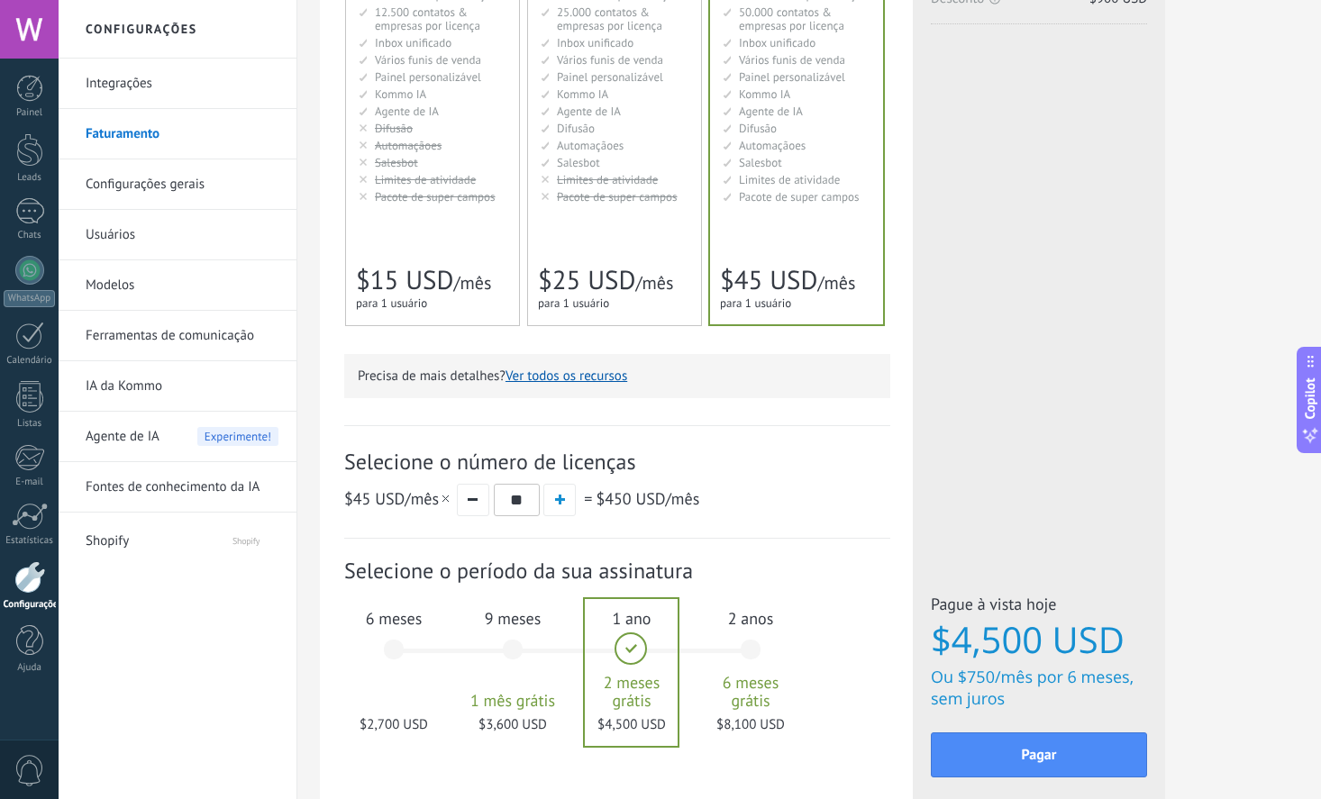
click at [120, 77] on link "Integrações" at bounding box center [182, 84] width 193 height 50
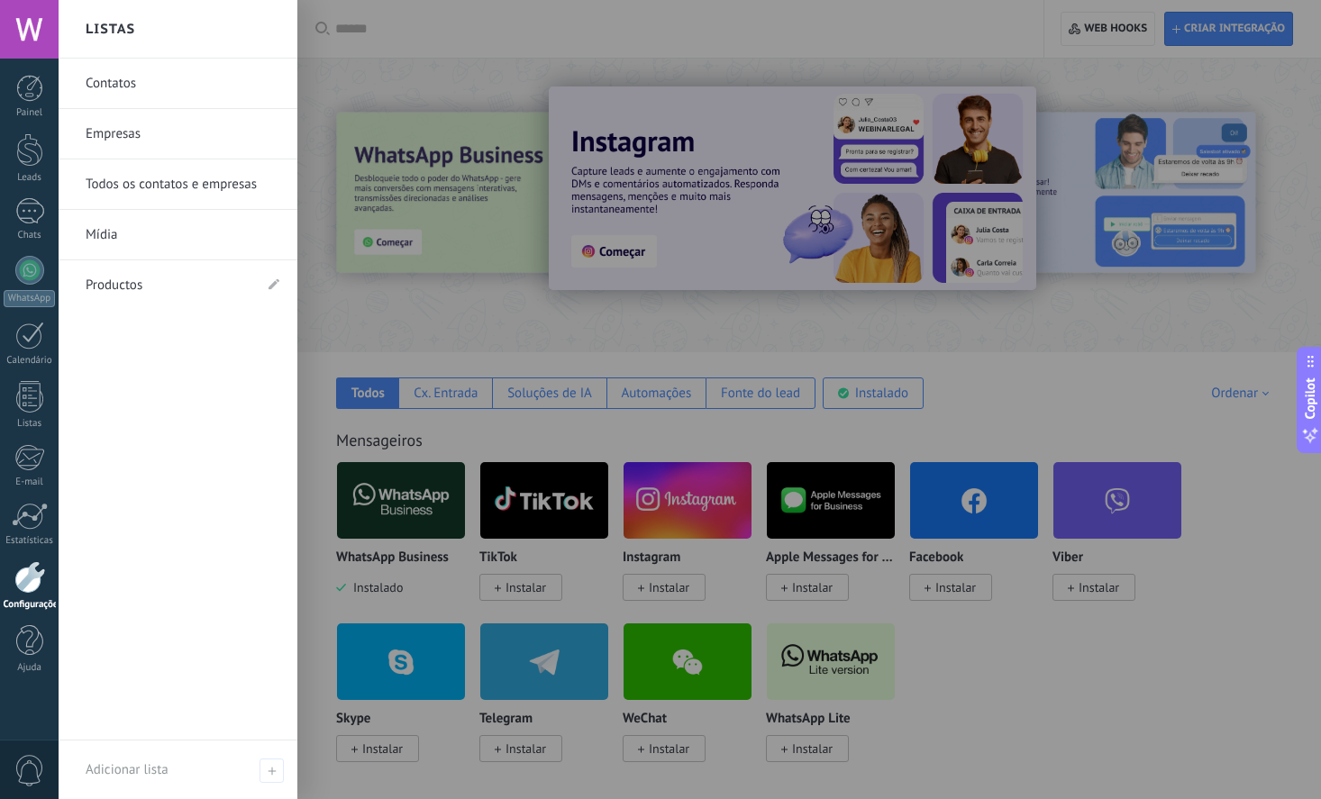
click at [132, 77] on link "Contatos" at bounding box center [183, 84] width 194 height 50
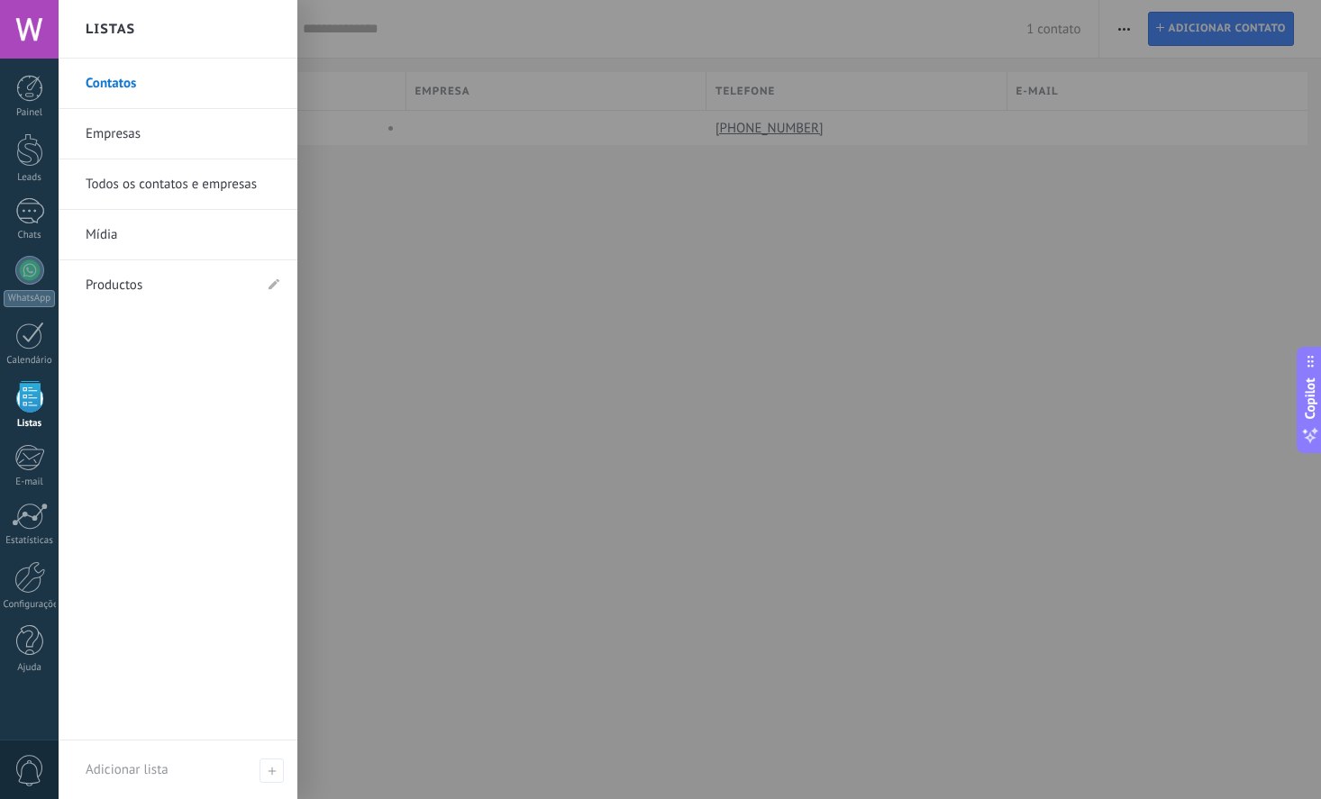
click at [140, 127] on link "Empresas" at bounding box center [183, 134] width 194 height 50
click at [144, 188] on link "Todos os contatos e empresas" at bounding box center [183, 184] width 194 height 50
click at [119, 231] on link "Mídia" at bounding box center [183, 235] width 194 height 50
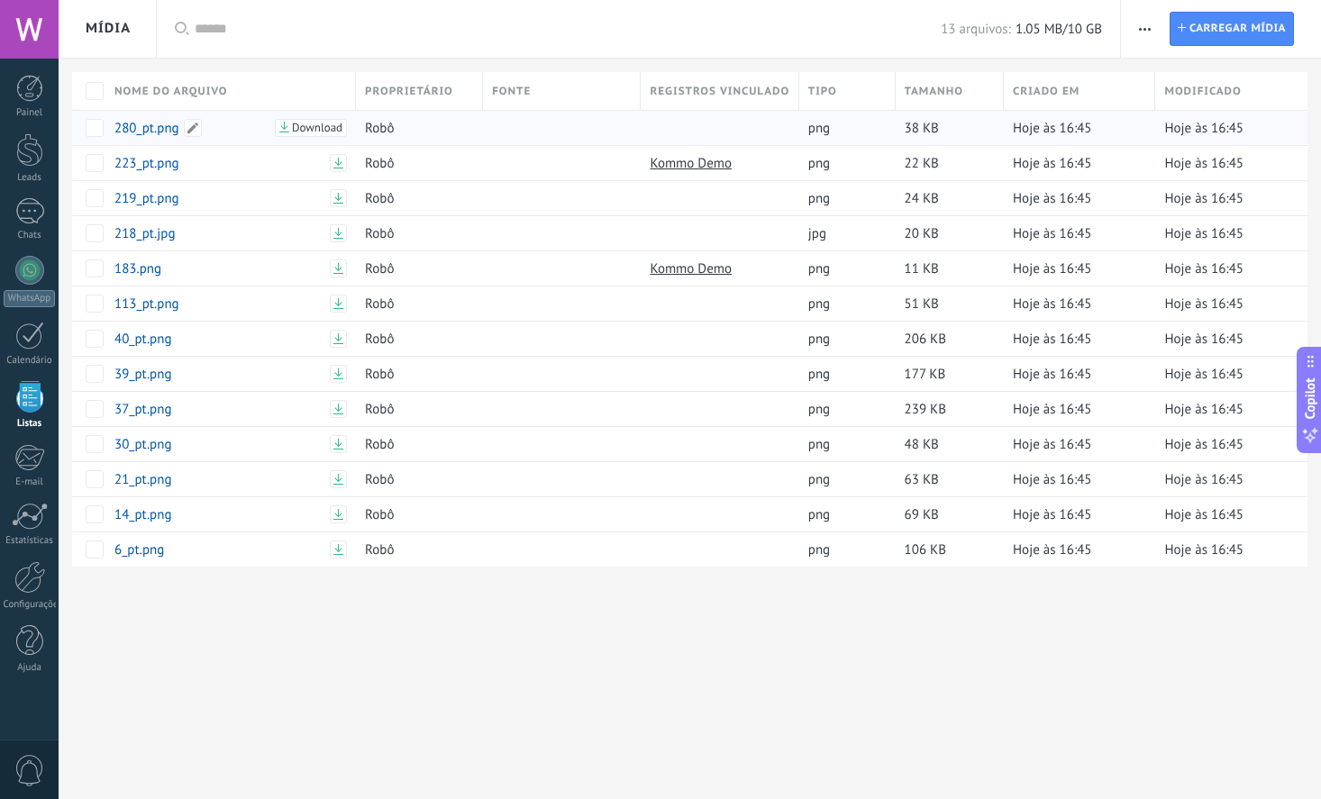
click at [141, 131] on link "280_pt.png" at bounding box center [191, 128] width 155 height 17
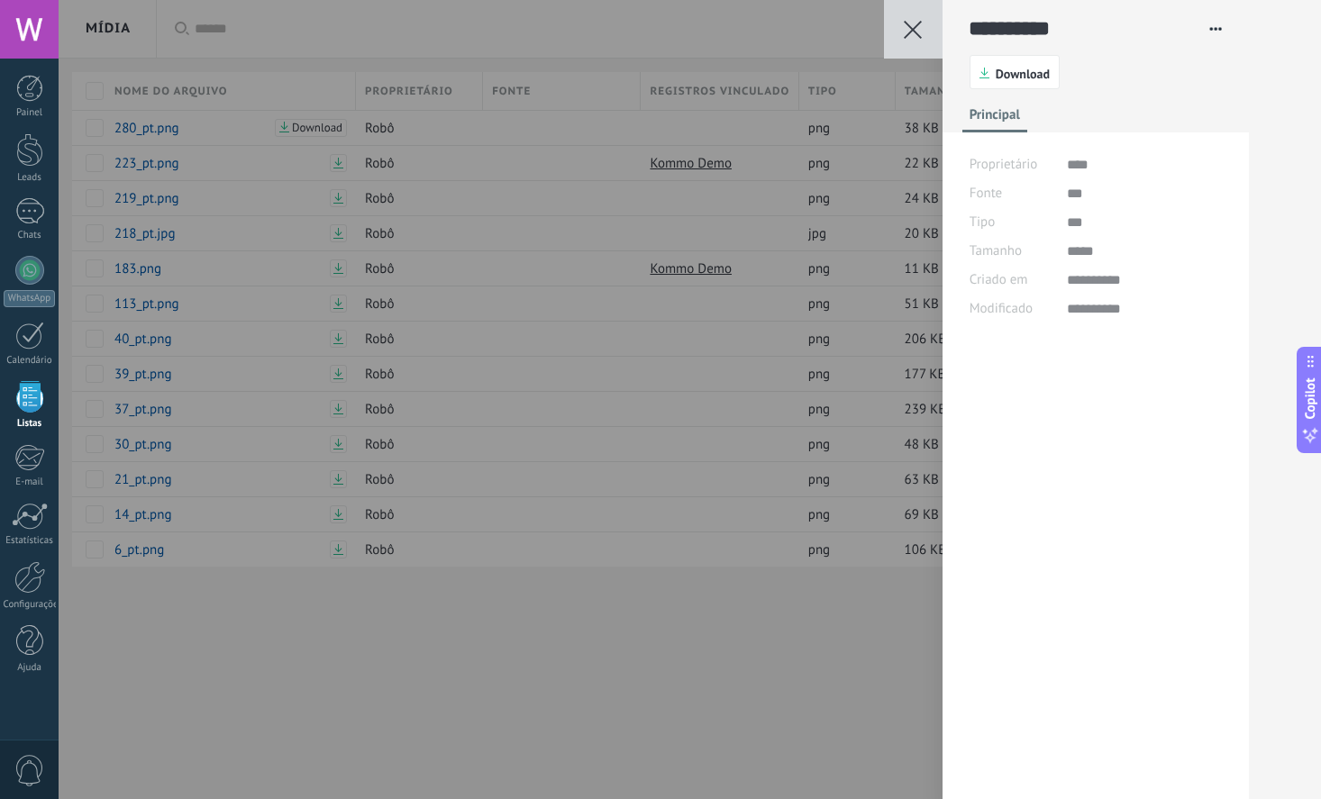
scroll to position [27, 0]
click at [534, 669] on div "**********" at bounding box center [690, 399] width 1262 height 799
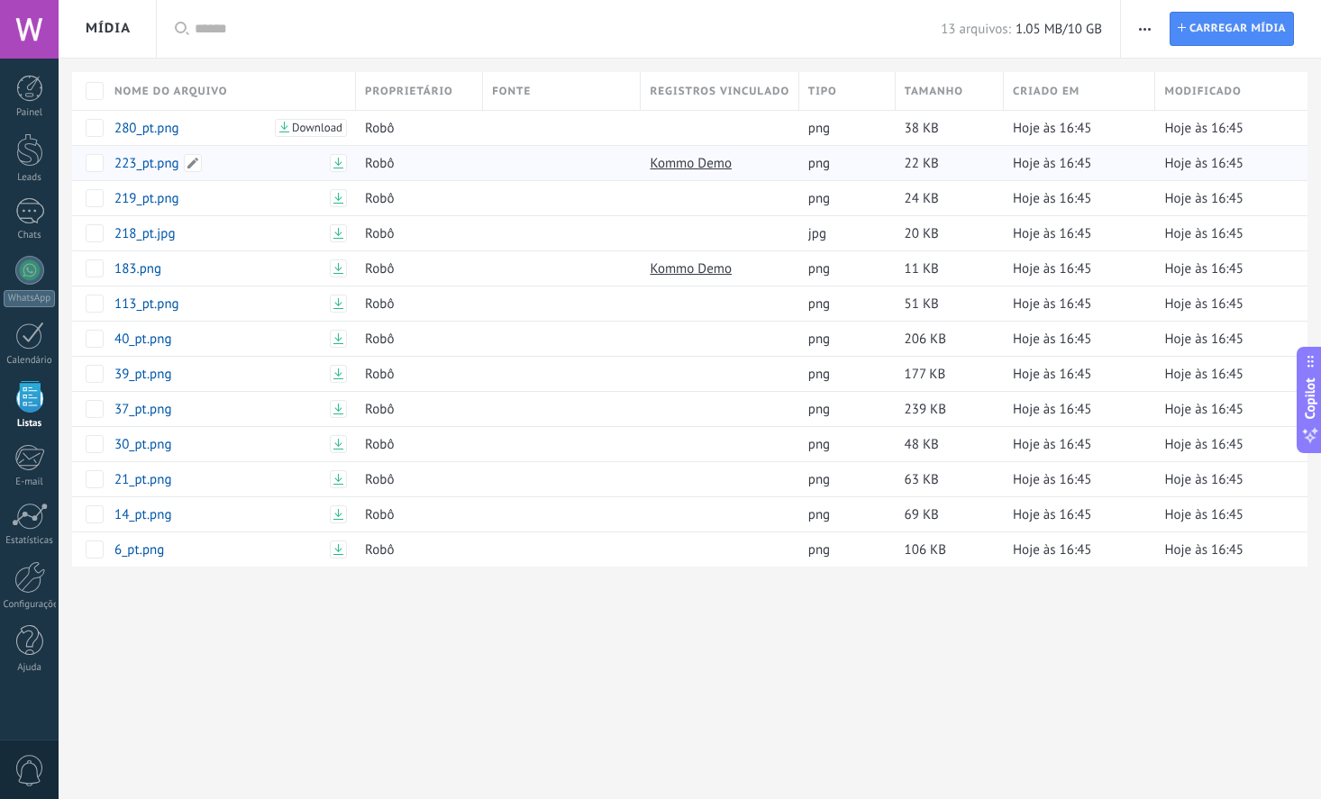
click at [138, 165] on link "223_pt.png" at bounding box center [219, 163] width 210 height 17
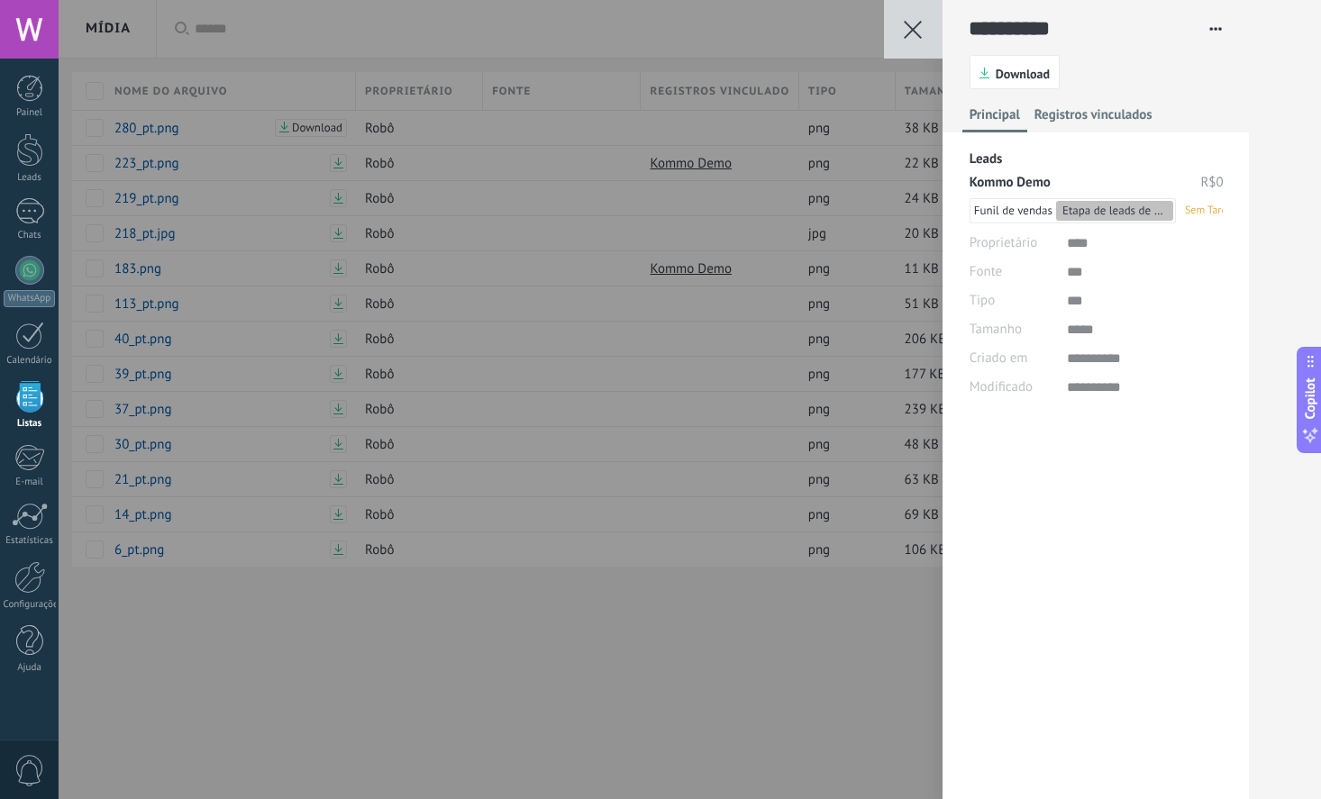
click at [1202, 206] on span "Sem Tarefas" at bounding box center [1212, 211] width 55 height 16
click at [1024, 204] on div "Funil de vendas" at bounding box center [1011, 211] width 82 height 20
click at [1019, 214] on span "Funil de vendas" at bounding box center [1013, 210] width 78 height 15
click at [625, 596] on div "**********" at bounding box center [690, 399] width 1262 height 799
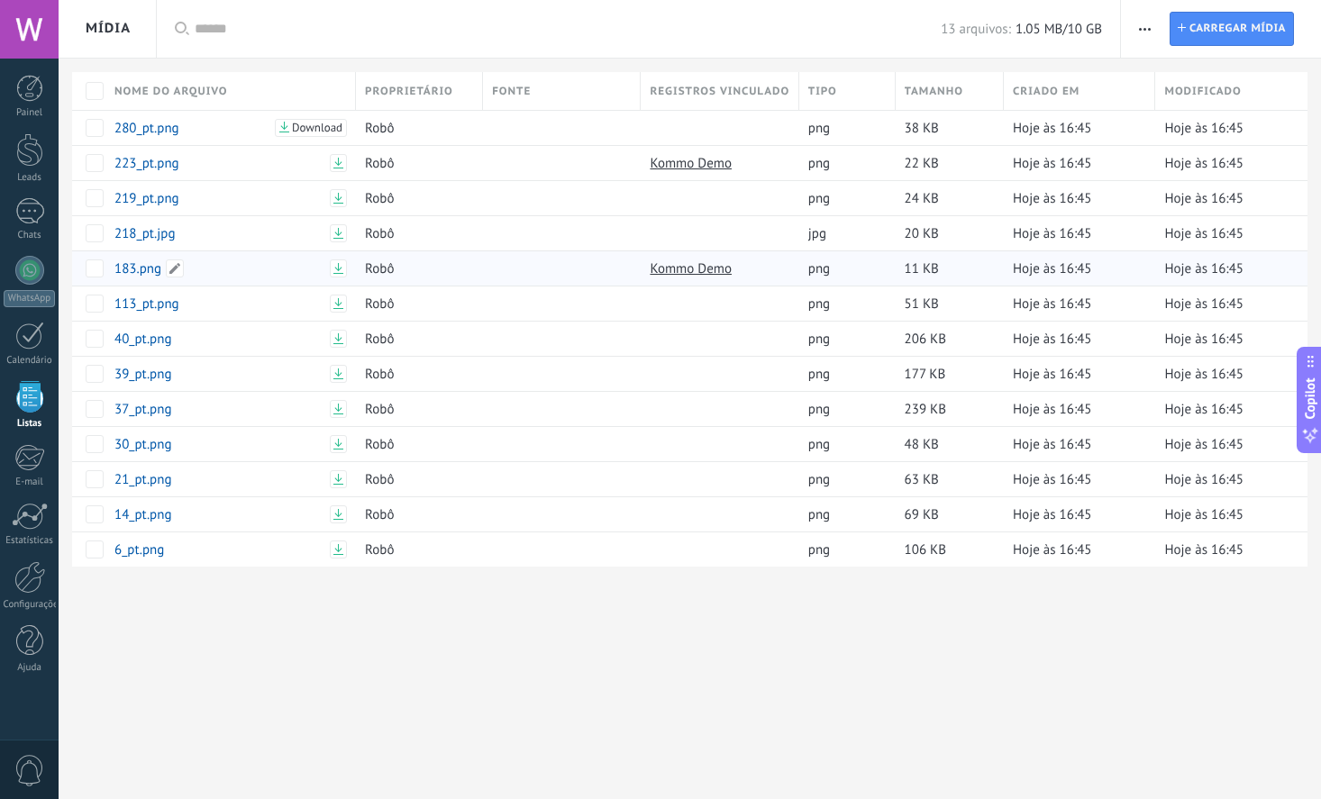
click at [143, 266] on link "183.png" at bounding box center [219, 268] width 210 height 17
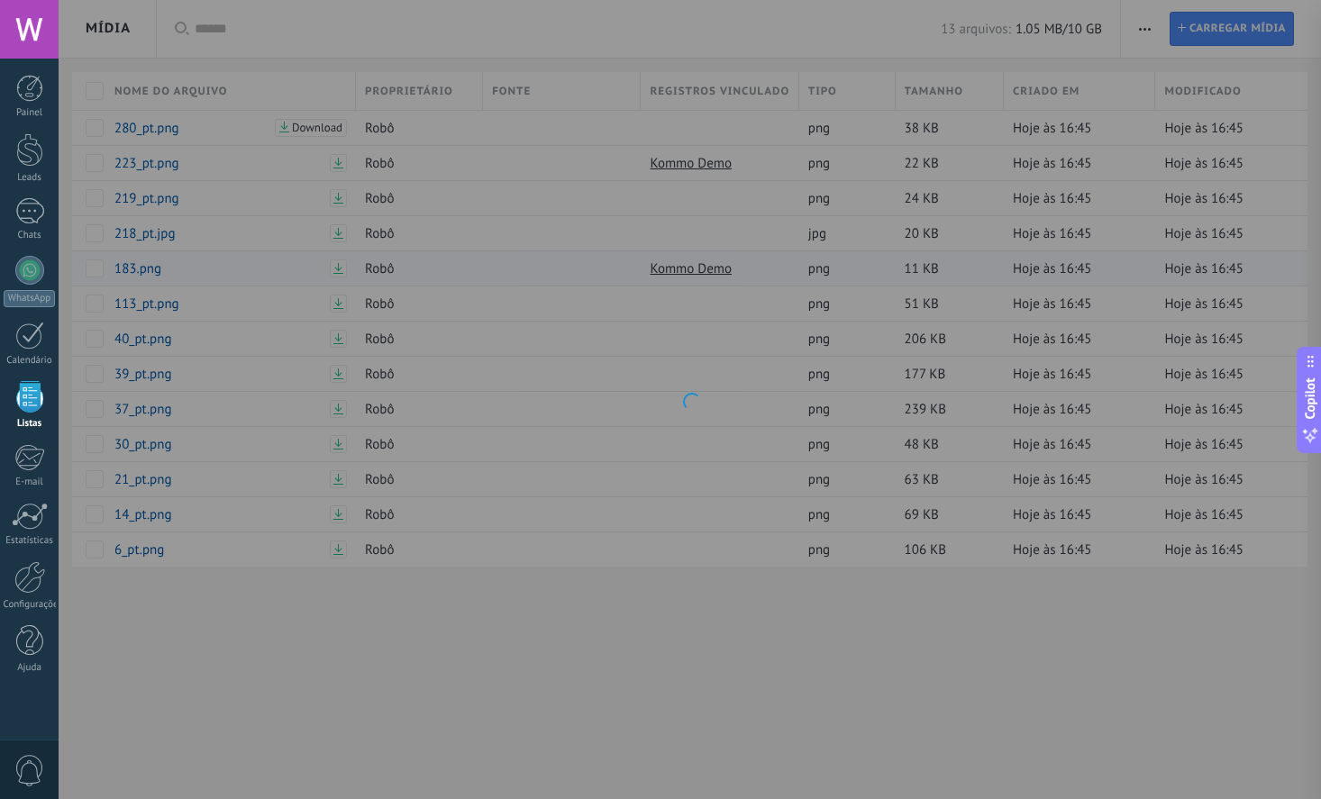
type textarea "*******"
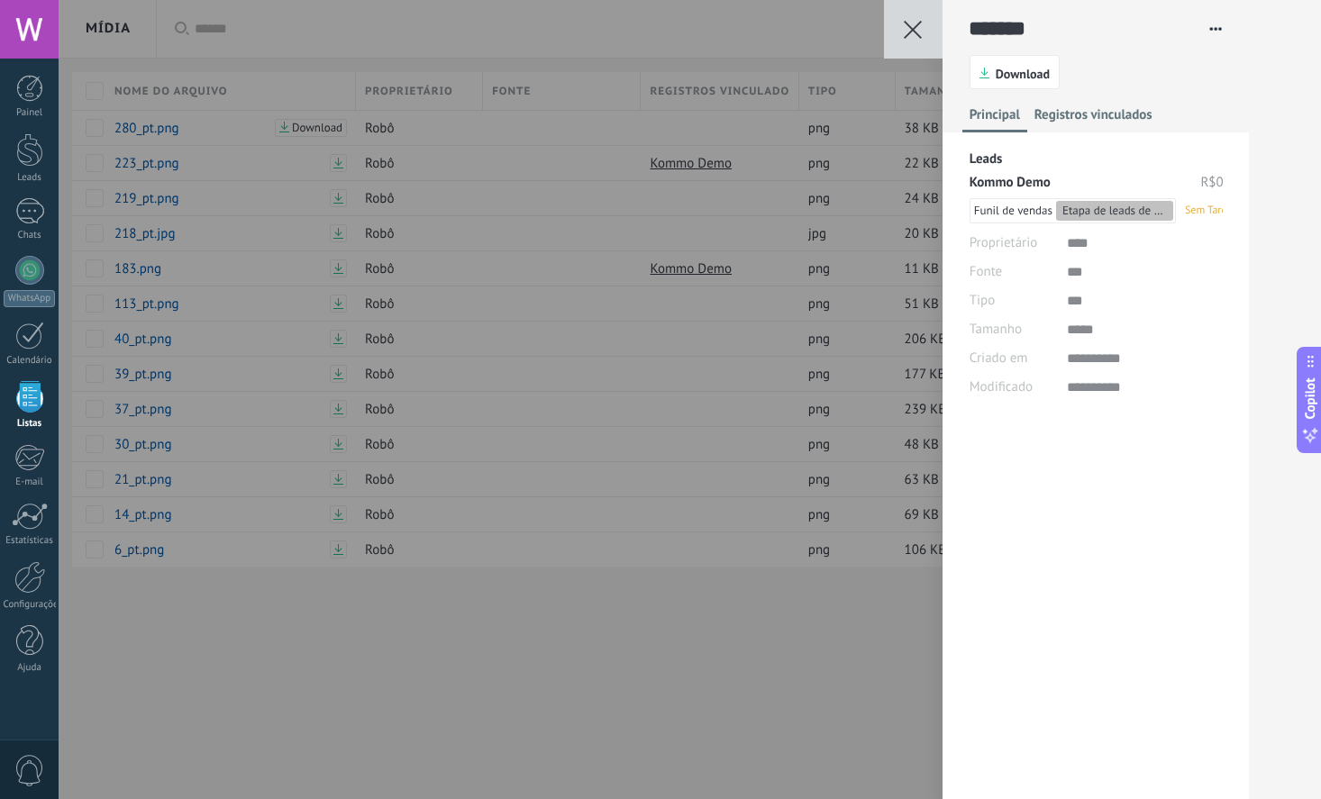
click at [1074, 119] on span "Registros vinculados" at bounding box center [1093, 119] width 118 height 26
click at [998, 114] on span "Principal" at bounding box center [994, 119] width 50 height 26
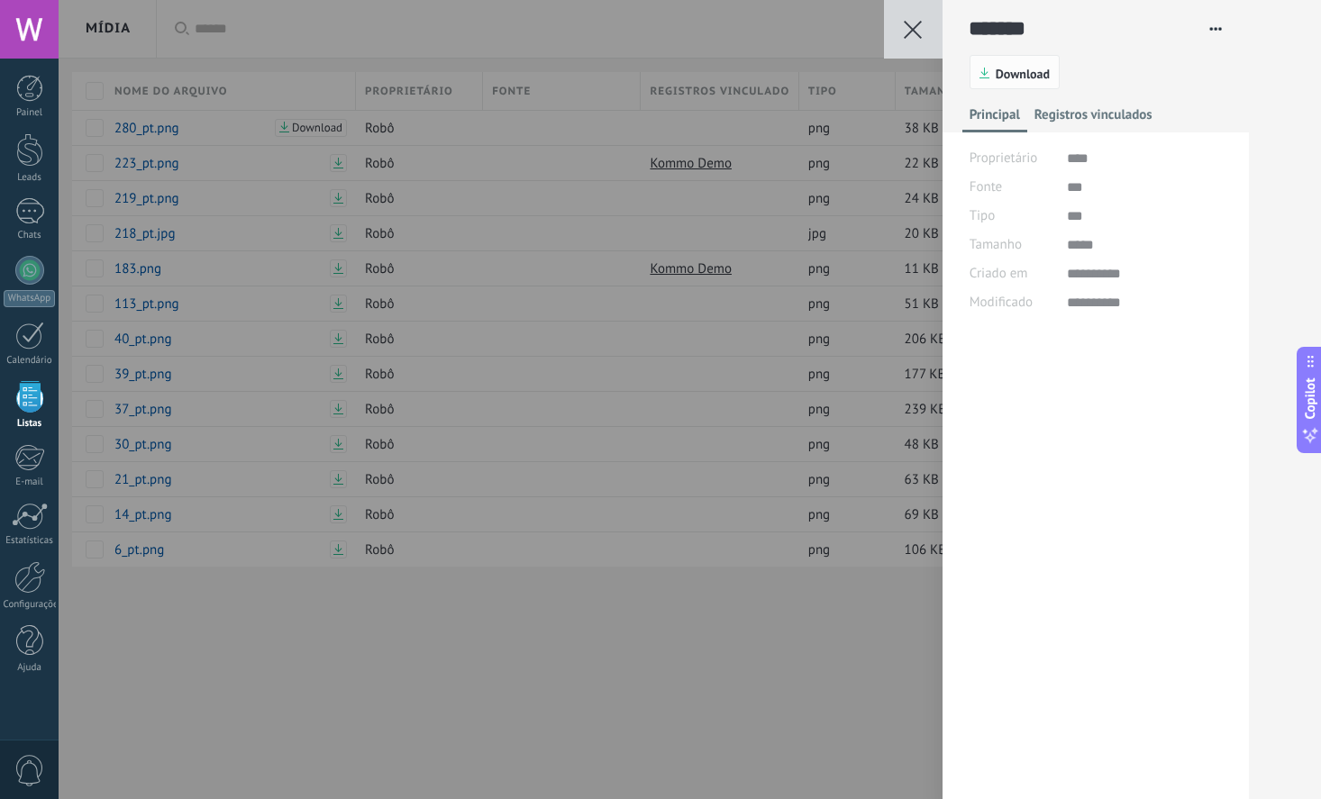
click at [1020, 75] on span "Download" at bounding box center [1023, 74] width 54 height 13
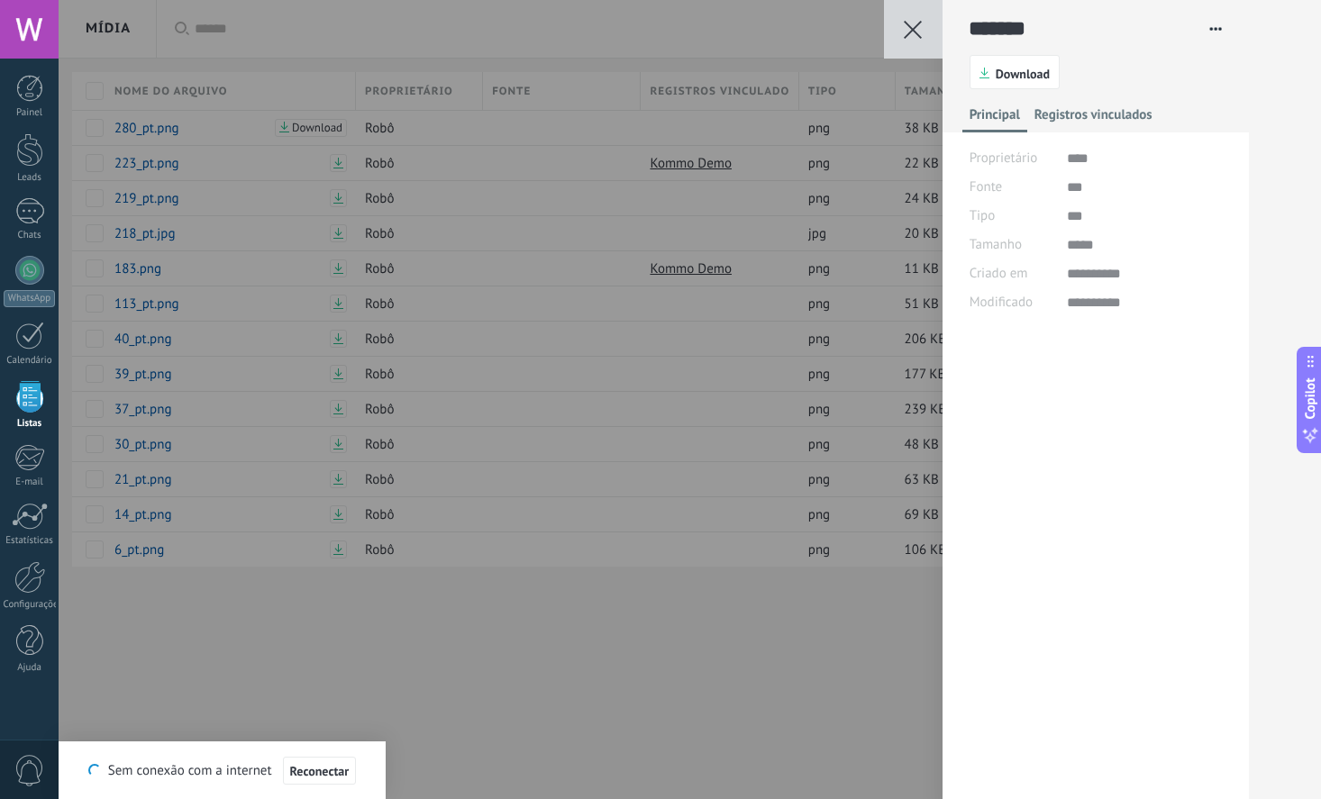
drag, startPoint x: 663, startPoint y: 677, endPoint x: 681, endPoint y: 668, distance: 20.6
click at [670, 674] on div "**********" at bounding box center [690, 399] width 1262 height 799
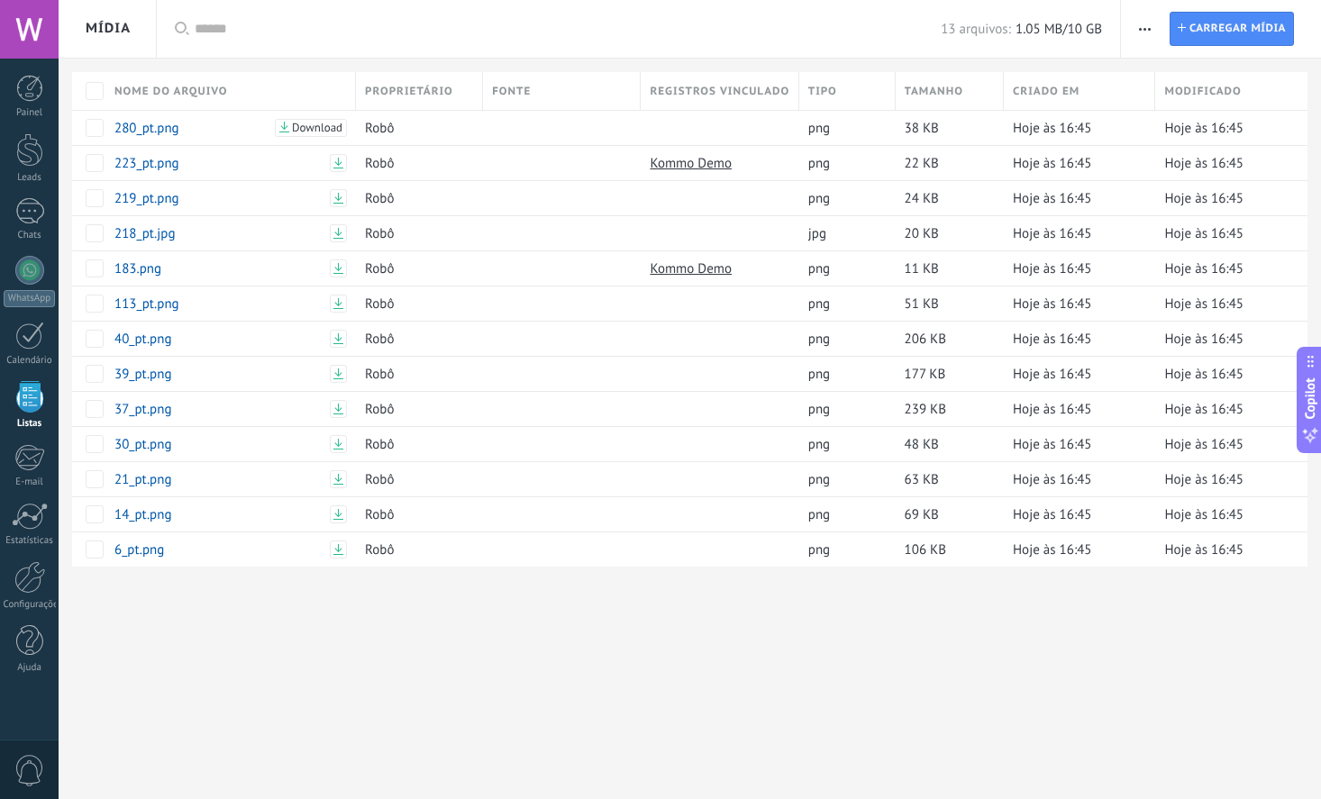
click at [1142, 28] on icon "button" at bounding box center [1145, 29] width 12 height 3
click at [646, 13] on div "13 arquivos: 1.05 MB/10 GB" at bounding box center [648, 29] width 907 height 58
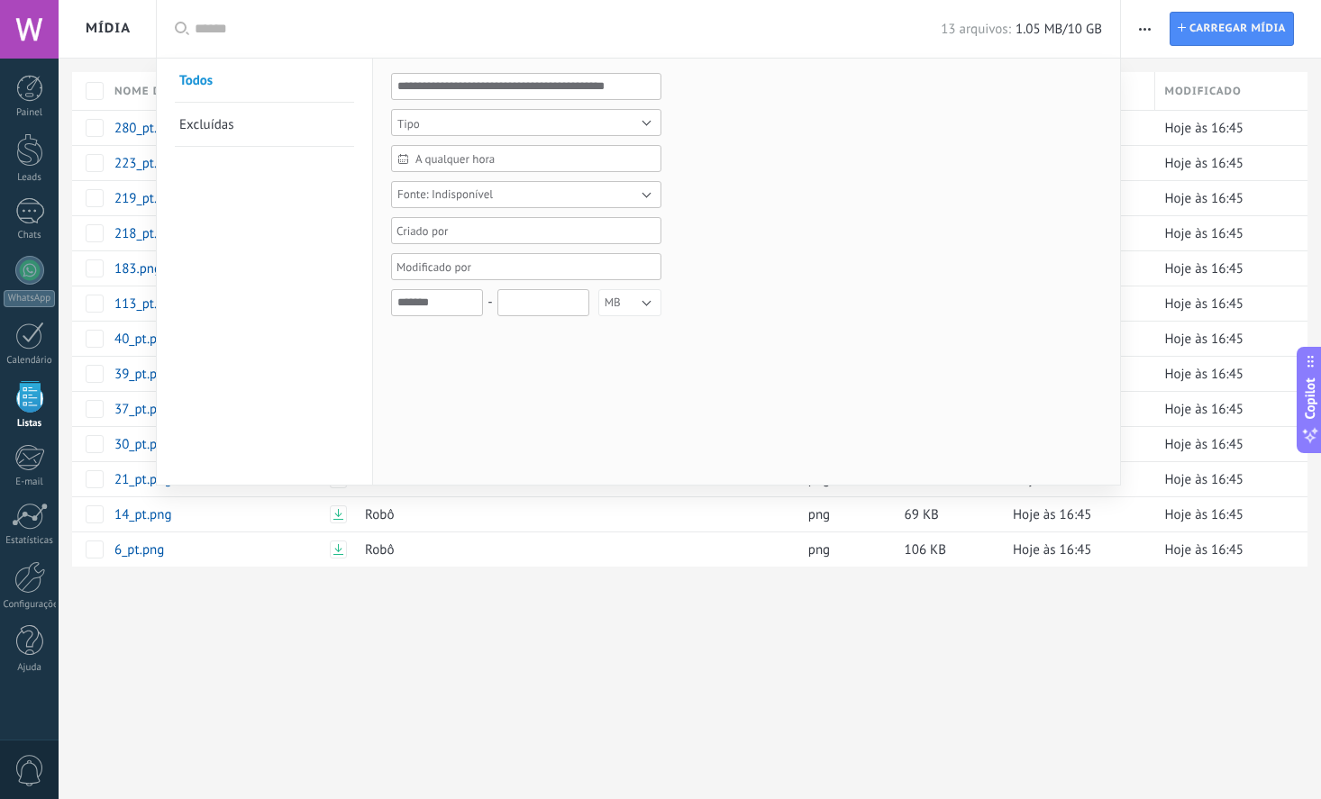
click at [639, 660] on div at bounding box center [660, 399] width 1321 height 799
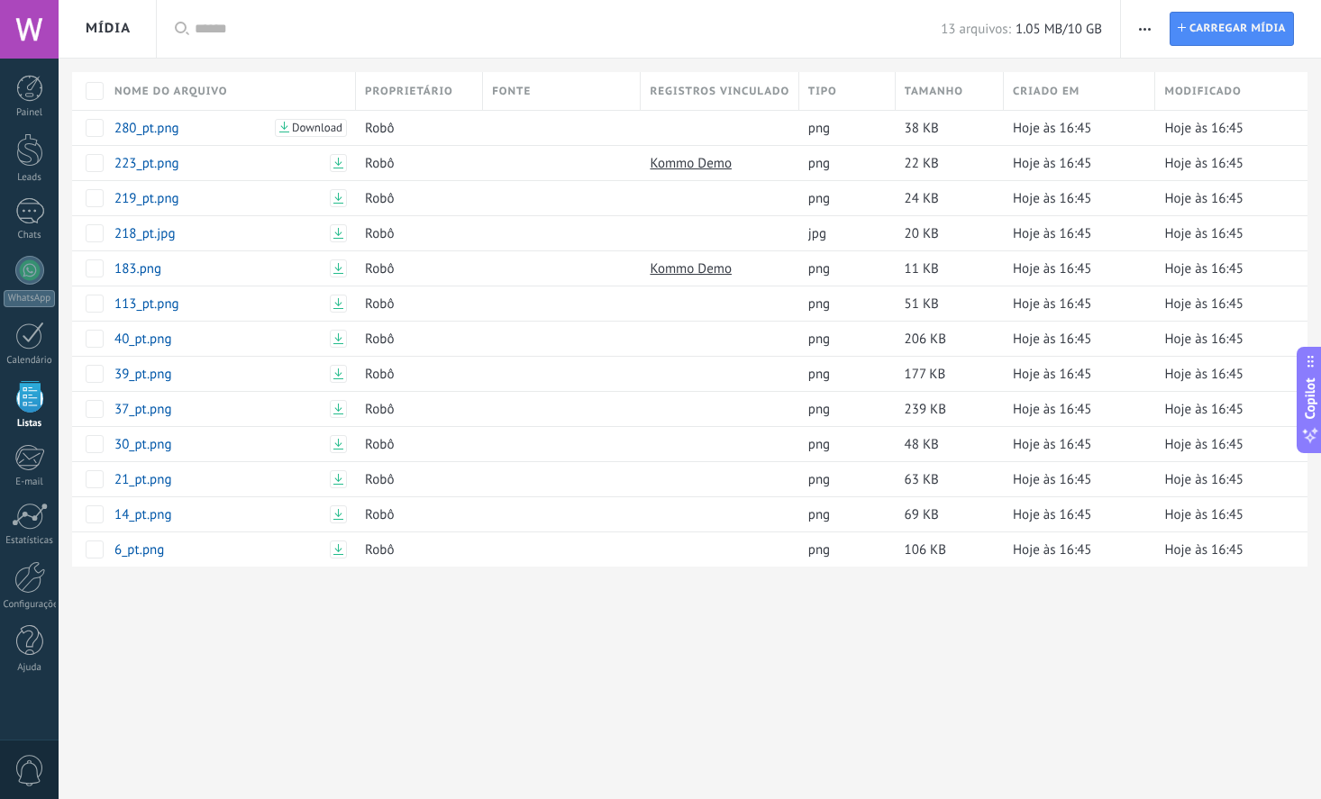
click at [1135, 20] on button "button" at bounding box center [1145, 29] width 28 height 34
click at [437, 623] on div at bounding box center [690, 596] width 1262 height 59
drag, startPoint x: 437, startPoint y: 621, endPoint x: 346, endPoint y: 614, distance: 91.2
click at [18, 212] on div at bounding box center [29, 211] width 29 height 26
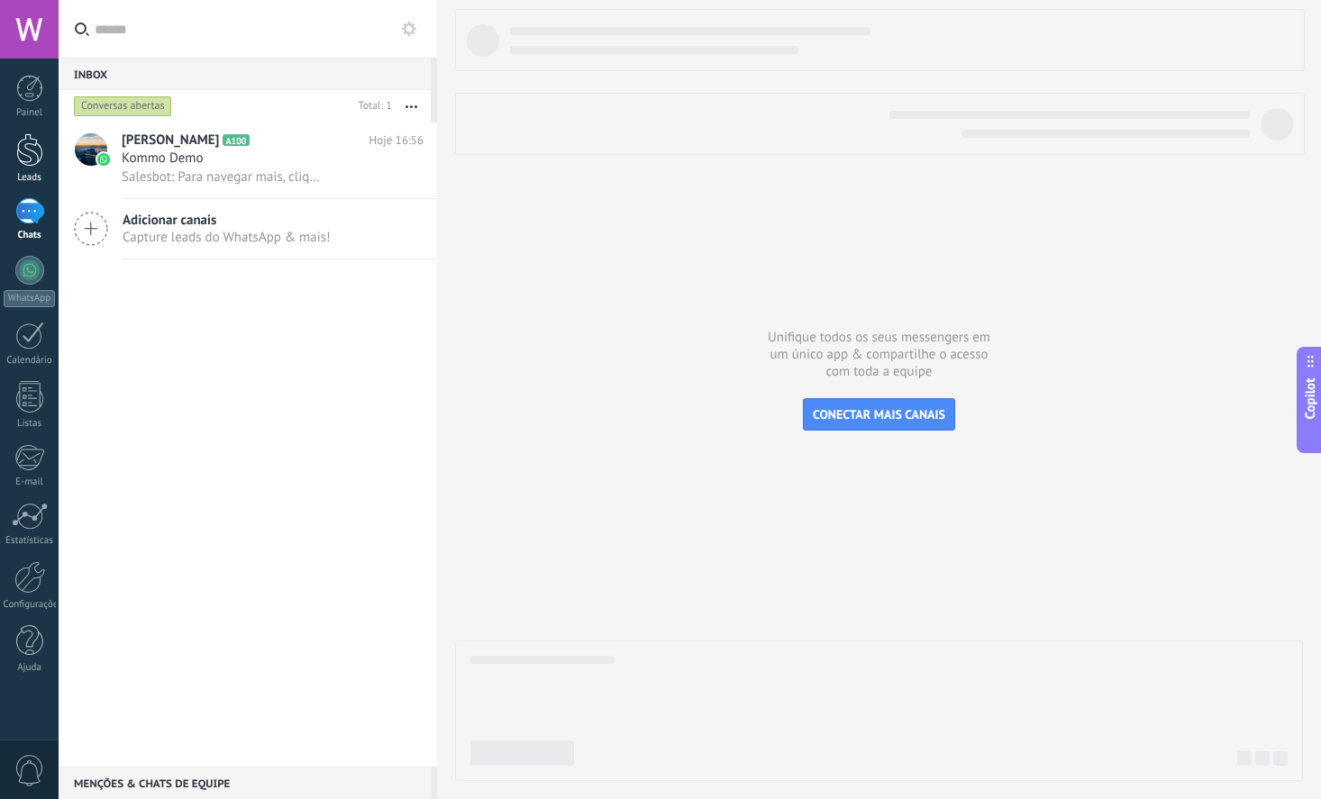
click at [17, 160] on div at bounding box center [29, 149] width 27 height 33
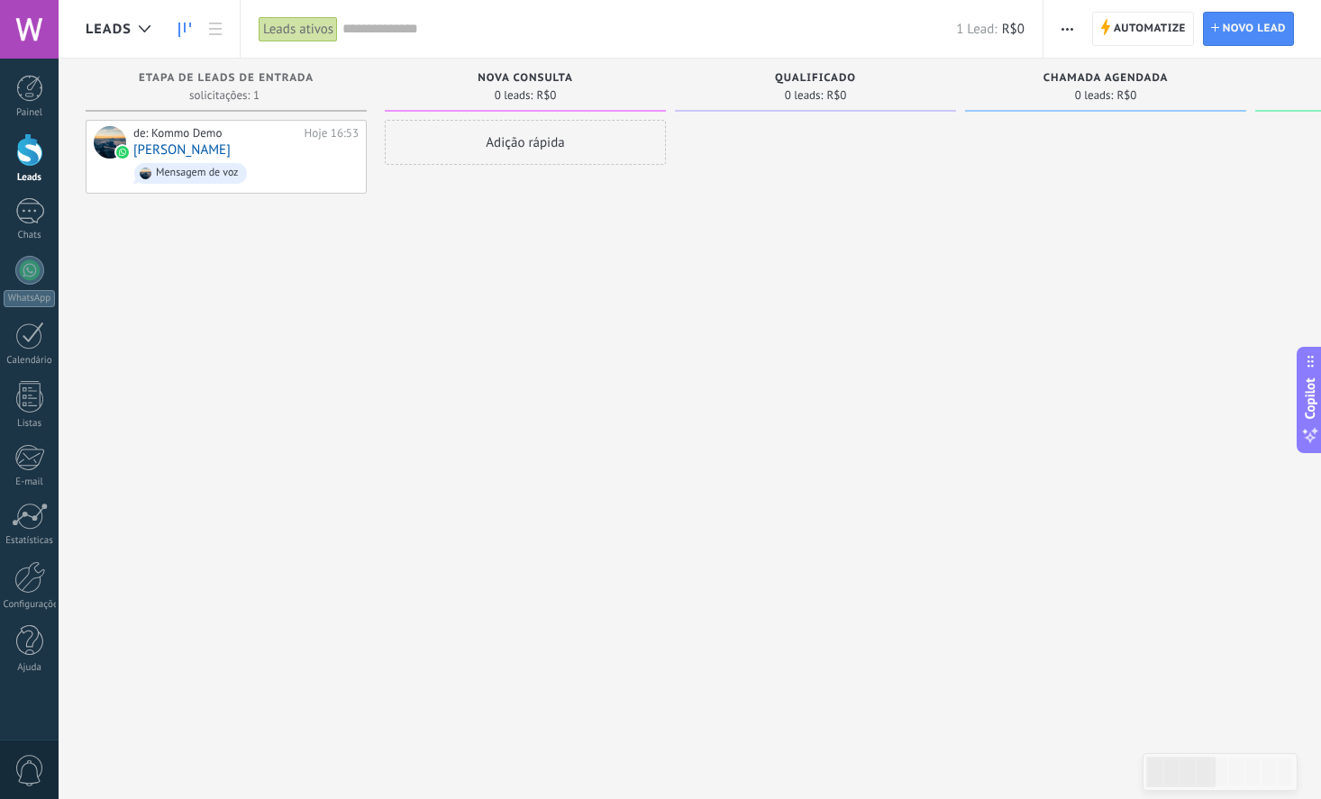
click at [542, 155] on div "Adição rápida" at bounding box center [525, 142] width 281 height 45
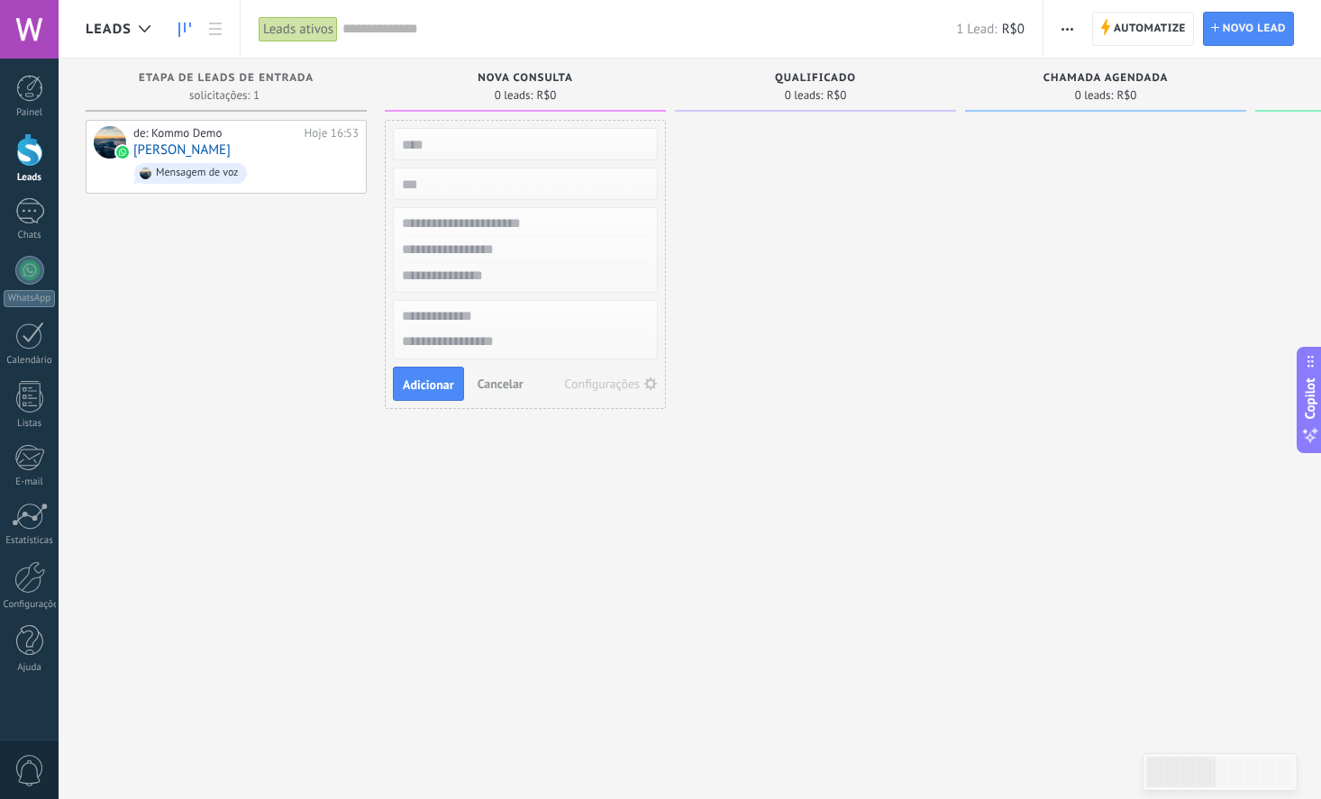
click at [512, 389] on span "Cancelar" at bounding box center [500, 384] width 46 height 16
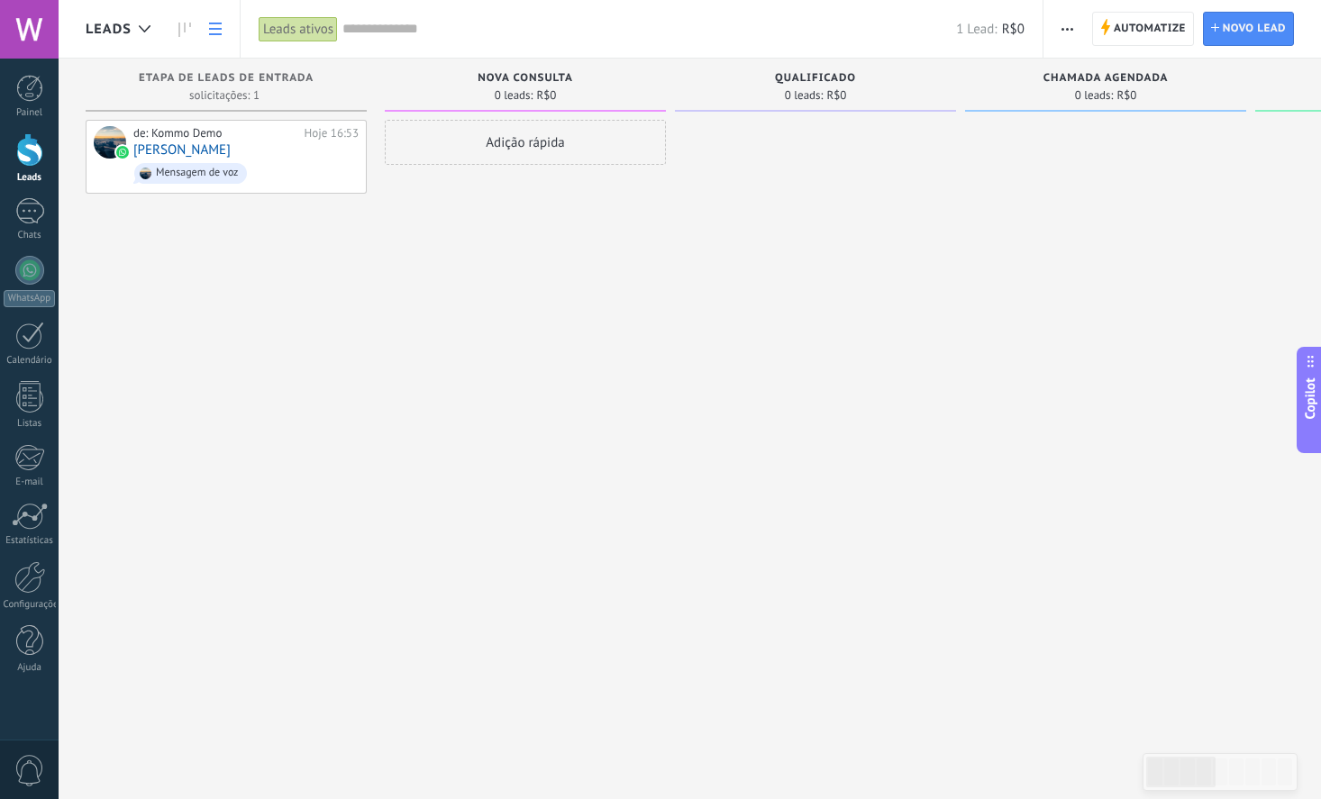
click at [215, 28] on use at bounding box center [215, 29] width 13 height 13
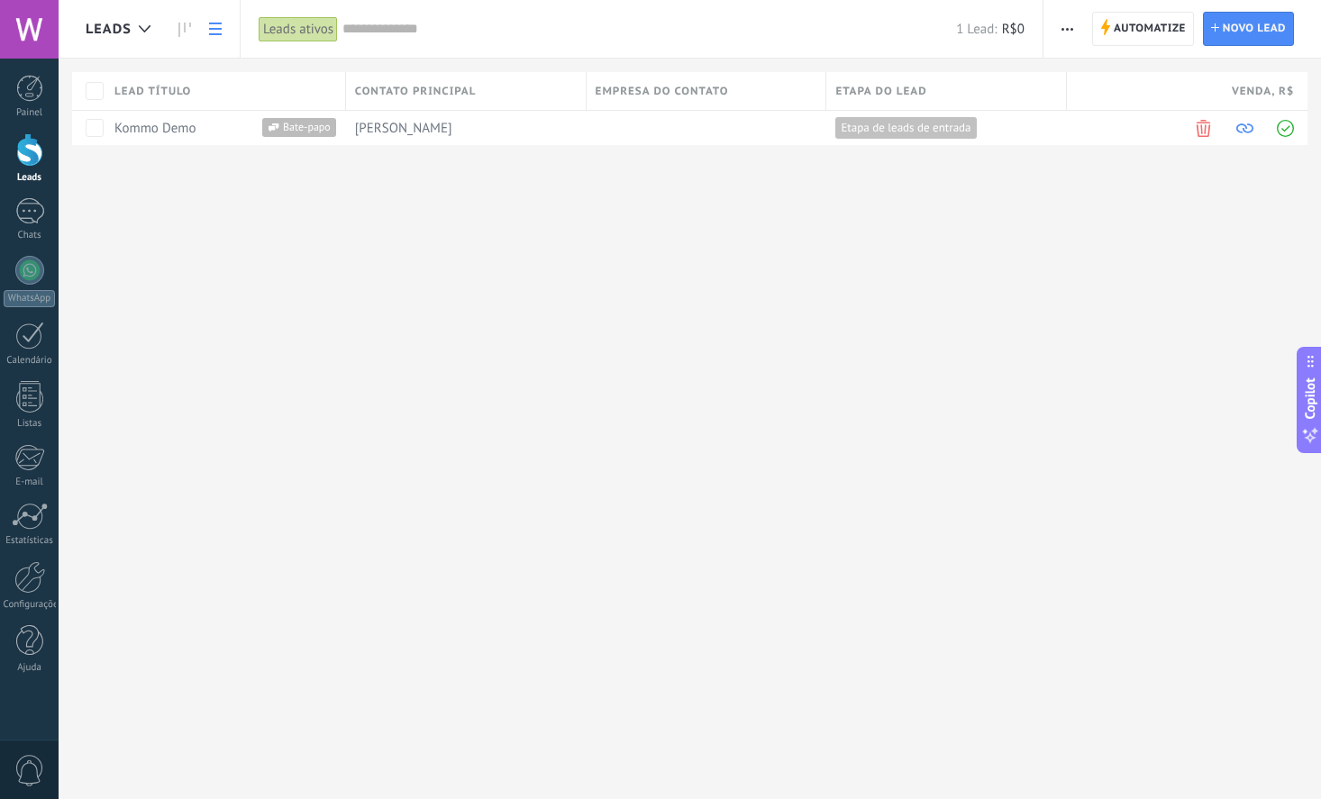
click at [215, 28] on use at bounding box center [215, 29] width 13 height 13
click at [181, 32] on icon at bounding box center [184, 30] width 13 height 14
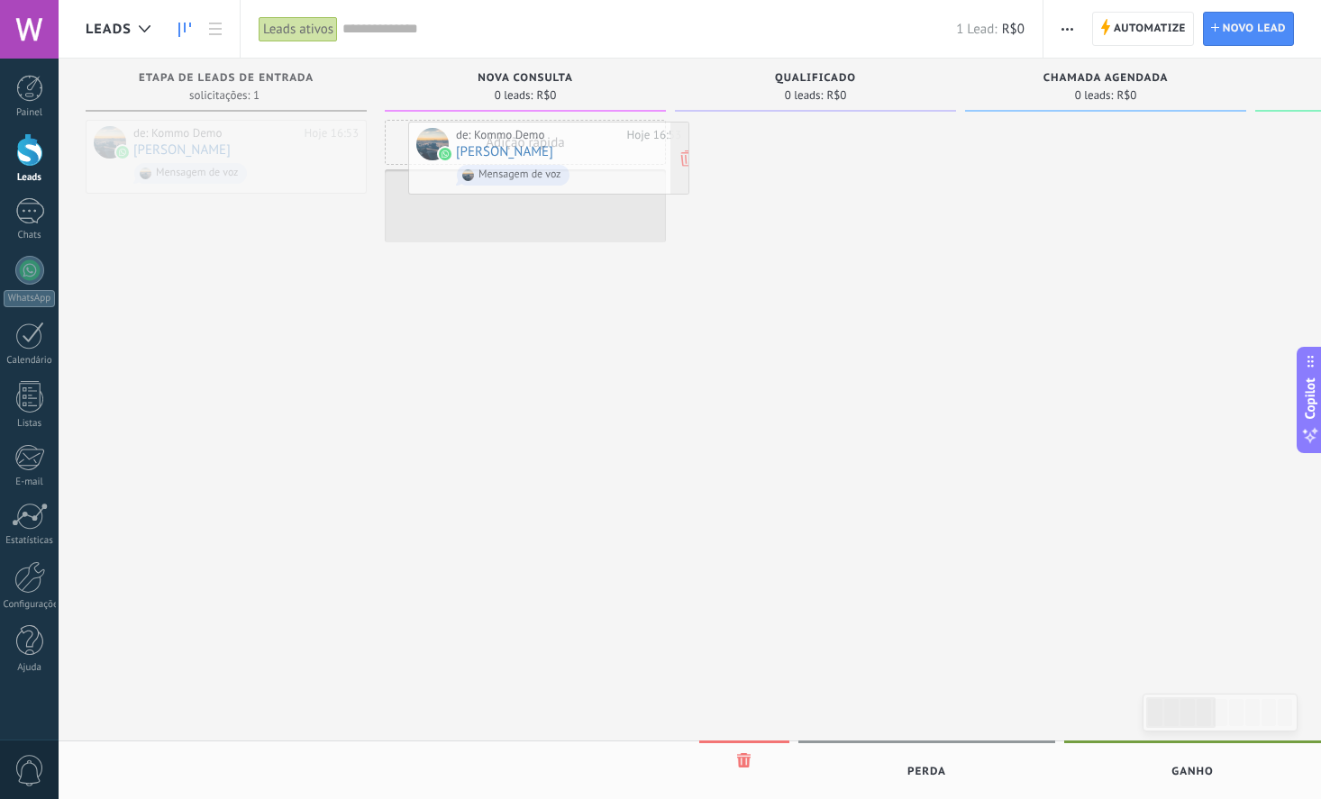
drag, startPoint x: 240, startPoint y: 132, endPoint x: 561, endPoint y: 133, distance: 321.6
click at [561, 133] on div "Leads Leads ativos Aplicar 1 Lead: R$0 Leads ativos Meus leads Leads ganhos Lea…" at bounding box center [690, 415] width 1262 height 830
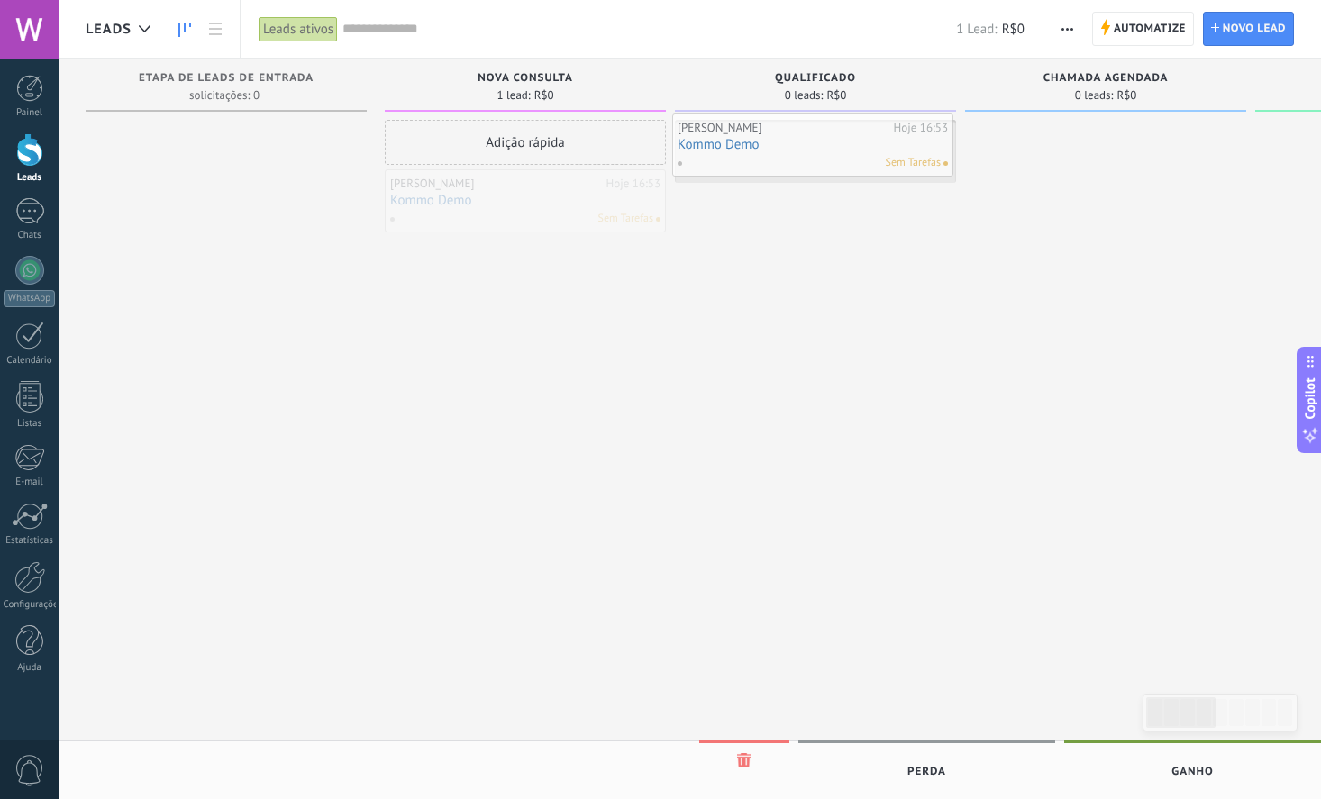
drag, startPoint x: 502, startPoint y: 205, endPoint x: 799, endPoint y: 153, distance: 301.9
click at [799, 153] on div "Leads Leads ativos Aplicar 1 Lead: R$0 Leads ativos Meus leads Leads ganhos Lea…" at bounding box center [690, 415] width 1262 height 830
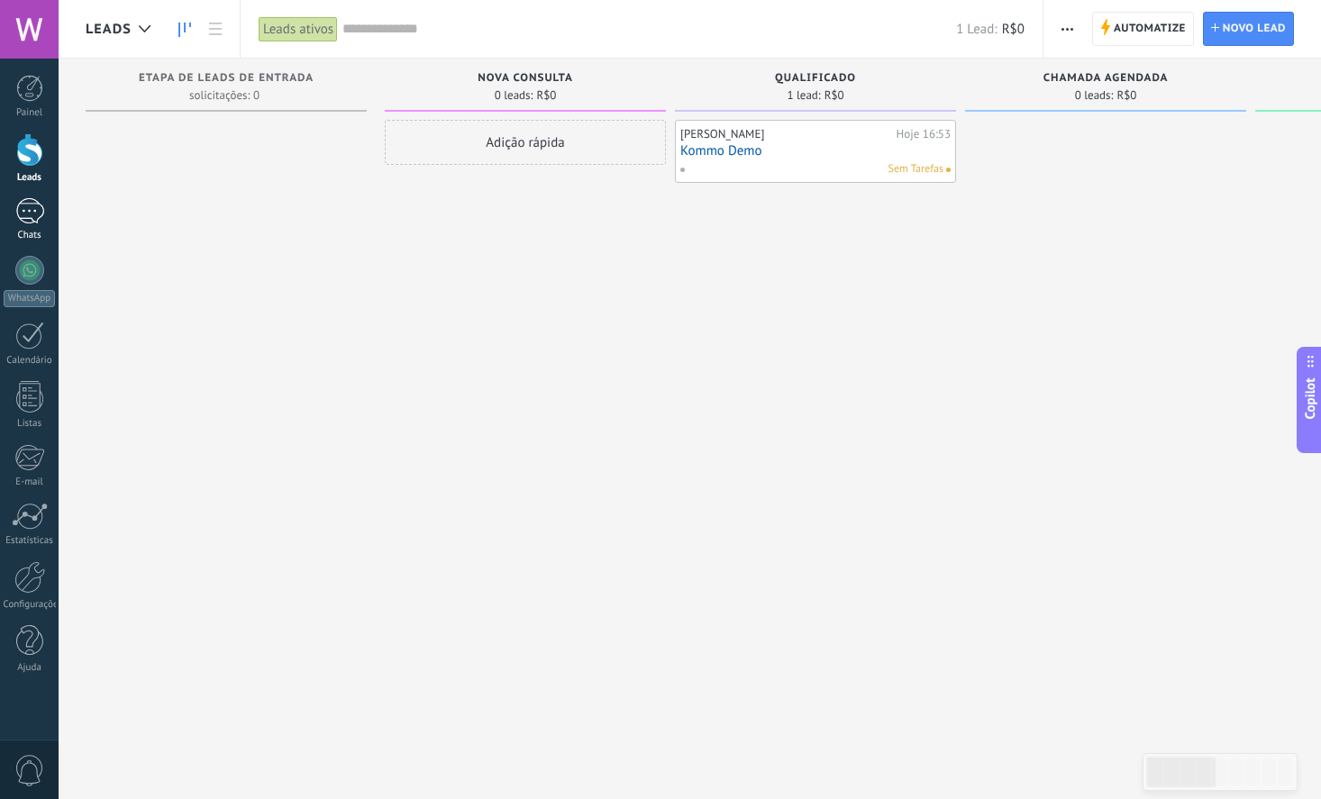
click at [40, 222] on div at bounding box center [29, 211] width 29 height 26
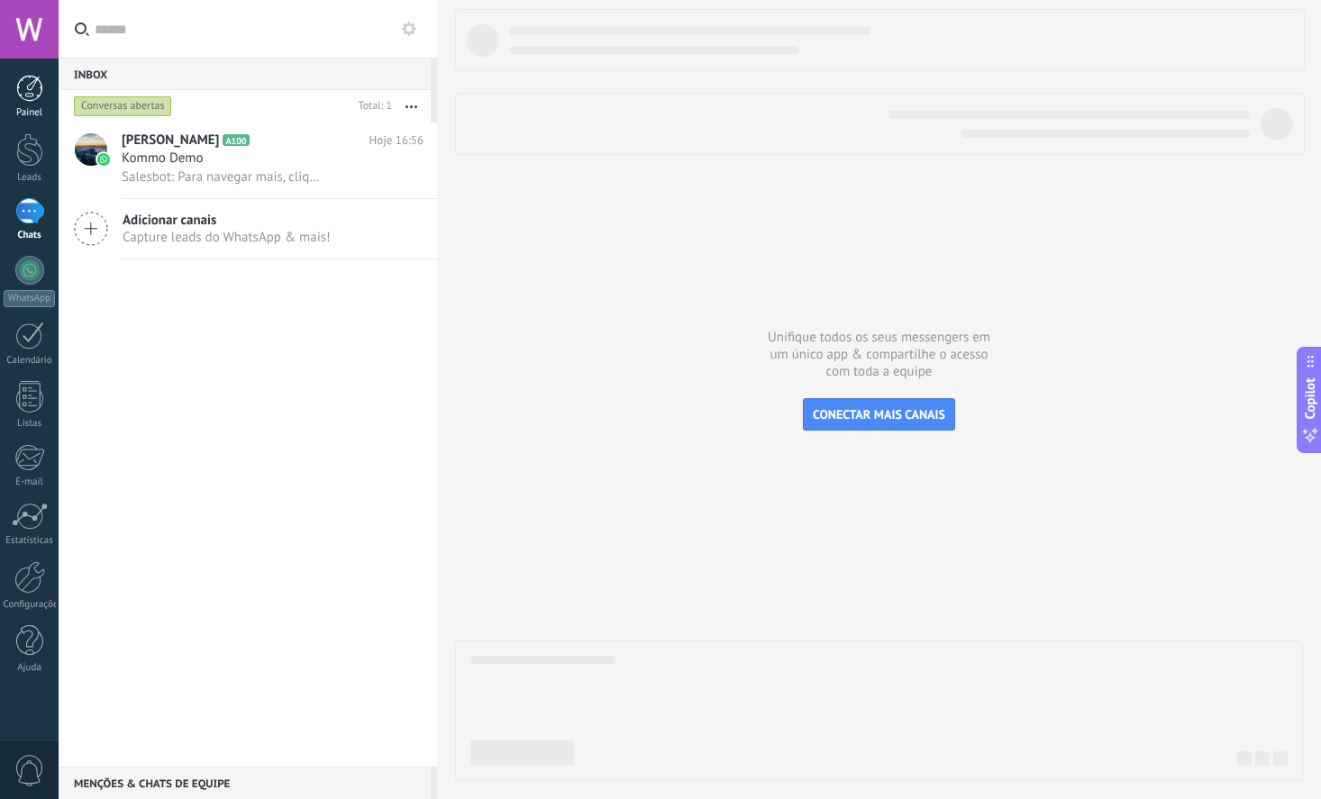
click at [31, 95] on div at bounding box center [29, 88] width 27 height 27
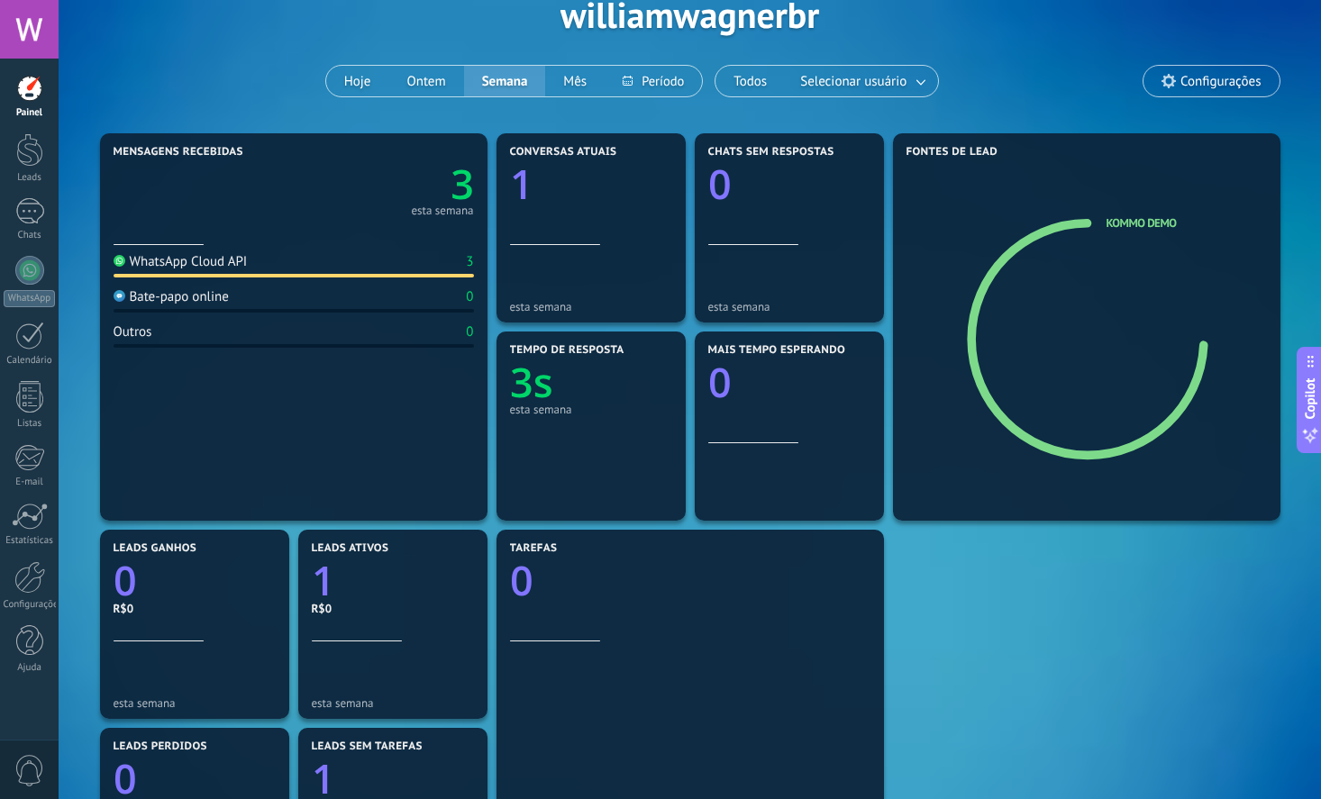
scroll to position [249, 0]
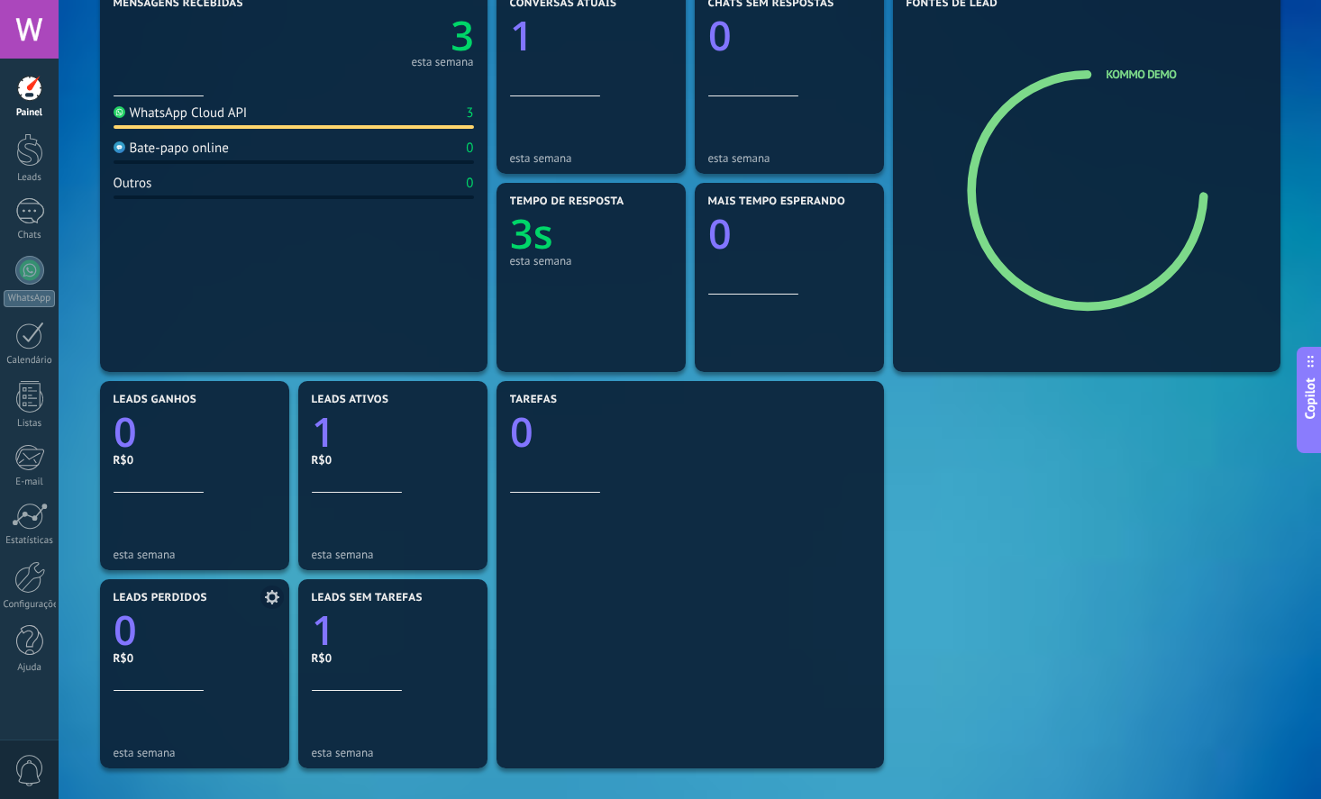
click at [273, 597] on icon at bounding box center [272, 597] width 14 height 14
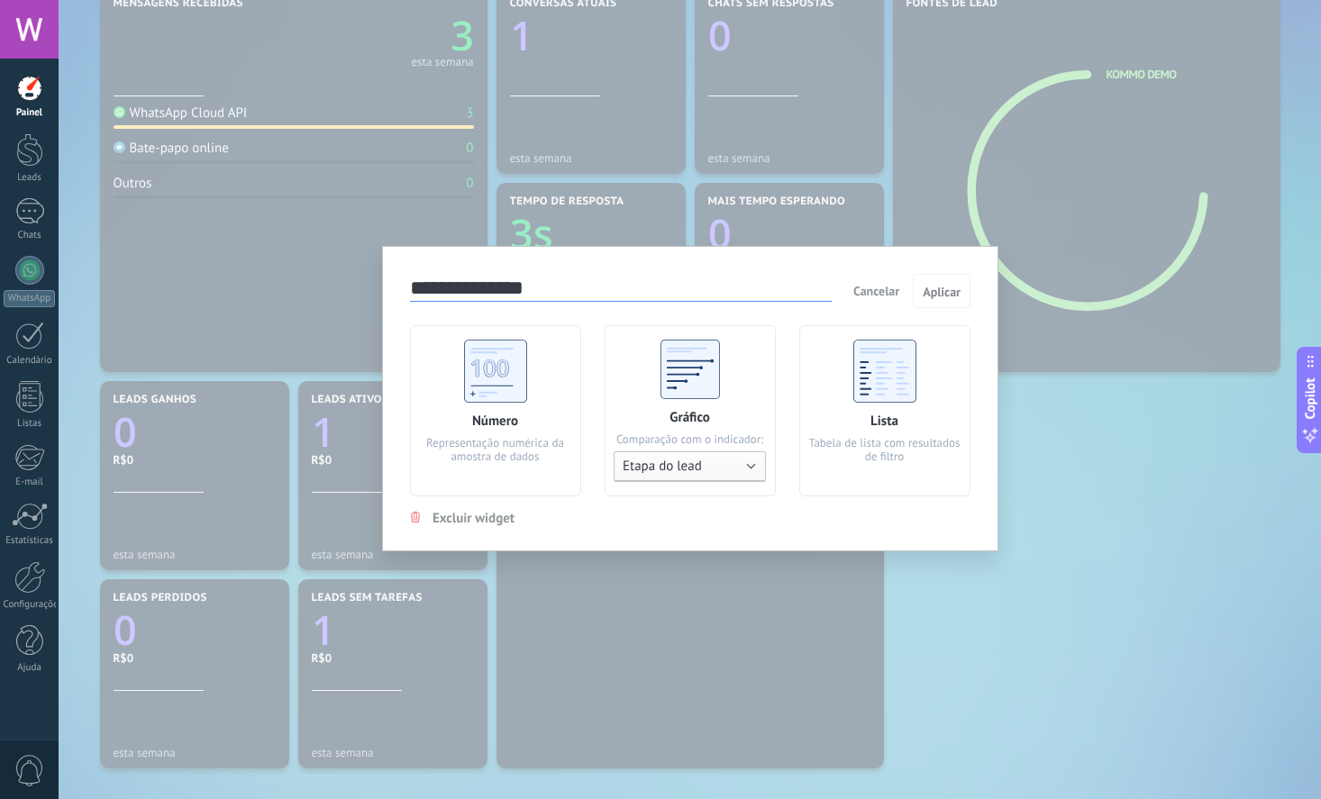
click at [723, 474] on button "Etapa do lead" at bounding box center [690, 466] width 152 height 31
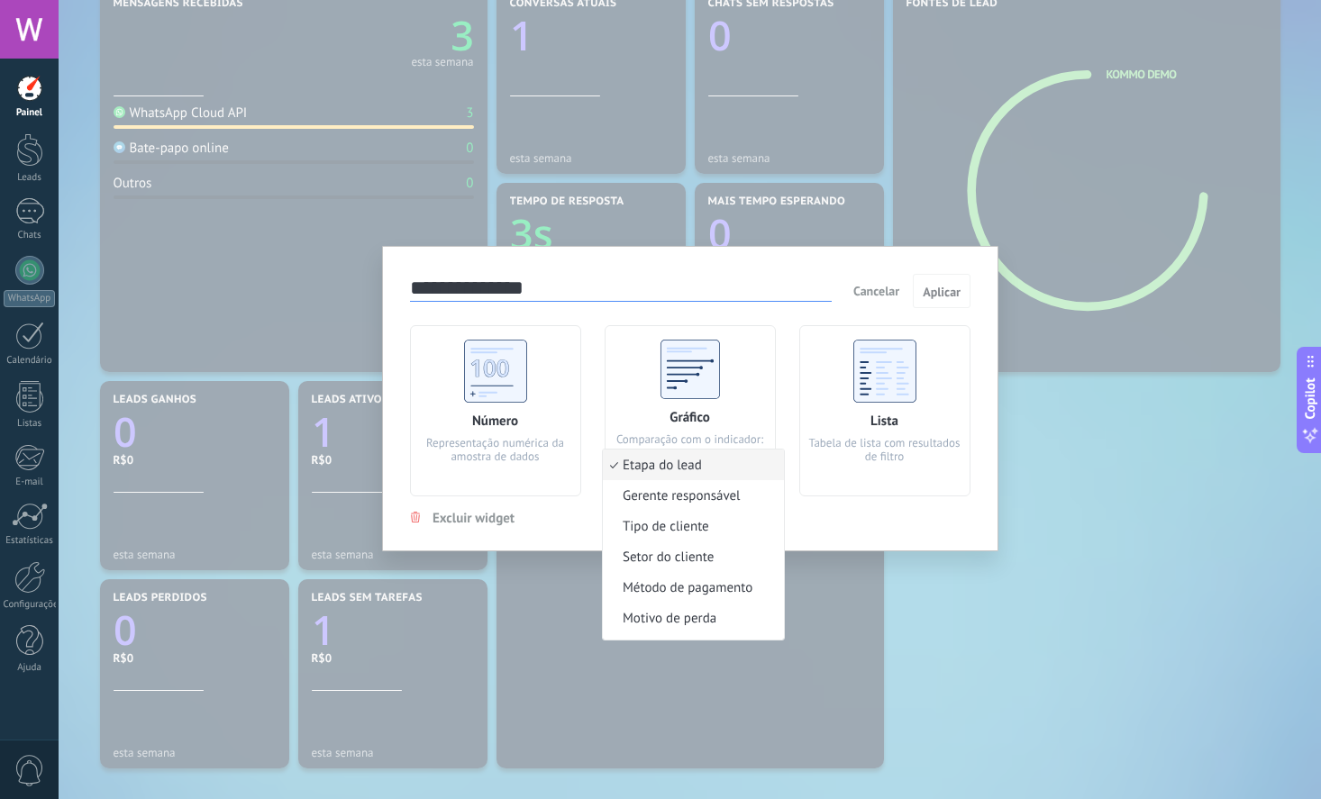
click at [891, 523] on div "**********" at bounding box center [690, 398] width 616 height 305
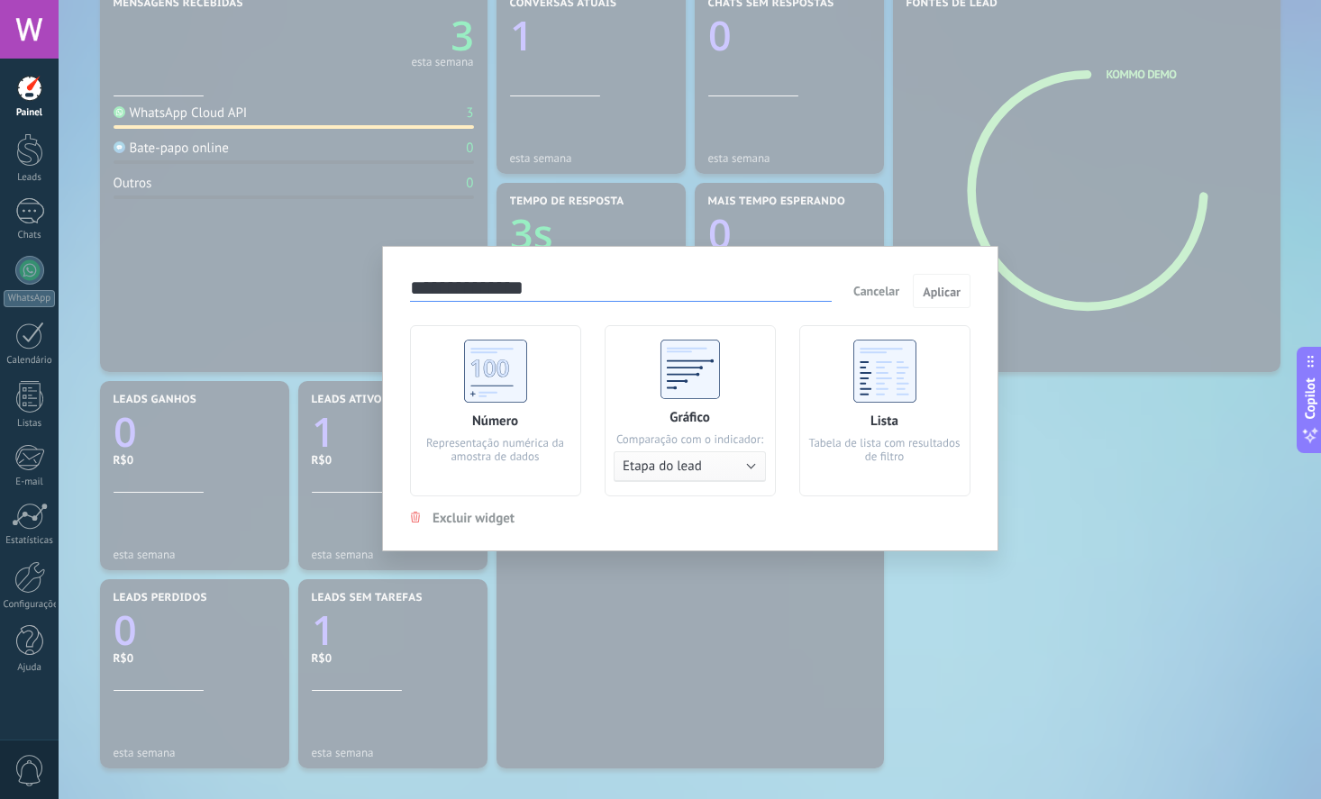
click at [877, 290] on span "Cancelar" at bounding box center [876, 291] width 46 height 16
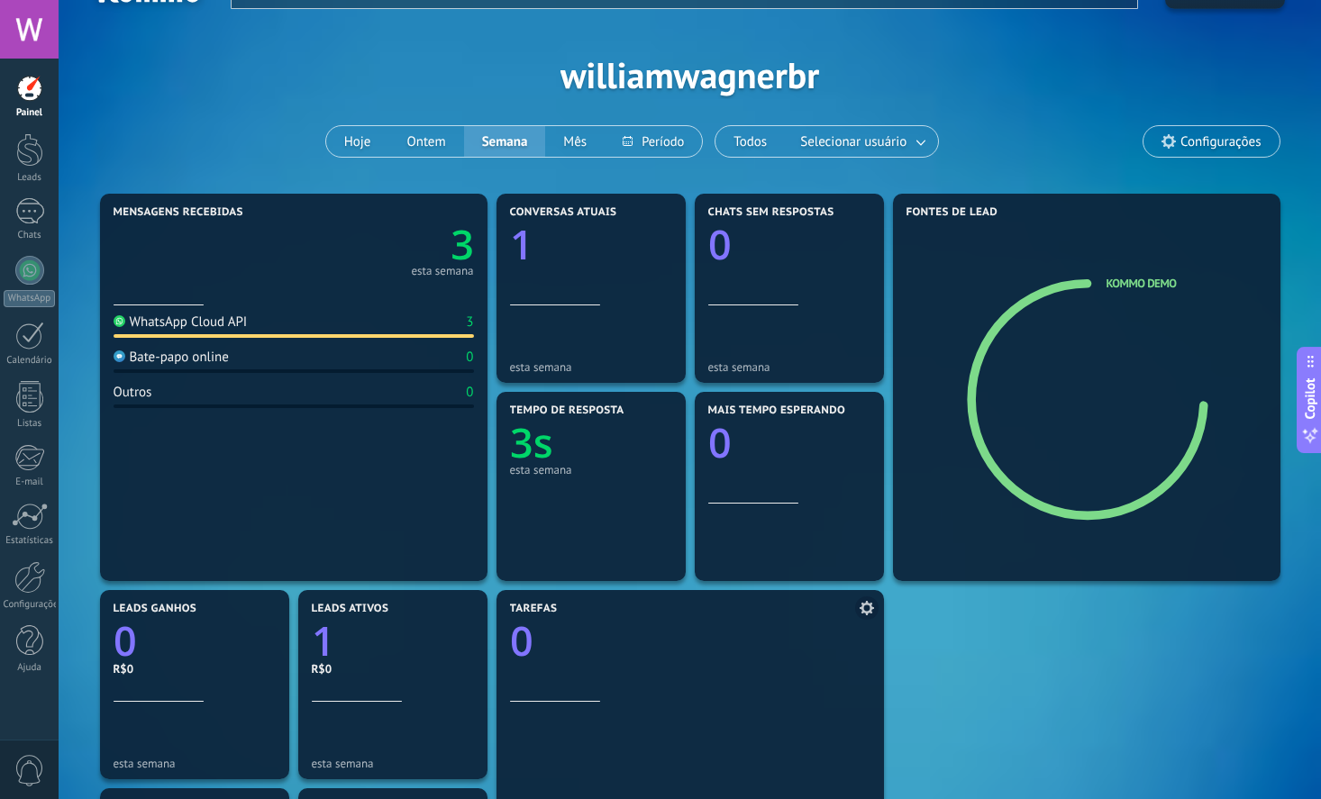
scroll to position [0, 0]
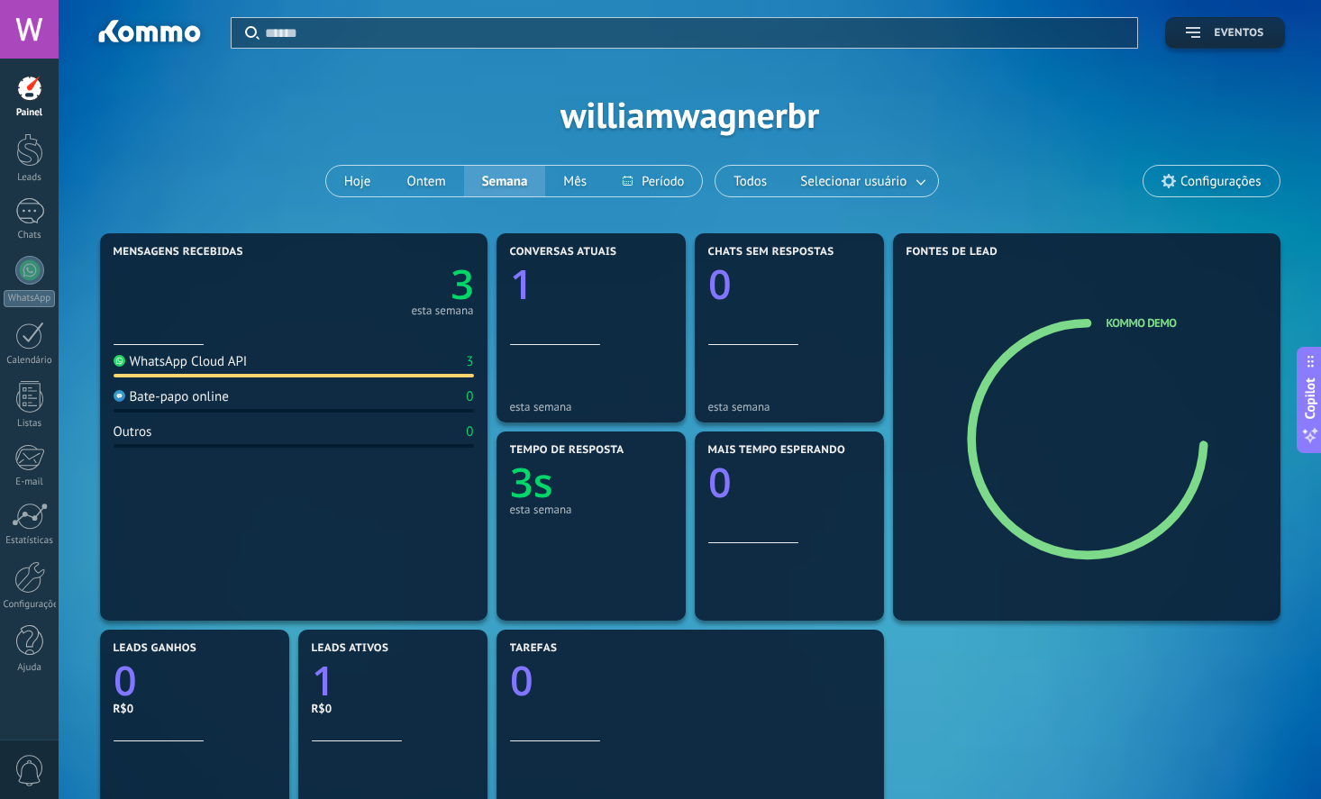
click at [1183, 36] on button "Eventos" at bounding box center [1224, 33] width 119 height 32
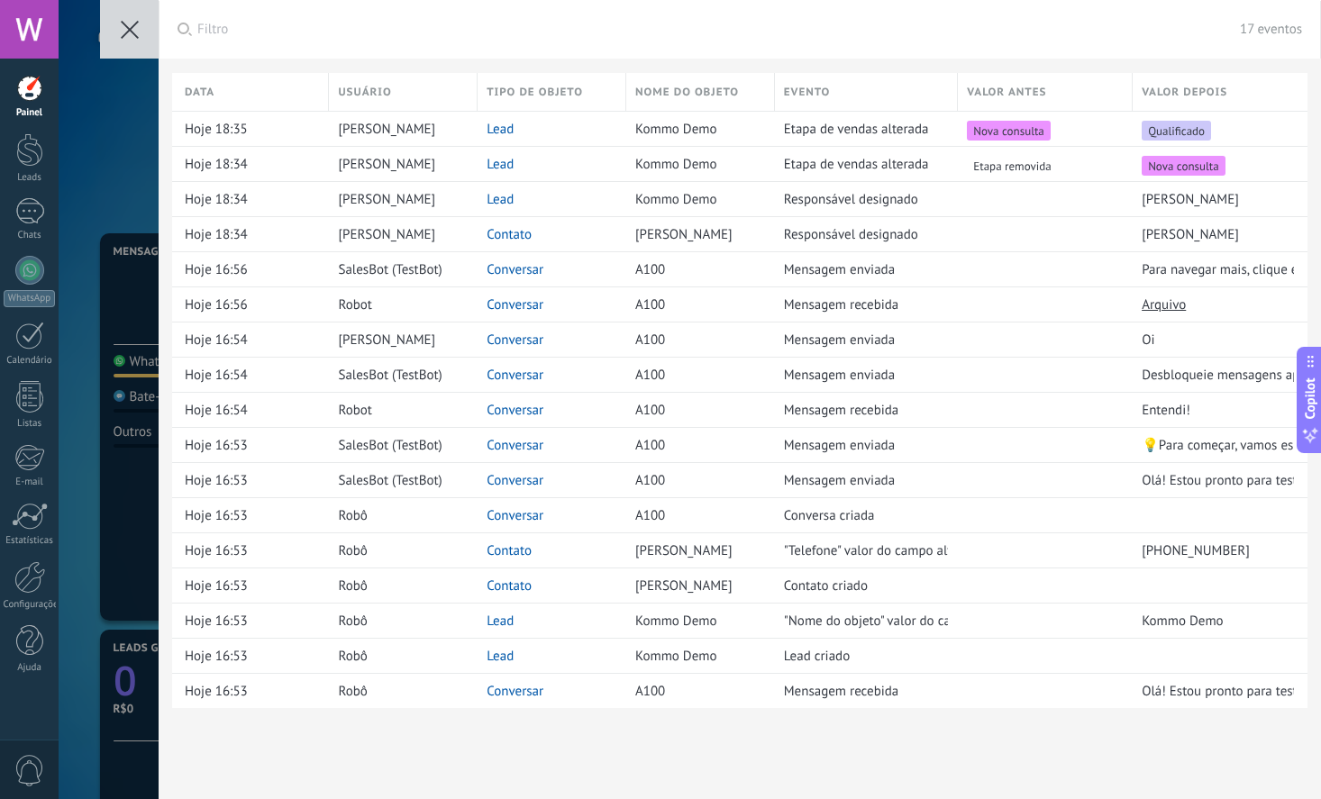
click at [120, 31] on button at bounding box center [129, 29] width 59 height 59
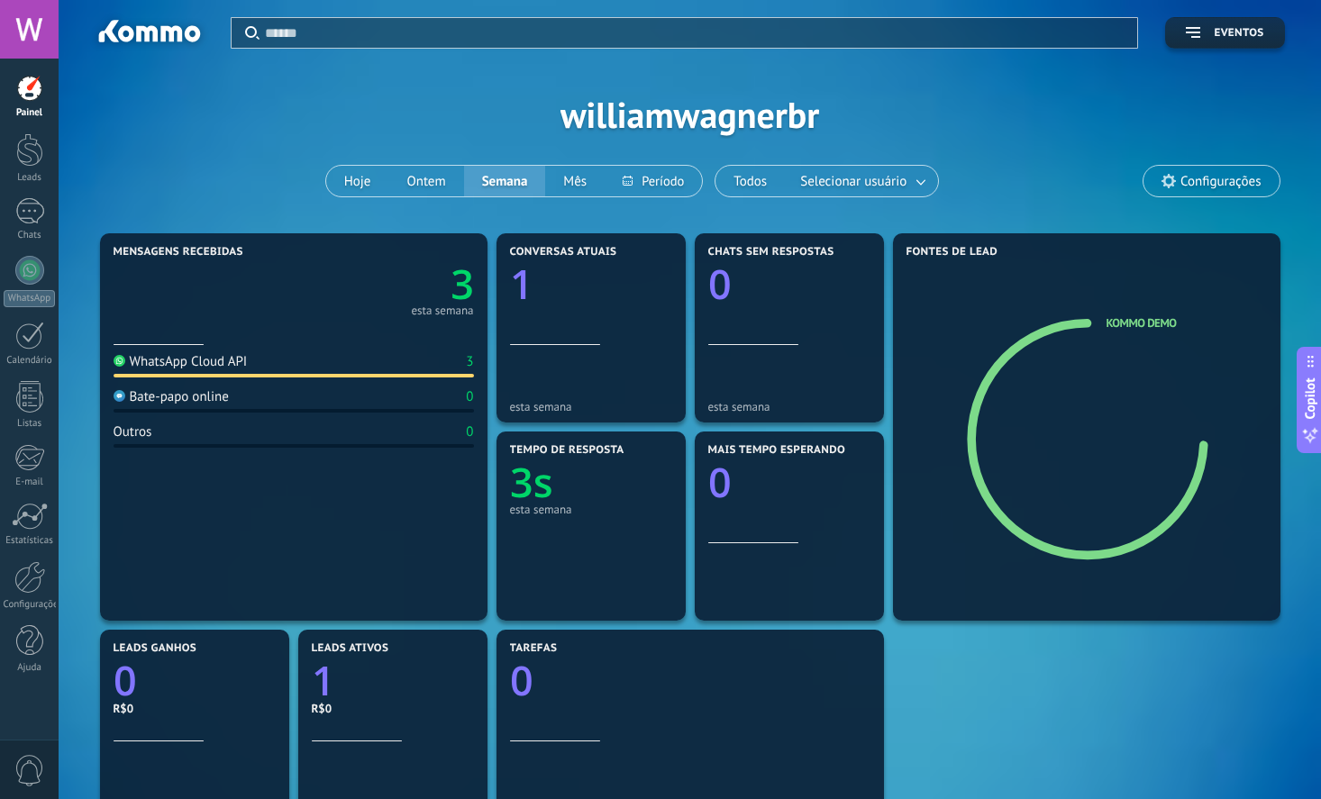
drag, startPoint x: 241, startPoint y: 159, endPoint x: 281, endPoint y: 142, distance: 43.7
click at [238, 157] on div "Aplicar Eventos williamwagnerbr Hoje Ontem Semana Mês Todos Selecionar usuário …" at bounding box center [690, 114] width 1208 height 229
click at [309, 25] on input "text" at bounding box center [696, 32] width 862 height 19
click at [42, 201] on div at bounding box center [29, 211] width 29 height 26
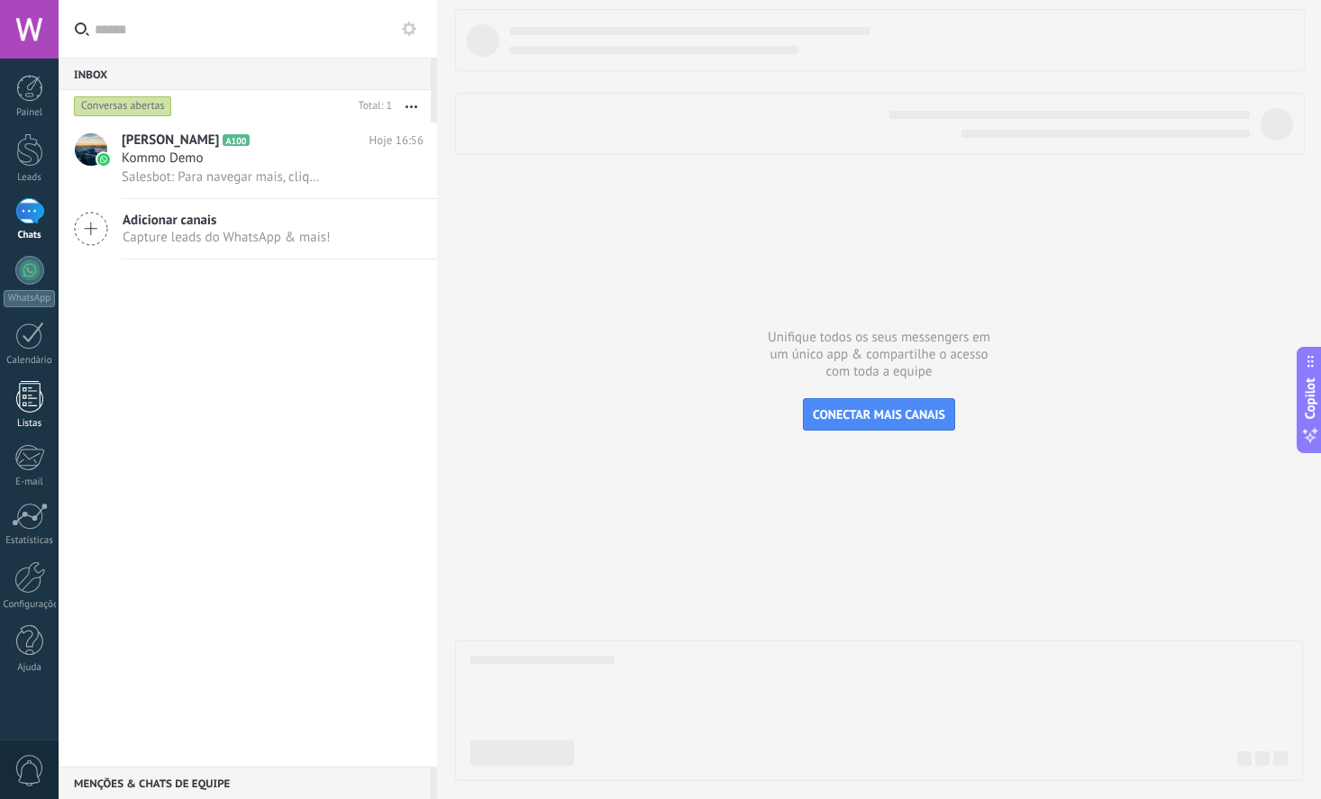
click at [41, 394] on div at bounding box center [29, 397] width 27 height 32
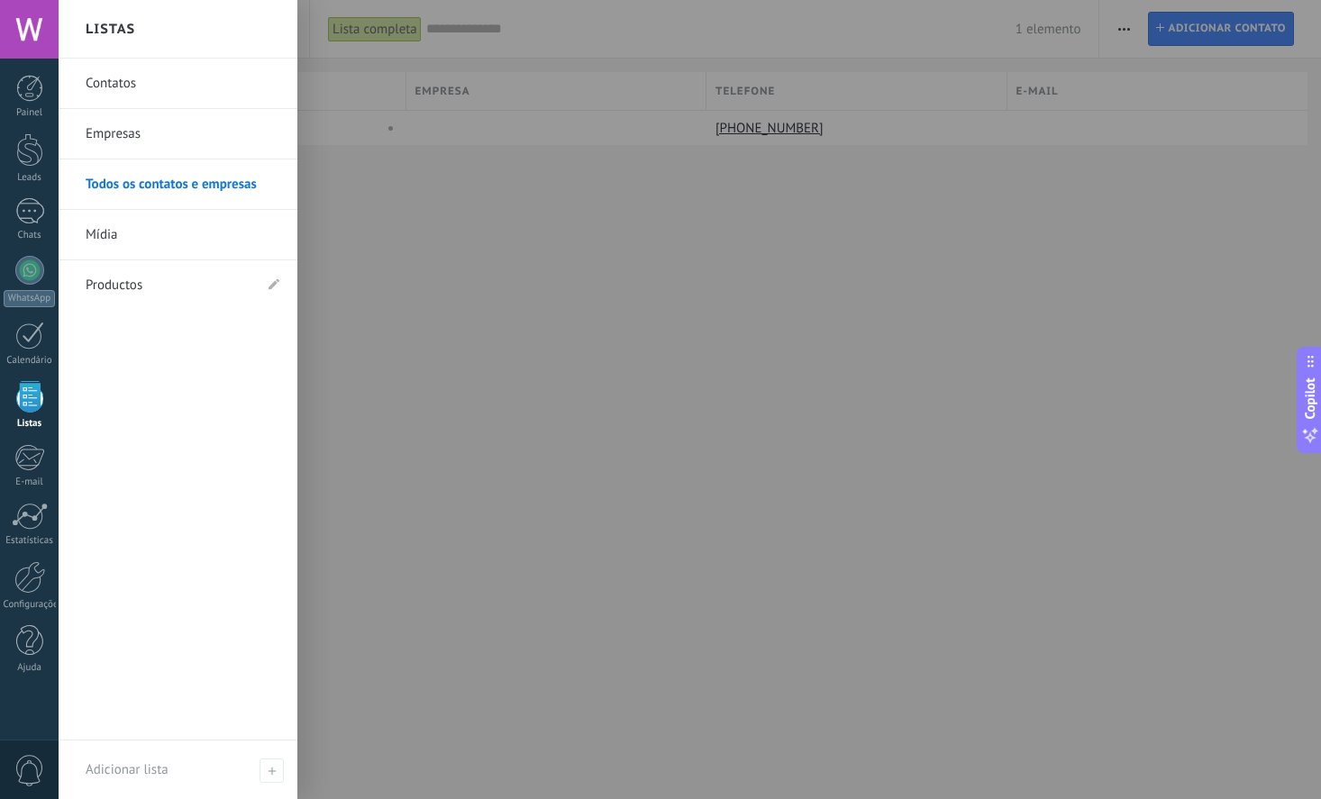
click at [119, 283] on link "Productos" at bounding box center [169, 285] width 167 height 50
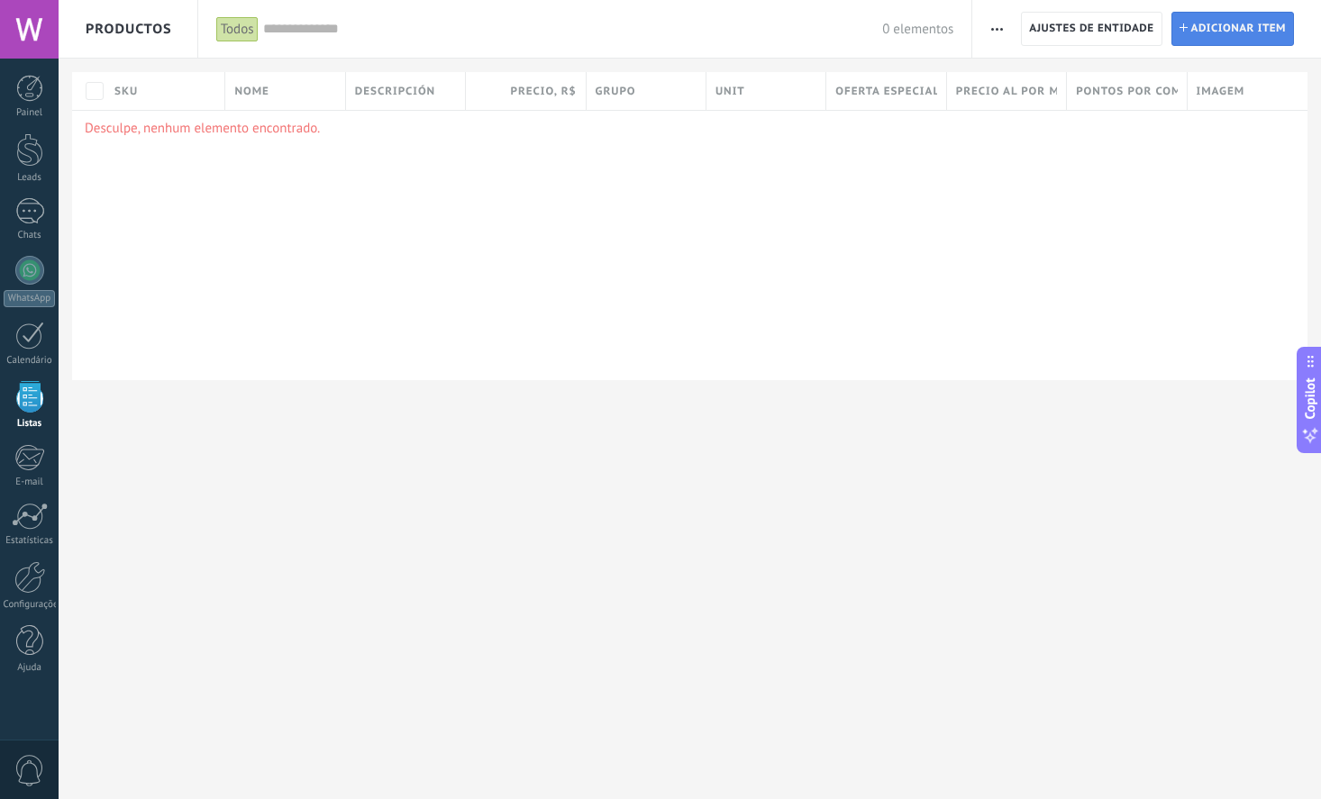
click at [1210, 22] on span "Adicionar item" at bounding box center [1238, 29] width 95 height 32
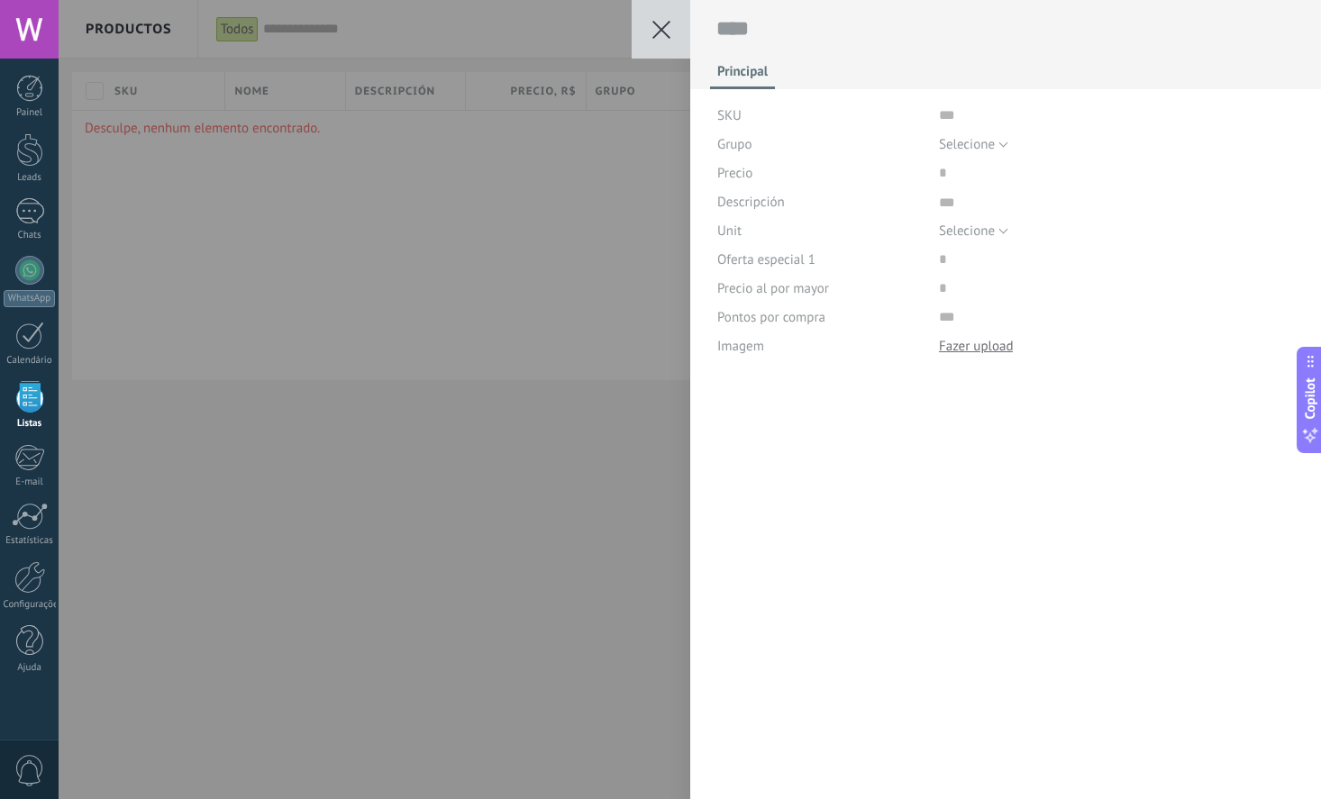
scroll to position [18, 0]
click at [557, 241] on div "Salvar Cancelar Principal SKU Grupo Selecione Todos los productos Selecione Pre…" at bounding box center [690, 399] width 1262 height 799
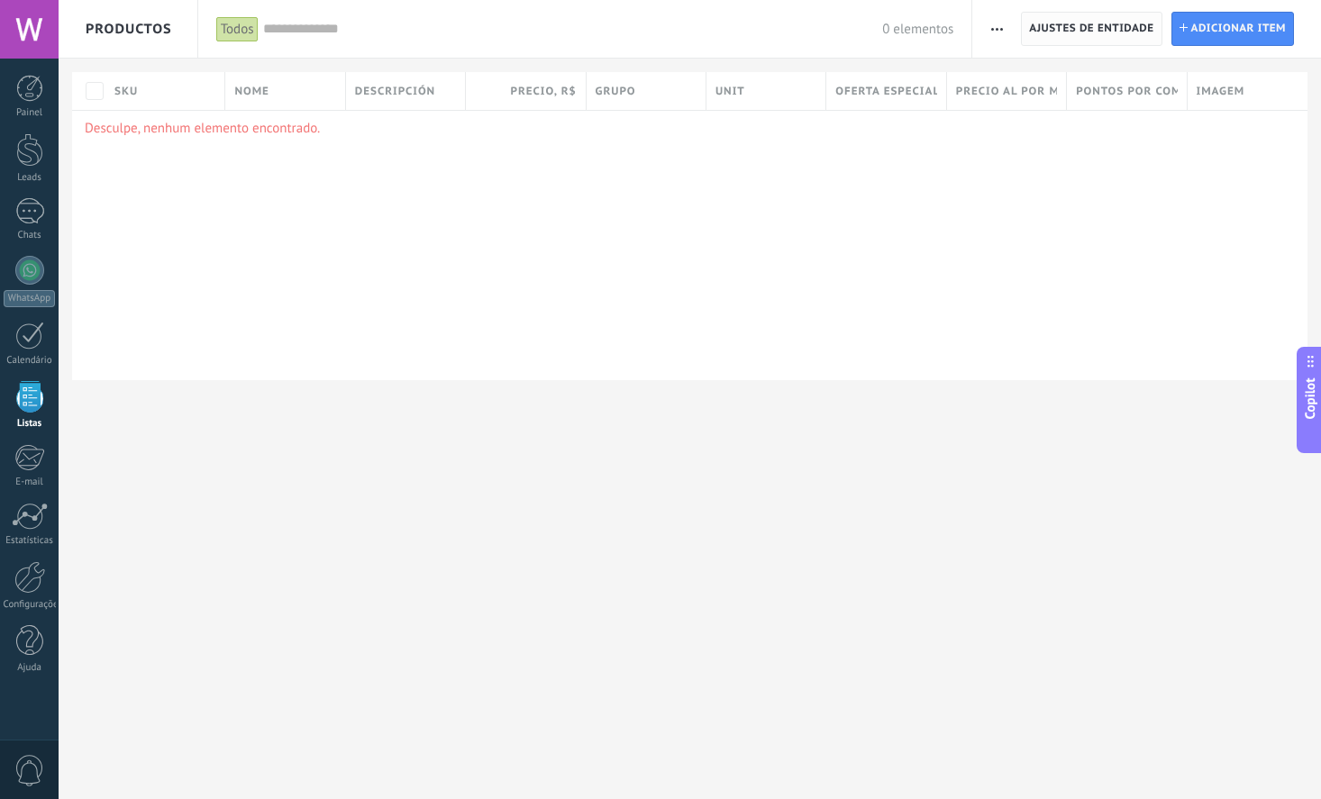
click at [1094, 23] on span "Ajustes de entidade" at bounding box center [1091, 29] width 124 height 32
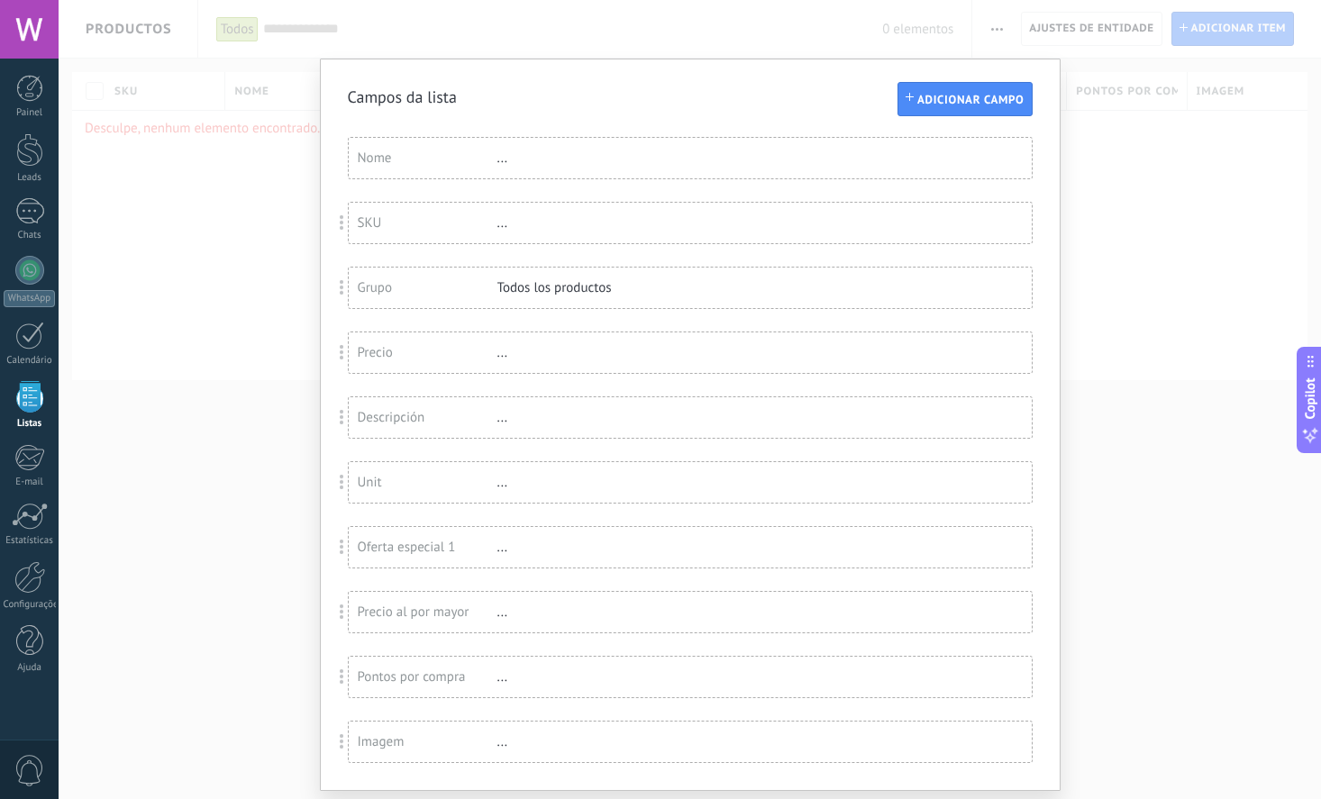
click at [441, 438] on div "Descripción ..." at bounding box center [690, 417] width 683 height 41
click at [402, 426] on div "Descripción" at bounding box center [428, 417] width 140 height 17
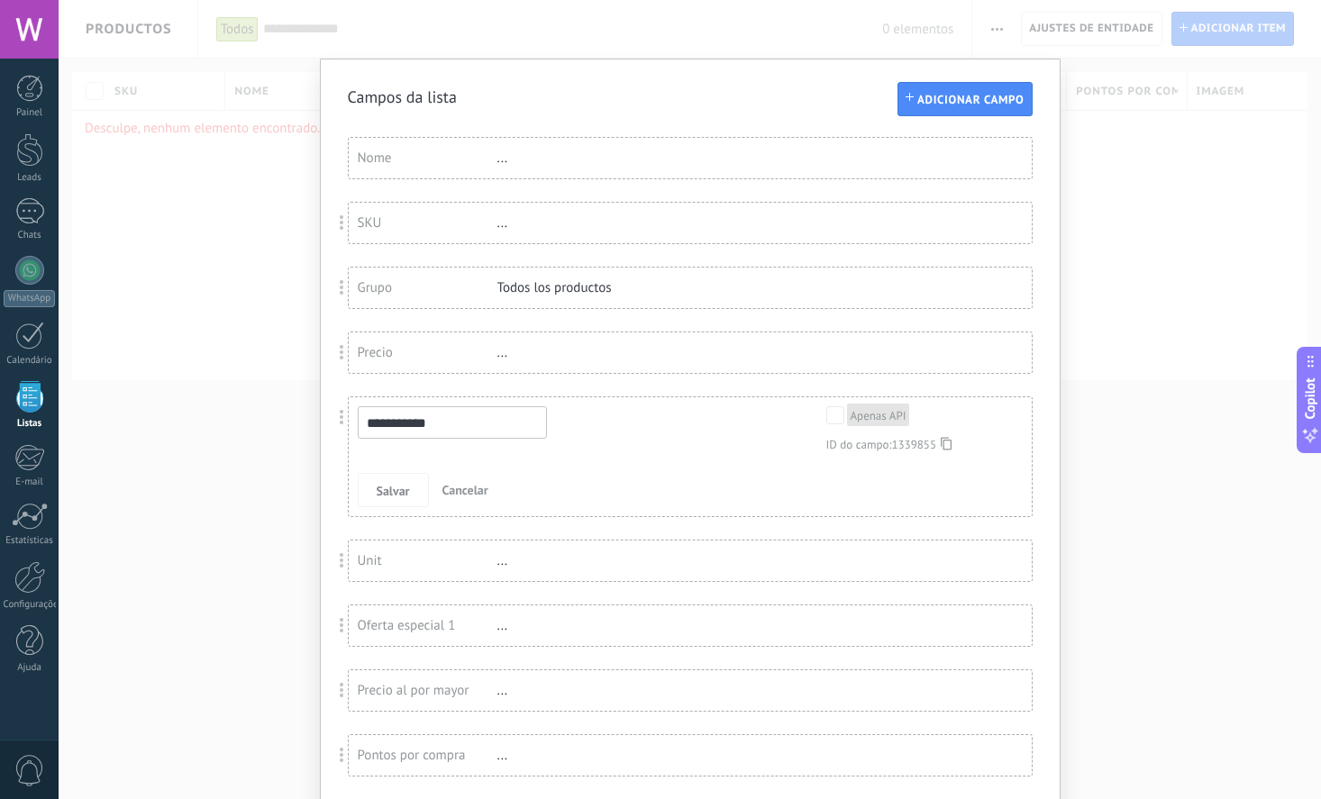
click at [508, 432] on input "**********" at bounding box center [452, 422] width 189 height 32
click at [690, 439] on div "**********" at bounding box center [678, 429] width 640 height 46
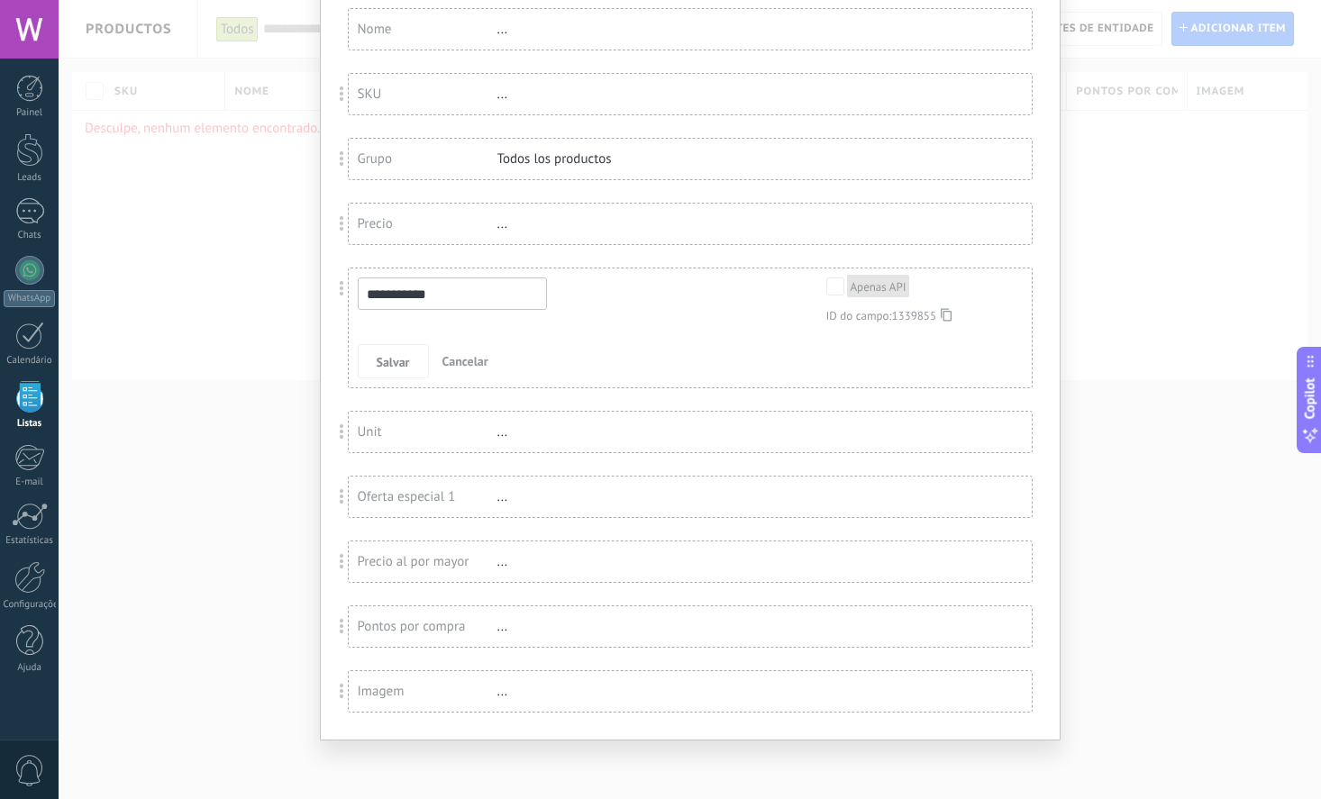
click at [605, 695] on div "..." at bounding box center [555, 691] width 117 height 17
click at [368, 688] on div "Imagem" at bounding box center [428, 691] width 140 height 17
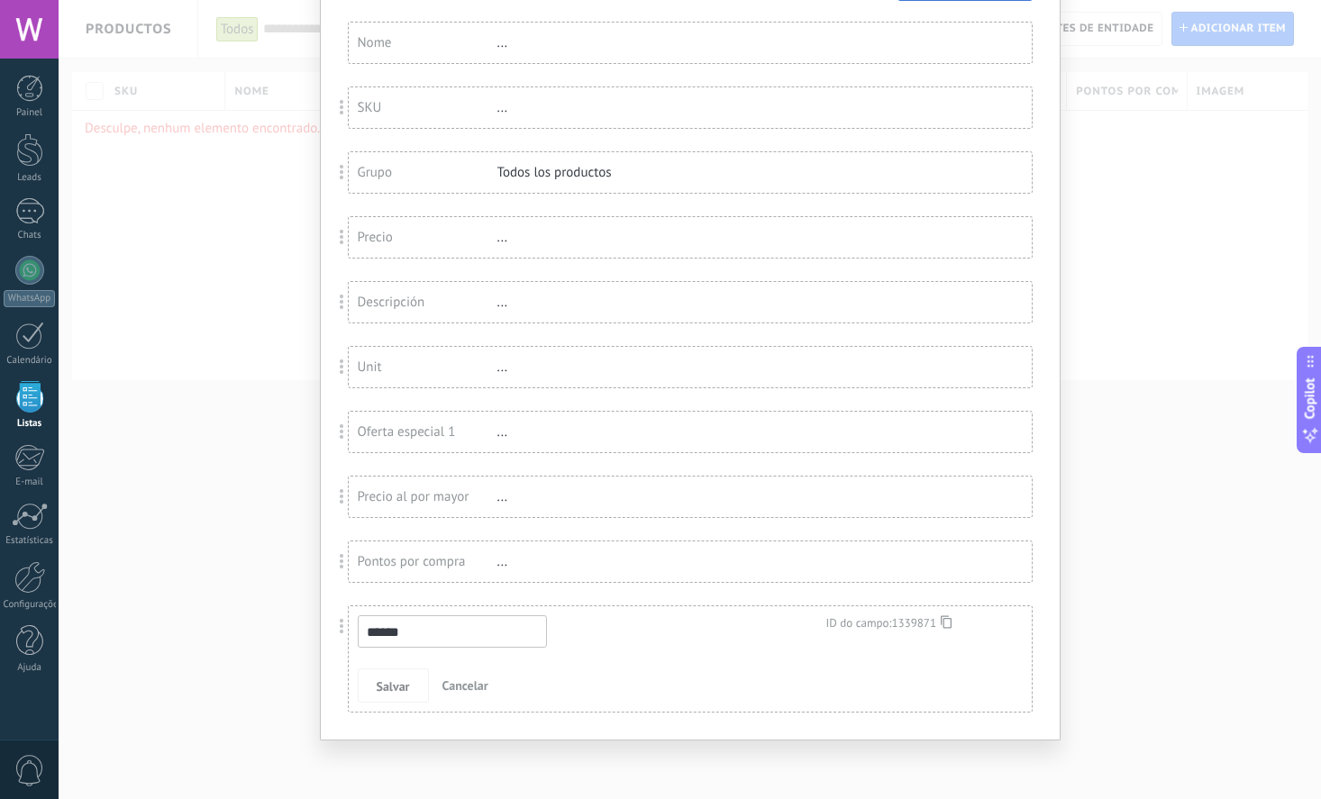
click at [661, 629] on div "****** ID do campo: 1339871" at bounding box center [678, 631] width 640 height 32
click at [484, 686] on span "Cancelar" at bounding box center [465, 685] width 46 height 16
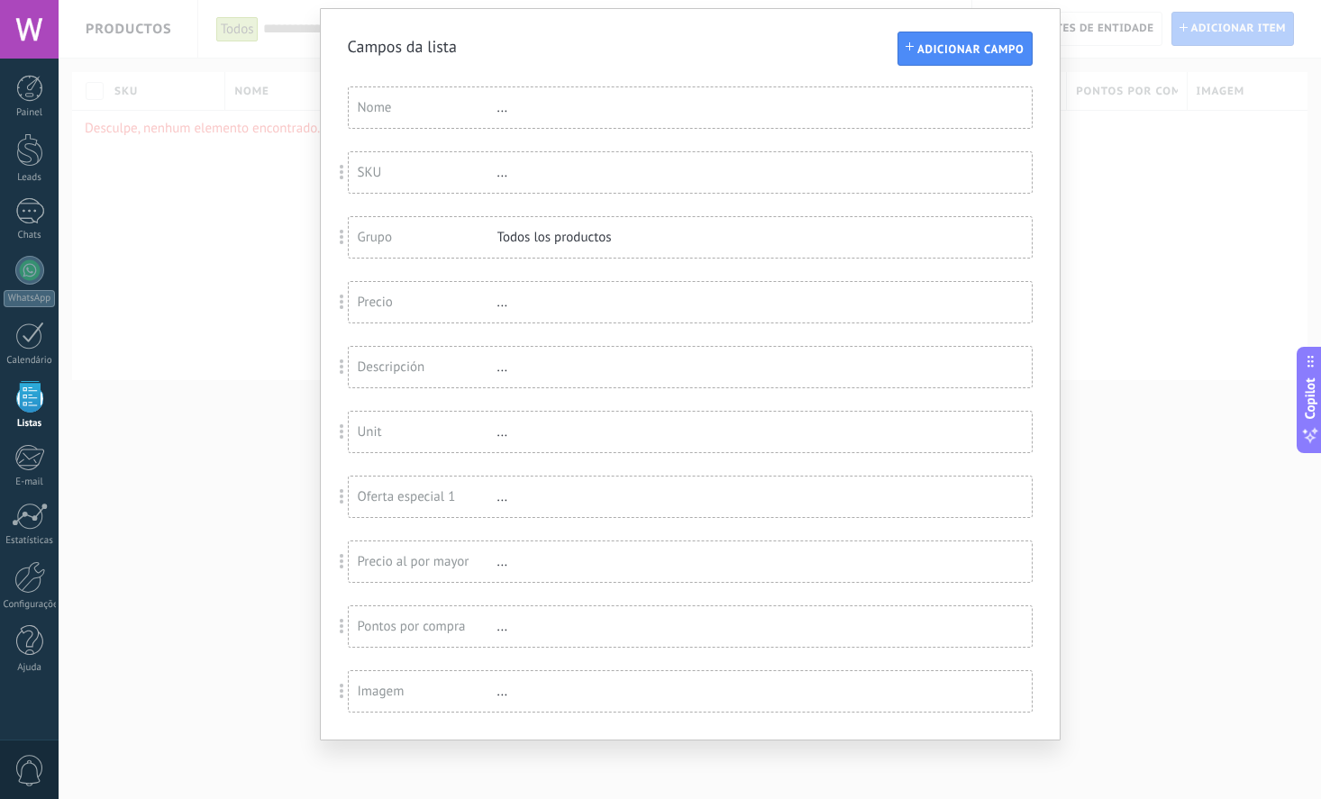
scroll to position [0, 0]
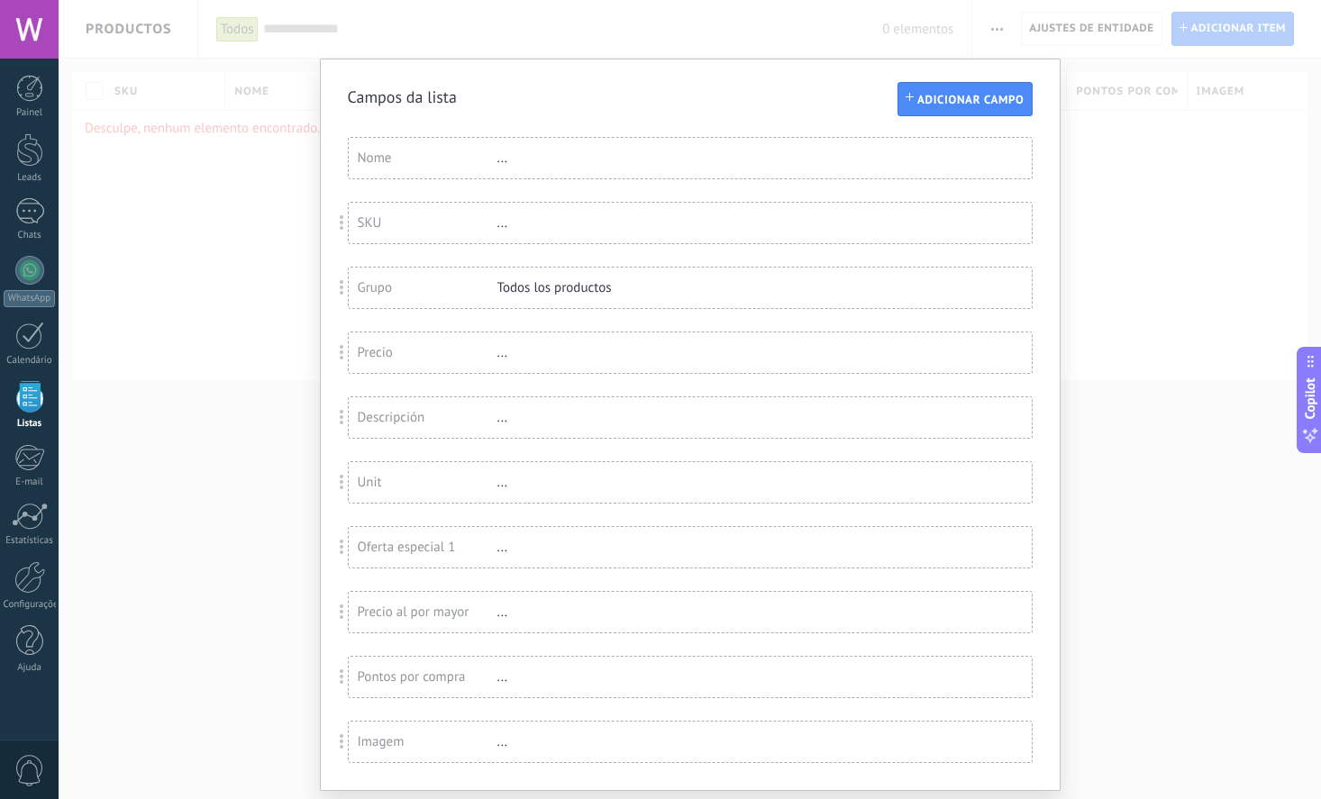
click at [223, 285] on div "Campos da lista Adicionar campo Você atingiu o limite de campos personalizados …" at bounding box center [690, 399] width 1262 height 799
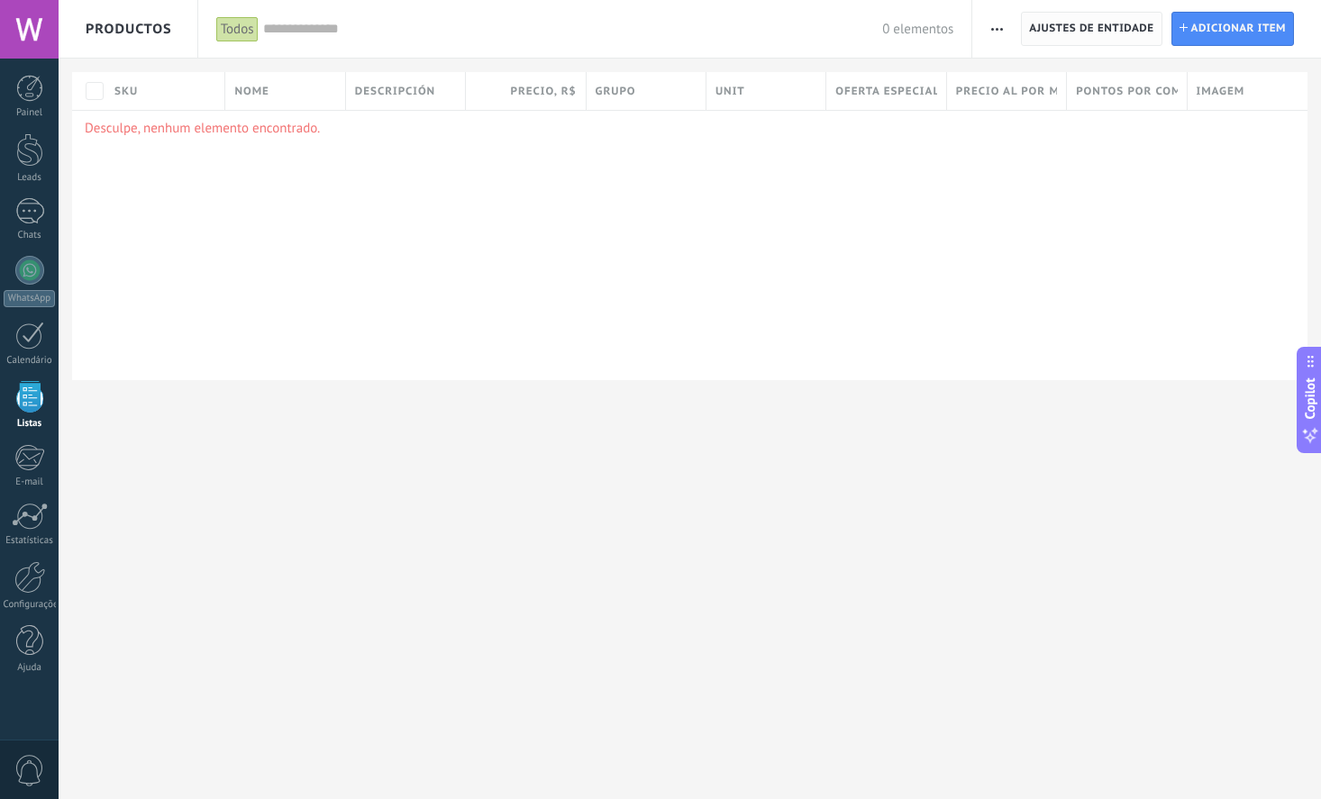
click at [1114, 25] on span "Ajustes de entidade" at bounding box center [1091, 29] width 124 height 32
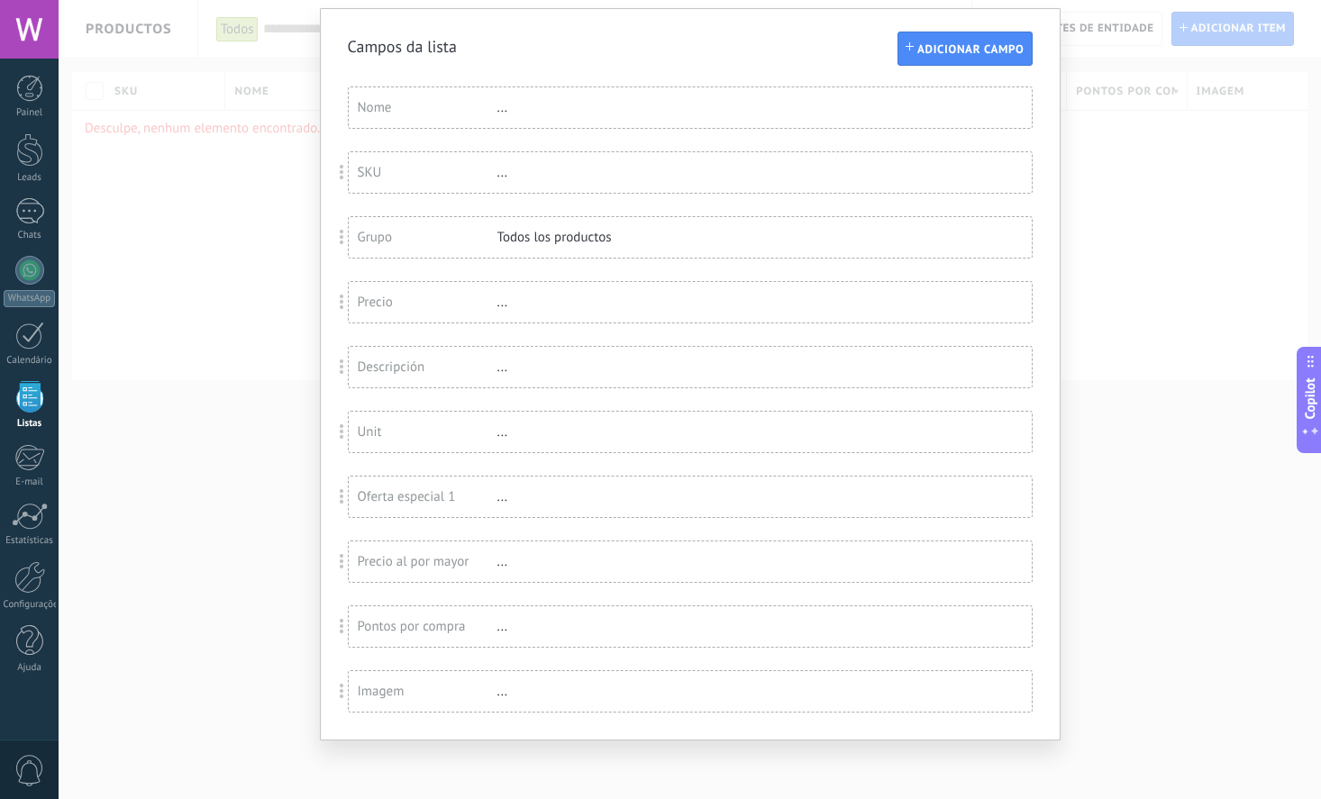
scroll to position [69, 0]
click at [169, 371] on div "Campos da lista Adicionar campo Você atingiu o limite de campos personalizados …" at bounding box center [690, 399] width 1262 height 799
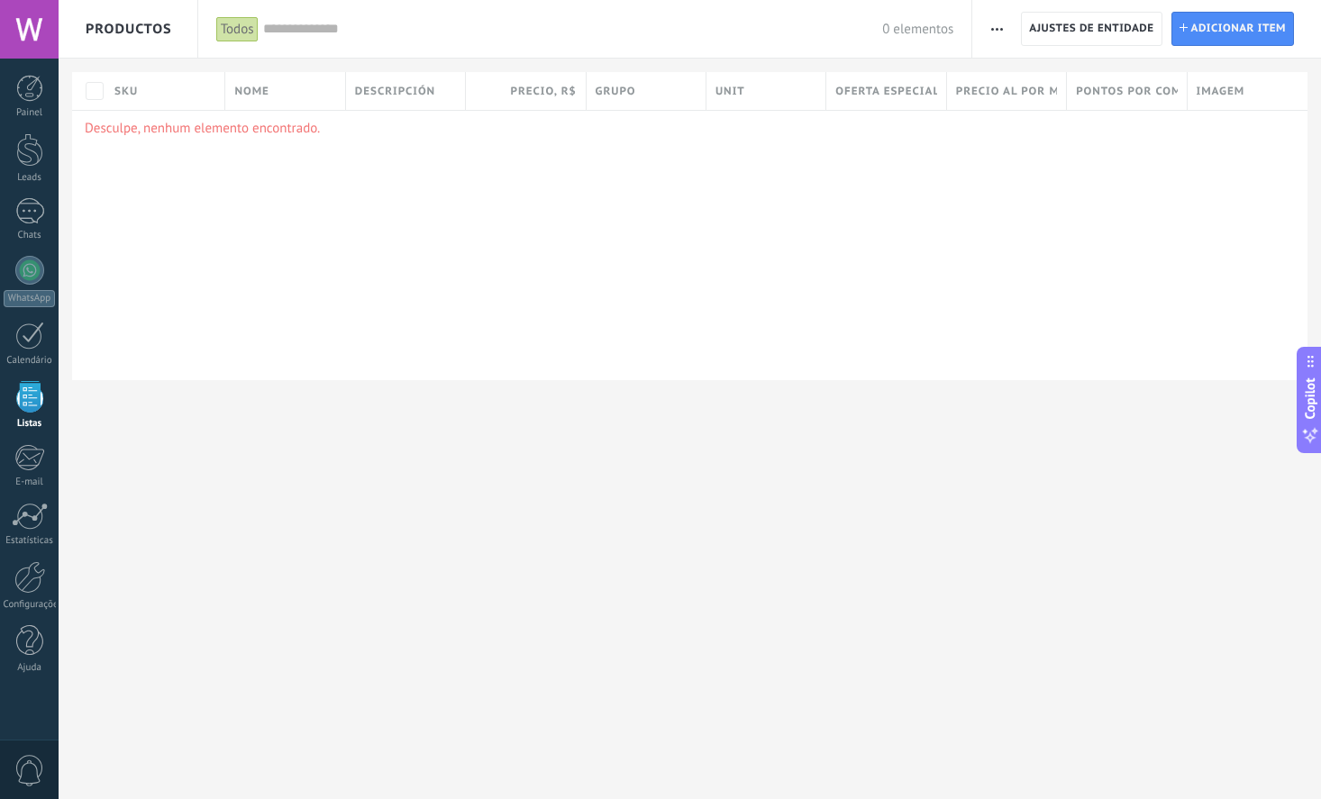
scroll to position [0, 0]
click at [1211, 26] on span "Adicionar item" at bounding box center [1238, 29] width 95 height 32
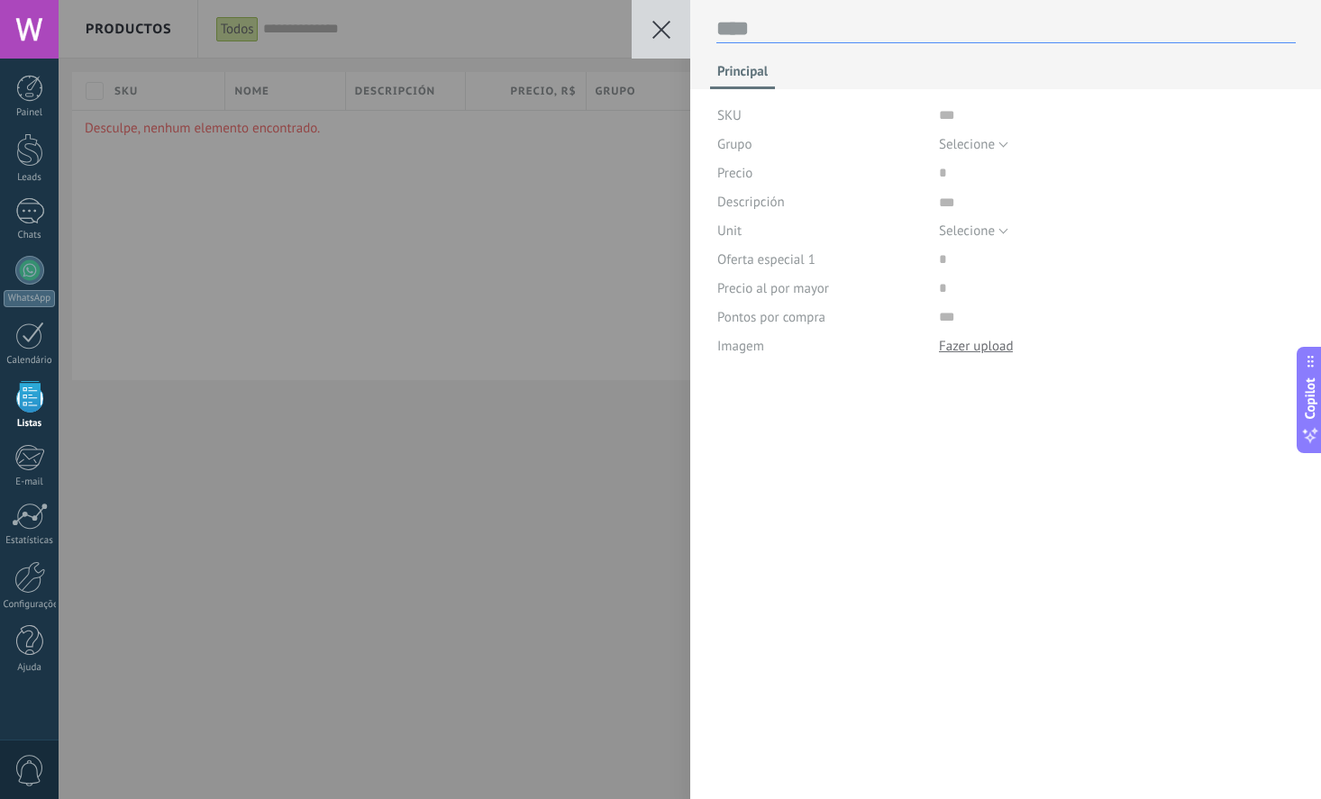
click at [759, 29] on textarea at bounding box center [1005, 29] width 579 height 28
click at [951, 120] on input "text" at bounding box center [1117, 115] width 356 height 29
click at [972, 144] on span "Selecione" at bounding box center [967, 144] width 56 height 17
click at [919, 461] on div "Principal SKU Grupo Selecione Todos los productos Selecione Precio Descripción …" at bounding box center [1005, 399] width 631 height 799
click at [956, 178] on input "price" at bounding box center [996, 173] width 114 height 29
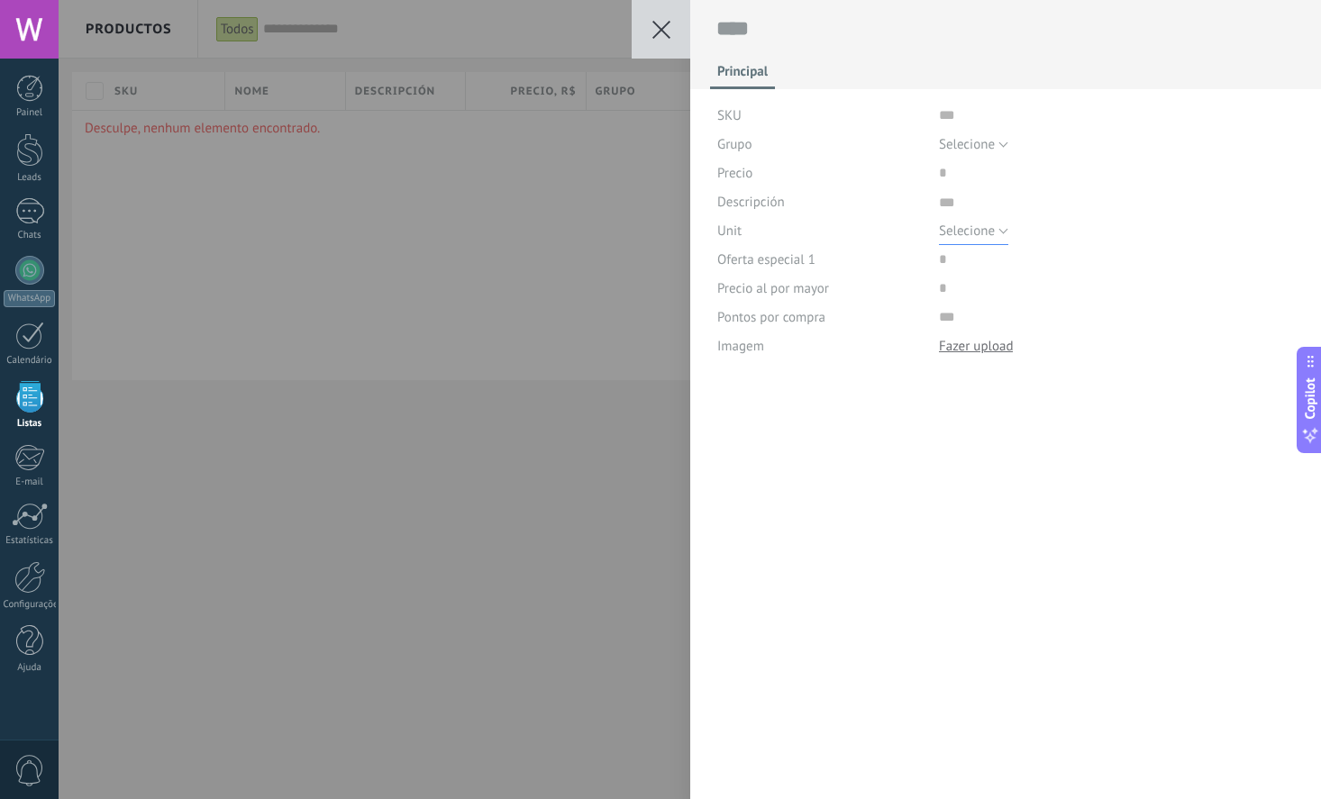
click at [977, 226] on span "Selecione" at bounding box center [967, 231] width 56 height 17
click at [866, 442] on div "Principal SKU Grupo Selecione Todos los productos Selecione Precio Descripción …" at bounding box center [1005, 399] width 631 height 799
click at [987, 236] on span "Selecione" at bounding box center [967, 231] width 56 height 17
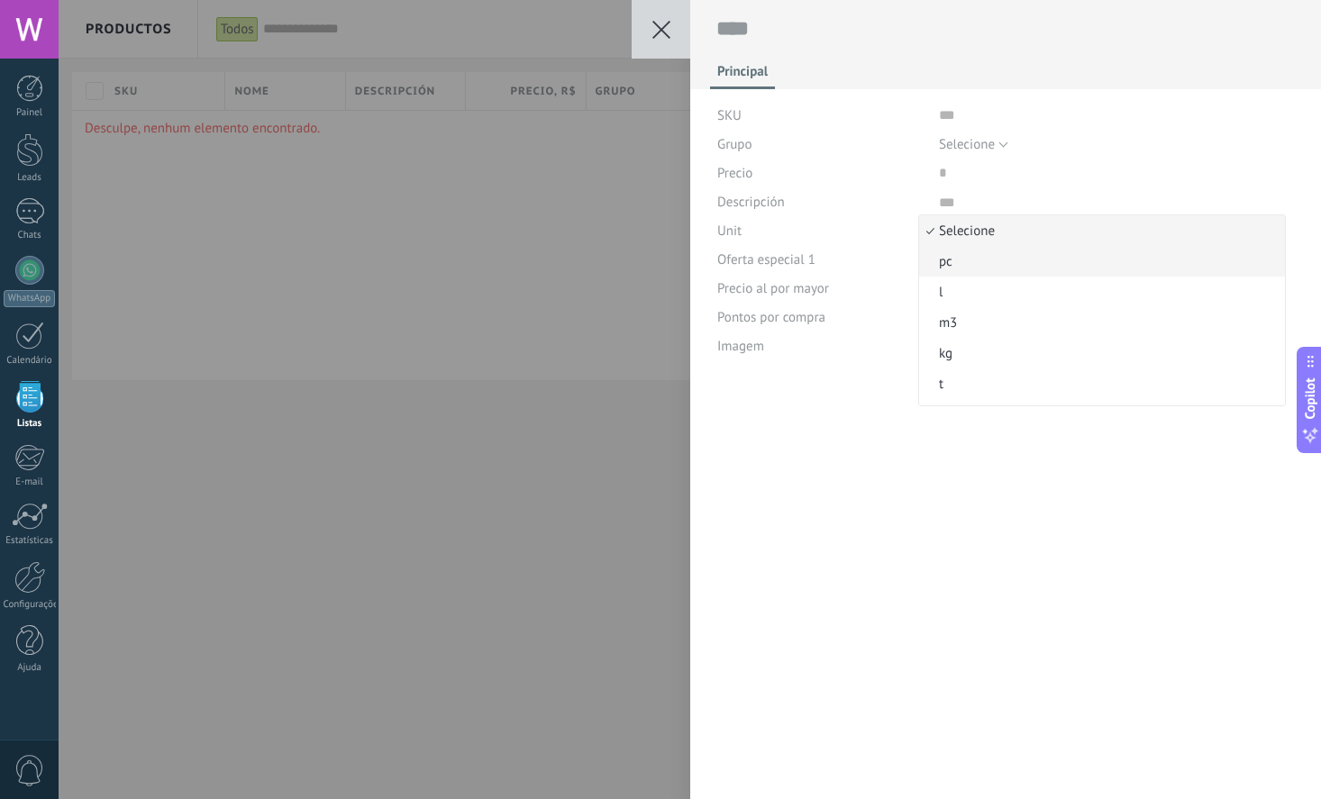
click at [949, 266] on span "pc" at bounding box center [1099, 261] width 360 height 17
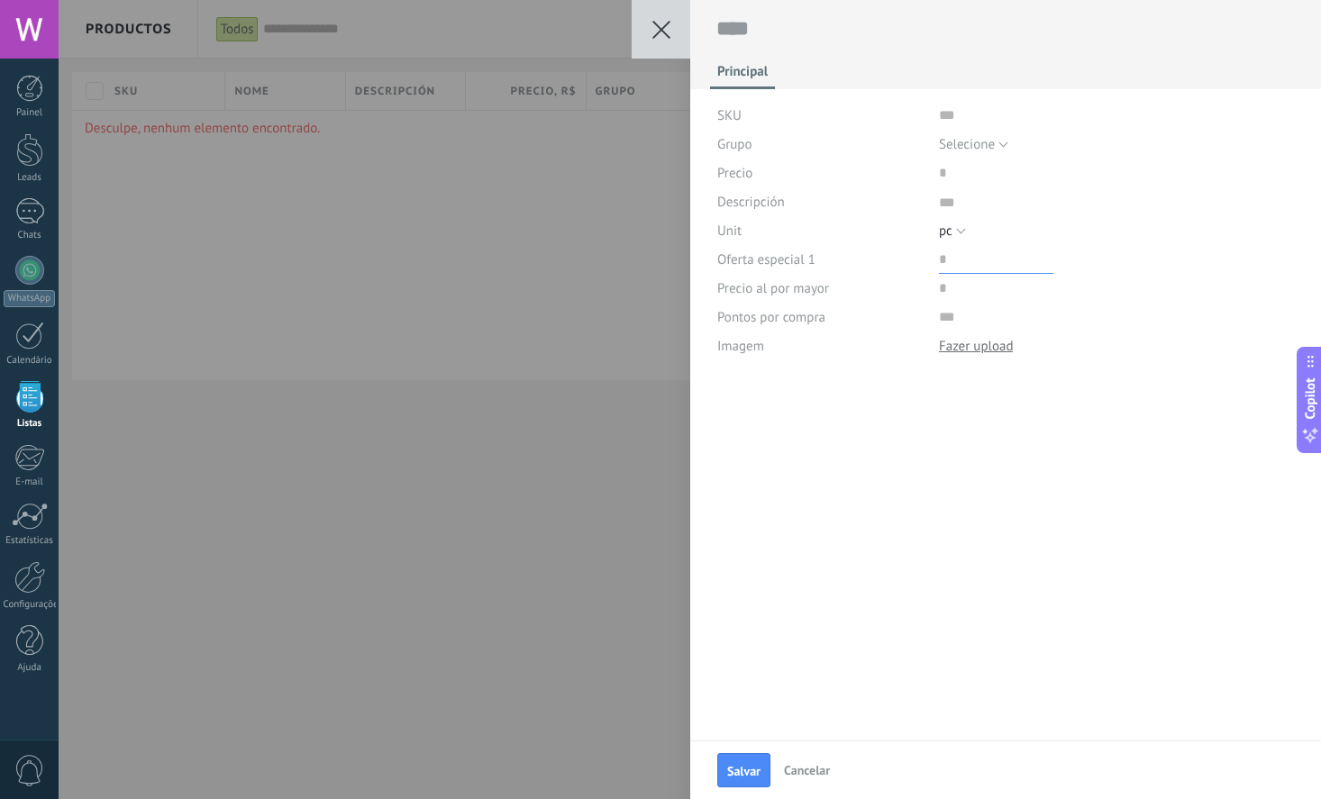
click at [949, 264] on input "price" at bounding box center [996, 259] width 114 height 29
drag, startPoint x: 777, startPoint y: 258, endPoint x: 886, endPoint y: 262, distance: 110.0
click at [863, 259] on div "Oferta especial 1" at bounding box center [821, 259] width 208 height 29
click at [941, 262] on input "price" at bounding box center [996, 259] width 114 height 29
click at [925, 515] on div "Principal SKU Grupo Selecione Todos los productos Selecione Precio Descripción …" at bounding box center [1005, 370] width 631 height 741
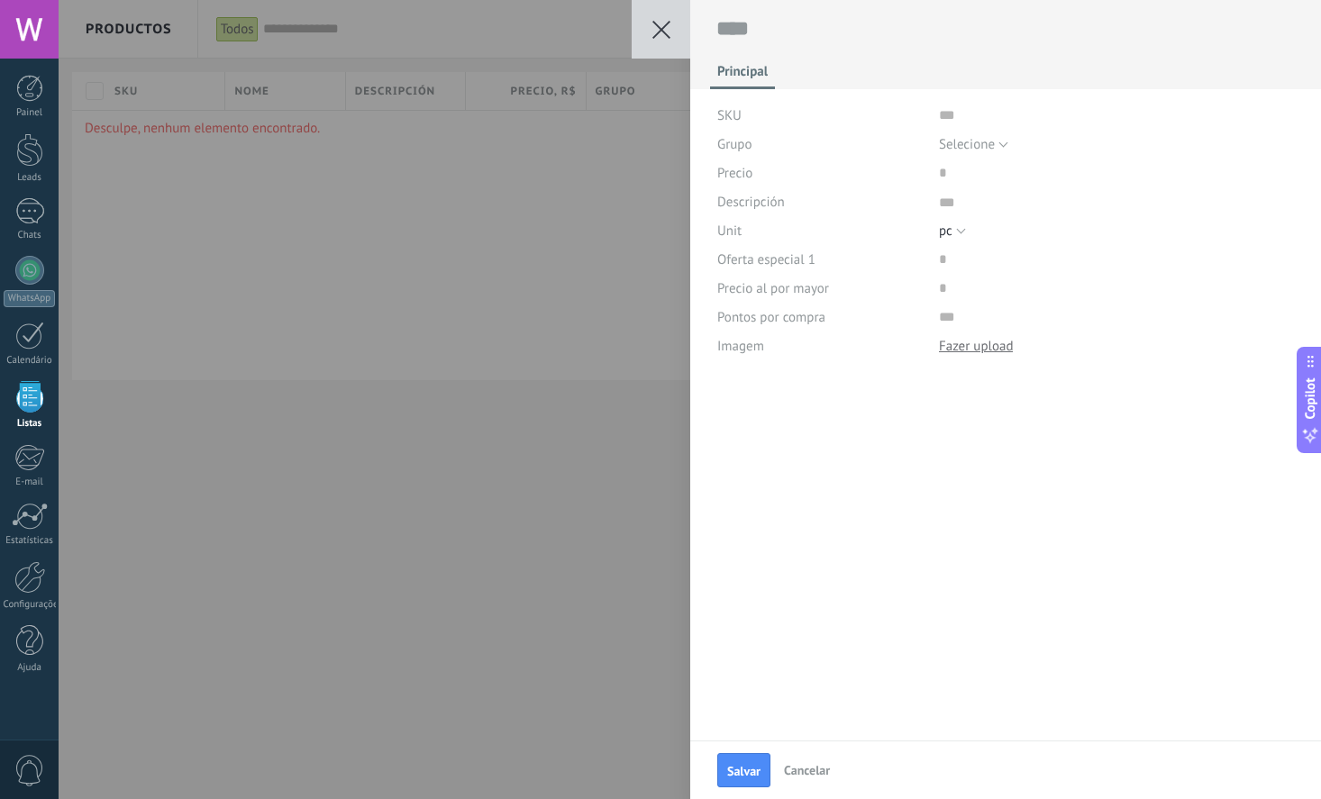
click at [558, 205] on div "Salvar Cancelar Principal SKU Grupo Selecione Todos los productos Selecione Pre…" at bounding box center [690, 399] width 1262 height 799
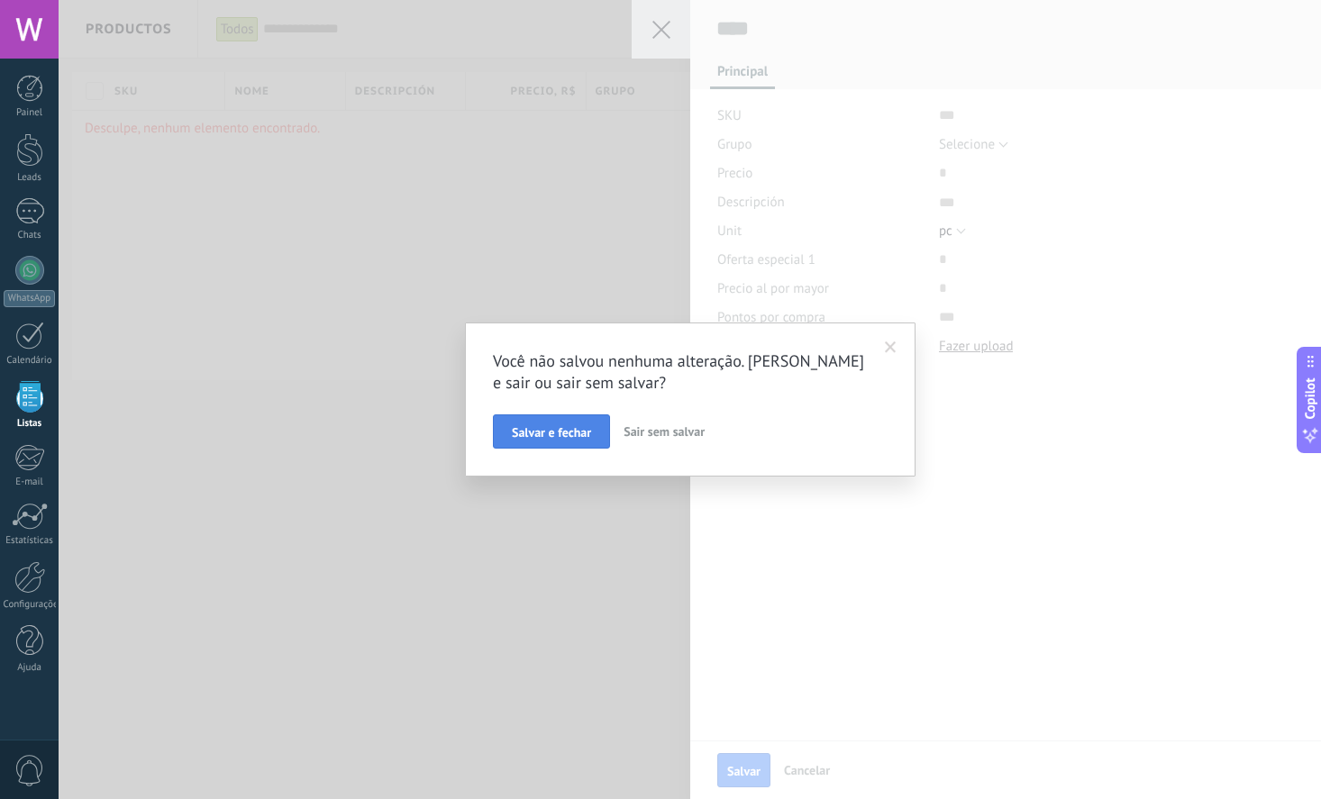
click at [577, 433] on span "Salvar e fechar" at bounding box center [551, 432] width 79 height 13
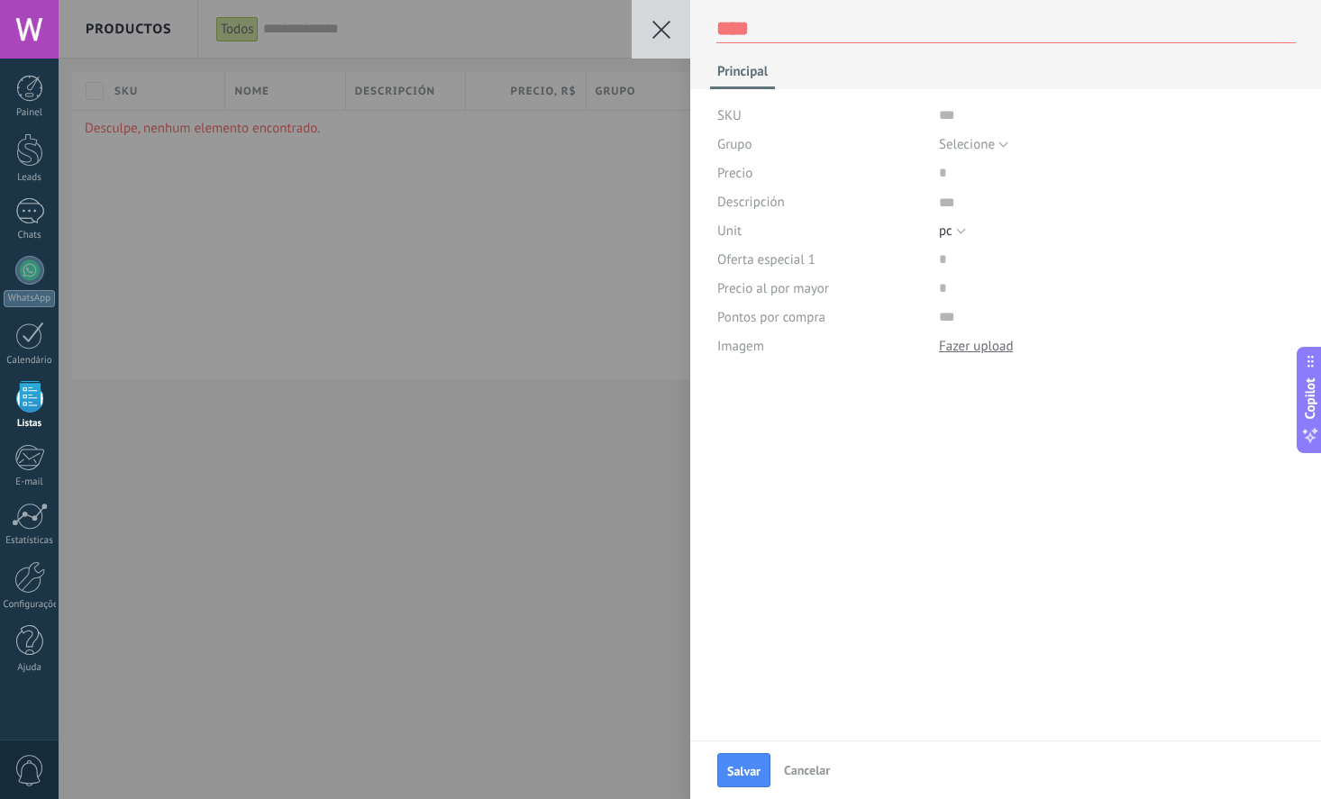
click at [821, 768] on span "Cancelar" at bounding box center [807, 770] width 46 height 16
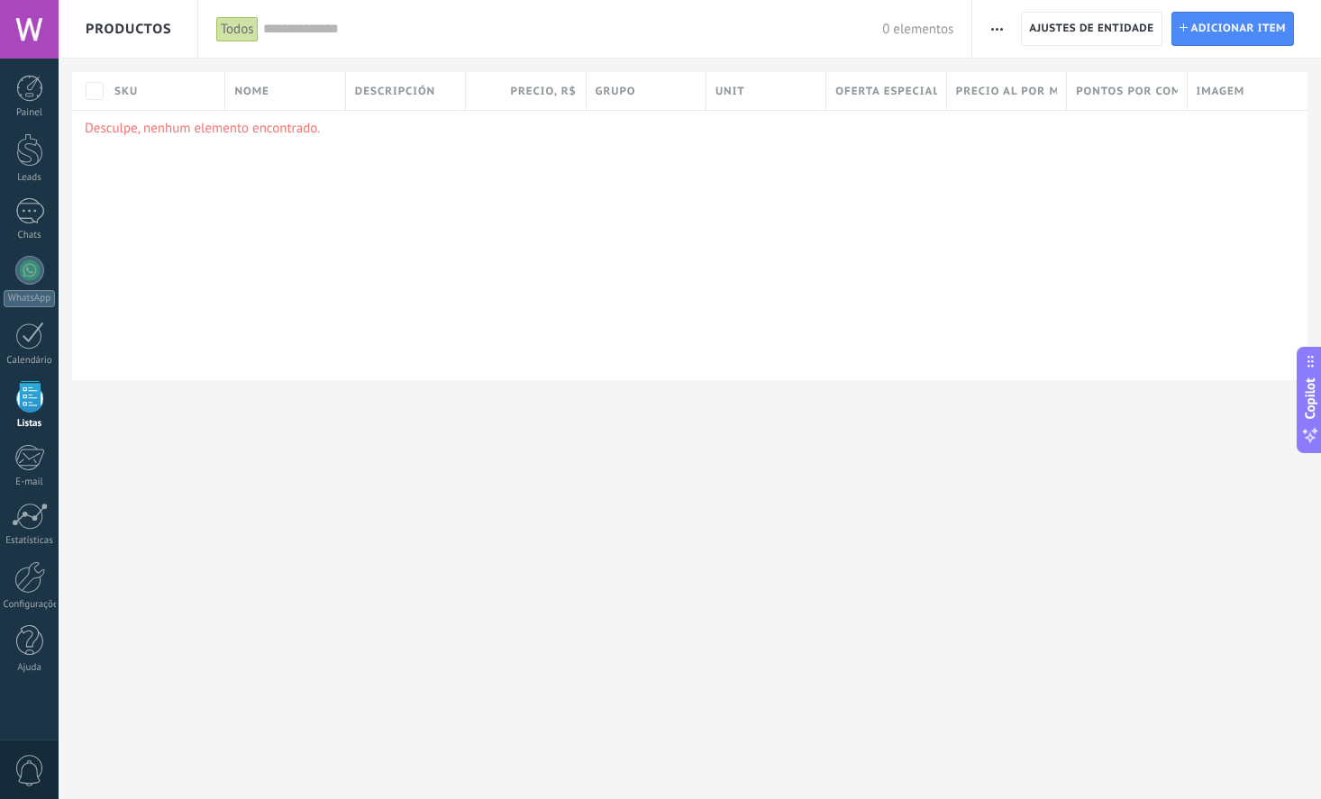
click at [1001, 32] on span "button" at bounding box center [997, 29] width 12 height 34
click at [1042, 70] on span "Importar" at bounding box center [1031, 77] width 50 height 36
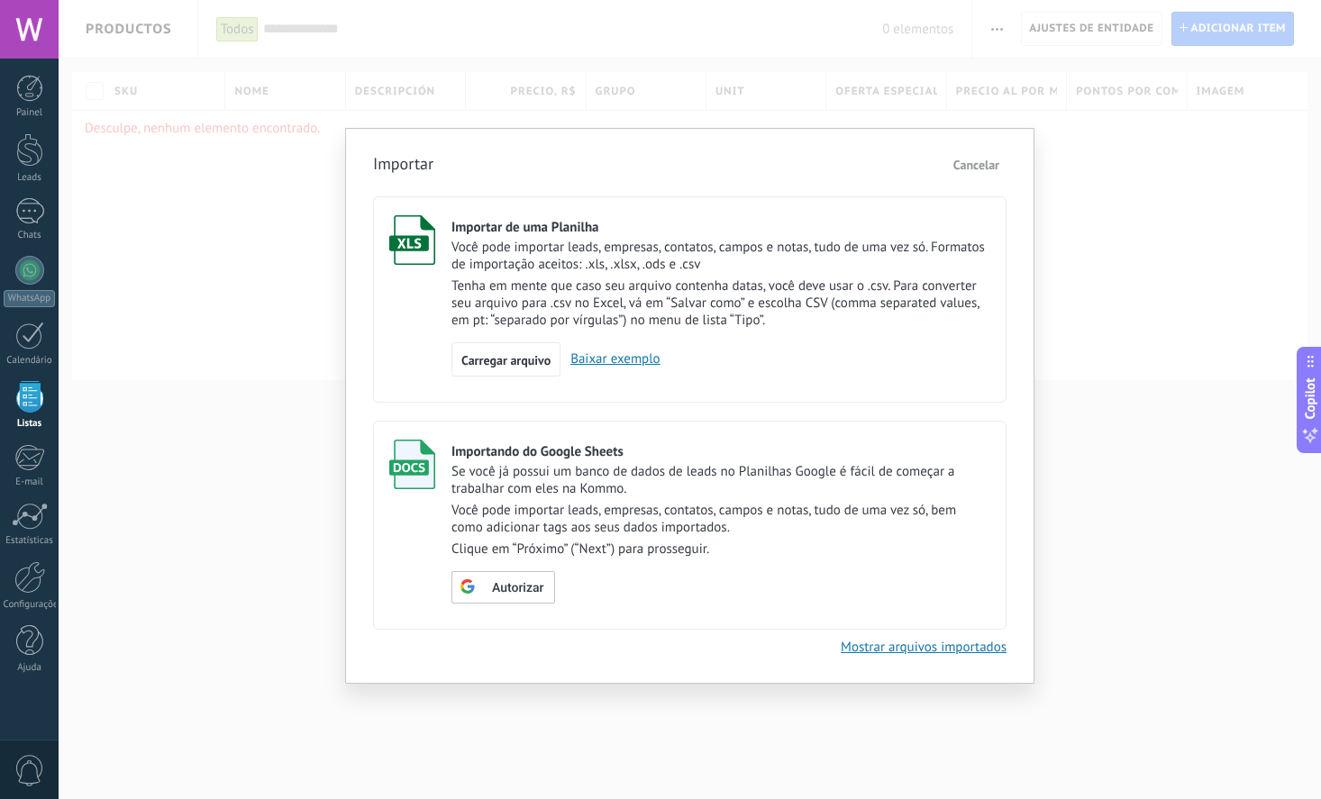
click at [625, 368] on link "Baixar exemplo" at bounding box center [609, 358] width 99 height 17
click at [520, 656] on div "Importar Cancelar Importar de uma Planilha Você pode importar leads, empresas, …" at bounding box center [689, 403] width 633 height 505
click at [495, 367] on span "Carregar arquivo" at bounding box center [505, 360] width 89 height 13
click at [0, 0] on input "Importar de uma Planilha Você pode importar leads, empresas, contatos, campos e…" at bounding box center [0, 0] width 0 height 0
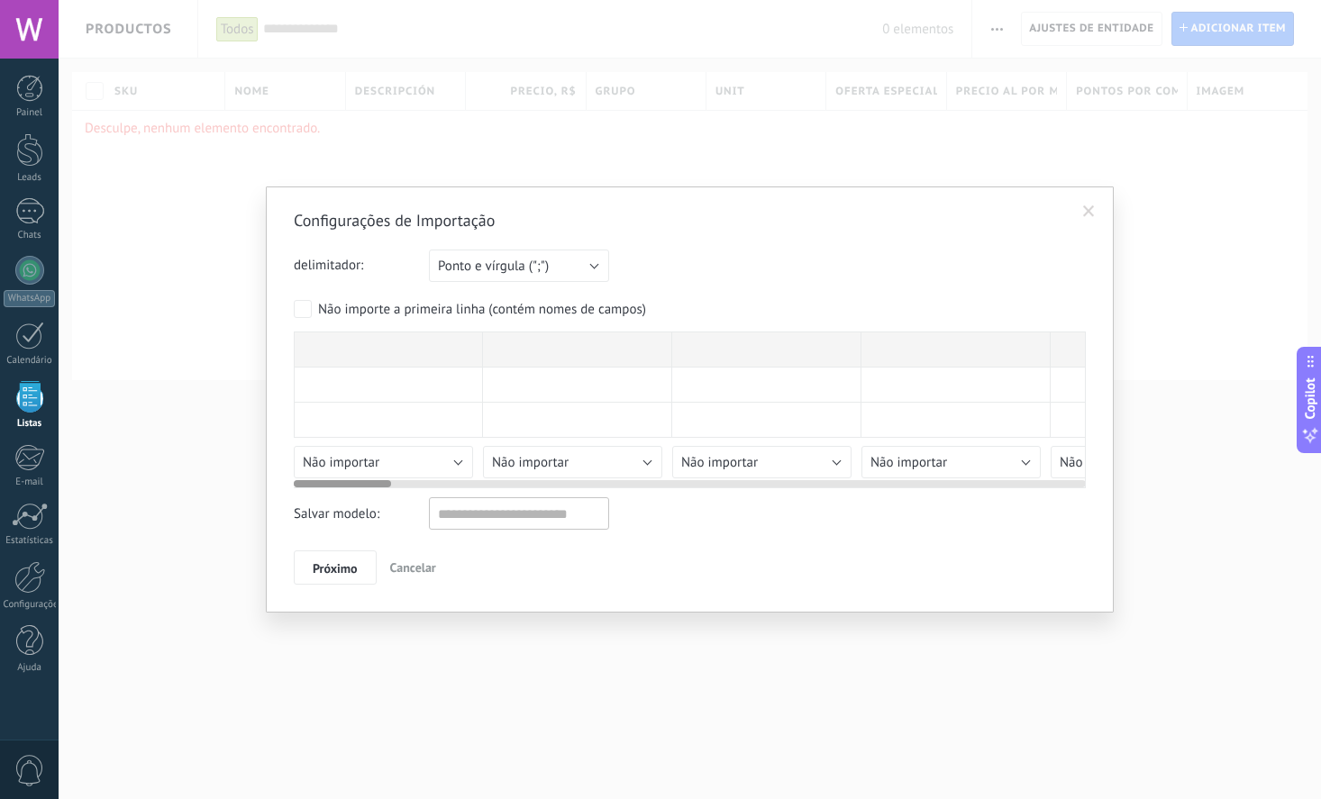
drag, startPoint x: 369, startPoint y: 478, endPoint x: 545, endPoint y: 477, distance: 175.7
click at [545, 477] on div at bounding box center [690, 480] width 792 height 14
drag, startPoint x: 355, startPoint y: 483, endPoint x: 209, endPoint y: 498, distance: 146.7
click at [209, 498] on div "Configurações de Importação delimitador: Ponto e vírgula (";") Vírgula (",") Ta…" at bounding box center [690, 399] width 1262 height 799
click at [416, 578] on button "Cancelar" at bounding box center [413, 567] width 60 height 34
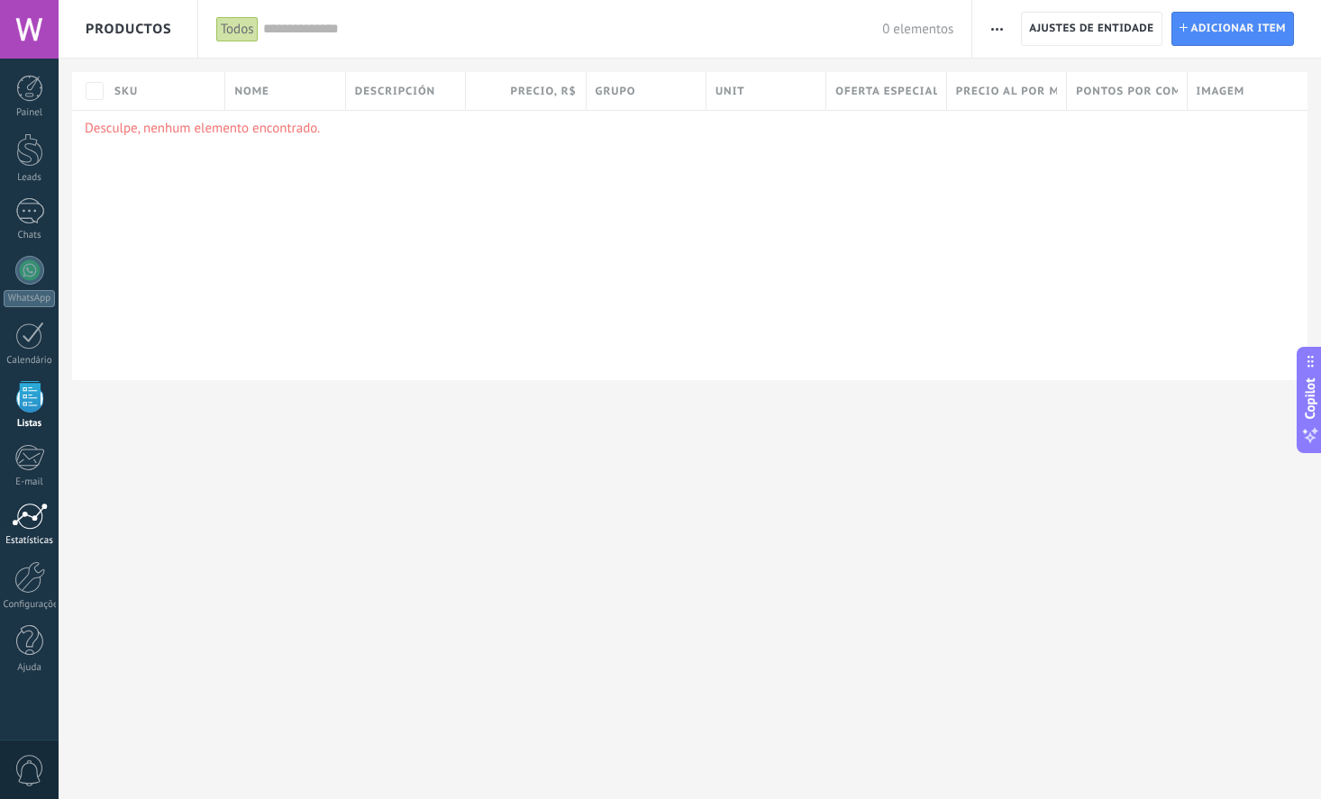
click at [9, 520] on link "Estatísticas" at bounding box center [29, 525] width 59 height 44
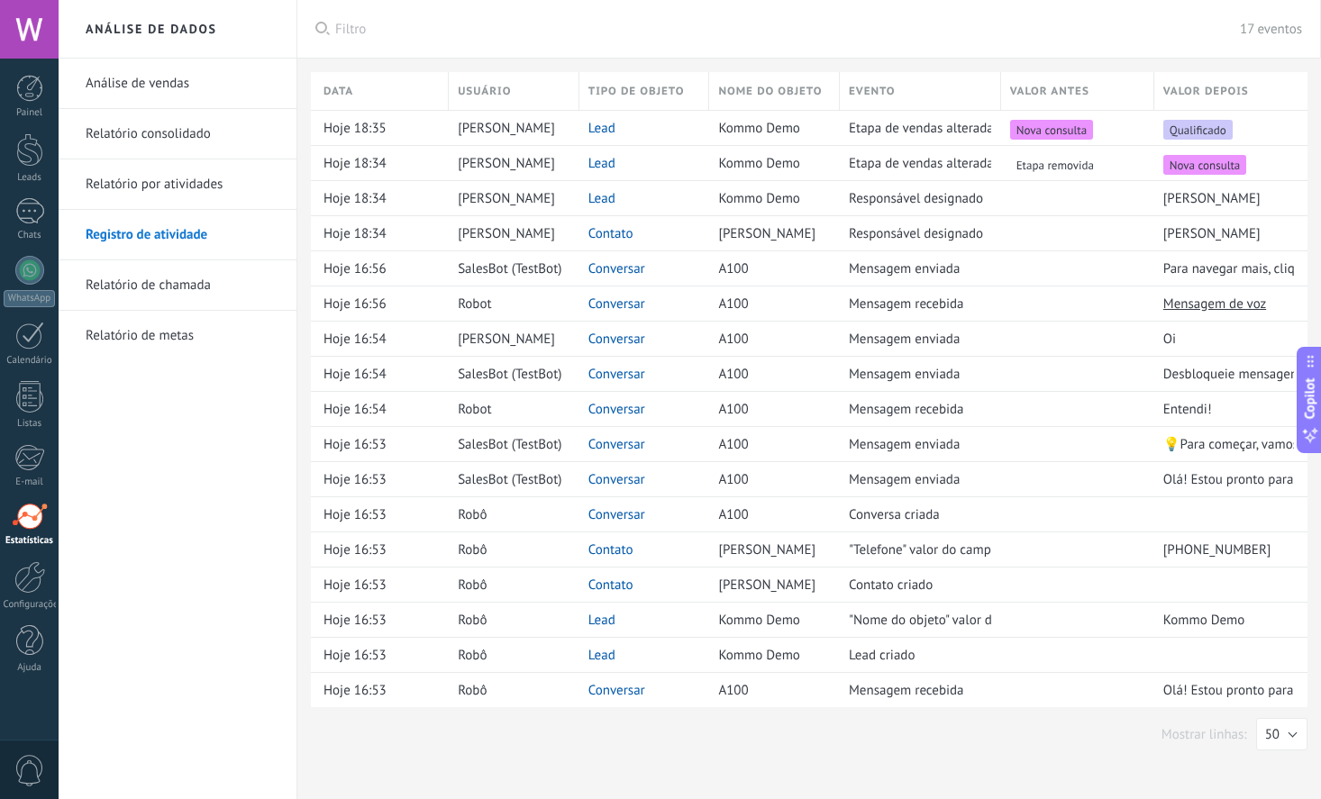
click at [147, 332] on link "Relatório de metas" at bounding box center [182, 336] width 193 height 50
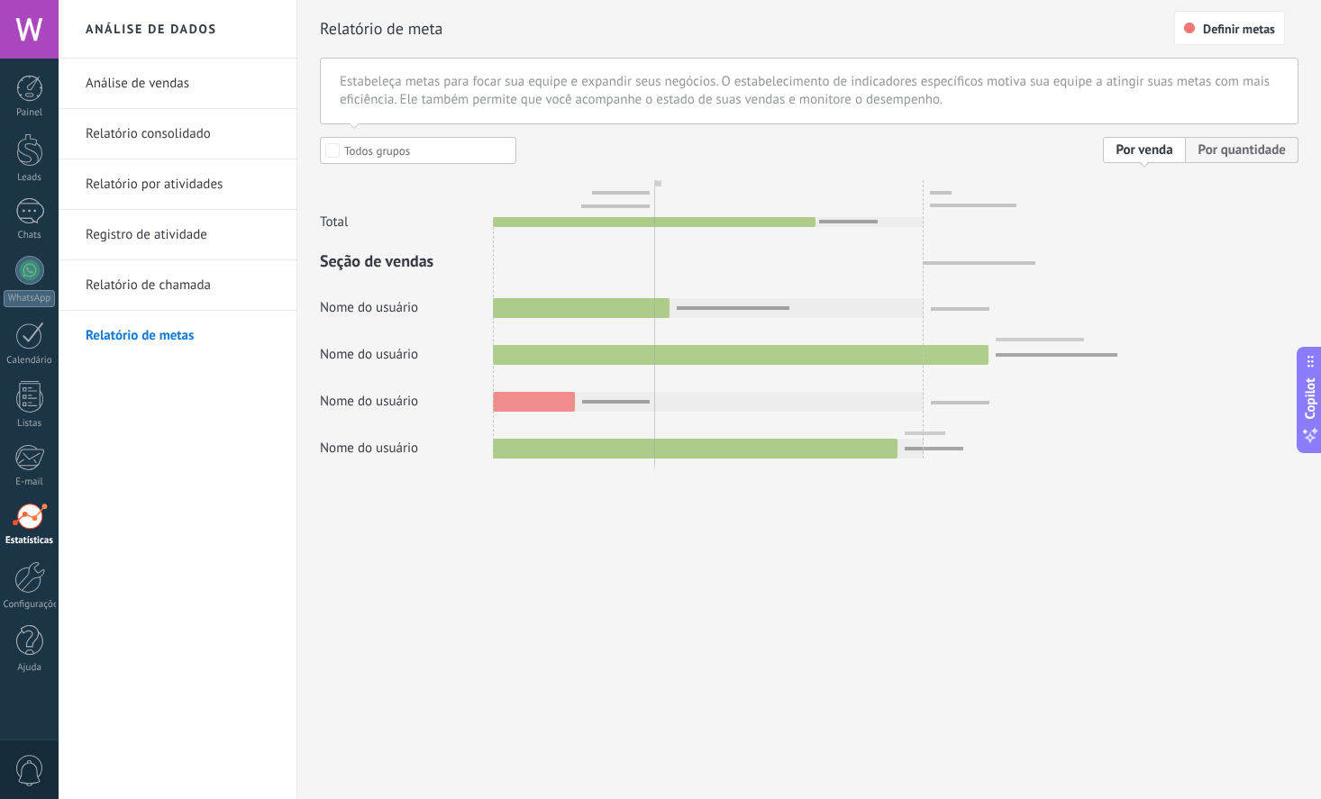
click at [150, 290] on link "Relatório de chamada" at bounding box center [182, 285] width 193 height 50
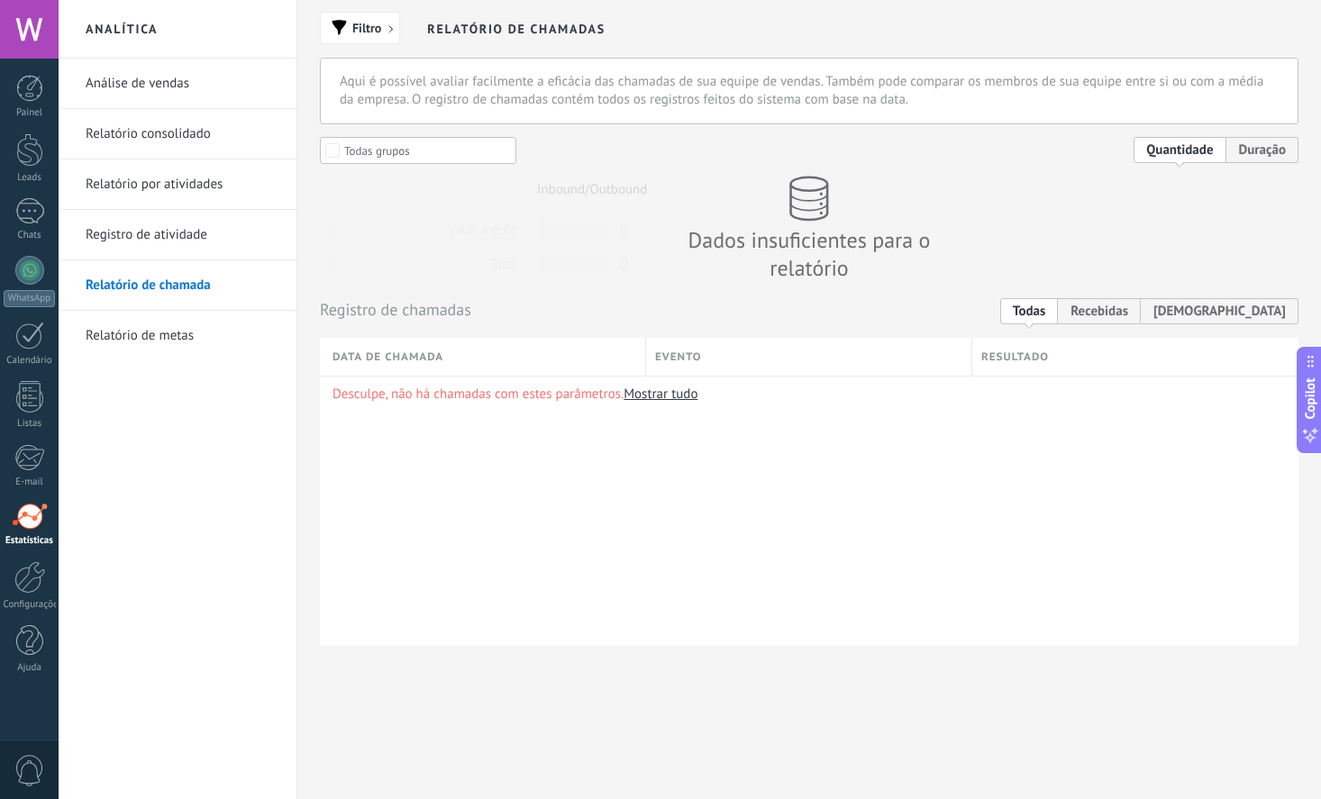
click at [155, 240] on link "Registro de atividade" at bounding box center [182, 235] width 193 height 50
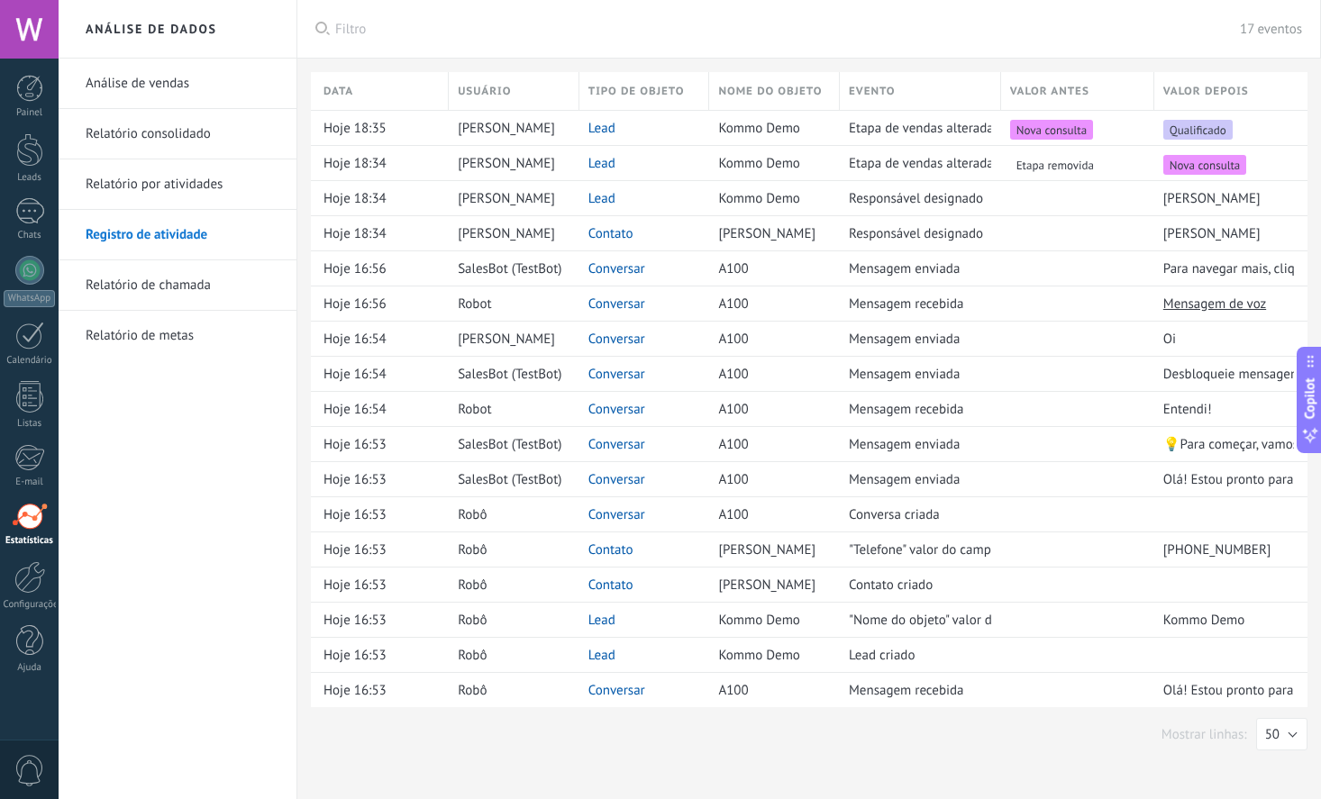
click at [173, 183] on link "Relatório por atividades" at bounding box center [182, 184] width 193 height 50
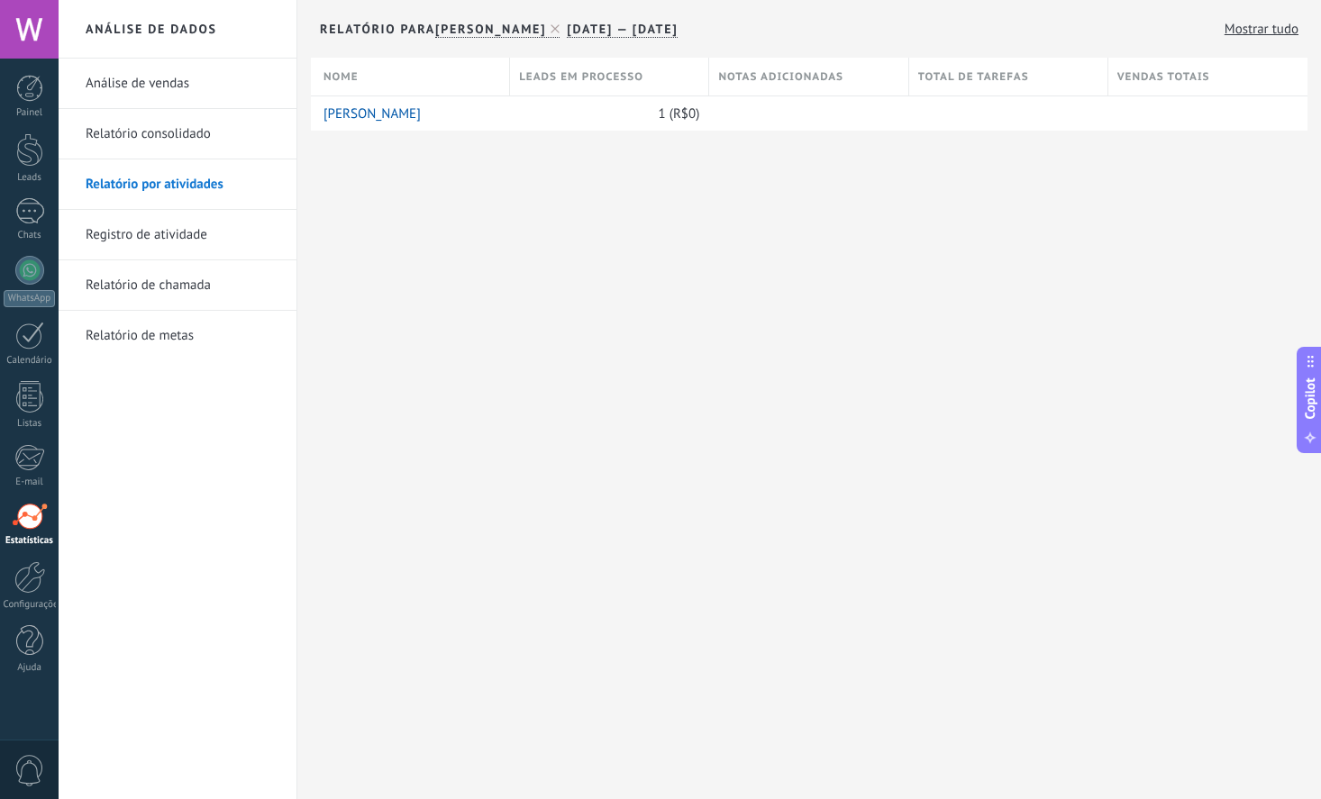
click at [159, 132] on link "Relatório consolidado" at bounding box center [182, 134] width 193 height 50
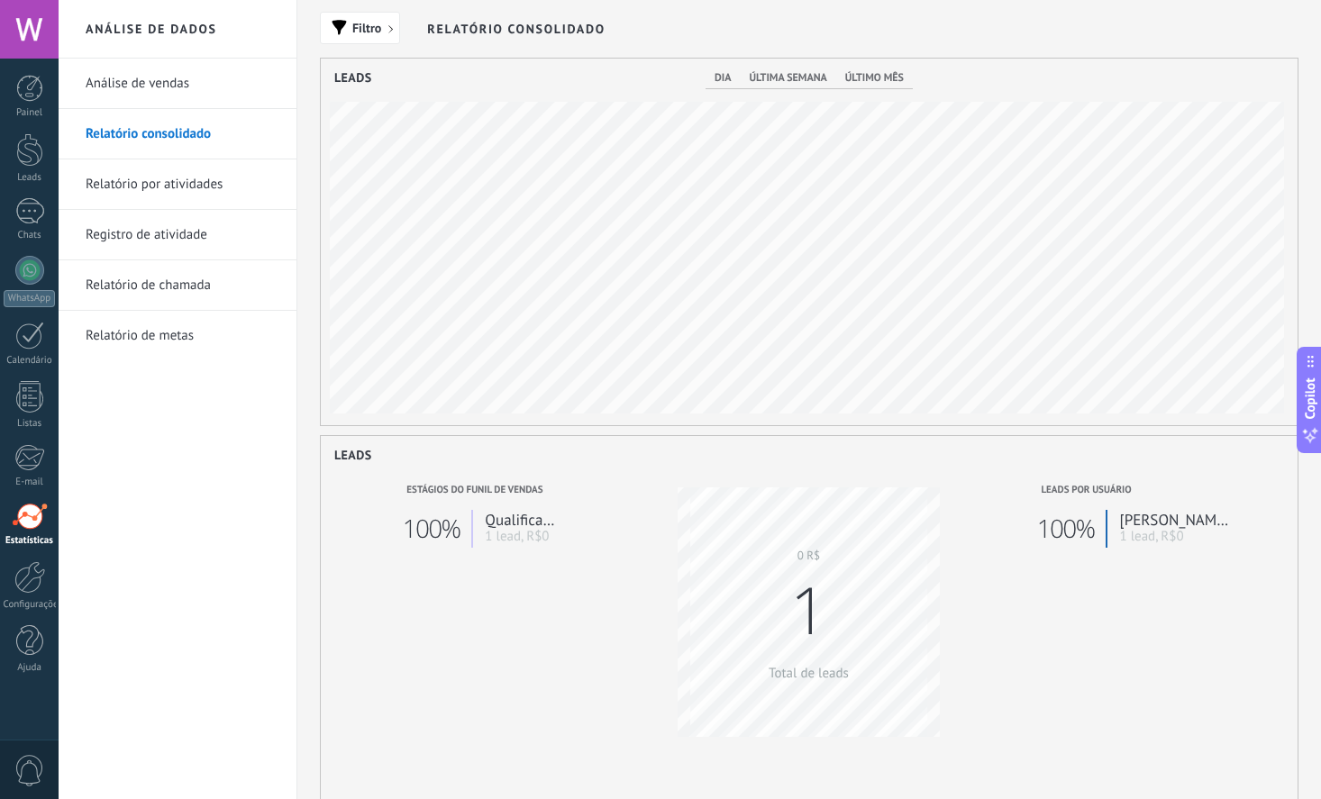
click at [163, 76] on link "Análise de vendas" at bounding box center [182, 84] width 193 height 50
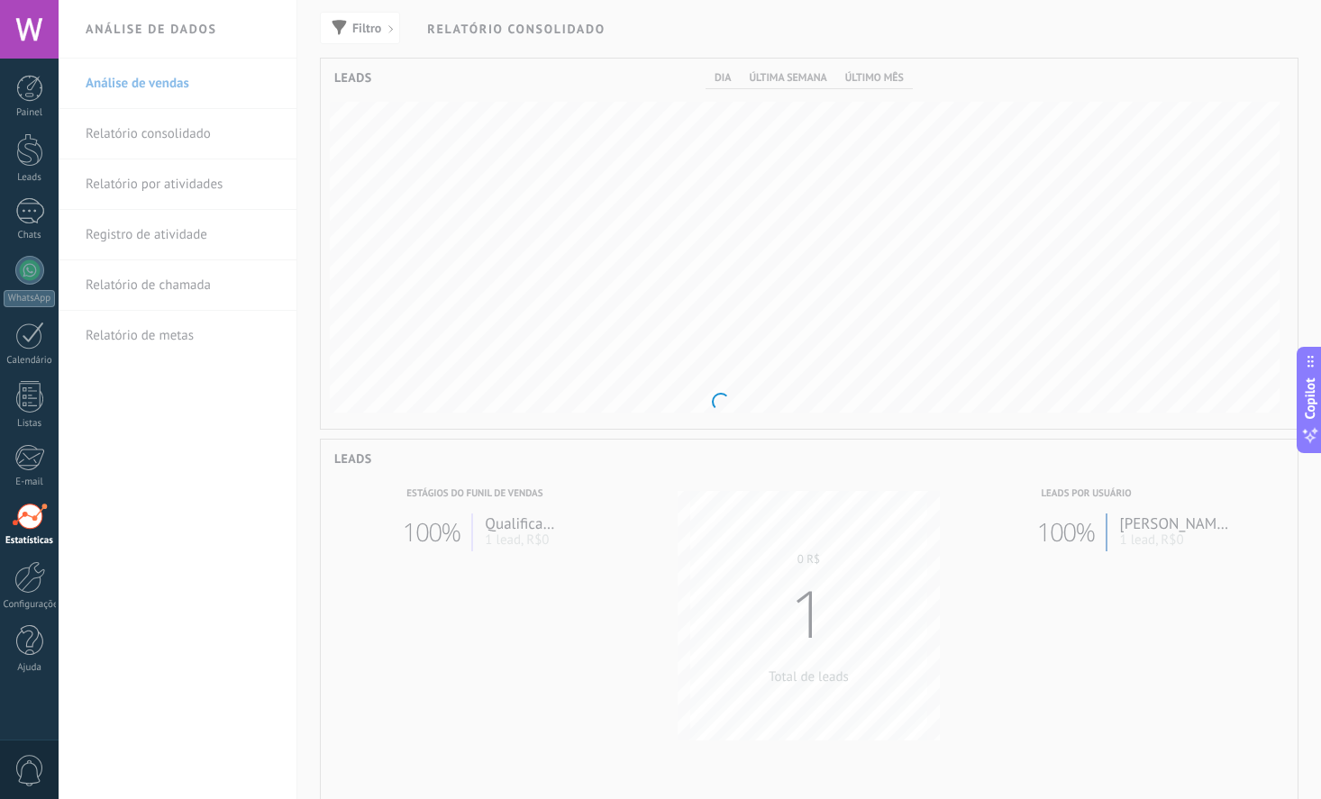
click at [167, 130] on body ".abccls-1,.abccls-2{fill-rule:evenodd}.abccls-2{fill:#fff} .abfcls-1{fill:none}…" at bounding box center [660, 399] width 1321 height 799
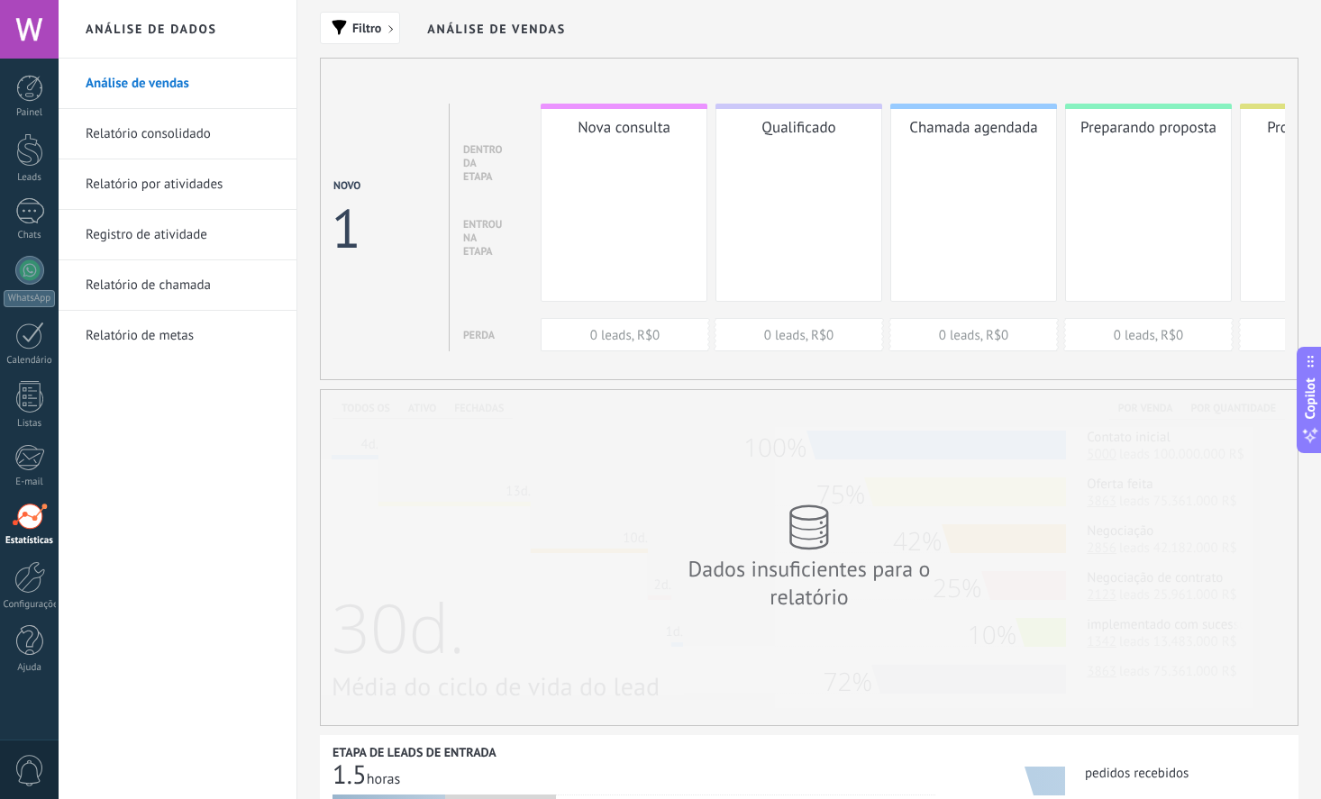
click at [167, 131] on link "Relatório consolidado" at bounding box center [182, 134] width 193 height 50
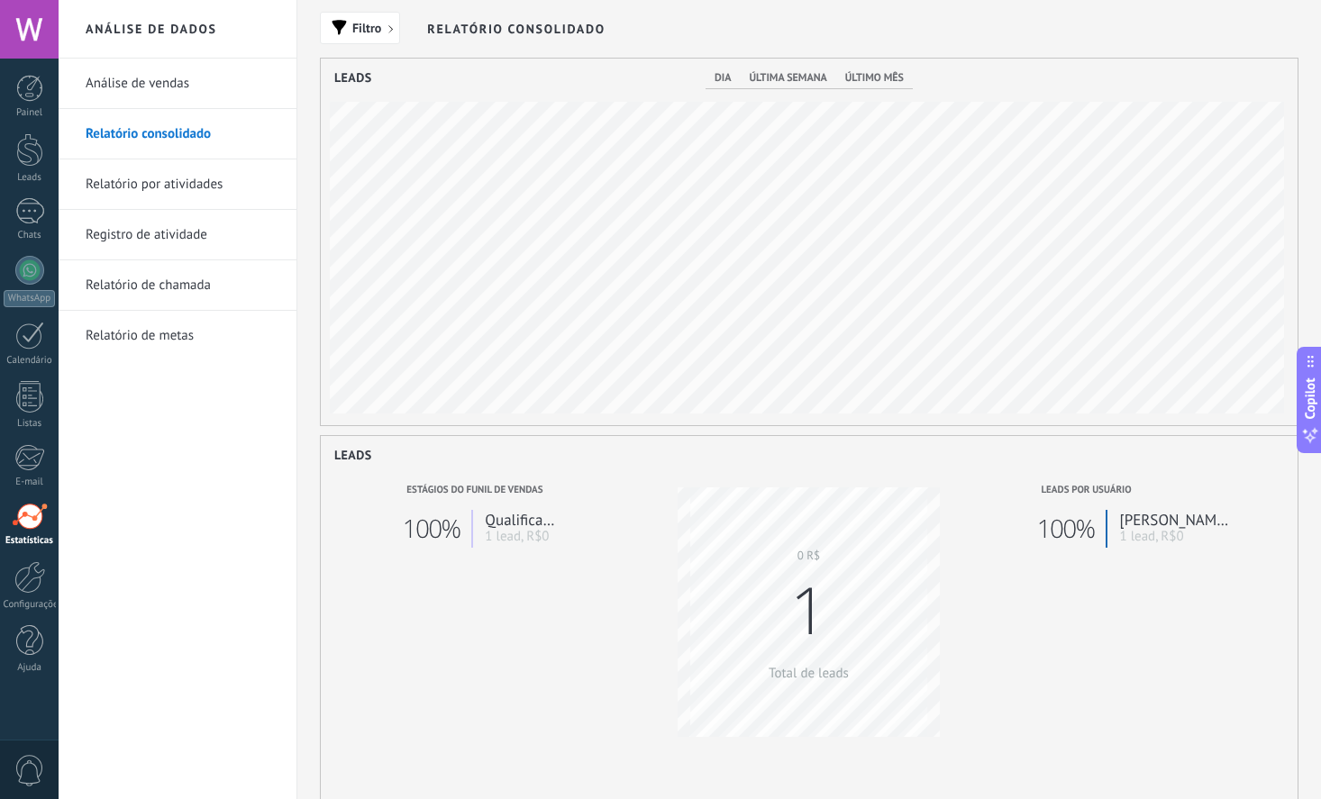
scroll to position [367, 977]
click at [137, 86] on link "Análise de vendas" at bounding box center [182, 84] width 193 height 50
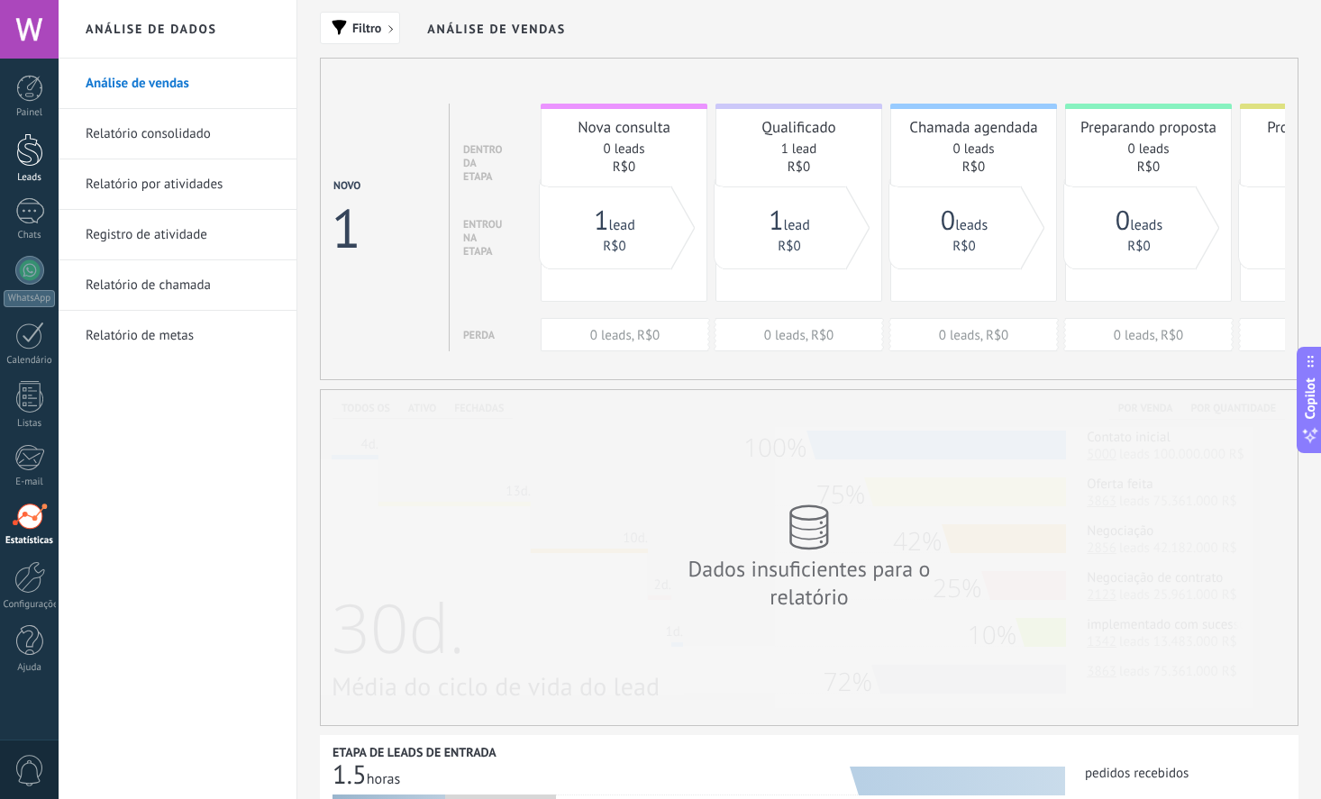
click at [28, 165] on div at bounding box center [29, 149] width 27 height 33
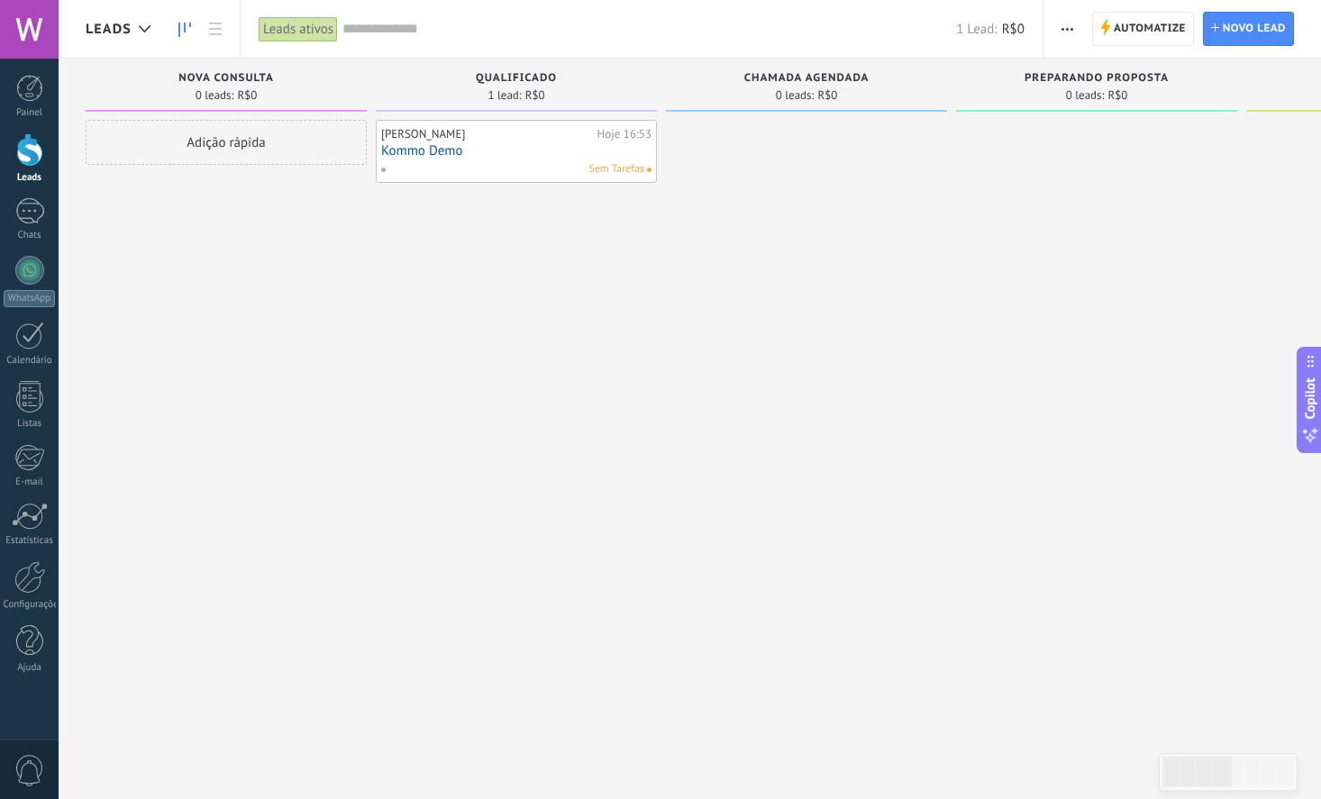
drag, startPoint x: 614, startPoint y: 173, endPoint x: 580, endPoint y: 168, distance: 34.5
click at [385, 170] on span at bounding box center [390, 169] width 20 height 16
click at [445, 241] on div "William Hoje 16:53 Kommo Demo Sem Tarefas" at bounding box center [516, 402] width 281 height 564
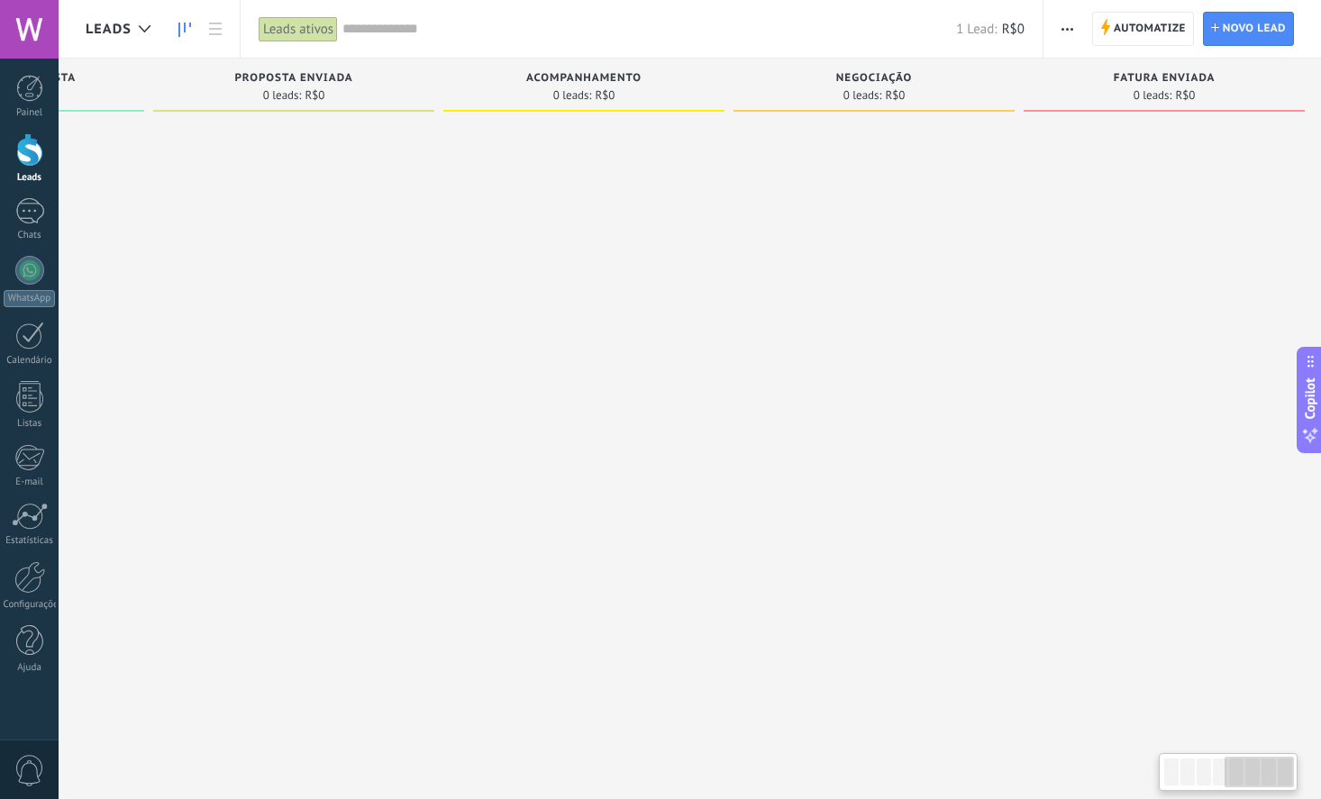
scroll to position [0, 1104]
click at [28, 337] on div at bounding box center [29, 336] width 29 height 28
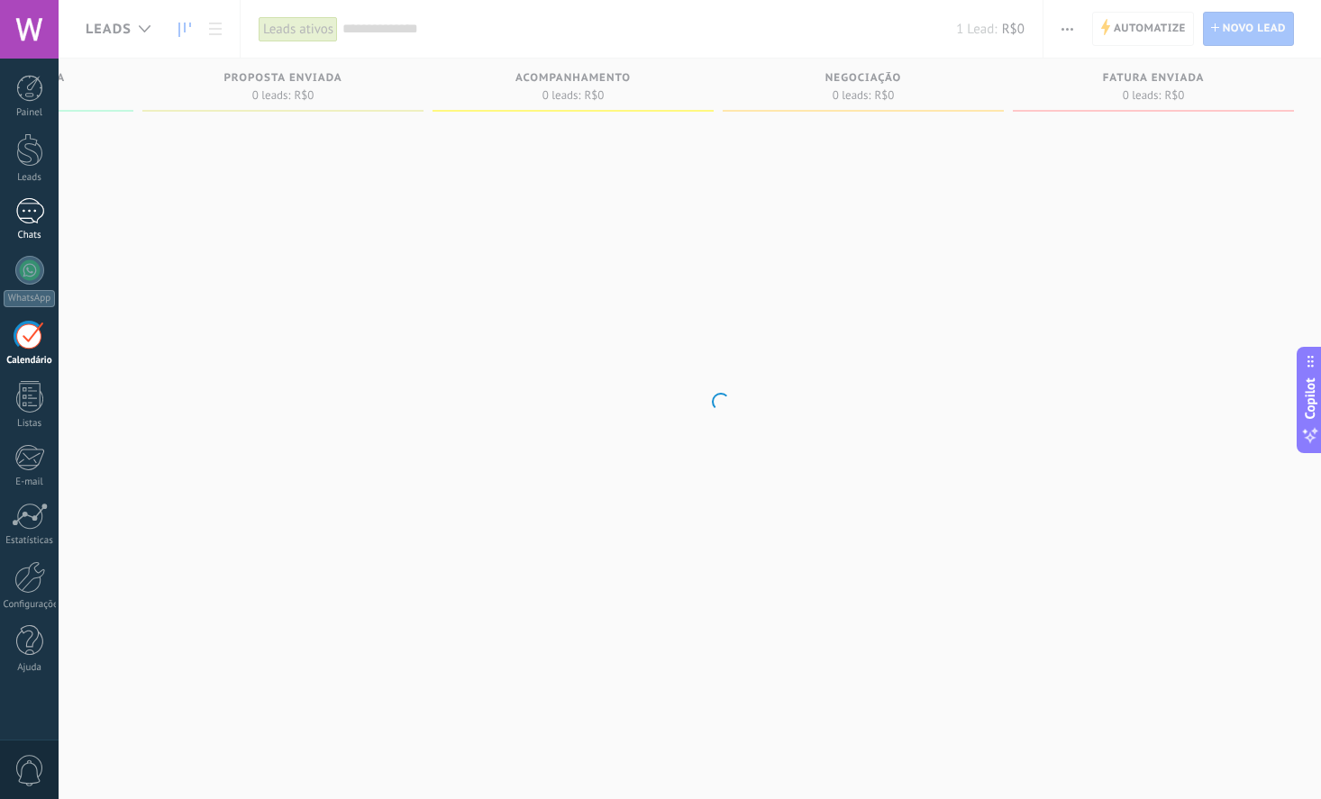
click at [44, 215] on link "Chats" at bounding box center [29, 219] width 59 height 43
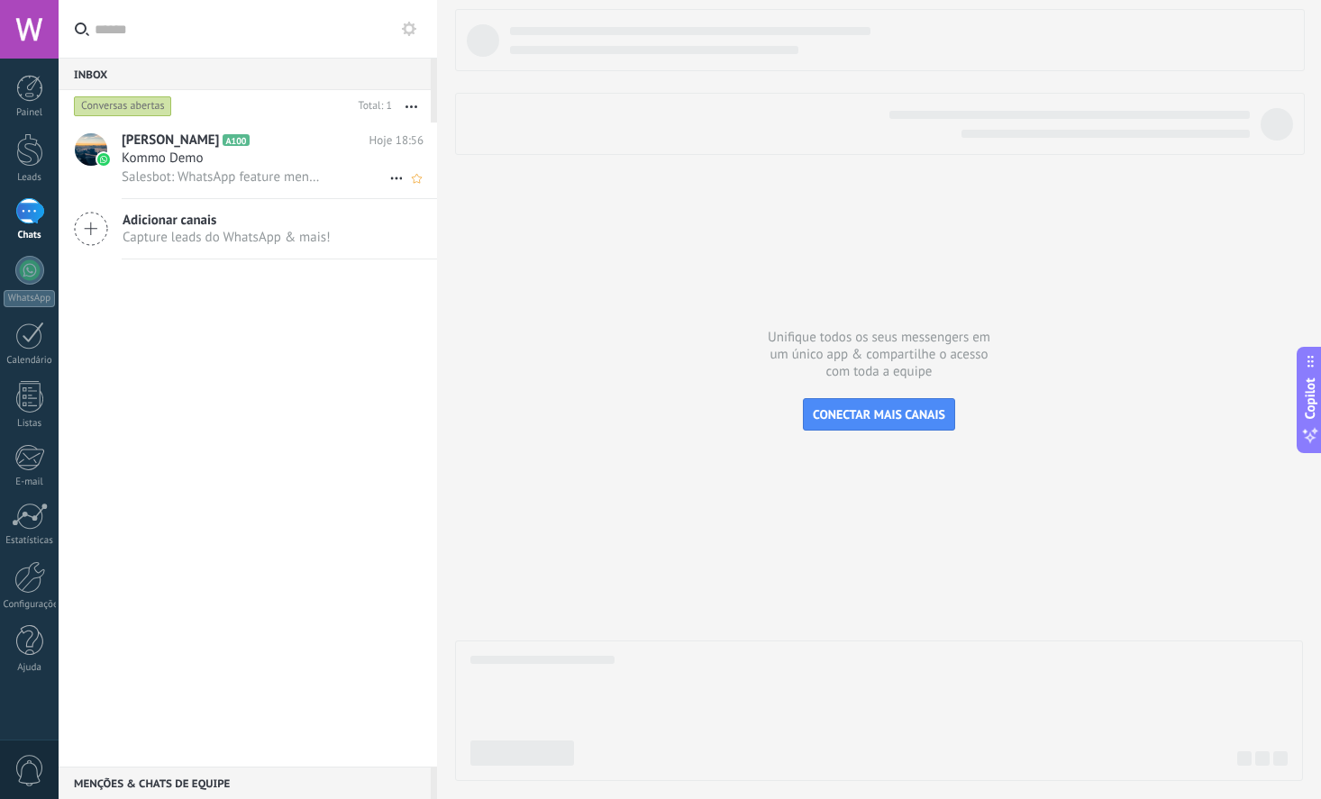
click at [328, 173] on h3 "Salesbot: WhatsApp feature menu Desbloqueie mensagens aprimoradas no WhatsApp! …" at bounding box center [228, 177] width 212 height 18
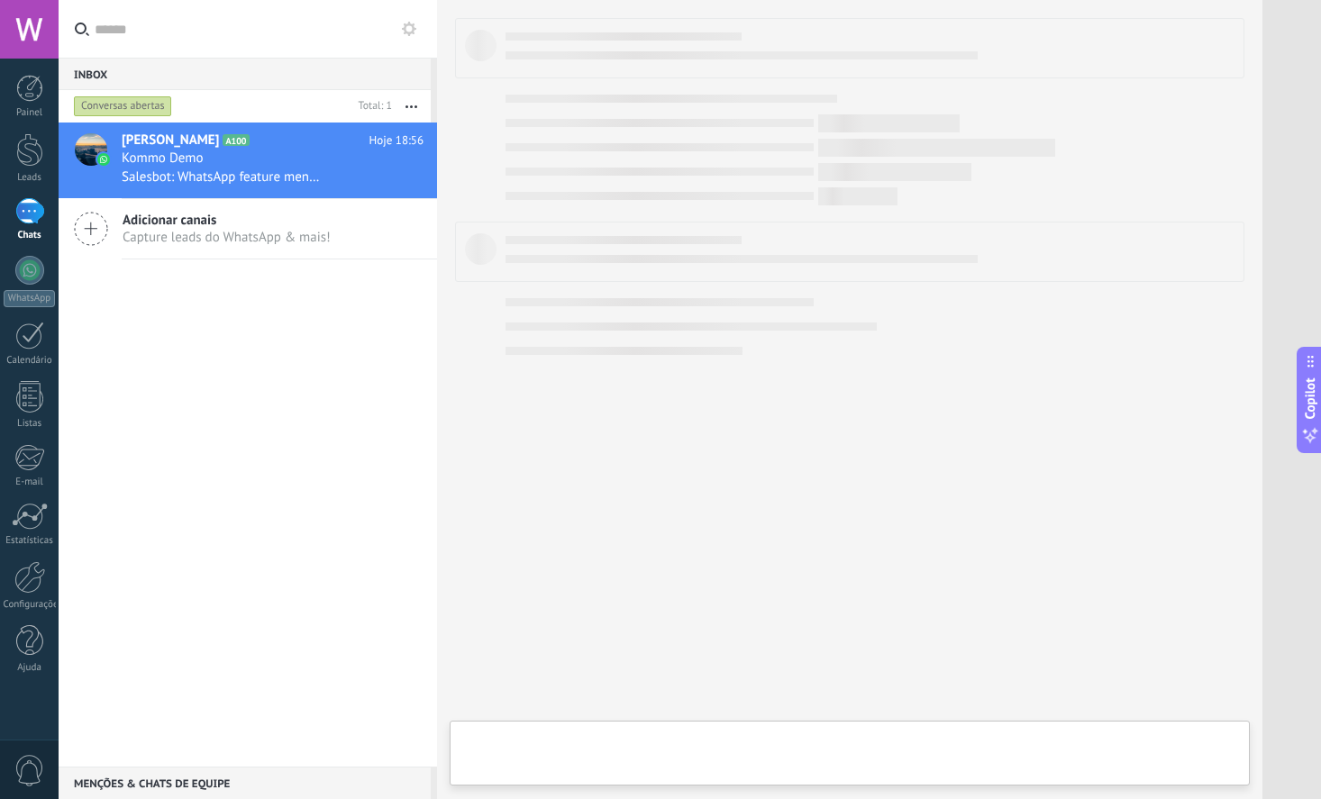
type textarea "**********"
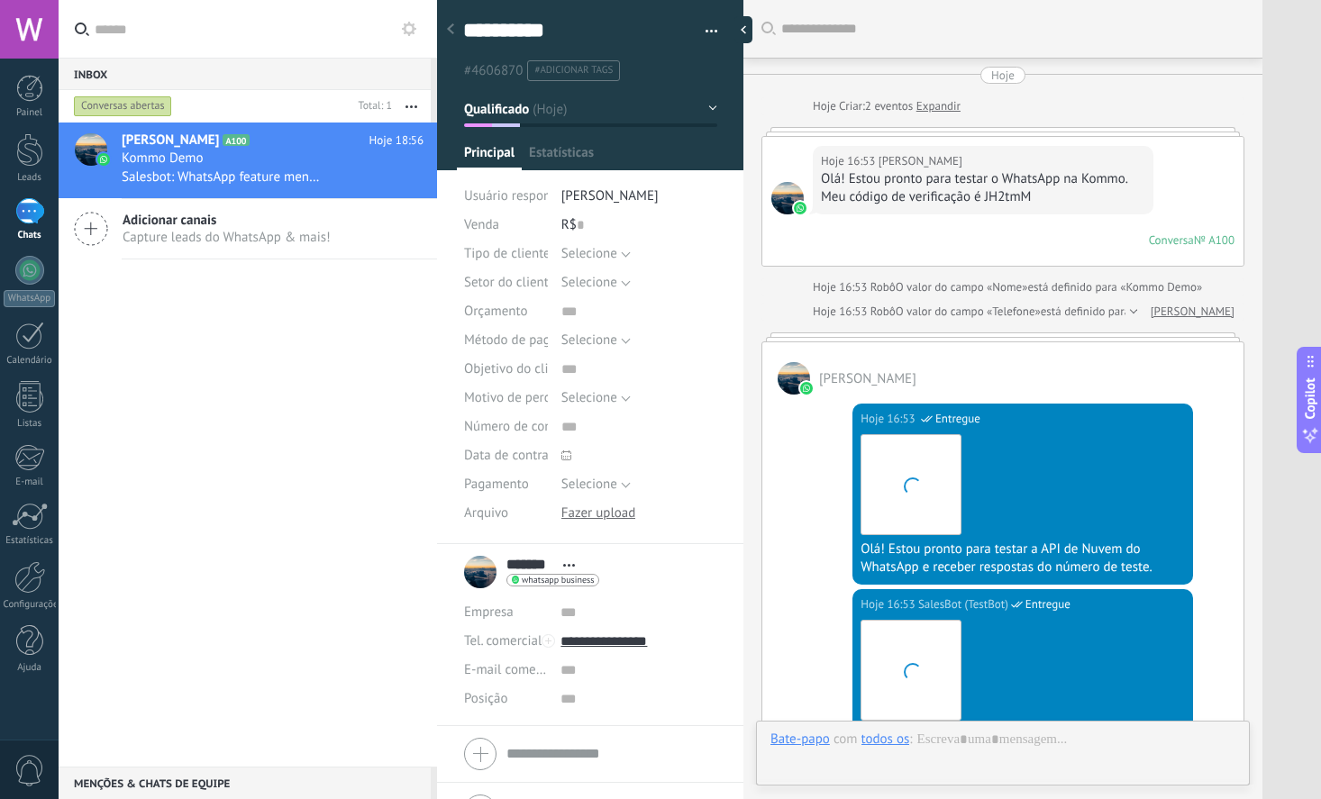
scroll to position [1326, 0]
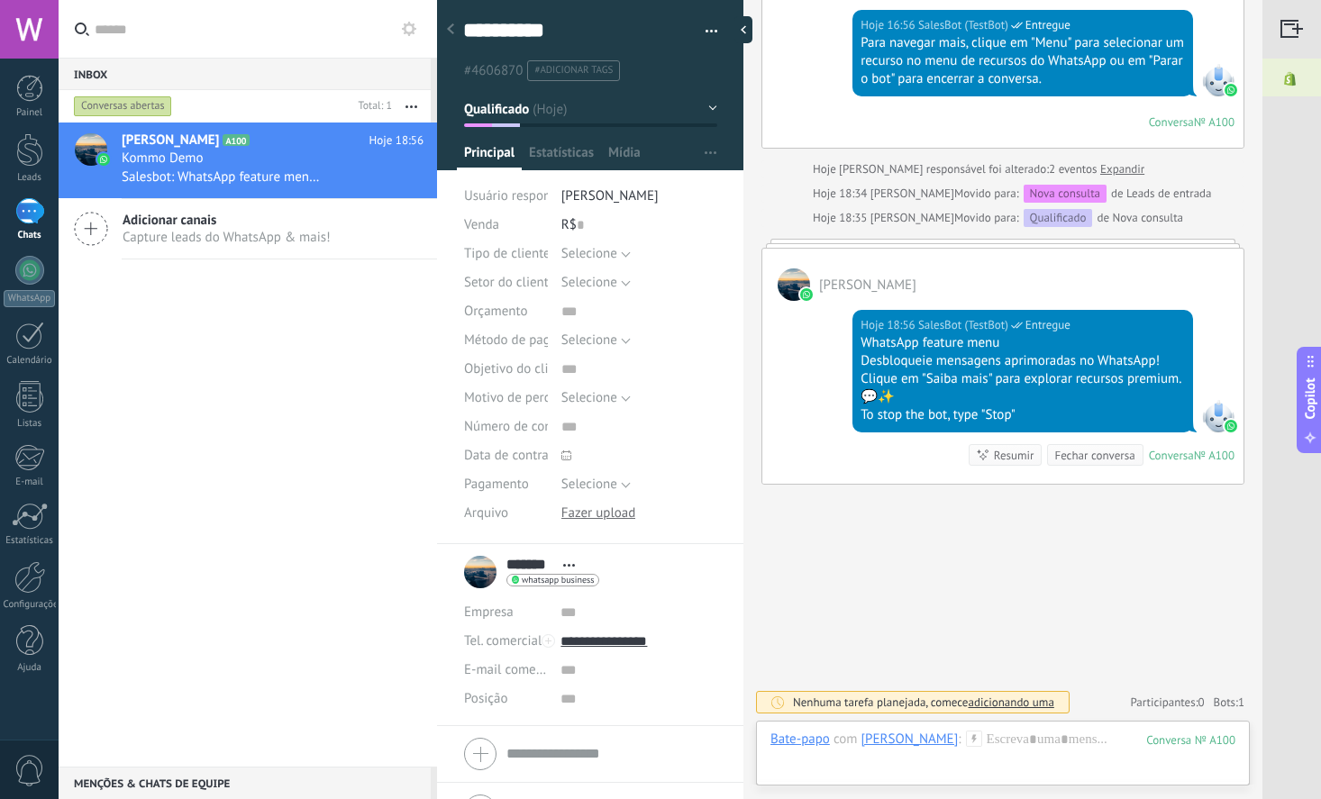
click at [643, 120] on button "Qualificado" at bounding box center [590, 109] width 253 height 32
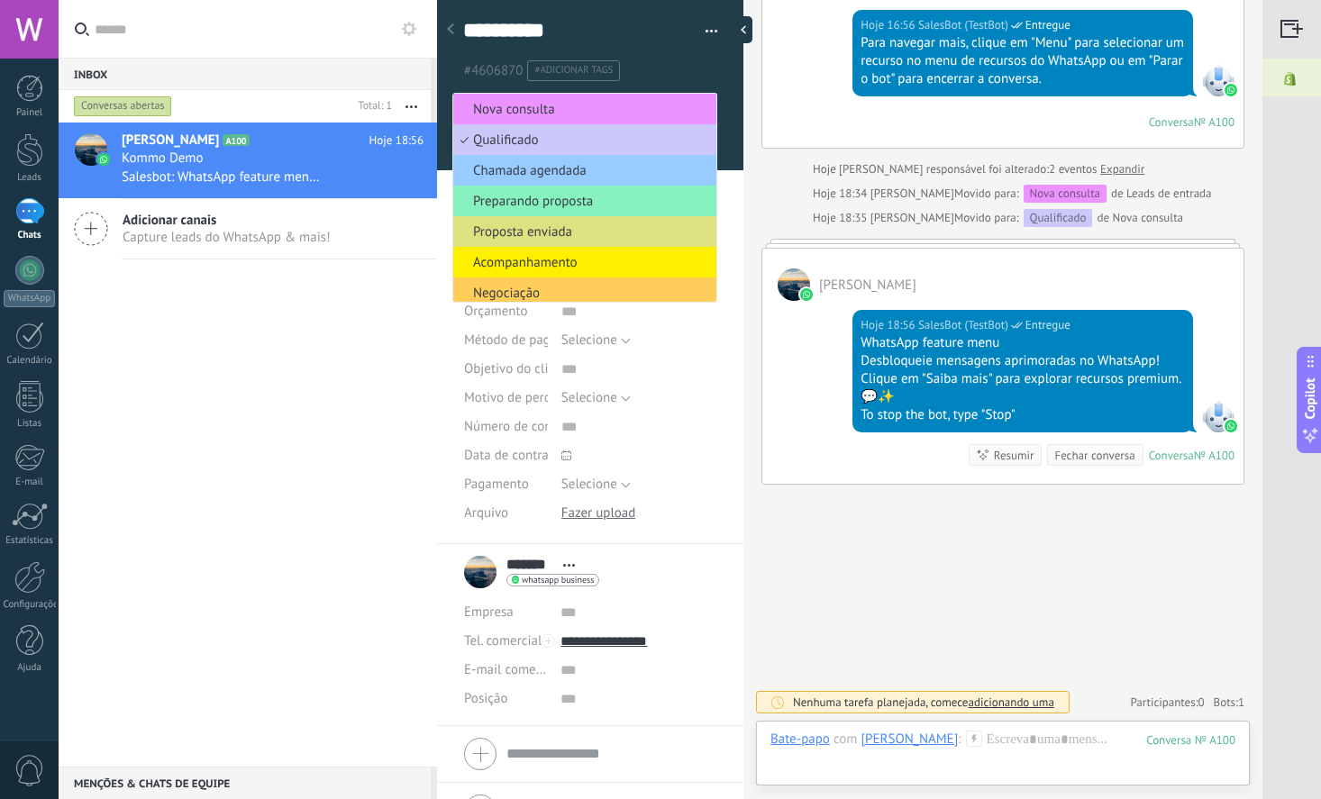
click at [350, 406] on div "William A100 Hoje 18:56 Kommo Demo Salesbot: WhatsApp feature menu Desbloqueie …" at bounding box center [248, 445] width 378 height 644
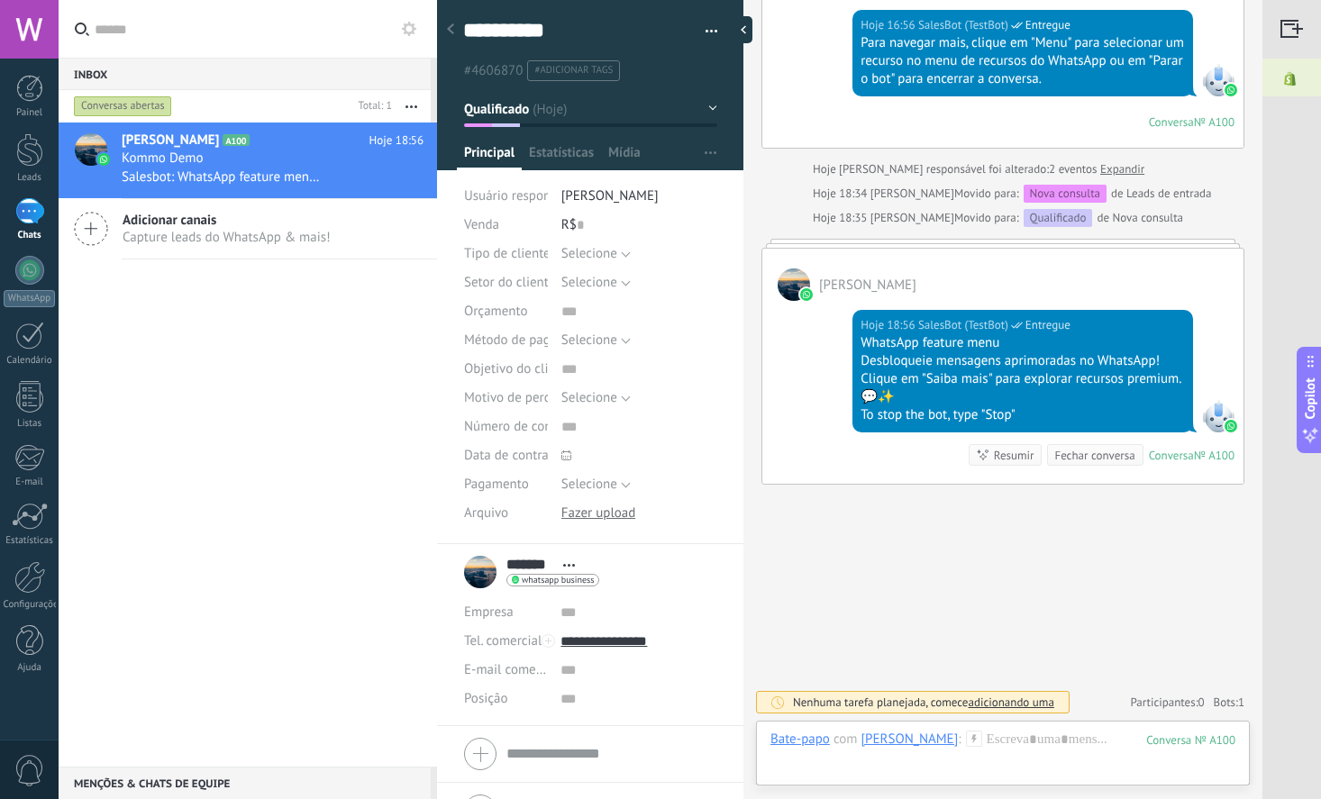
click at [583, 116] on button "Qualificado" at bounding box center [590, 109] width 253 height 32
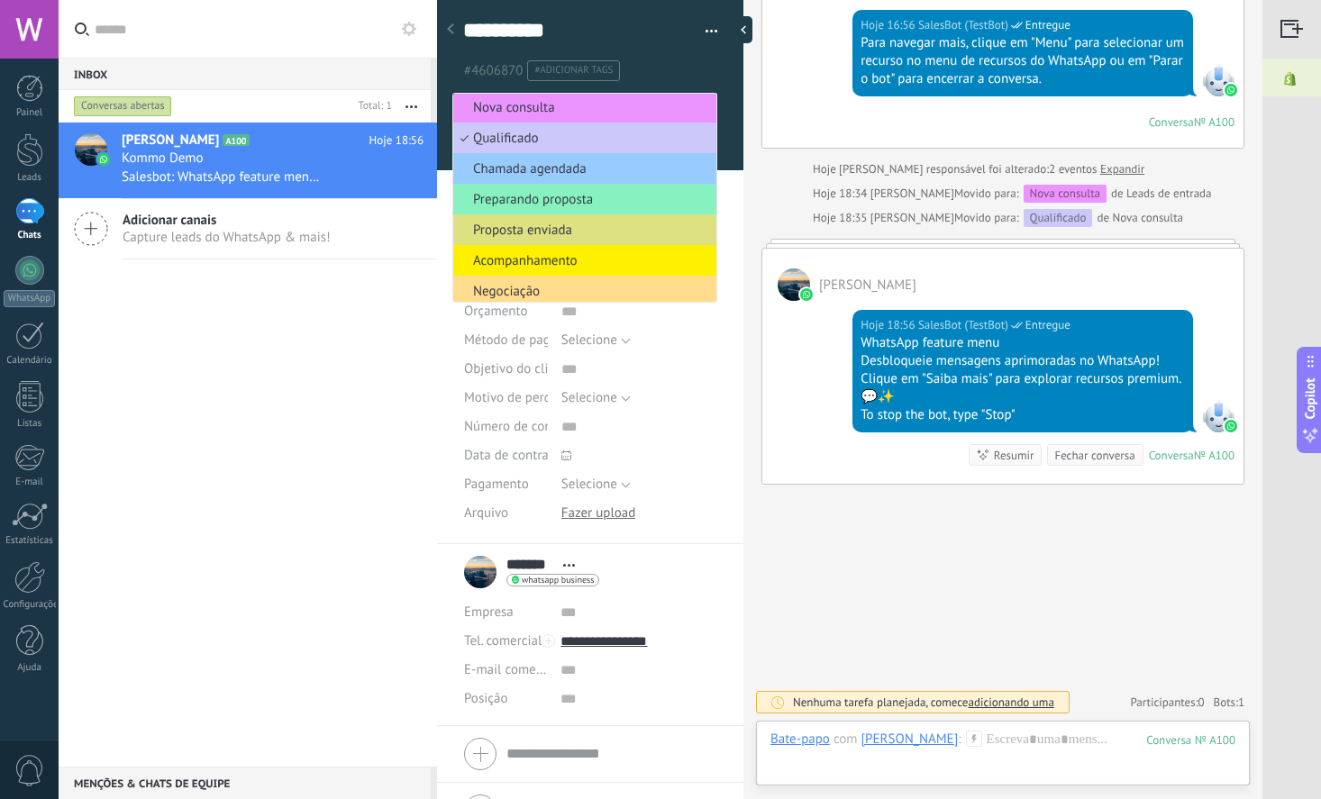
scroll to position [0, 0]
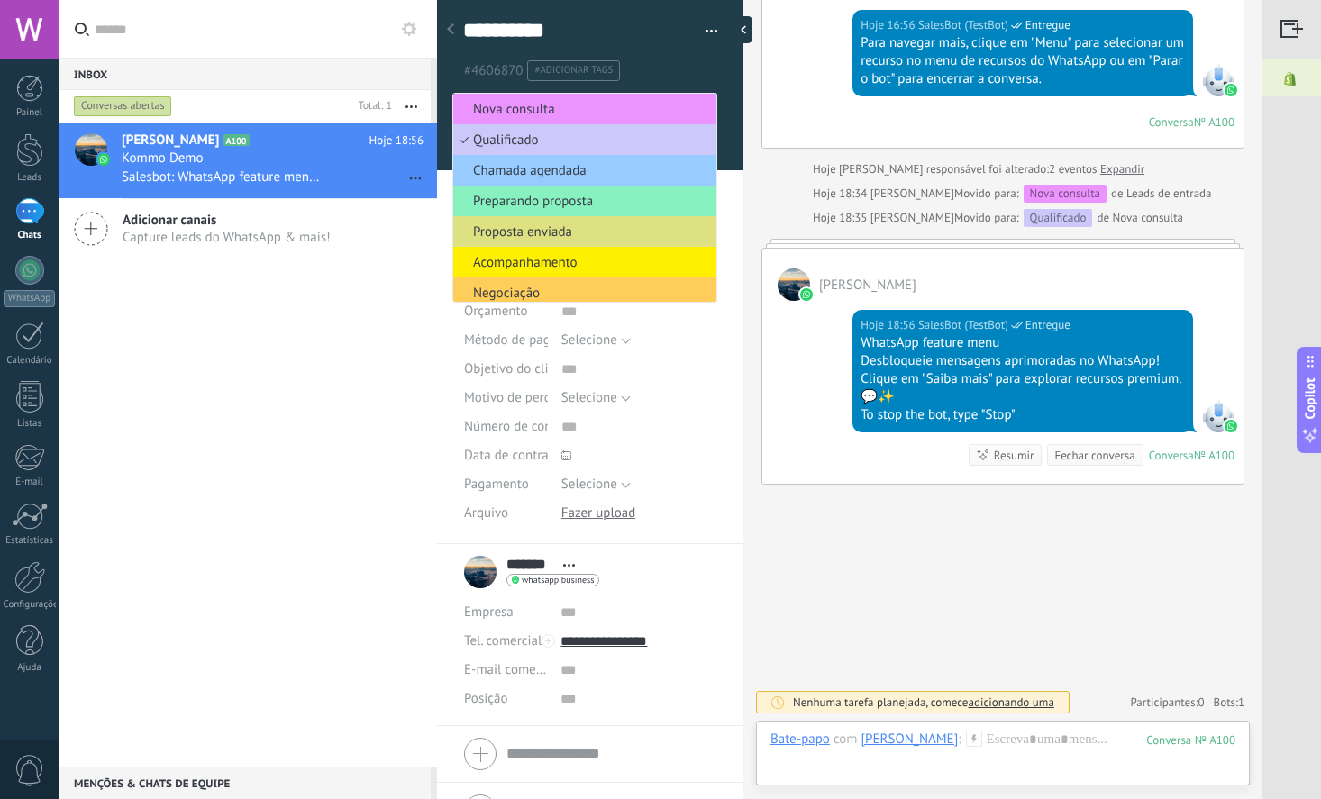
click at [408, 106] on icon "button" at bounding box center [411, 106] width 12 height 3
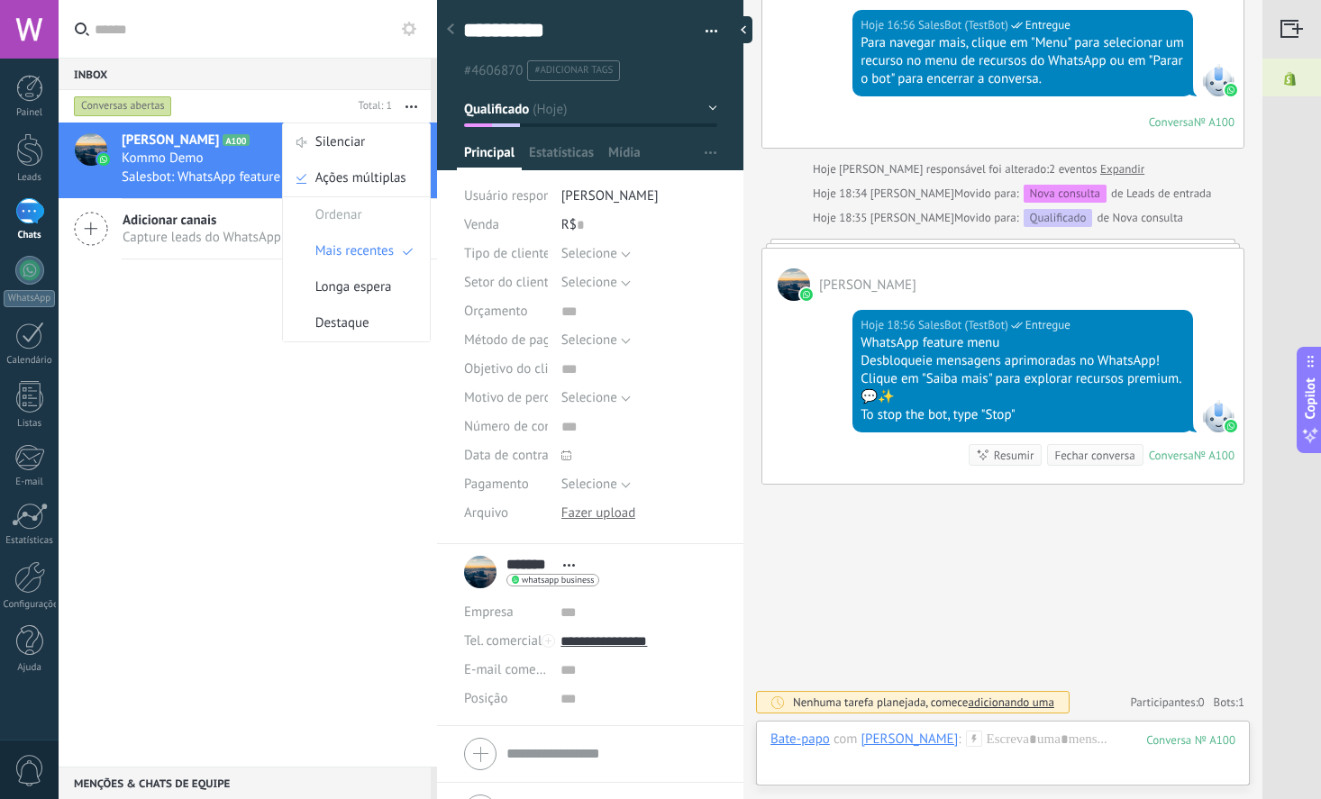
click at [213, 488] on div "William A100 Hoje 18:56 Kommo Demo Salesbot: WhatsApp feature menu Desbloqueie …" at bounding box center [248, 445] width 378 height 644
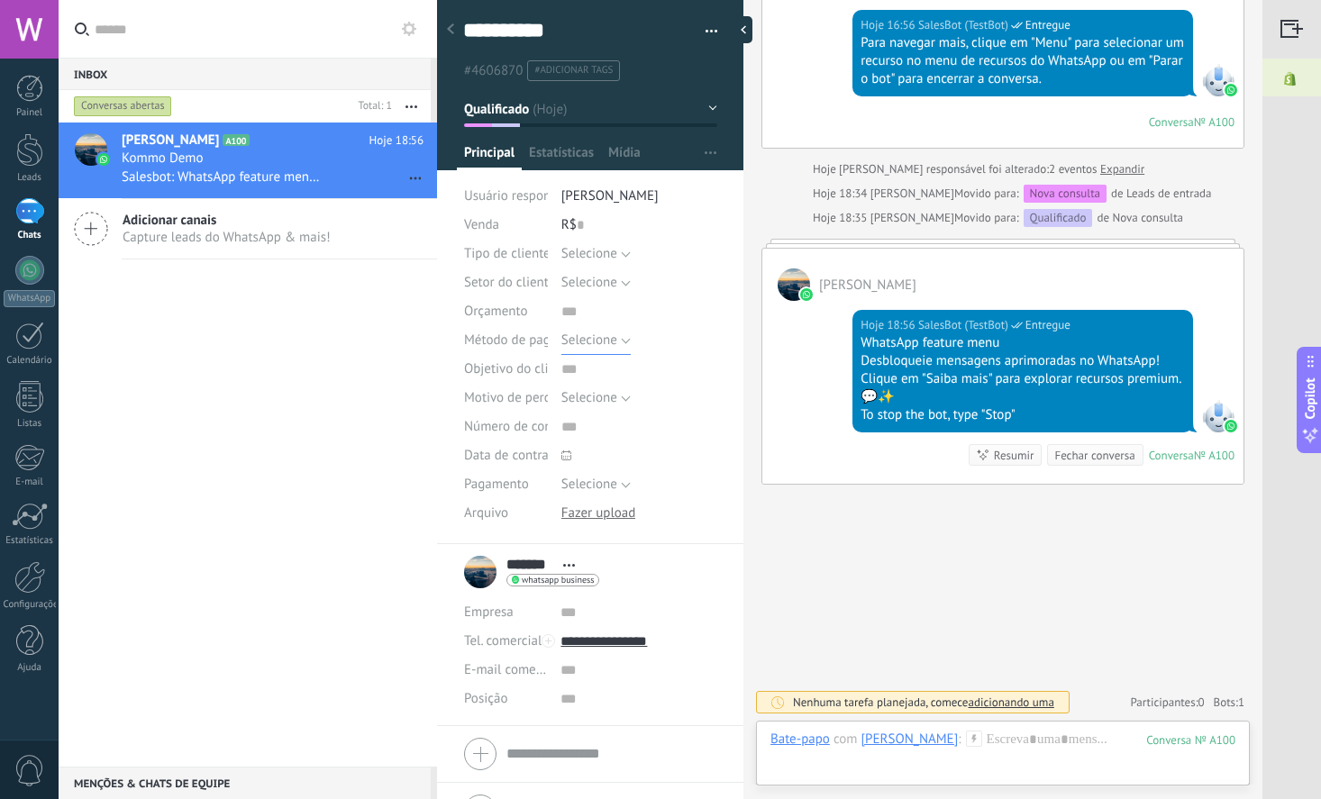
click at [607, 346] on span "Selecione" at bounding box center [589, 340] width 56 height 17
click at [458, 219] on div "**********" at bounding box center [590, 266] width 307 height 556
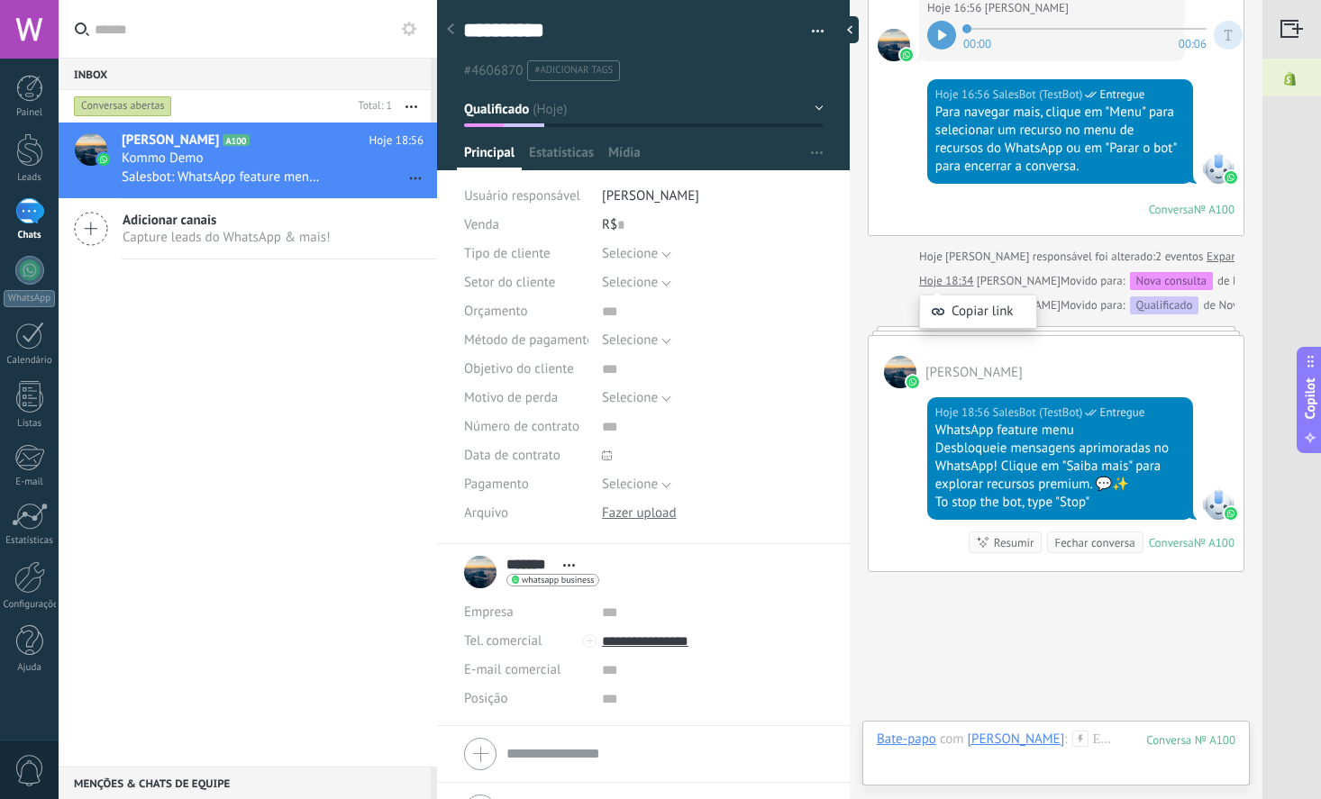
drag, startPoint x: 743, startPoint y: 306, endPoint x: 921, endPoint y: 291, distance: 178.1
click at [921, 291] on body ".abccls-1,.abccls-2{fill-rule:evenodd}.abccls-2{fill:#fff} .abfcls-1{fill:none}…" at bounding box center [660, 399] width 1321 height 799
type textarea "**********"
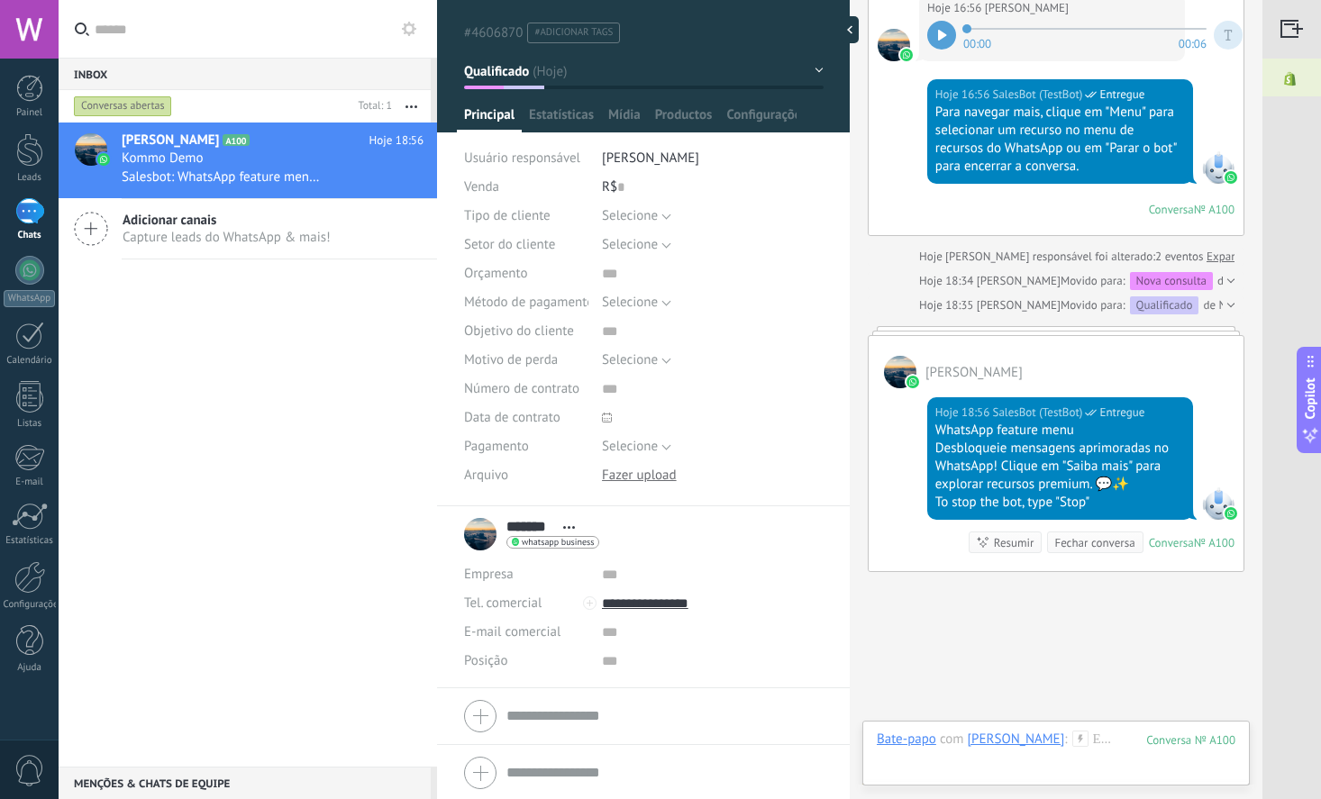
scroll to position [42, 0]
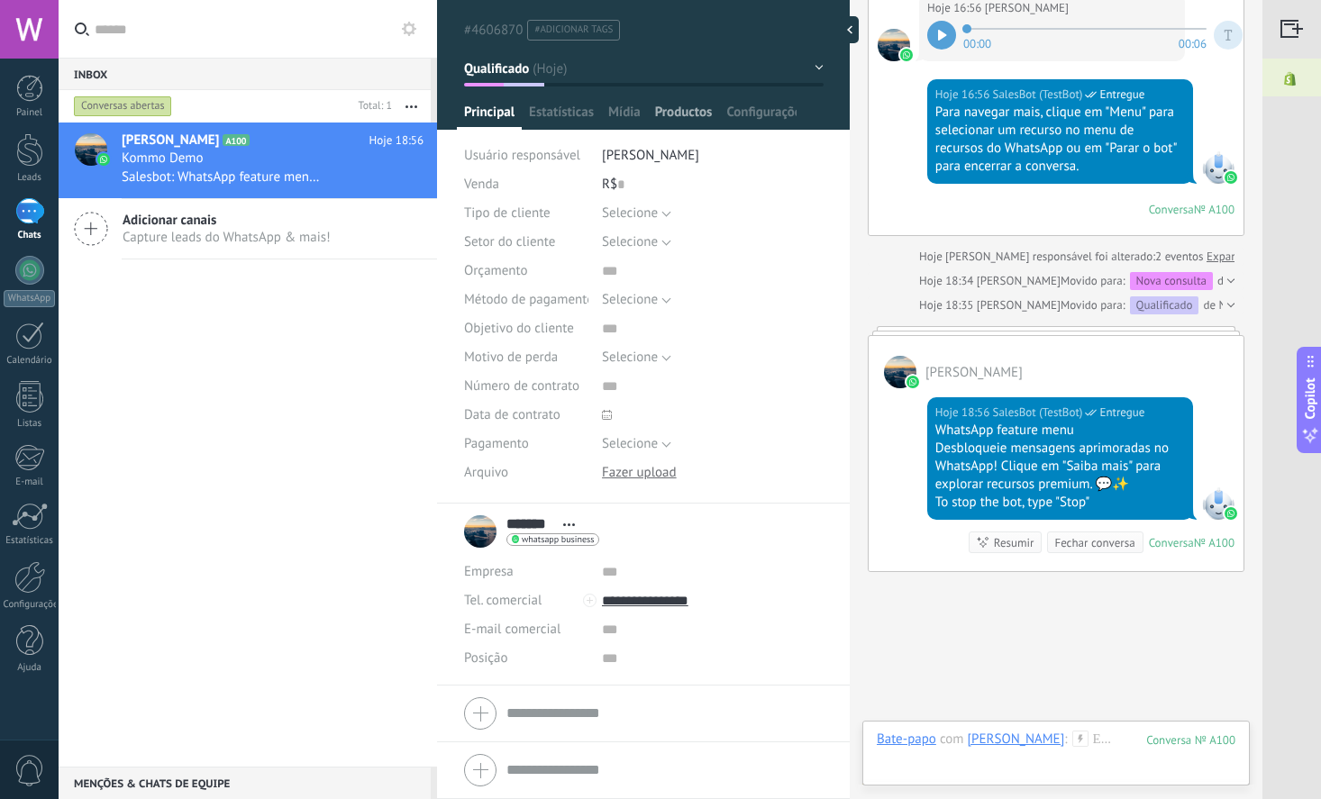
click at [695, 110] on span "Productos" at bounding box center [684, 117] width 58 height 26
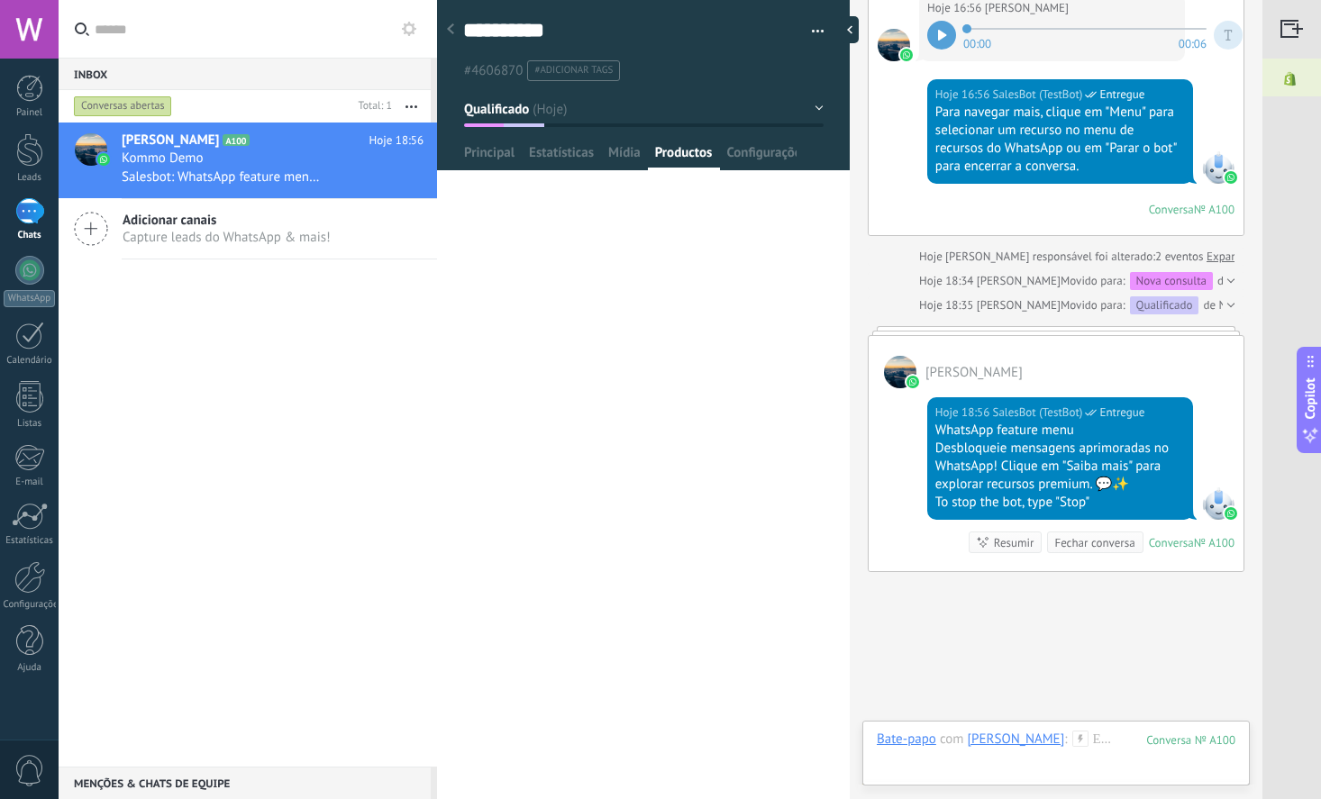
scroll to position [0, 0]
click at [756, 155] on span "Configurações" at bounding box center [761, 157] width 70 height 26
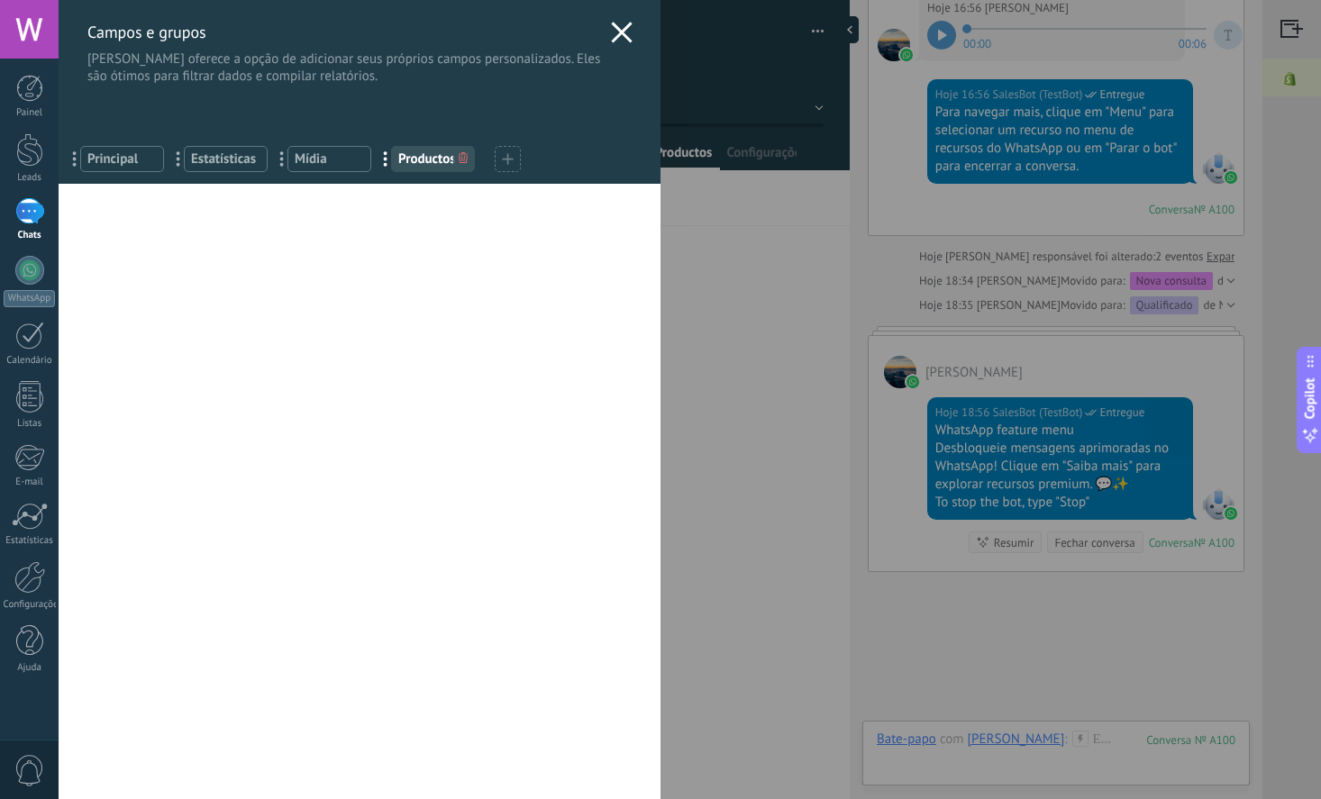
click at [628, 23] on icon at bounding box center [622, 33] width 22 height 22
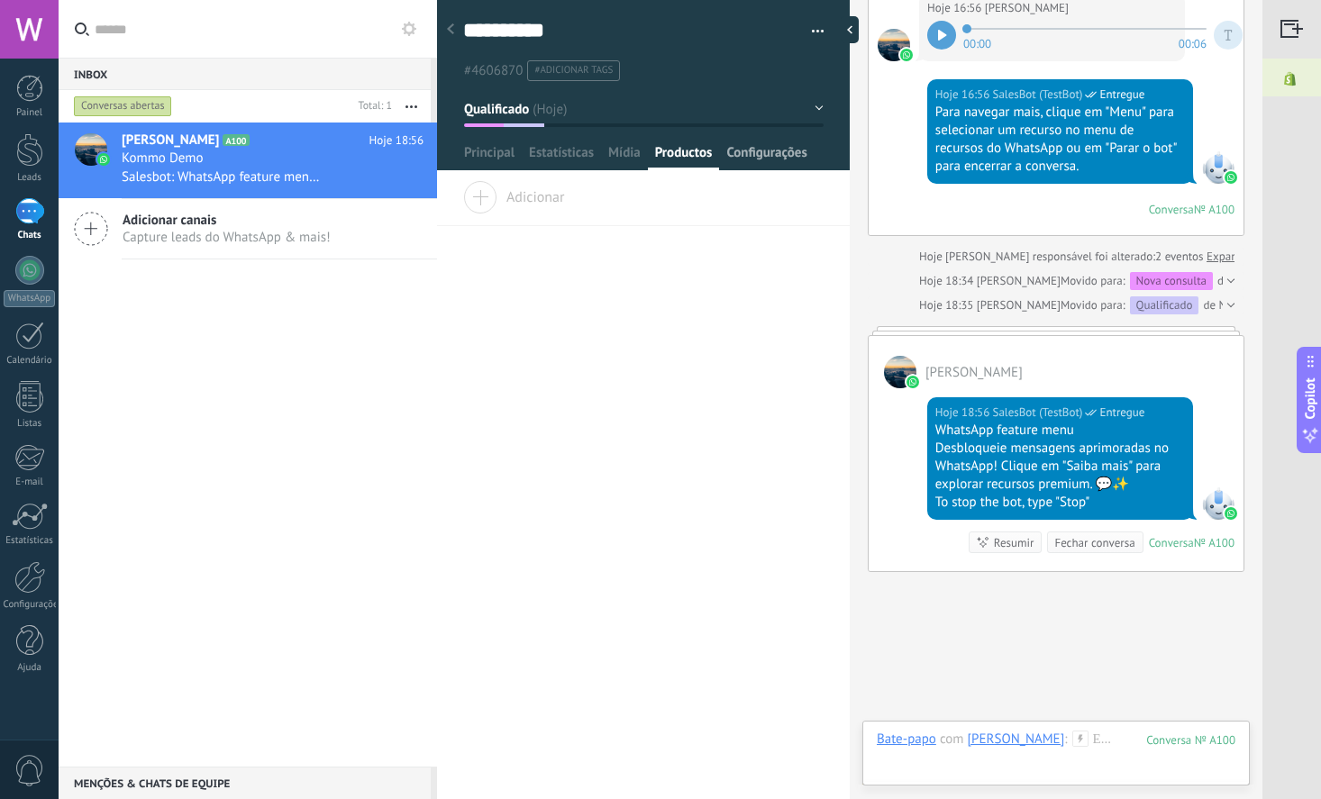
click at [741, 152] on span "Configurações" at bounding box center [766, 157] width 80 height 26
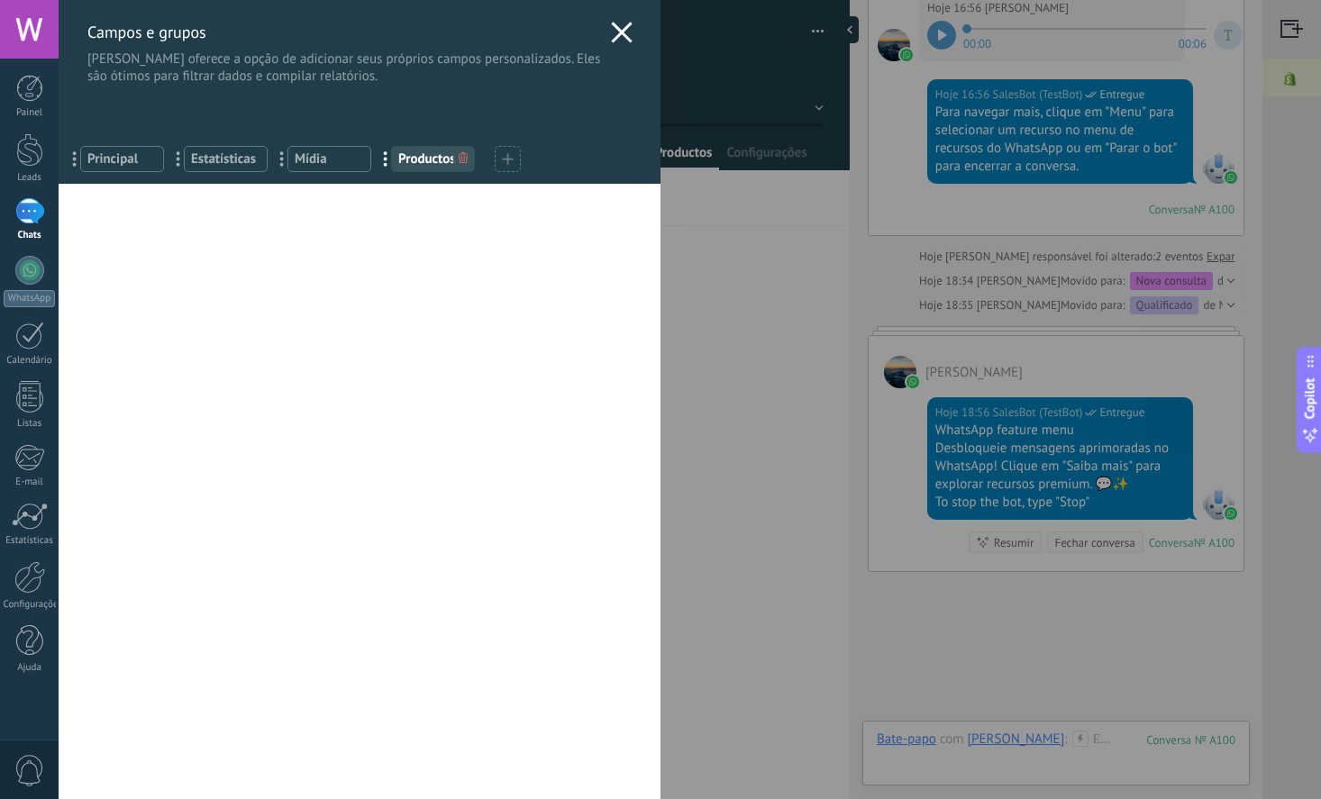
click at [619, 23] on icon at bounding box center [622, 33] width 22 height 22
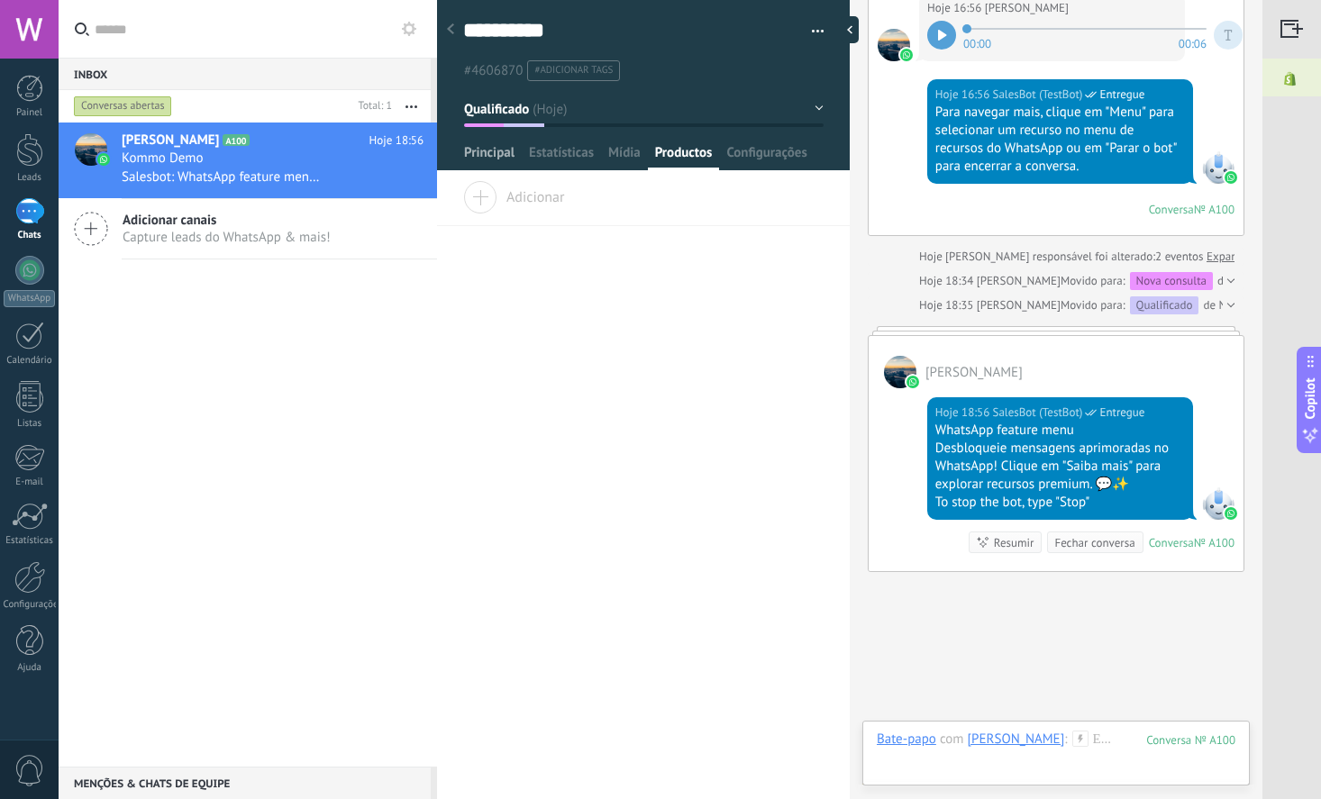
click at [496, 161] on span "Principal" at bounding box center [489, 157] width 50 height 26
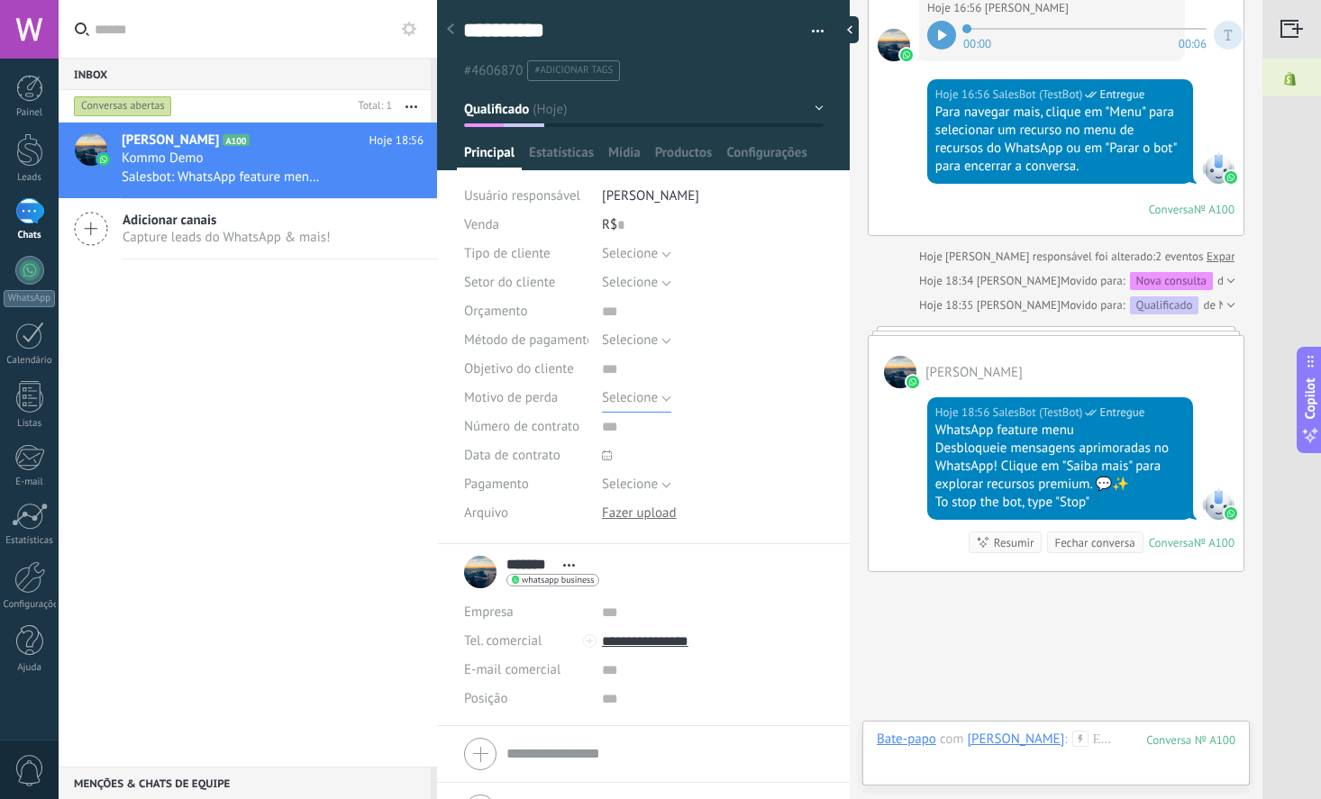
click at [630, 405] on span "Selecione" at bounding box center [630, 397] width 56 height 17
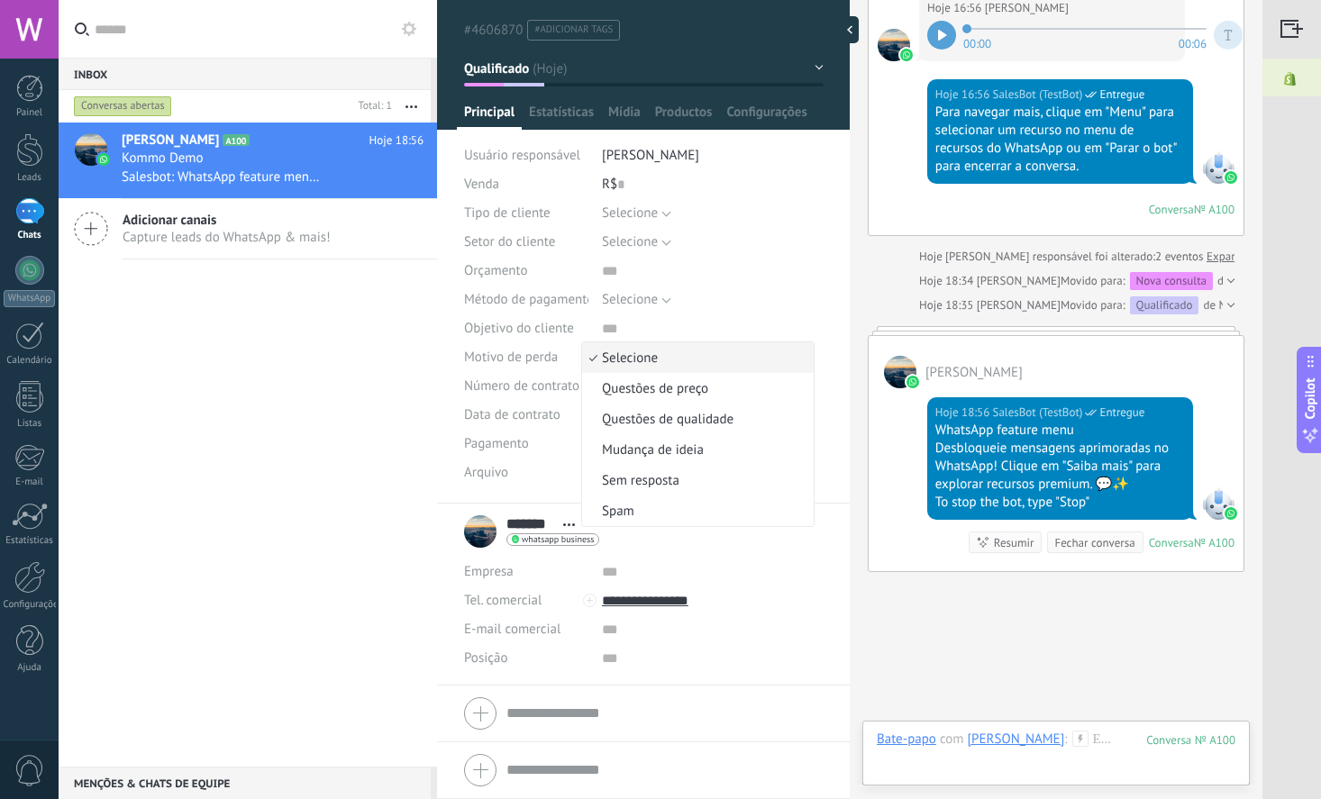
click at [695, 37] on ul "#4606870 #adicionar tags" at bounding box center [640, 30] width 358 height 24
